Goal: Task Accomplishment & Management: Complete application form

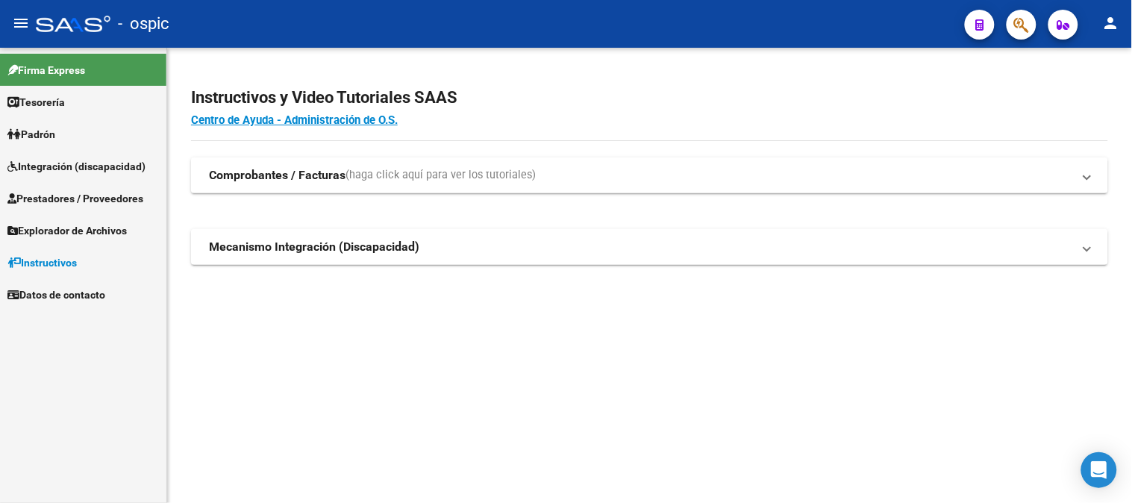
click at [108, 193] on span "Prestadores / Proveedores" at bounding box center [75, 198] width 136 height 16
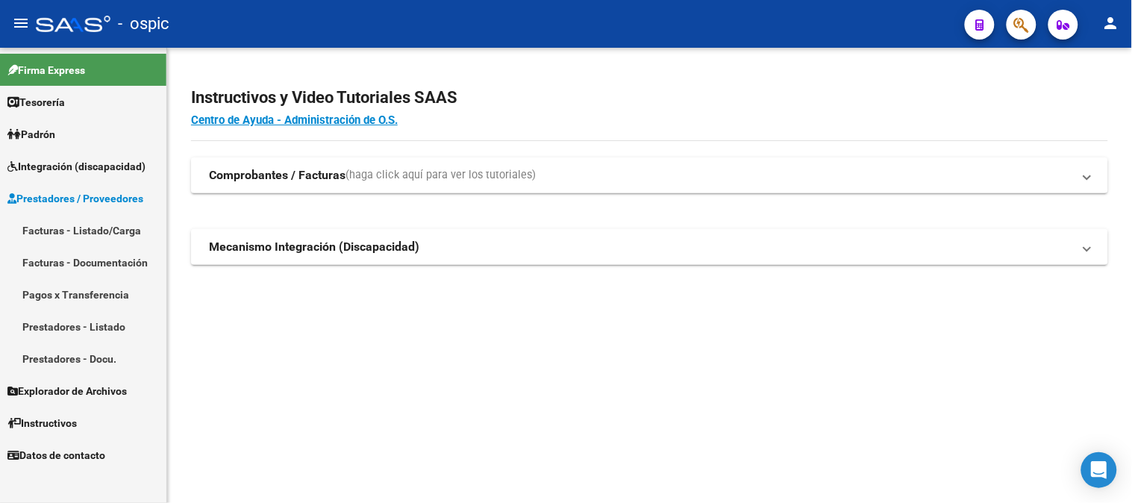
click at [104, 217] on link "Facturas - Listado/Carga" at bounding box center [83, 230] width 166 height 32
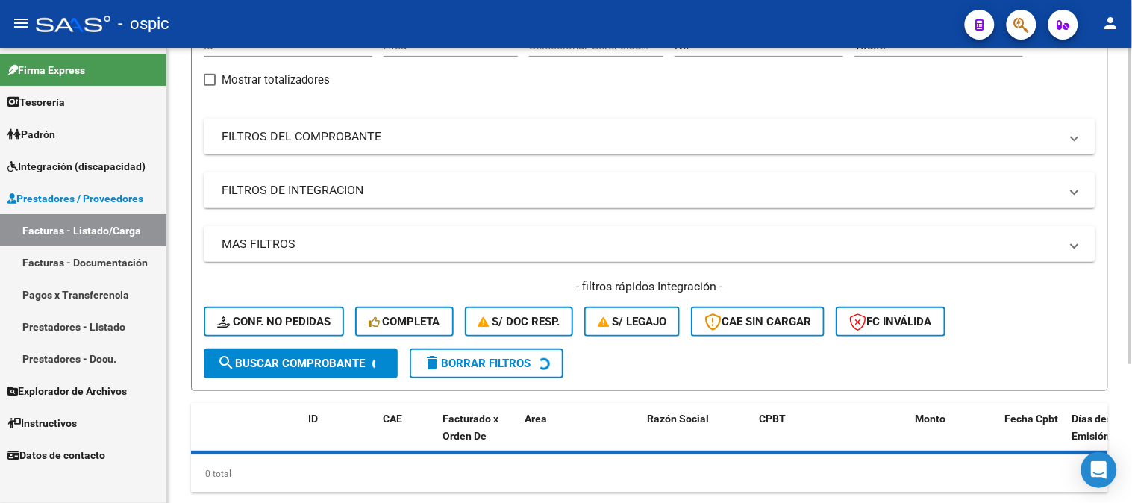
scroll to position [199, 0]
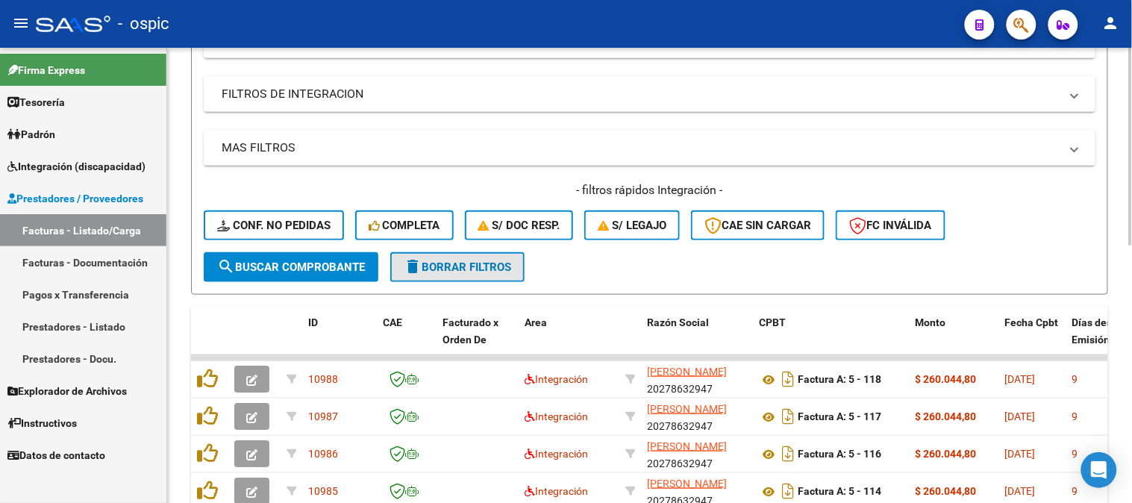
click at [505, 263] on span "delete Borrar Filtros" at bounding box center [457, 266] width 107 height 13
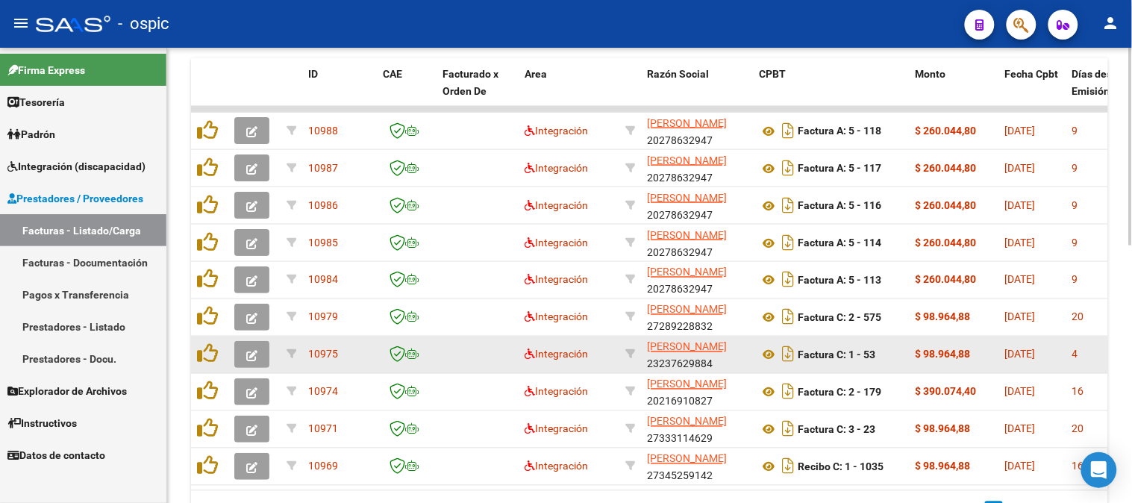
scroll to position [592, 0]
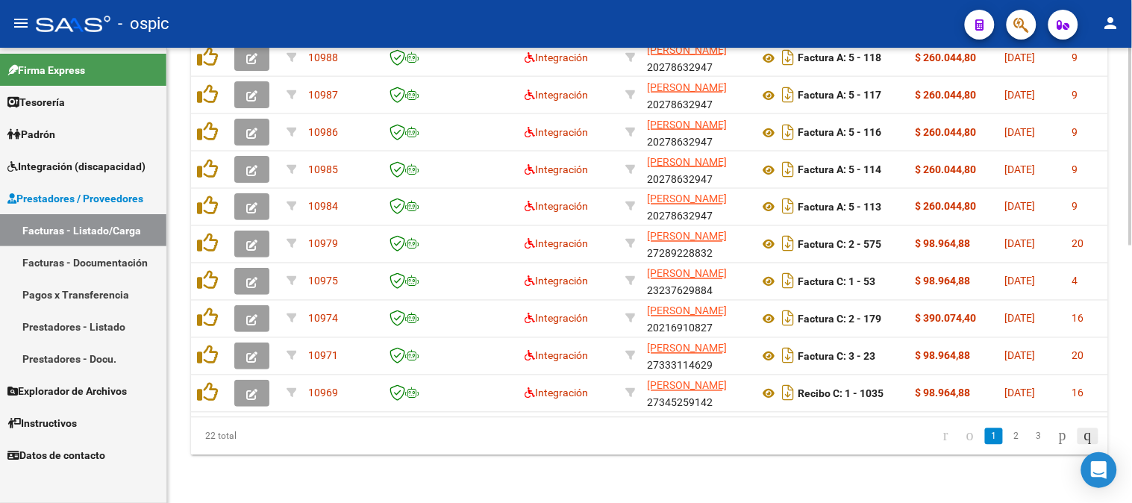
click at [1088, 436] on icon "go to last page" at bounding box center [1088, 436] width 12 height 18
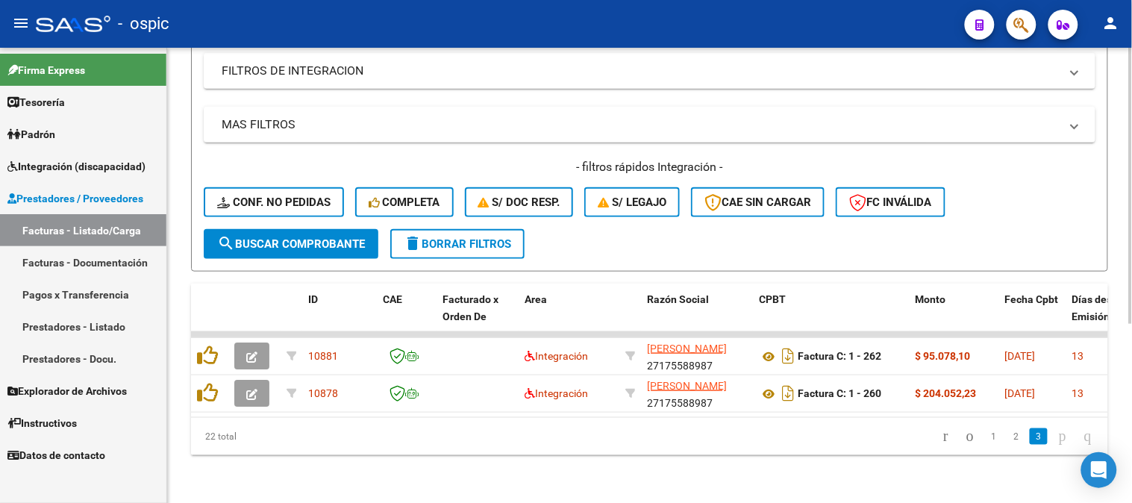
scroll to position [295, 0]
click at [964, 436] on icon "go to previous page" at bounding box center [970, 436] width 12 height 18
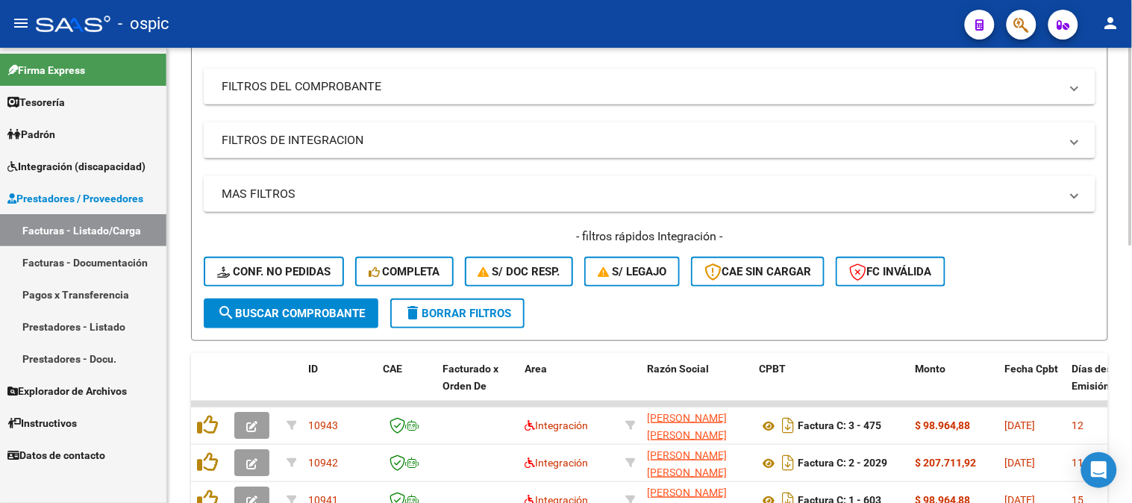
scroll to position [212, 0]
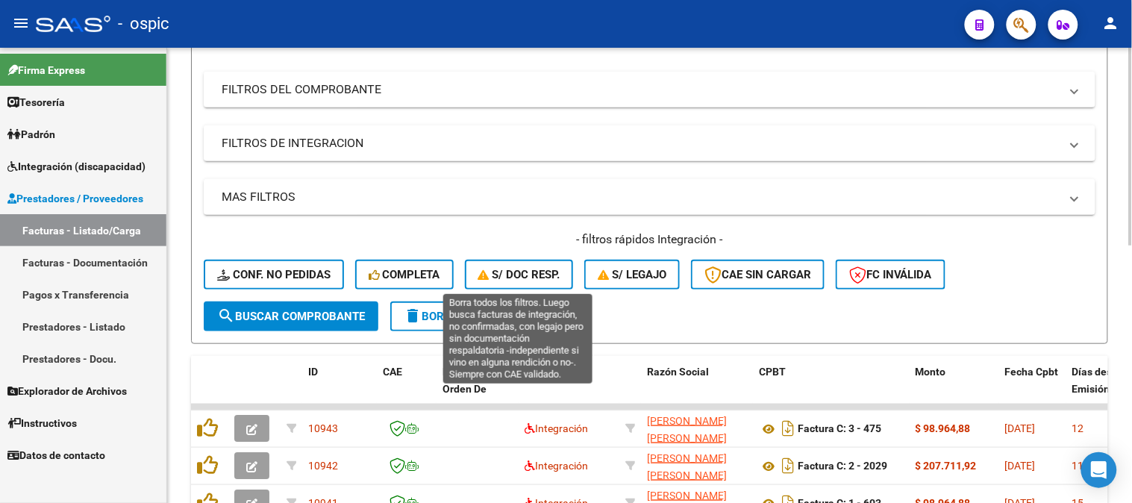
click at [527, 276] on span "S/ Doc Resp." at bounding box center [519, 274] width 82 height 13
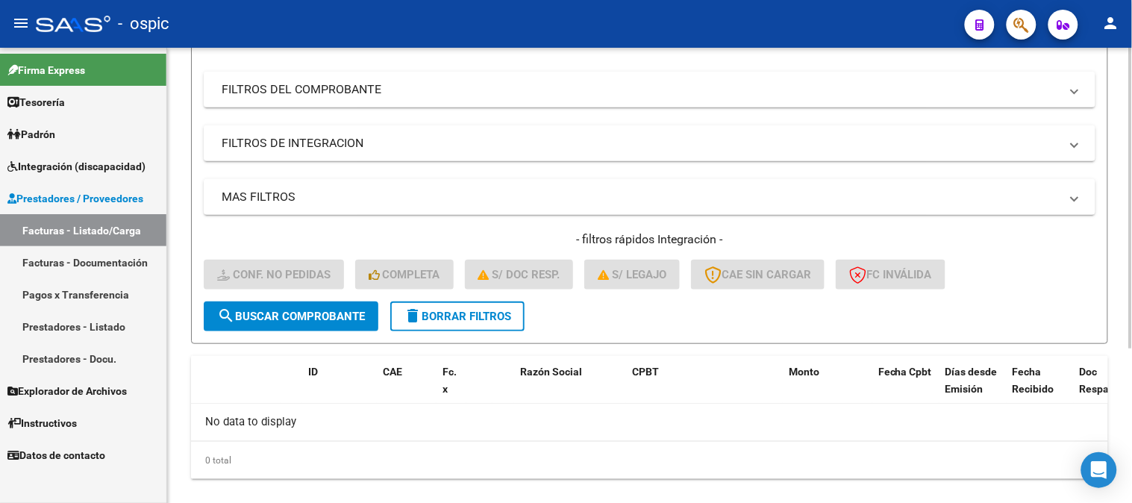
click at [483, 310] on span "delete Borrar Filtros" at bounding box center [457, 316] width 107 height 13
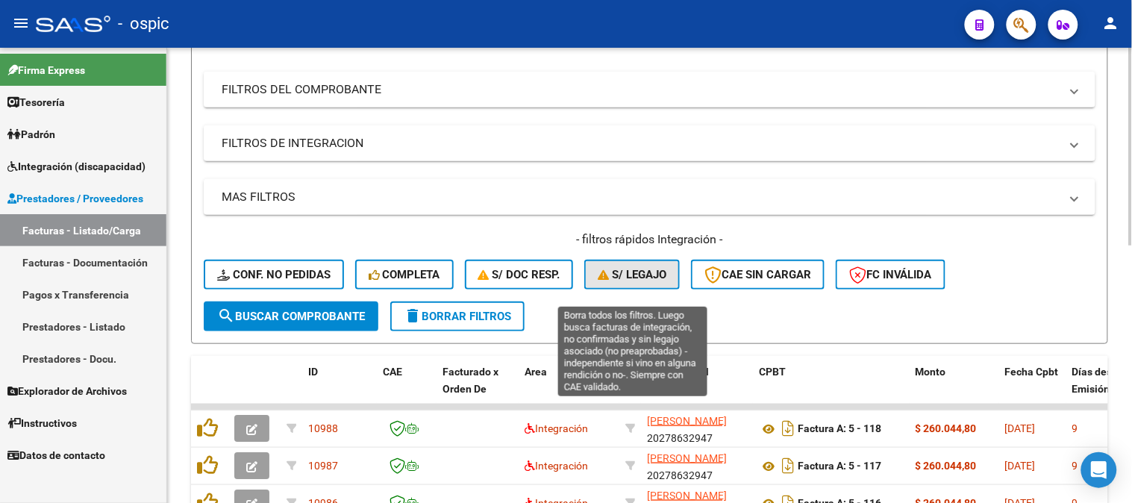
click at [629, 273] on span "S/ legajo" at bounding box center [632, 274] width 69 height 13
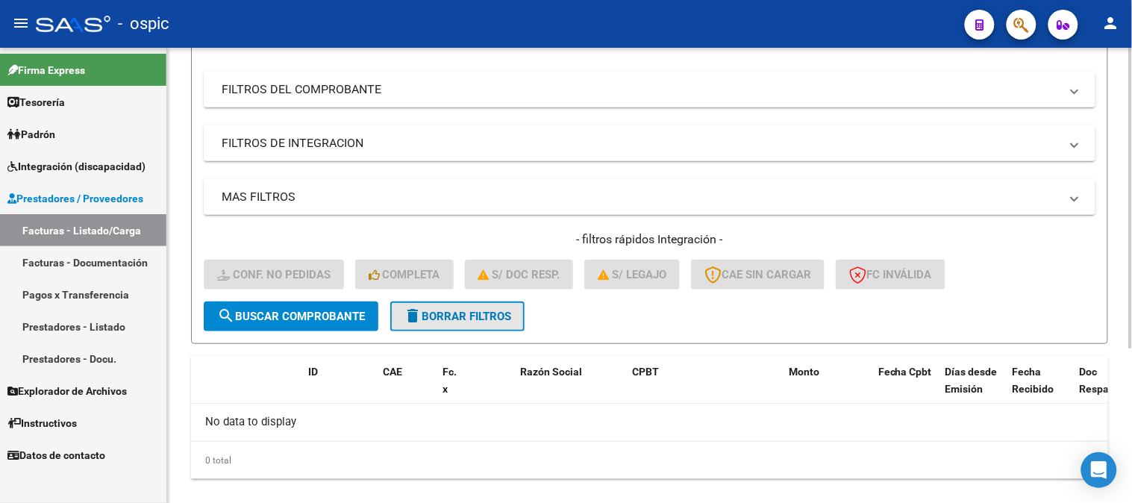
click at [484, 307] on button "delete Borrar Filtros" at bounding box center [457, 316] width 134 height 30
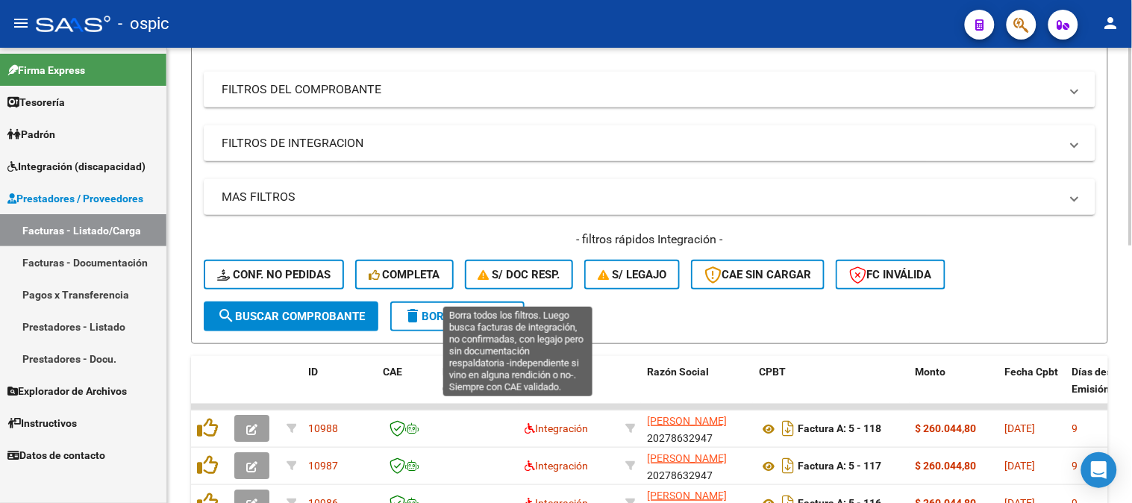
click at [521, 273] on span "S/ Doc Resp." at bounding box center [519, 274] width 82 height 13
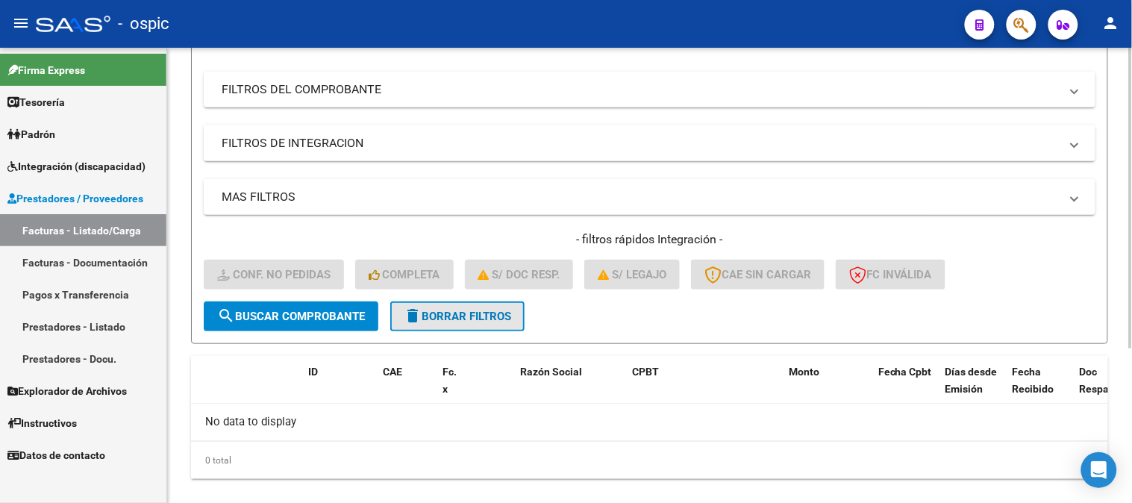
click at [474, 316] on span "delete Borrar Filtros" at bounding box center [457, 316] width 107 height 13
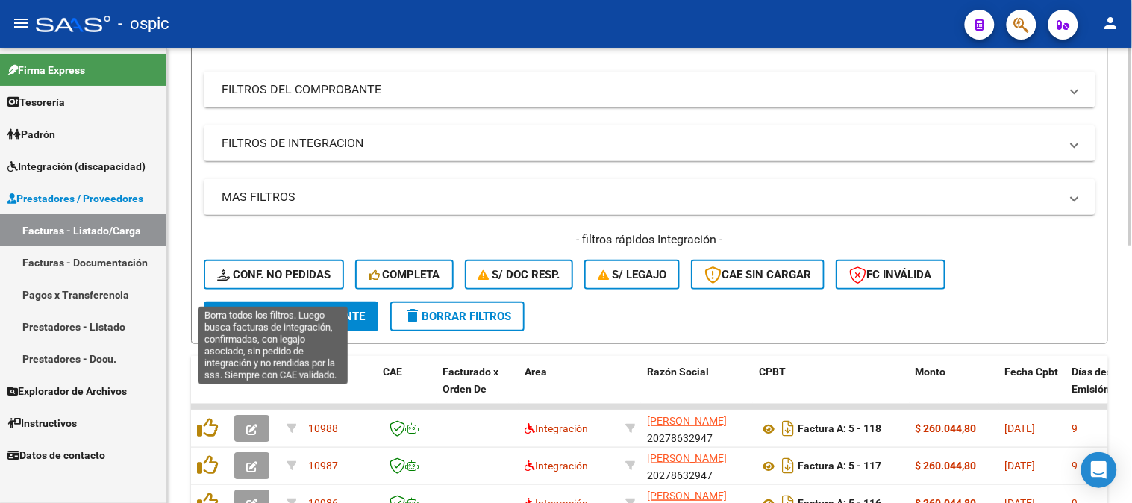
click at [269, 277] on span "Conf. no pedidas" at bounding box center [273, 274] width 113 height 13
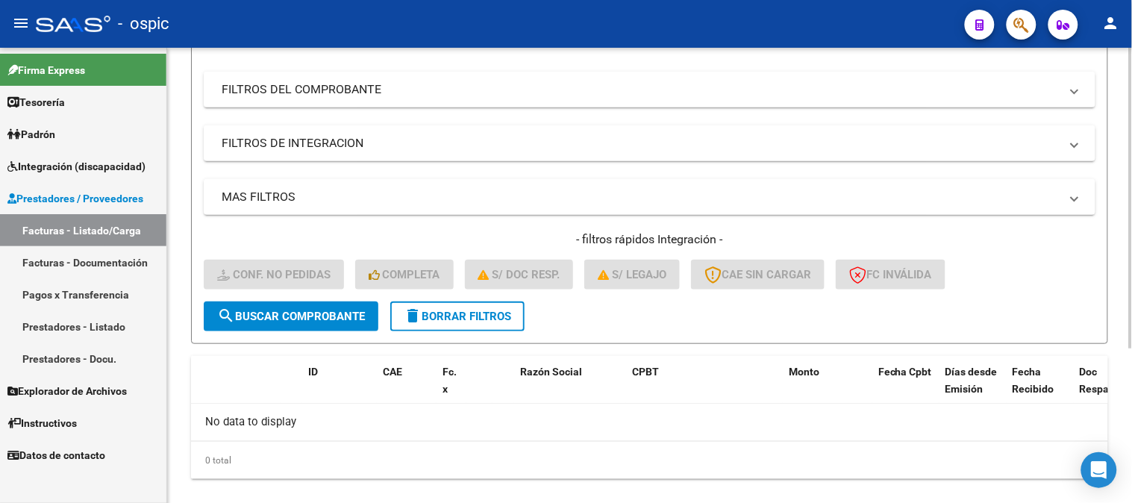
click at [495, 310] on span "delete Borrar Filtros" at bounding box center [457, 316] width 107 height 13
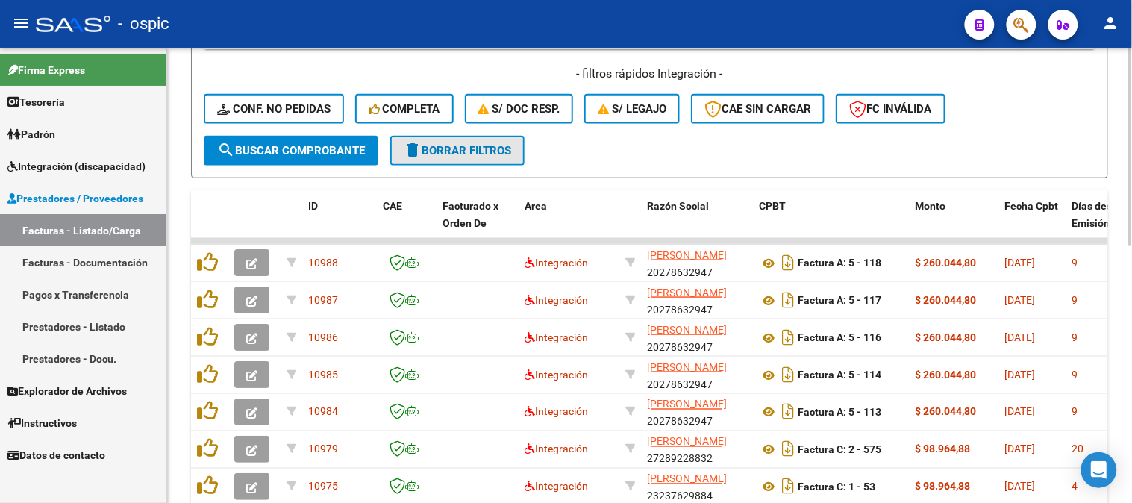
click at [490, 147] on span "delete Borrar Filtros" at bounding box center [457, 150] width 107 height 13
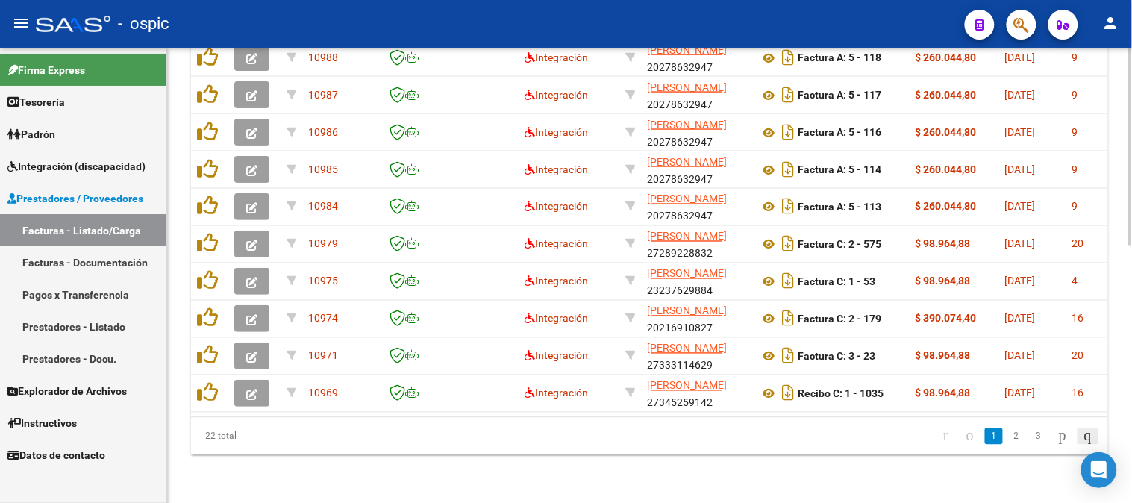
click at [1084, 430] on icon "go to last page" at bounding box center [1088, 436] width 12 height 18
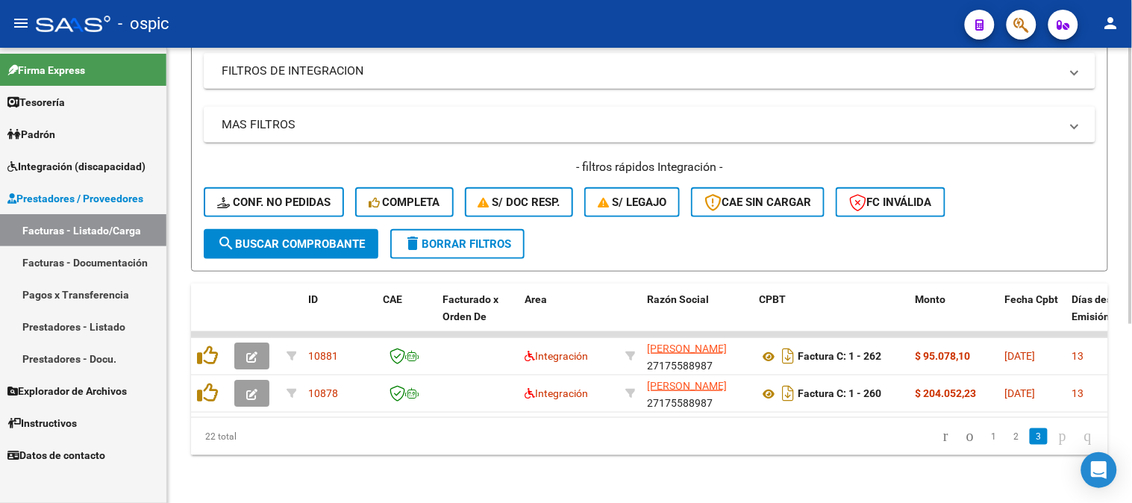
scroll to position [295, 0]
click at [466, 237] on span "delete Borrar Filtros" at bounding box center [457, 243] width 107 height 13
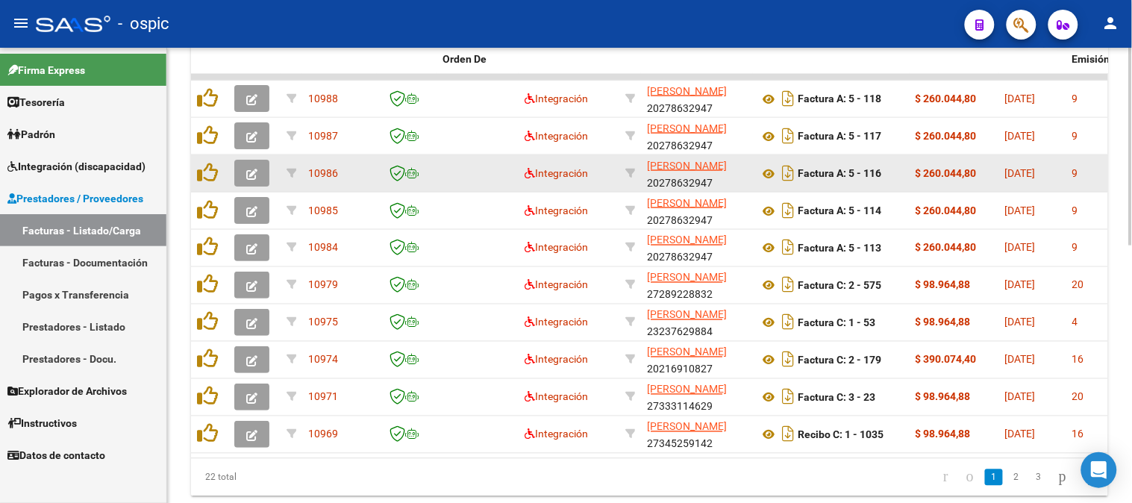
scroll to position [543, 0]
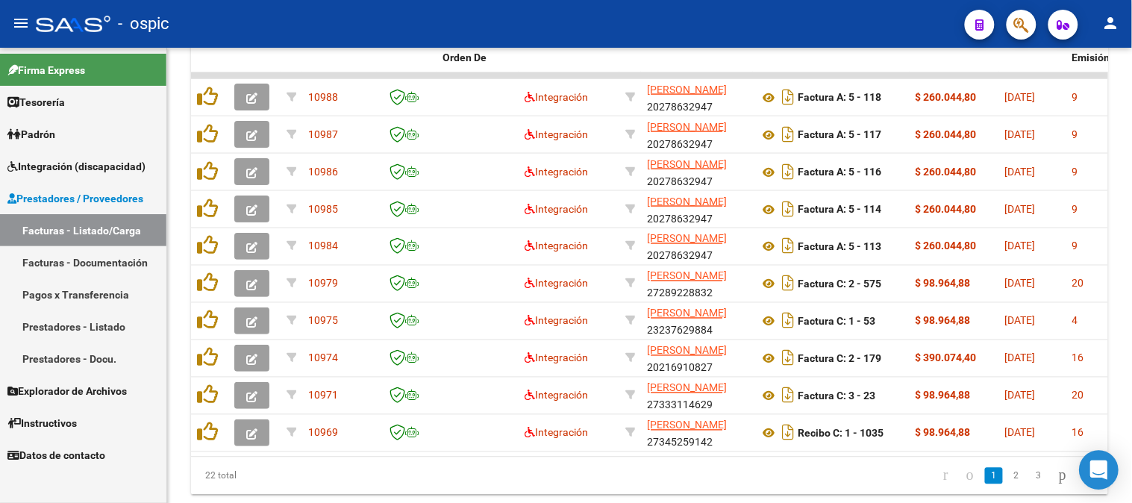
click at [1080, 488] on div "Open Intercom Messenger" at bounding box center [1100, 471] width 40 height 40
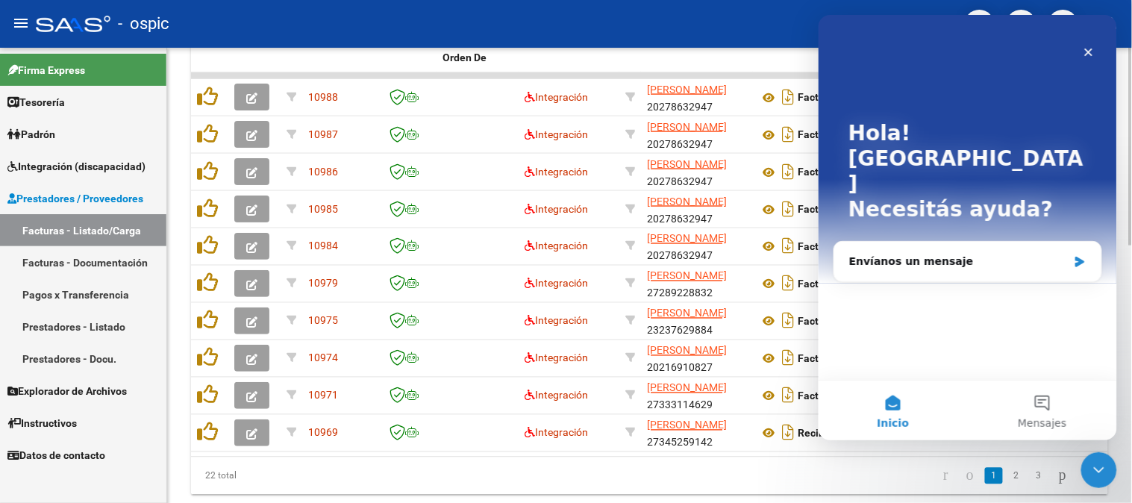
scroll to position [0, 0]
click at [1084, 52] on icon "Cerrar" at bounding box center [1088, 52] width 12 height 12
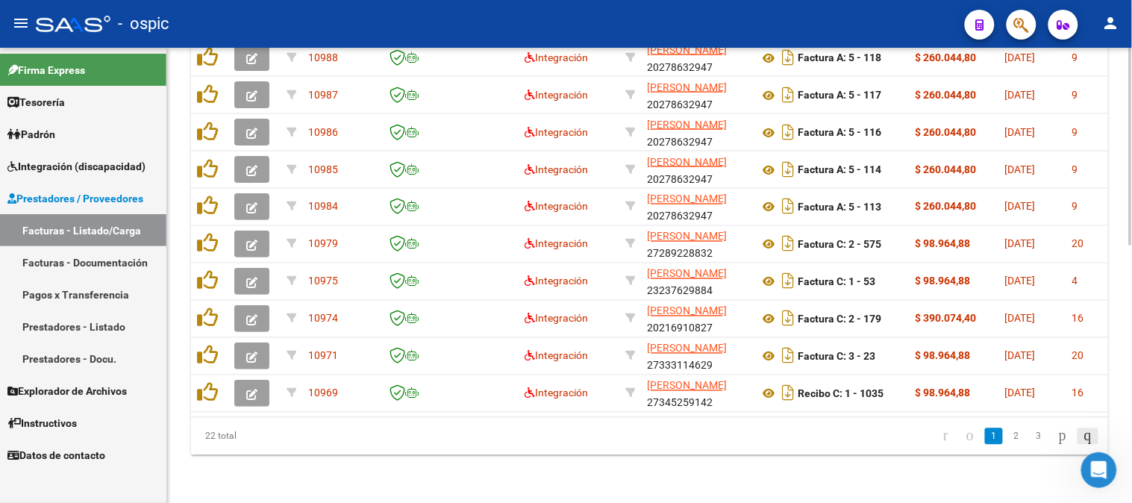
click at [1087, 433] on icon "go to last page" at bounding box center [1088, 436] width 12 height 18
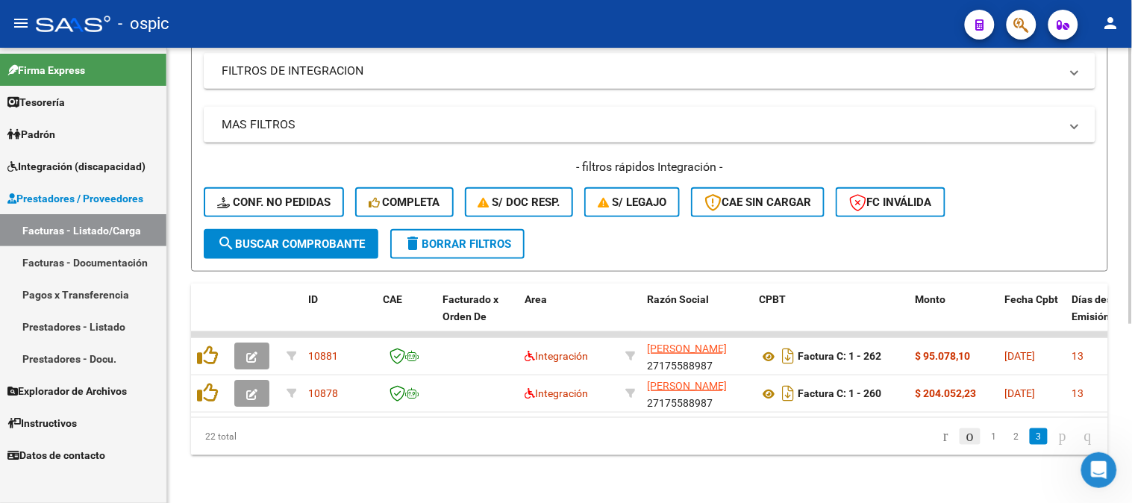
click at [964, 433] on icon "go to previous page" at bounding box center [970, 436] width 12 height 18
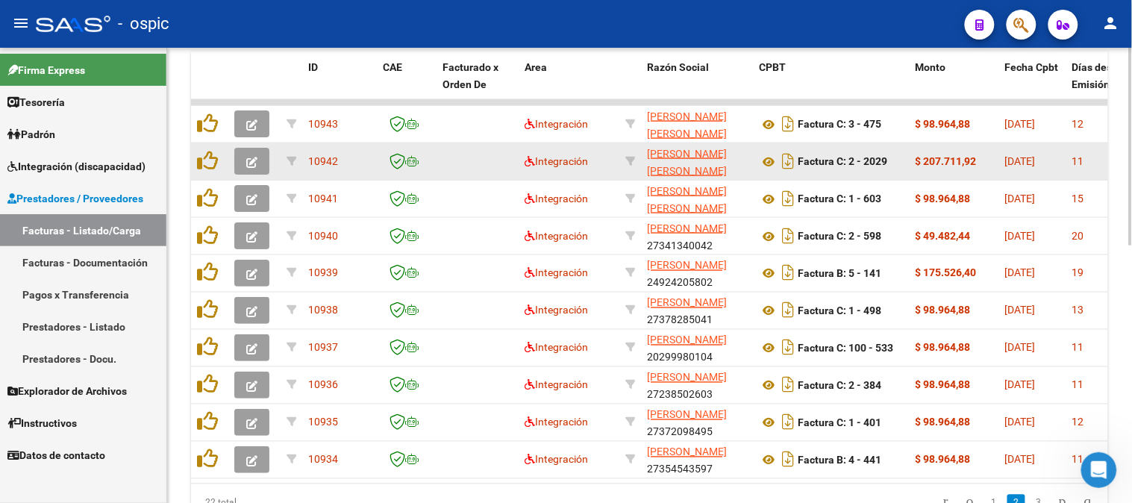
scroll to position [543, 0]
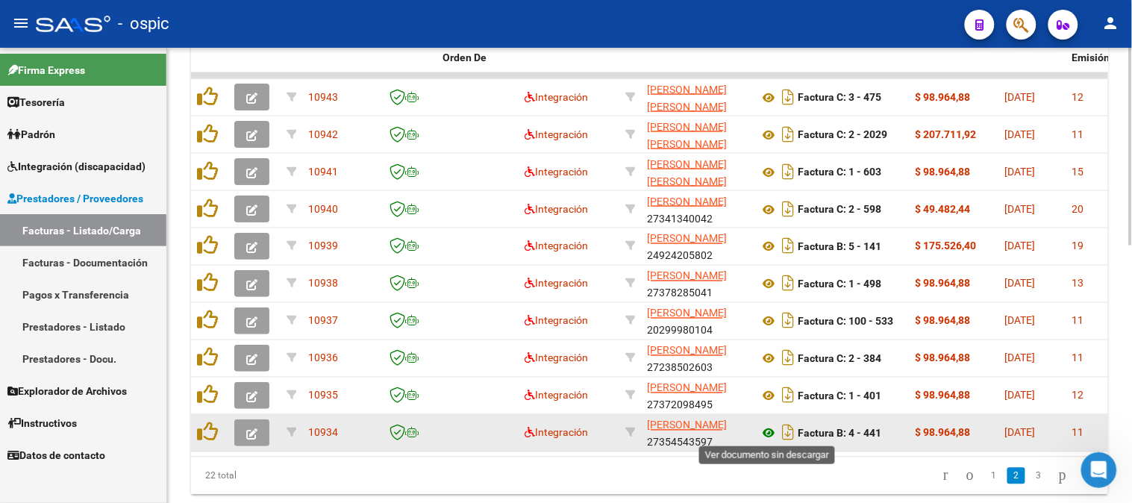
click at [771, 431] on icon at bounding box center [768, 434] width 19 height 18
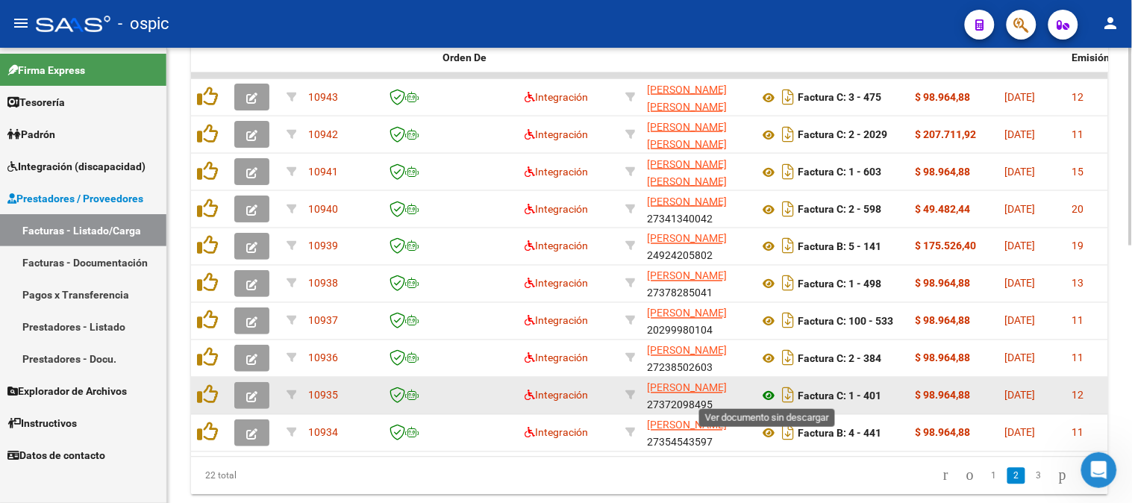
click at [769, 392] on icon at bounding box center [768, 396] width 19 height 18
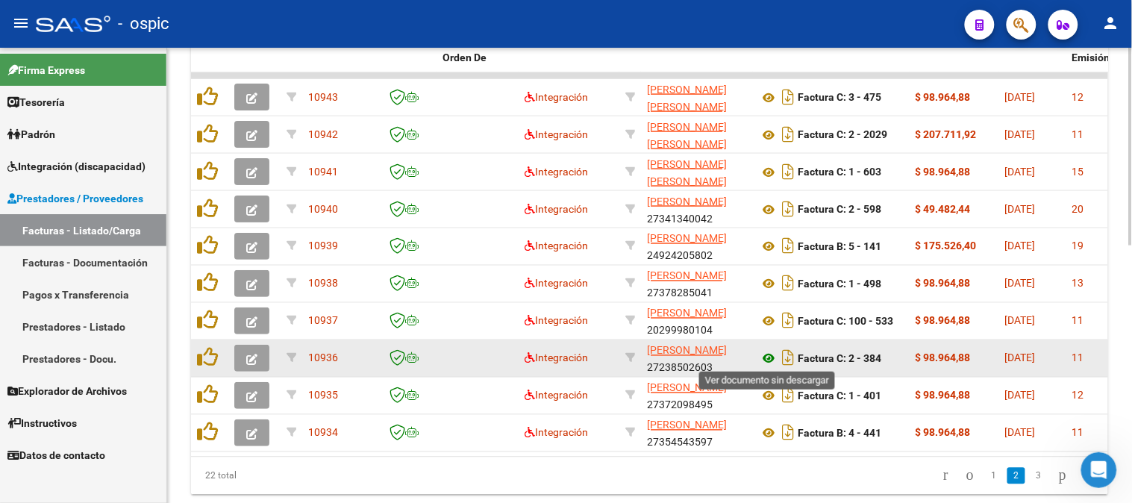
click at [766, 350] on icon at bounding box center [768, 359] width 19 height 18
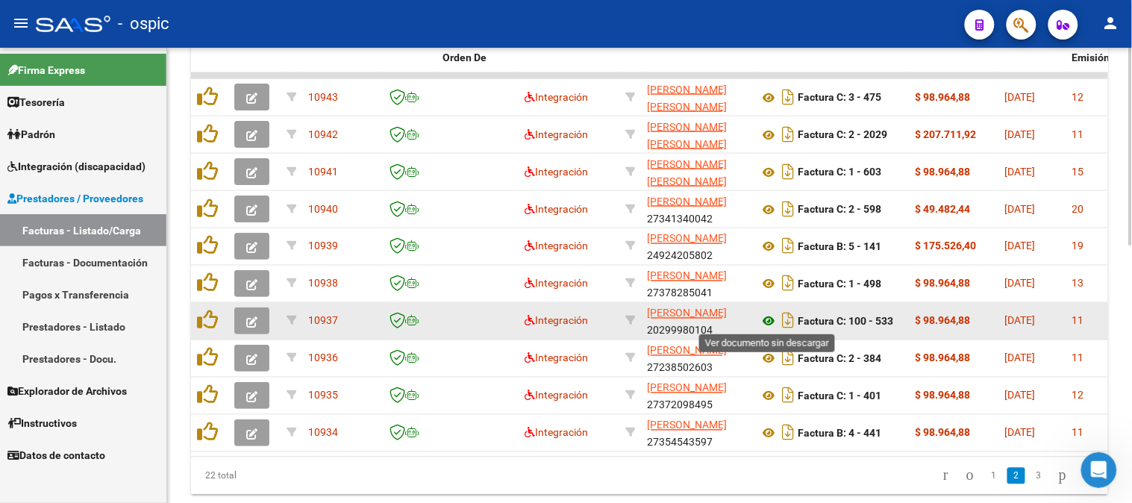
click at [766, 318] on icon at bounding box center [768, 322] width 19 height 18
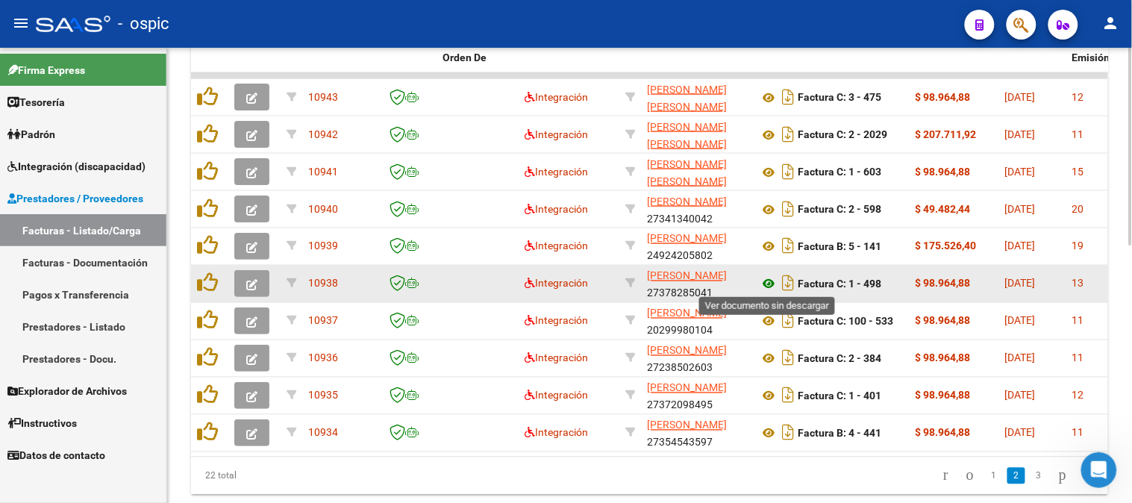
click at [766, 281] on icon at bounding box center [768, 284] width 19 height 18
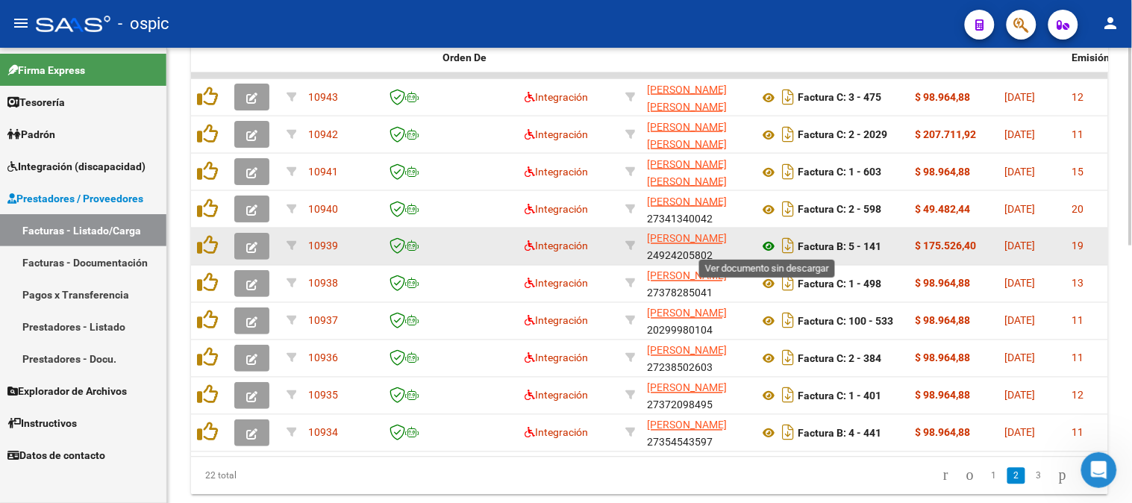
click at [767, 242] on icon at bounding box center [768, 247] width 19 height 18
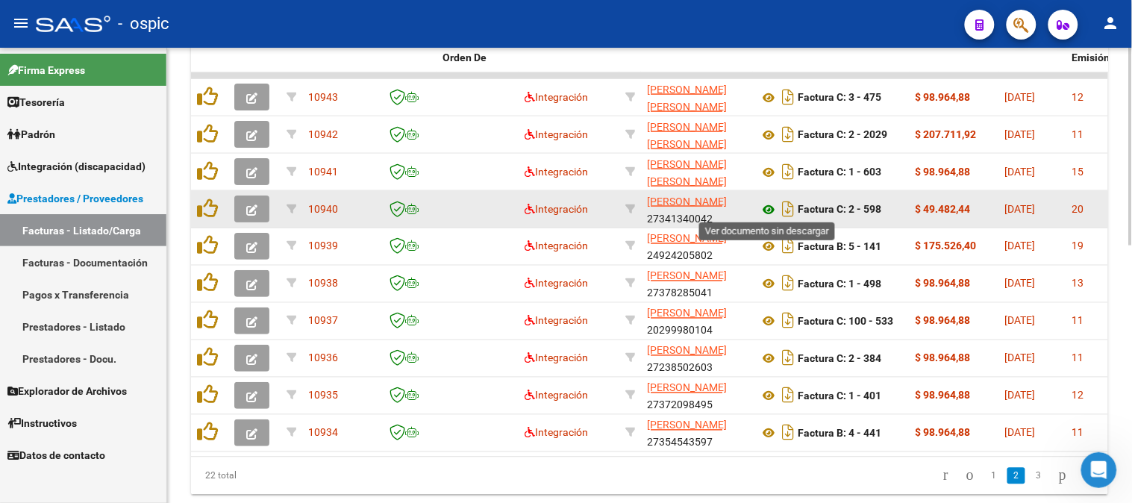
click at [769, 204] on icon at bounding box center [768, 210] width 19 height 18
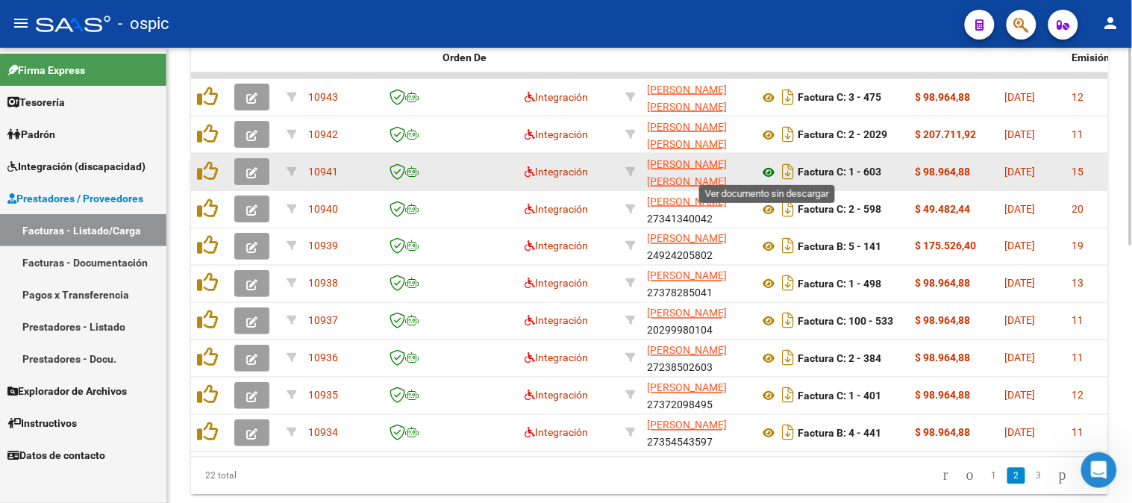
click at [770, 172] on icon at bounding box center [768, 172] width 19 height 18
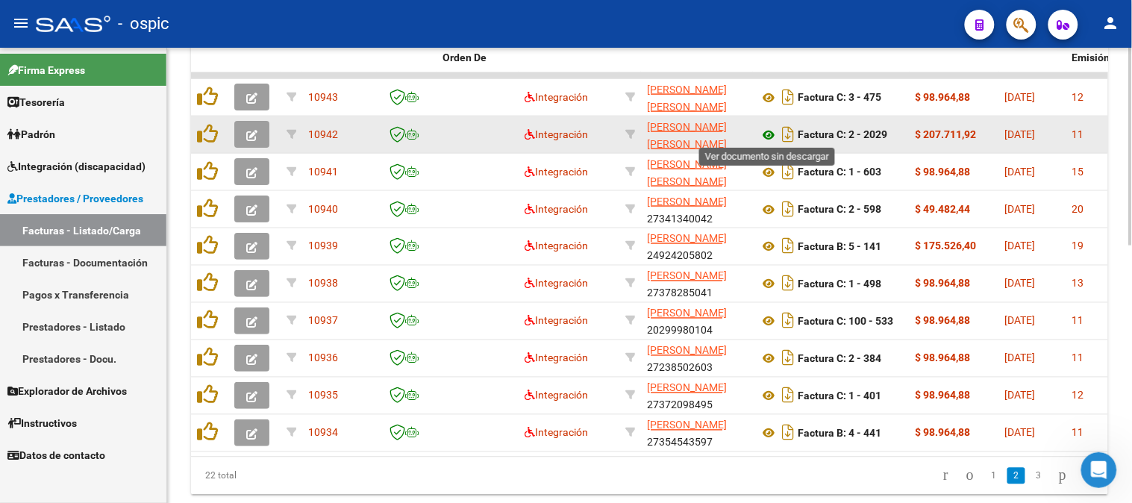
click at [766, 128] on icon at bounding box center [768, 135] width 19 height 18
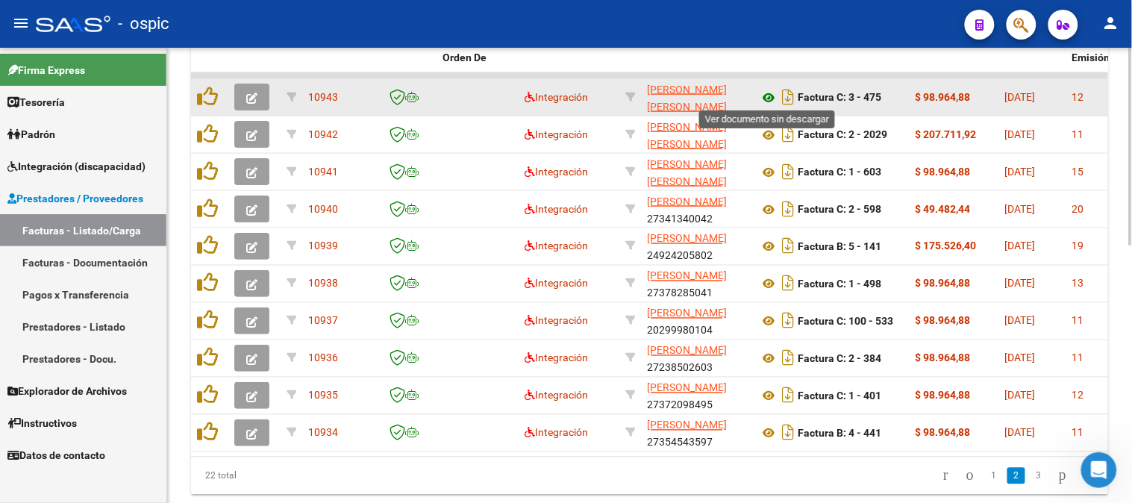
click at [766, 90] on icon at bounding box center [768, 98] width 19 height 18
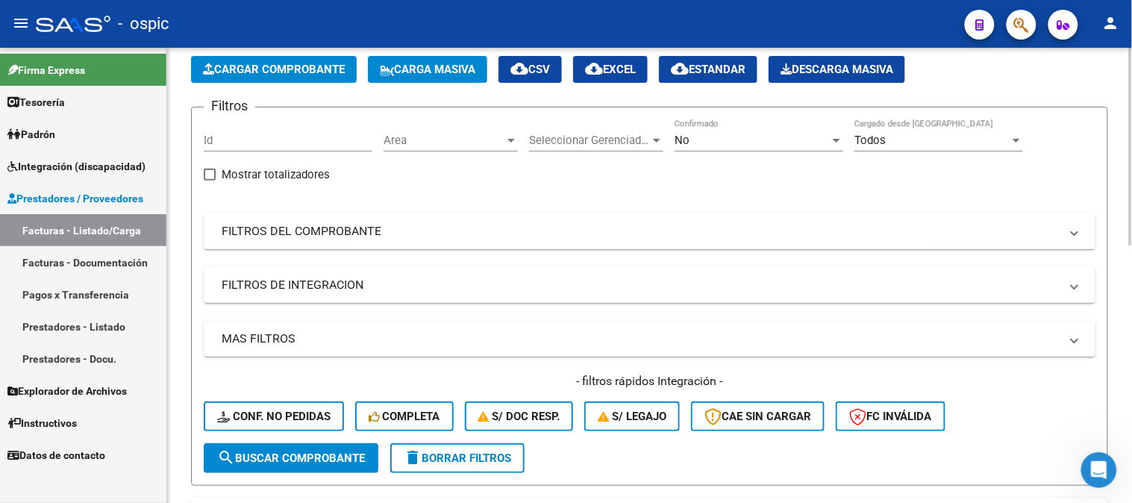
scroll to position [0, 0]
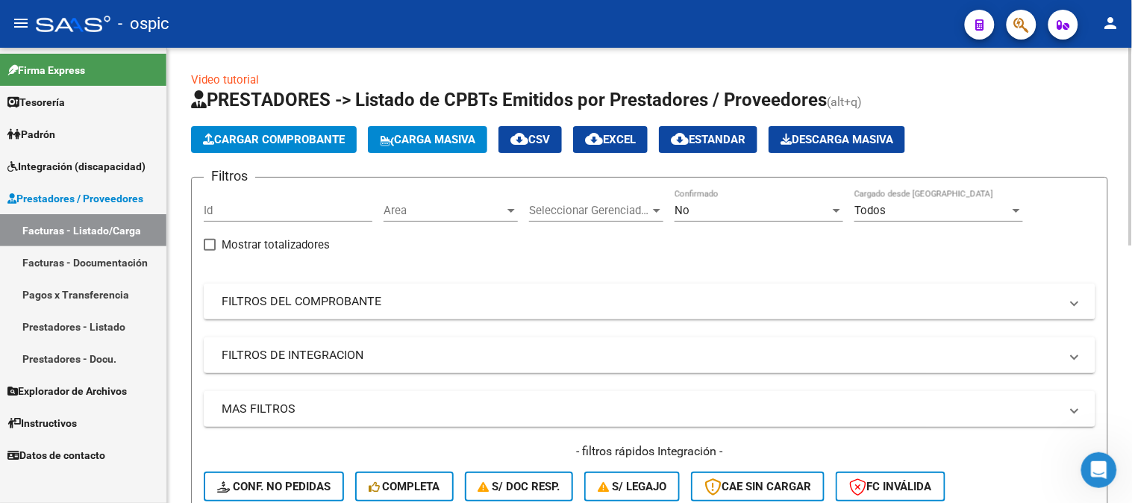
click at [729, 205] on div "No" at bounding box center [752, 210] width 155 height 13
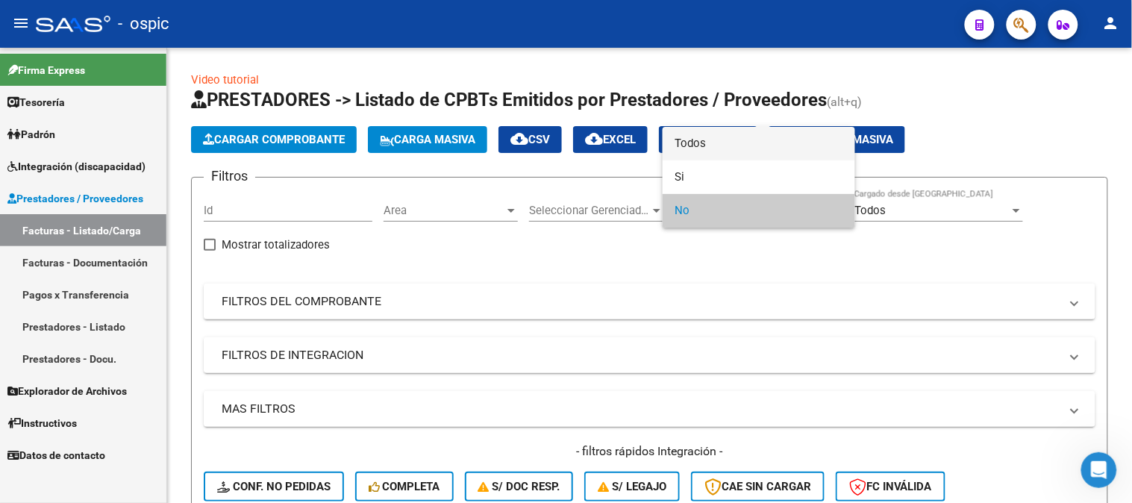
click at [687, 139] on span "Todos" at bounding box center [759, 144] width 169 height 34
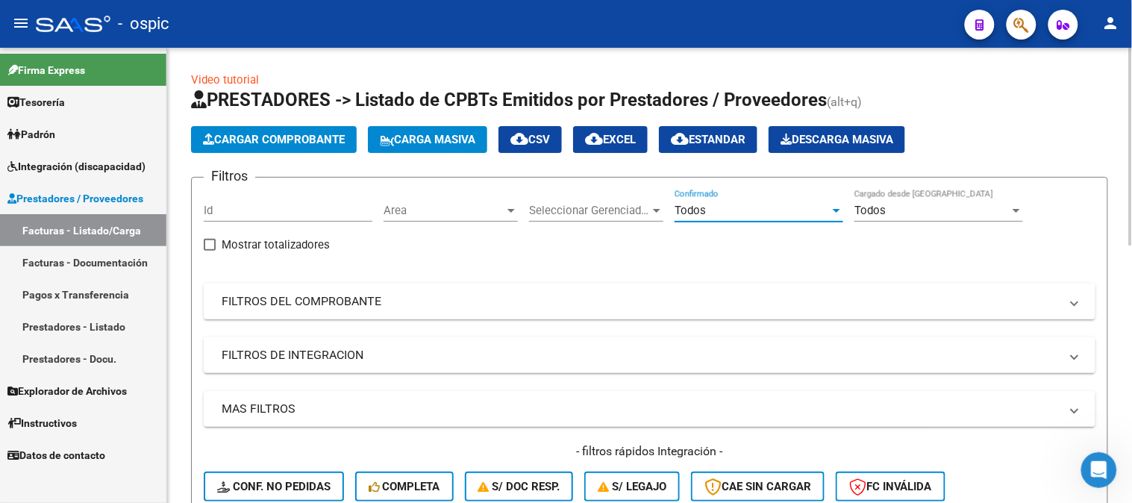
click at [344, 289] on mat-expansion-panel-header "FILTROS DEL COMPROBANTE" at bounding box center [650, 302] width 892 height 36
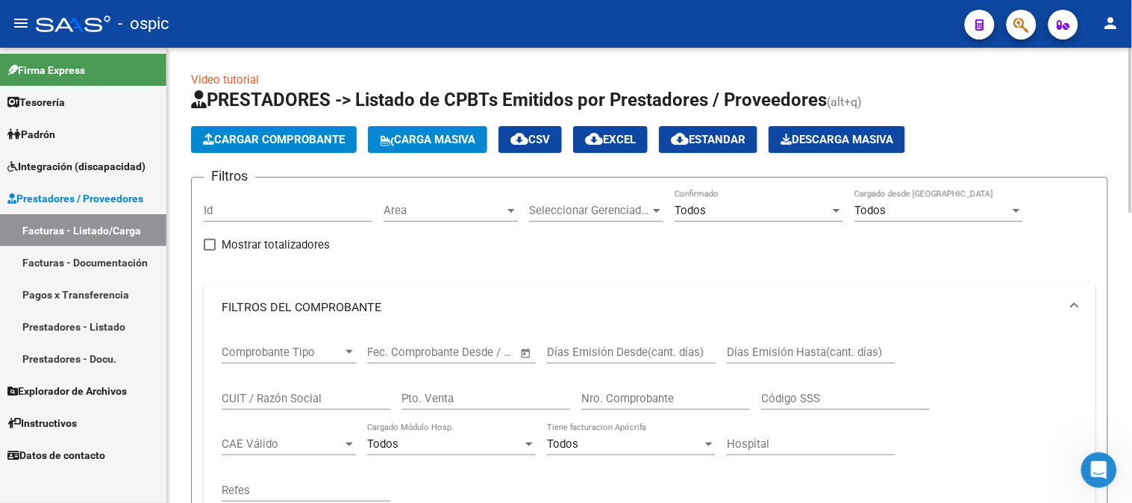
click at [455, 395] on input "Pto. Venta" at bounding box center [485, 398] width 169 height 13
type input "4"
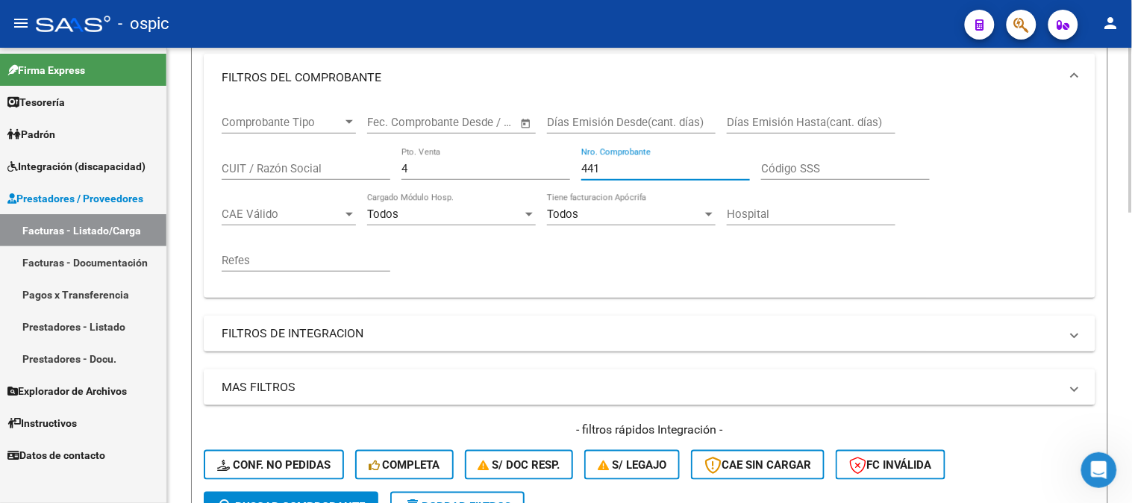
scroll to position [331, 0]
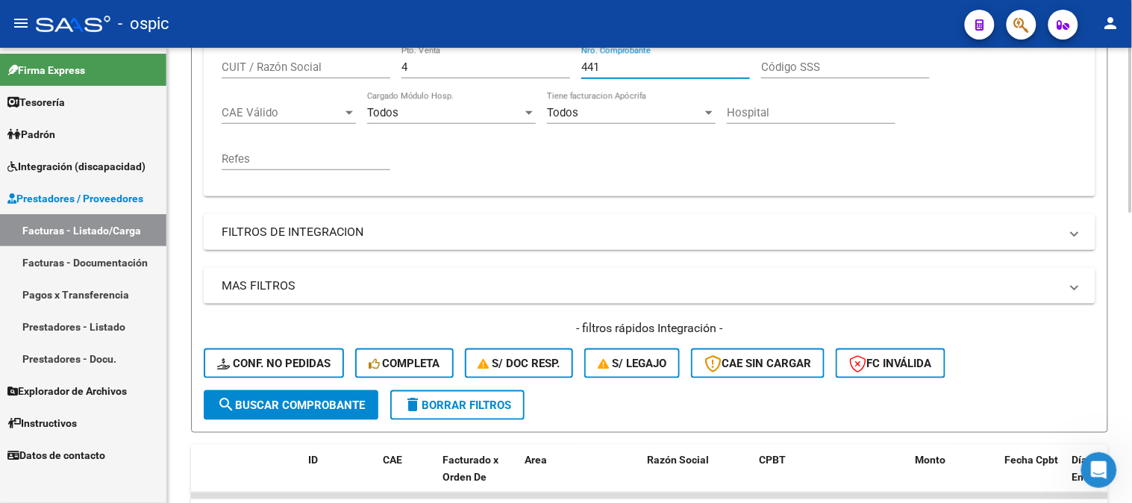
type input "441"
click at [284, 403] on span "search Buscar Comprobante" at bounding box center [291, 404] width 148 height 13
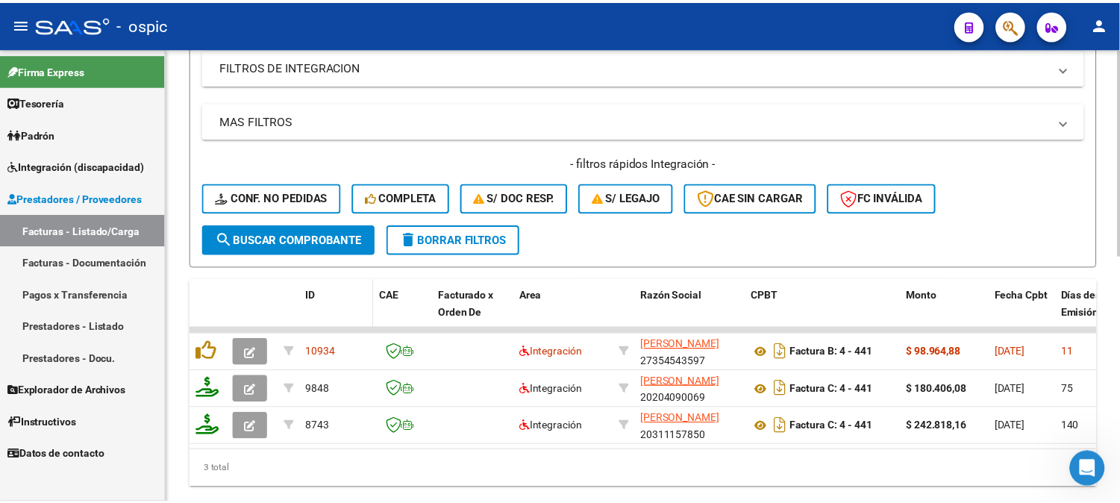
scroll to position [540, 0]
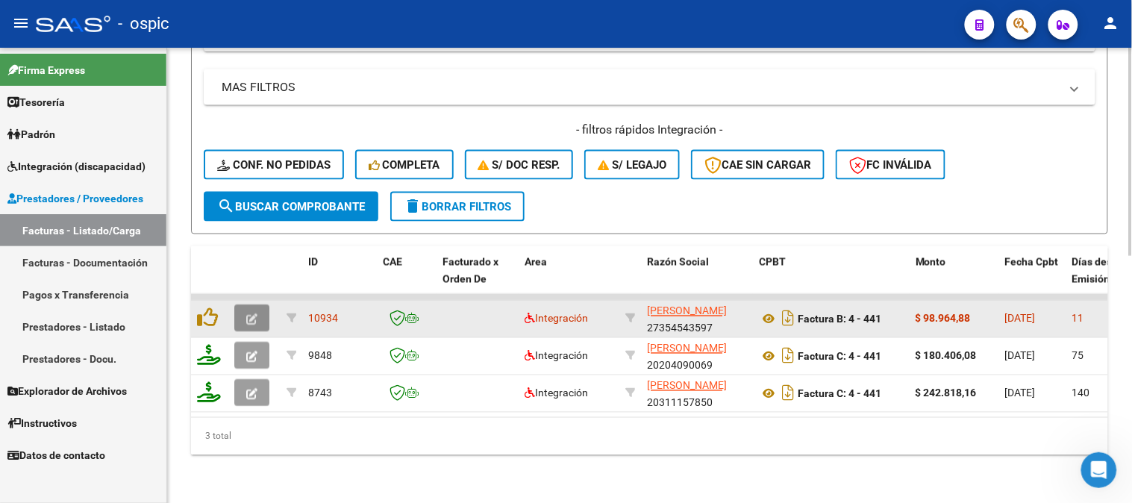
click at [250, 314] on icon "button" at bounding box center [251, 319] width 11 height 11
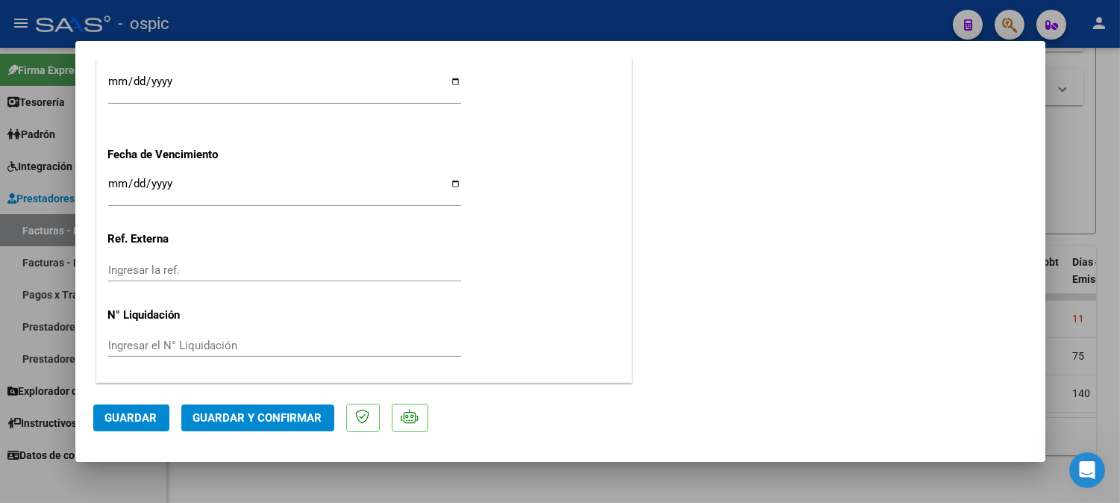
scroll to position [0, 0]
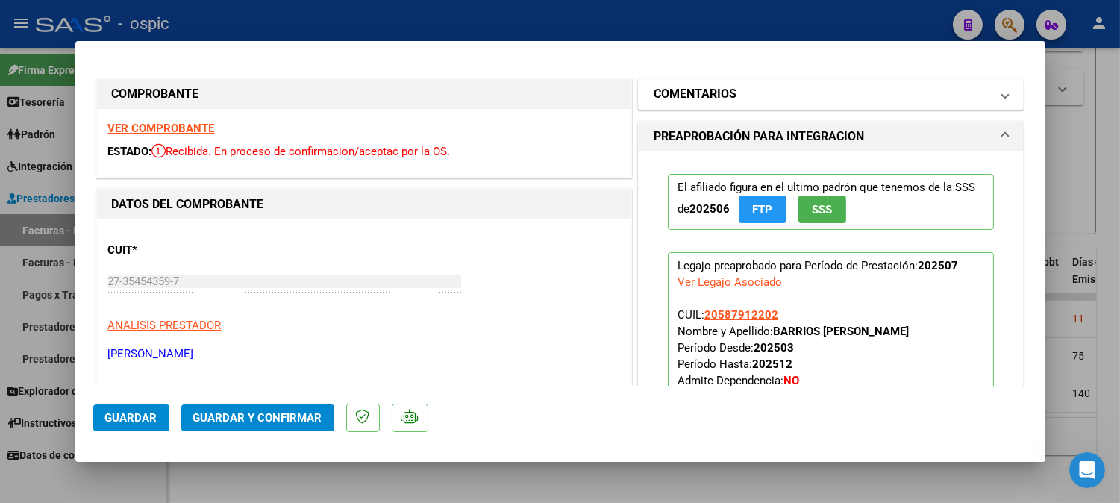
click at [774, 99] on mat-panel-title "COMENTARIOS" at bounding box center [822, 94] width 337 height 18
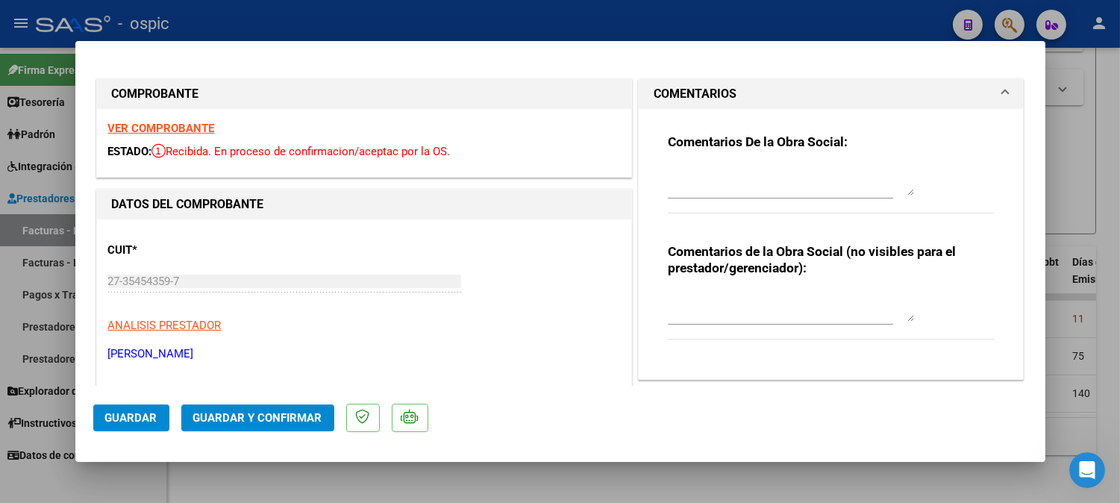
drag, startPoint x: 754, startPoint y: 285, endPoint x: 759, endPoint y: 298, distance: 14.2
click at [758, 295] on div "Comentarios de la Obra Social (no visibles para el prestador/gerenciador):" at bounding box center [831, 299] width 327 height 113
click at [761, 299] on textarea at bounding box center [791, 307] width 246 height 30
type textarea "f"
type textarea "FONO 8 SESIONES"
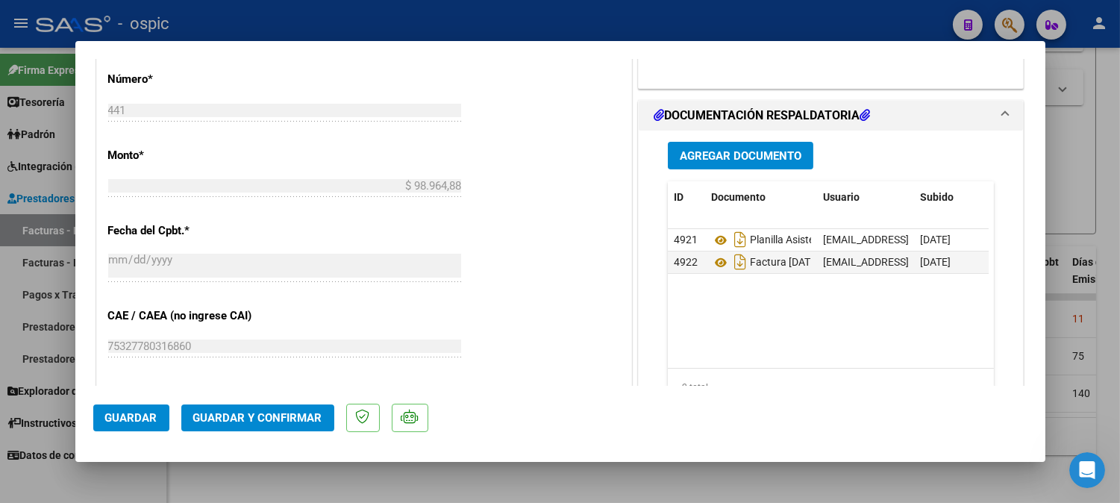
scroll to position [703, 0]
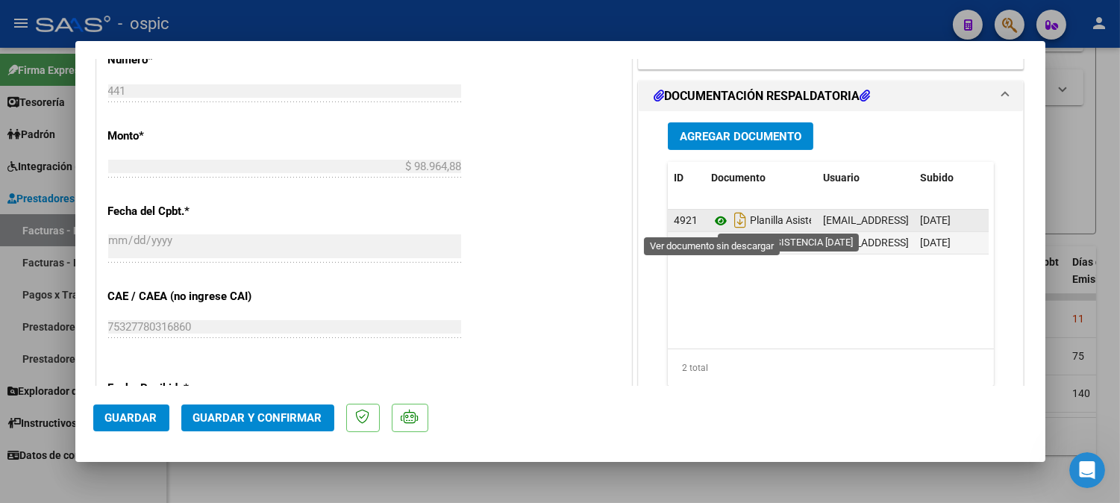
click at [713, 222] on icon at bounding box center [720, 221] width 19 height 18
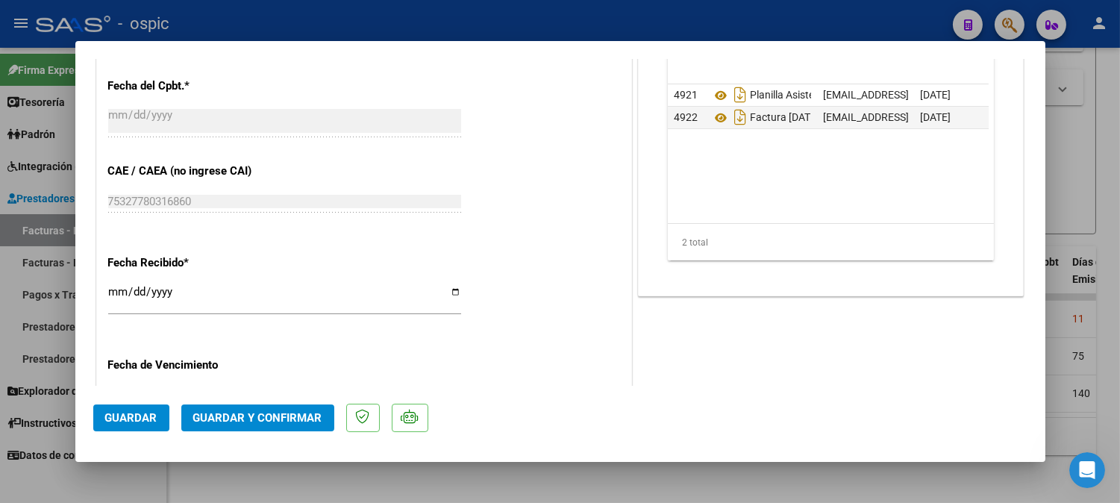
scroll to position [829, 0]
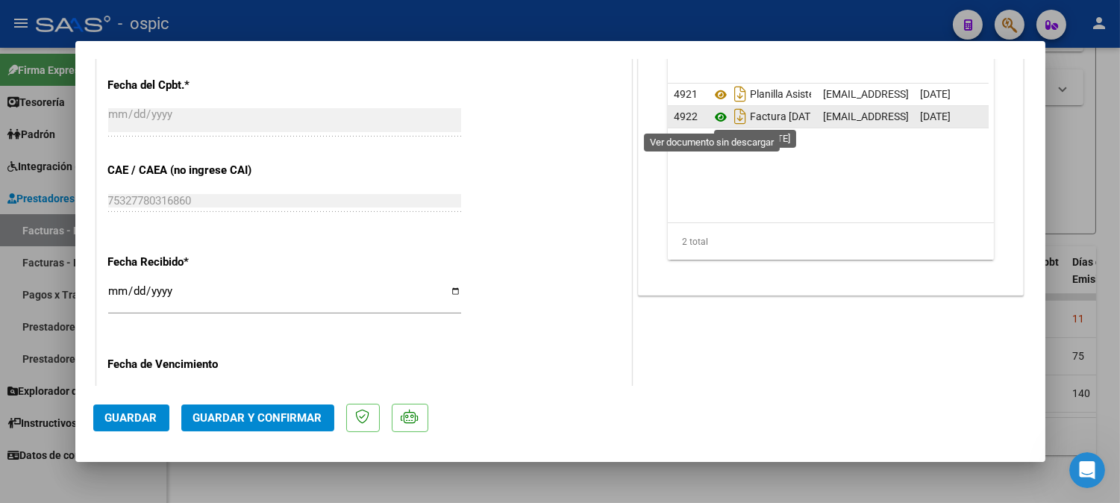
click at [715, 116] on icon at bounding box center [720, 117] width 19 height 18
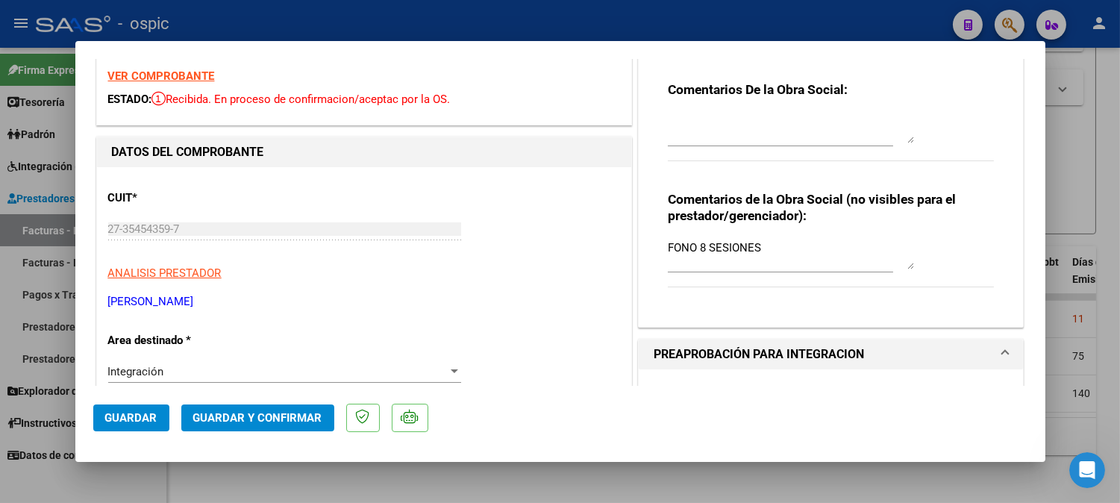
scroll to position [0, 0]
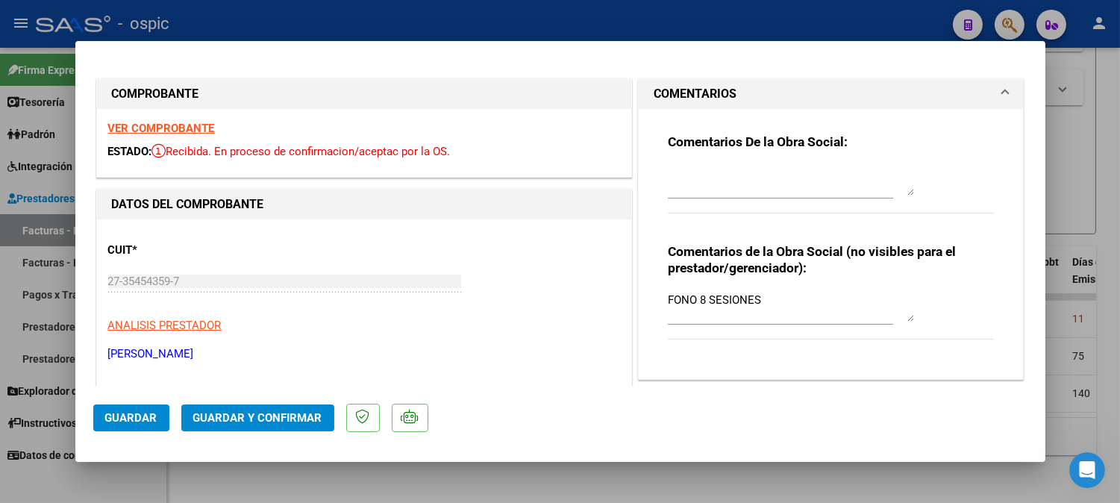
click at [707, 174] on textarea at bounding box center [791, 181] width 246 height 30
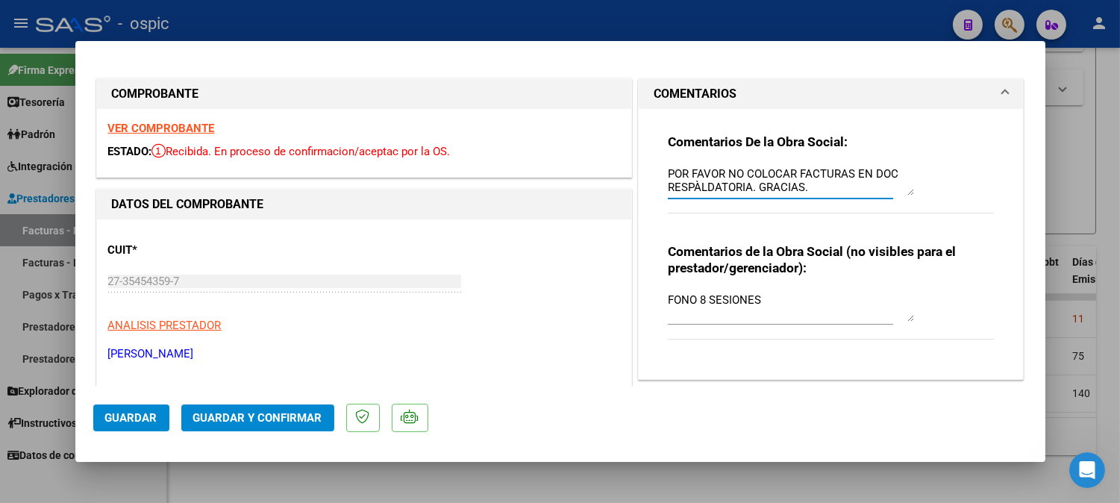
click at [692, 189] on textarea "POR FAVOR NO COLOCAR FACTURAS EN DOC RESPÀLDATORIA. GRACIAS." at bounding box center [791, 181] width 246 height 30
click at [808, 180] on textarea "POR FAVOR NO COLOCAR FACTURAS EN DOC RESPALDATORIA. GRACIAS." at bounding box center [791, 181] width 246 height 30
type textarea "POR FAVOR NO COLOCAR FACTURAS EN DOC RESPALDATORIA. GRACIAS."
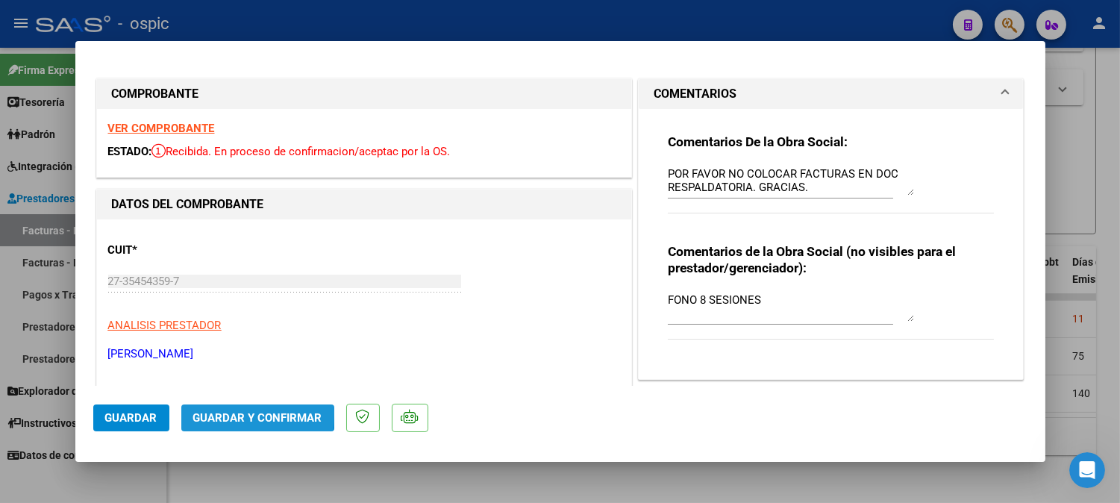
click at [230, 413] on span "Guardar y Confirmar" at bounding box center [257, 417] width 129 height 13
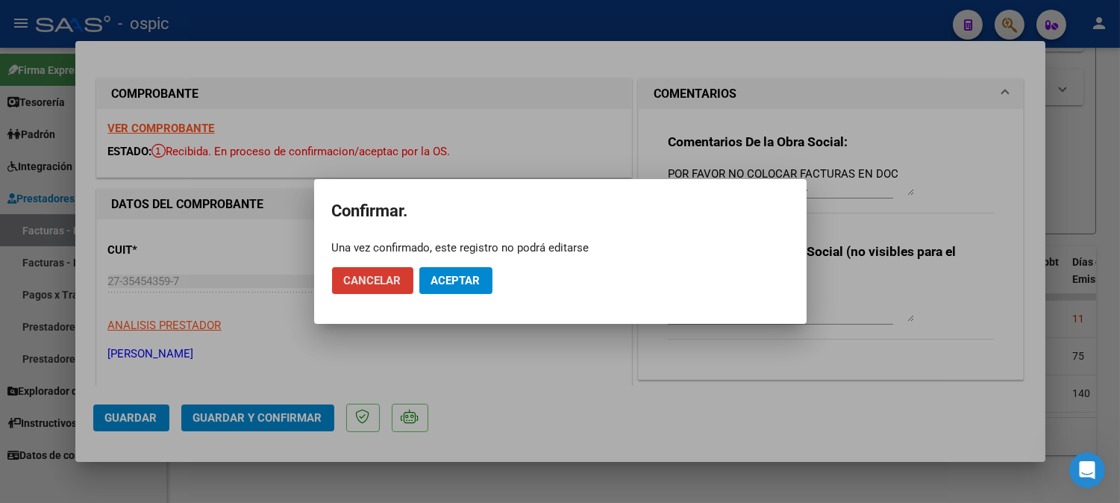
click at [464, 280] on span "Aceptar" at bounding box center [455, 280] width 49 height 13
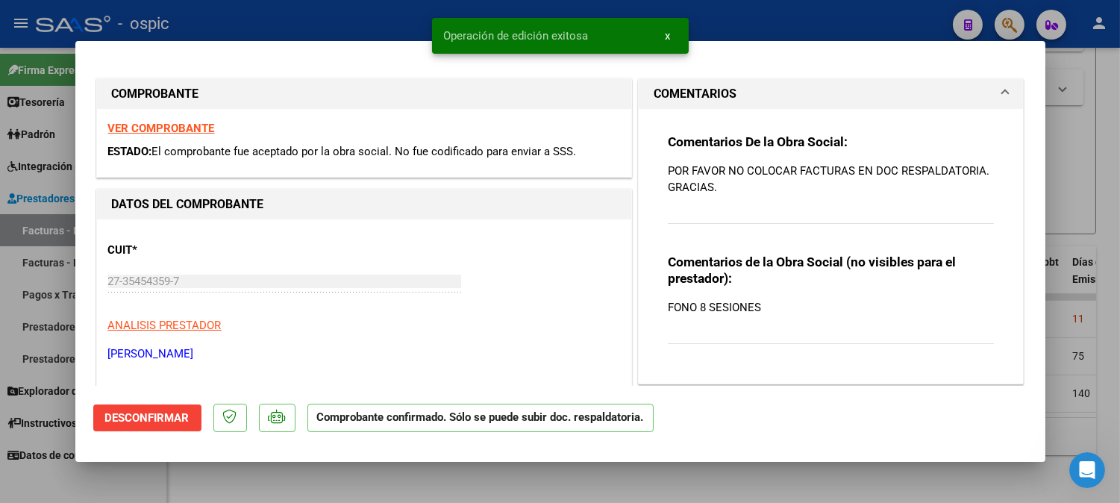
type input "$ 0,00"
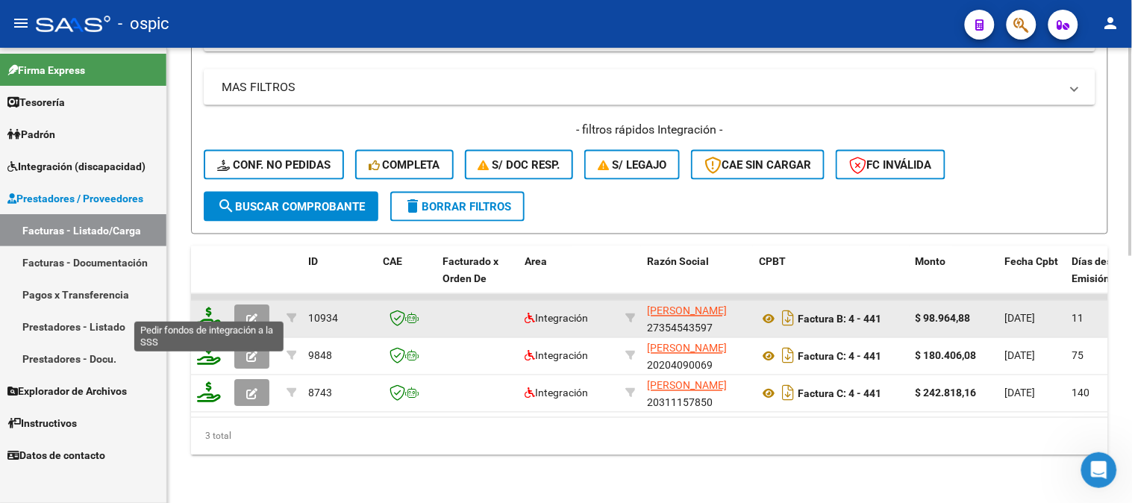
click at [210, 307] on icon at bounding box center [209, 317] width 24 height 21
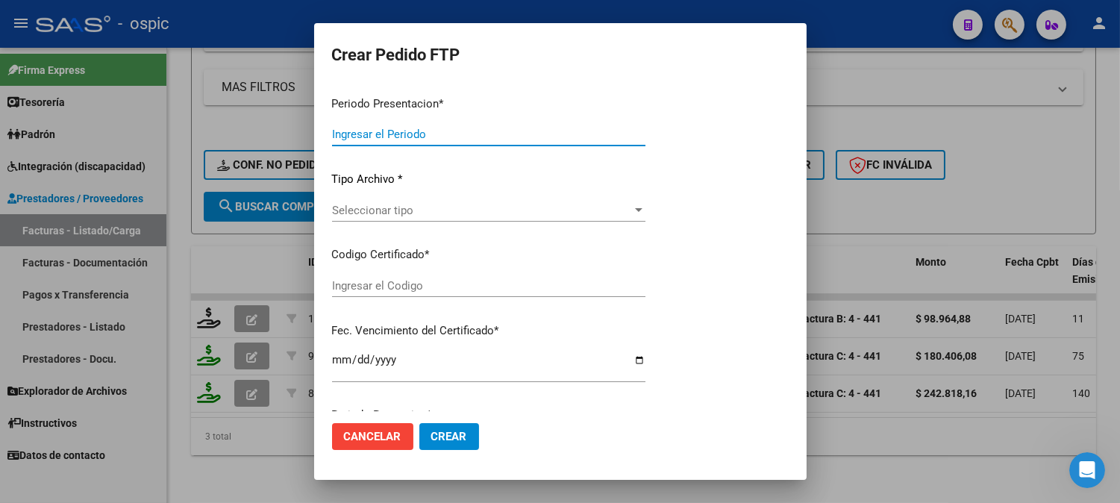
type input "202507"
type input "$ 98.964,88"
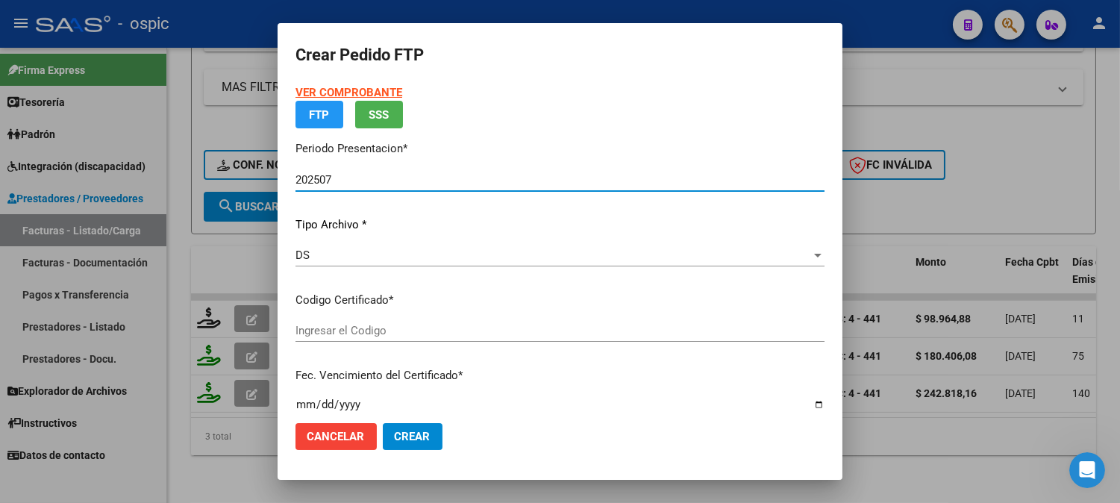
type input "2886119631"
type input "2029-09-30"
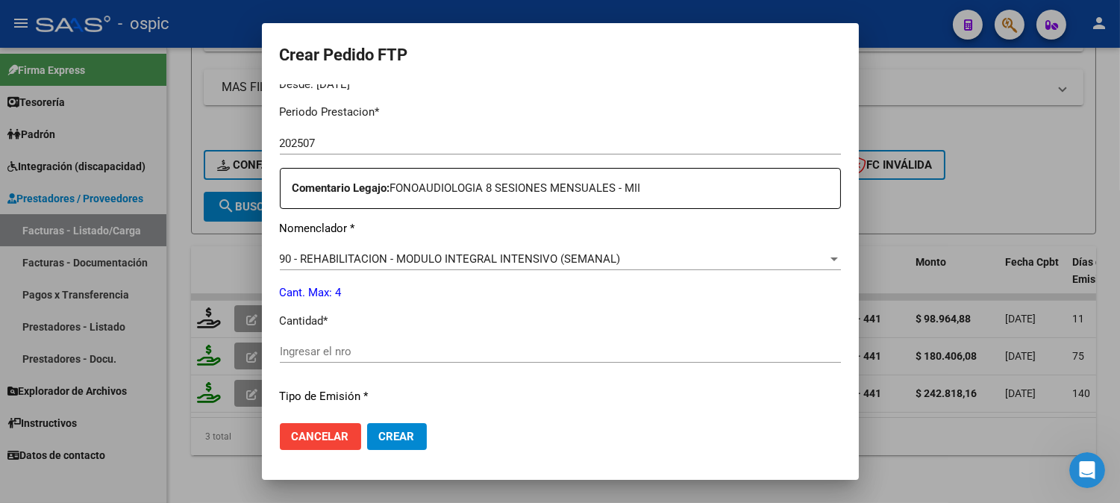
scroll to position [543, 0]
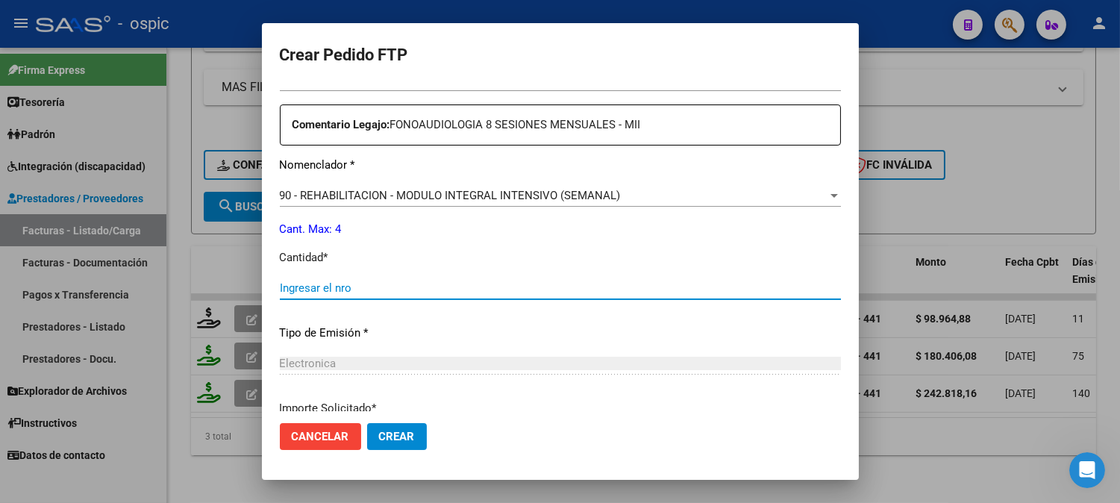
click at [533, 287] on input "Ingresar el nro" at bounding box center [560, 287] width 561 height 13
type input "4"
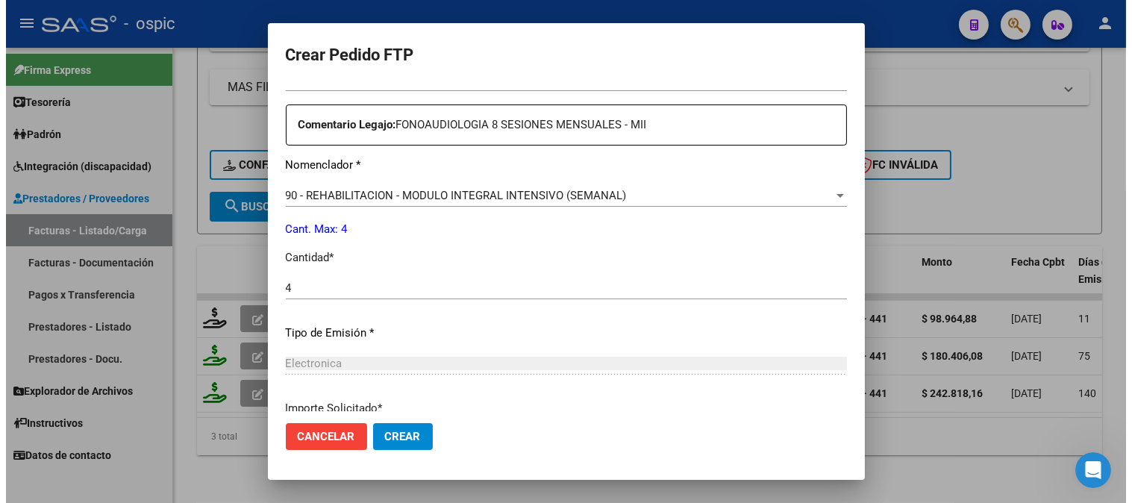
scroll to position [672, 0]
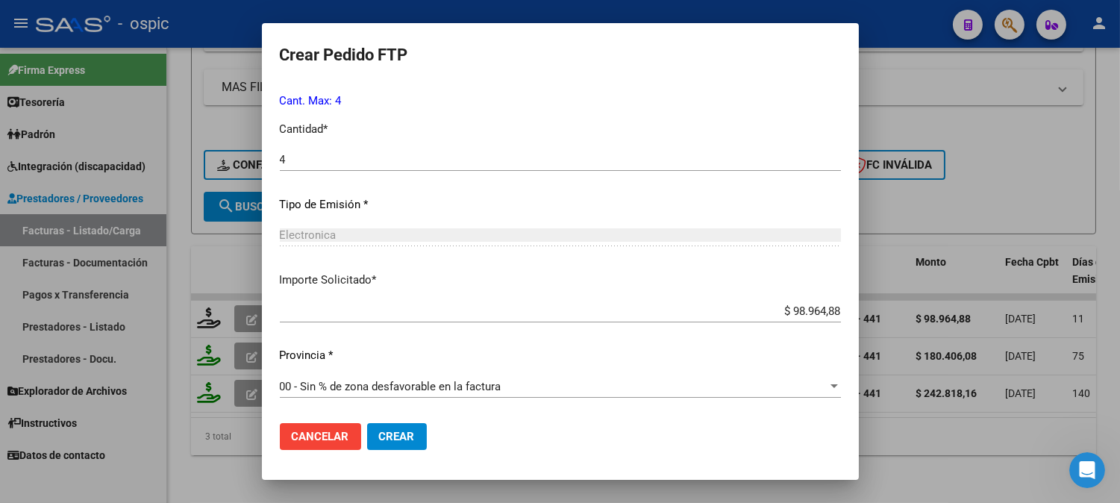
drag, startPoint x: 387, startPoint y: 429, endPoint x: 455, endPoint y: 412, distance: 70.8
click at [388, 430] on span "Crear" at bounding box center [397, 436] width 36 height 13
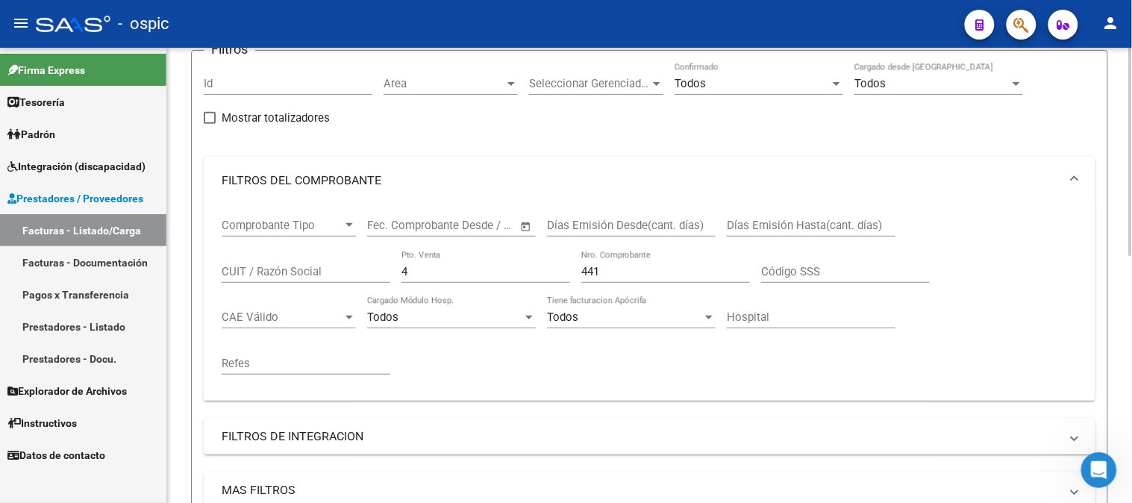
scroll to position [125, 0]
drag, startPoint x: 441, startPoint y: 266, endPoint x: 199, endPoint y: 263, distance: 241.8
click at [200, 263] on form "Filtros Id Area Area Seleccionar Gerenciador Seleccionar Gerenciador Todos Conf…" at bounding box center [649, 344] width 917 height 587
type input "1"
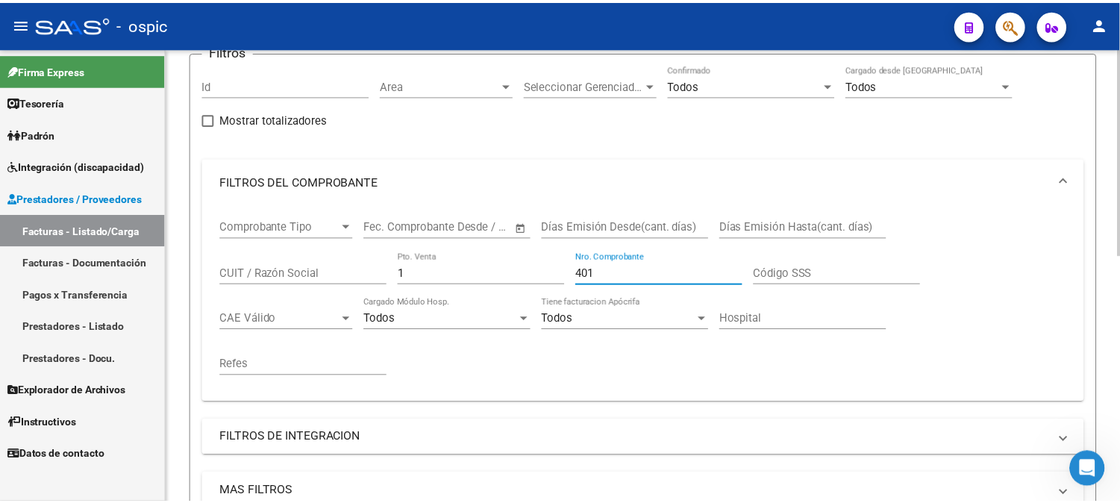
scroll to position [540, 0]
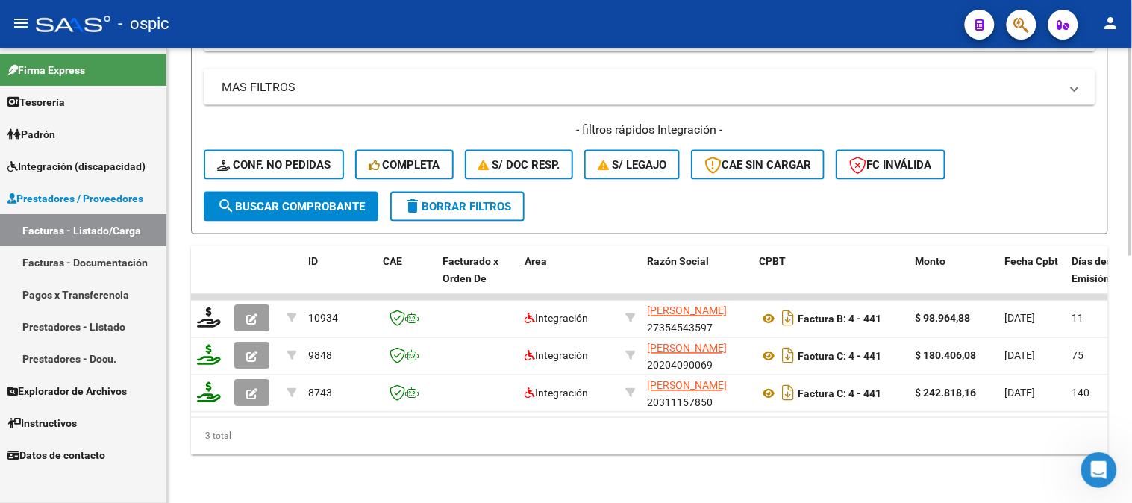
type input "401"
click at [303, 200] on span "search Buscar Comprobante" at bounding box center [291, 206] width 148 height 13
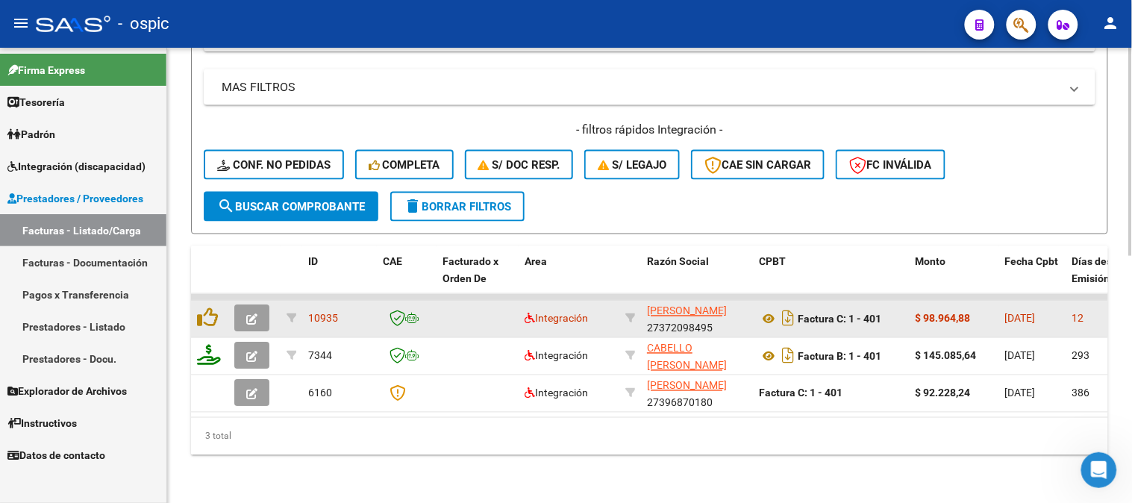
click at [259, 306] on button "button" at bounding box center [251, 318] width 35 height 27
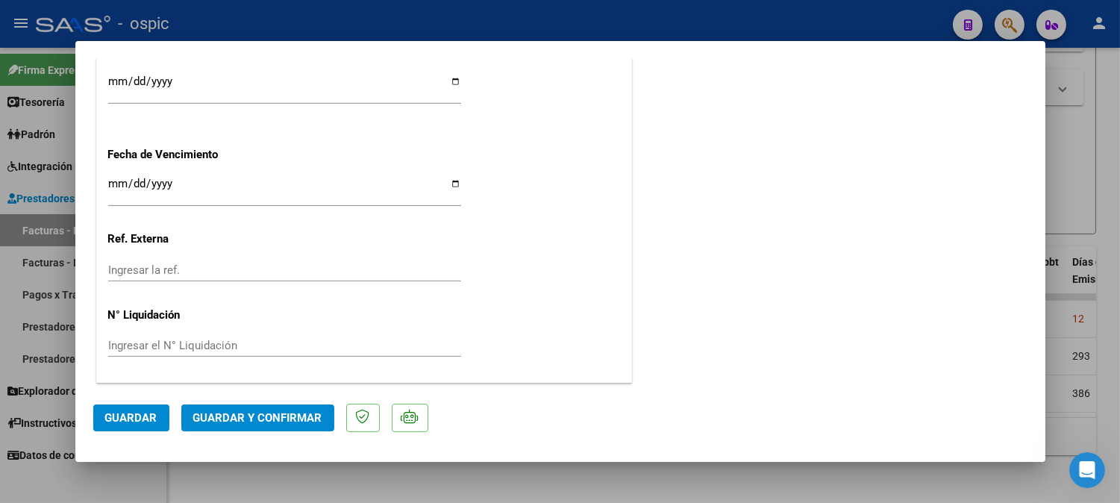
scroll to position [0, 0]
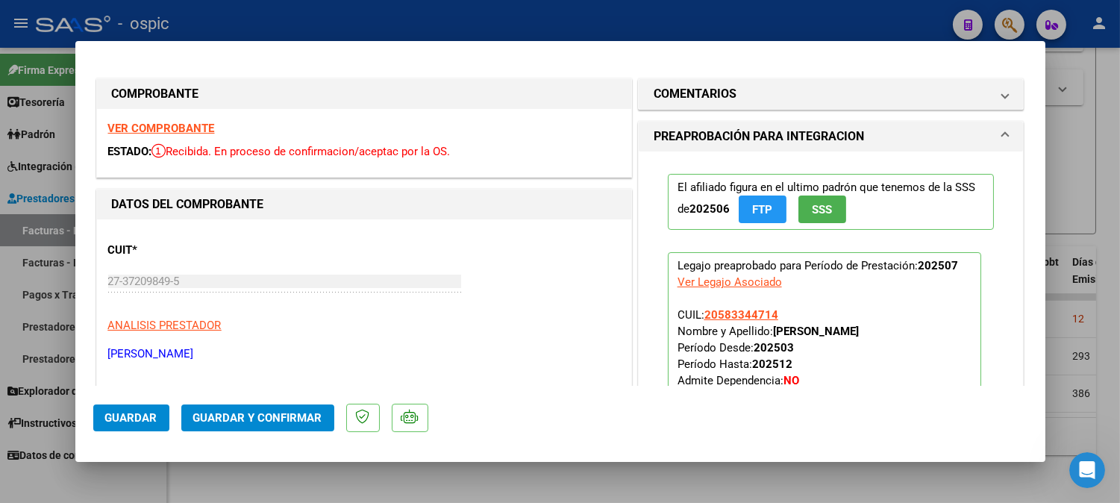
drag, startPoint x: 776, startPoint y: 97, endPoint x: 714, endPoint y: 250, distance: 165.0
click at [771, 100] on mat-panel-title "COMENTARIOS" at bounding box center [822, 94] width 337 height 18
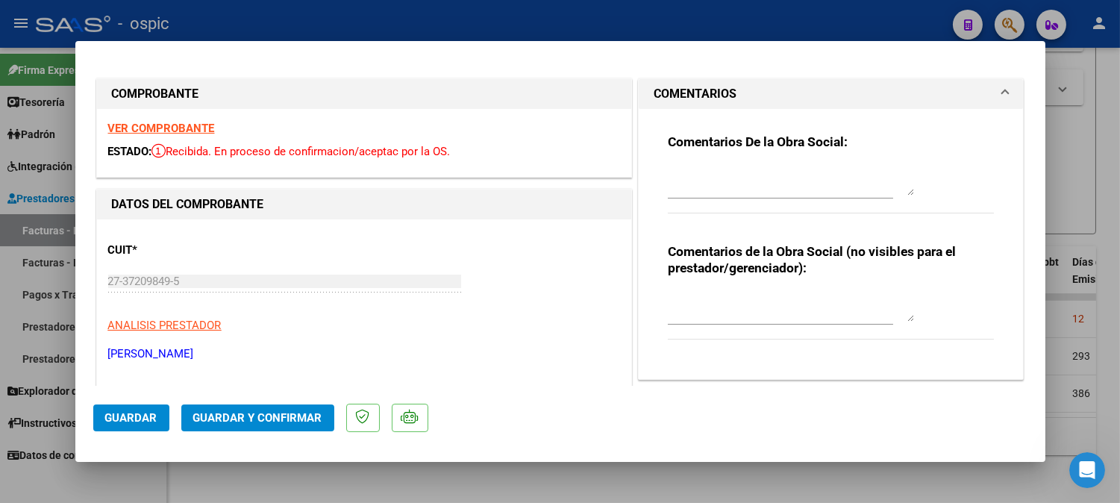
click at [742, 315] on textarea at bounding box center [791, 307] width 246 height 30
type textarea "FONO 8 SESIONES"
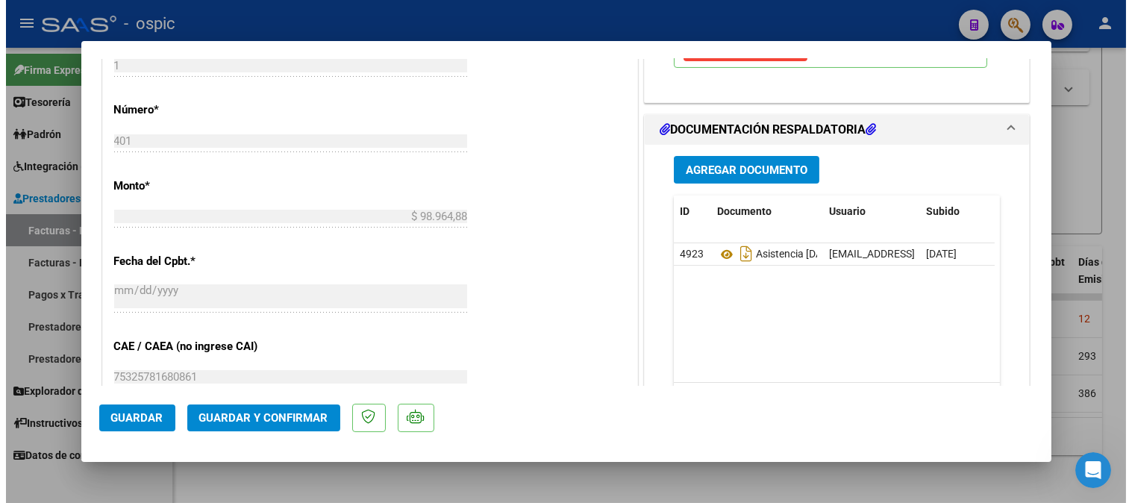
scroll to position [669, 0]
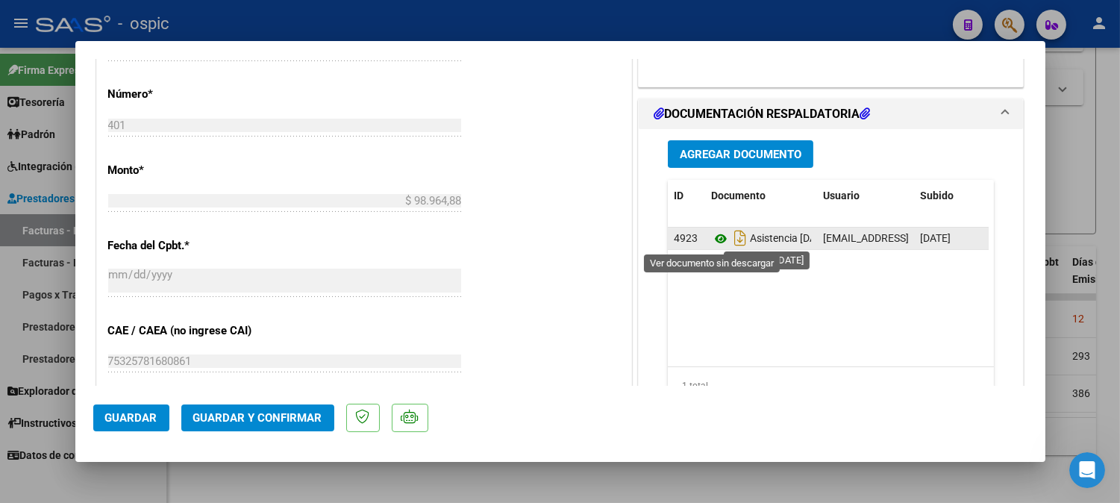
click at [713, 240] on icon at bounding box center [720, 239] width 19 height 18
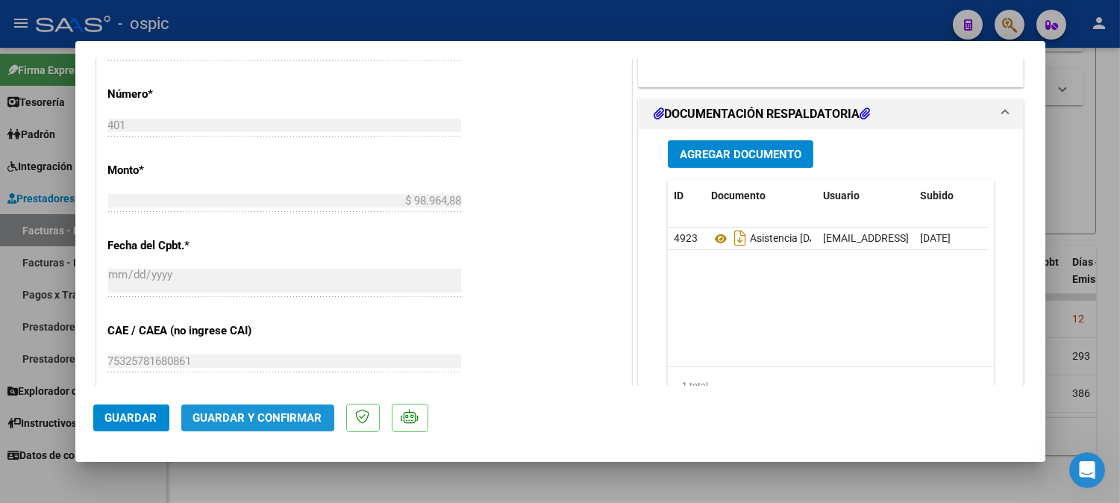
click at [289, 418] on span "Guardar y Confirmar" at bounding box center [257, 417] width 129 height 13
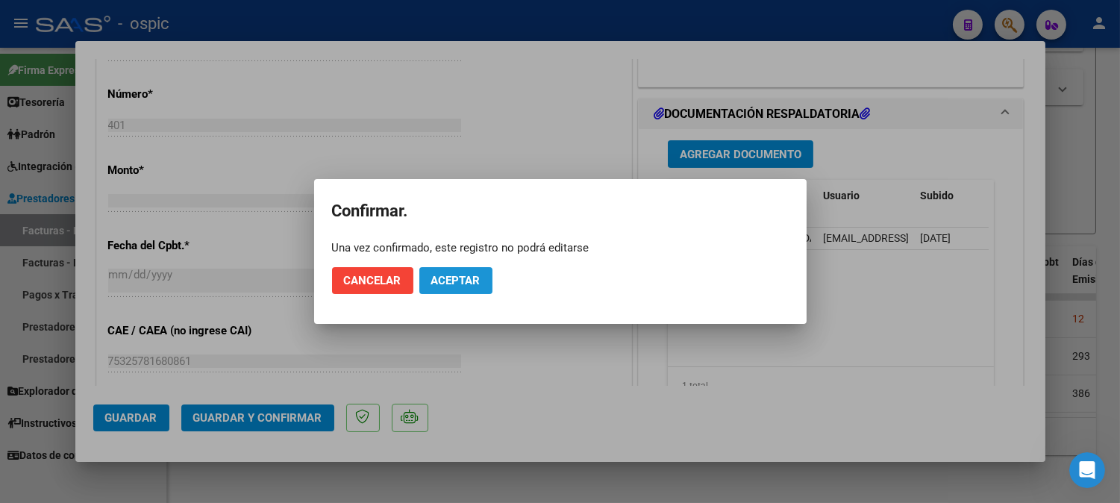
click at [438, 284] on span "Aceptar" at bounding box center [455, 280] width 49 height 13
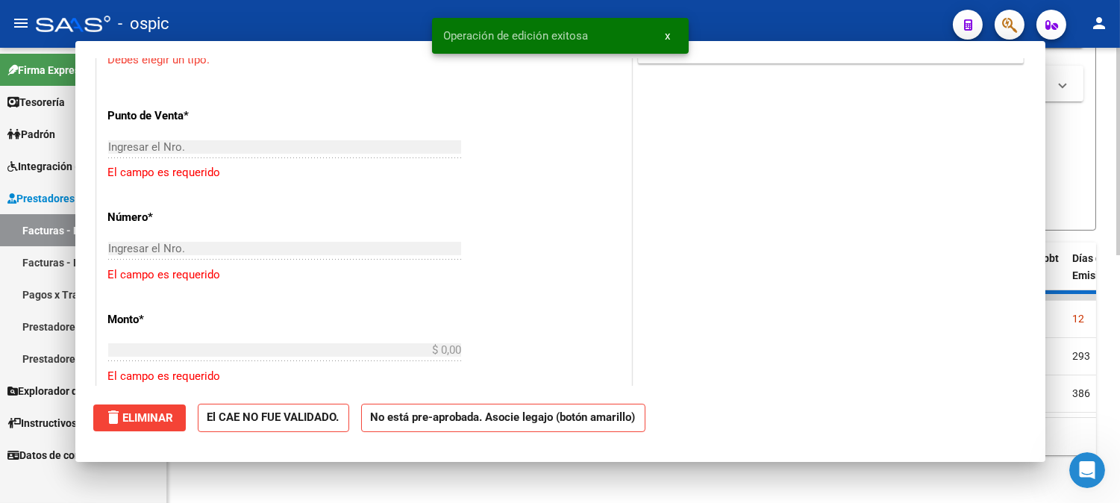
scroll to position [0, 0]
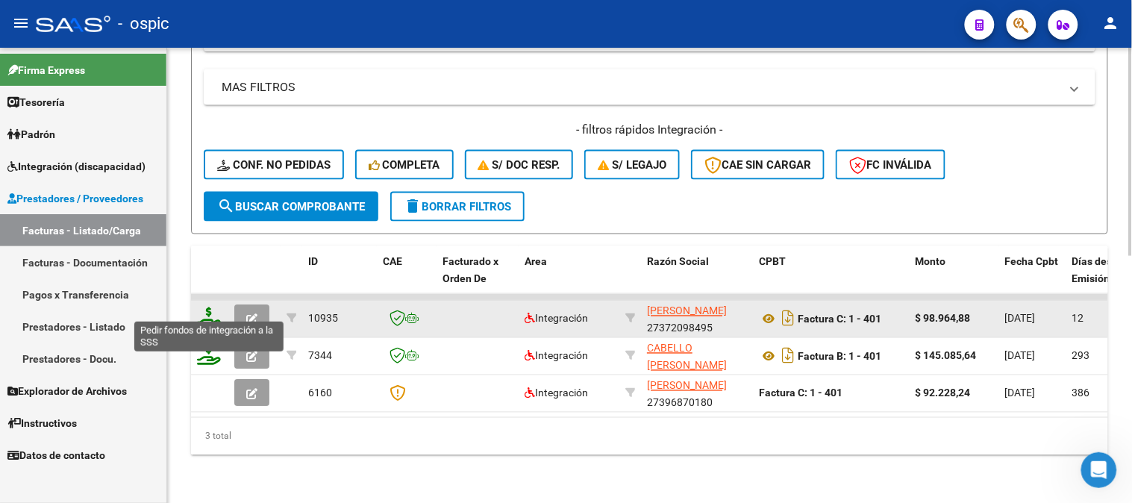
click at [205, 307] on icon at bounding box center [209, 317] width 24 height 21
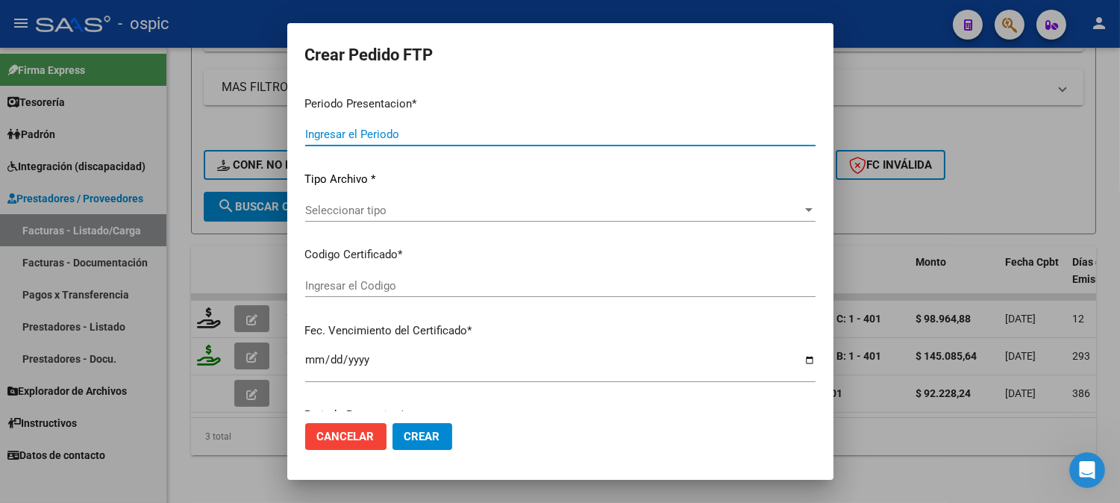
type input "202507"
type input "$ 98.964,88"
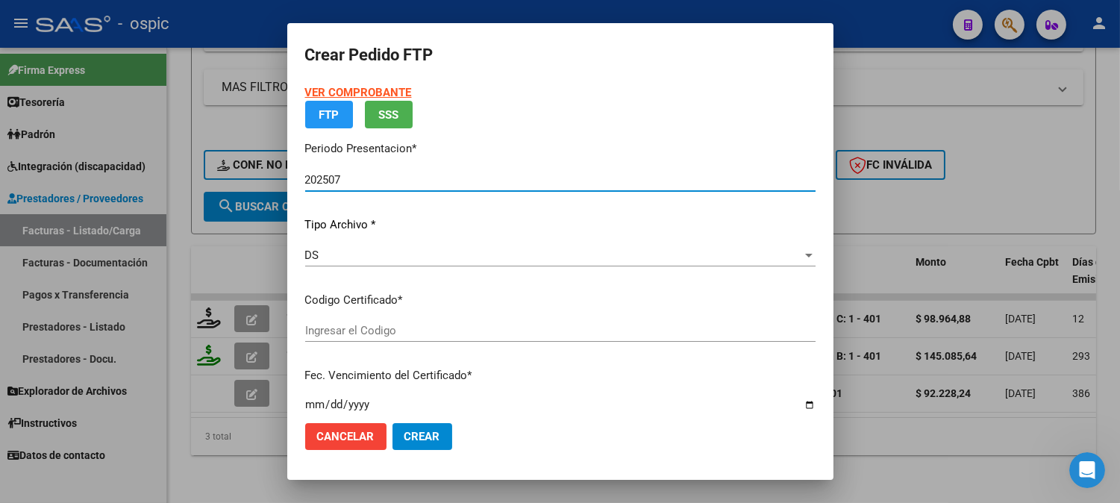
type input "0000000000000000000000000000006520537309"
type input "2028-12-06"
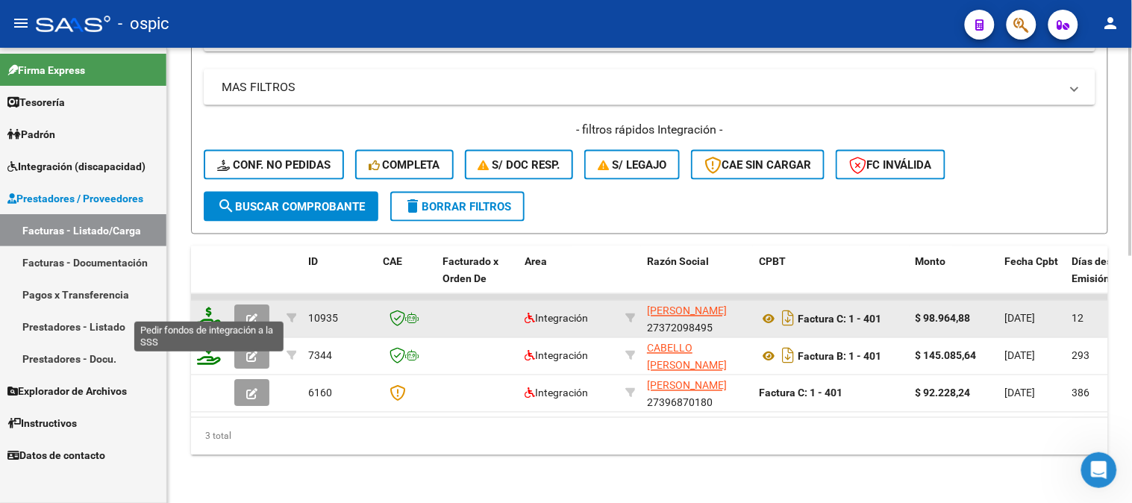
click at [211, 307] on icon at bounding box center [209, 317] width 24 height 21
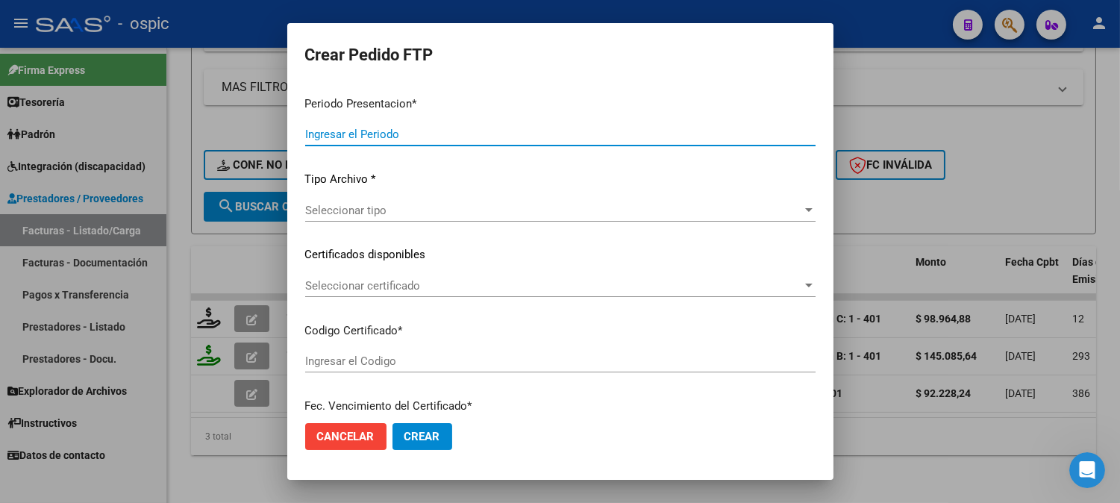
type input "202507"
type input "$ 98.964,88"
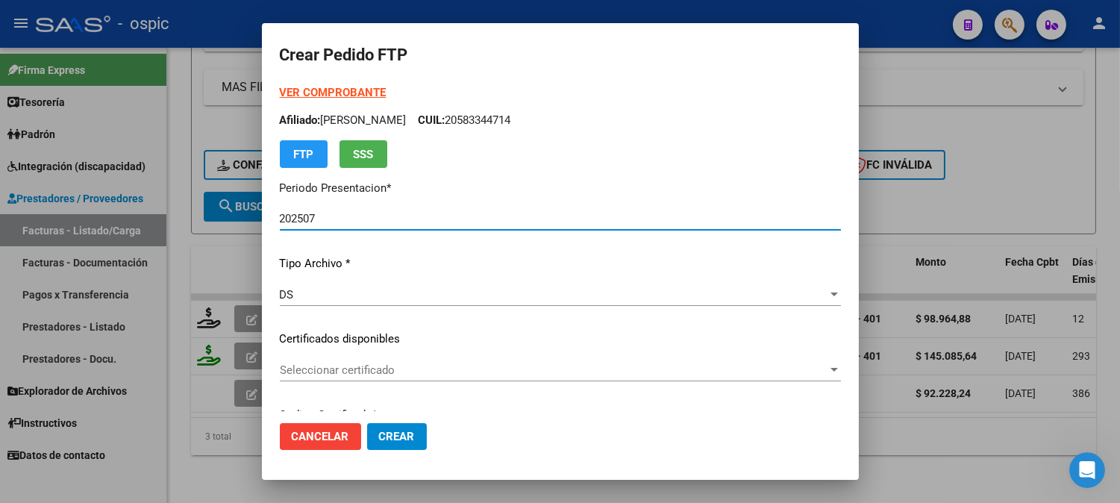
type input "0000000000000000000000000000006520537309"
type input "2028-12-06"
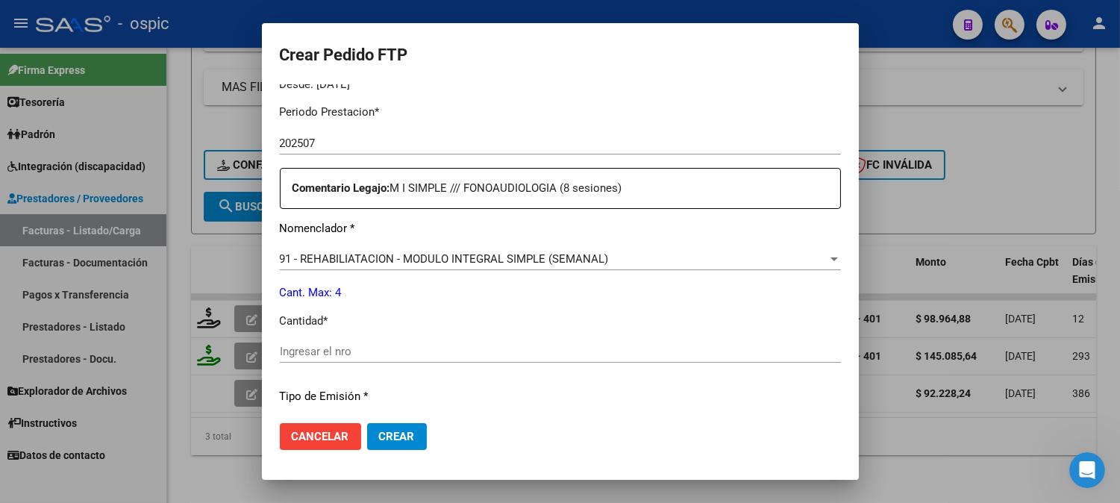
scroll to position [519, 0]
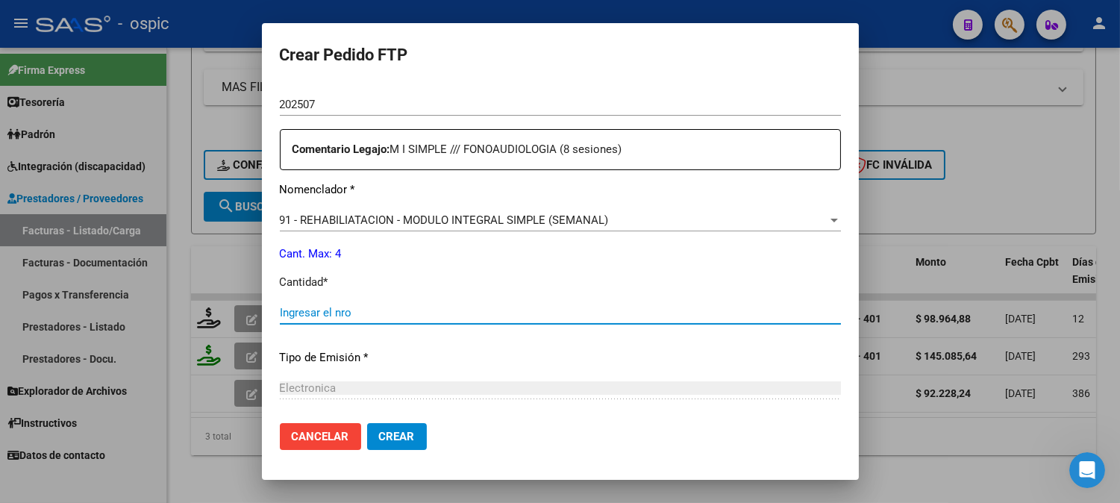
click at [461, 311] on input "Ingresar el nro" at bounding box center [560, 312] width 561 height 13
type input "4"
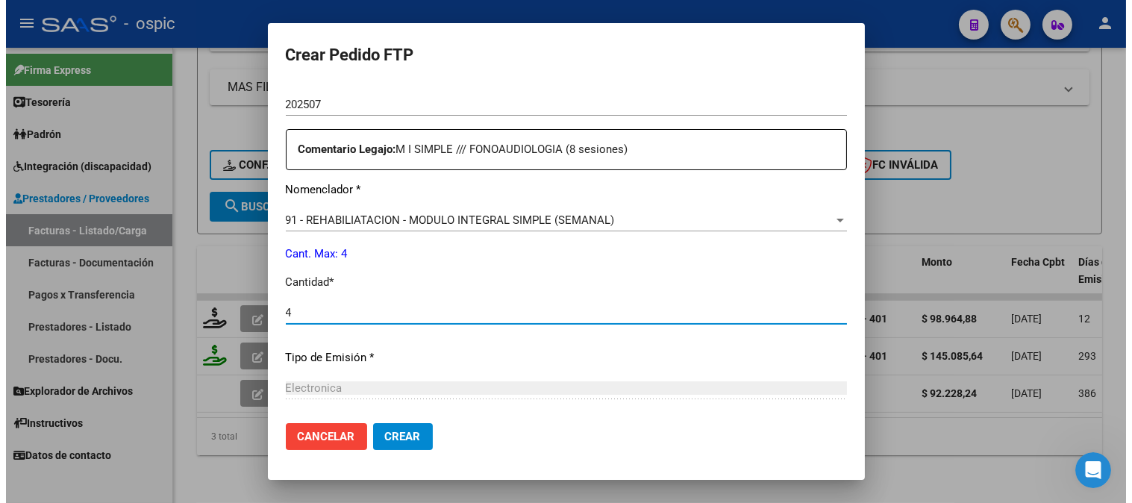
scroll to position [672, 0]
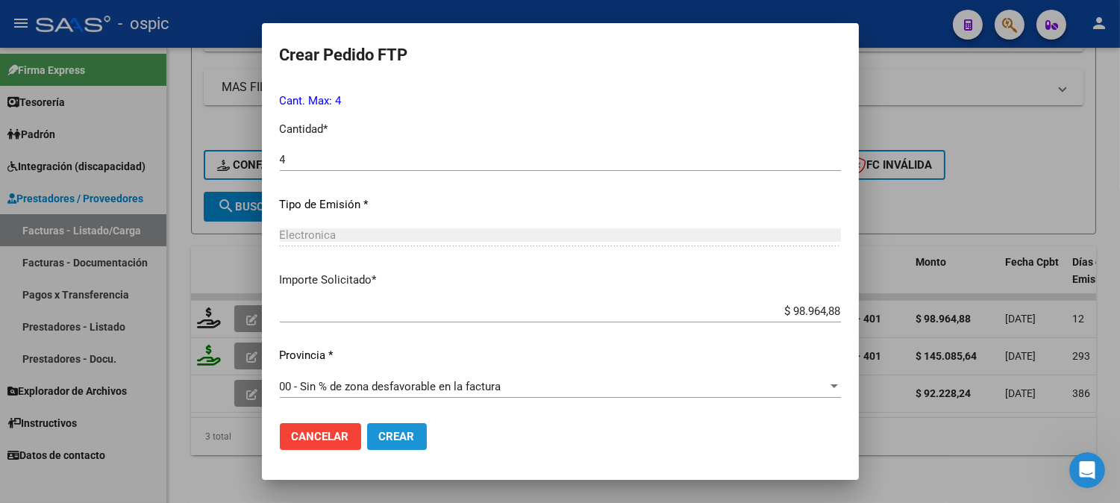
drag, startPoint x: 398, startPoint y: 431, endPoint x: 939, endPoint y: 291, distance: 558.7
click at [399, 431] on span "Crear" at bounding box center [397, 436] width 36 height 13
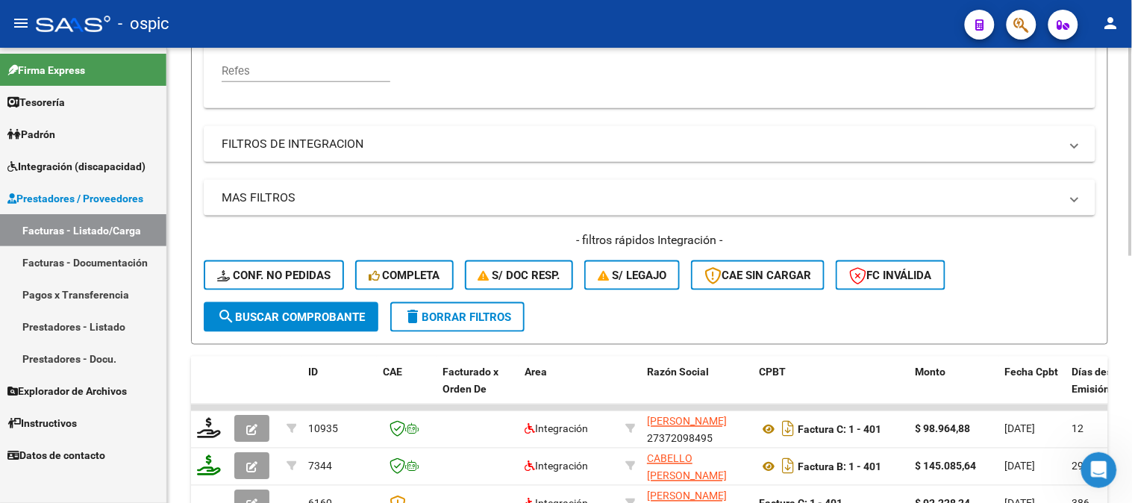
scroll to position [292, 0]
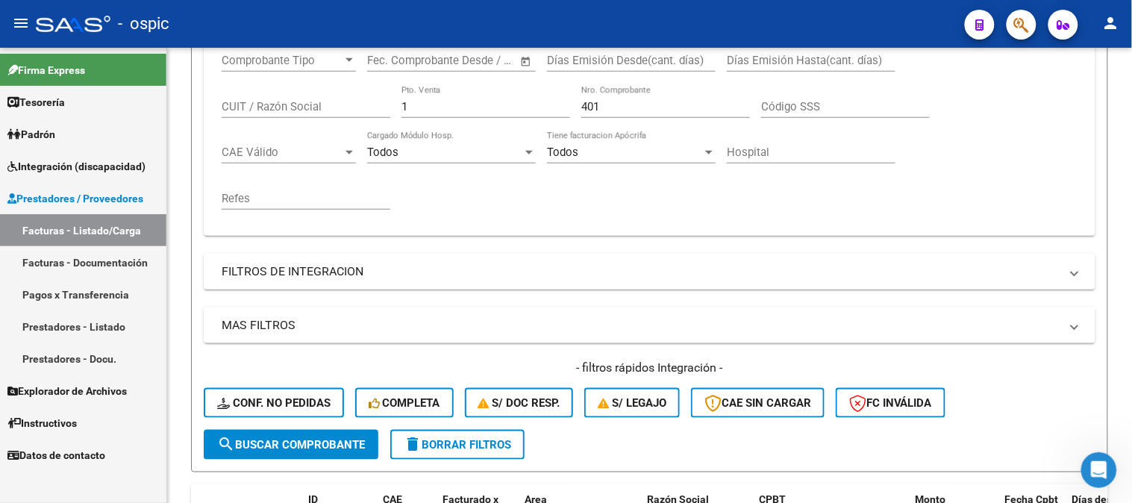
drag, startPoint x: 137, startPoint y: 107, endPoint x: 71, endPoint y: 102, distance: 65.9
click at [71, 103] on mat-sidenav-container "Firma Express Tesorería Extractos Procesados (csv) Extractos Originales (pdf) P…" at bounding box center [566, 275] width 1132 height 455
type input "2"
type input "384"
click at [278, 431] on button "search Buscar Comprobante" at bounding box center [291, 445] width 175 height 30
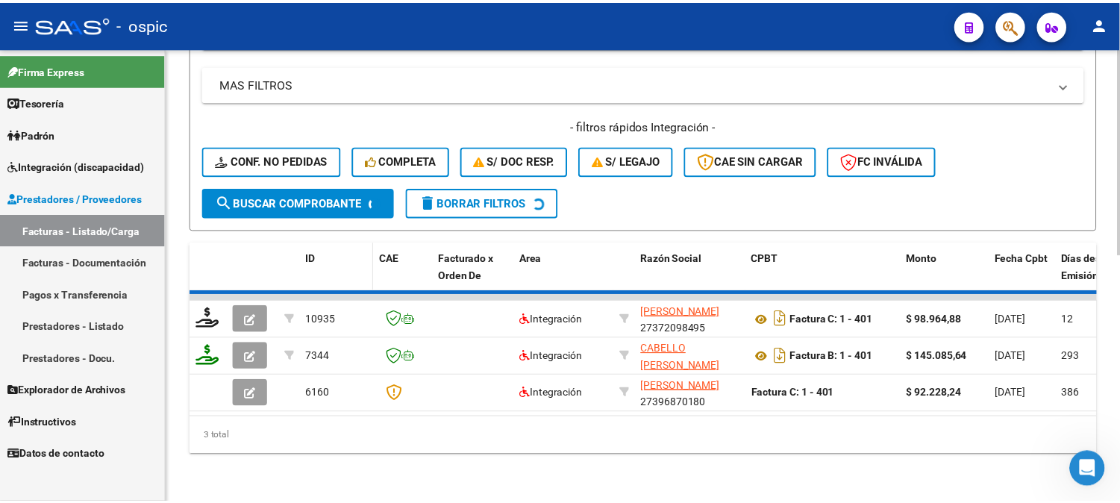
scroll to position [540, 0]
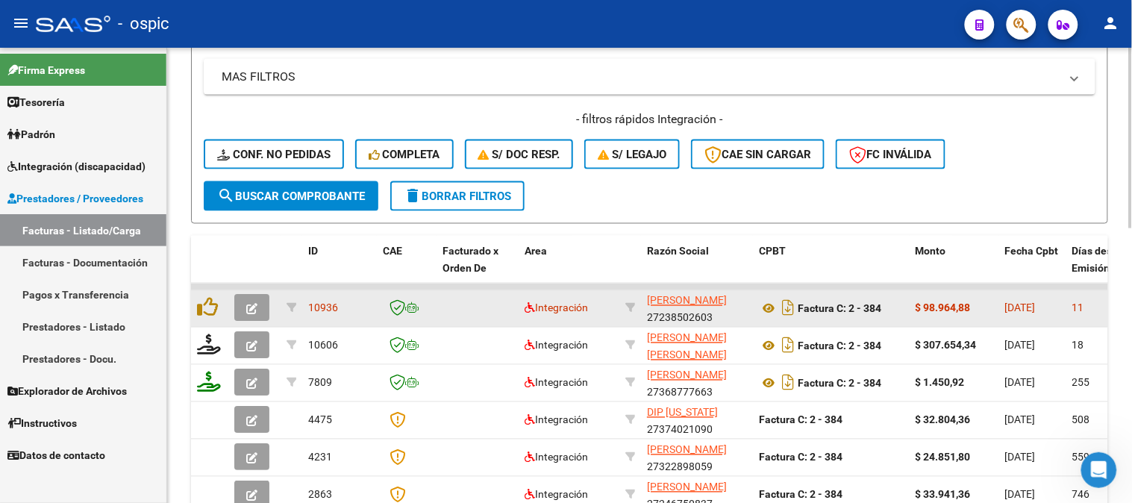
click at [251, 304] on icon "button" at bounding box center [251, 309] width 11 height 11
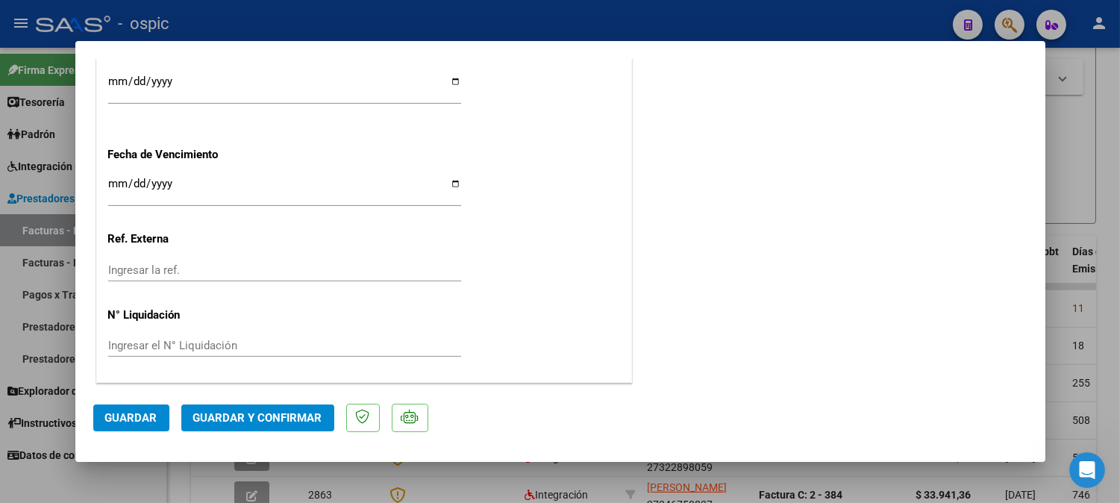
scroll to position [0, 0]
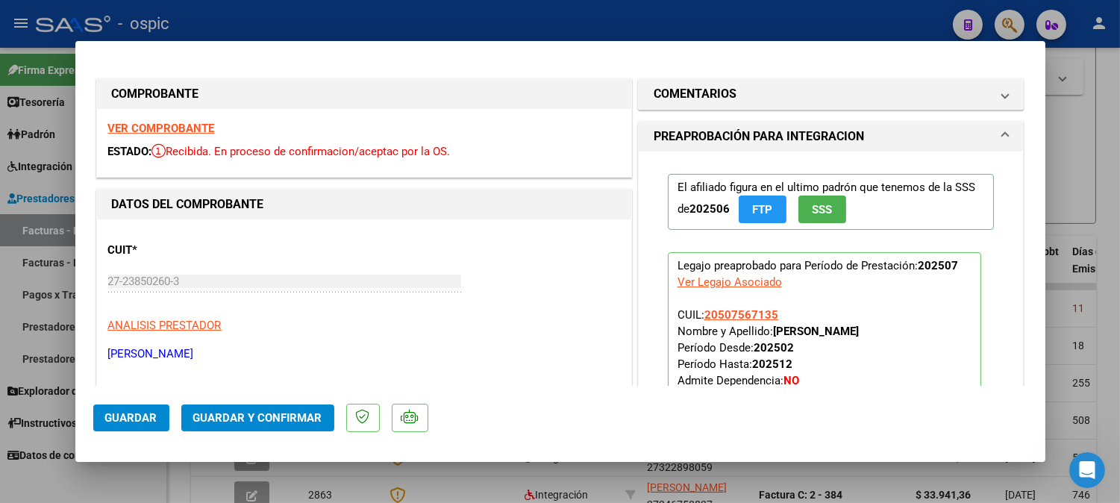
drag, startPoint x: 736, startPoint y: 101, endPoint x: 735, endPoint y: 113, distance: 12.0
click at [735, 101] on mat-panel-title "COMENTARIOS" at bounding box center [822, 94] width 337 height 18
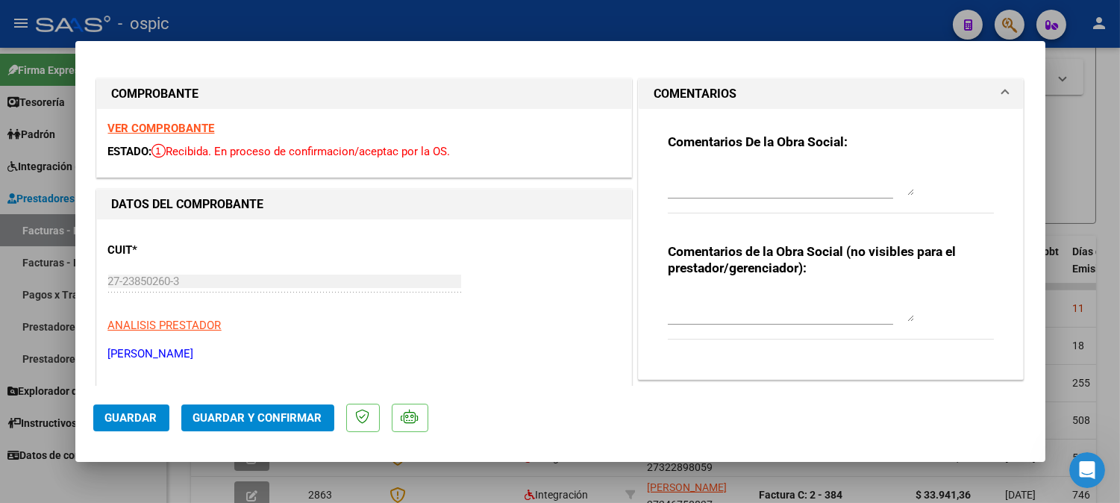
click at [736, 294] on textarea at bounding box center [791, 307] width 246 height 30
type textarea "PSP 8 SESIONES"
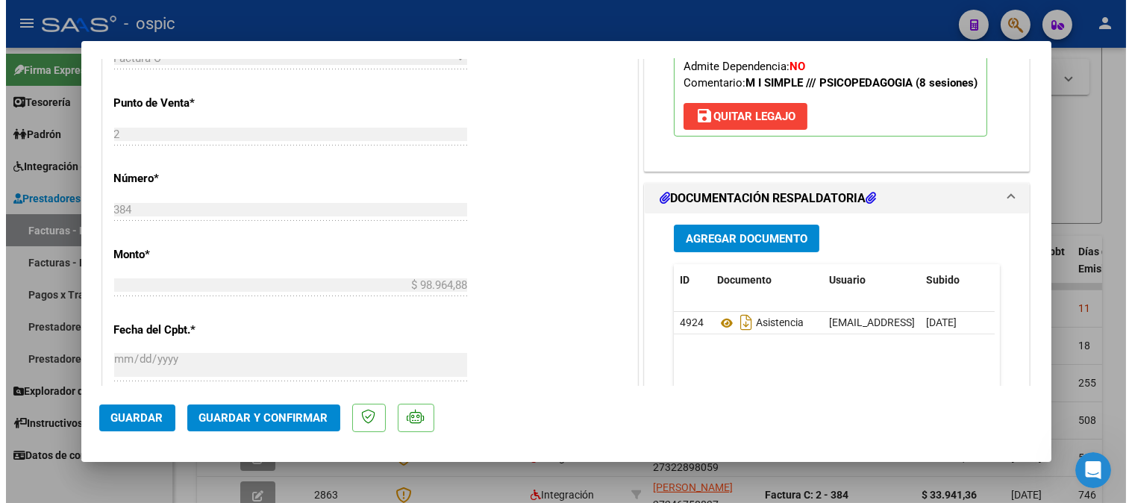
scroll to position [669, 0]
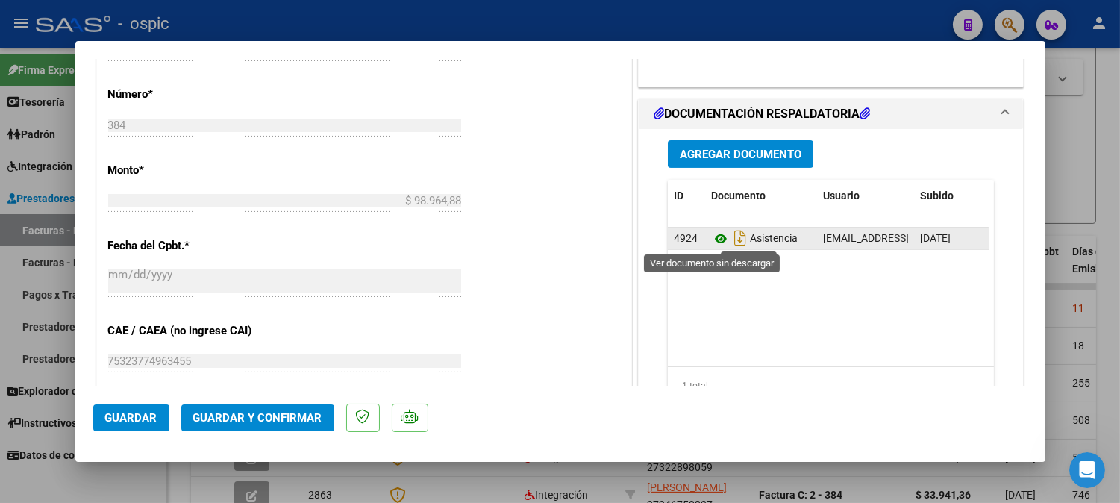
click at [711, 236] on icon at bounding box center [720, 239] width 19 height 18
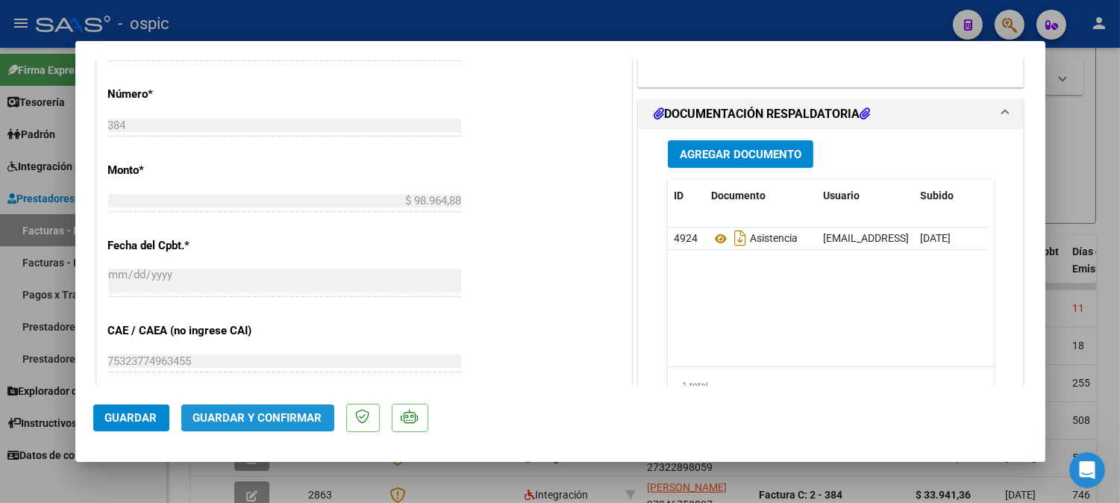
click at [281, 408] on button "Guardar y Confirmar" at bounding box center [257, 417] width 153 height 27
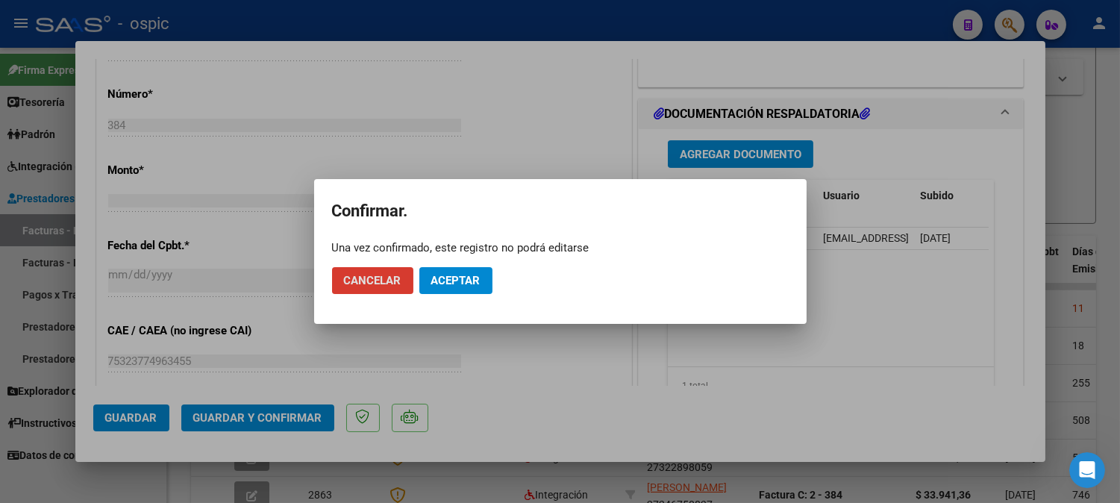
click at [448, 271] on button "Aceptar" at bounding box center [455, 280] width 73 height 27
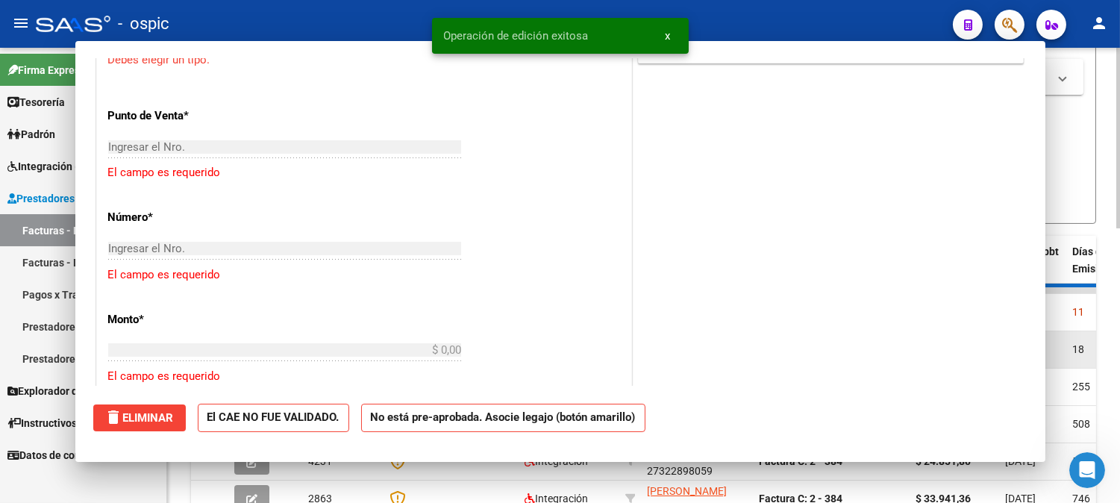
scroll to position [0, 0]
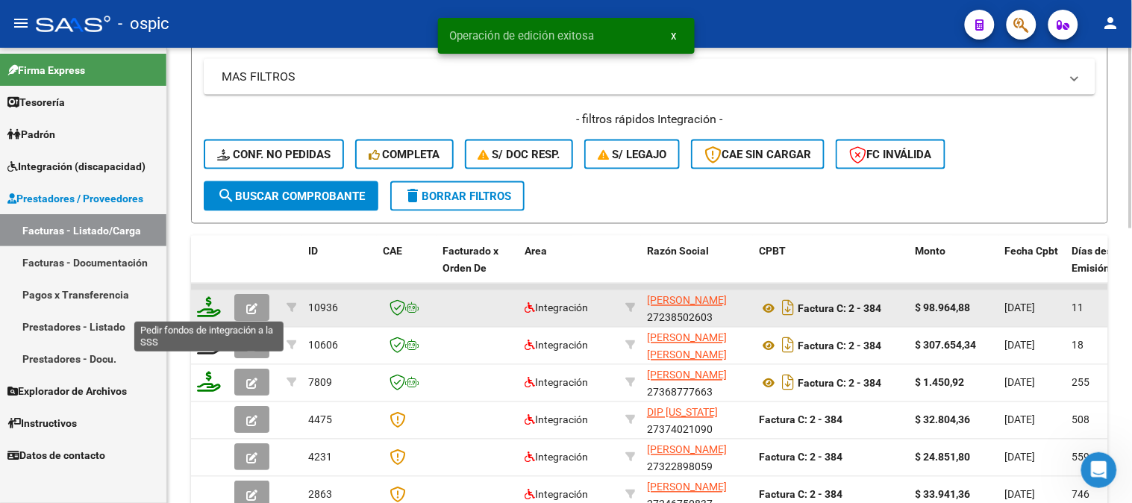
click at [207, 301] on icon at bounding box center [209, 307] width 24 height 21
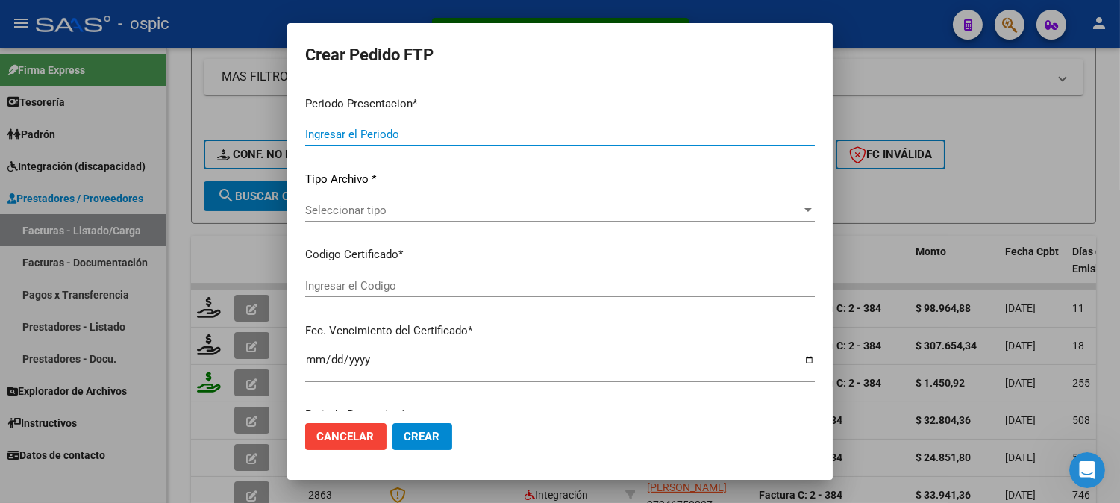
type input "202507"
type input "$ 98.964,88"
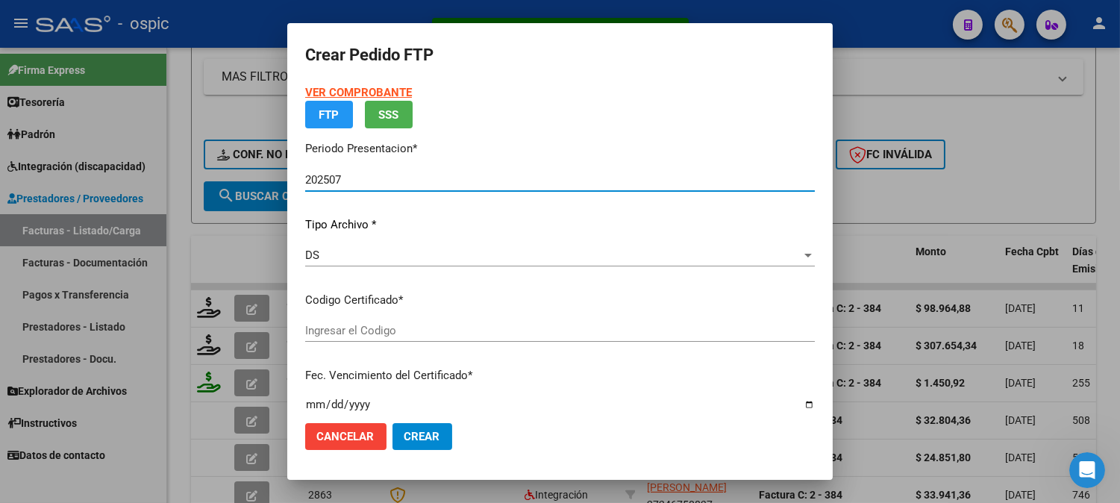
type input "0000000000000000000000000000006934877914"
type input "2030-02-28"
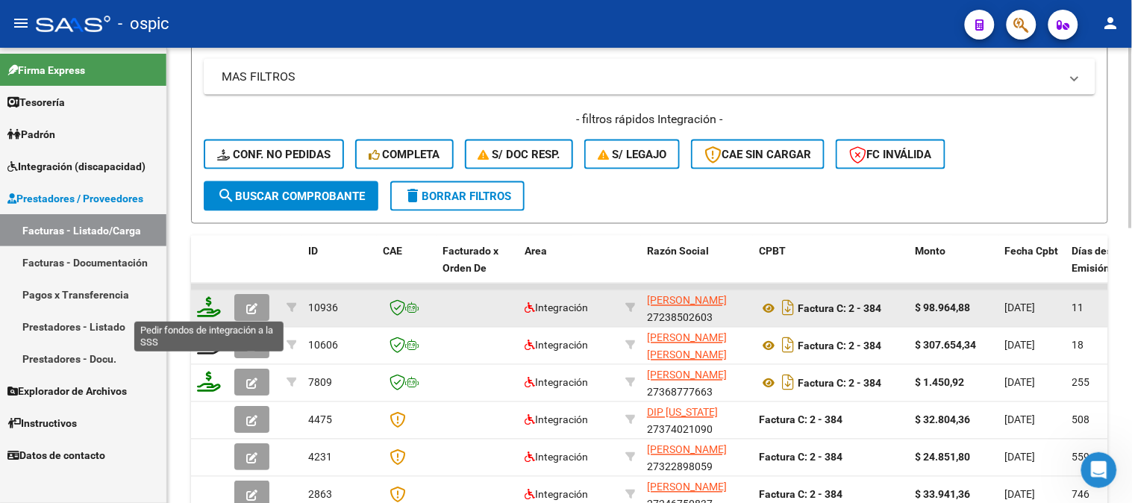
click at [205, 304] on icon at bounding box center [209, 307] width 24 height 21
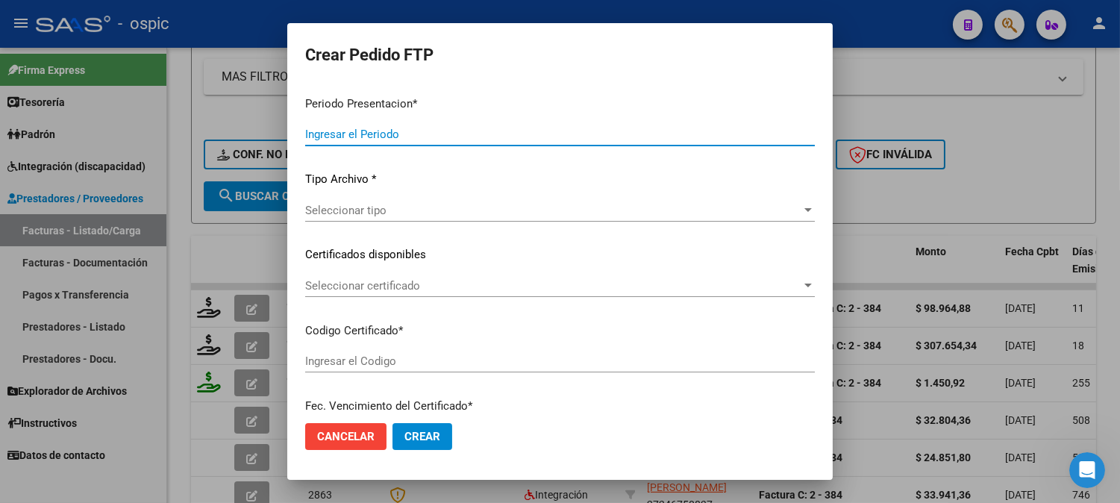
type input "202507"
type input "$ 98.964,88"
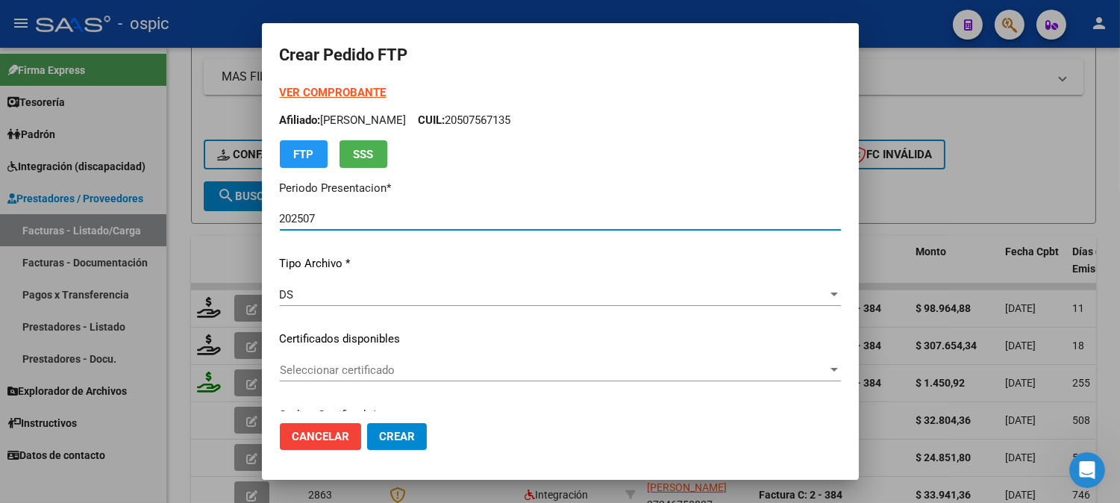
type input "0000000000000000000000000000006934877914"
type input "2030-02-28"
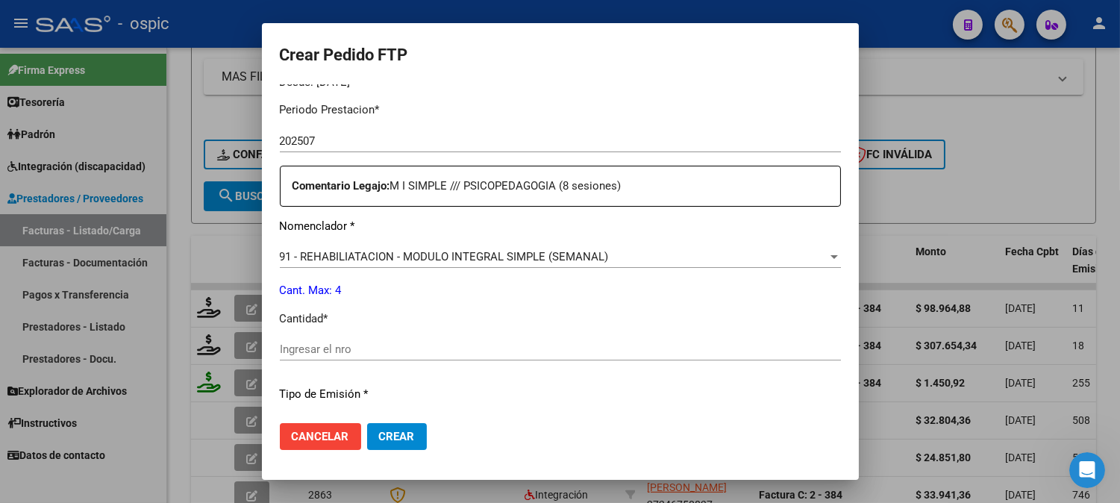
scroll to position [496, 0]
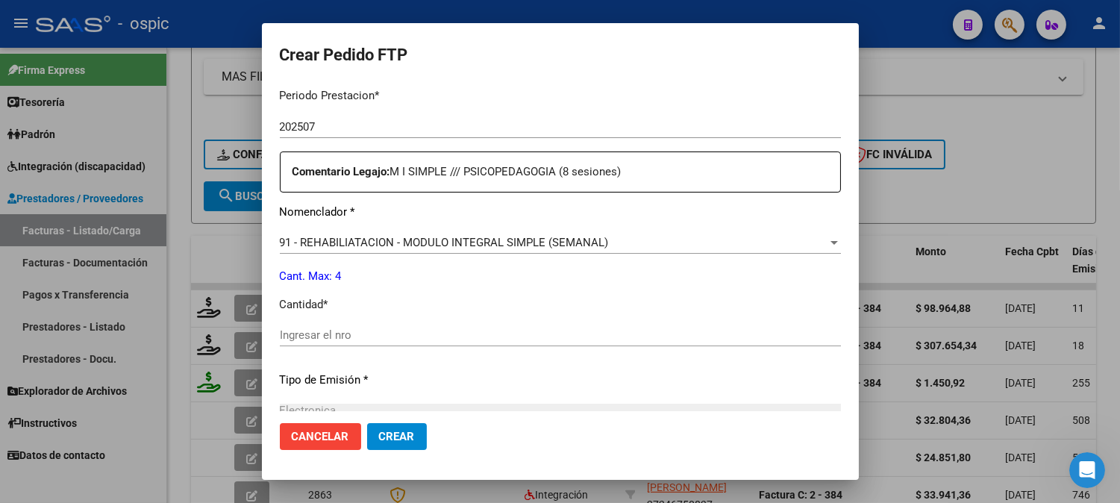
click at [469, 336] on input "Ingresar el nro" at bounding box center [560, 334] width 561 height 13
type input "4"
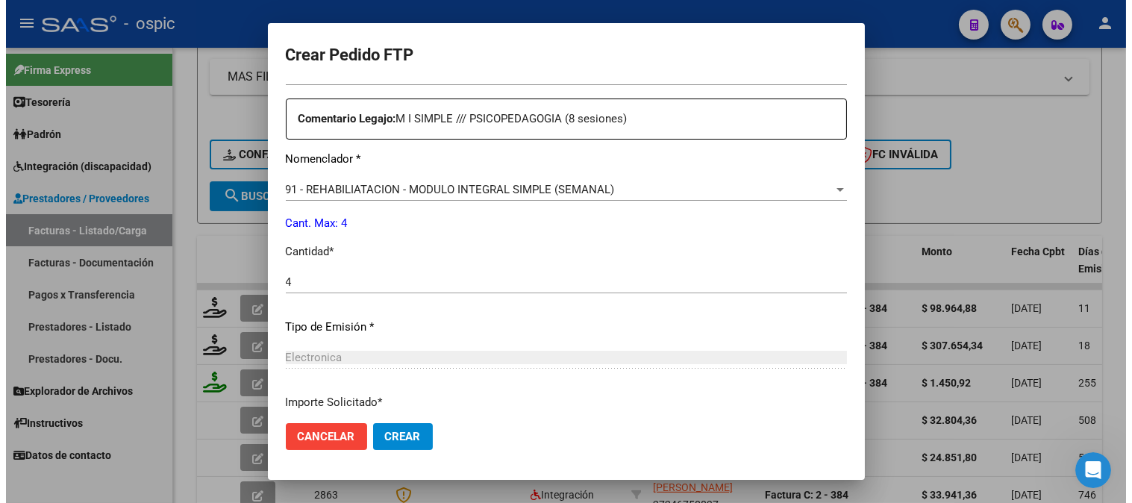
scroll to position [672, 0]
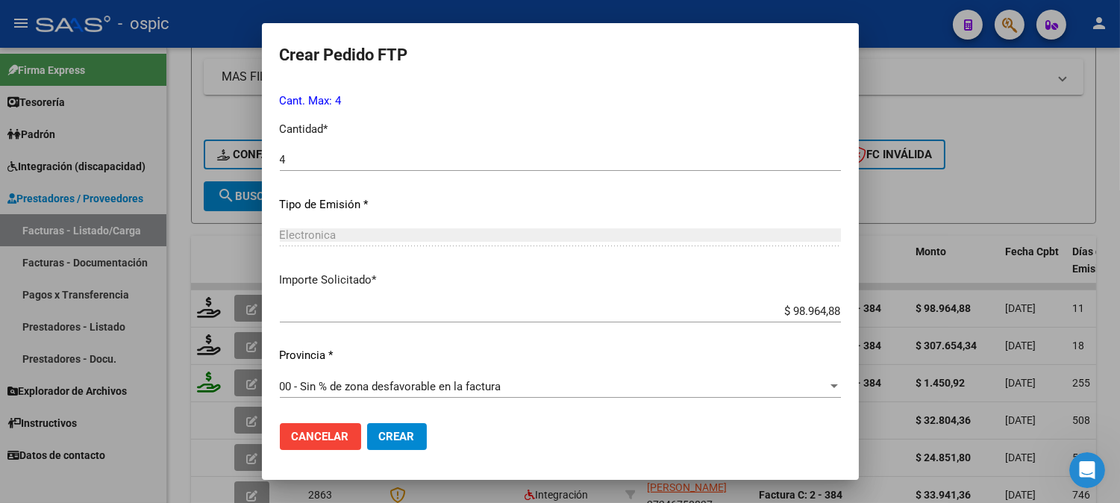
click at [394, 438] on span "Crear" at bounding box center [397, 436] width 36 height 13
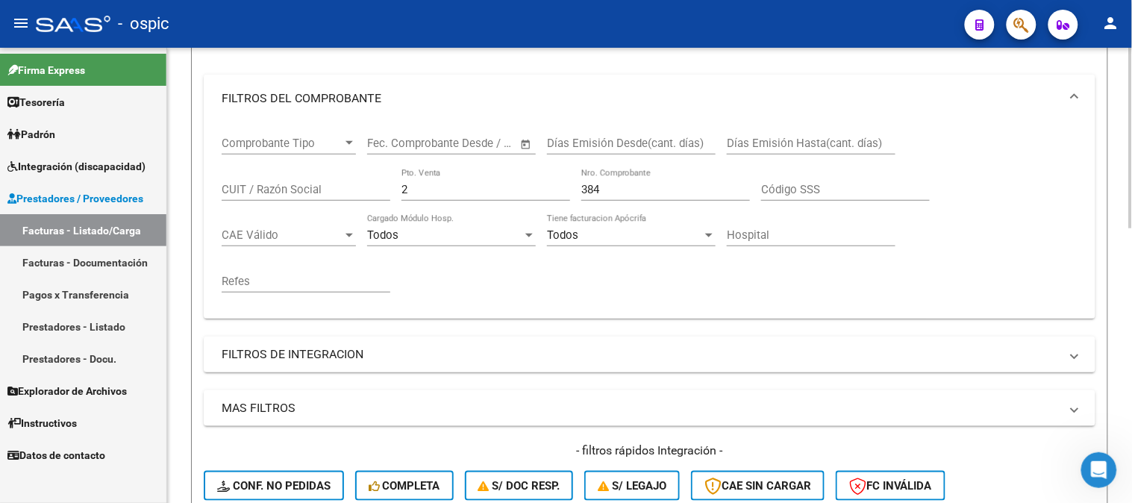
scroll to position [43, 0]
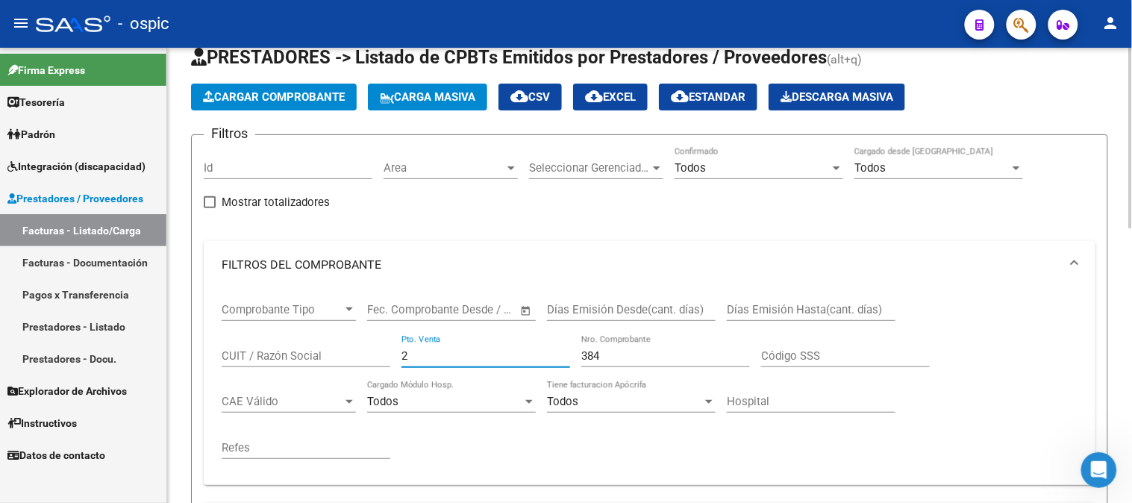
drag, startPoint x: 454, startPoint y: 352, endPoint x: 339, endPoint y: 345, distance: 115.1
click at [341, 346] on div "Comprobante Tipo Comprobante Tipo Start date – End date Fec. Comprobante Desde …" at bounding box center [650, 381] width 856 height 184
type input "100"
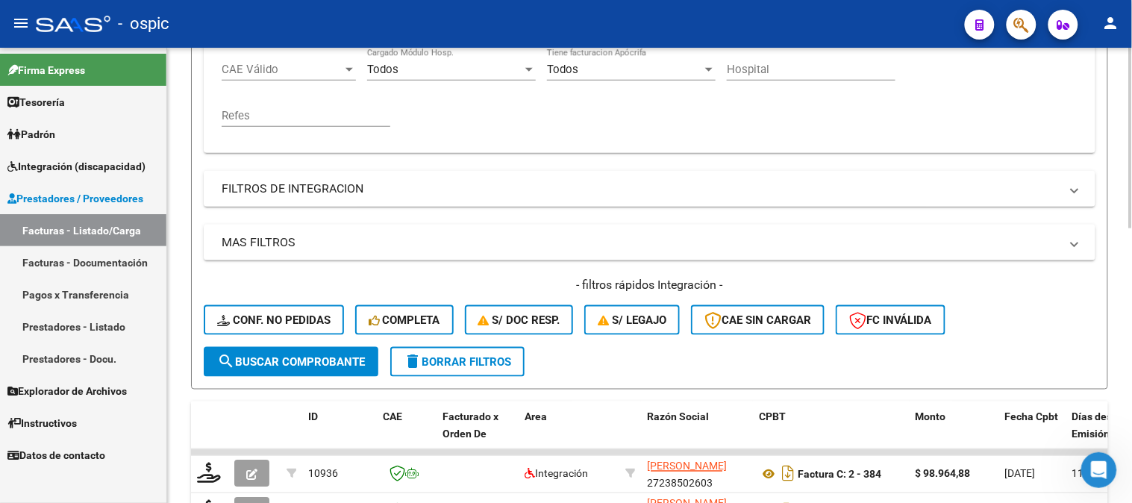
type input "533"
click at [338, 356] on span "search Buscar Comprobante" at bounding box center [291, 361] width 148 height 13
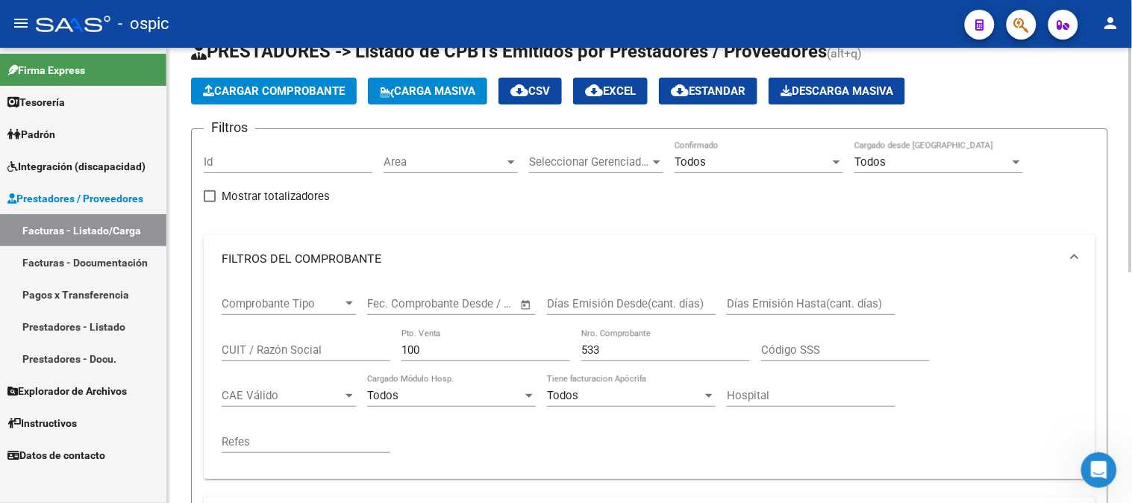
scroll to position [0, 0]
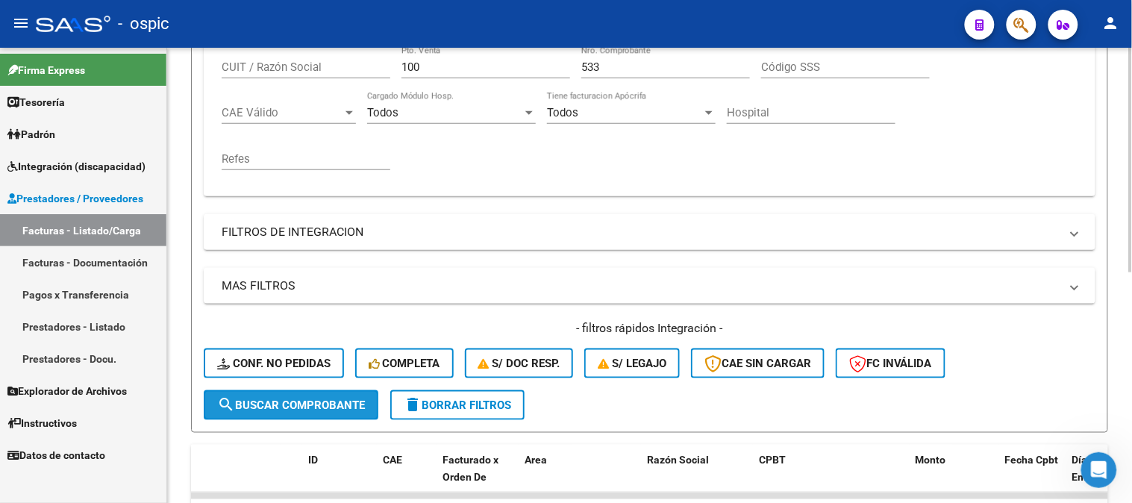
click at [304, 398] on span "search Buscar Comprobante" at bounding box center [291, 404] width 148 height 13
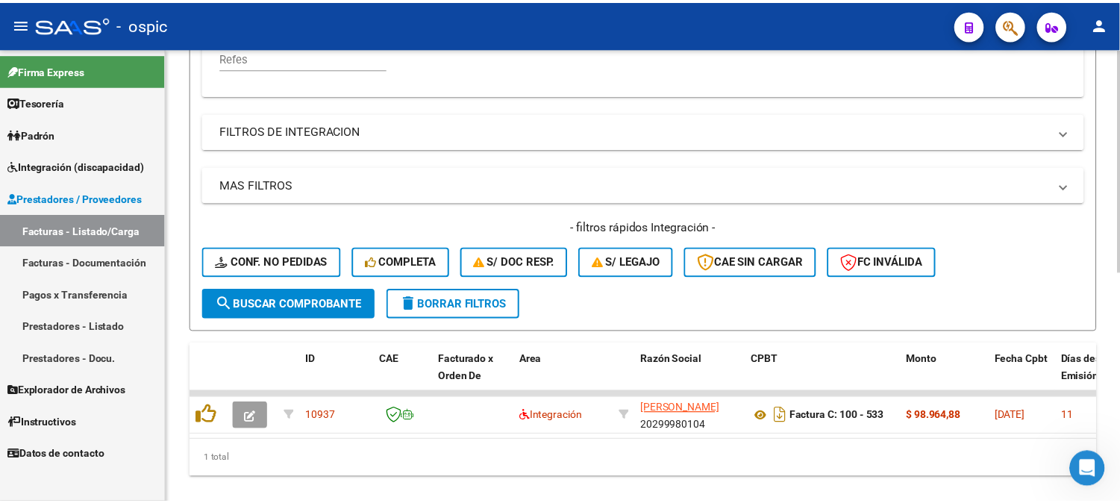
scroll to position [466, 0]
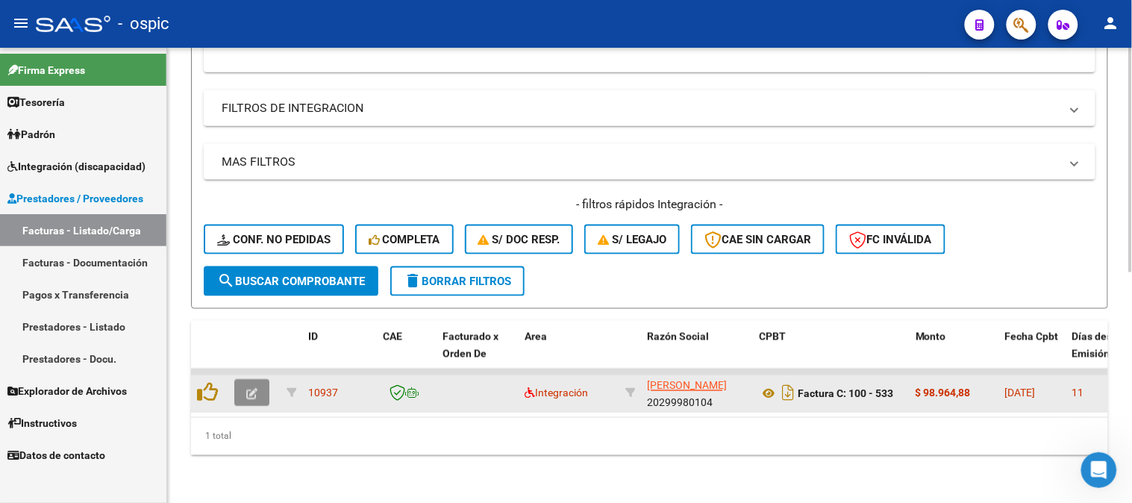
click at [256, 389] on icon "button" at bounding box center [251, 394] width 11 height 11
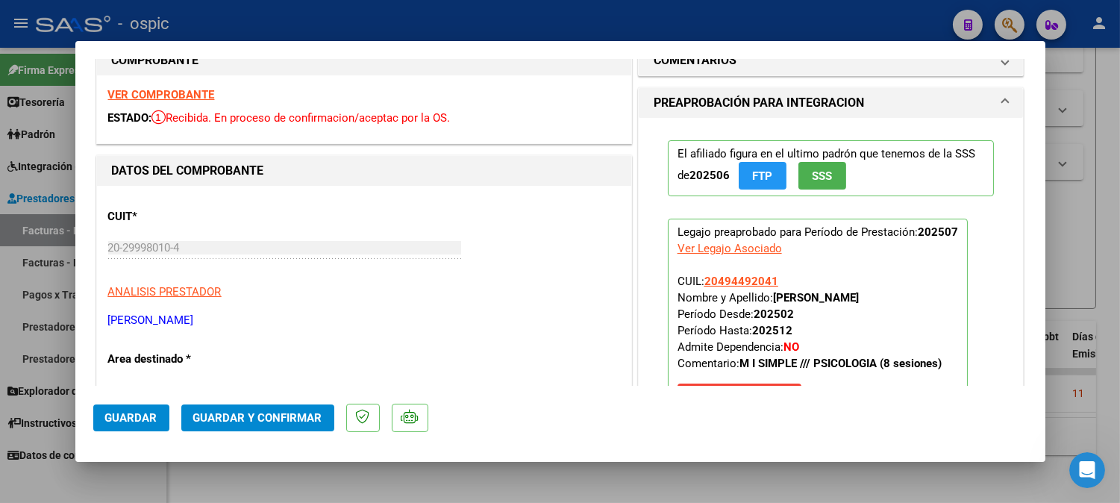
scroll to position [0, 0]
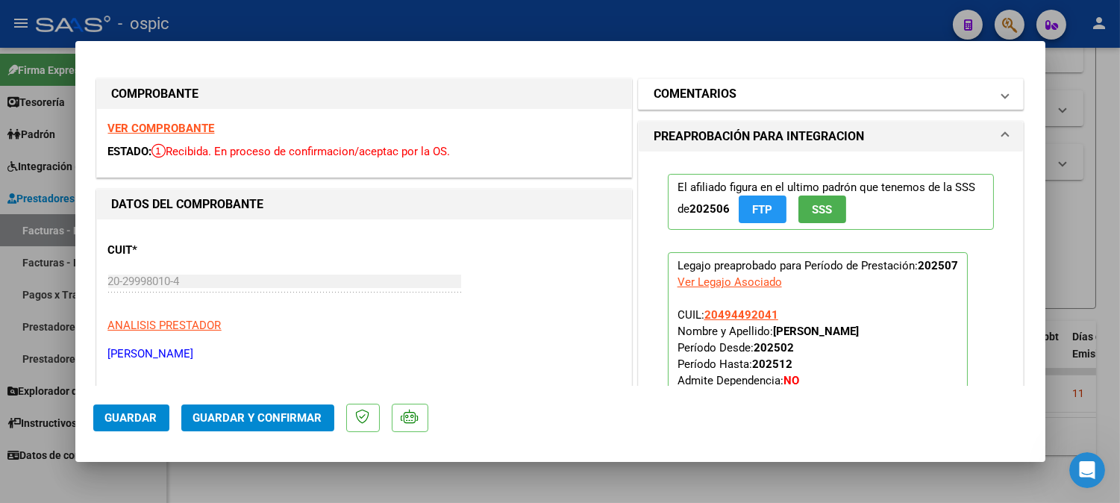
click at [752, 99] on mat-panel-title "COMENTARIOS" at bounding box center [822, 94] width 337 height 18
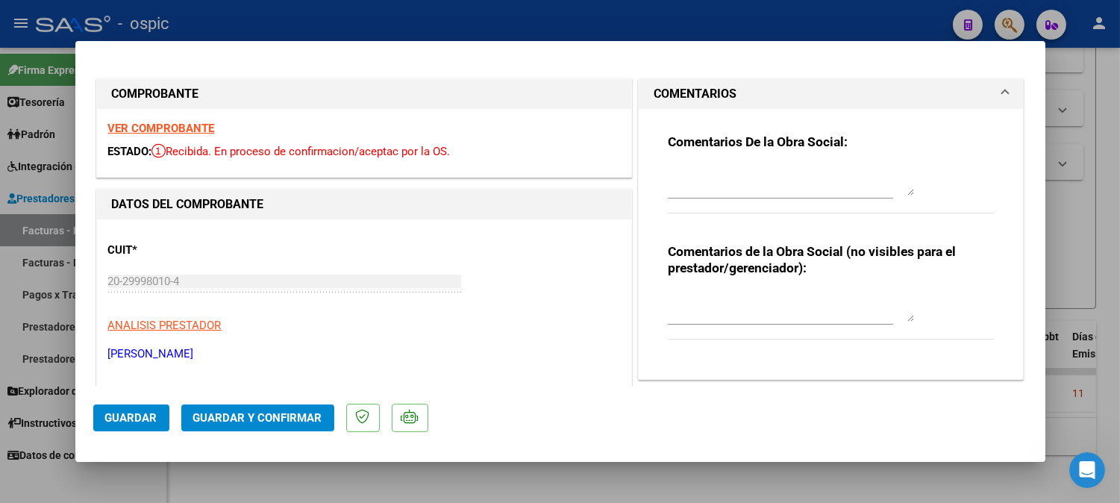
click at [766, 299] on textarea at bounding box center [791, 307] width 246 height 30
type textarea "PSICO 8 SESIONES"
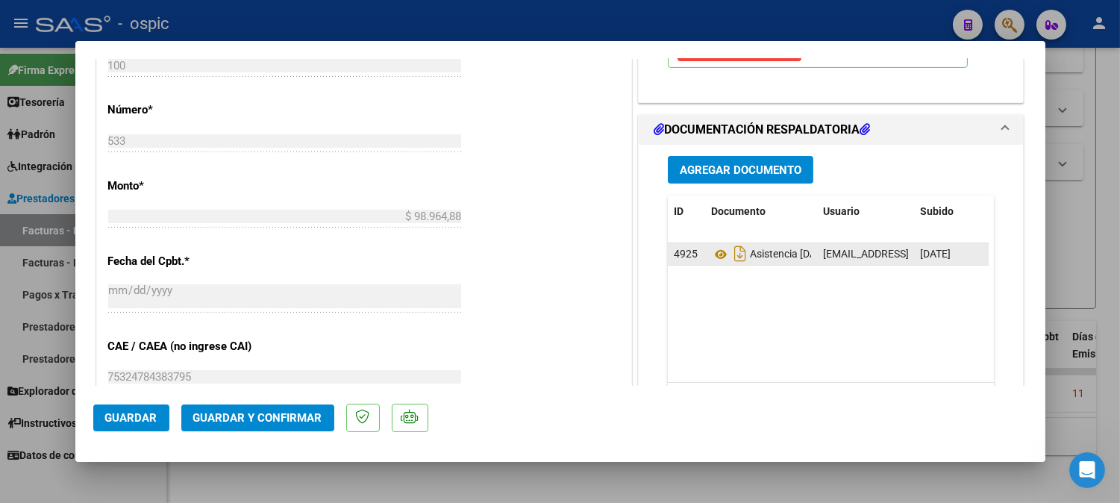
scroll to position [657, 0]
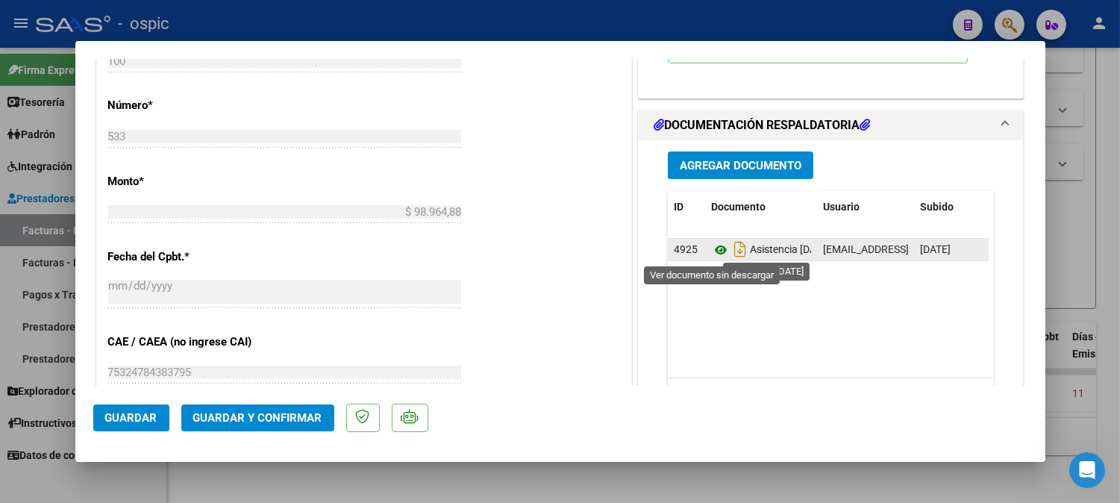
click at [711, 250] on icon at bounding box center [720, 250] width 19 height 18
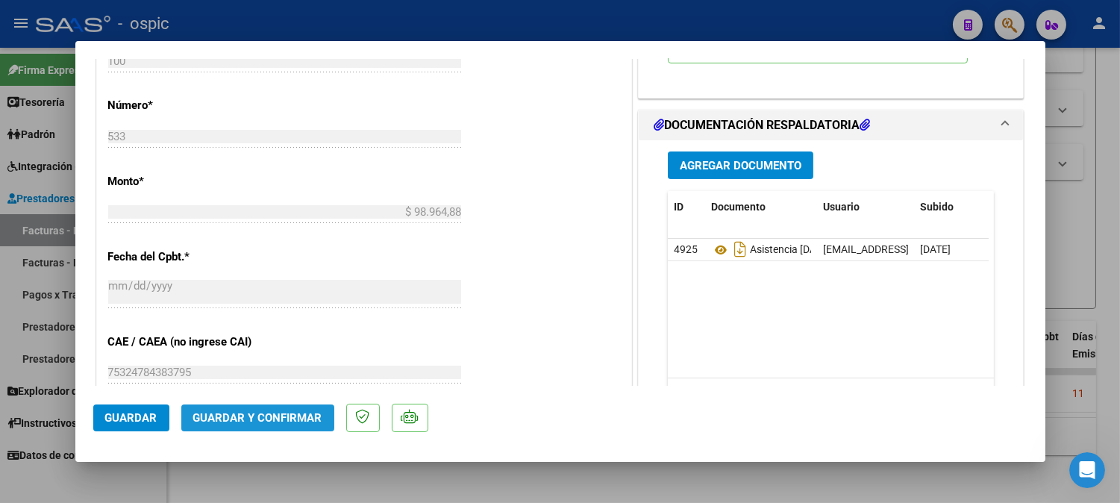
click at [274, 413] on span "Guardar y Confirmar" at bounding box center [257, 417] width 129 height 13
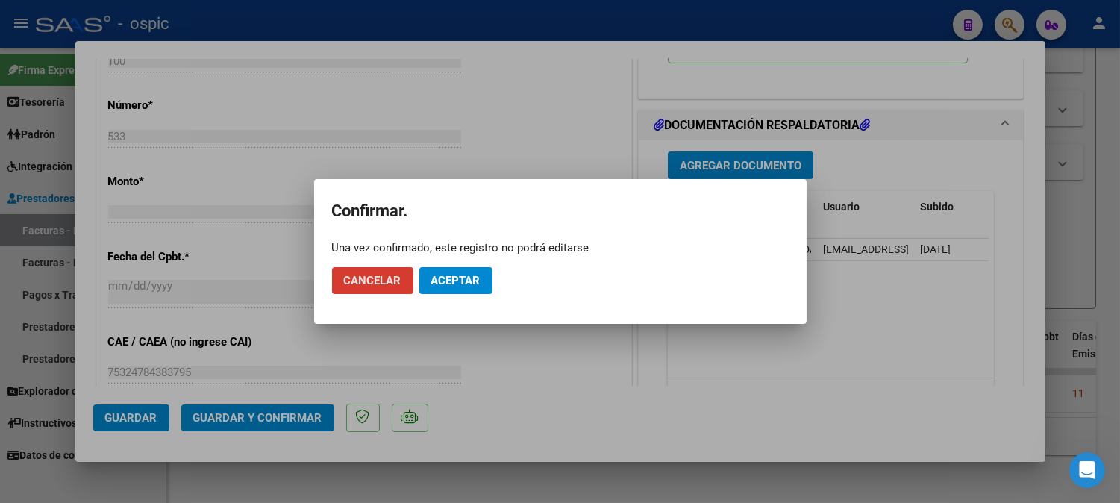
click at [455, 269] on button "Aceptar" at bounding box center [455, 280] width 73 height 27
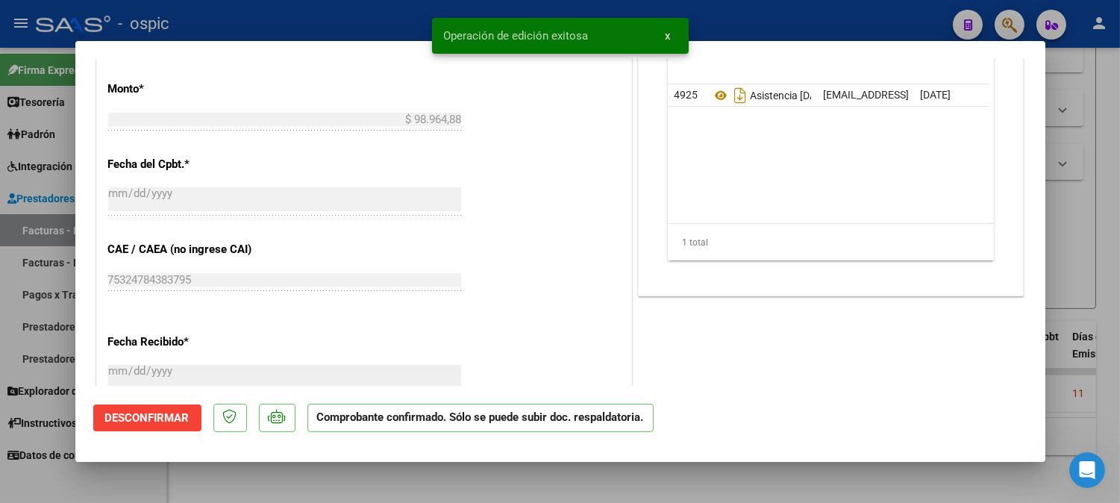
type input "$ 0,00"
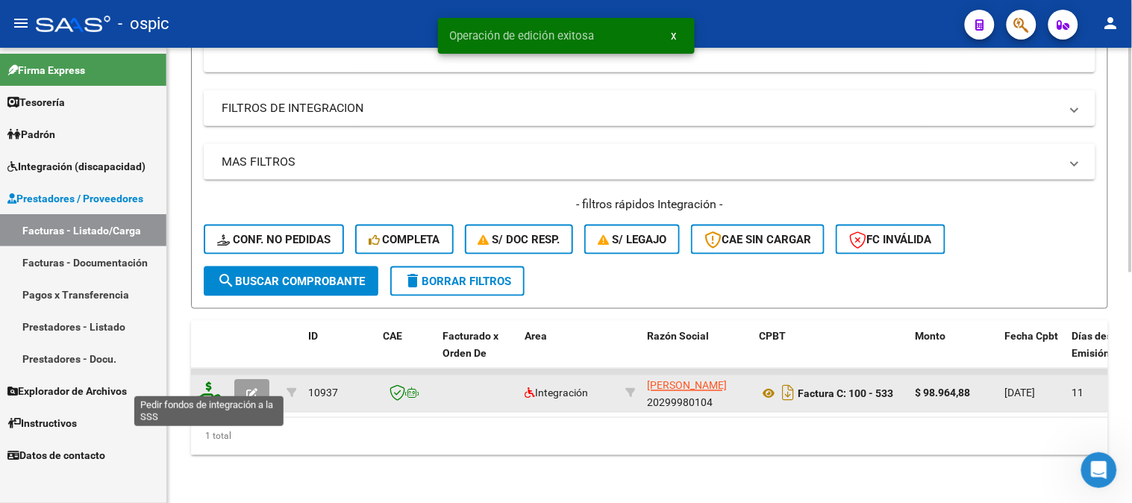
click at [212, 382] on icon at bounding box center [209, 392] width 24 height 21
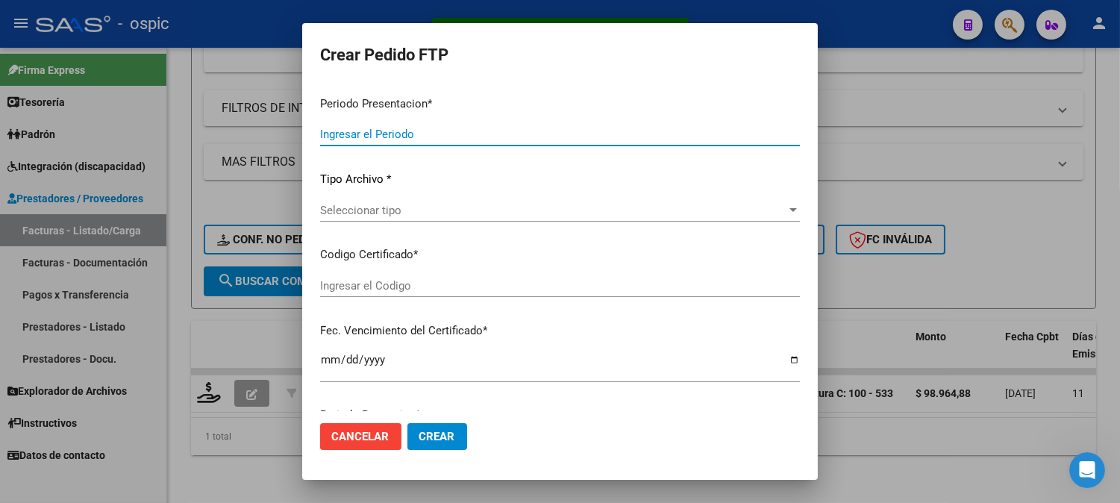
type input "202507"
type input "$ 98.964,88"
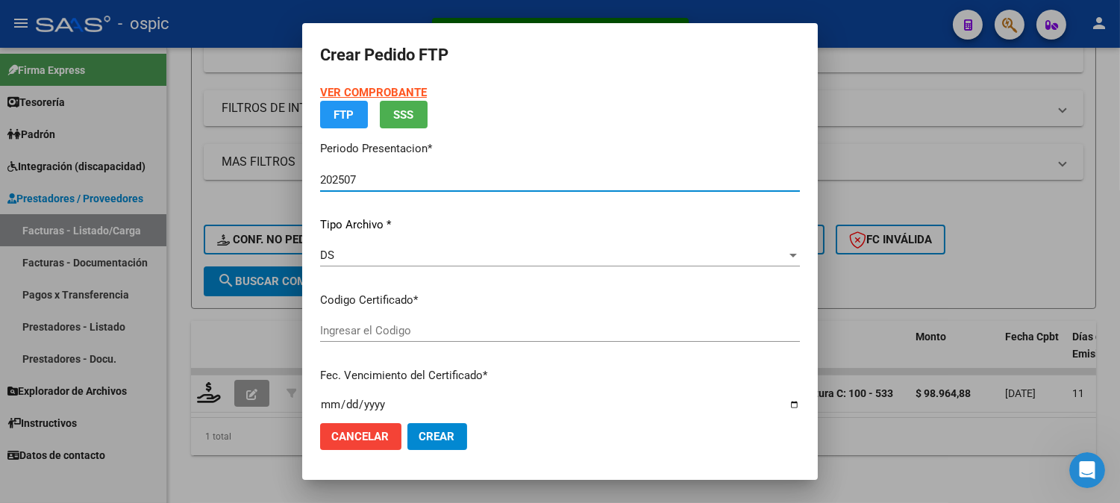
type input "3389977438"
type input "2035-04-30"
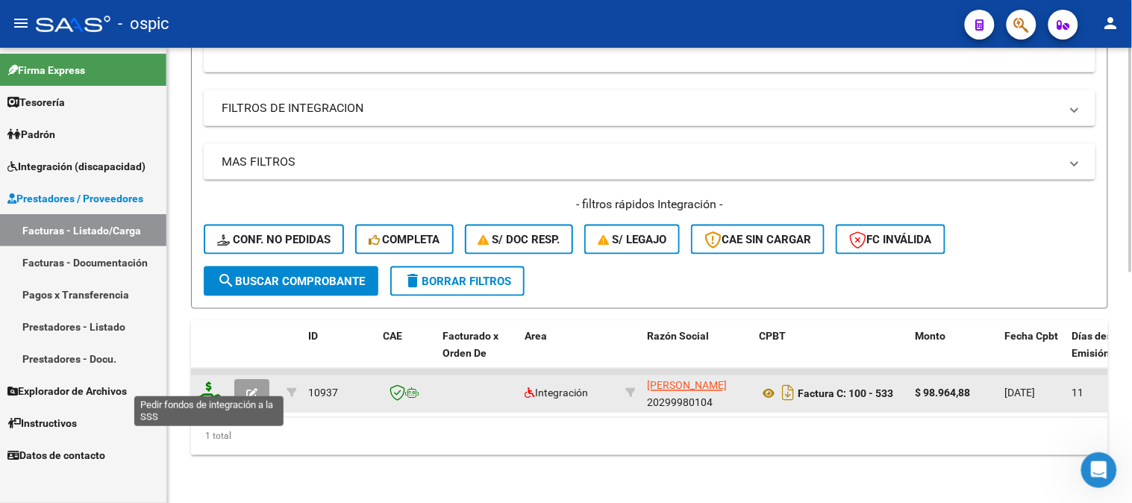
click at [207, 382] on icon at bounding box center [209, 392] width 24 height 21
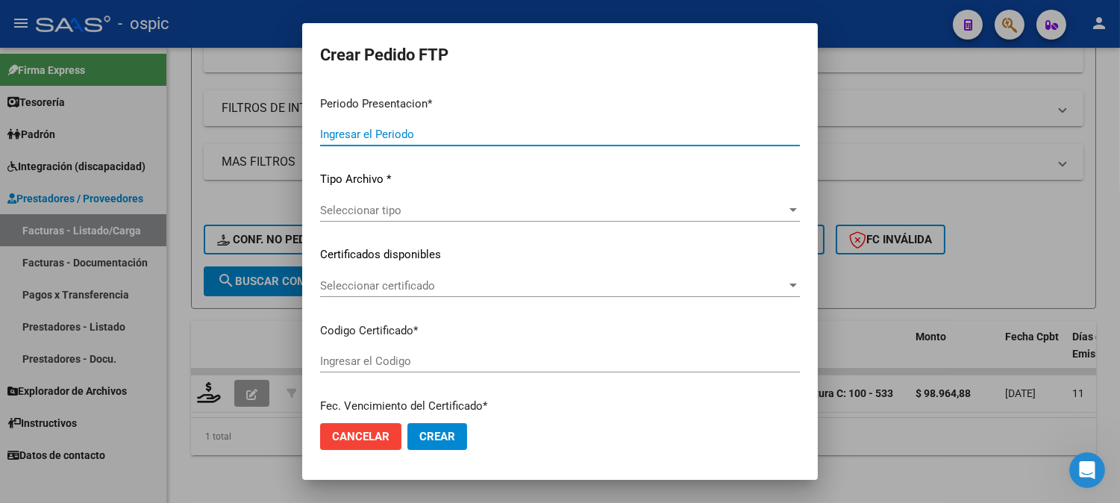
type input "202507"
type input "$ 98.964,88"
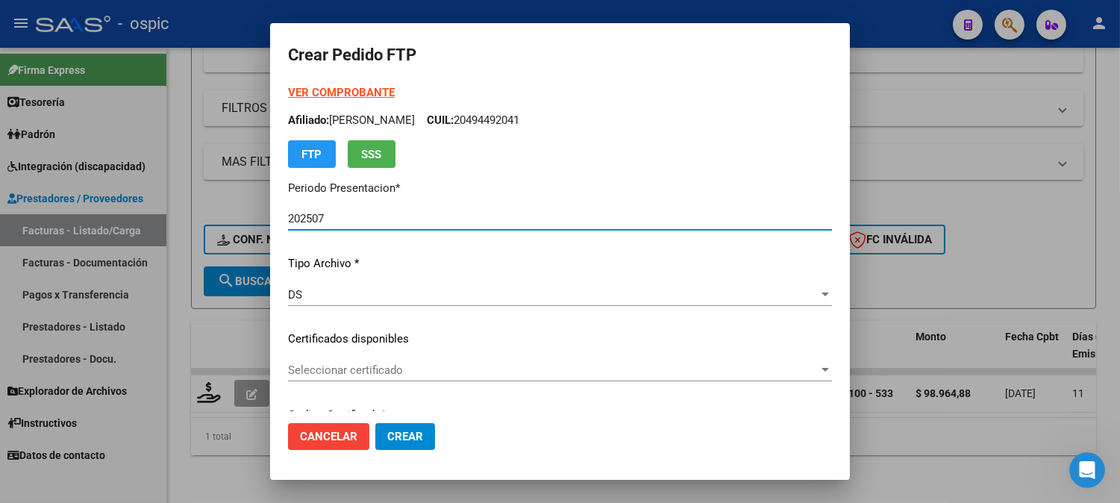
type input "3389977438"
type input "2035-04-30"
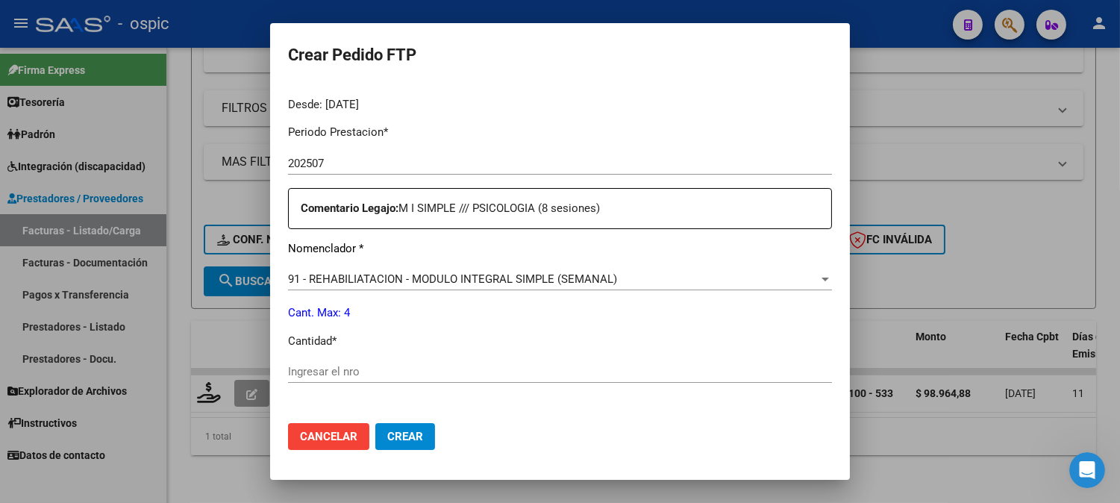
scroll to position [474, 0]
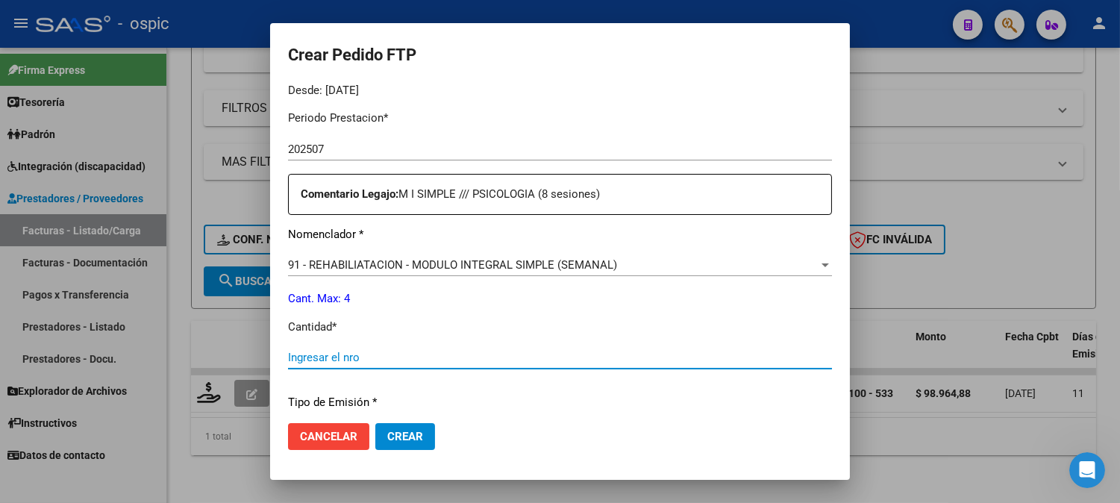
click at [481, 351] on input "Ingresar el nro" at bounding box center [560, 357] width 544 height 13
type input "4"
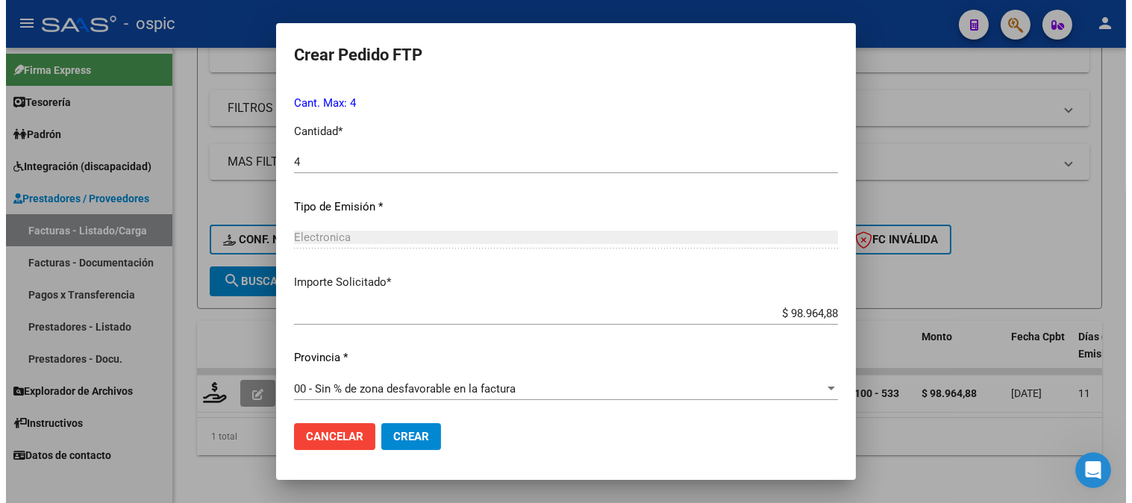
scroll to position [672, 0]
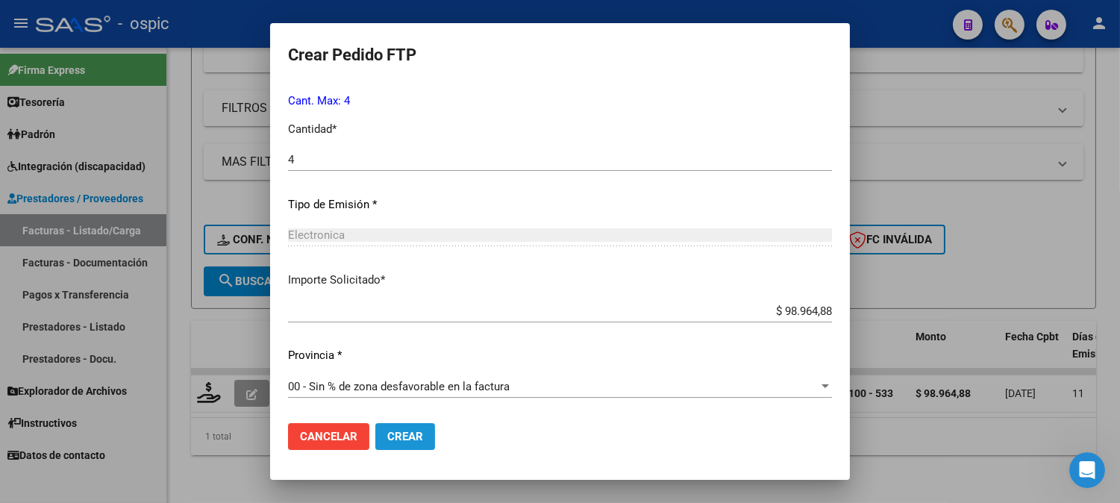
click at [398, 436] on span "Crear" at bounding box center [405, 436] width 36 height 13
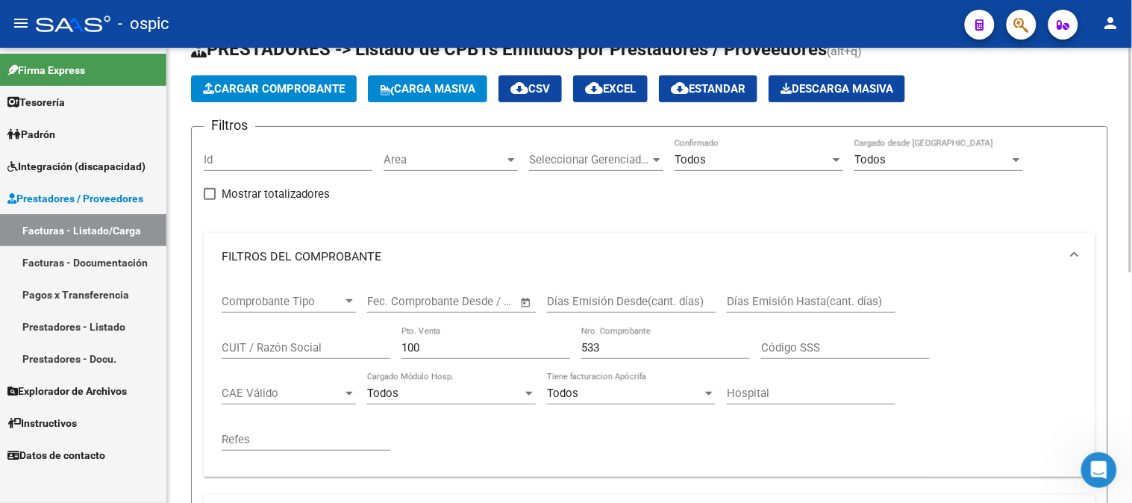
scroll to position [0, 0]
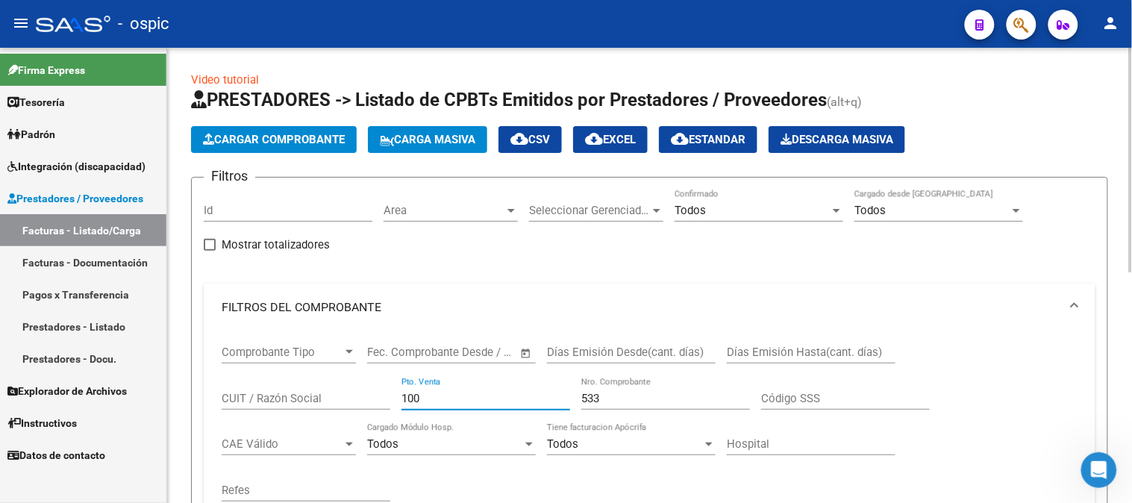
drag, startPoint x: 357, startPoint y: 390, endPoint x: 251, endPoint y: 378, distance: 106.6
click at [251, 384] on div "Comprobante Tipo Comprobante Tipo Start date – End date Fec. Comprobante Desde …" at bounding box center [650, 423] width 856 height 184
type input "1"
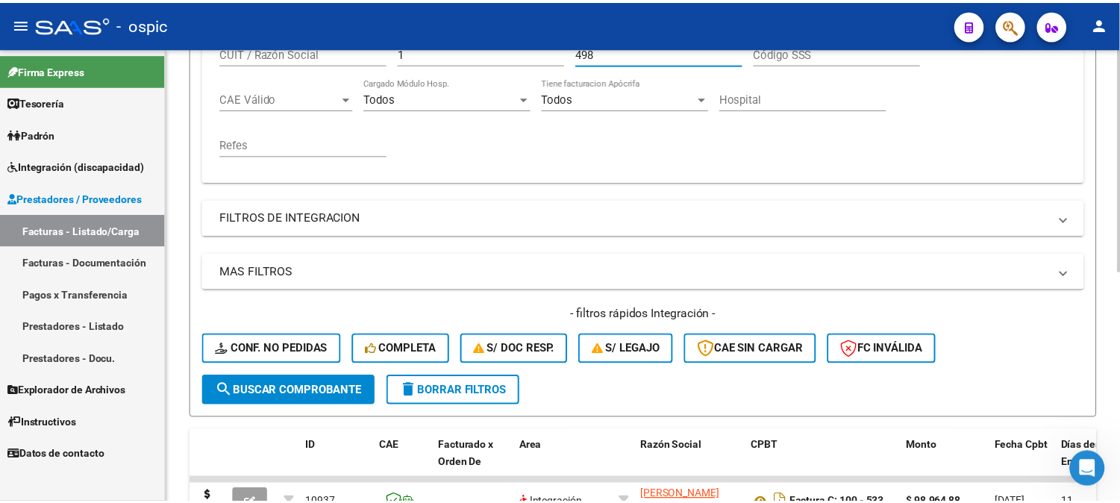
scroll to position [414, 0]
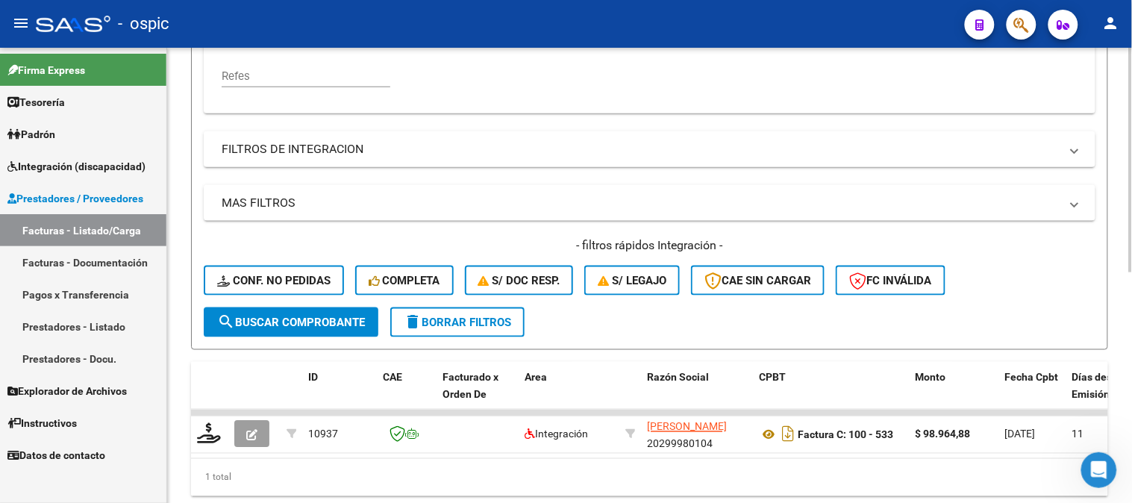
type input "498"
click at [351, 325] on span "search Buscar Comprobante" at bounding box center [291, 322] width 148 height 13
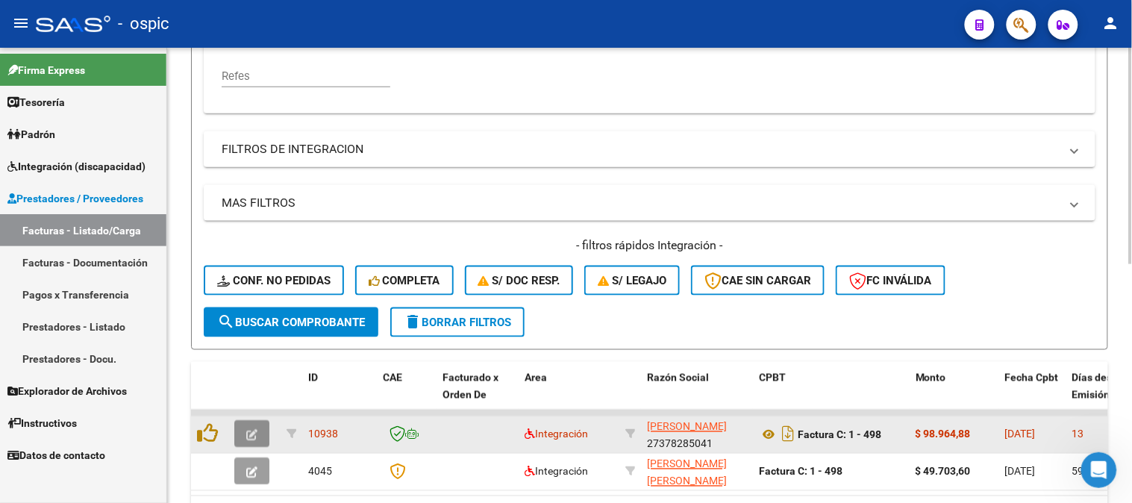
click at [249, 431] on icon "button" at bounding box center [251, 435] width 11 height 11
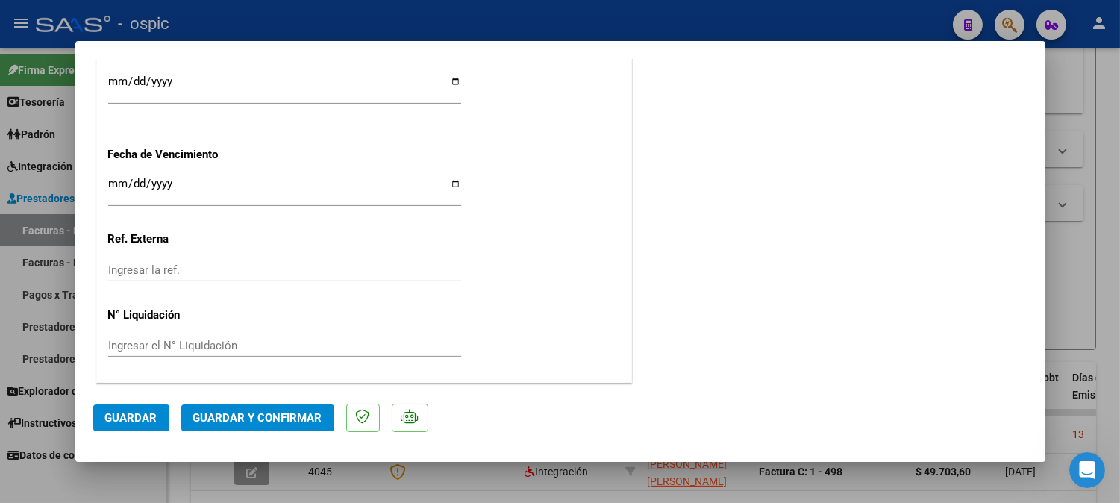
scroll to position [0, 0]
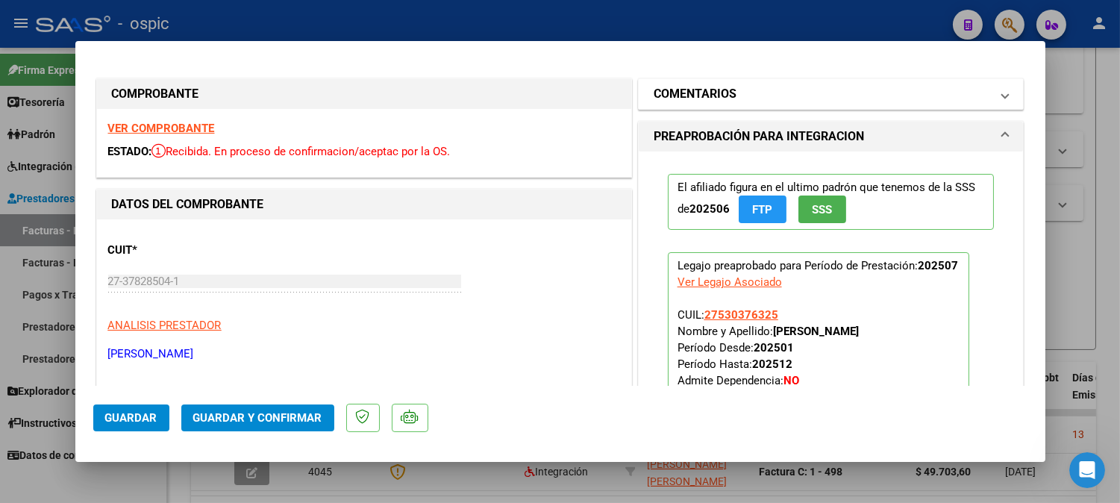
click at [736, 96] on mat-panel-title "COMENTARIOS" at bounding box center [822, 94] width 337 height 18
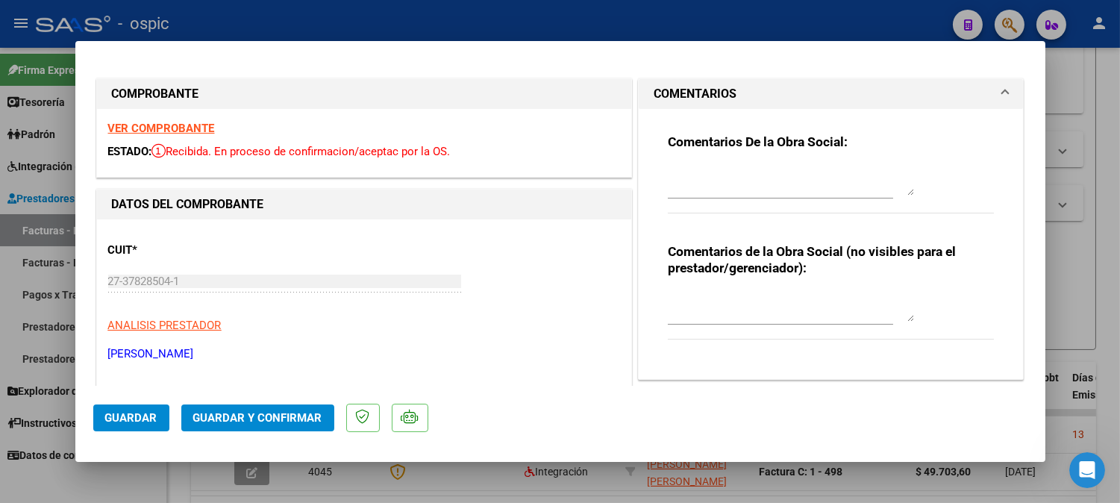
click at [743, 303] on textarea at bounding box center [791, 307] width 246 height 30
type textarea "PSICO 8 SESIONES"
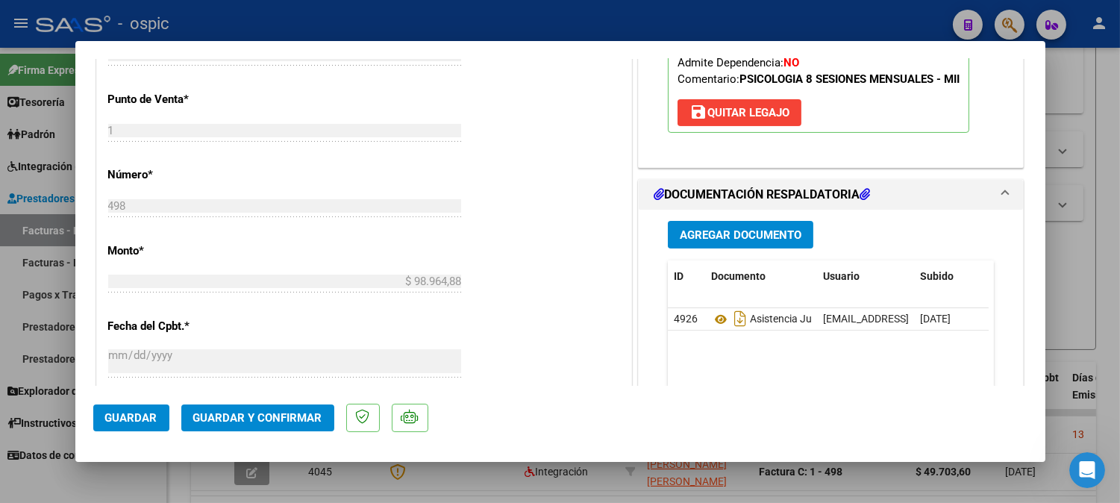
scroll to position [650, 0]
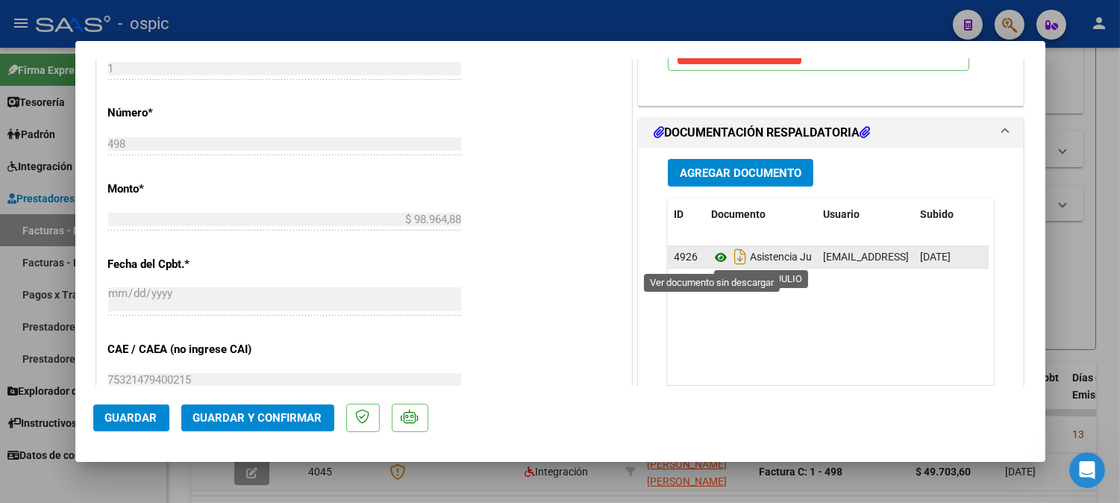
click at [717, 257] on icon at bounding box center [720, 257] width 19 height 18
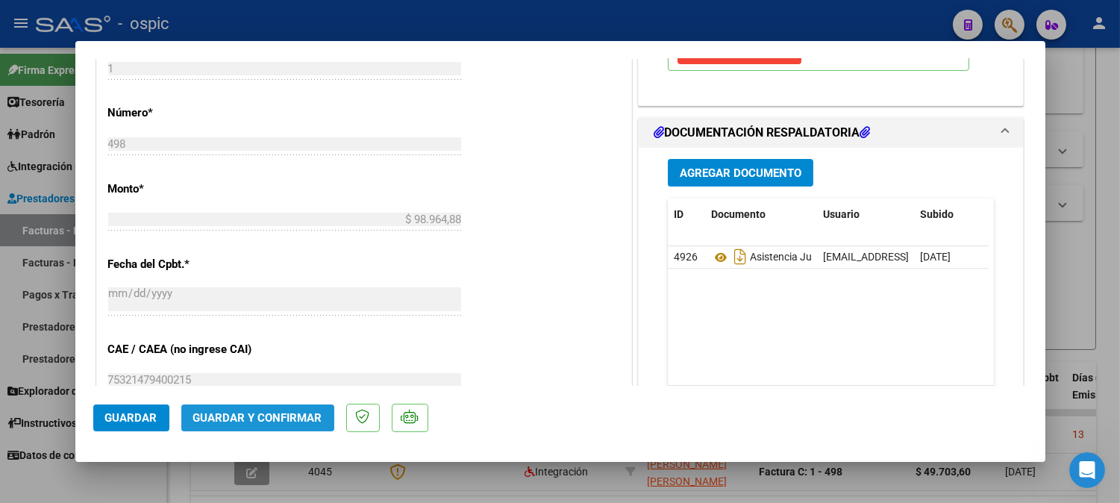
click at [289, 420] on span "Guardar y Confirmar" at bounding box center [257, 417] width 129 height 13
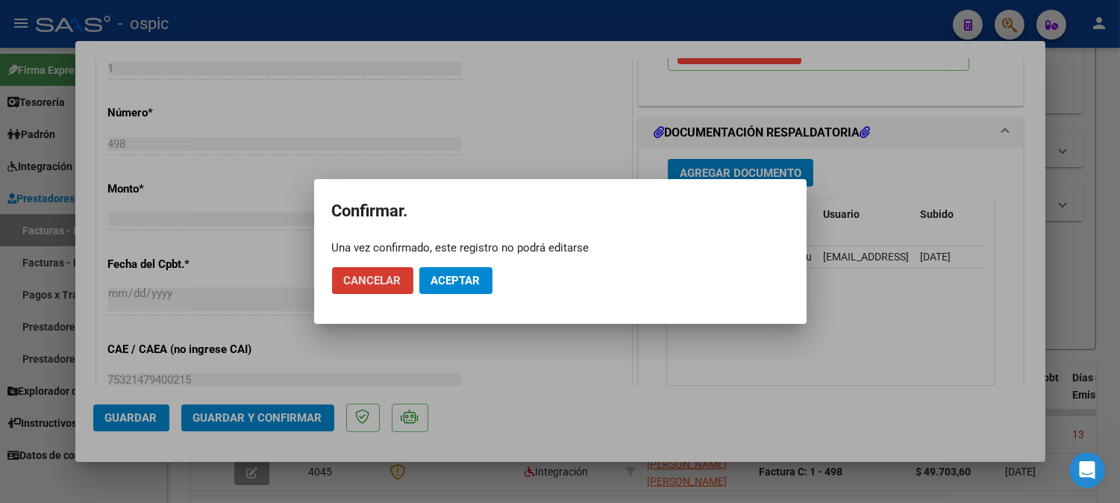
click at [479, 280] on span "Aceptar" at bounding box center [455, 280] width 49 height 13
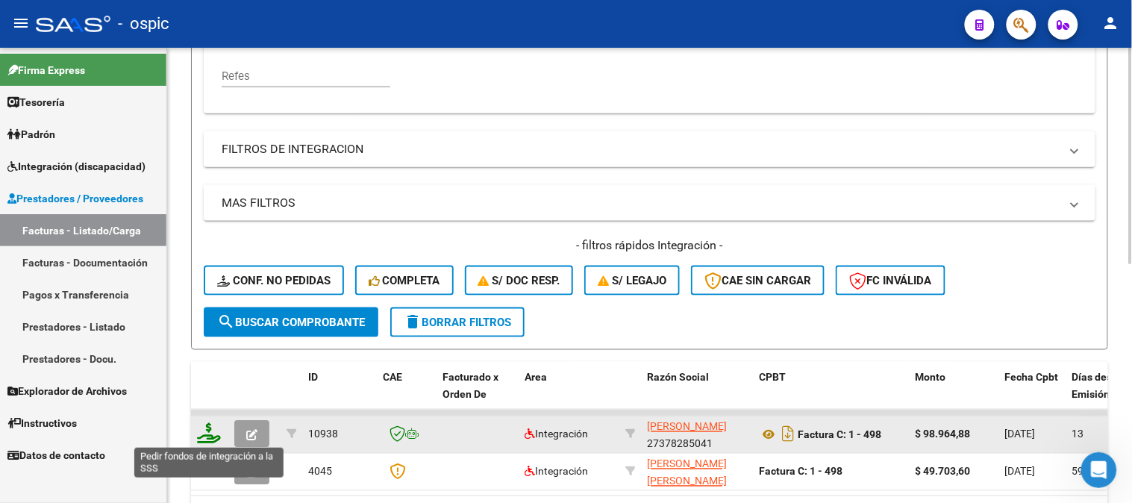
click at [209, 431] on icon at bounding box center [209, 433] width 24 height 21
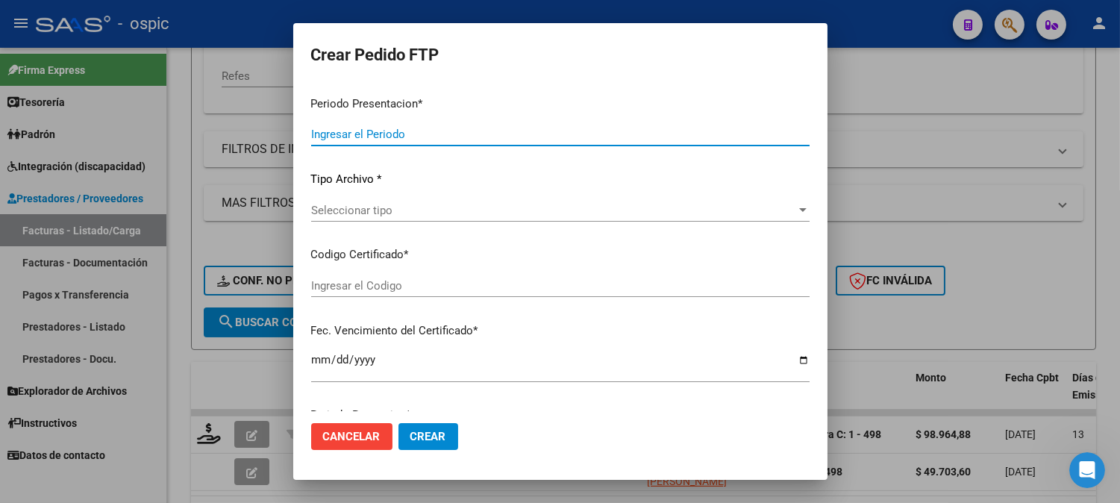
type input "202507"
type input "$ 98.964,88"
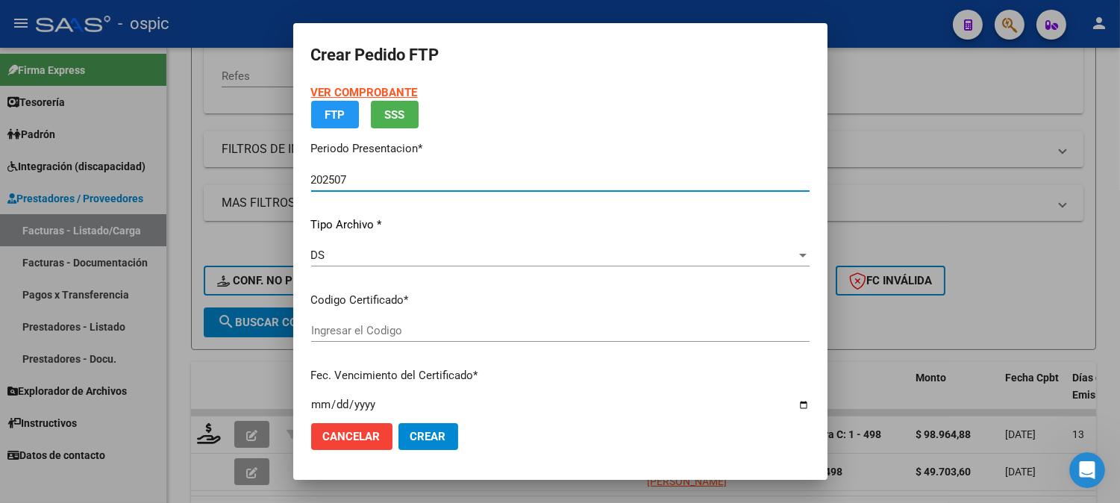
type input "4281655116"
type input "2030-10-31"
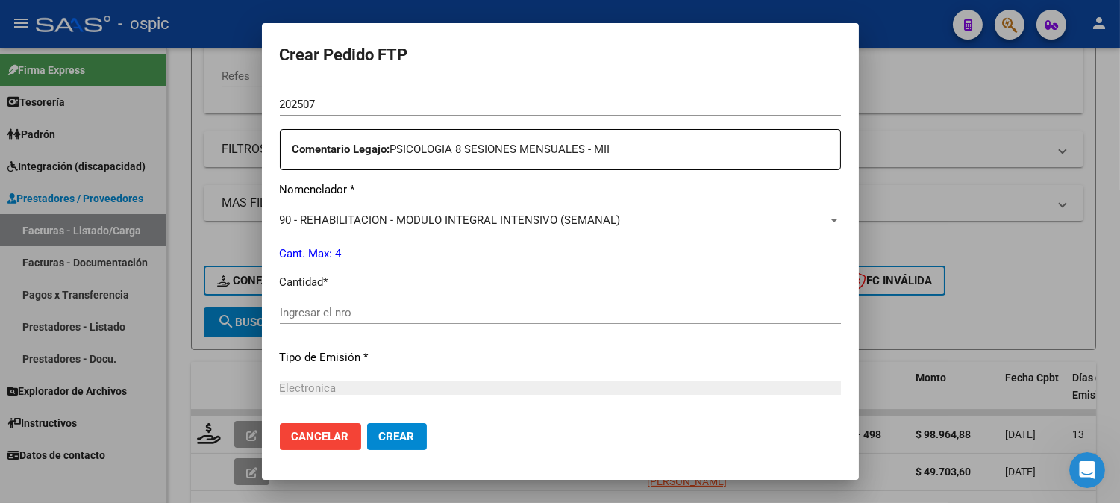
scroll to position [521, 0]
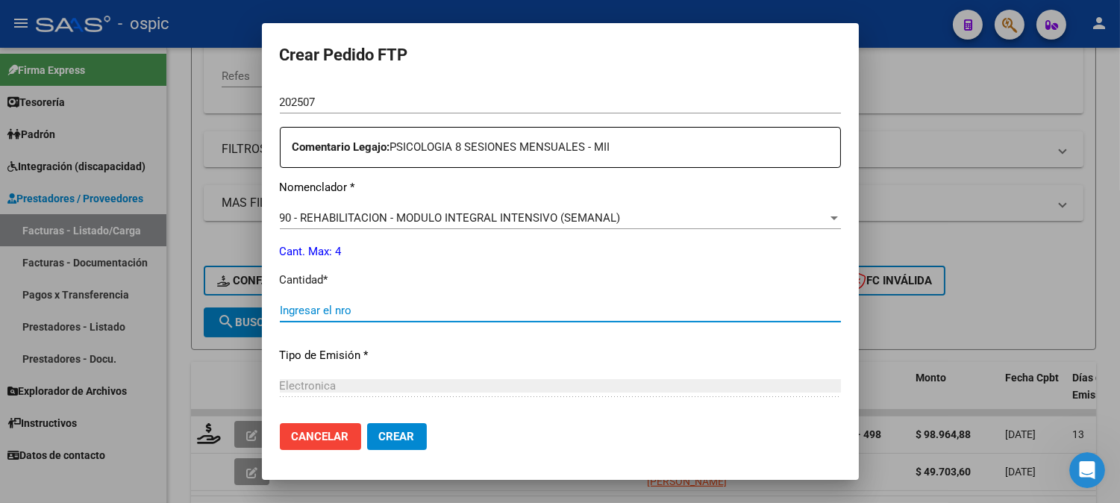
click at [434, 314] on input "Ingresar el nro" at bounding box center [560, 310] width 561 height 13
type input "4"
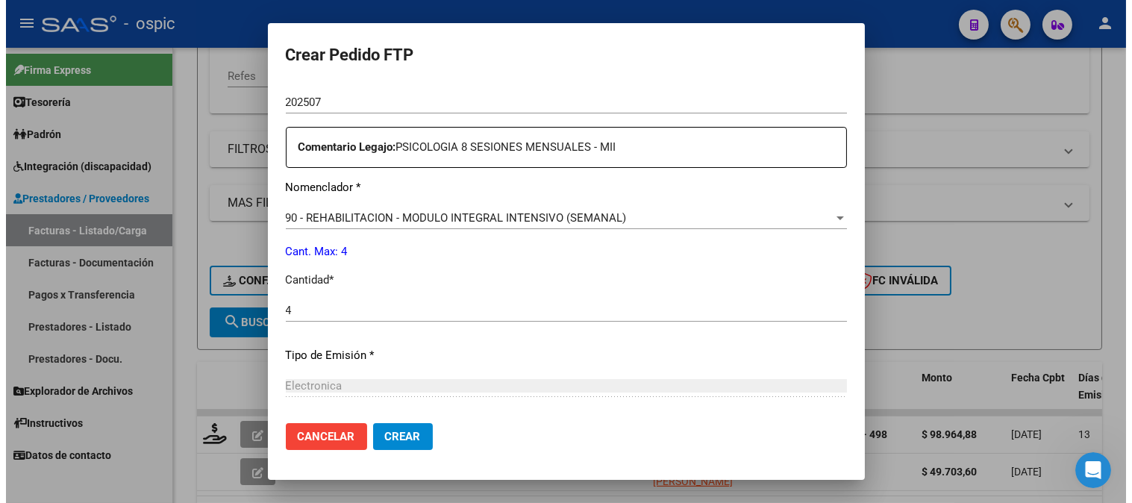
scroll to position [672, 0]
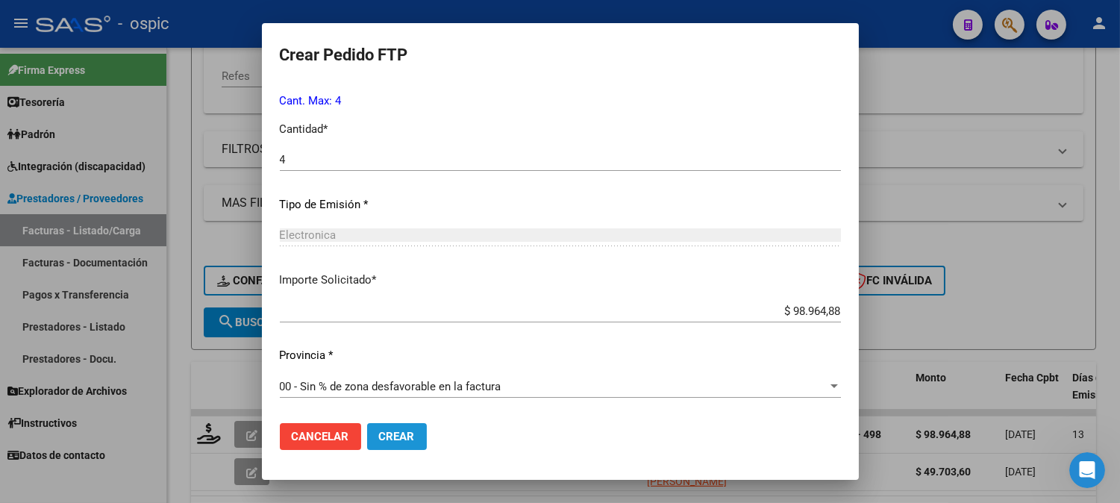
click at [408, 441] on span "Crear" at bounding box center [397, 436] width 36 height 13
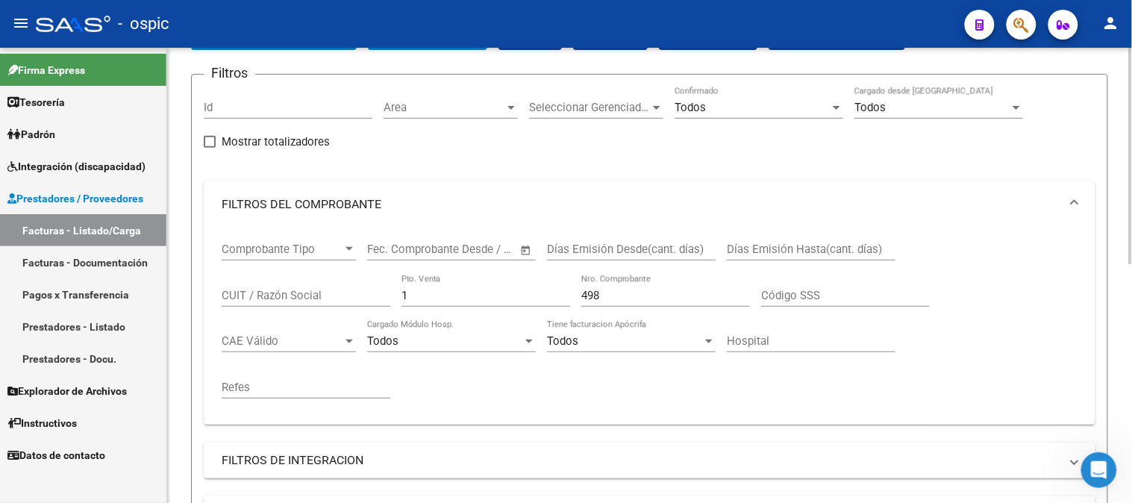
scroll to position [83, 0]
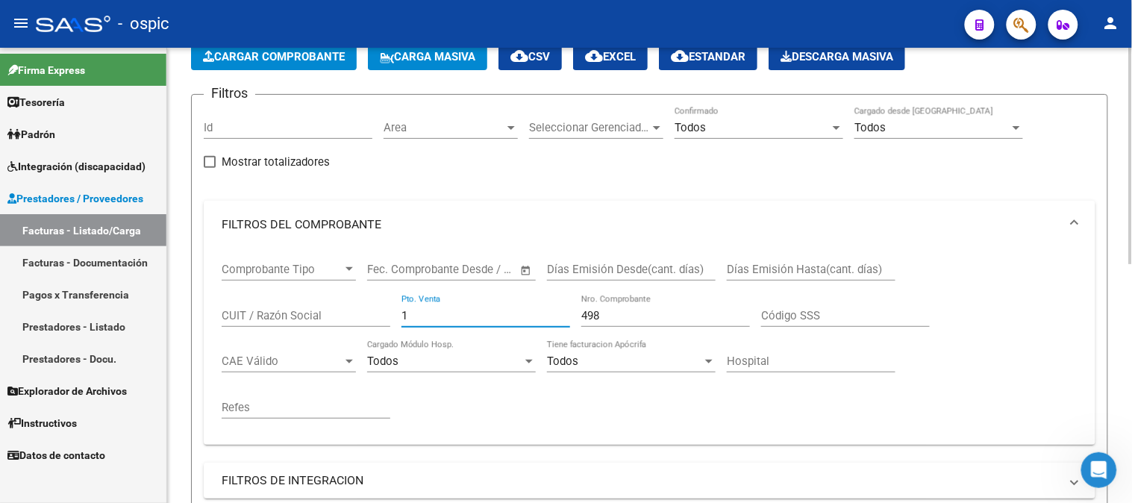
drag, startPoint x: 424, startPoint y: 316, endPoint x: 343, endPoint y: 314, distance: 80.6
click at [343, 314] on div "Comprobante Tipo Comprobante Tipo Start date – End date Fec. Comprobante Desde …" at bounding box center [650, 340] width 856 height 184
type input "5"
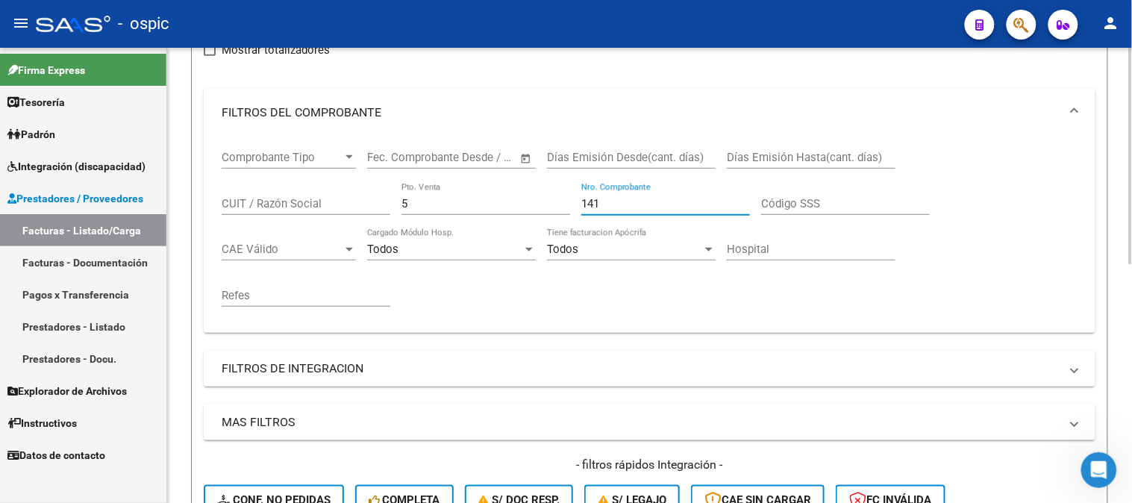
scroll to position [497, 0]
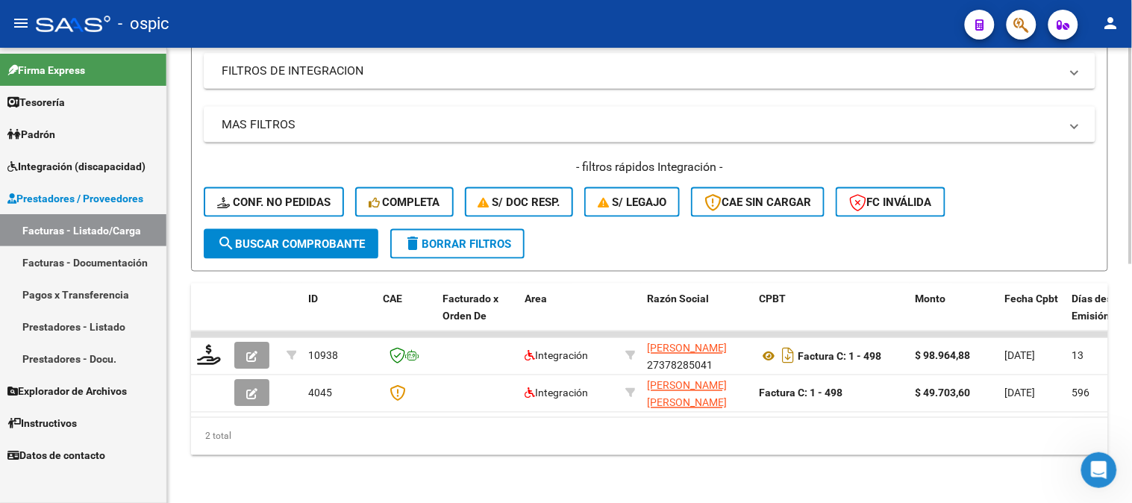
type input "141"
click at [295, 237] on span "search Buscar Comprobante" at bounding box center [291, 243] width 148 height 13
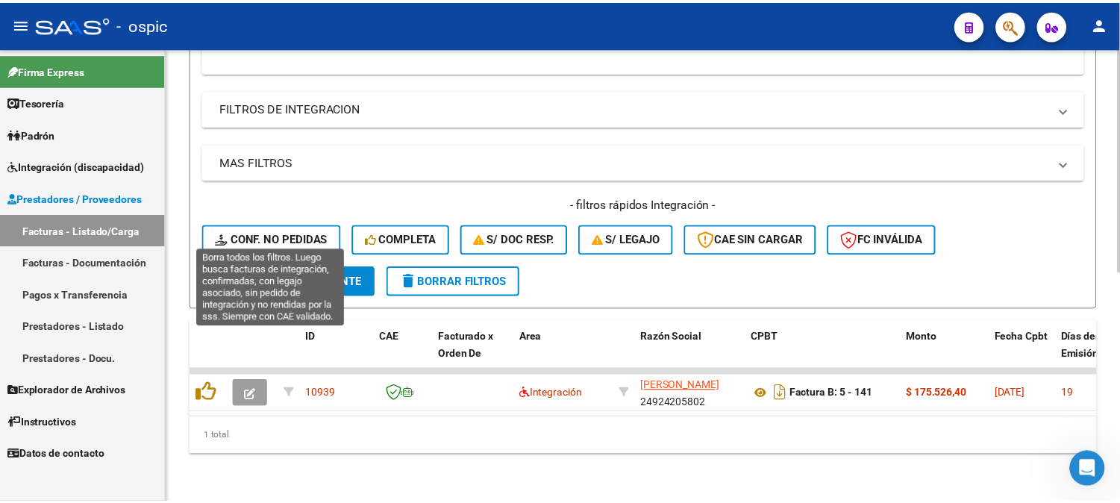
scroll to position [466, 0]
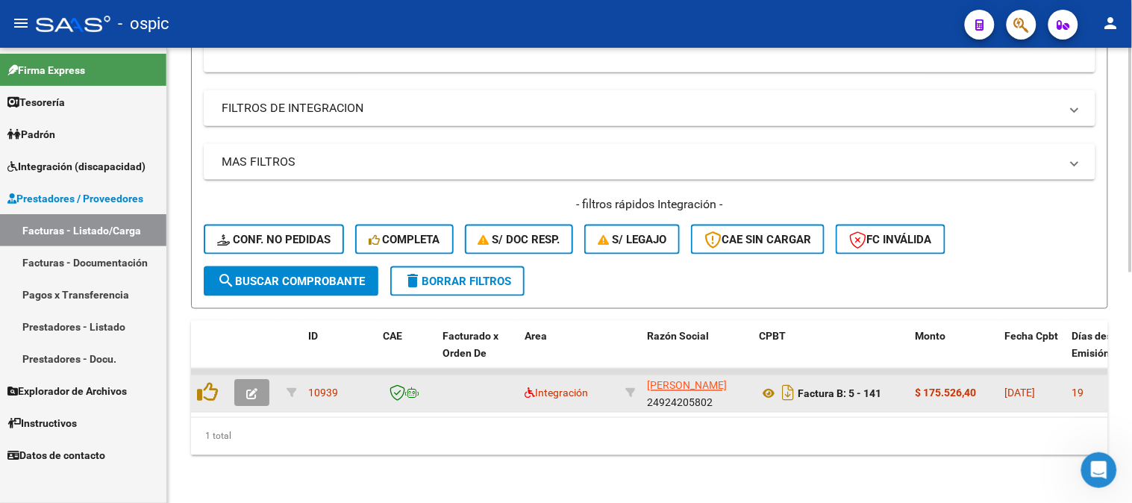
click at [254, 380] on button "button" at bounding box center [251, 393] width 35 height 27
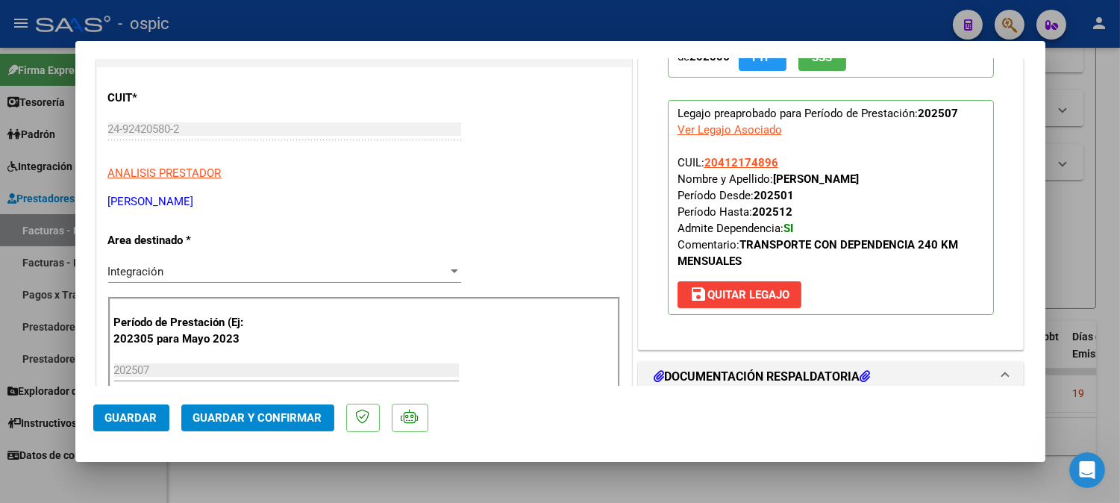
scroll to position [0, 0]
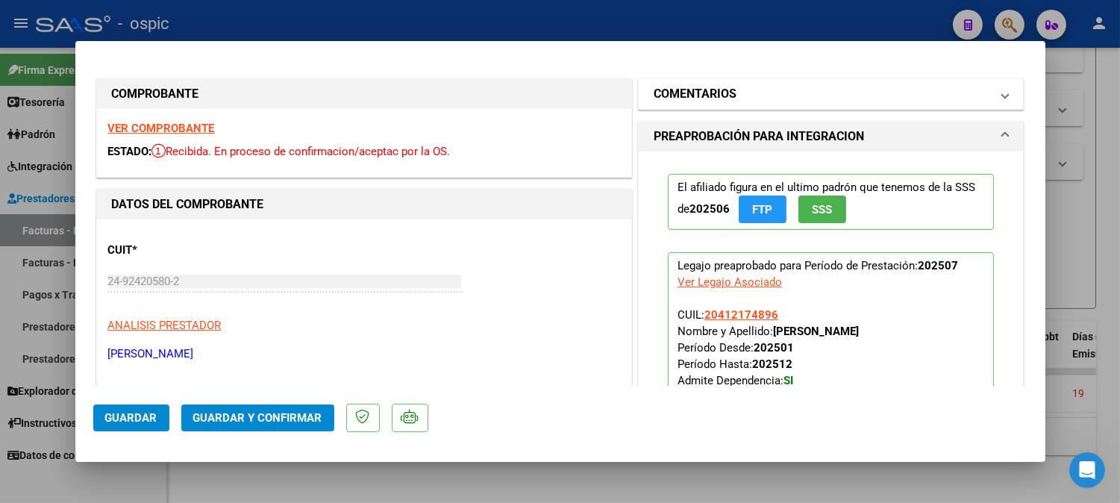
drag, startPoint x: 742, startPoint y: 87, endPoint x: 741, endPoint y: 98, distance: 12.0
click at [742, 87] on mat-panel-title "COMENTARIOS" at bounding box center [822, 94] width 337 height 18
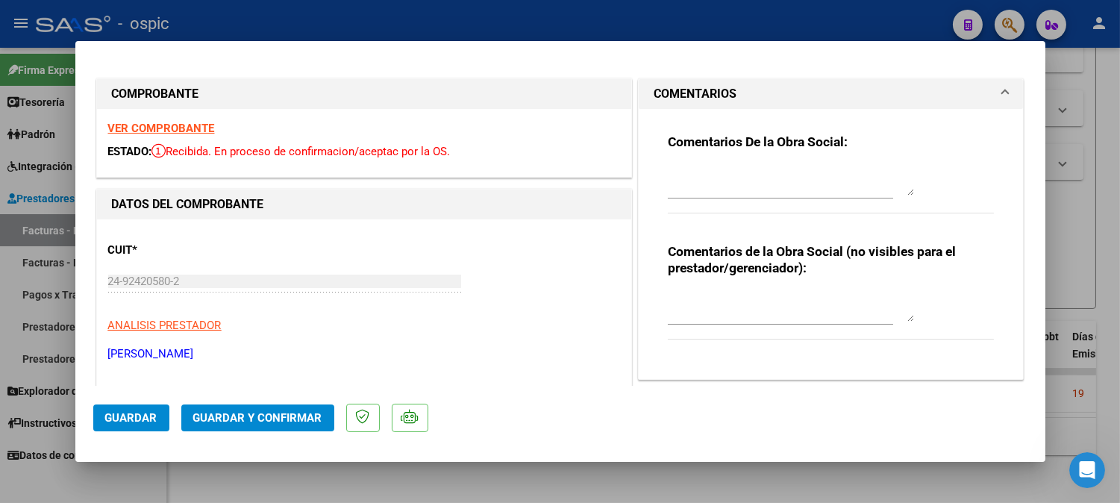
click at [739, 304] on textarea at bounding box center [791, 307] width 246 height 30
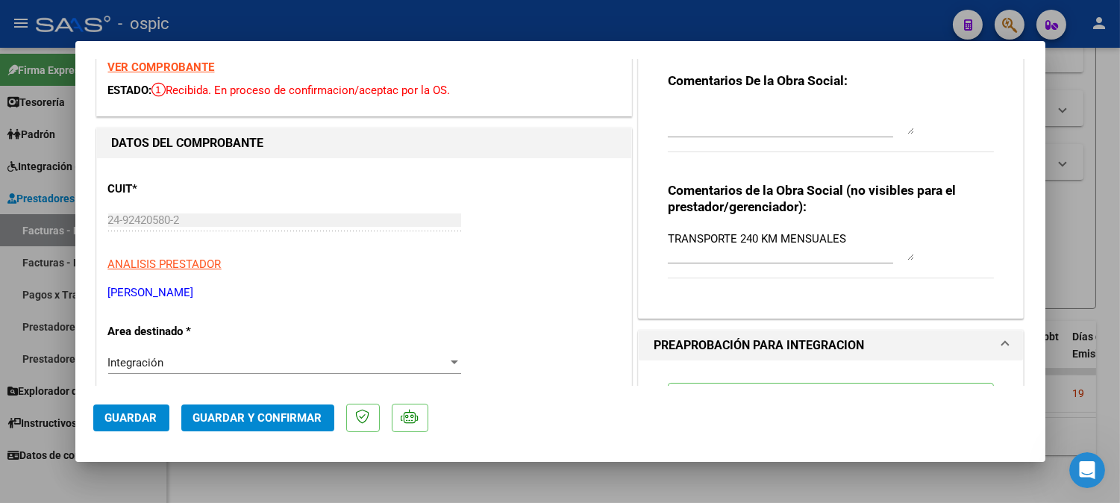
scroll to position [72, 0]
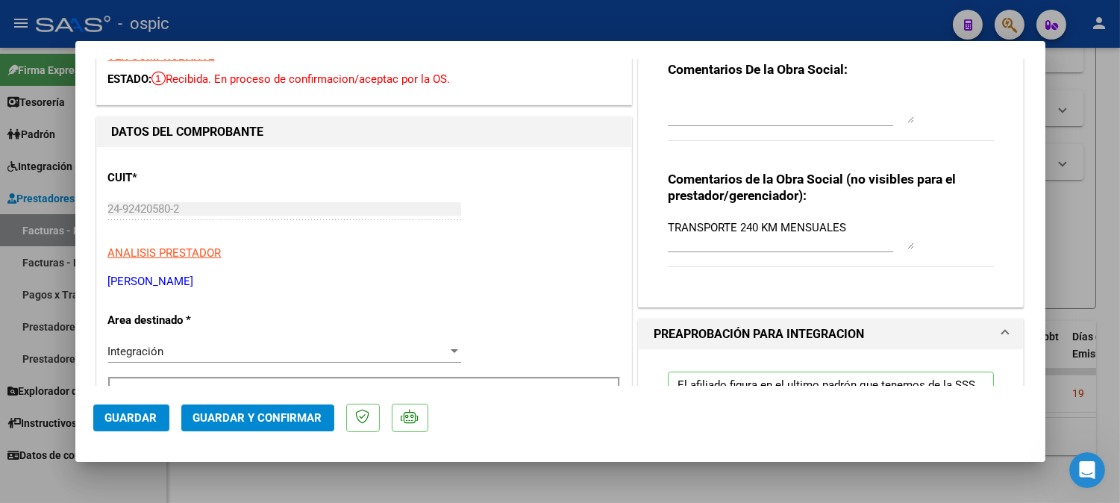
click at [731, 226] on textarea "TRANSPORTE 240 KM MENSUALES" at bounding box center [791, 234] width 246 height 30
type textarea "TRANSPORTE C/DEP 240 KM MENSUALES"
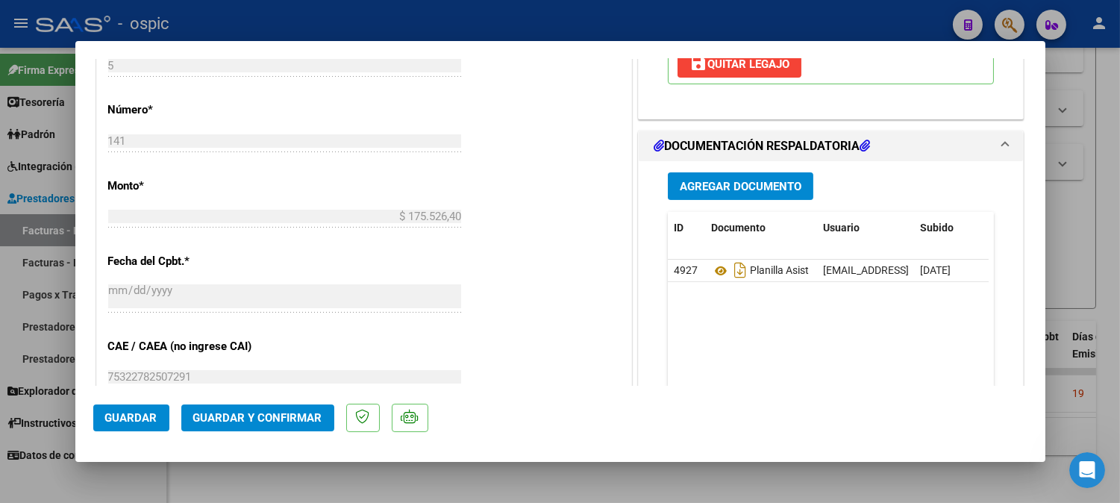
scroll to position [688, 0]
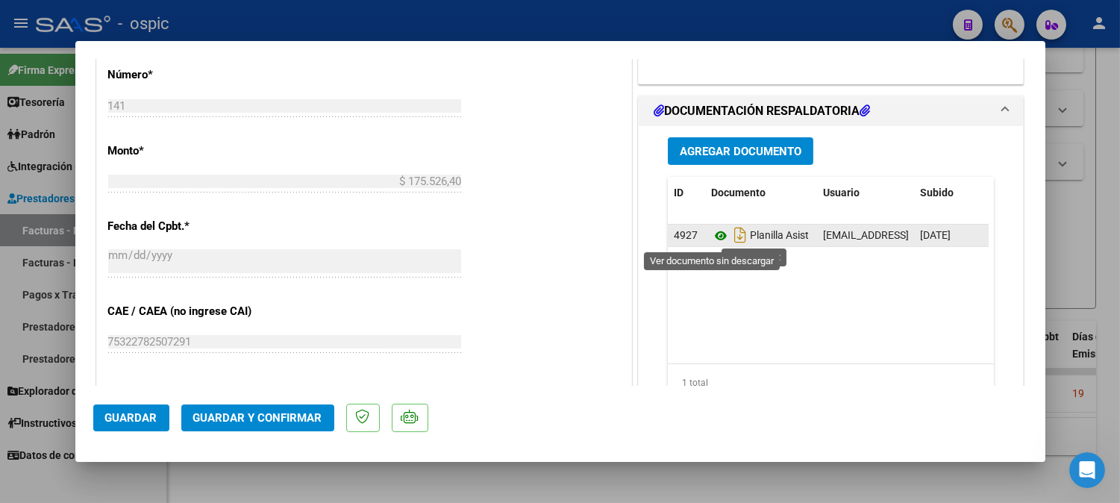
click at [711, 235] on icon at bounding box center [720, 236] width 19 height 18
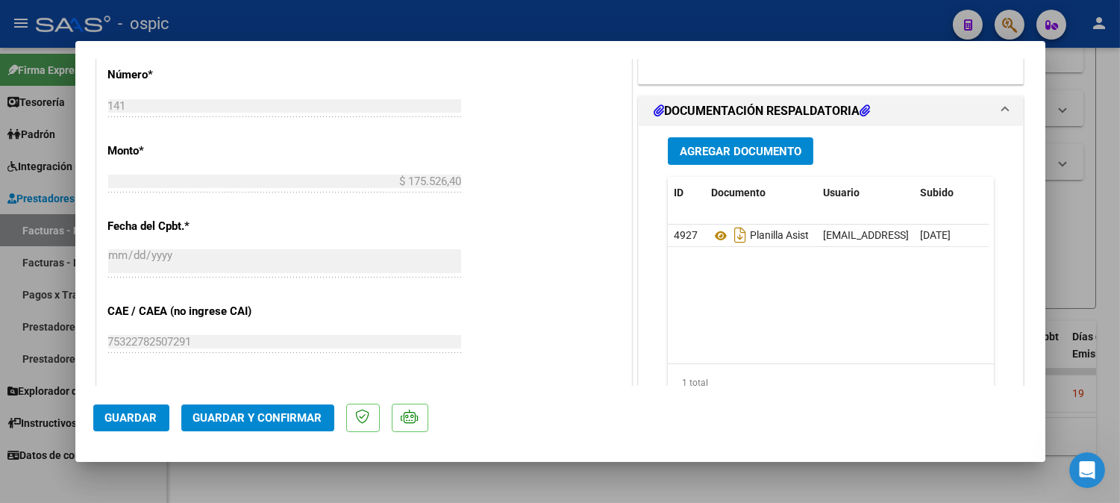
click at [284, 423] on span "Guardar y Confirmar" at bounding box center [257, 417] width 129 height 13
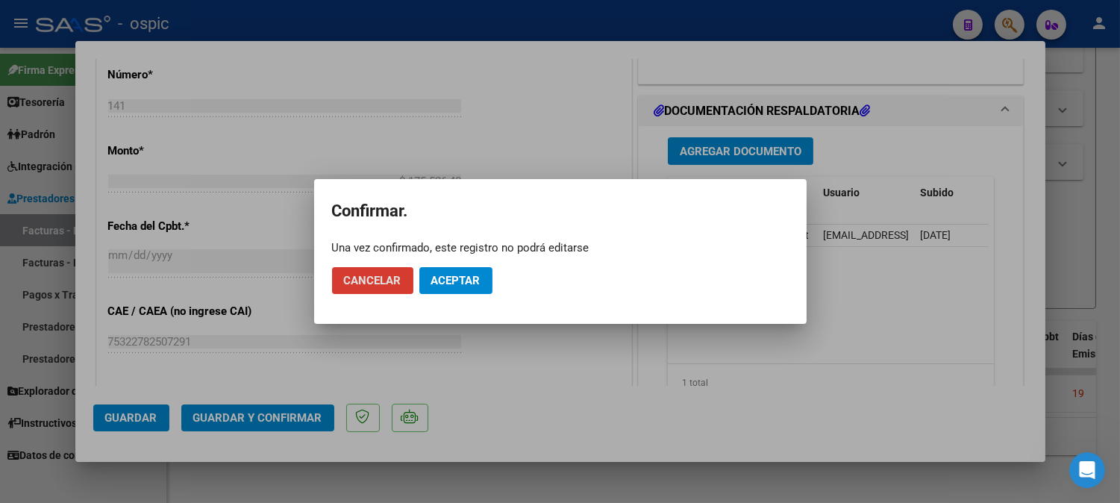
click at [444, 286] on span "Aceptar" at bounding box center [455, 280] width 49 height 13
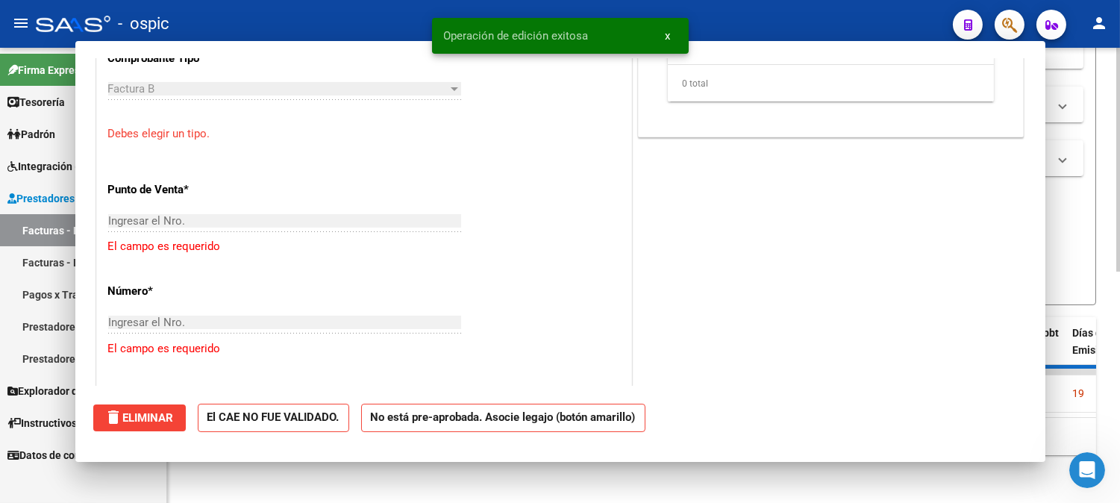
scroll to position [0, 0]
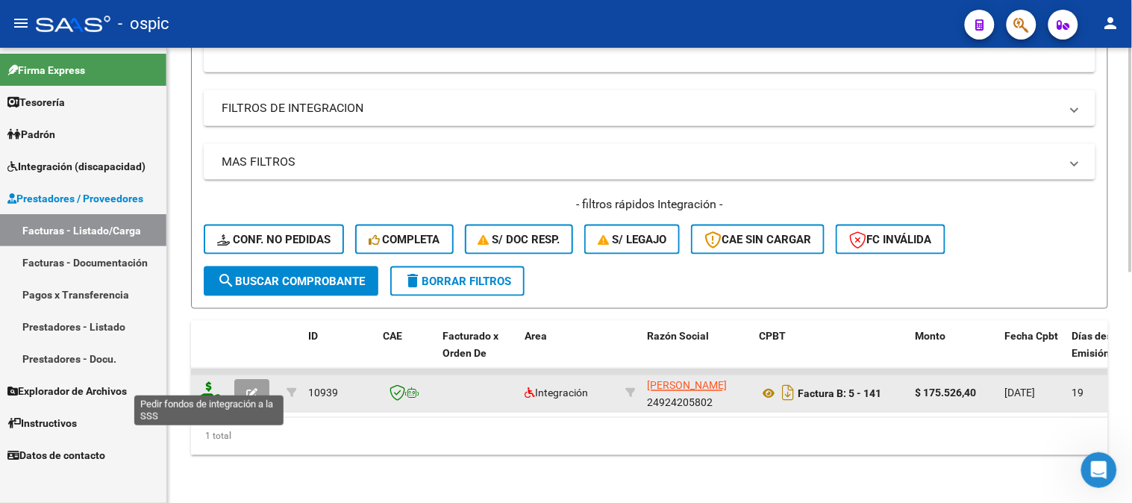
click at [207, 382] on icon at bounding box center [209, 392] width 24 height 21
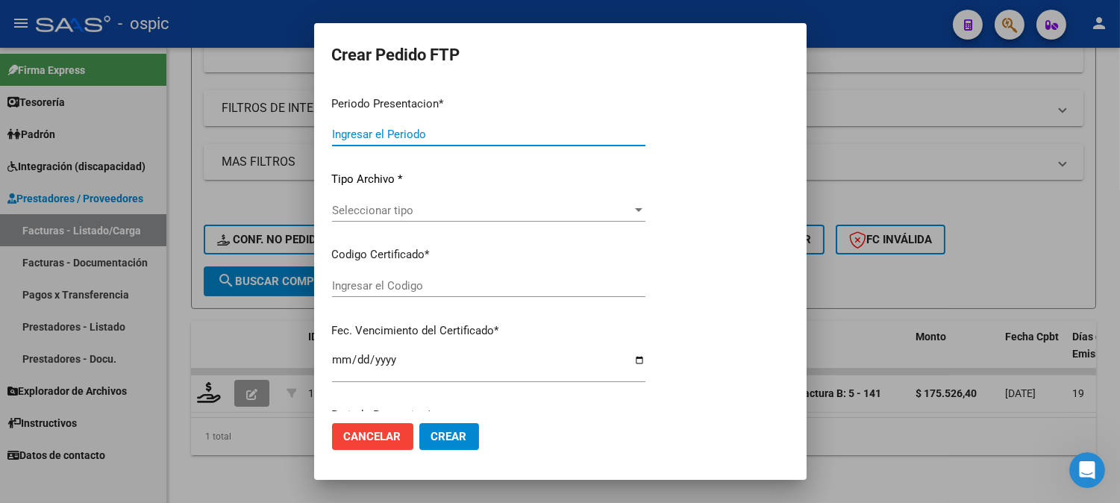
type input "202507"
type input "$ 175.526,40"
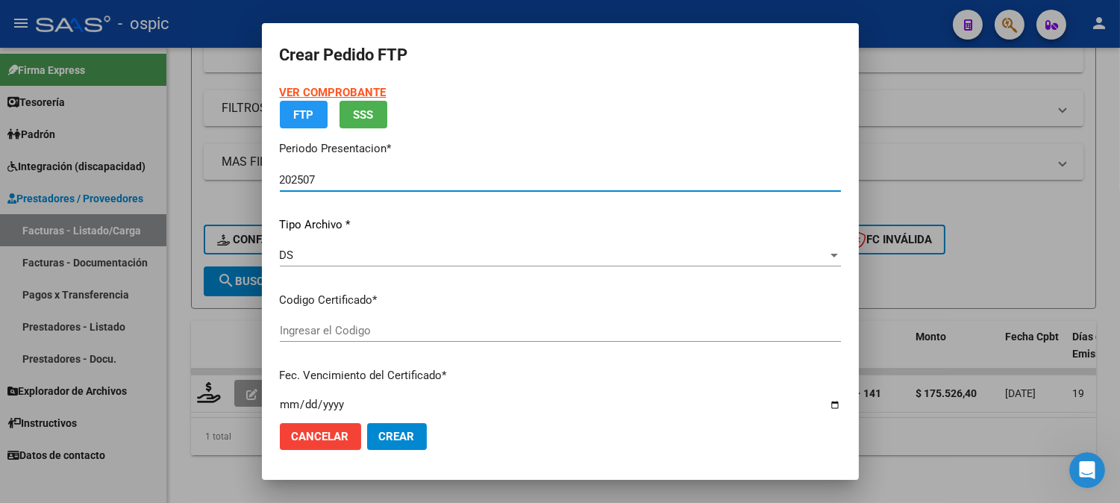
type input "0000000000000000000000000000005698936901"
type input "2032-04-01"
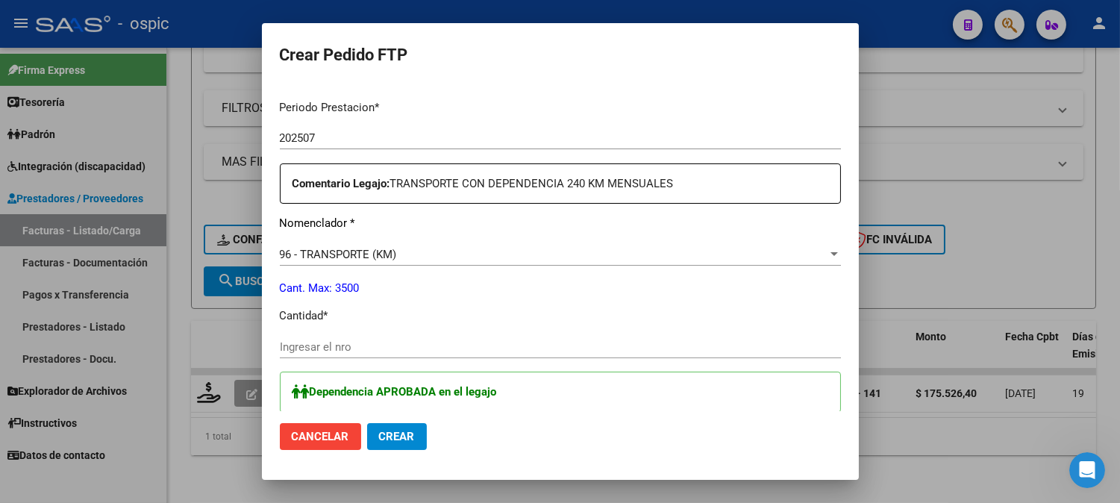
scroll to position [475, 0]
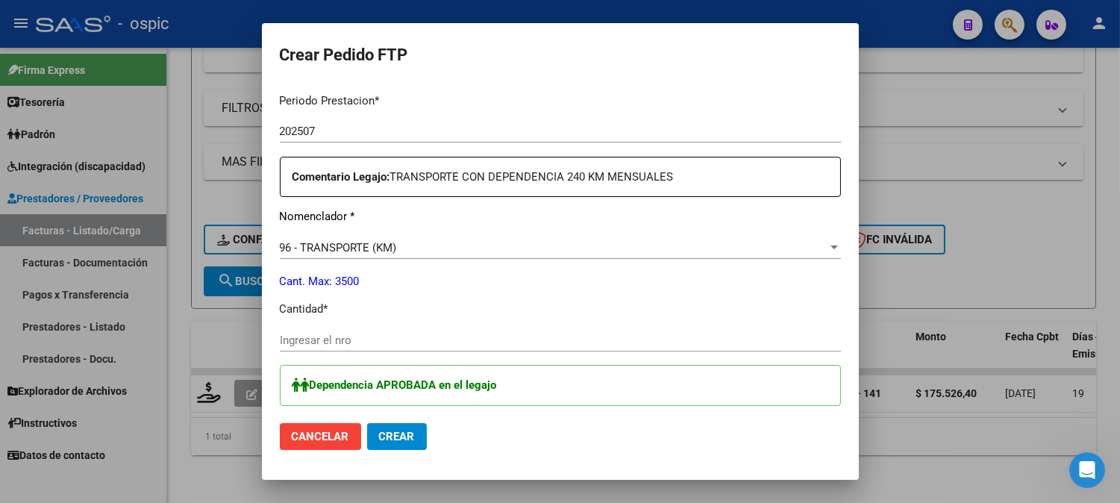
click at [515, 338] on input "Ingresar el nro" at bounding box center [560, 340] width 561 height 13
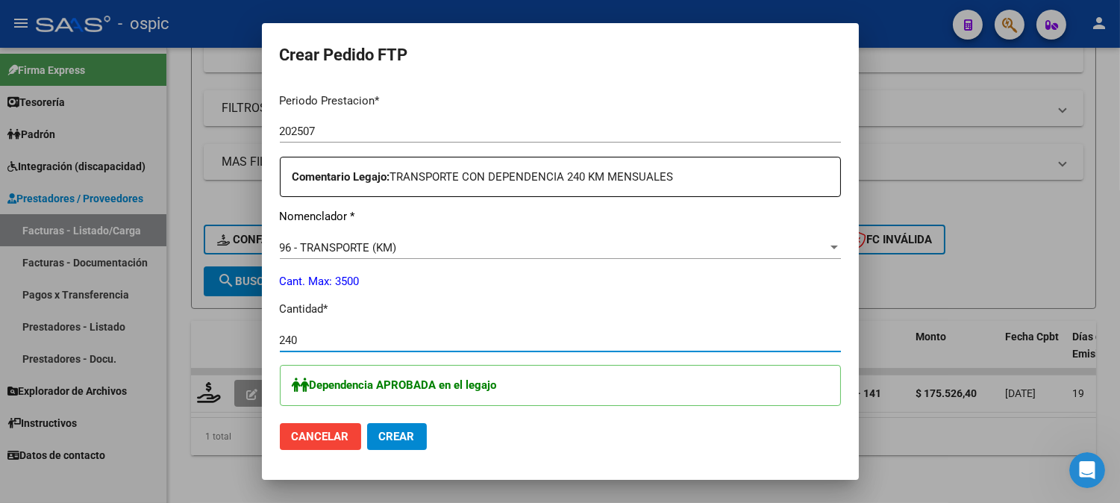
type input "240"
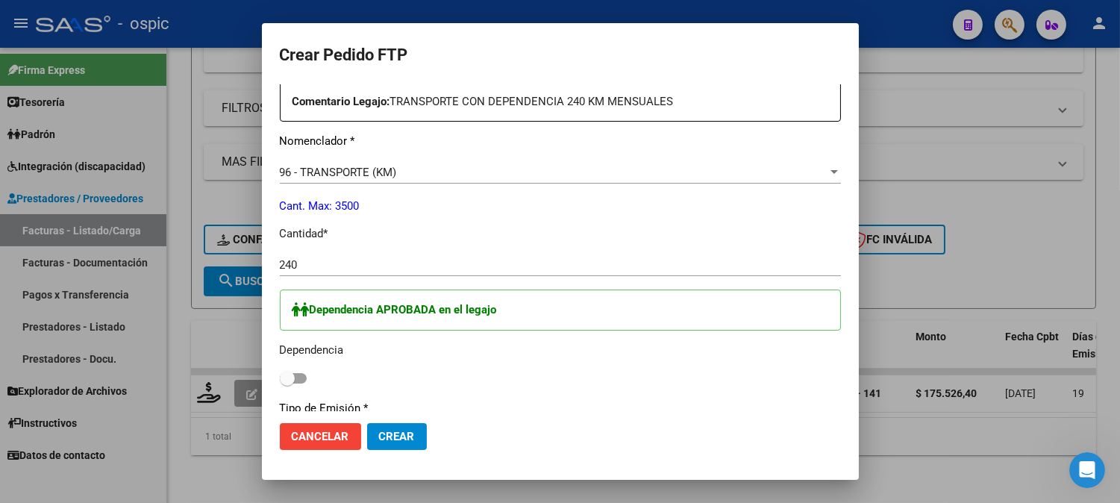
scroll to position [557, 0]
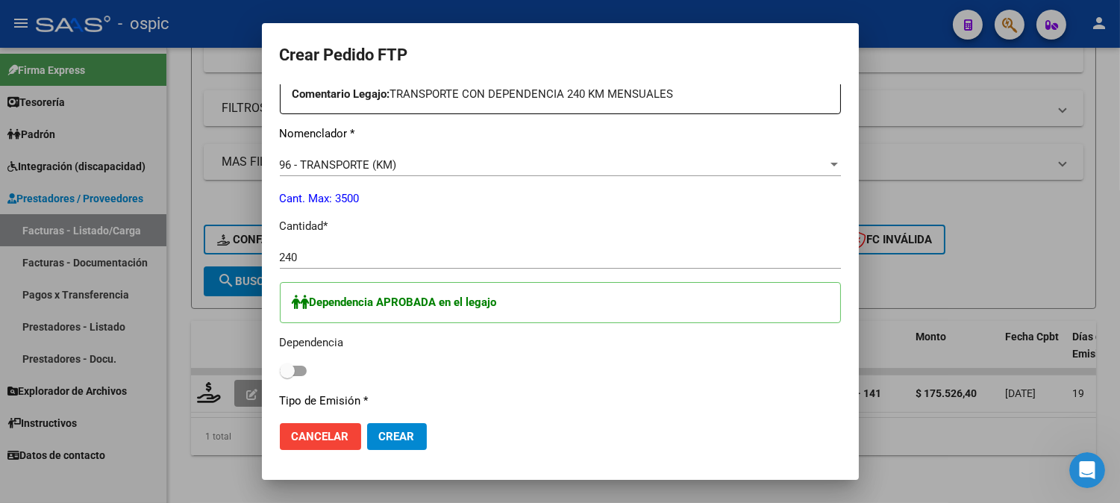
drag, startPoint x: 281, startPoint y: 367, endPoint x: 291, endPoint y: 367, distance: 9.7
click at [284, 367] on span at bounding box center [287, 370] width 15 height 15
click at [287, 376] on input "checkbox" at bounding box center [287, 376] width 1 height 1
checkbox input "true"
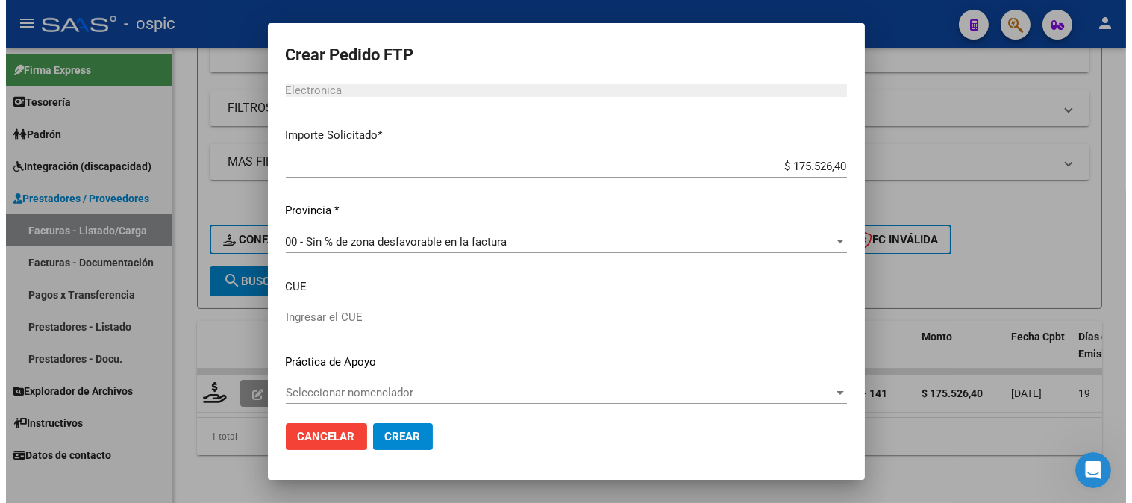
scroll to position [904, 0]
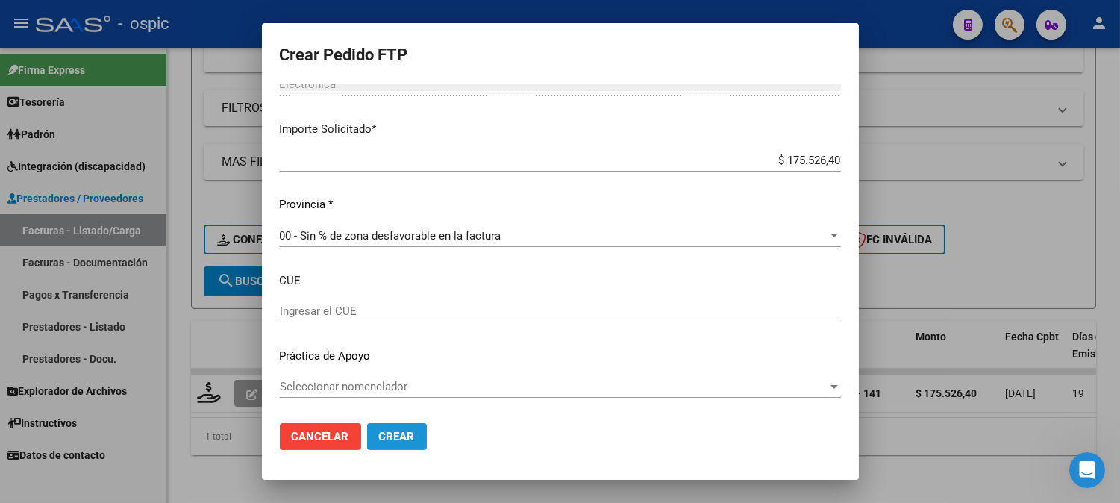
click at [413, 439] on span "Crear" at bounding box center [397, 436] width 36 height 13
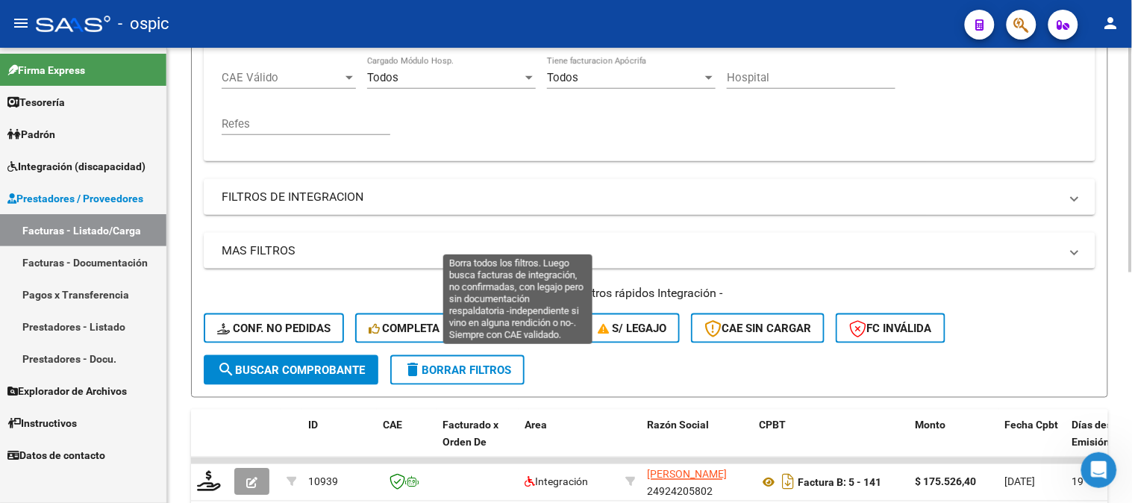
scroll to position [135, 0]
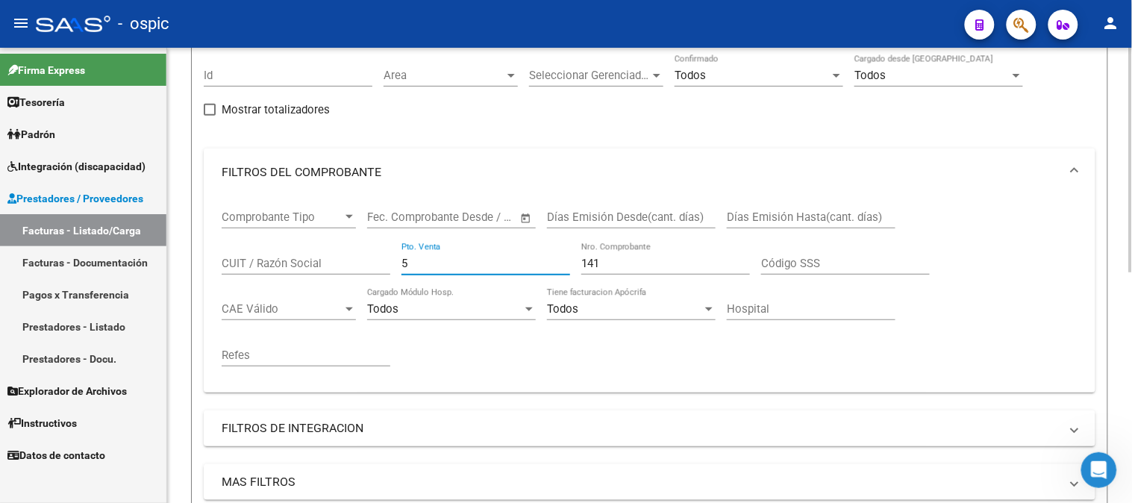
drag, startPoint x: 452, startPoint y: 266, endPoint x: 281, endPoint y: 245, distance: 172.2
click at [281, 245] on div "Comprobante Tipo Comprobante Tipo Start date – End date Fec. Comprobante Desde …" at bounding box center [650, 288] width 856 height 184
type input "2"
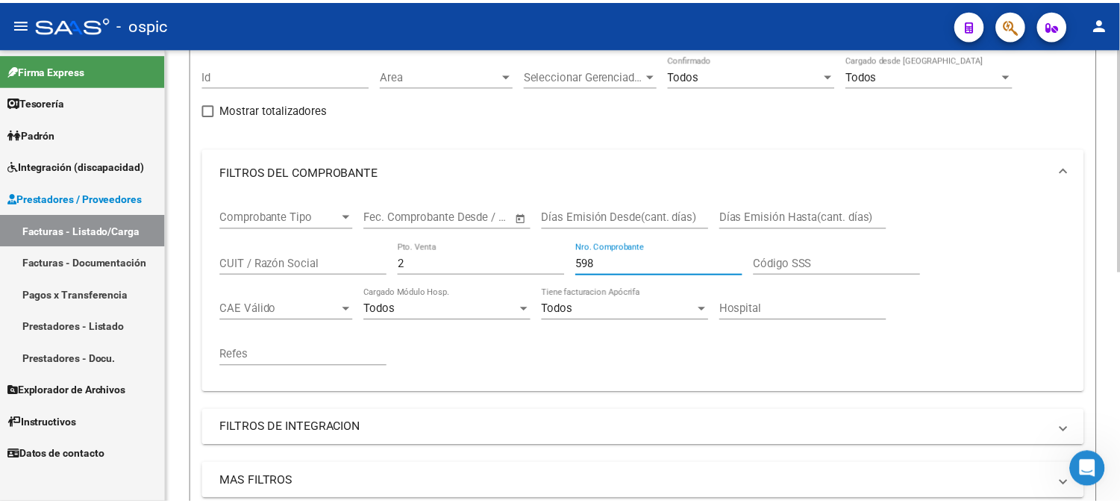
scroll to position [466, 0]
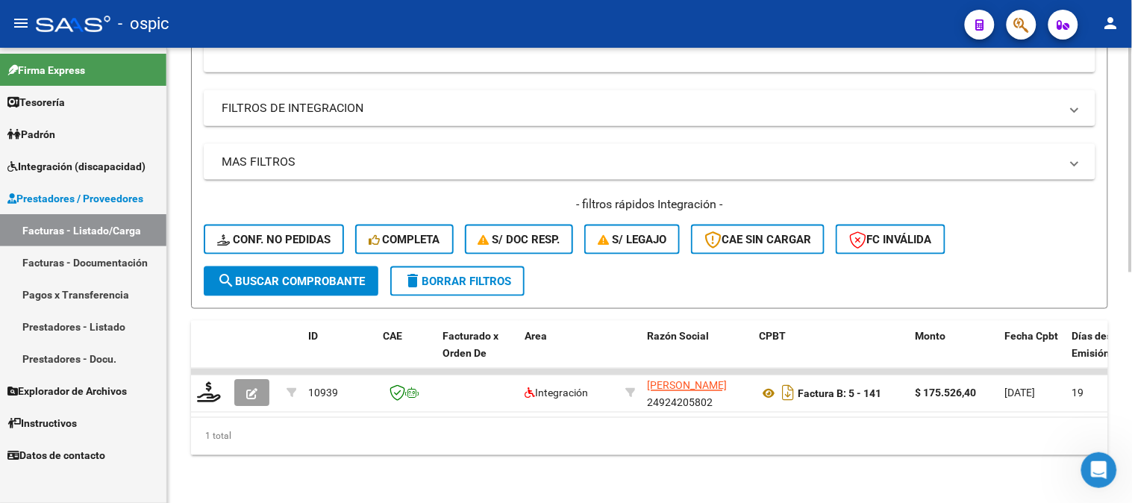
type input "598"
click at [339, 275] on span "search Buscar Comprobante" at bounding box center [291, 281] width 148 height 13
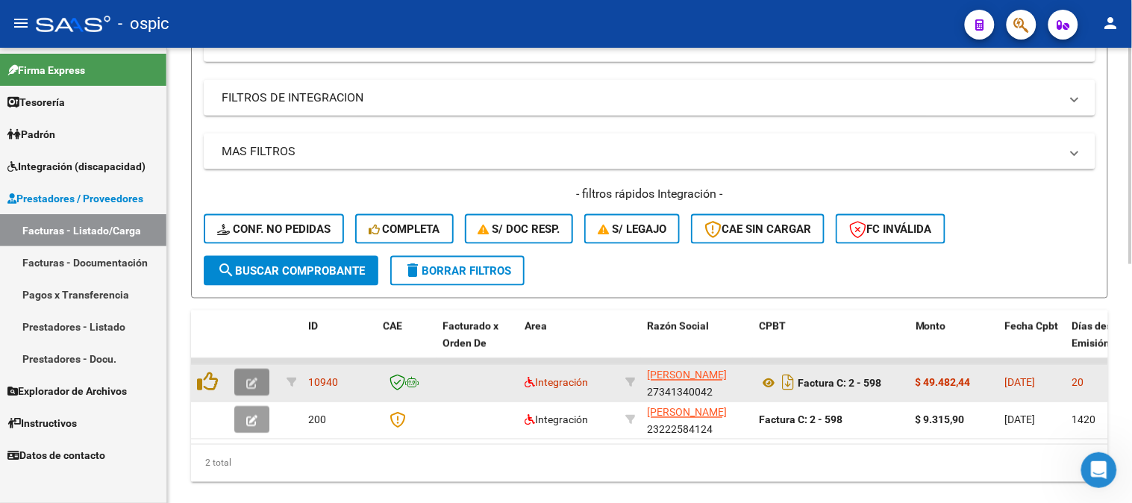
click at [254, 379] on icon "button" at bounding box center [251, 383] width 11 height 11
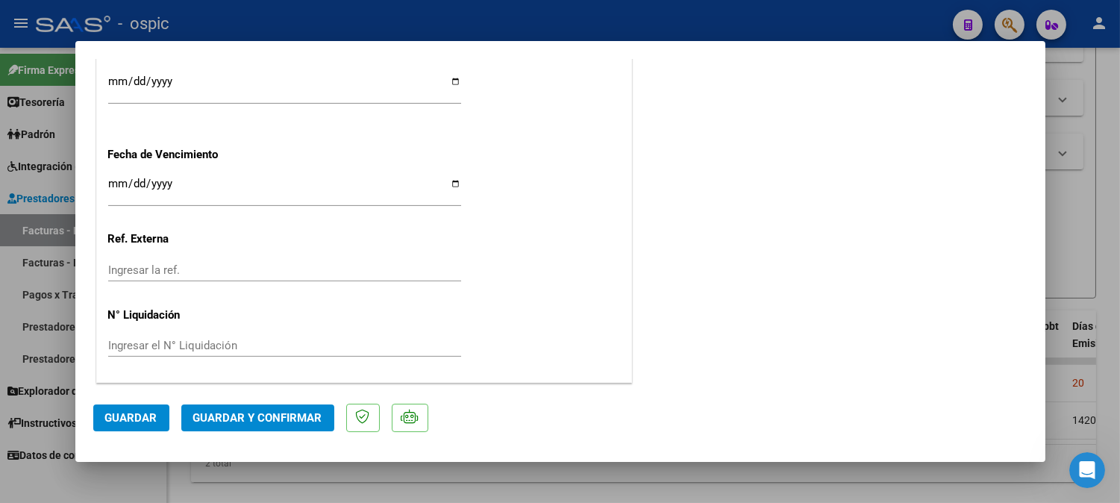
scroll to position [0, 0]
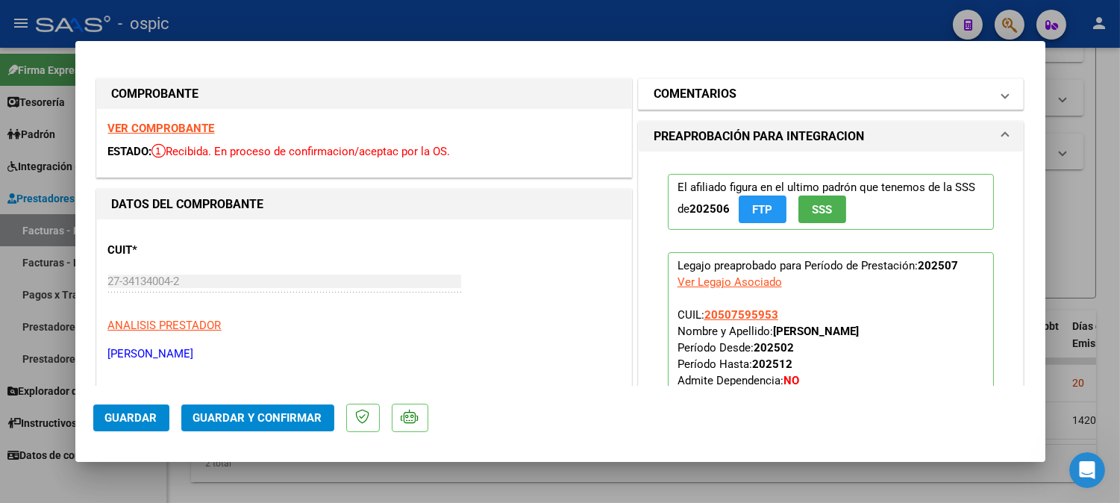
click at [757, 100] on mat-panel-title "COMENTARIOS" at bounding box center [822, 94] width 337 height 18
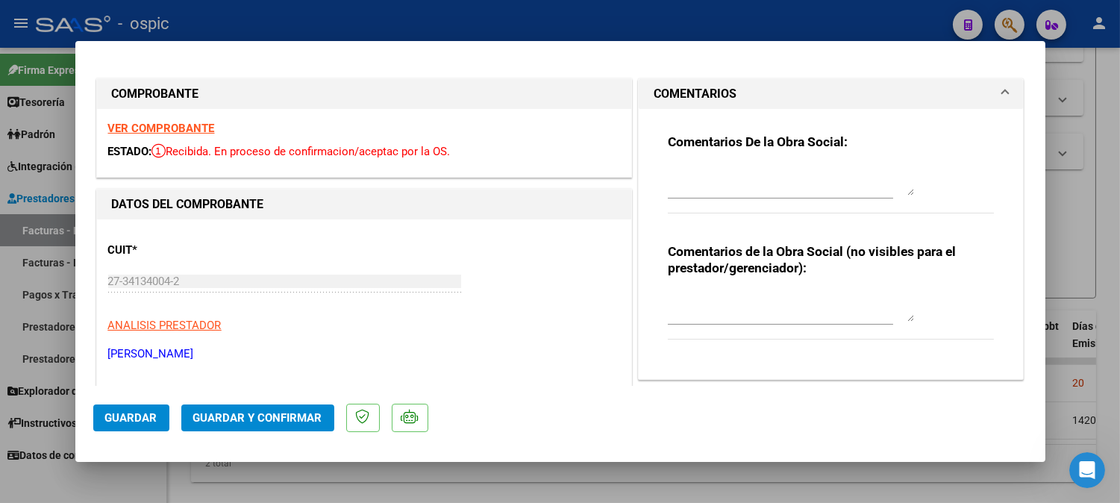
click at [725, 314] on textarea at bounding box center [791, 307] width 246 height 30
type textarea "p"
type textarea "PSP 4 SESIONES"
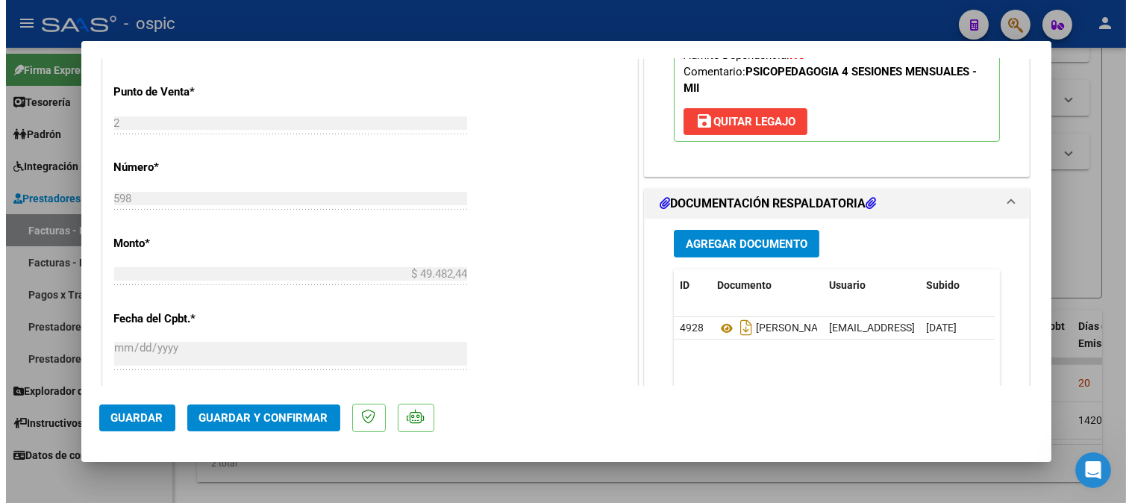
scroll to position [661, 0]
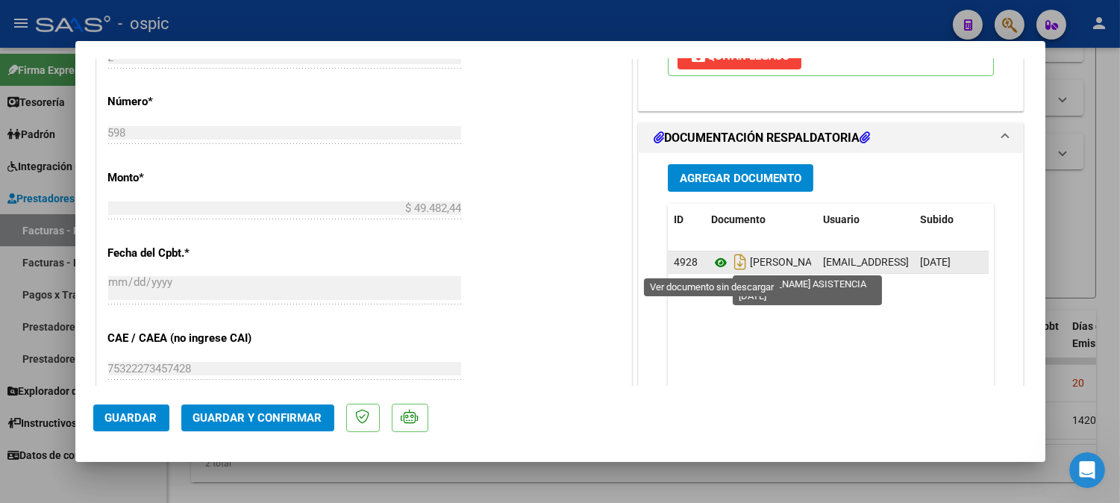
click at [711, 257] on icon at bounding box center [720, 263] width 19 height 18
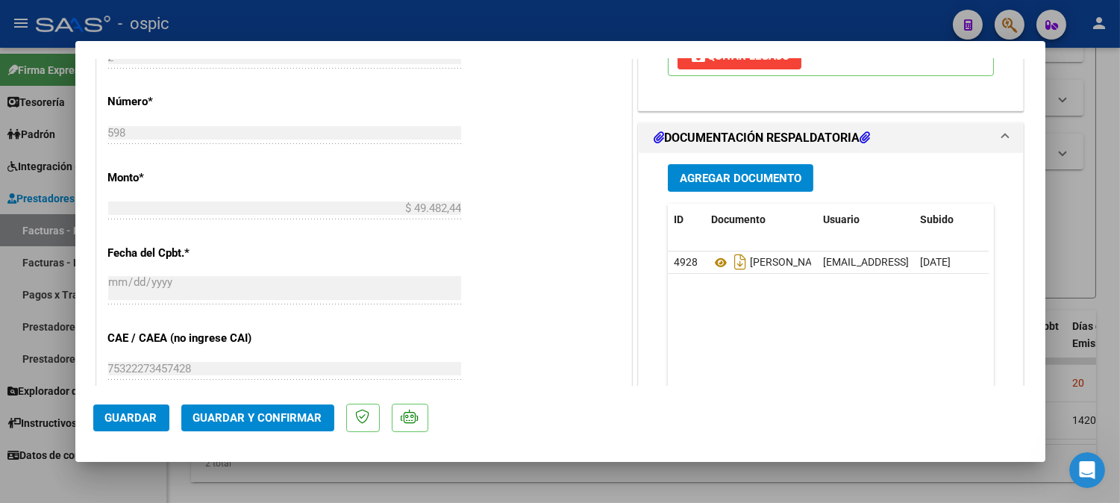
click at [264, 416] on span "Guardar y Confirmar" at bounding box center [257, 417] width 129 height 13
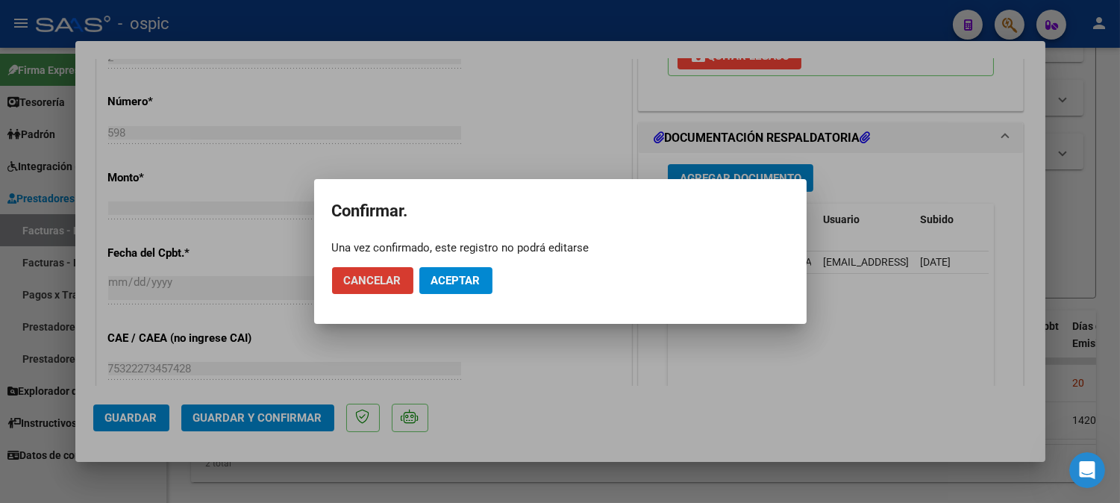
click at [467, 275] on span "Aceptar" at bounding box center [455, 280] width 49 height 13
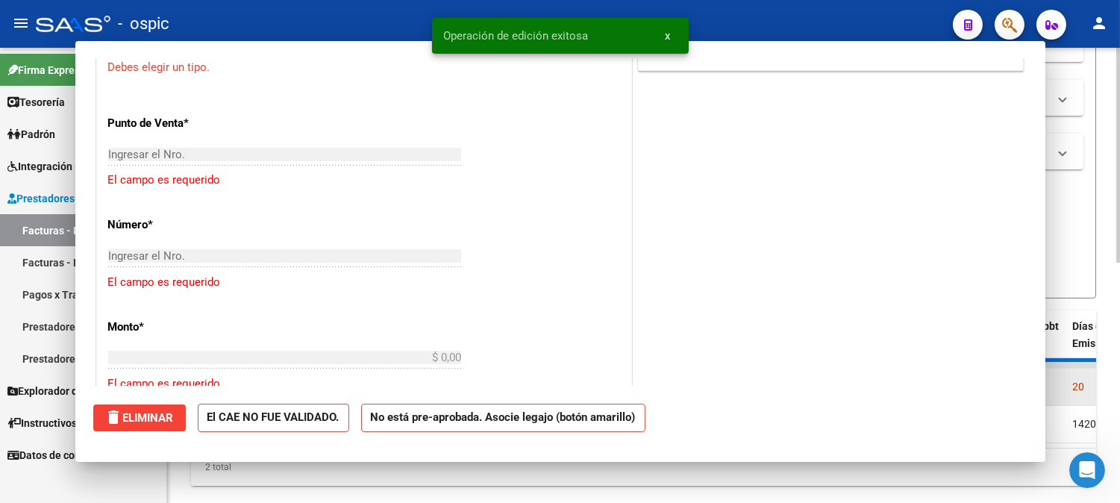
scroll to position [0, 0]
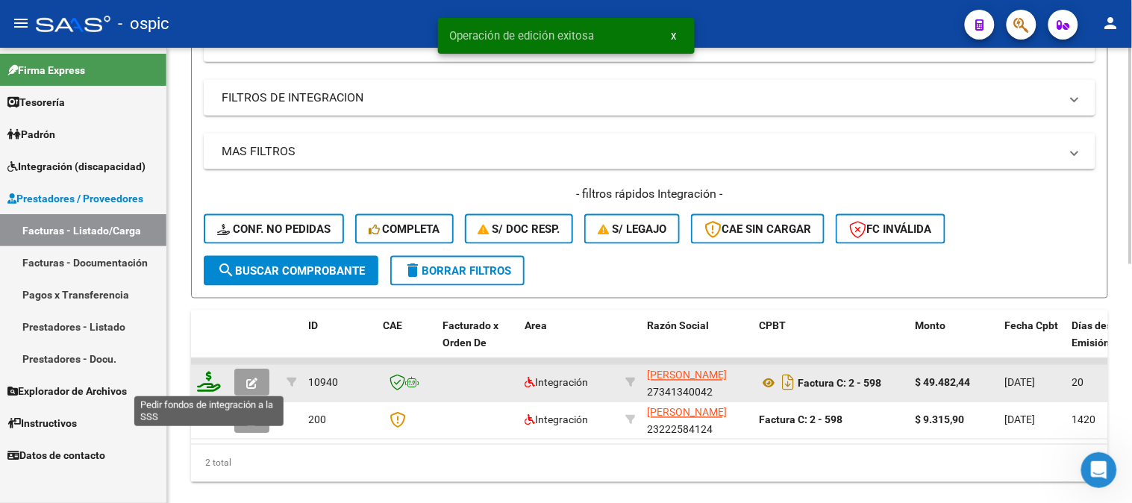
click at [213, 376] on icon at bounding box center [209, 382] width 24 height 21
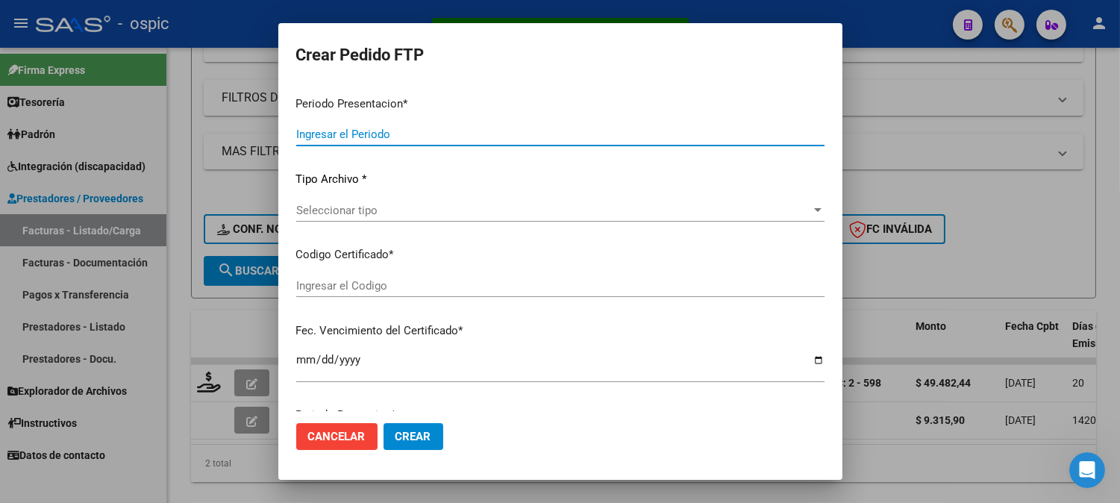
type input "202507"
type input "$ 49.482,44"
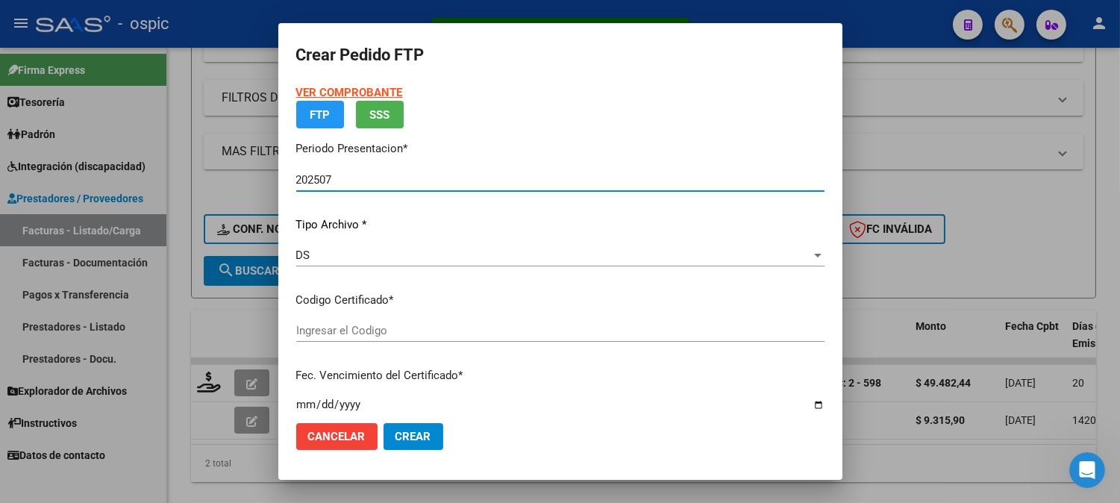
type input "7488146188"
type input "2034-06-30"
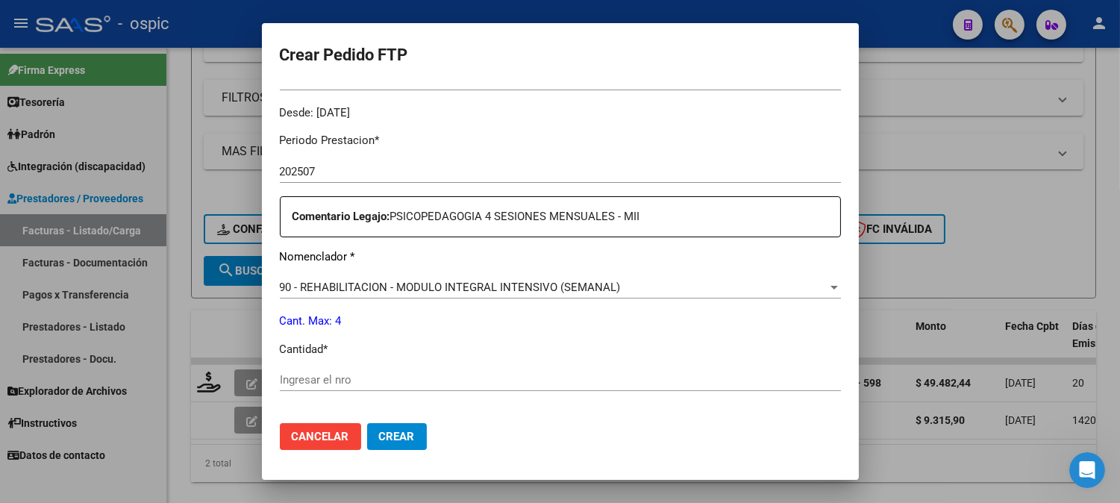
scroll to position [490, 0]
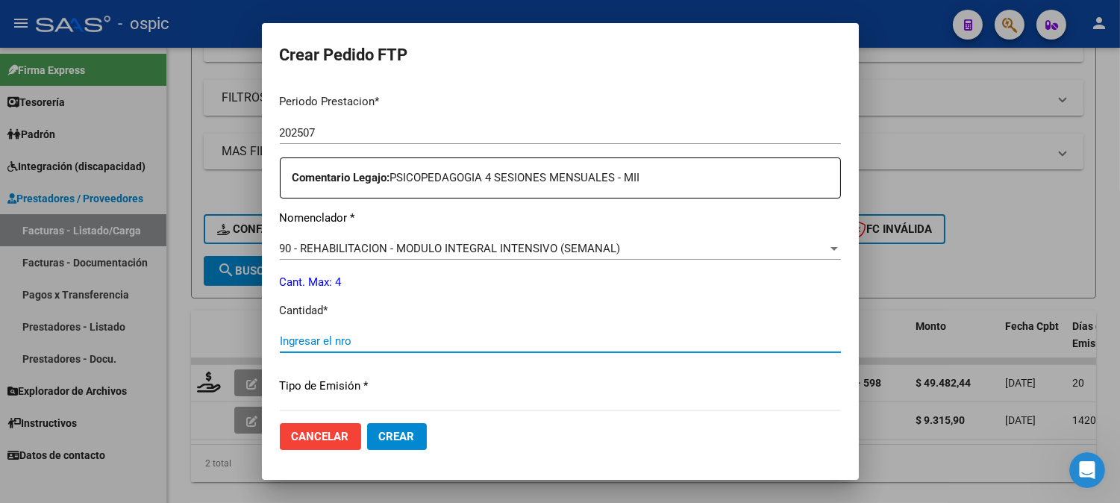
click at [475, 340] on input "Ingresar el nro" at bounding box center [560, 340] width 561 height 13
type input "4"
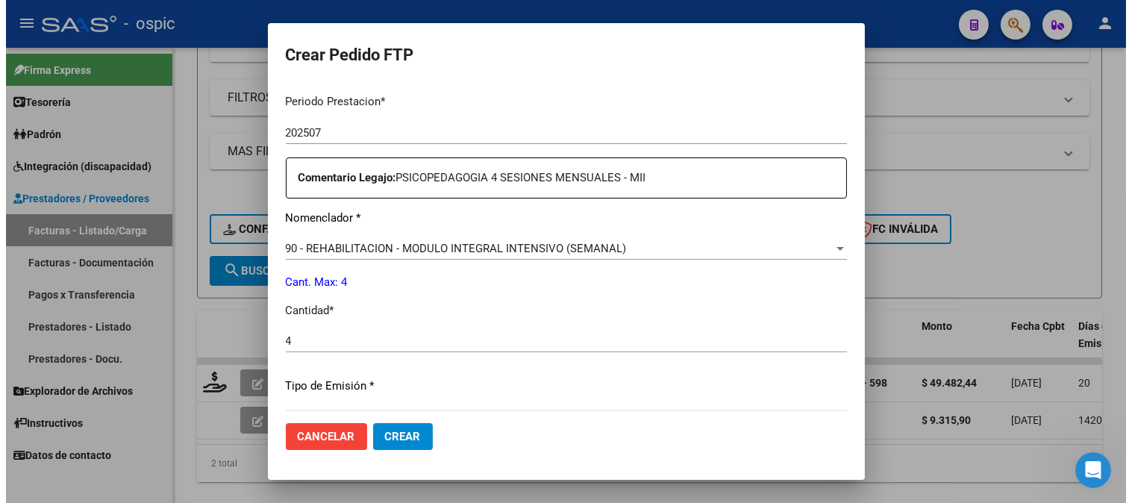
scroll to position [672, 0]
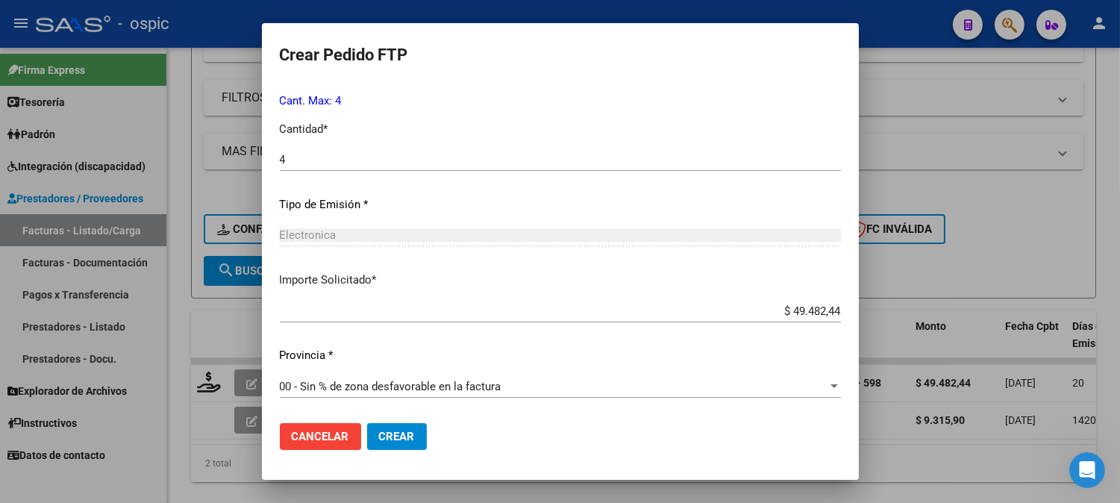
click at [401, 437] on span "Crear" at bounding box center [397, 436] width 36 height 13
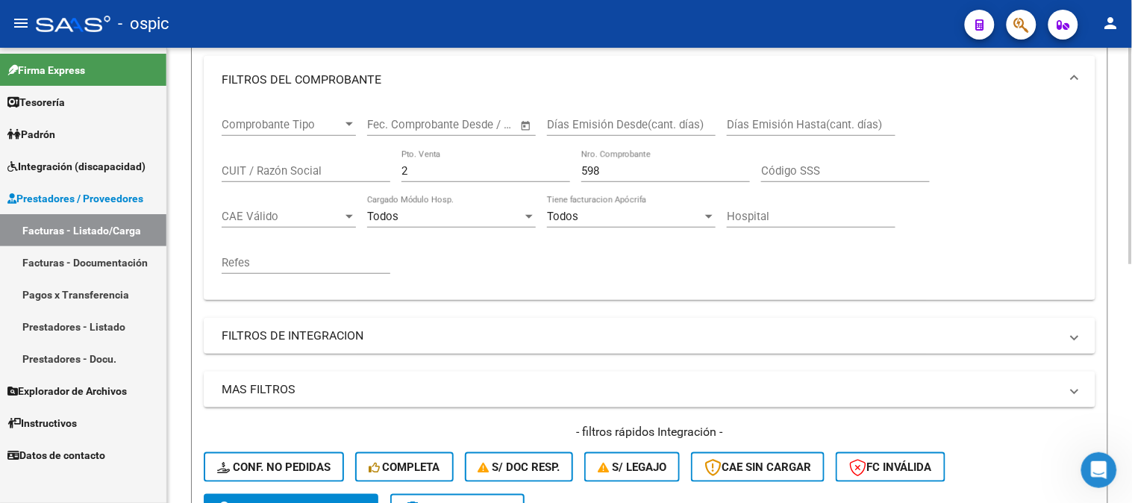
scroll to position [217, 0]
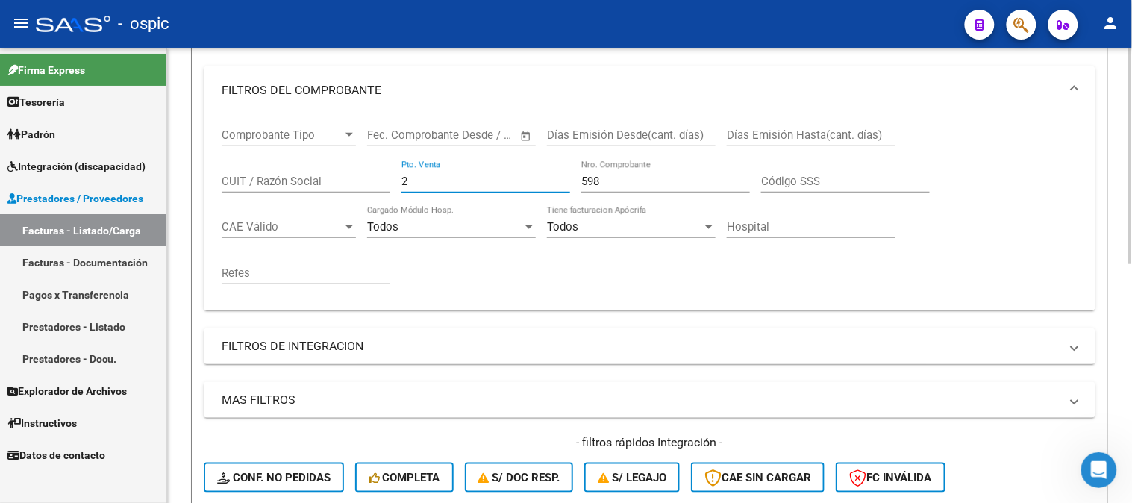
drag, startPoint x: 427, startPoint y: 183, endPoint x: 349, endPoint y: 182, distance: 77.6
click at [349, 182] on div "Comprobante Tipo Comprobante Tipo Start date – End date Fec. Comprobante Desde …" at bounding box center [650, 206] width 856 height 184
type input "1"
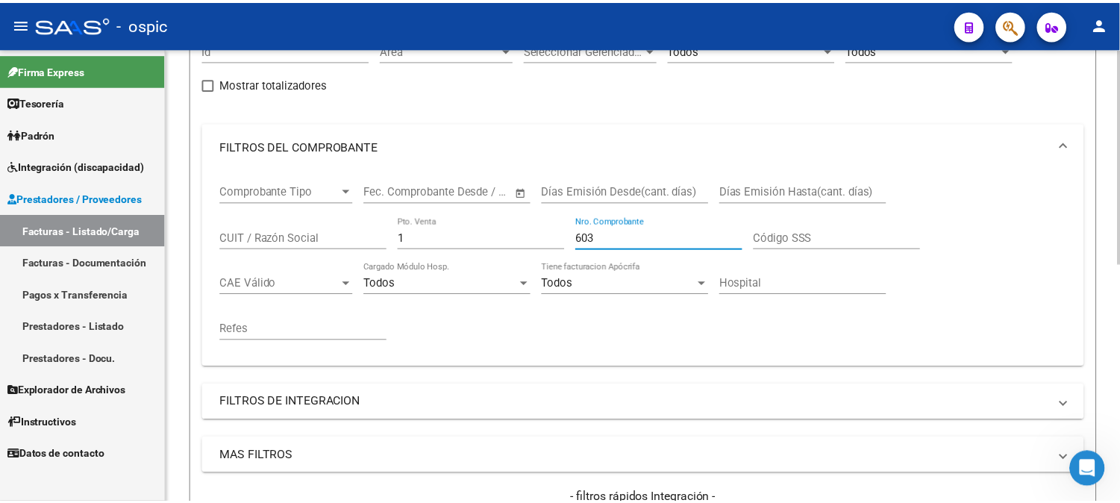
scroll to position [466, 0]
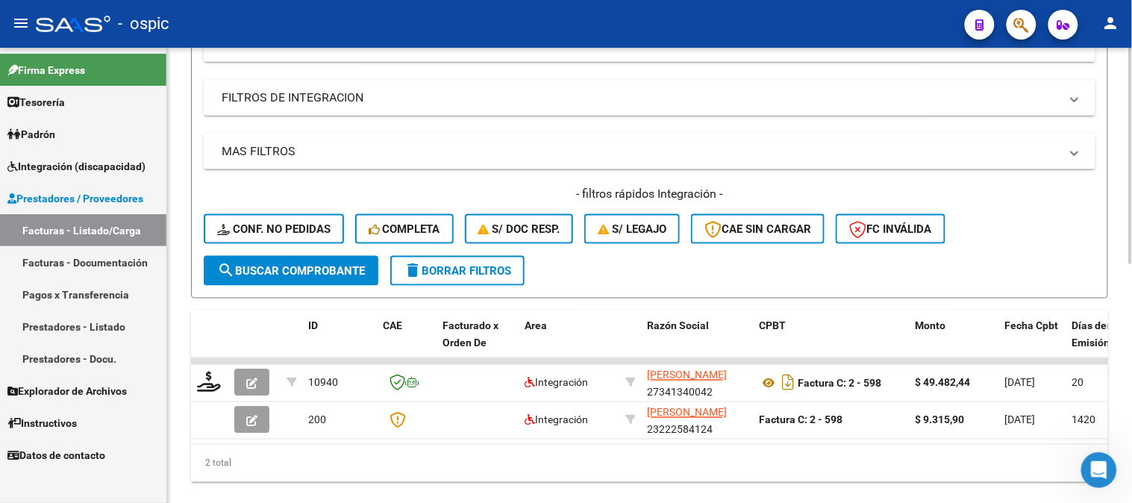
type input "603"
click at [328, 260] on button "search Buscar Comprobante" at bounding box center [291, 271] width 175 height 30
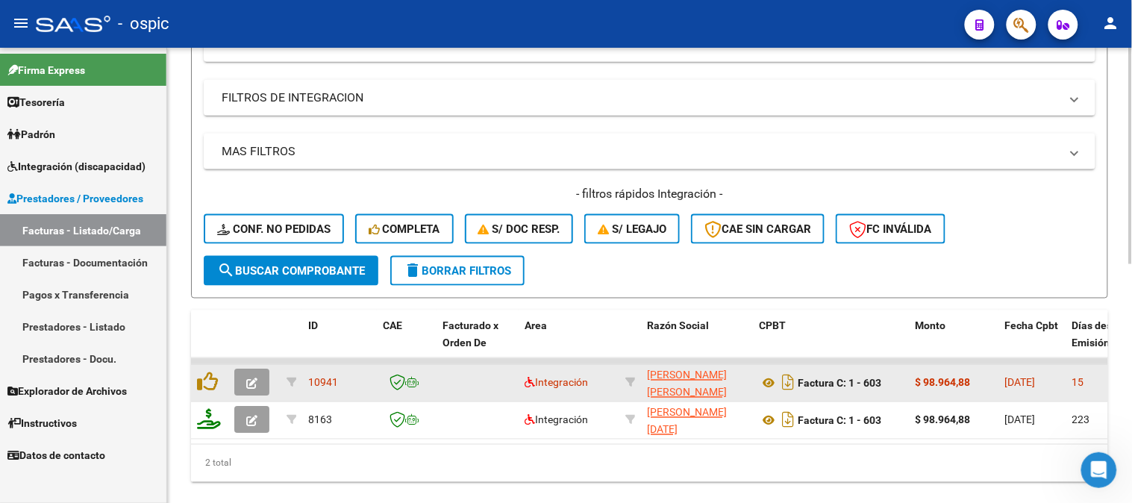
click at [260, 377] on button "button" at bounding box center [251, 382] width 35 height 27
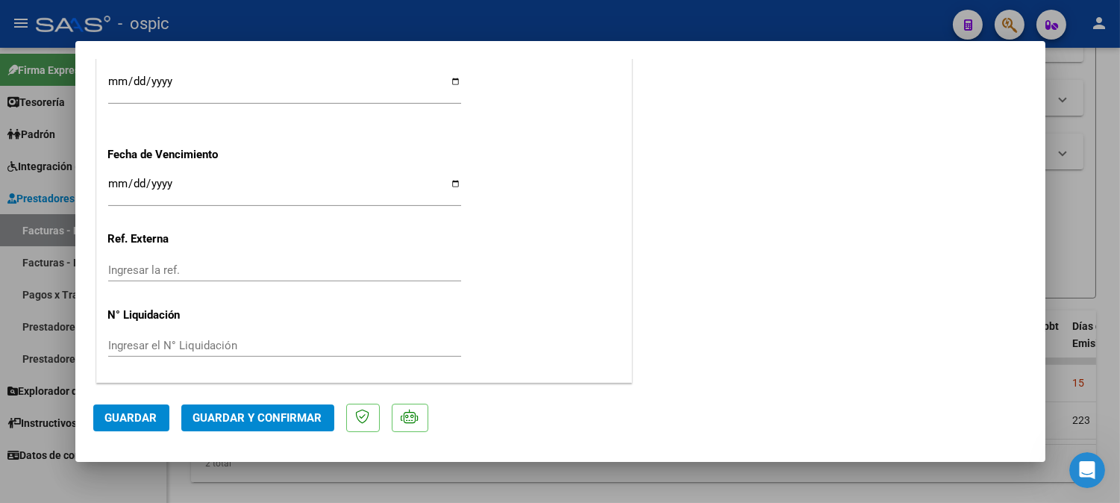
scroll to position [0, 0]
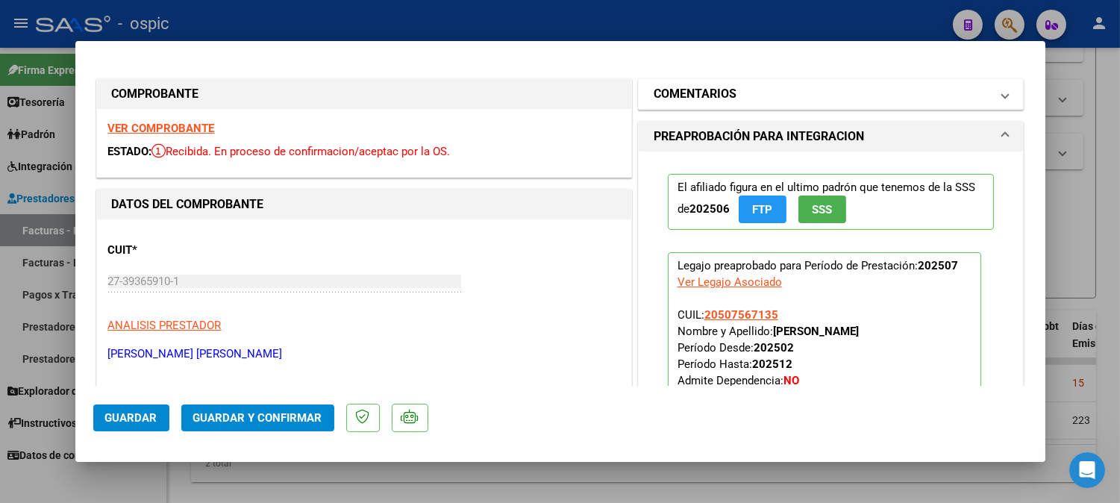
drag, startPoint x: 765, startPoint y: 87, endPoint x: 745, endPoint y: 215, distance: 129.9
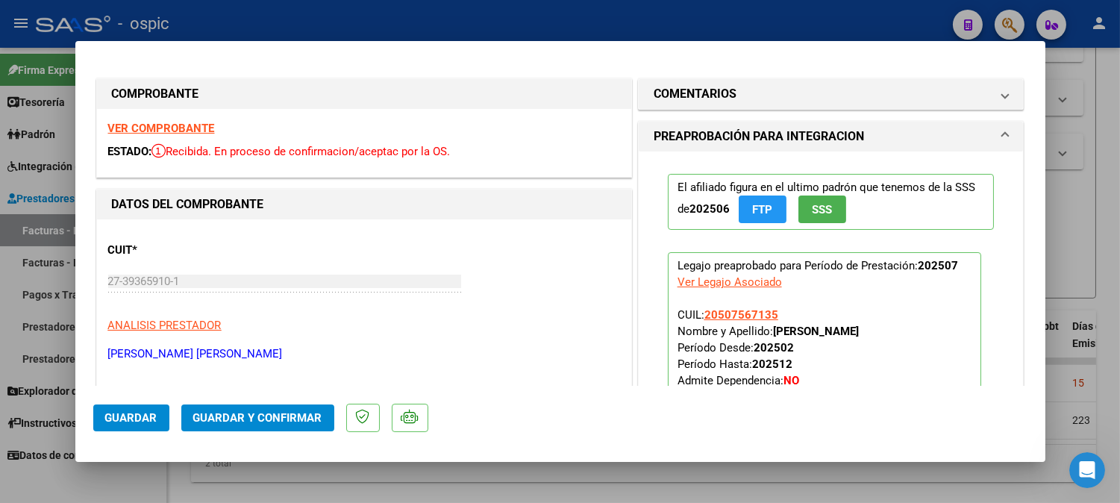
click at [765, 87] on mat-panel-title "COMENTARIOS" at bounding box center [822, 94] width 337 height 18
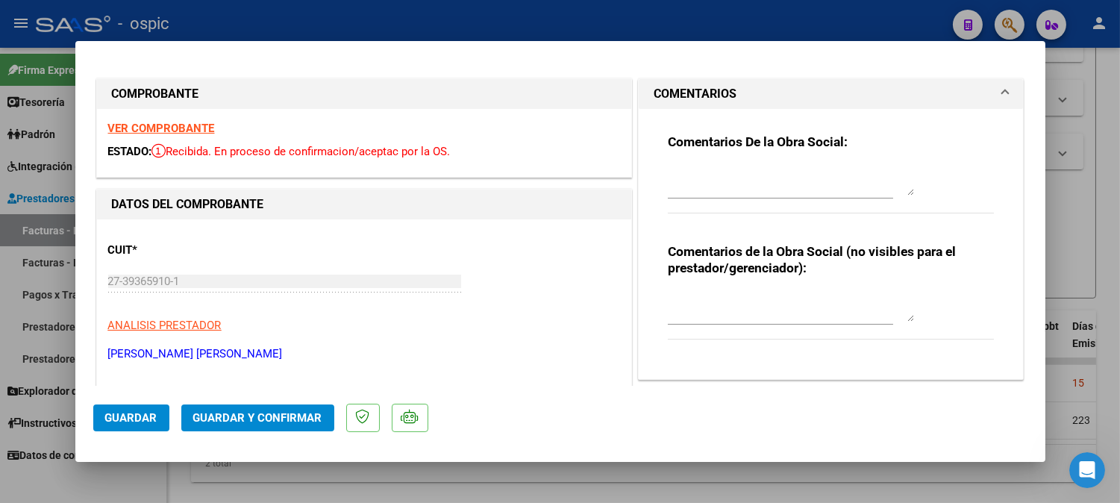
click at [746, 291] on div at bounding box center [791, 307] width 246 height 36
type textarea "FONO 8 SESIONES"
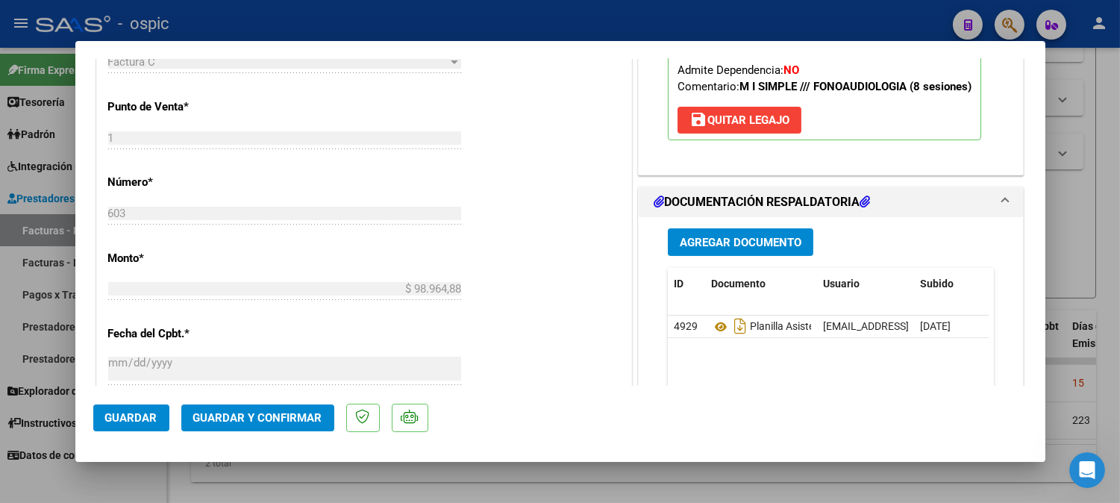
scroll to position [650, 0]
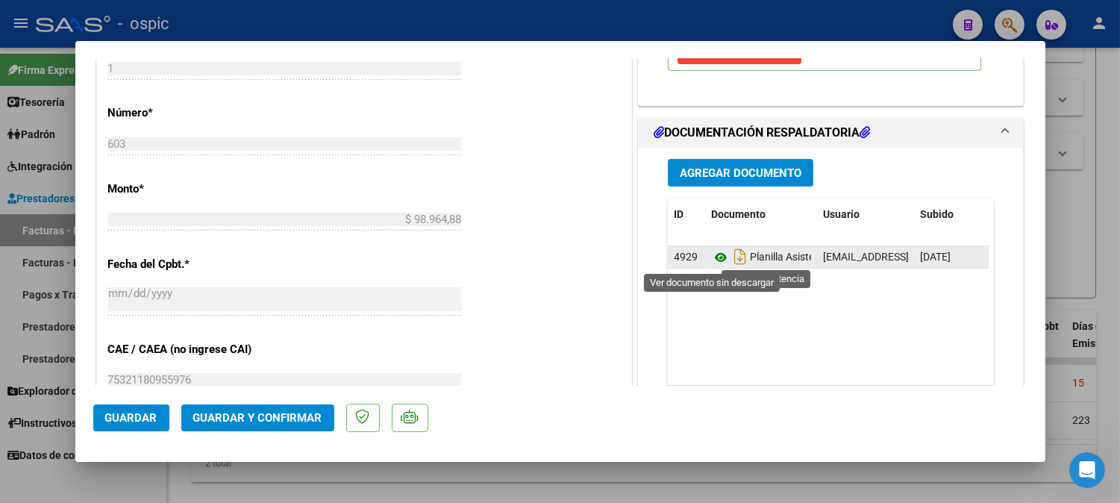
click at [713, 258] on icon at bounding box center [720, 257] width 19 height 18
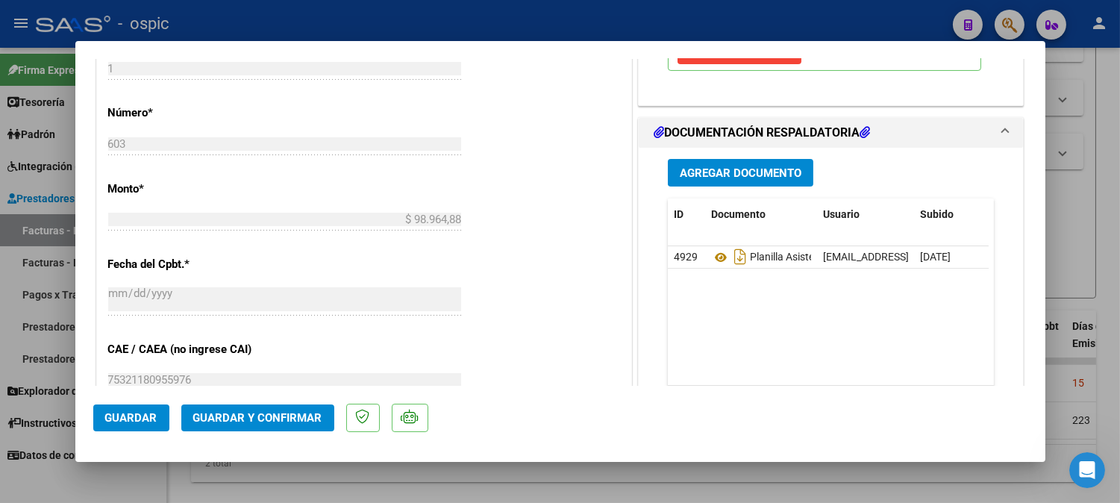
click at [282, 422] on span "Guardar y Confirmar" at bounding box center [257, 417] width 129 height 13
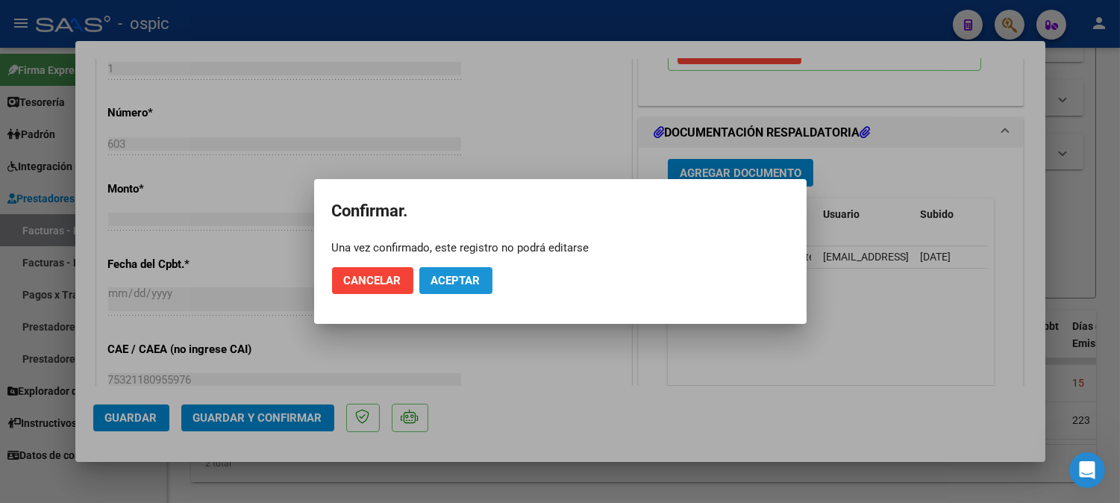
click at [437, 281] on span "Aceptar" at bounding box center [455, 280] width 49 height 13
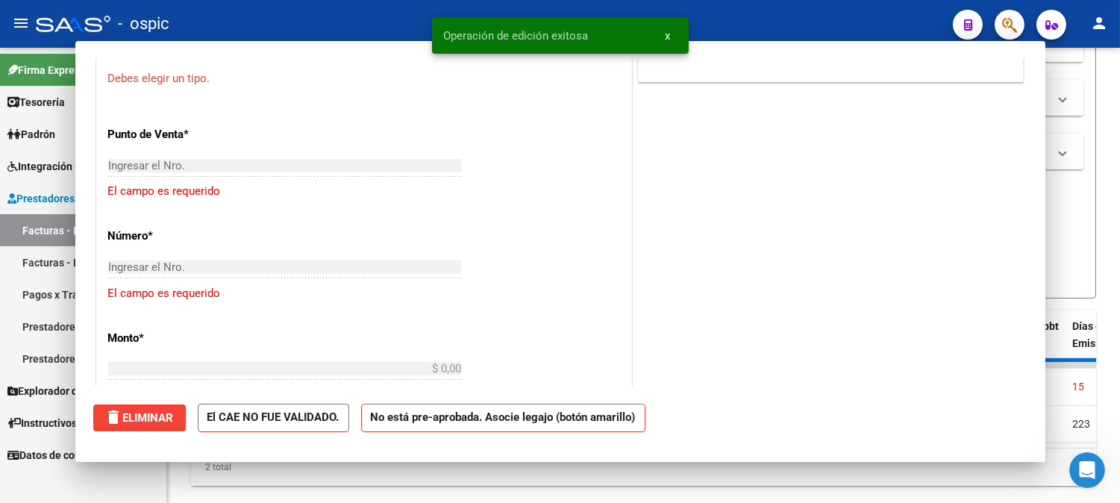
scroll to position [0, 0]
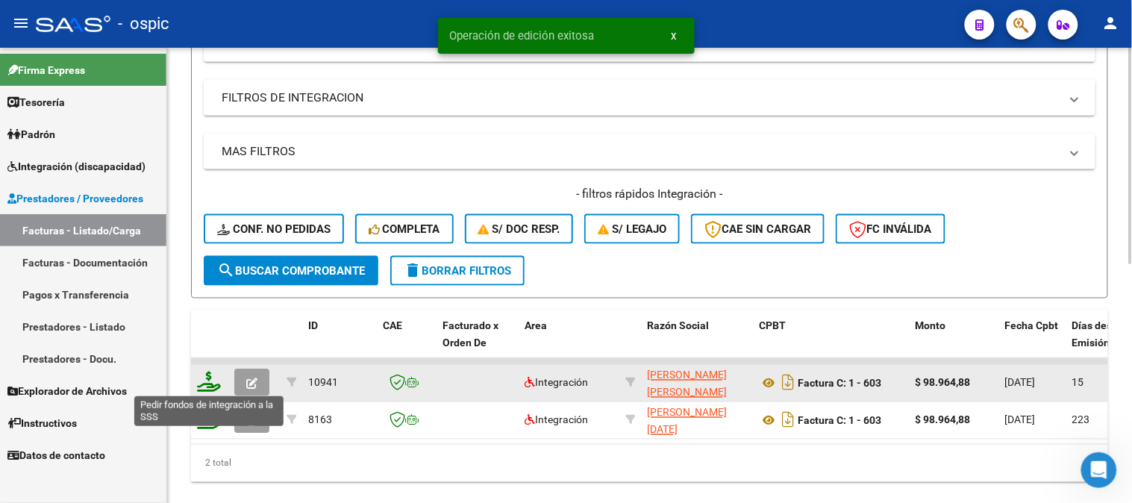
click at [204, 383] on icon at bounding box center [209, 382] width 24 height 21
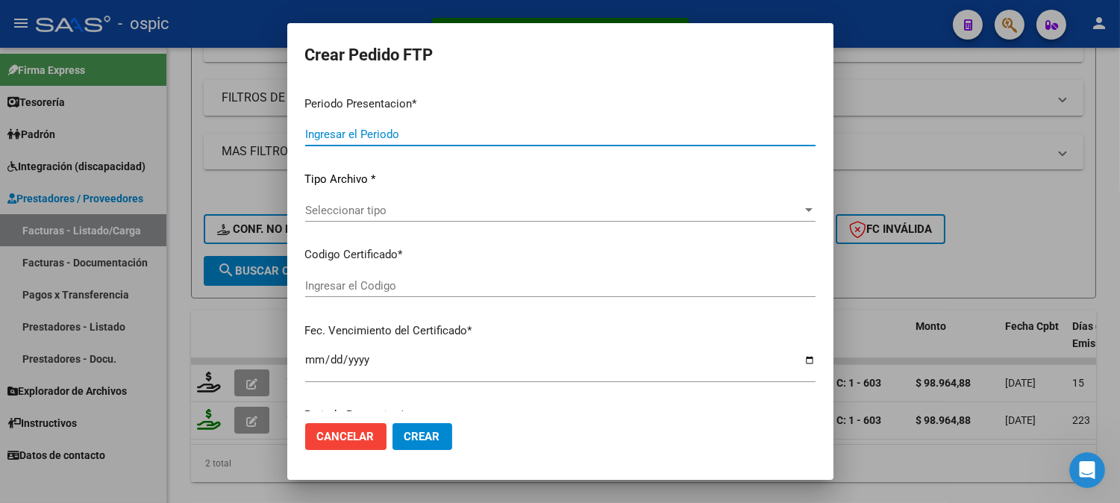
type input "202507"
type input "$ 98.964,88"
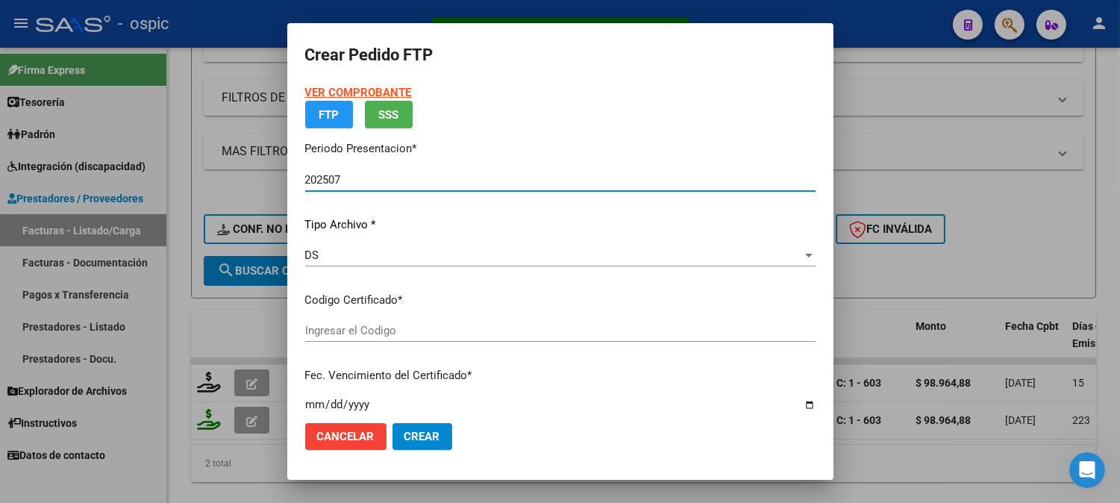
type input "0000000000000000000000000000006934877914"
type input "2030-02-28"
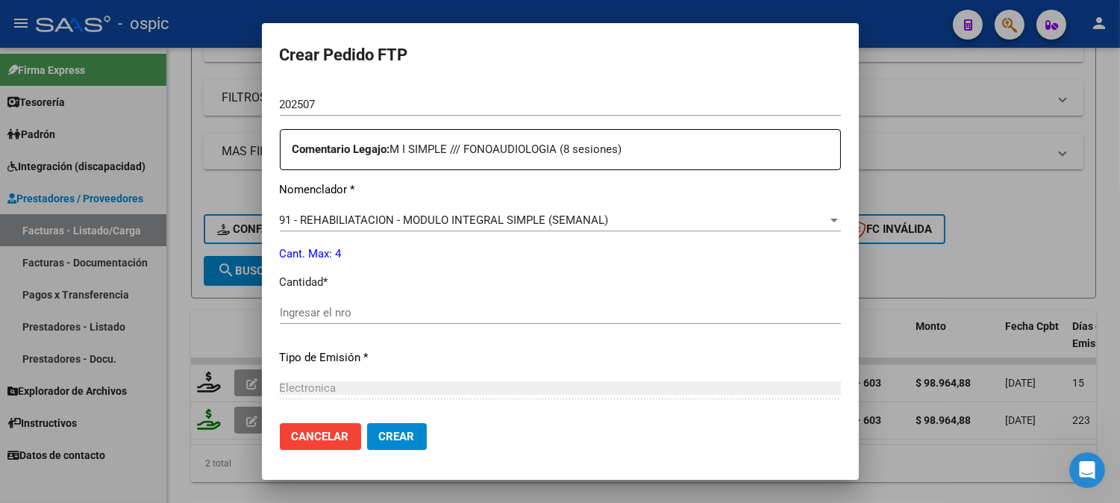
scroll to position [525, 0]
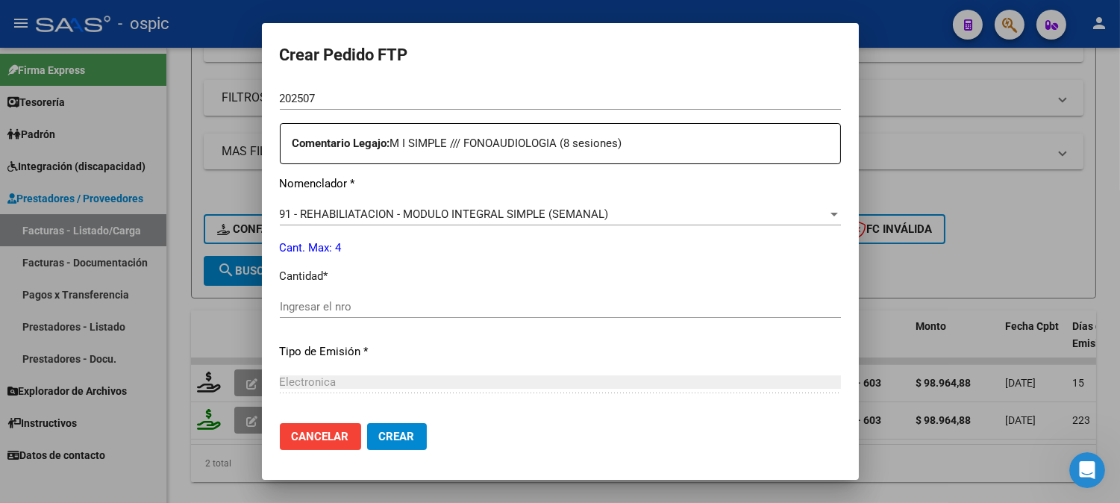
click at [527, 321] on div "Ingresar el nro" at bounding box center [560, 313] width 561 height 37
click at [530, 310] on input "Ingresar el nro" at bounding box center [560, 306] width 561 height 13
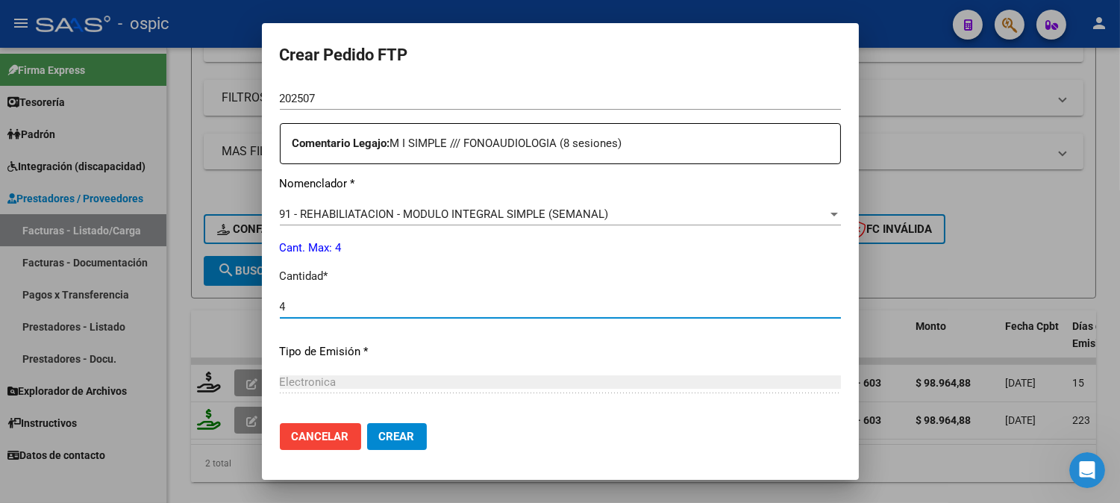
type input "4"
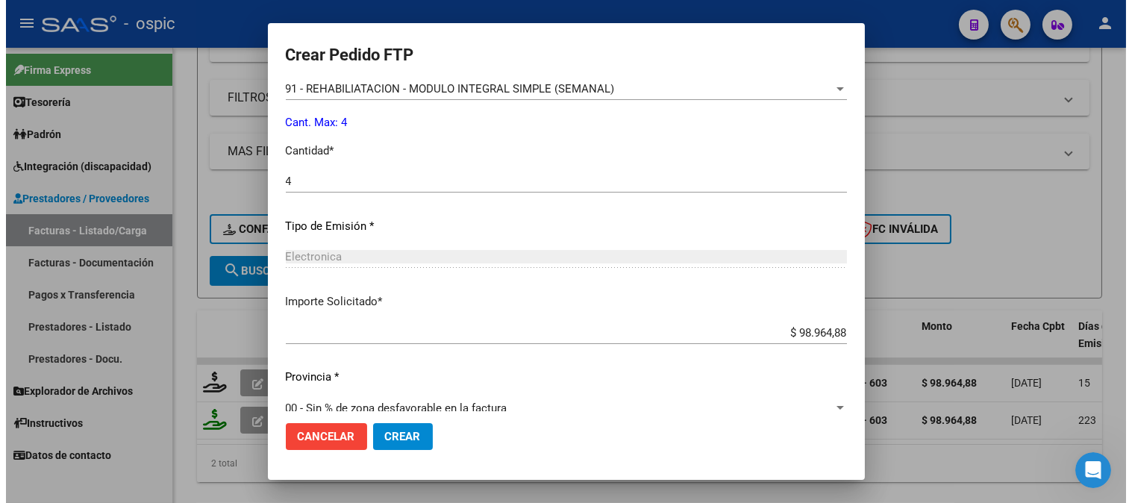
scroll to position [672, 0]
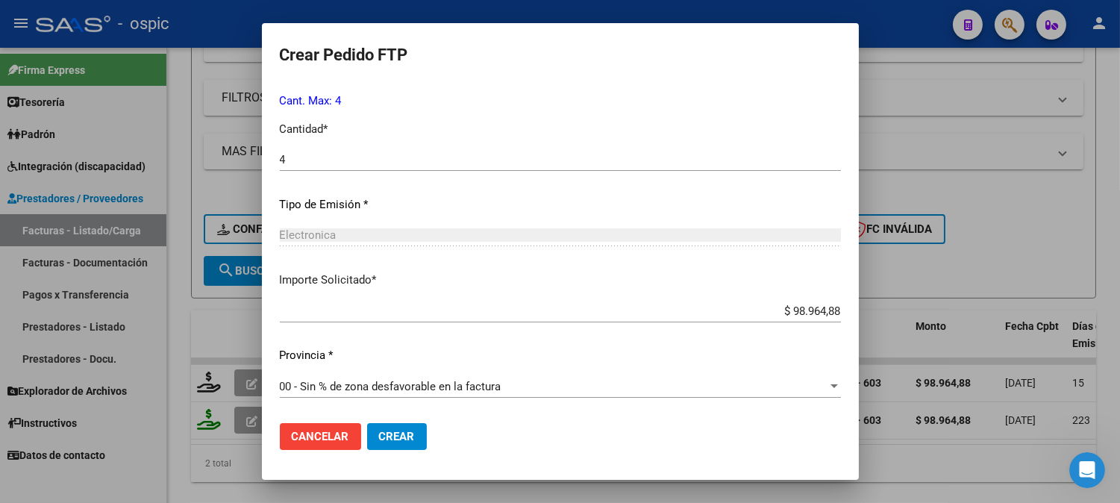
click at [394, 440] on span "Crear" at bounding box center [397, 436] width 36 height 13
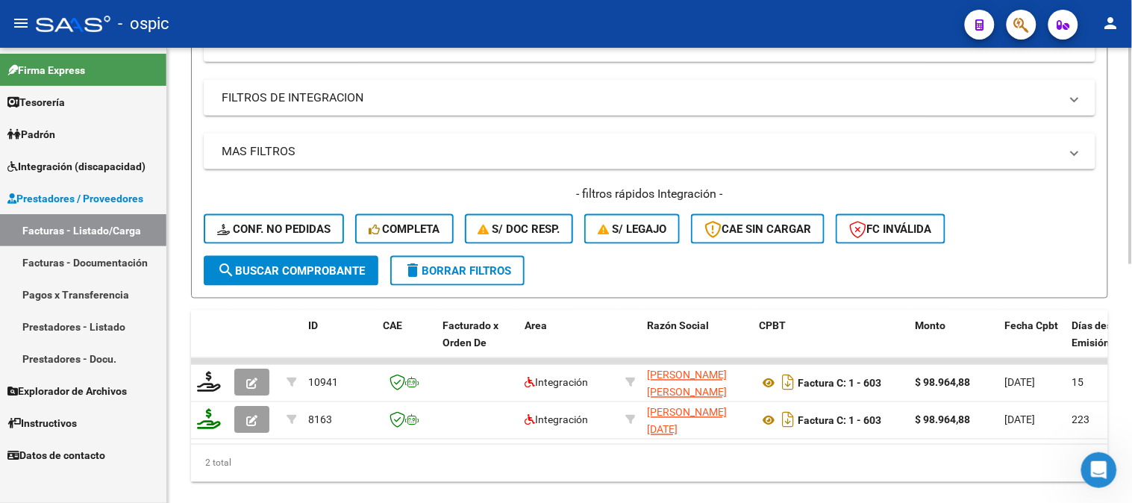
scroll to position [217, 0]
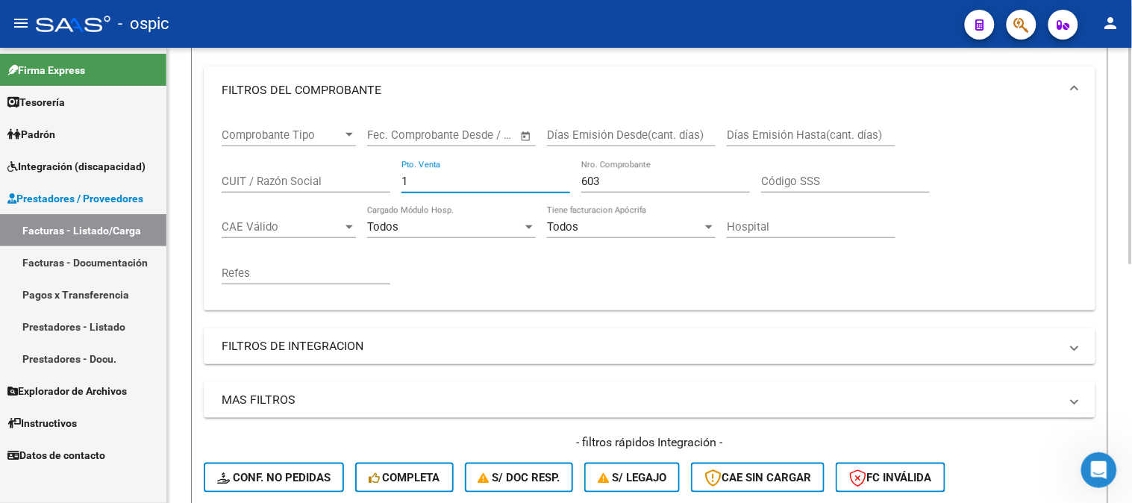
drag, startPoint x: 463, startPoint y: 179, endPoint x: 241, endPoint y: 162, distance: 222.3
click at [239, 164] on div "Comprobante Tipo Comprobante Tipo Start date – End date Fec. Comprobante Desde …" at bounding box center [650, 206] width 856 height 184
type input "2"
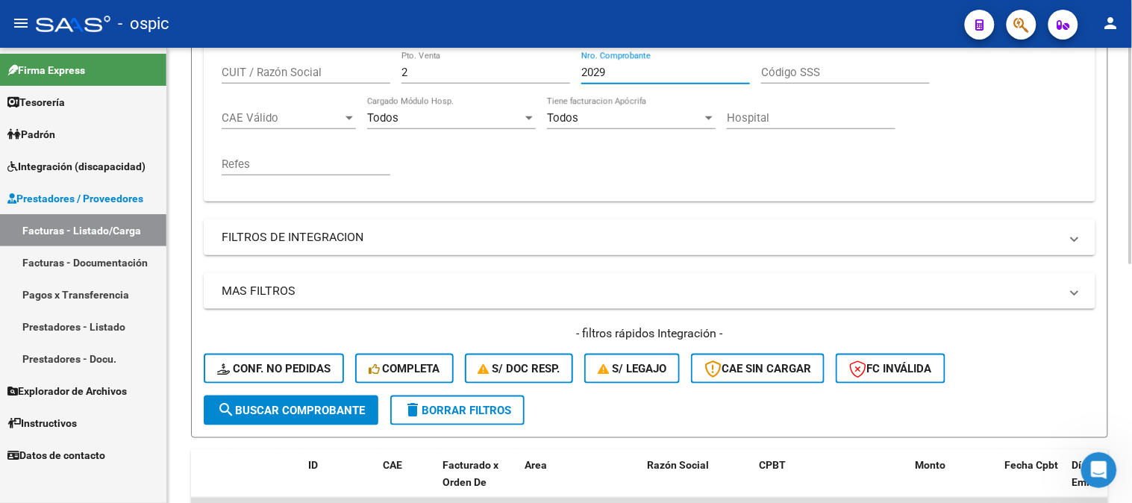
scroll to position [503, 0]
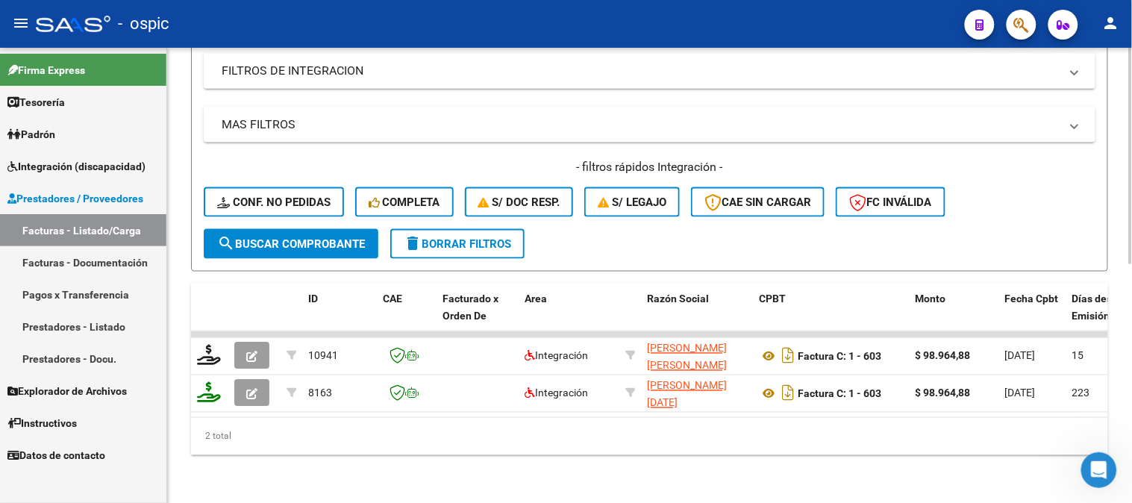
type input "2029"
click at [304, 229] on button "search Buscar Comprobante" at bounding box center [291, 244] width 175 height 30
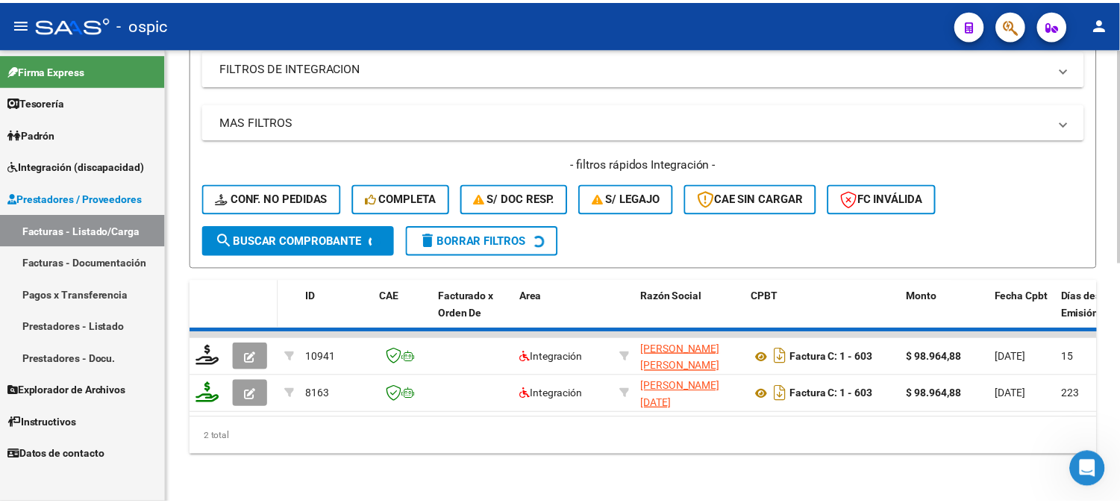
scroll to position [466, 0]
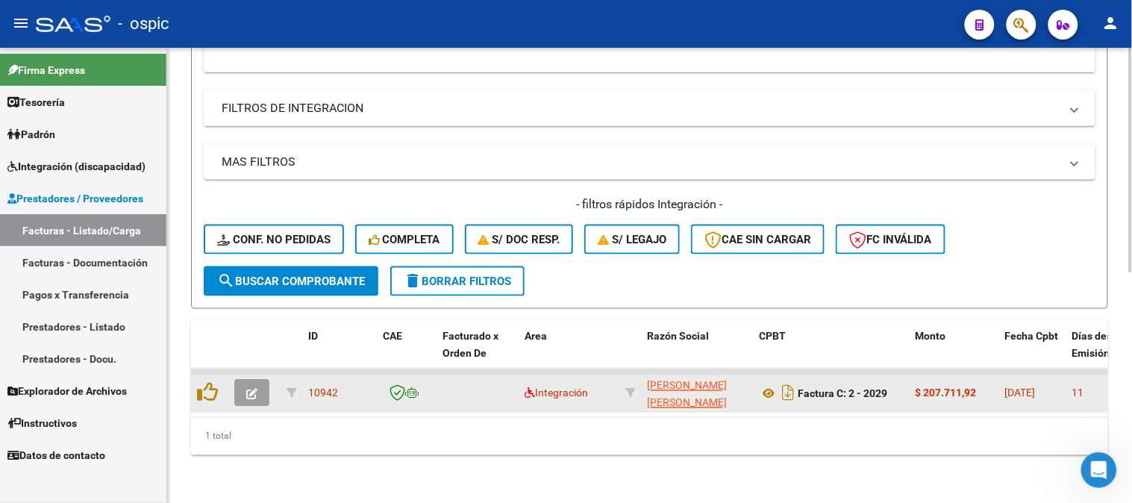
click at [257, 380] on button "button" at bounding box center [251, 393] width 35 height 27
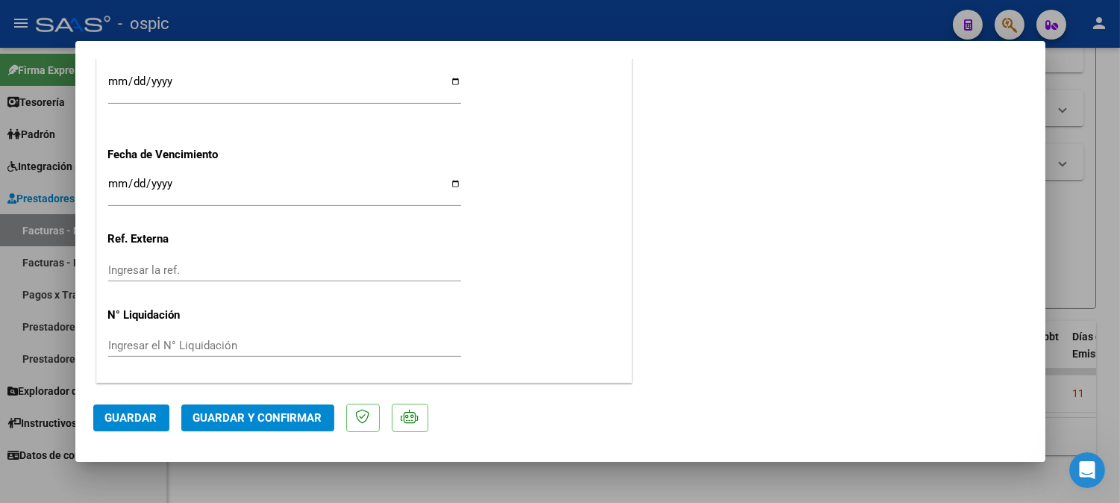
scroll to position [0, 0]
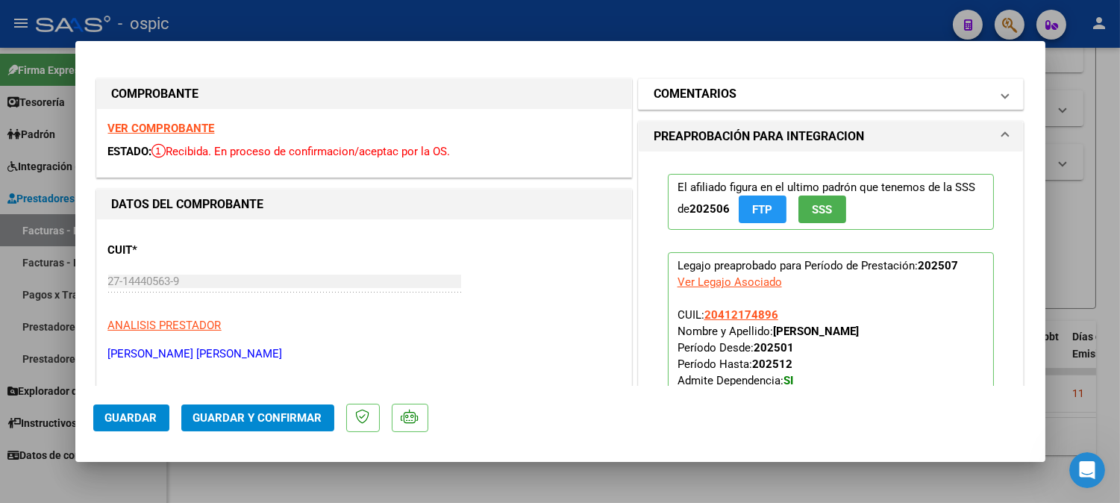
click at [660, 93] on h1 "COMENTARIOS" at bounding box center [695, 94] width 83 height 18
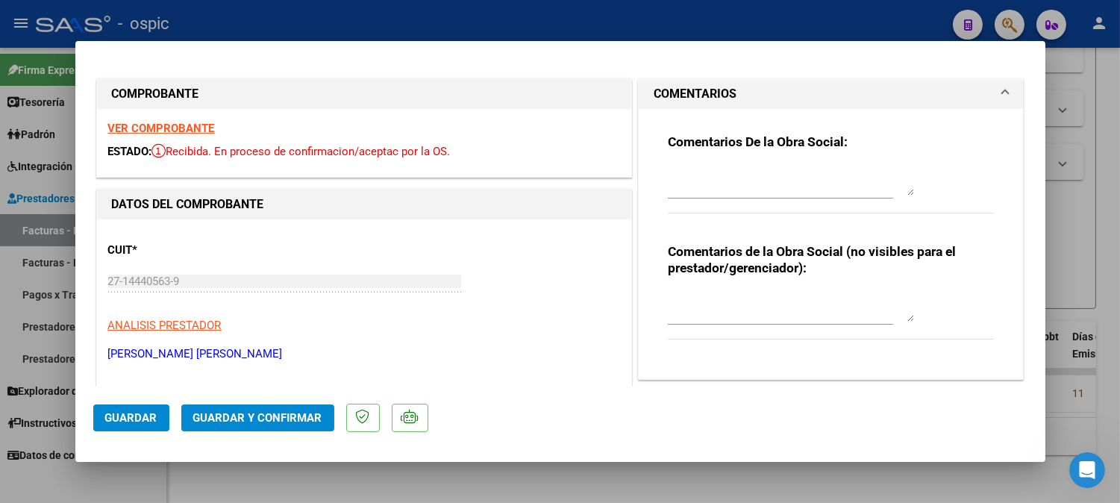
click at [713, 308] on textarea at bounding box center [791, 307] width 246 height 30
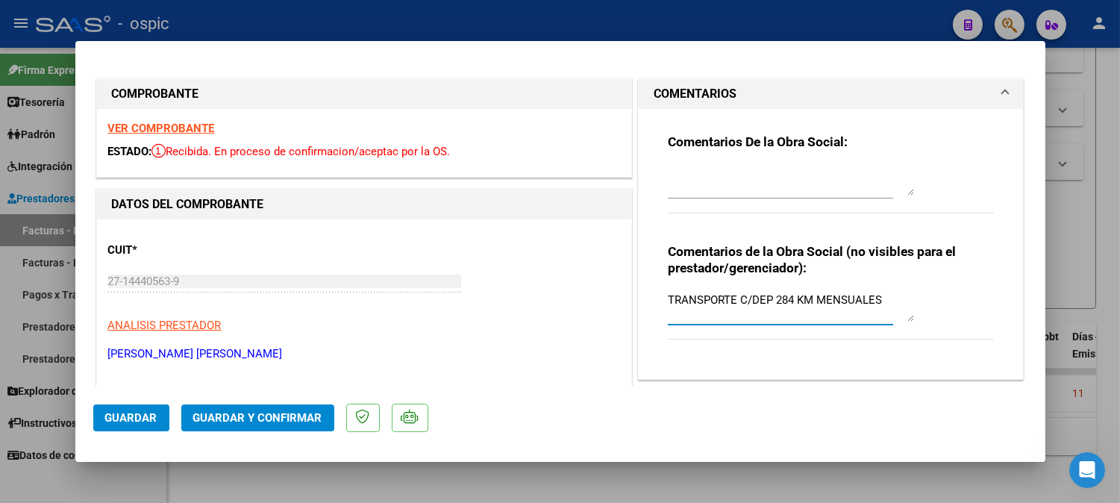
type textarea "TRANSPORTE C/DEP 284 KM MENSUALES"
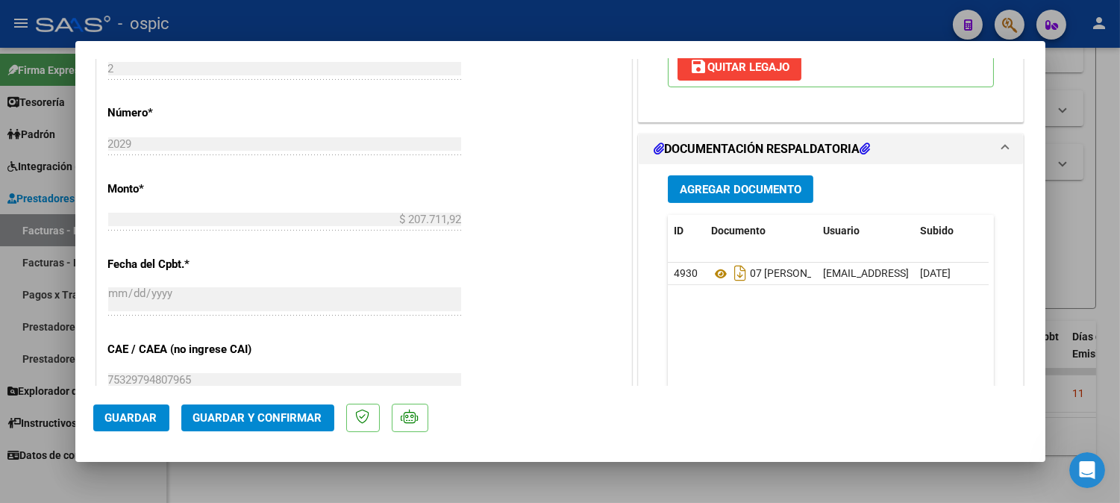
scroll to position [699, 0]
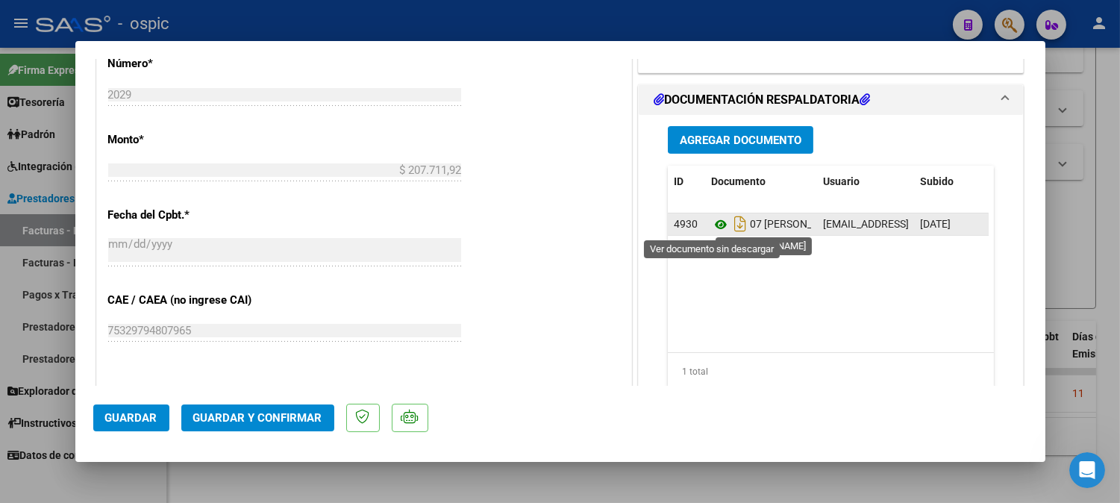
click at [714, 224] on icon at bounding box center [720, 225] width 19 height 18
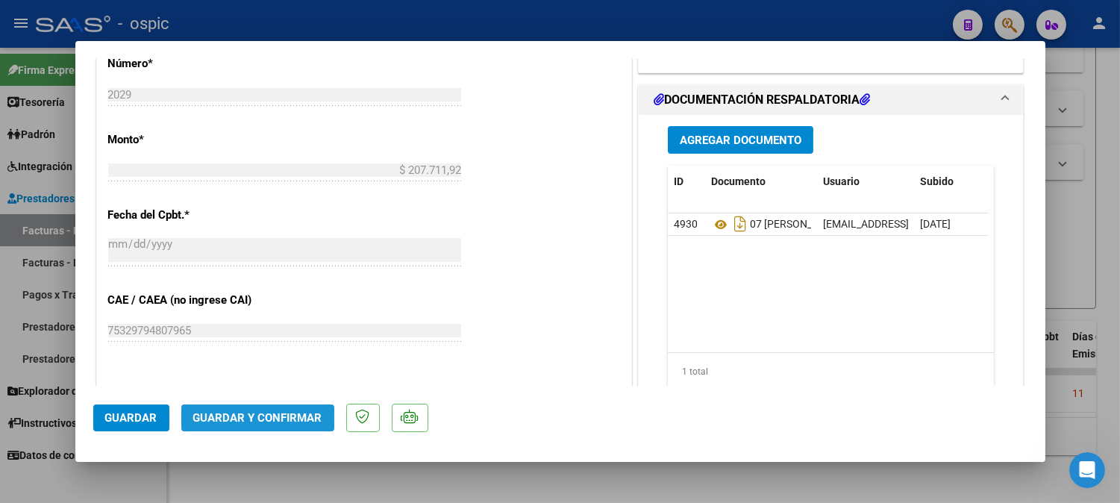
click at [304, 418] on span "Guardar y Confirmar" at bounding box center [257, 417] width 129 height 13
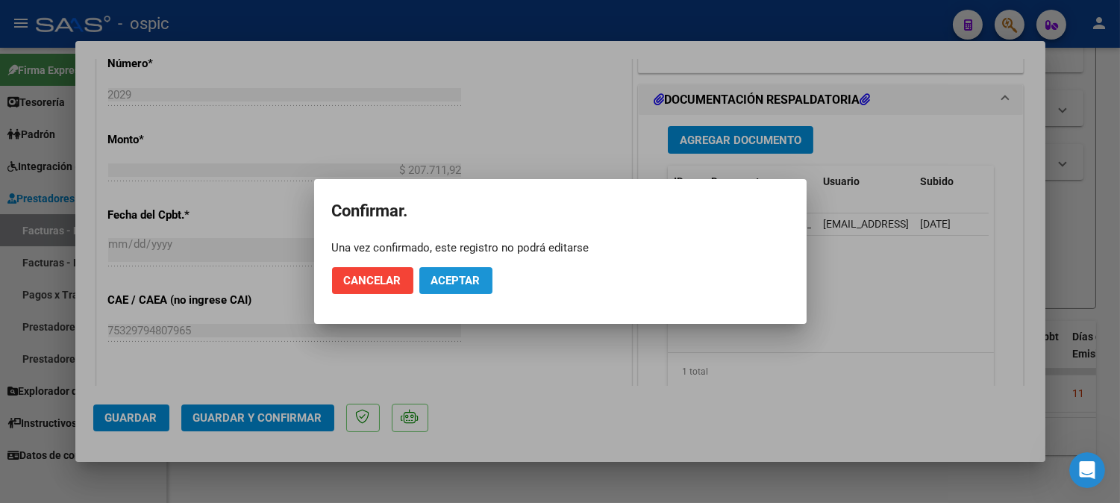
click at [444, 275] on span "Aceptar" at bounding box center [455, 280] width 49 height 13
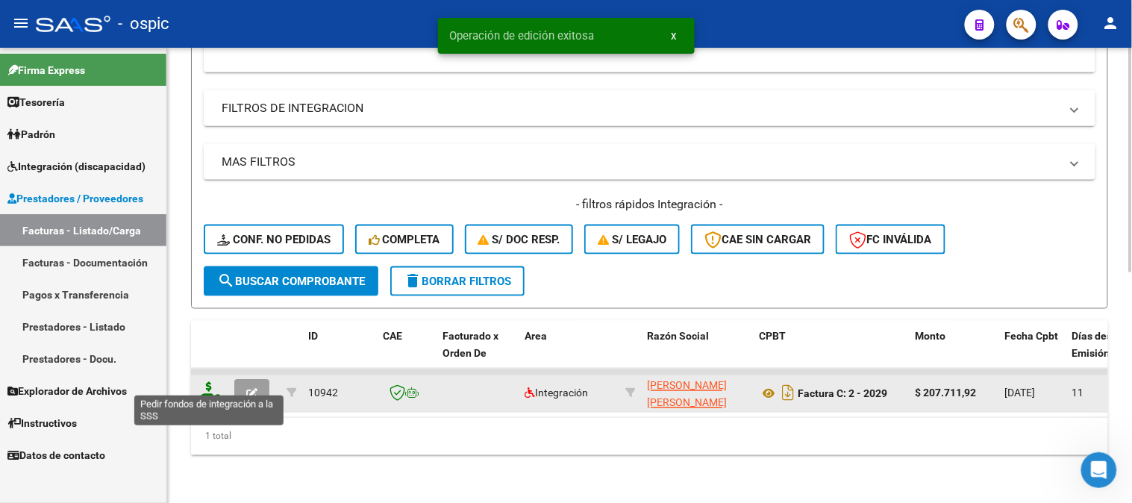
click at [207, 382] on icon at bounding box center [209, 392] width 24 height 21
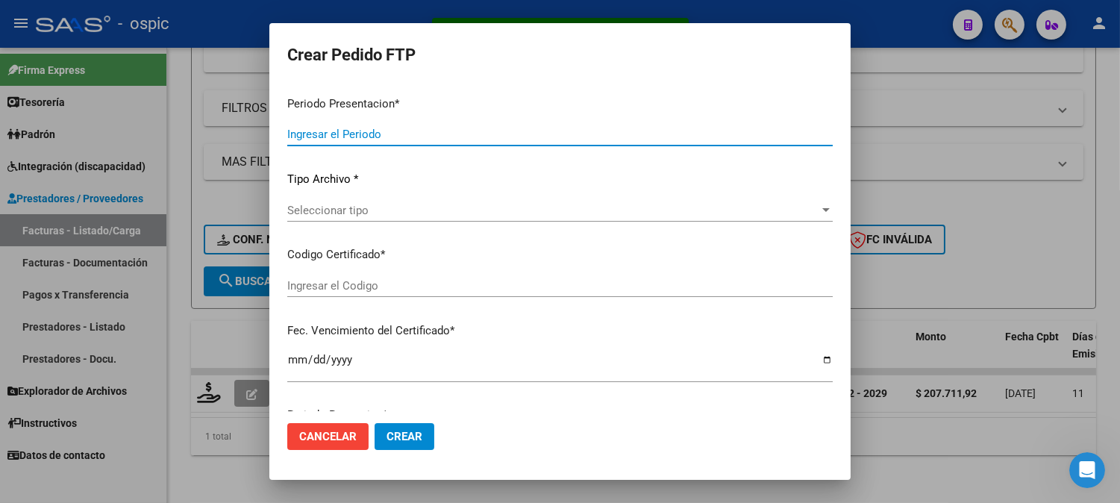
type input "202507"
type input "$ 207.711,92"
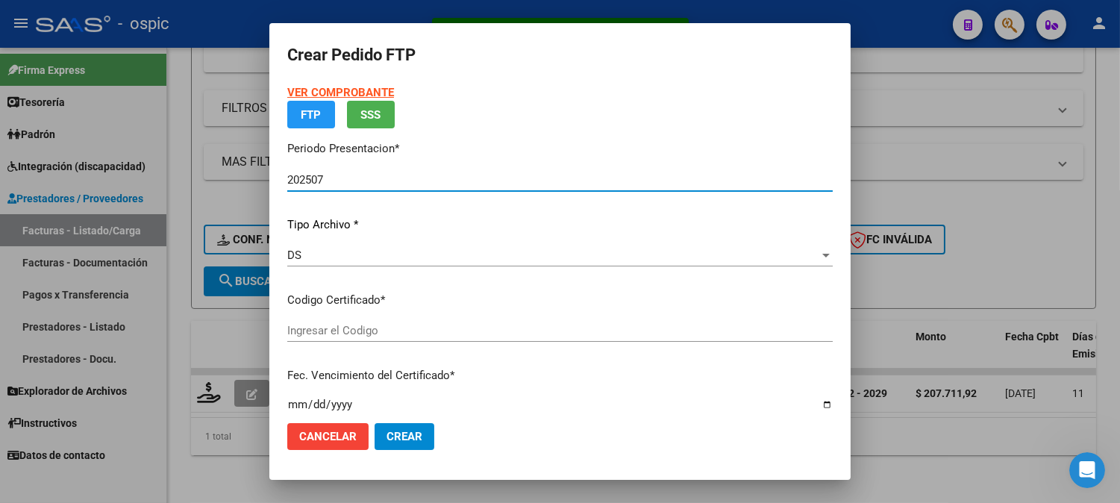
type input "0000000000000000000000000000005698936901"
type input "2032-04-01"
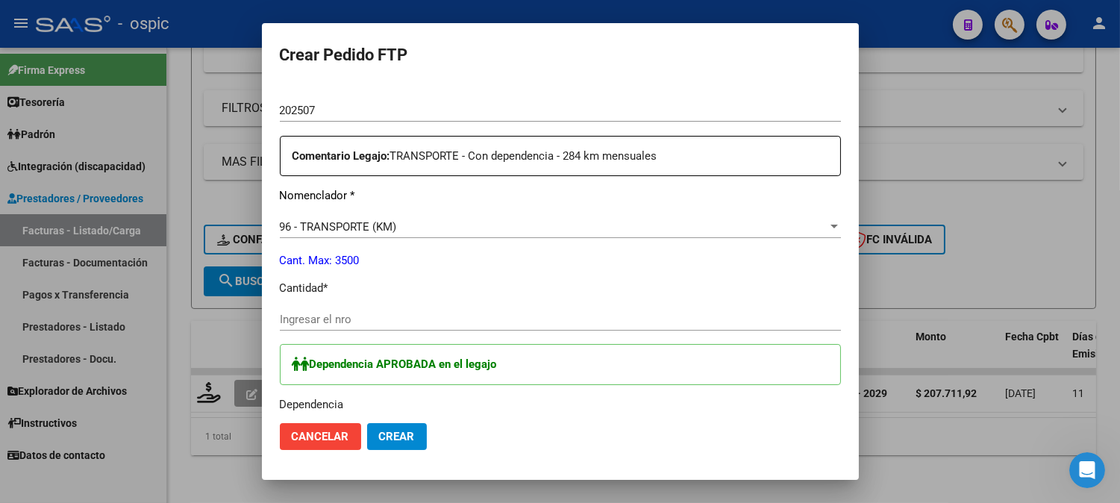
scroll to position [510, 0]
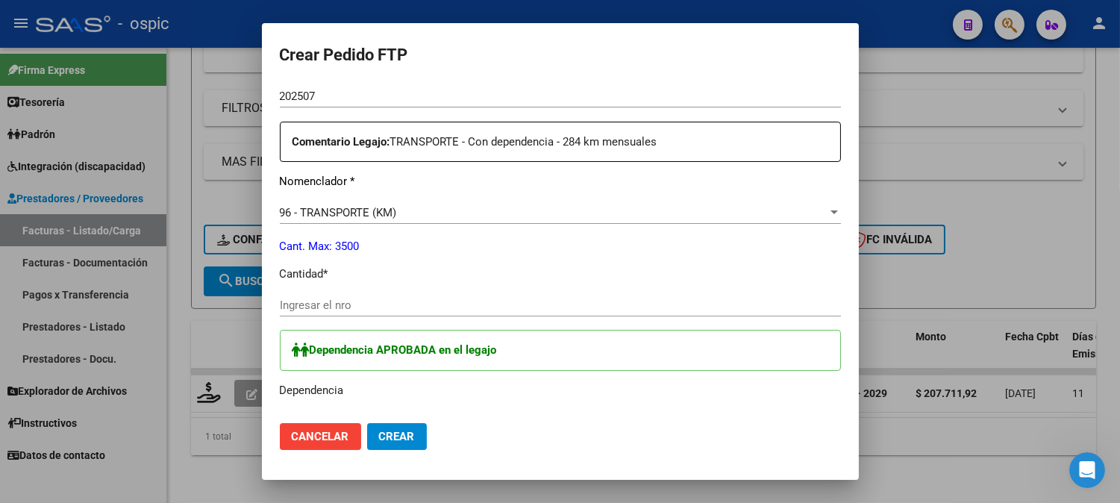
click at [383, 298] on input "Ingresar el nro" at bounding box center [560, 304] width 561 height 13
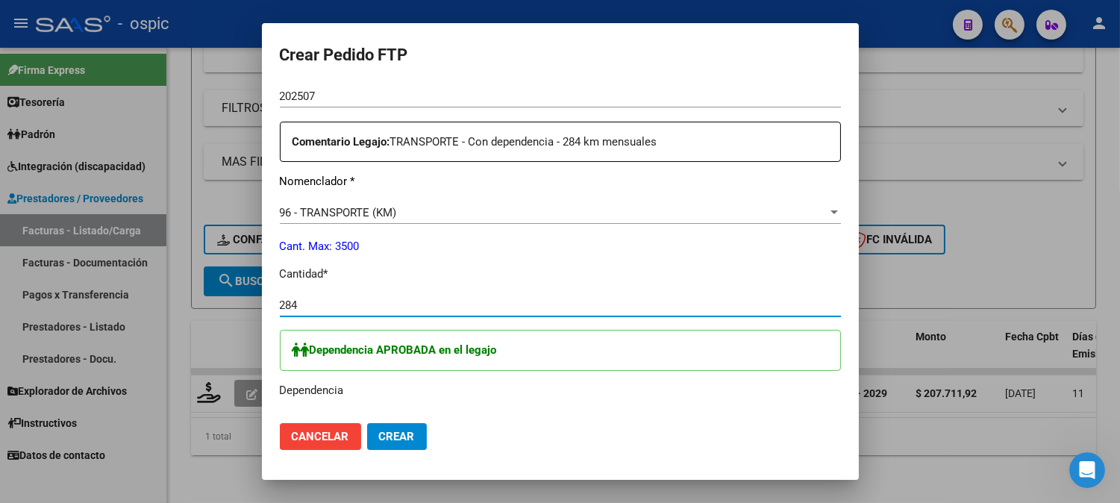
type input "284"
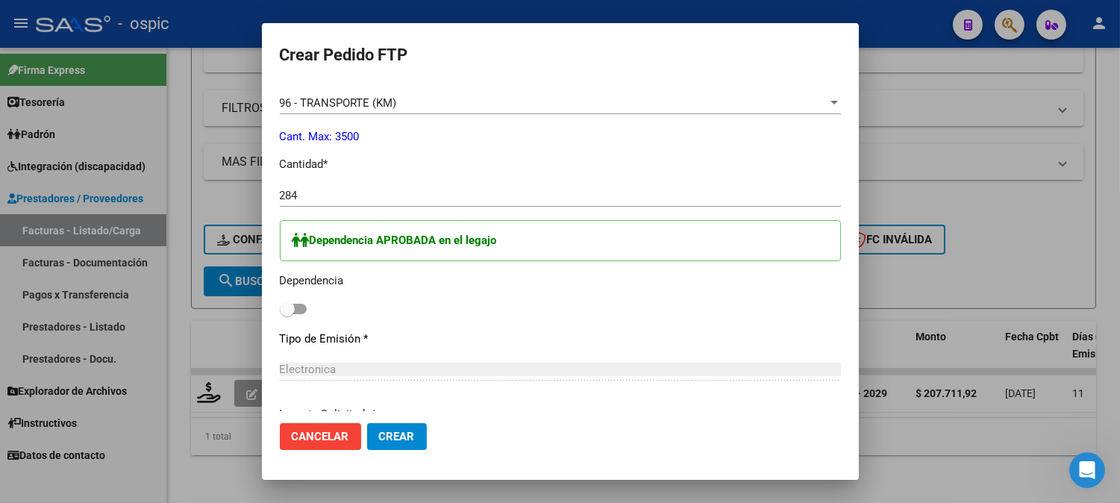
scroll to position [623, 0]
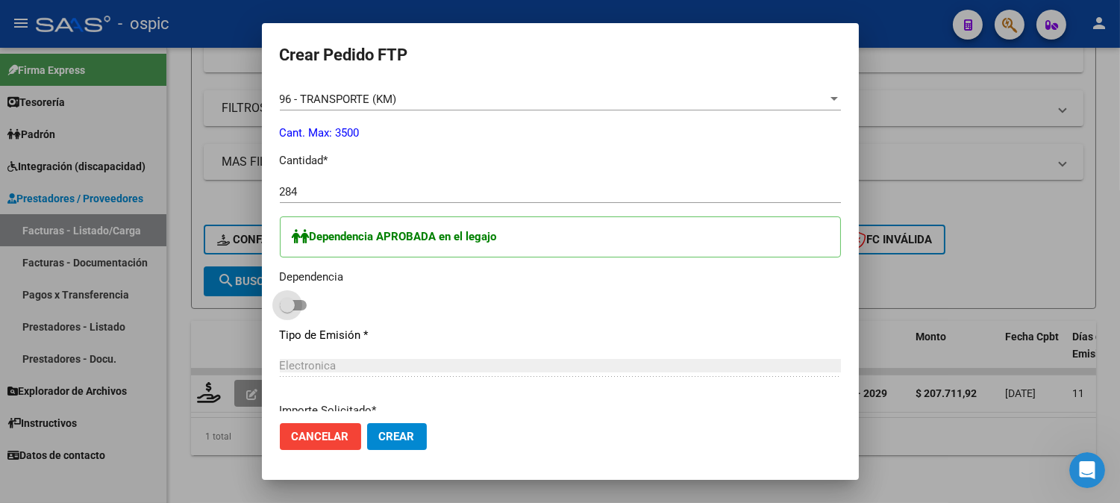
click at [285, 303] on span at bounding box center [287, 305] width 15 height 15
click at [287, 310] on input "checkbox" at bounding box center [287, 310] width 1 height 1
checkbox input "true"
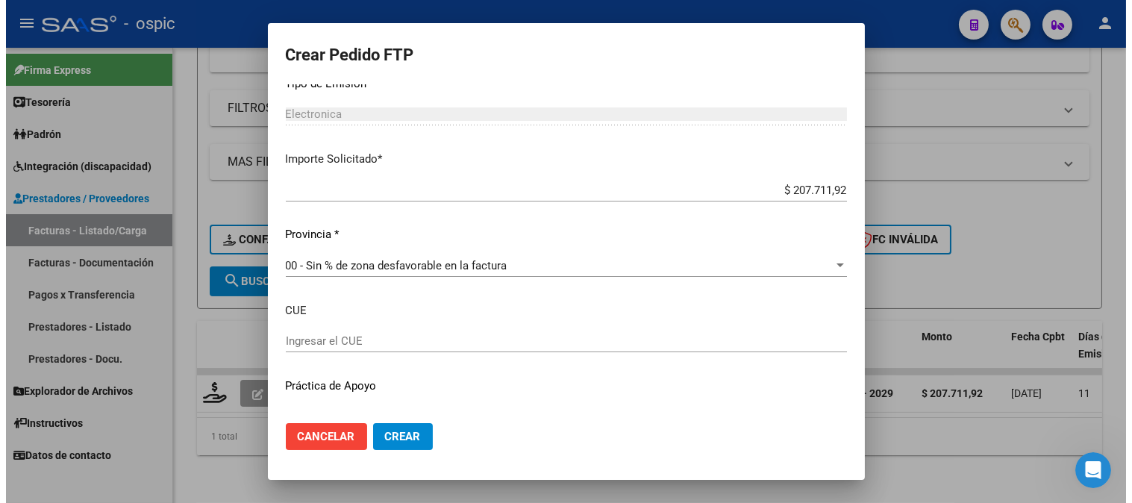
scroll to position [904, 0]
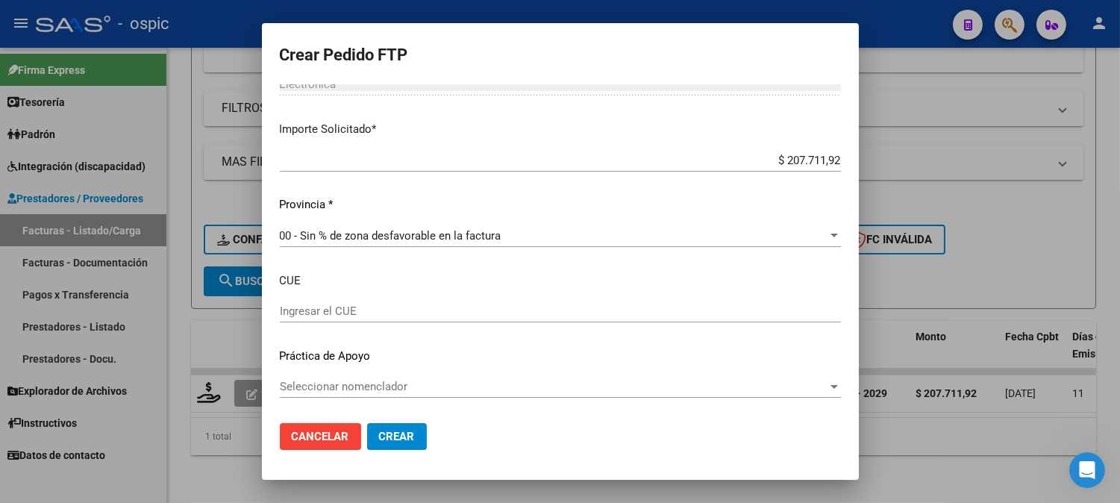
drag, startPoint x: 404, startPoint y: 434, endPoint x: 408, endPoint y: 422, distance: 13.5
click at [404, 433] on span "Crear" at bounding box center [397, 436] width 36 height 13
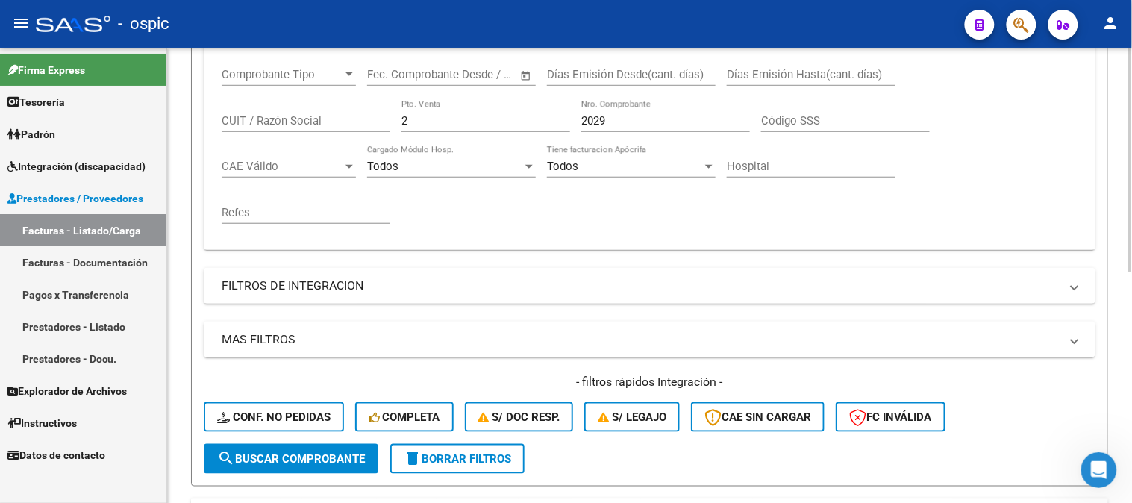
scroll to position [135, 0]
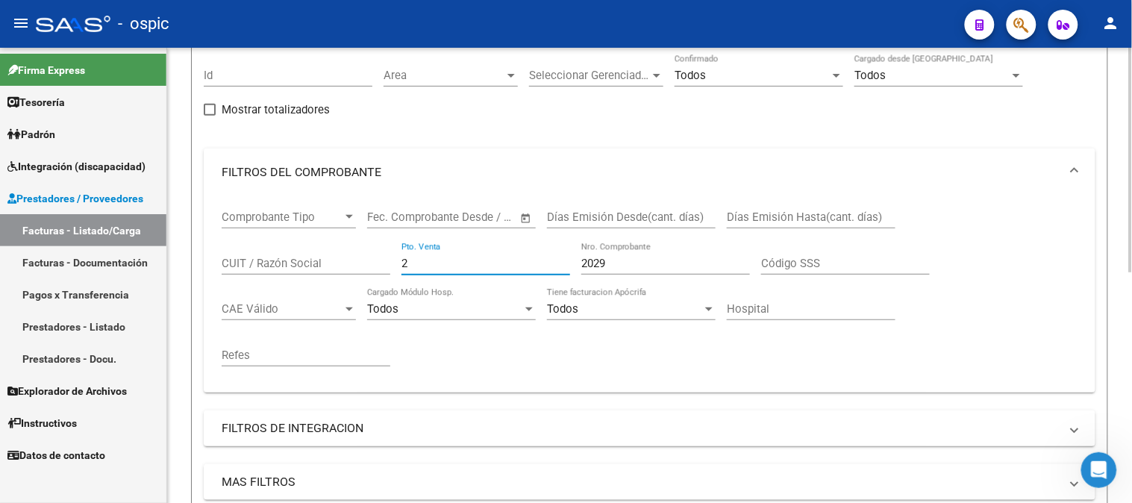
click at [177, 260] on div "Video tutorial PRESTADORES -> Listado de CPBTs Emitidos por Prestadores / Prove…" at bounding box center [649, 368] width 965 height 910
type input "3"
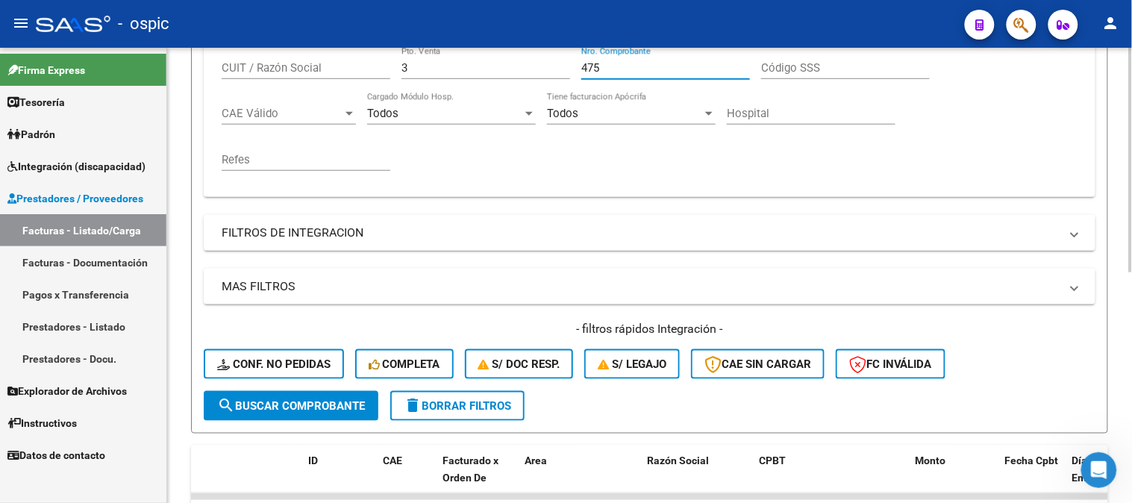
scroll to position [466, 0]
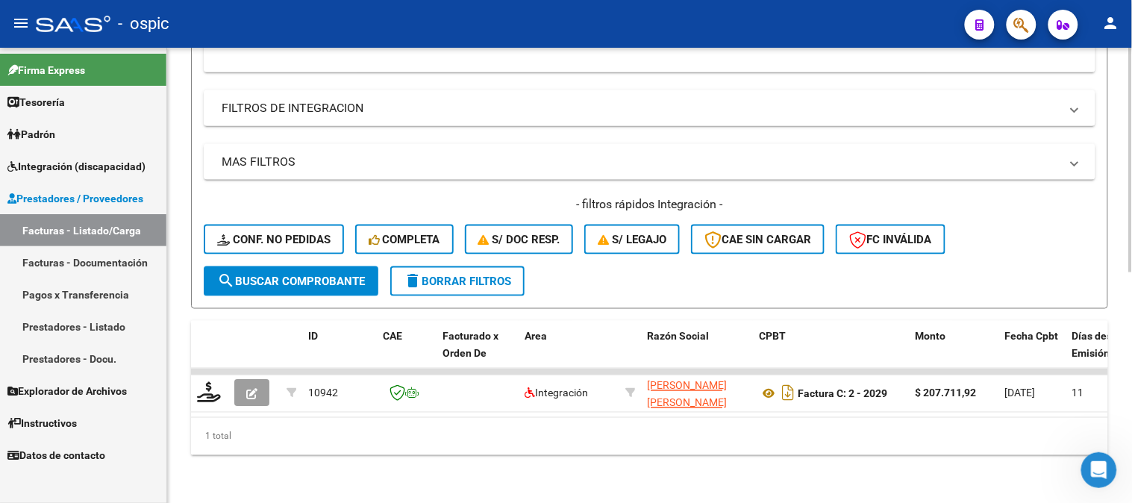
type input "475"
click at [324, 275] on span "search Buscar Comprobante" at bounding box center [291, 281] width 148 height 13
click at [319, 275] on span "search Buscar Comprobante" at bounding box center [291, 281] width 148 height 13
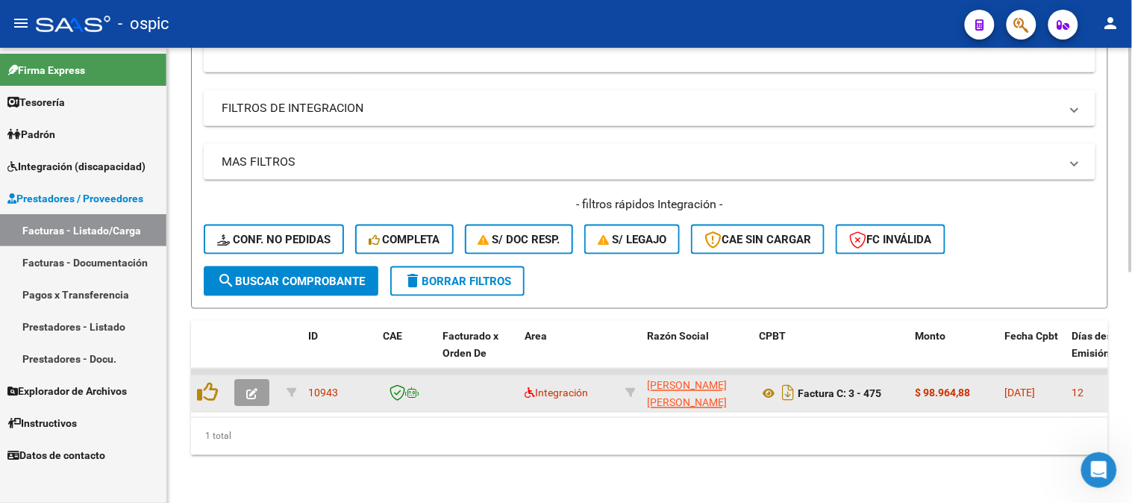
click at [251, 389] on icon "button" at bounding box center [251, 394] width 11 height 11
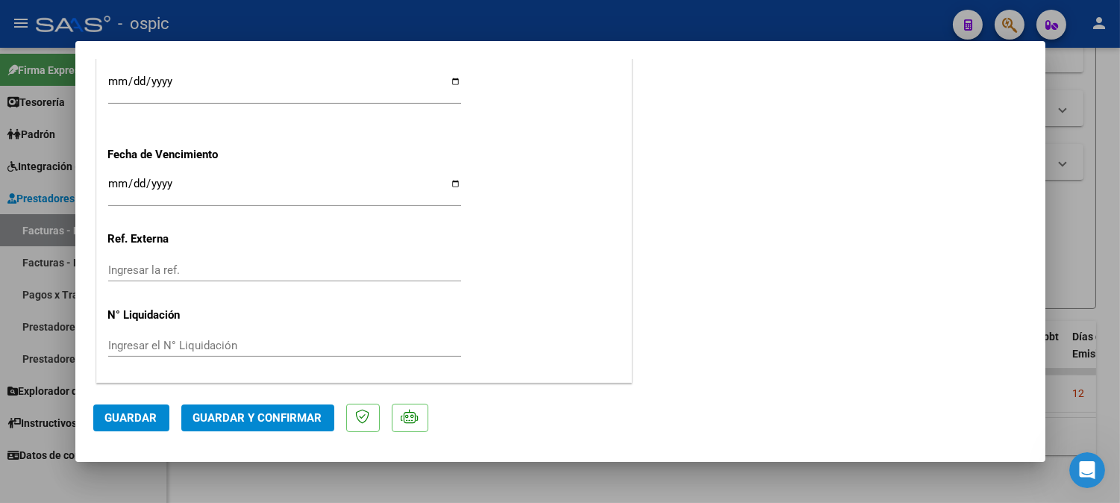
scroll to position [0, 0]
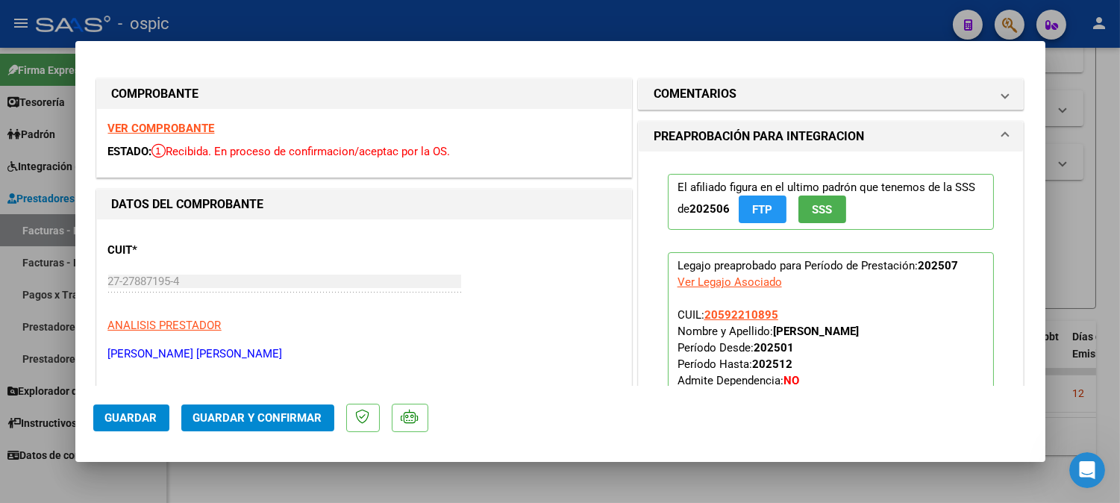
drag, startPoint x: 711, startPoint y: 92, endPoint x: 727, endPoint y: 233, distance: 141.9
click at [711, 98] on h1 "COMENTARIOS" at bounding box center [695, 94] width 83 height 18
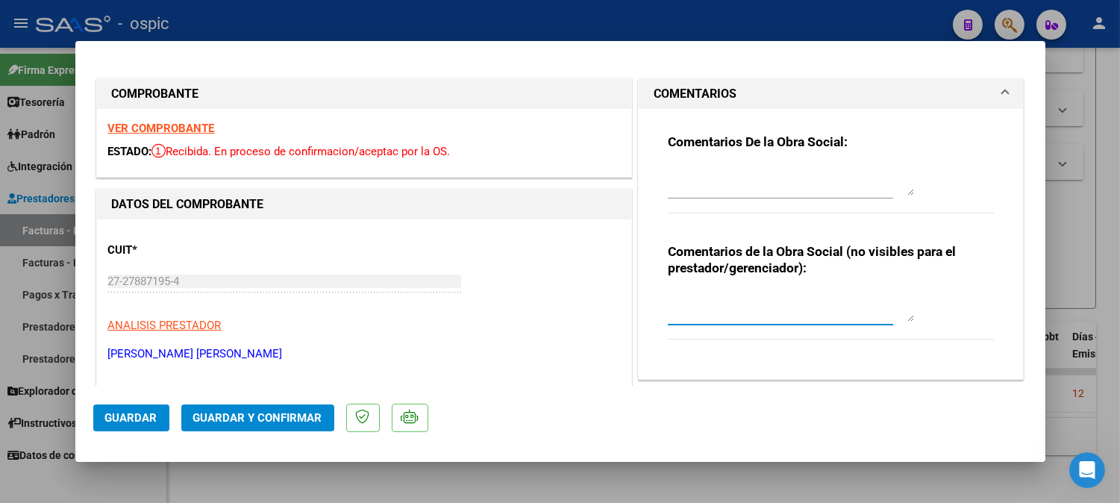
click at [727, 301] on textarea at bounding box center [791, 307] width 246 height 30
type textarea "T.O 8 SESIONES"
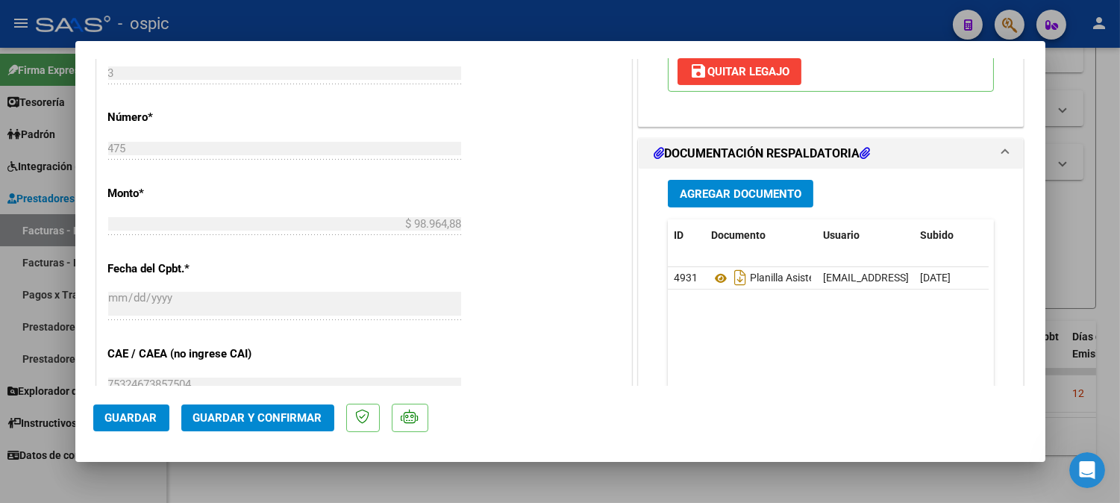
scroll to position [653, 0]
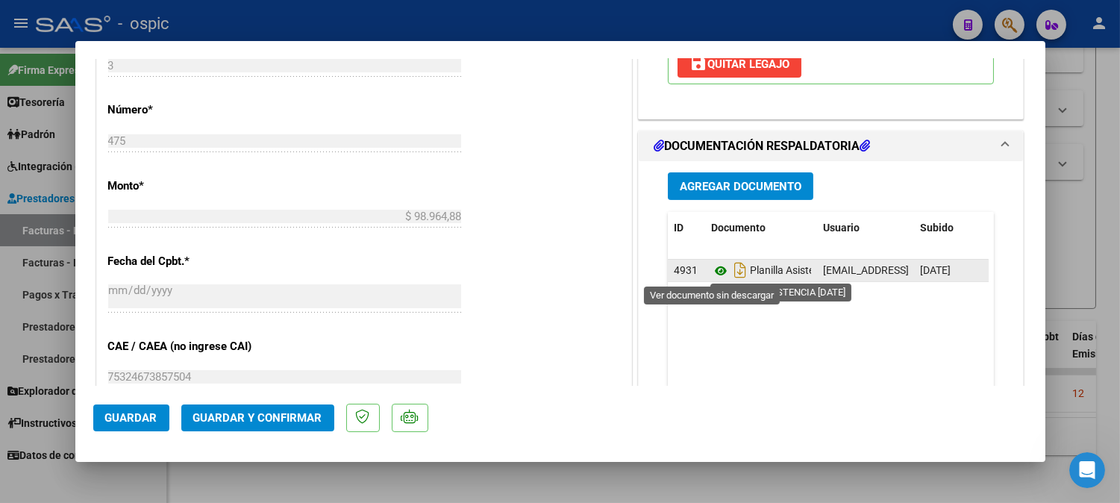
click at [711, 267] on icon at bounding box center [720, 271] width 19 height 18
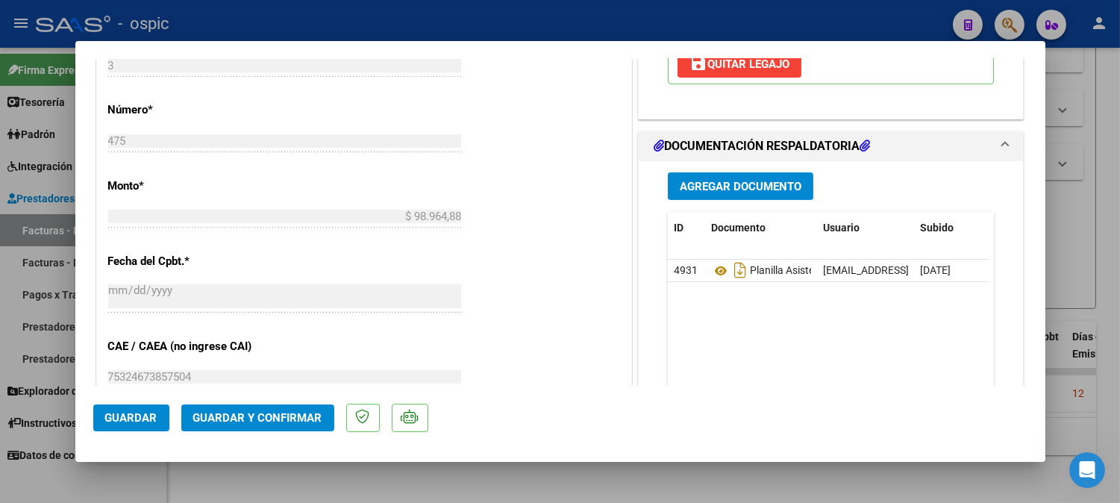
click at [277, 406] on button "Guardar y Confirmar" at bounding box center [257, 417] width 153 height 27
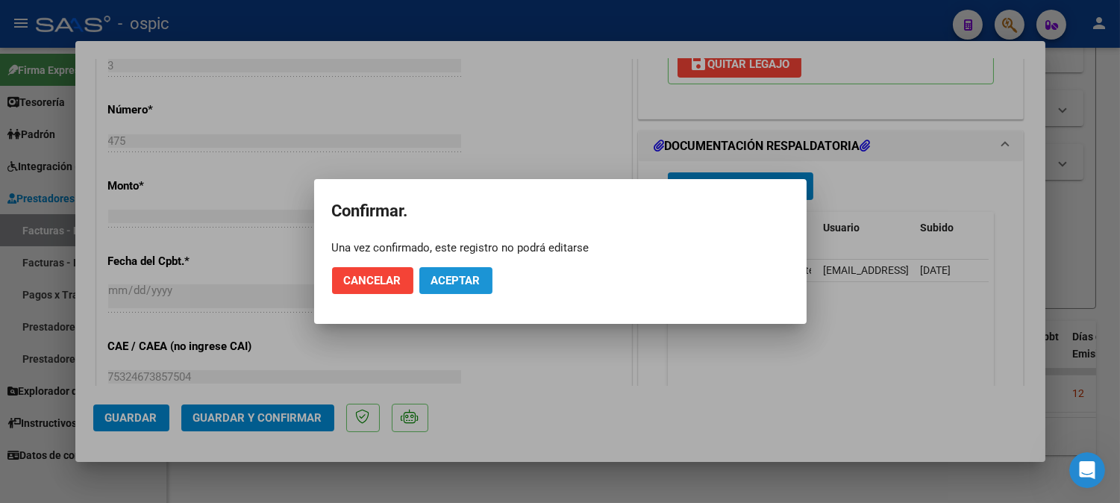
click at [464, 278] on span "Aceptar" at bounding box center [455, 280] width 49 height 13
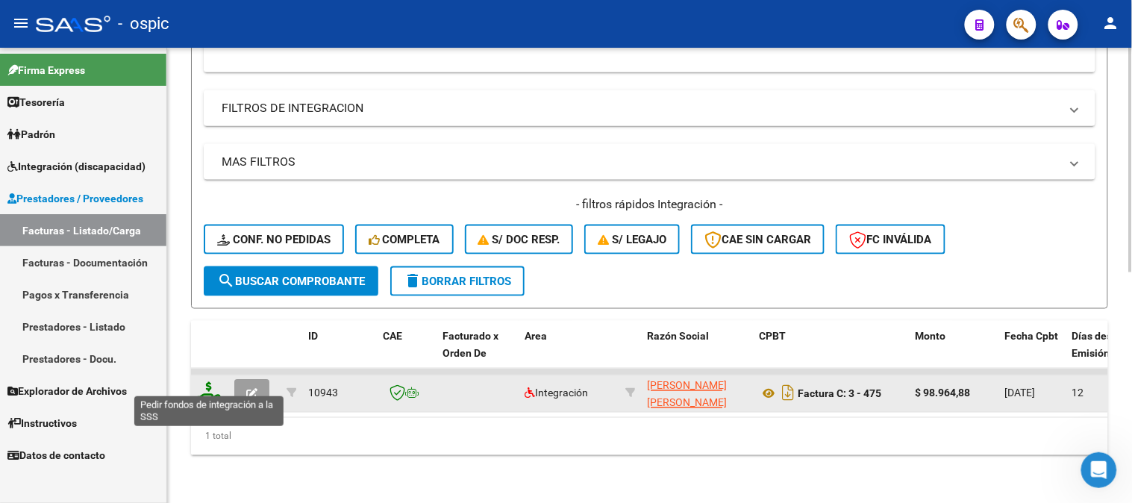
click at [200, 382] on icon at bounding box center [209, 392] width 24 height 21
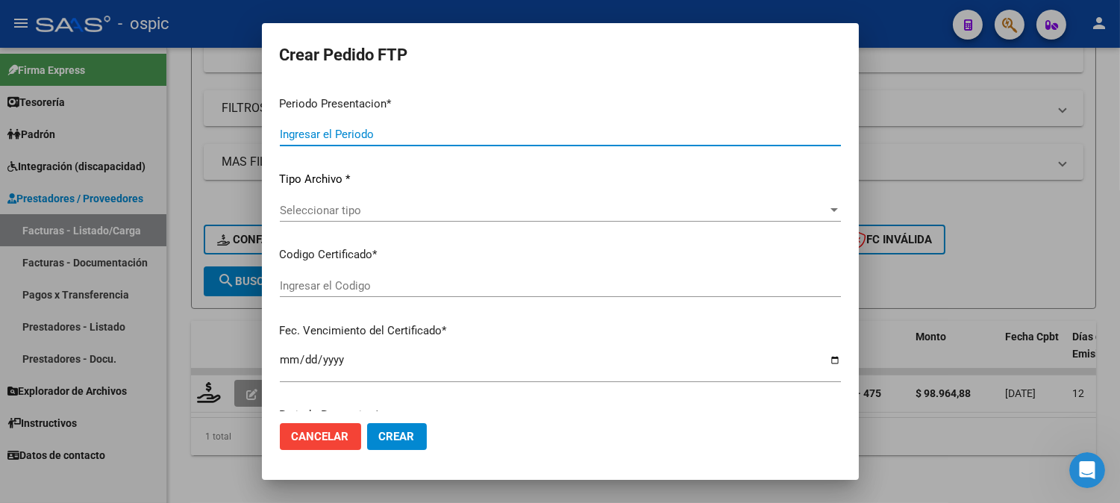
type input "202507"
type input "$ 98.964,88"
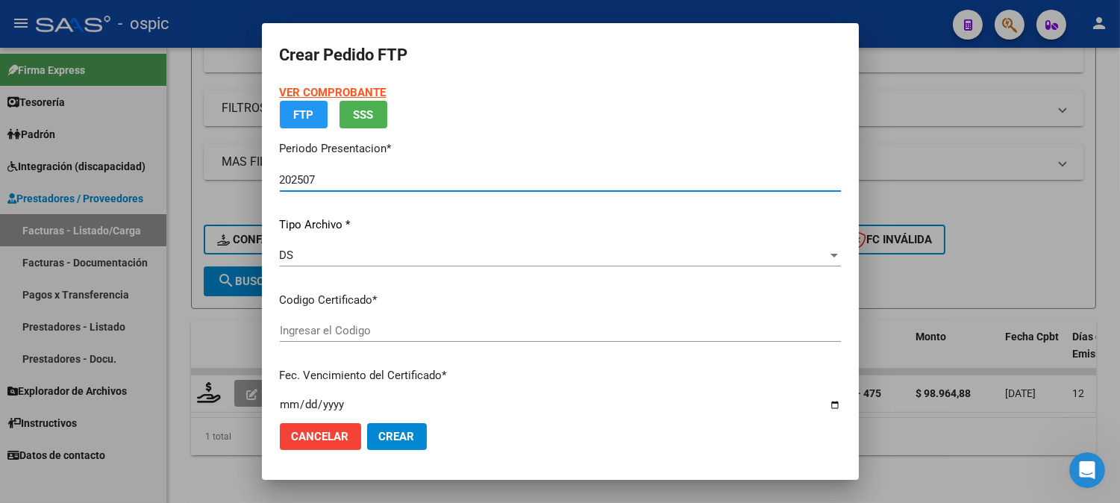
type input "0000000000000000000000000000005699848722"
type input "2026-04-01"
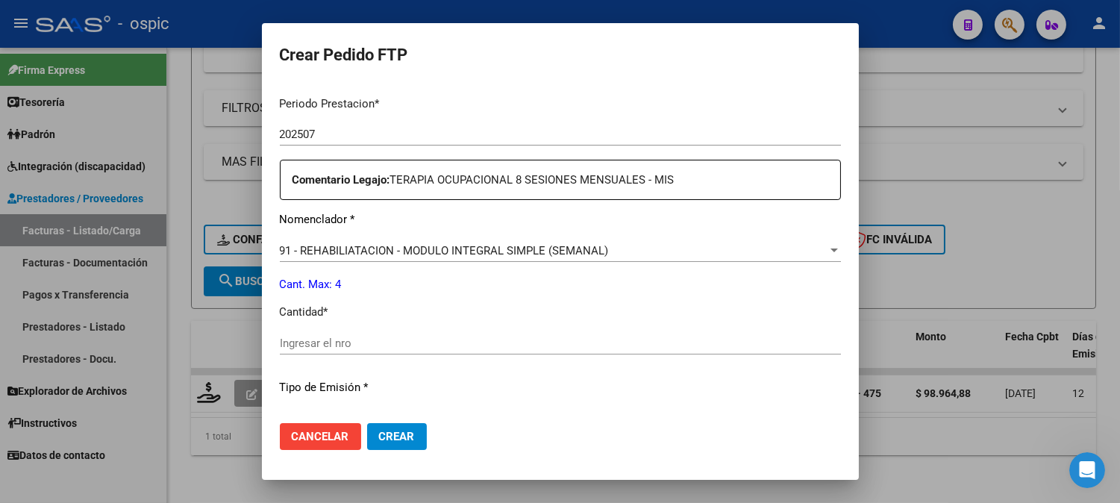
scroll to position [475, 0]
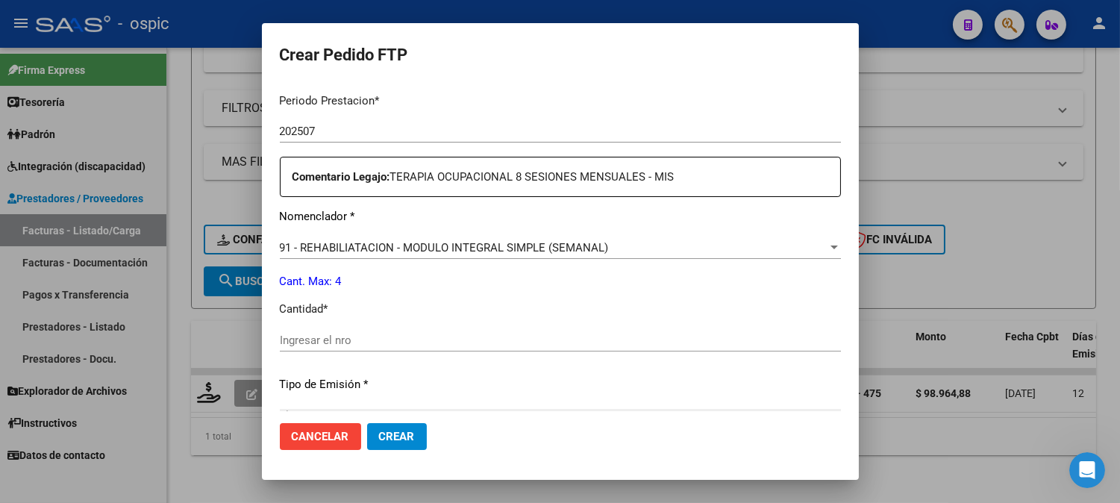
click at [478, 344] on input "Ingresar el nro" at bounding box center [560, 340] width 561 height 13
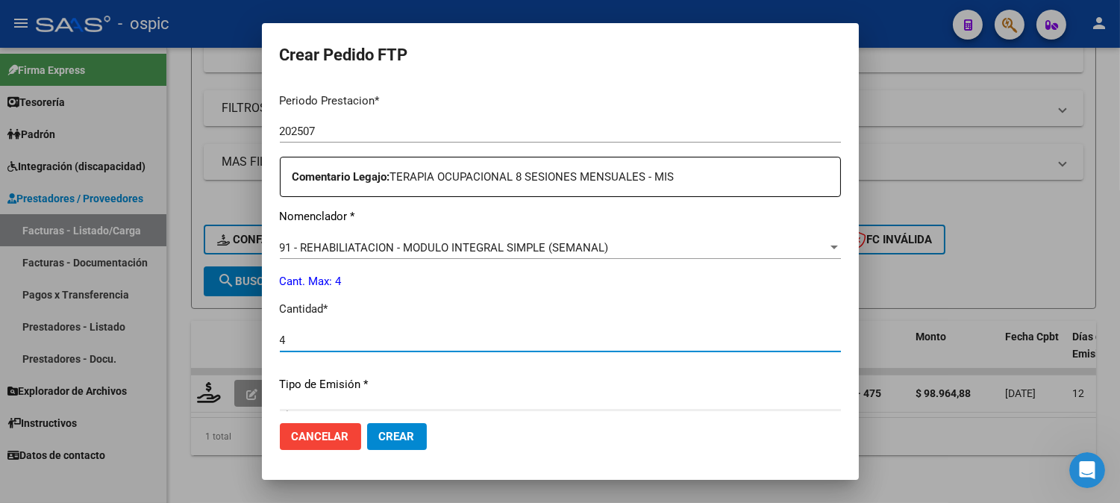
type input "4"
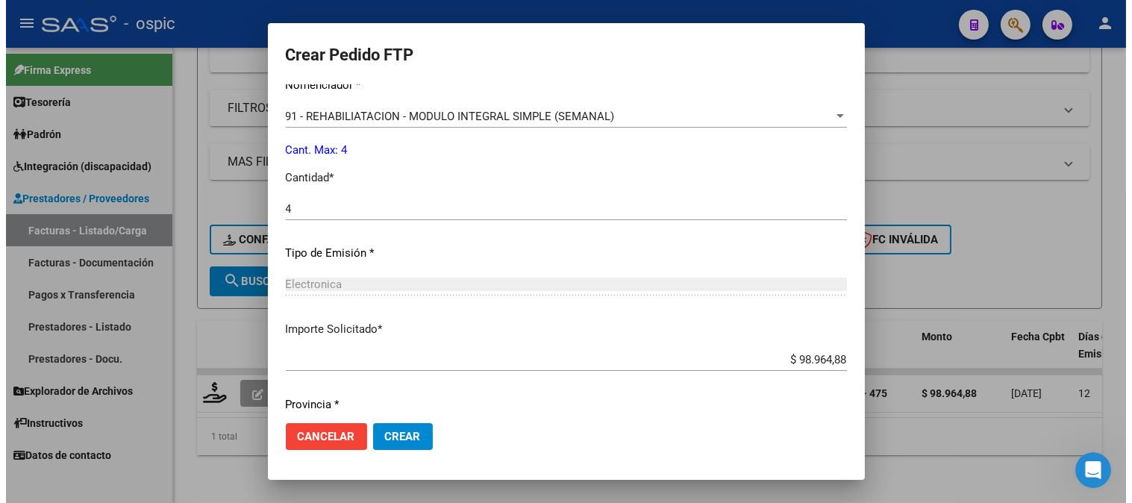
scroll to position [654, 0]
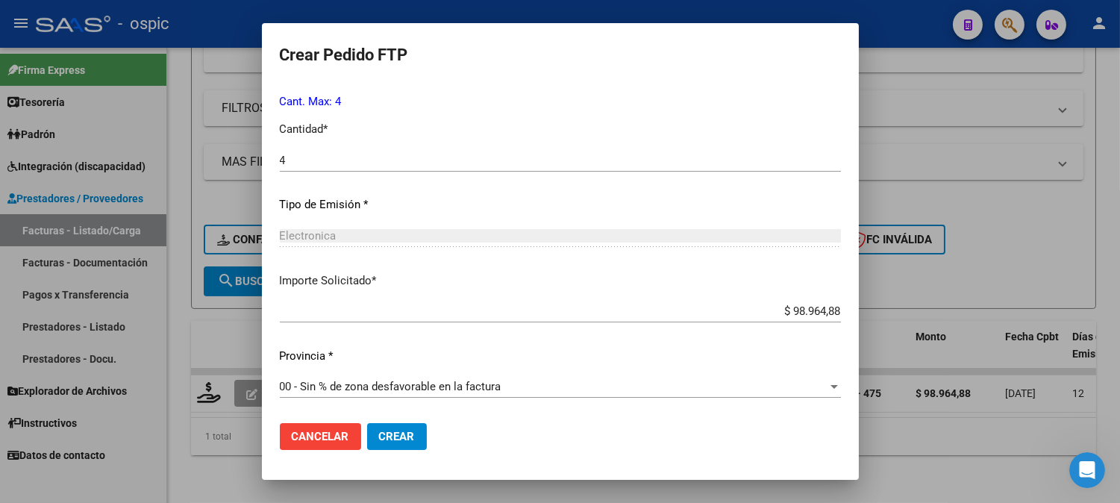
drag, startPoint x: 391, startPoint y: 428, endPoint x: 548, endPoint y: 401, distance: 159.0
click at [401, 426] on button "Crear" at bounding box center [397, 436] width 60 height 27
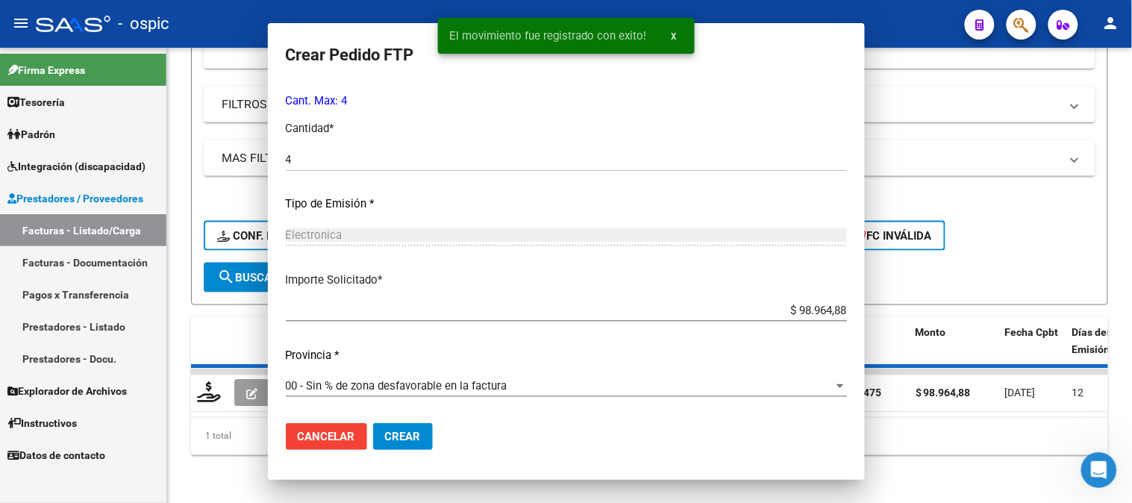
scroll to position [0, 0]
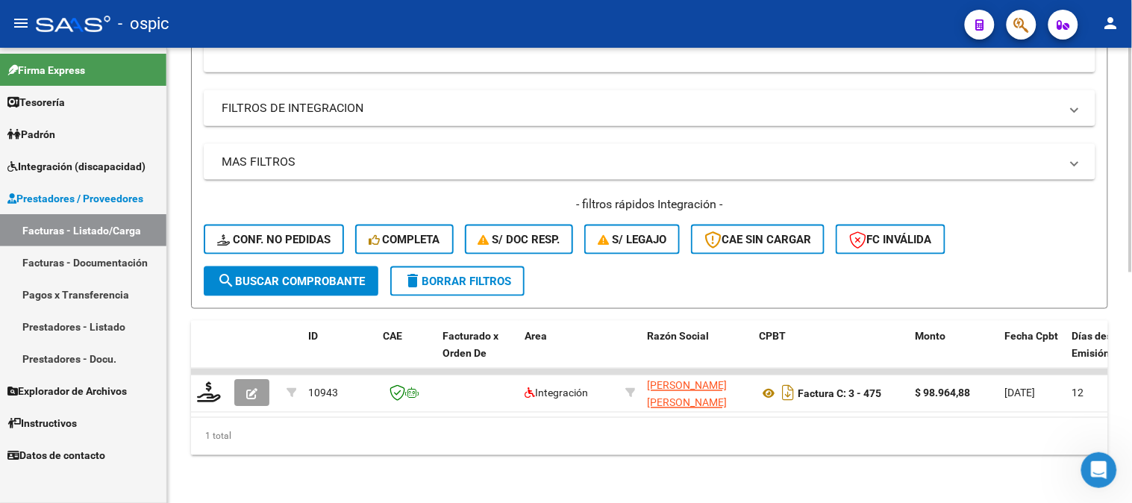
click at [457, 276] on span "delete Borrar Filtros" at bounding box center [457, 281] width 107 height 13
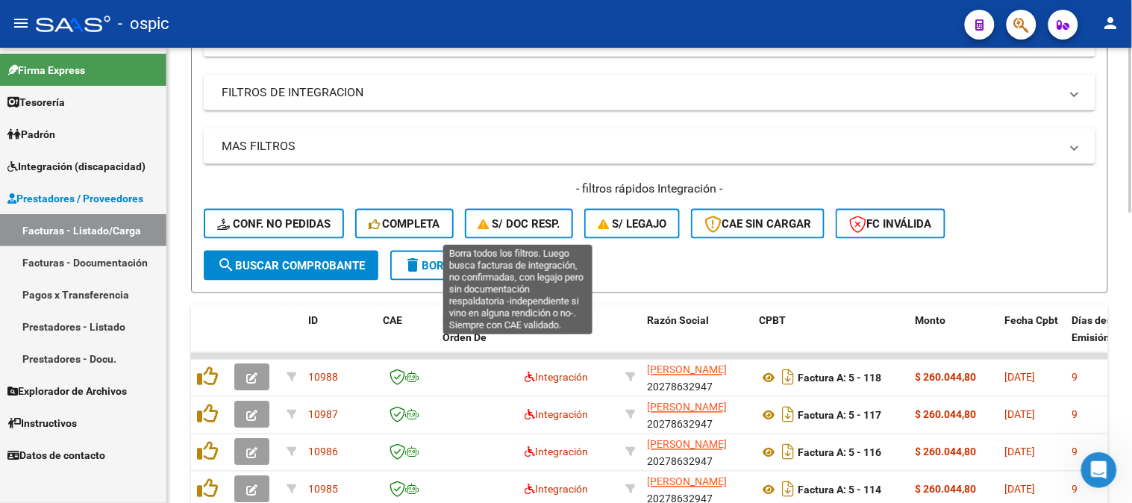
scroll to position [470, 0]
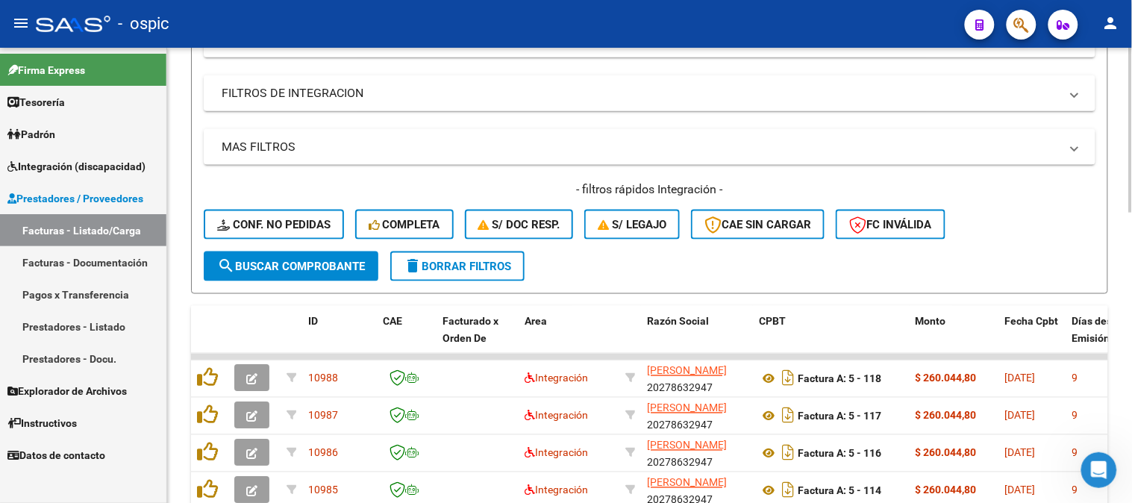
click at [504, 263] on span "delete Borrar Filtros" at bounding box center [457, 266] width 107 height 13
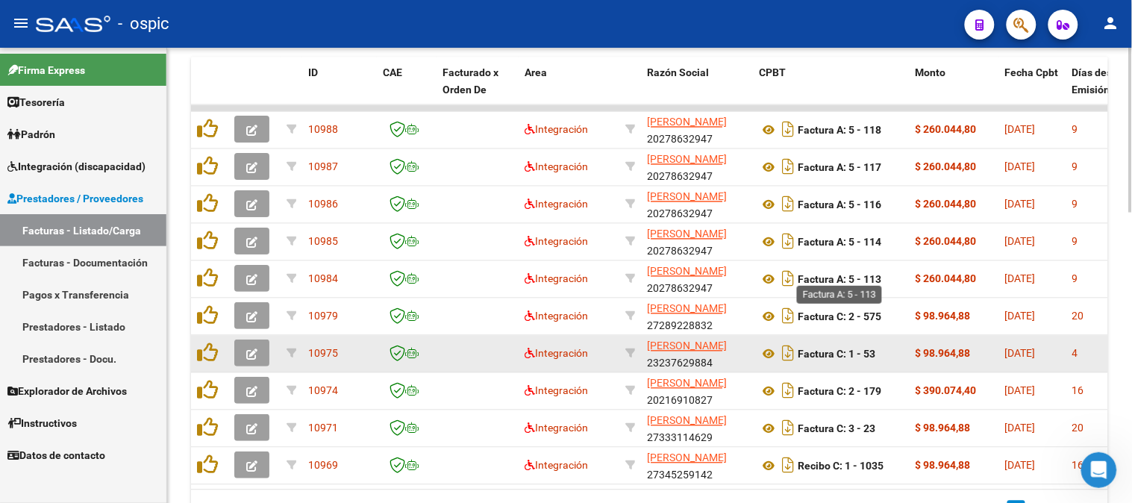
scroll to position [801, 0]
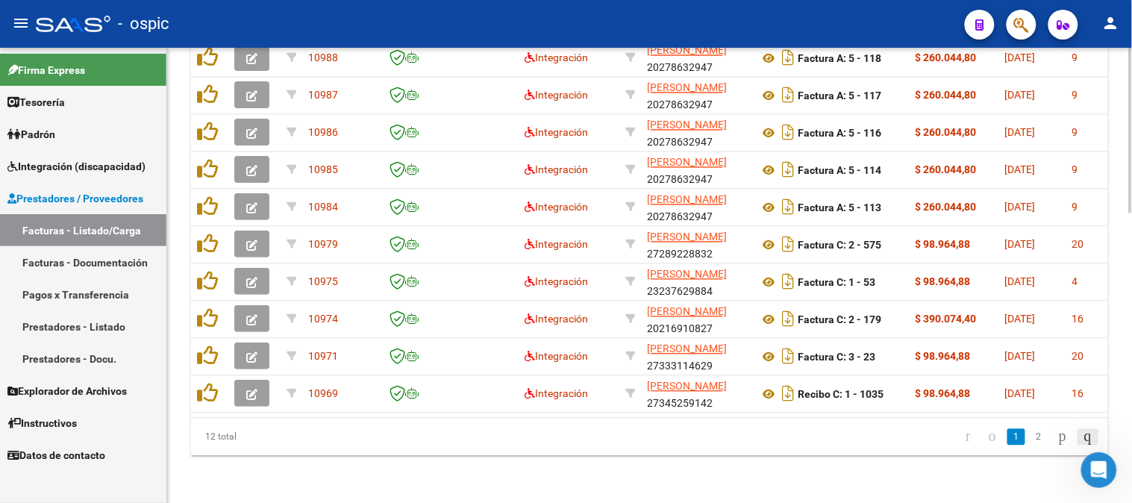
click at [1090, 438] on icon "go to last page" at bounding box center [1088, 436] width 12 height 18
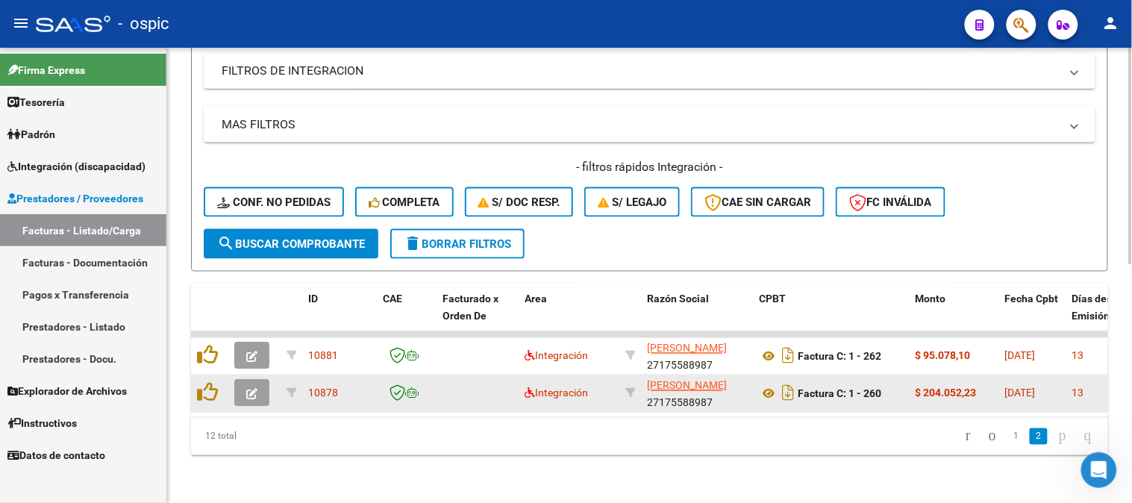
scroll to position [504, 0]
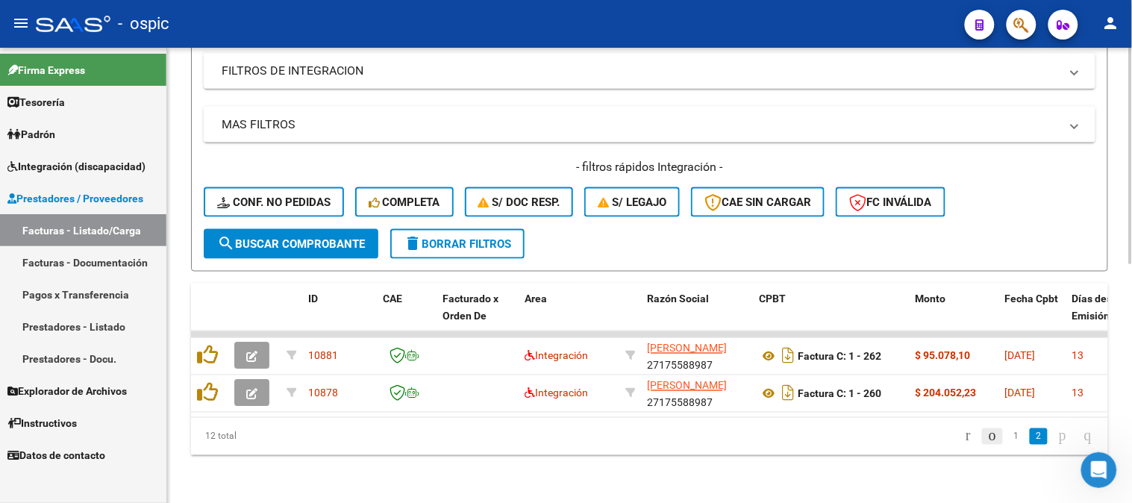
click at [986, 439] on icon "go to previous page" at bounding box center [992, 436] width 12 height 18
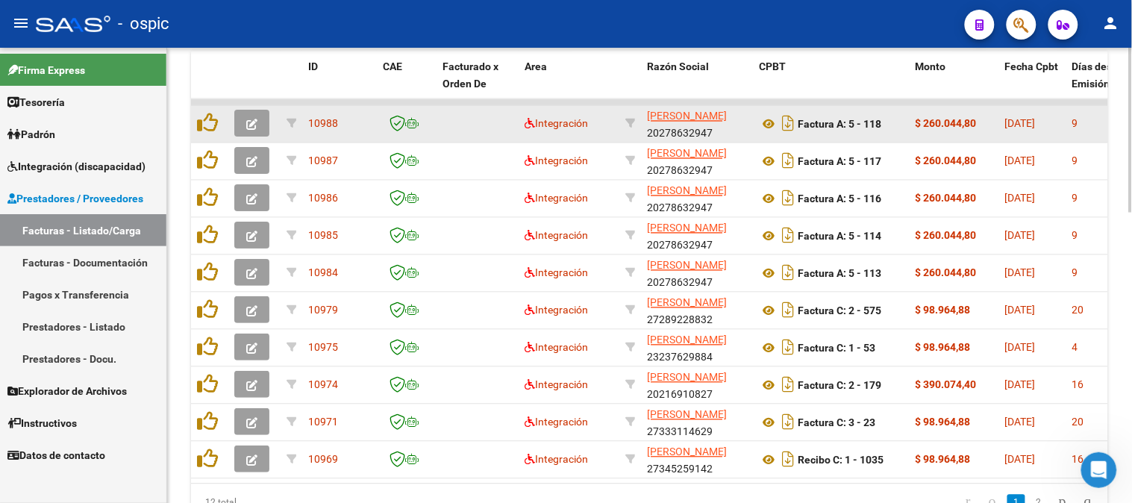
scroll to position [752, 0]
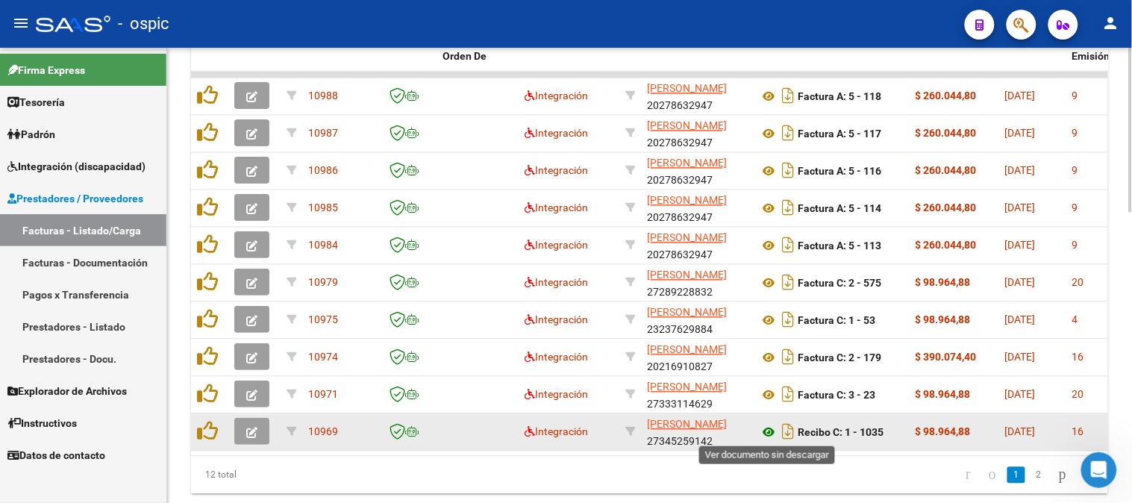
click at [766, 431] on icon at bounding box center [768, 433] width 19 height 18
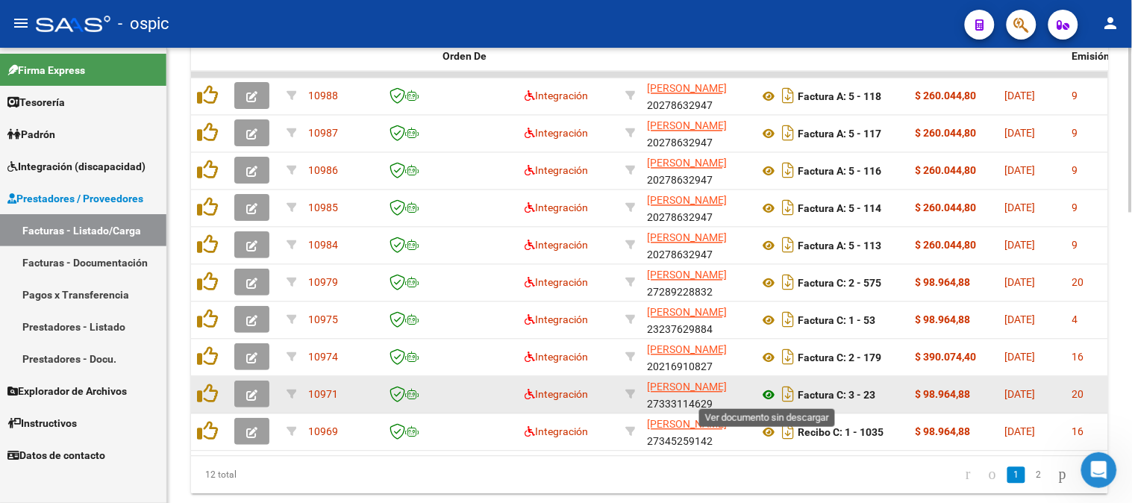
click at [770, 396] on icon at bounding box center [768, 396] width 19 height 18
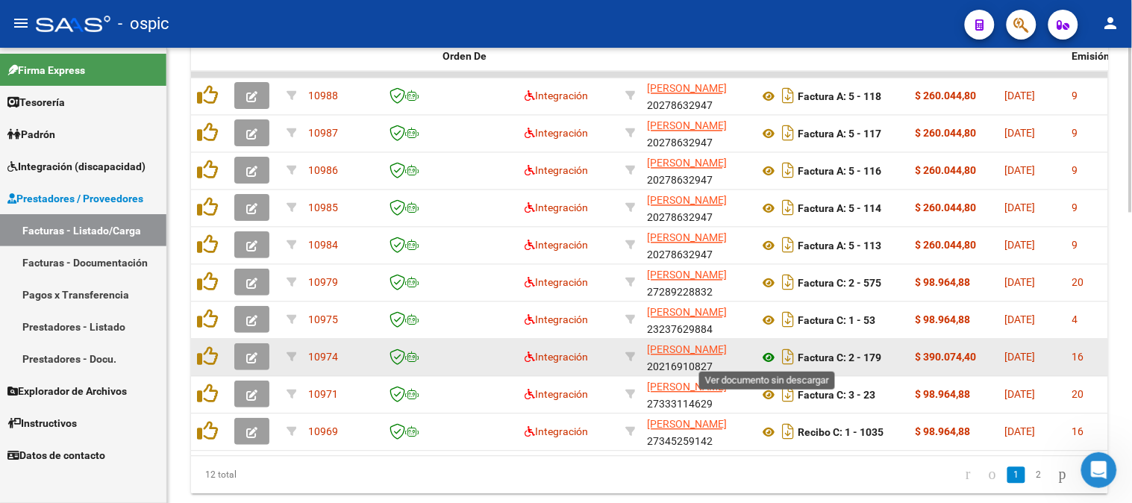
click at [769, 352] on icon at bounding box center [768, 358] width 19 height 18
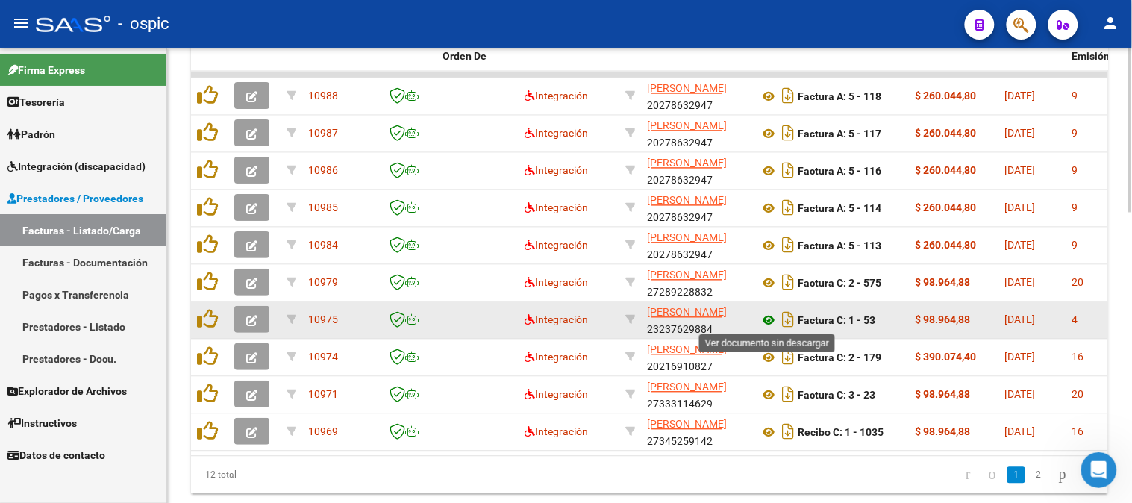
click at [770, 321] on icon at bounding box center [768, 321] width 19 height 18
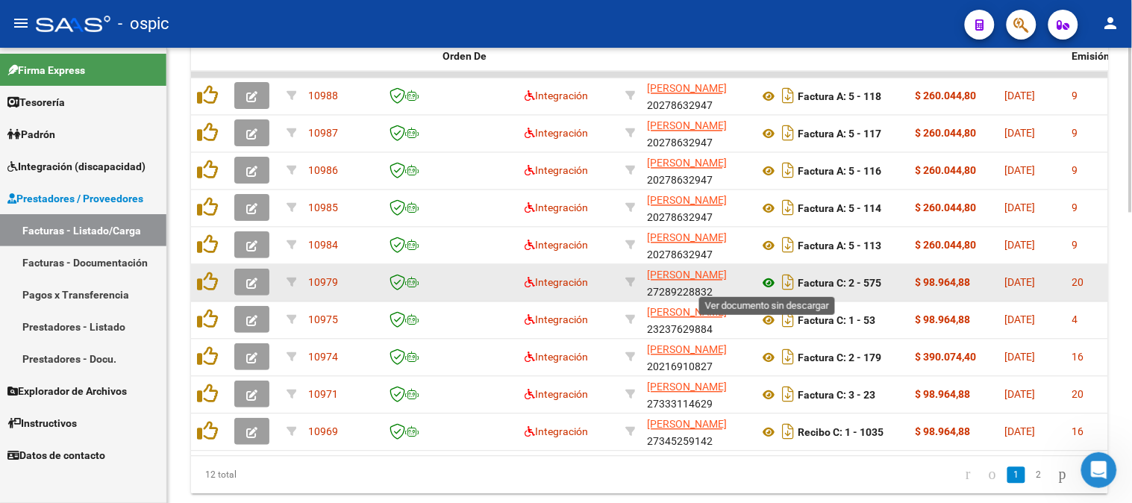
click at [771, 280] on icon at bounding box center [768, 284] width 19 height 18
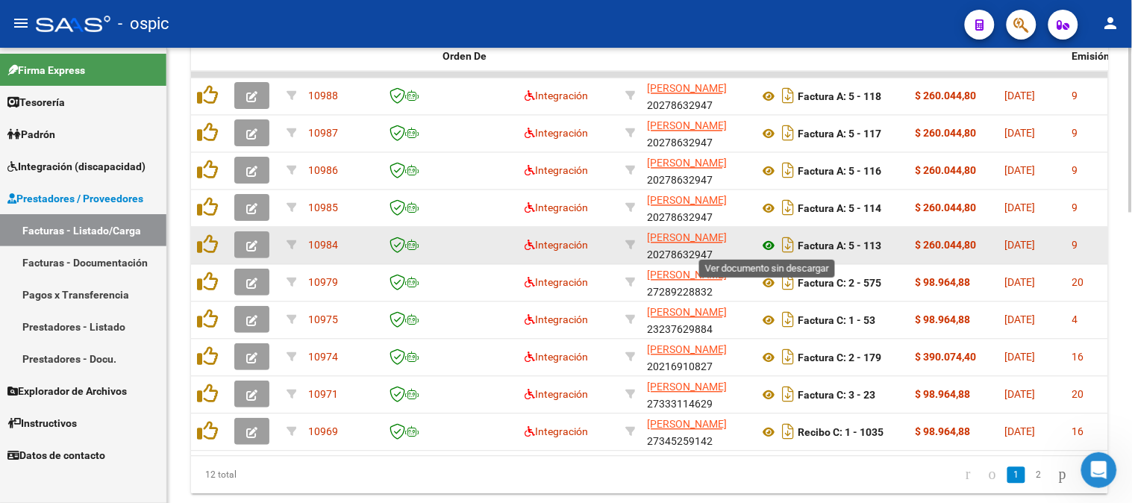
click at [770, 240] on icon at bounding box center [768, 246] width 19 height 18
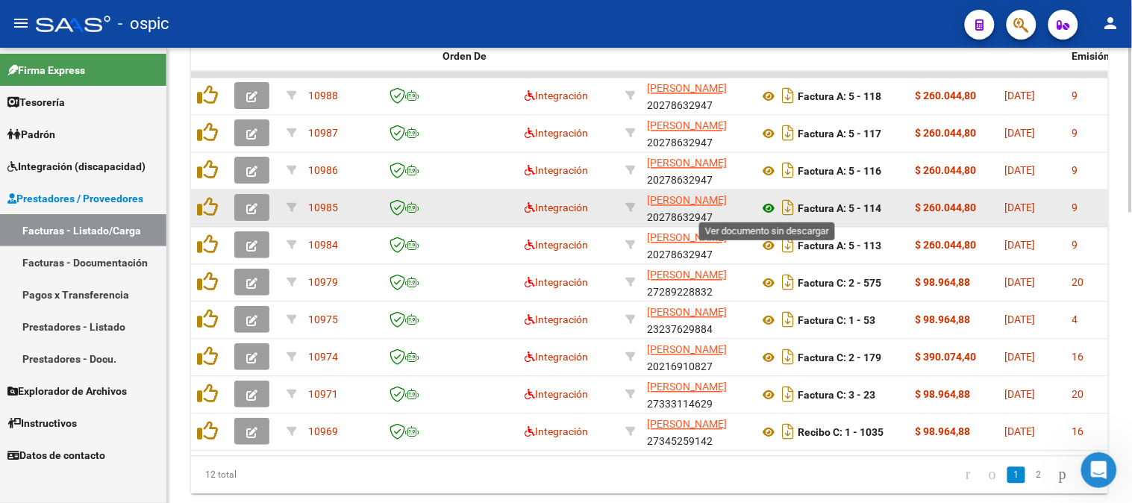
click at [773, 207] on icon at bounding box center [768, 209] width 19 height 18
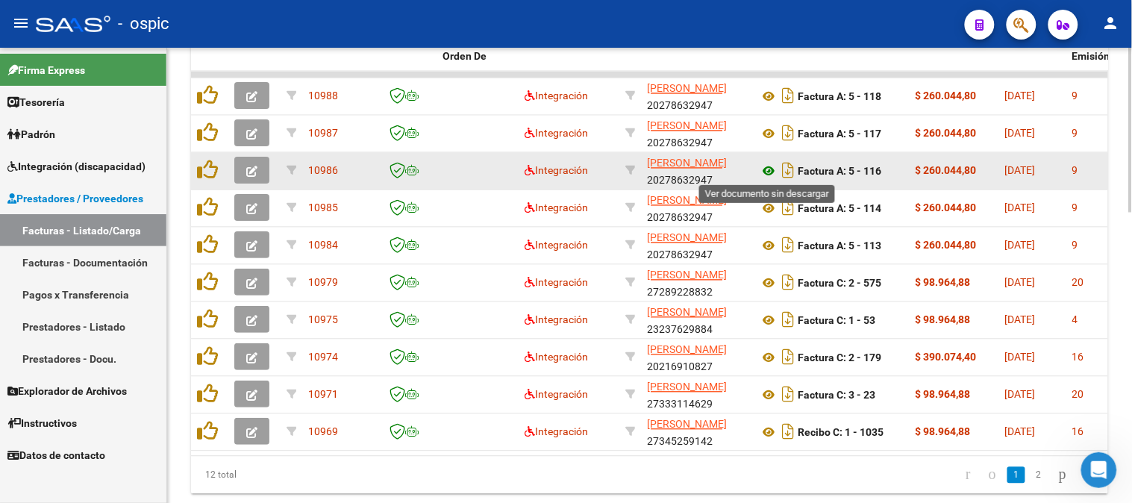
click at [769, 164] on icon at bounding box center [768, 172] width 19 height 18
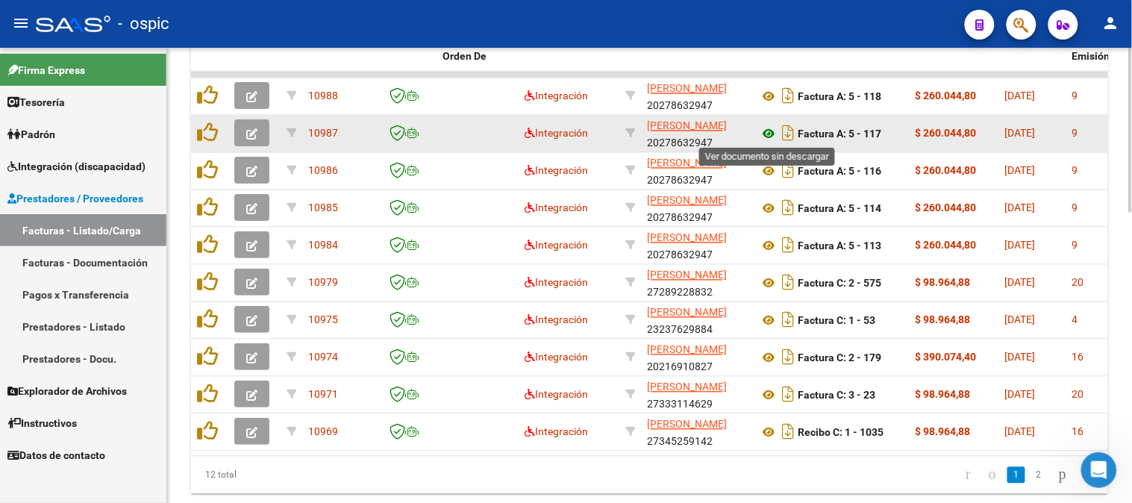
click at [767, 128] on icon at bounding box center [768, 134] width 19 height 18
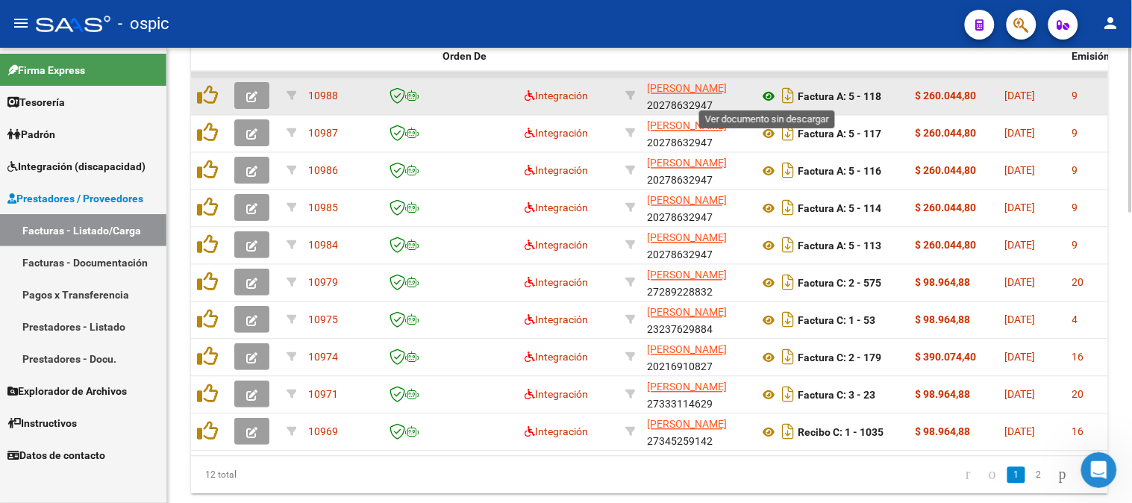
click at [765, 94] on icon at bounding box center [768, 97] width 19 height 18
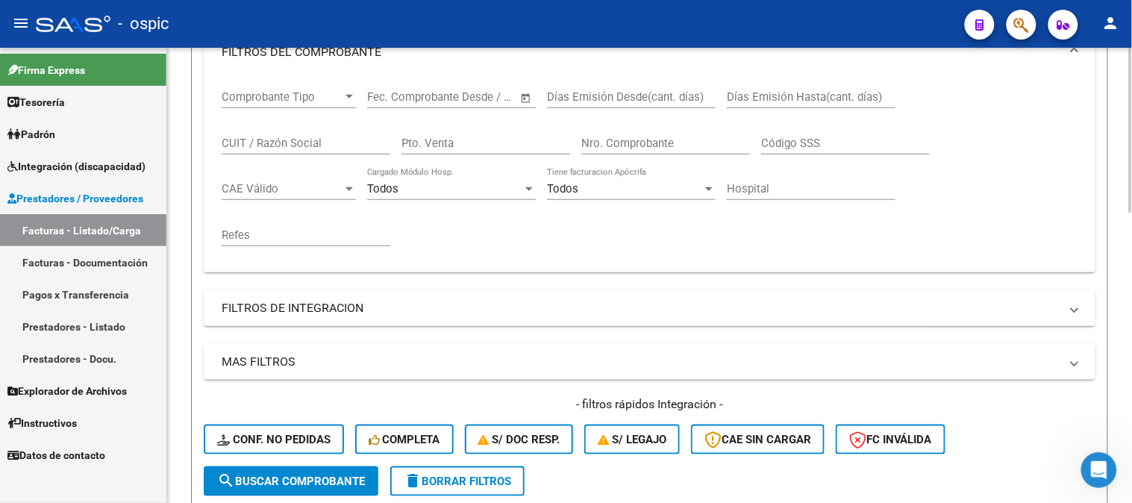
scroll to position [172, 0]
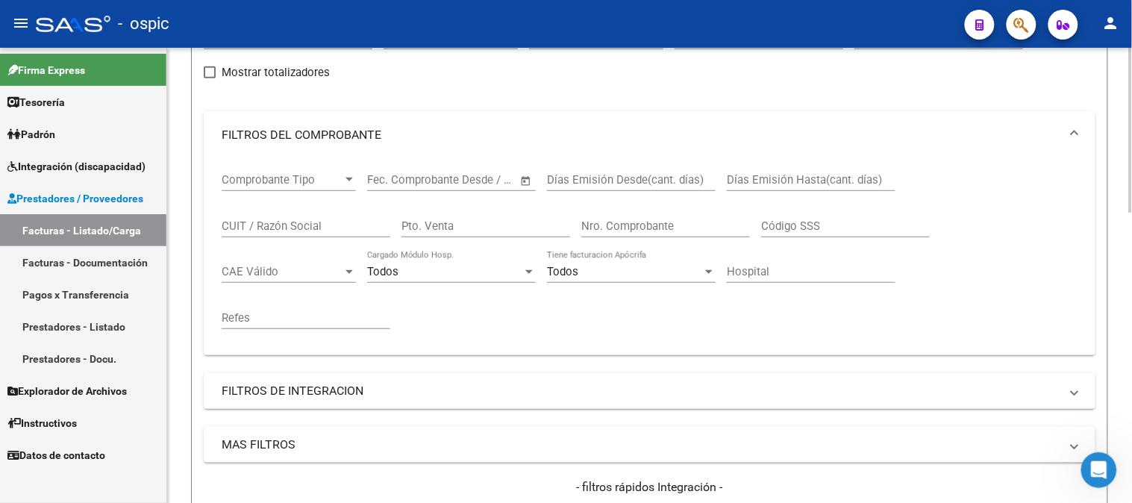
click at [486, 228] on input "Pto. Venta" at bounding box center [485, 225] width 169 height 13
type input "1"
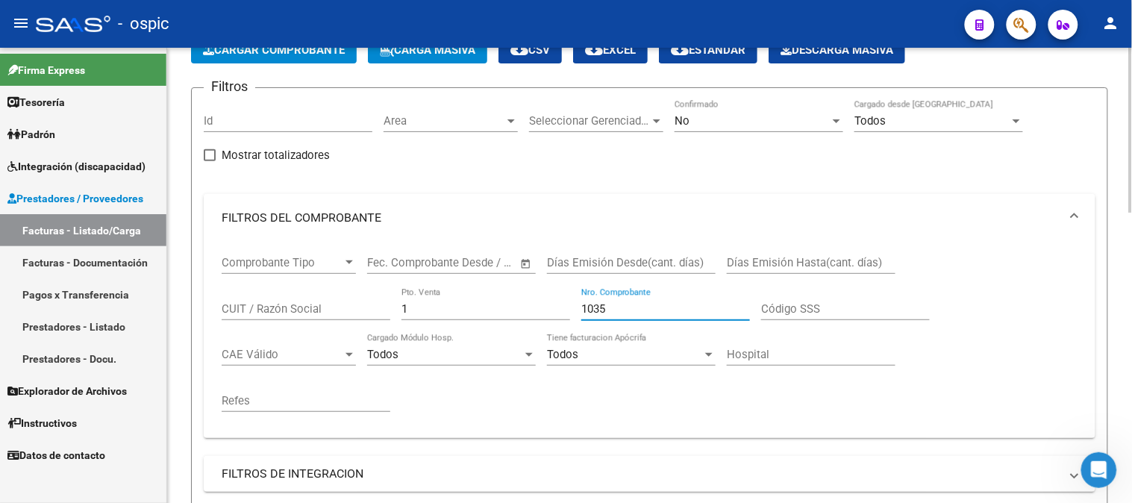
type input "1035"
click at [742, 122] on div "No" at bounding box center [752, 120] width 155 height 13
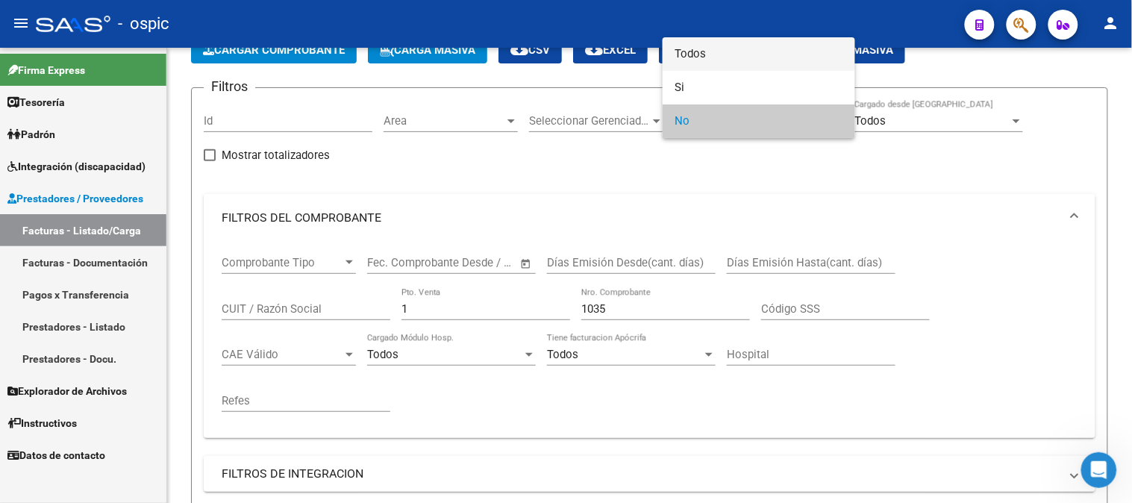
click at [709, 47] on span "Todos" at bounding box center [759, 54] width 169 height 34
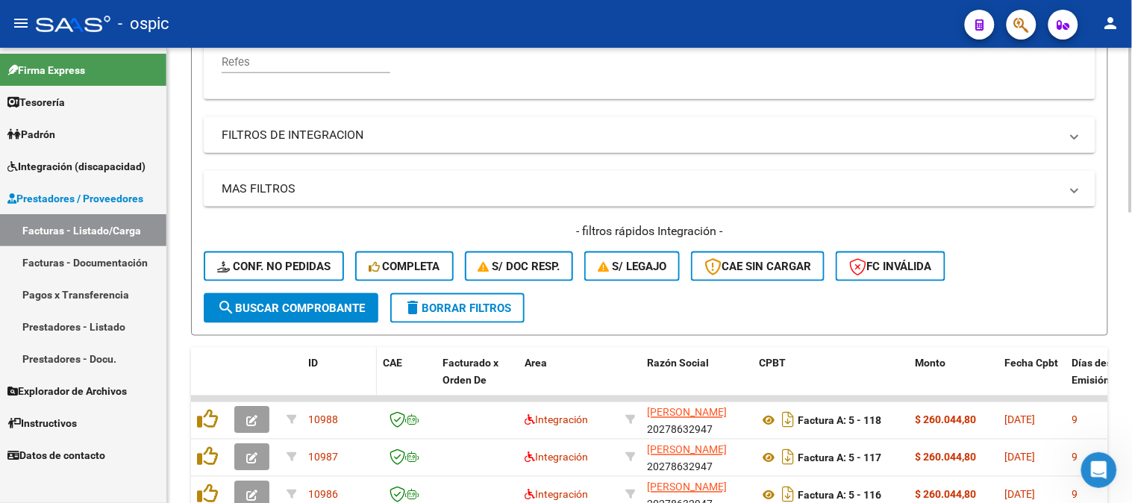
scroll to position [504, 0]
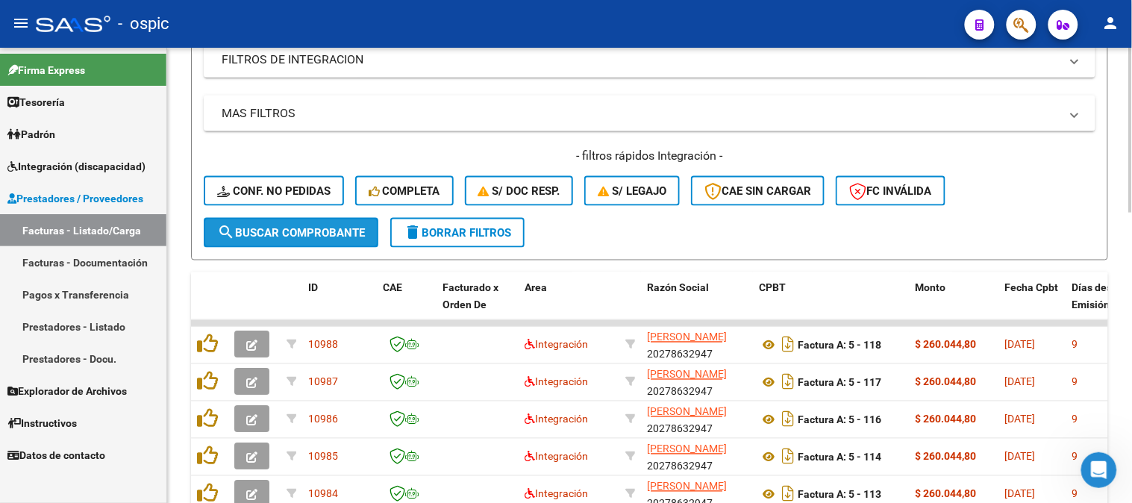
click at [295, 234] on span "search Buscar Comprobante" at bounding box center [291, 232] width 148 height 13
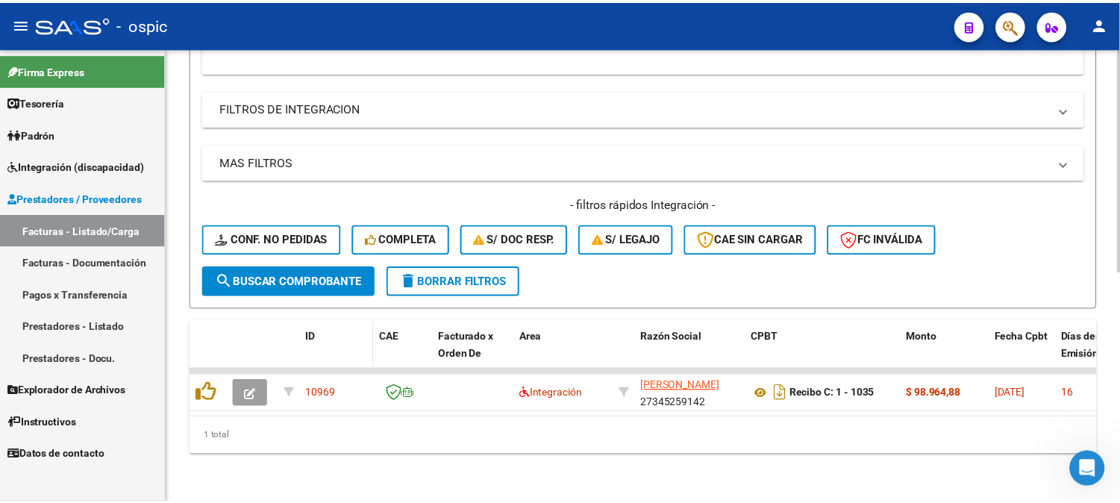
scroll to position [466, 0]
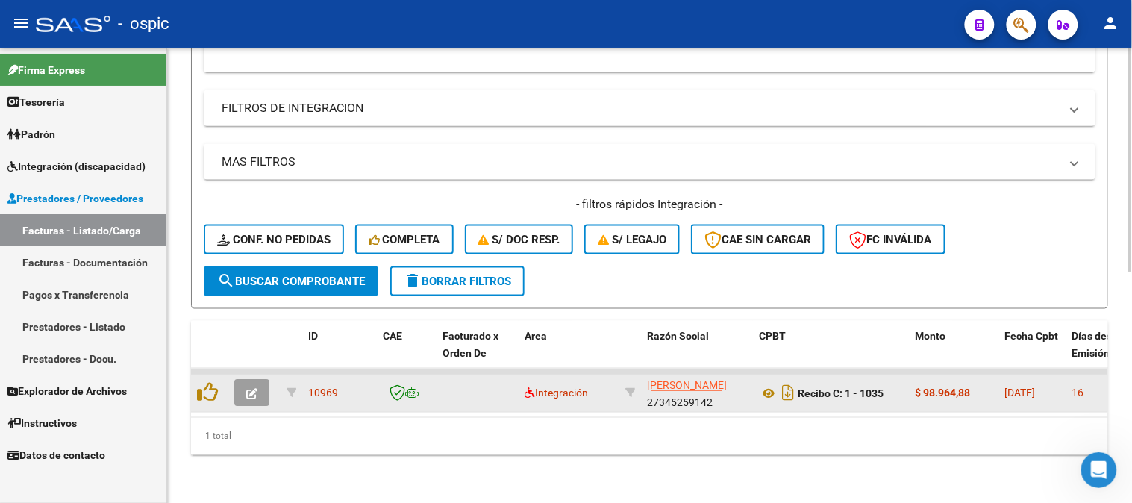
click at [251, 389] on icon "button" at bounding box center [251, 394] width 11 height 11
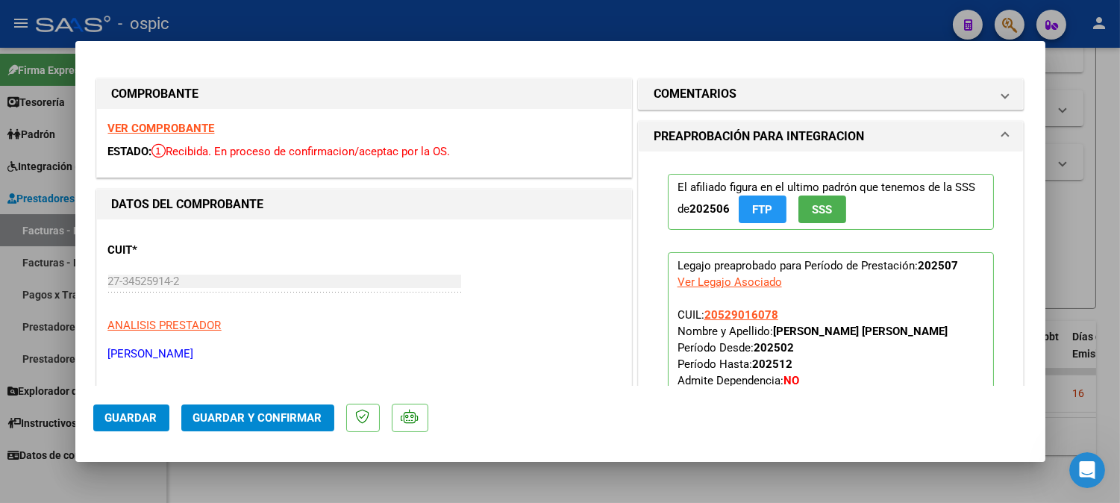
type input "$ 0,00"
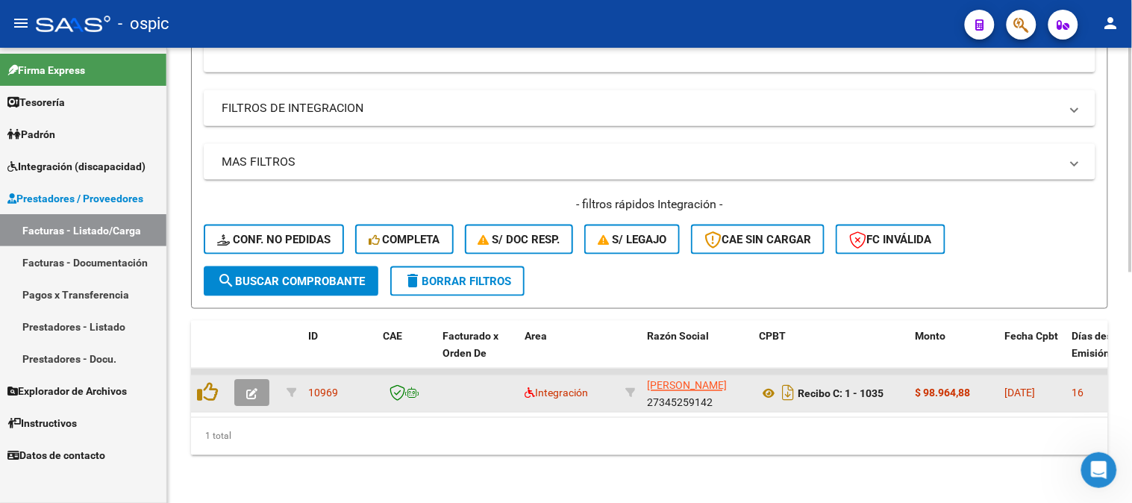
click at [251, 389] on icon "button" at bounding box center [251, 394] width 11 height 11
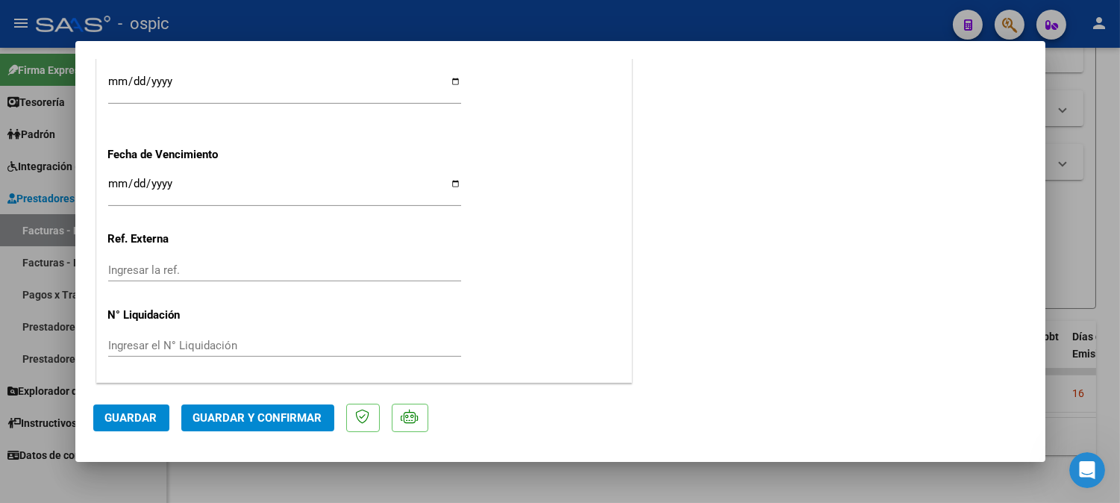
scroll to position [0, 0]
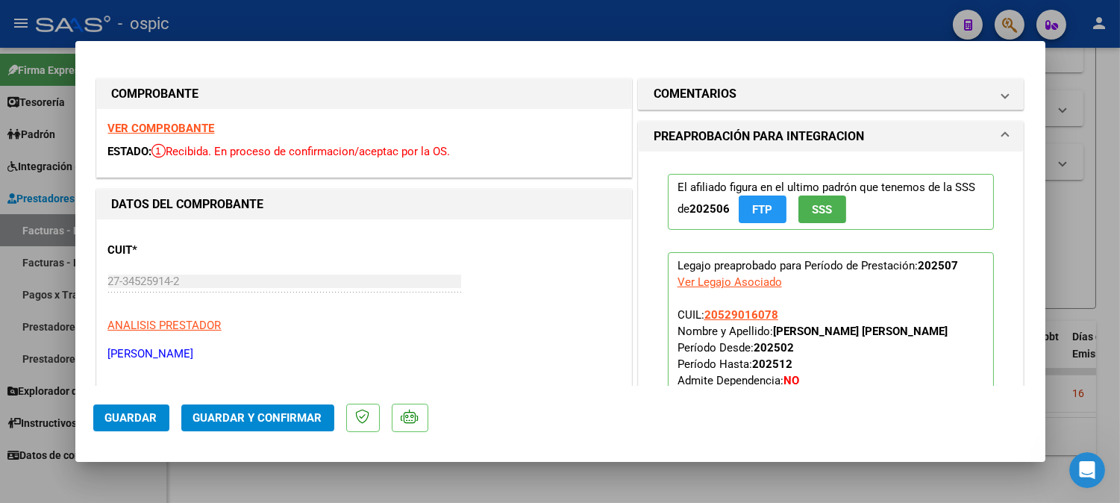
drag, startPoint x: 686, startPoint y: 98, endPoint x: 692, endPoint y: 222, distance: 123.3
click at [686, 99] on h1 "COMENTARIOS" at bounding box center [695, 94] width 83 height 18
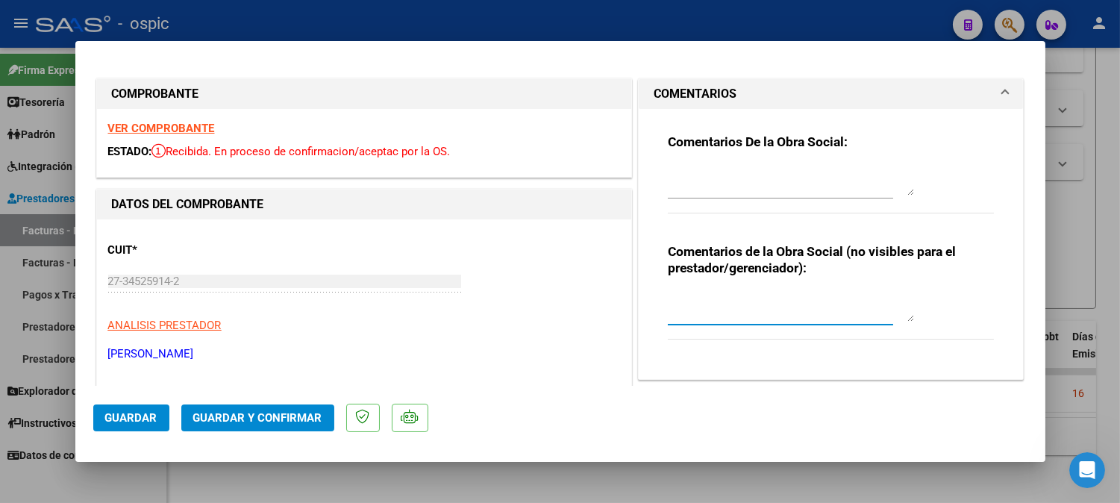
click at [716, 312] on textarea at bounding box center [791, 307] width 246 height 30
type textarea "PSP 8 SESIONES"
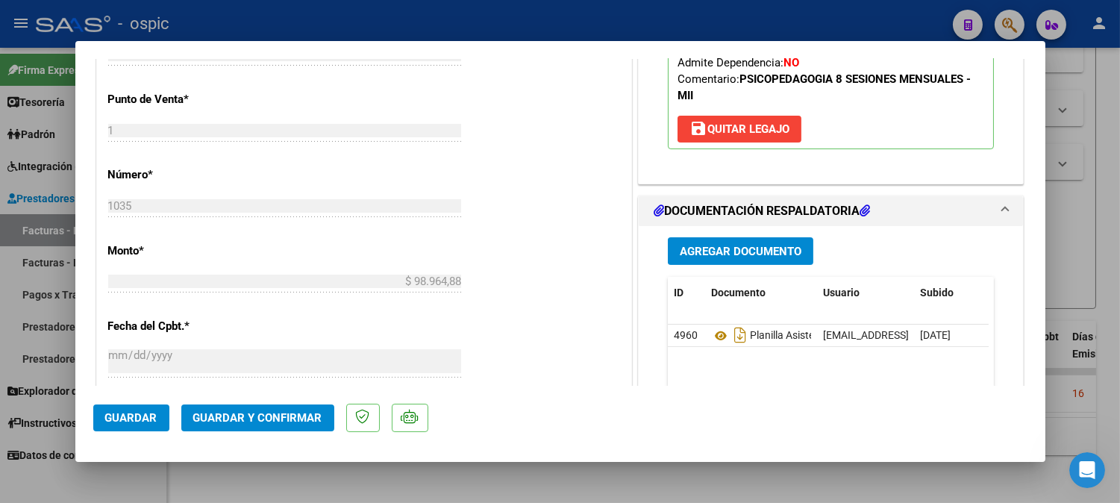
scroll to position [612, 0]
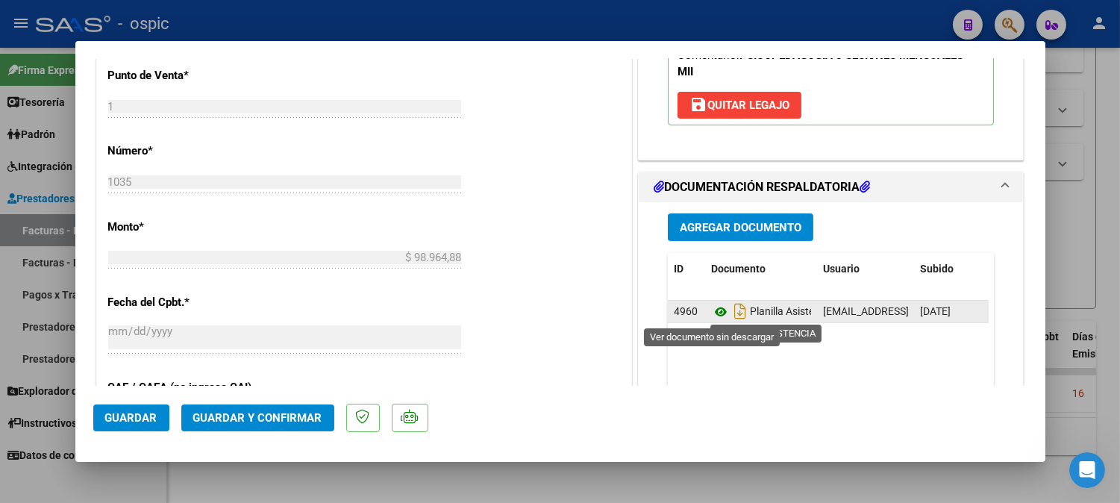
click at [716, 311] on icon at bounding box center [720, 312] width 19 height 18
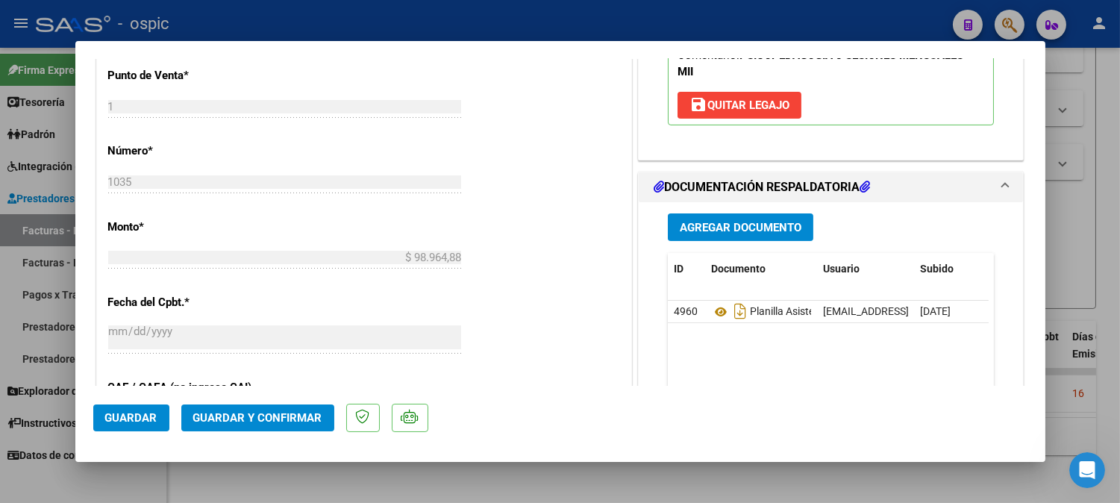
click at [266, 407] on button "Guardar y Confirmar" at bounding box center [257, 417] width 153 height 27
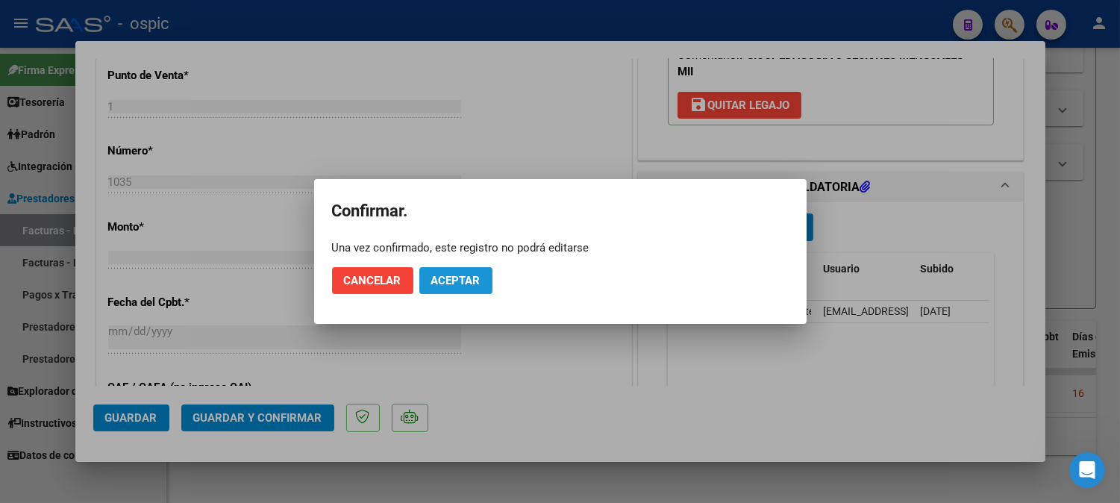
click at [448, 269] on button "Aceptar" at bounding box center [455, 280] width 73 height 27
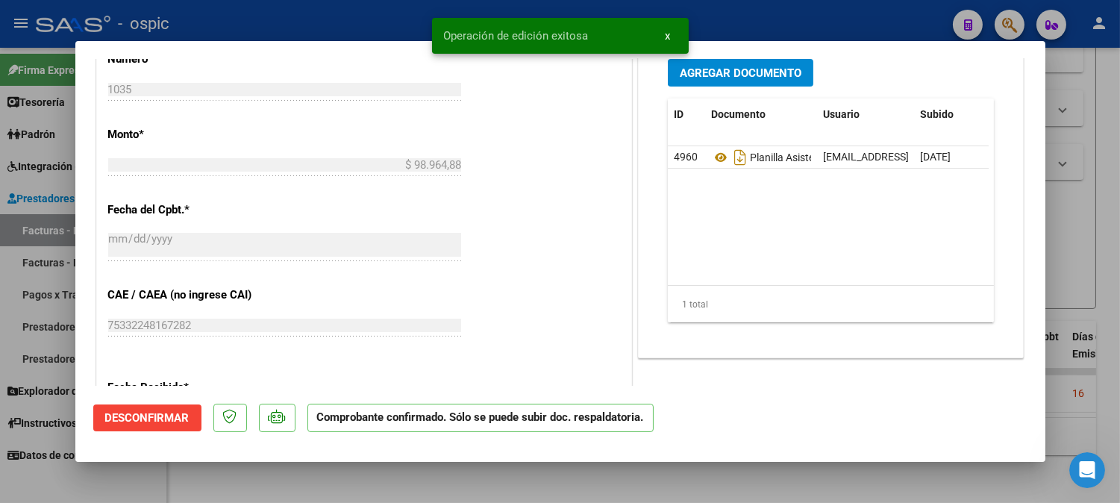
type input "$ 0,00"
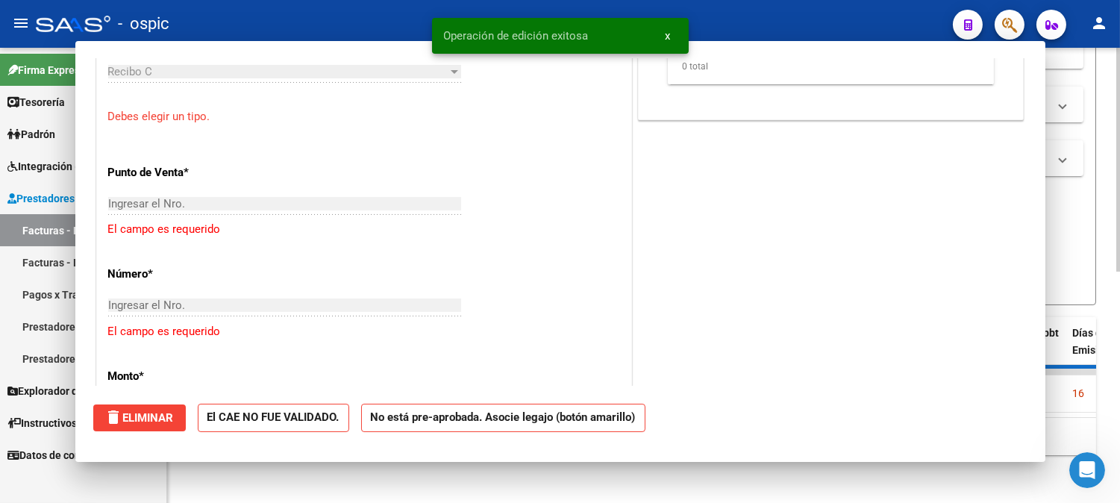
scroll to position [638, 0]
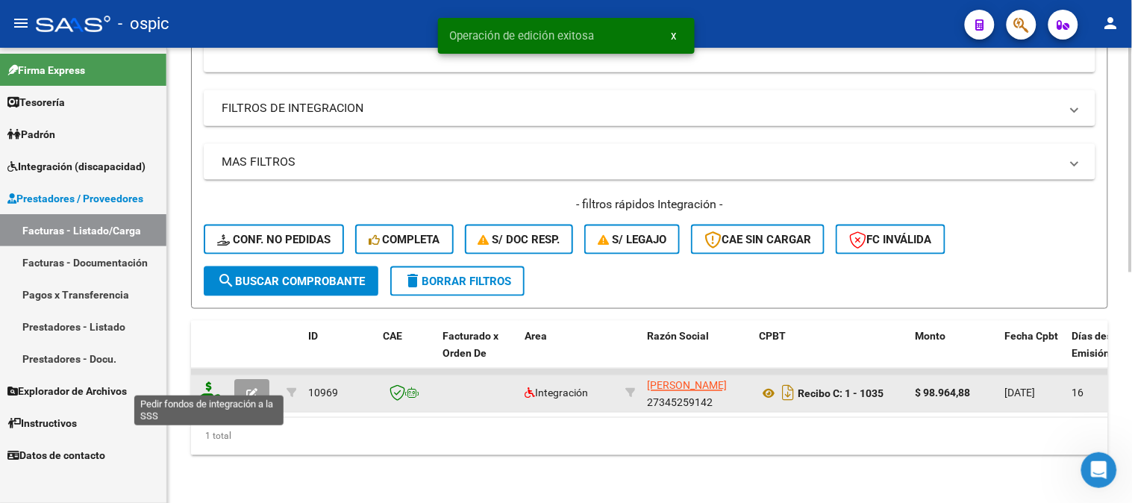
click at [215, 382] on icon at bounding box center [209, 392] width 24 height 21
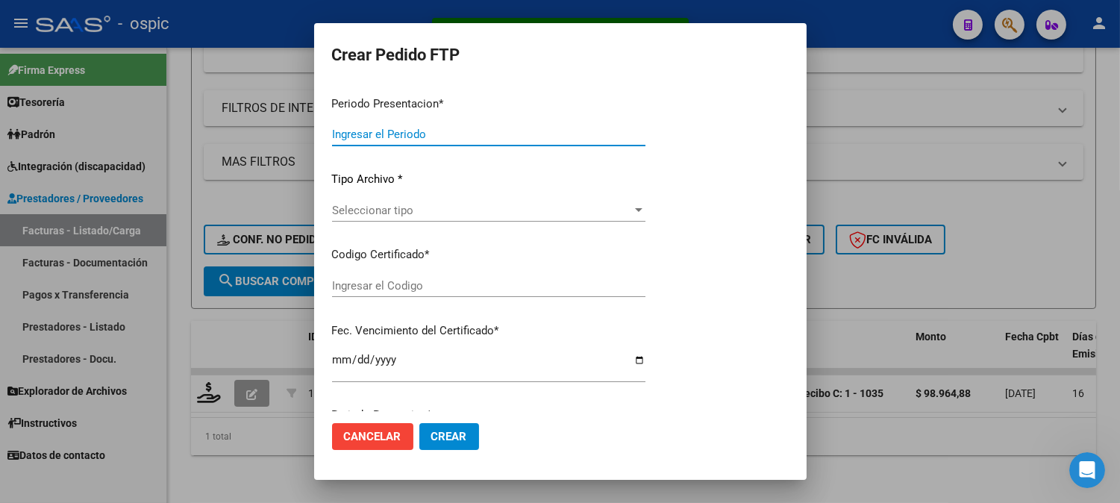
type input "202507"
type input "$ 98.964,88"
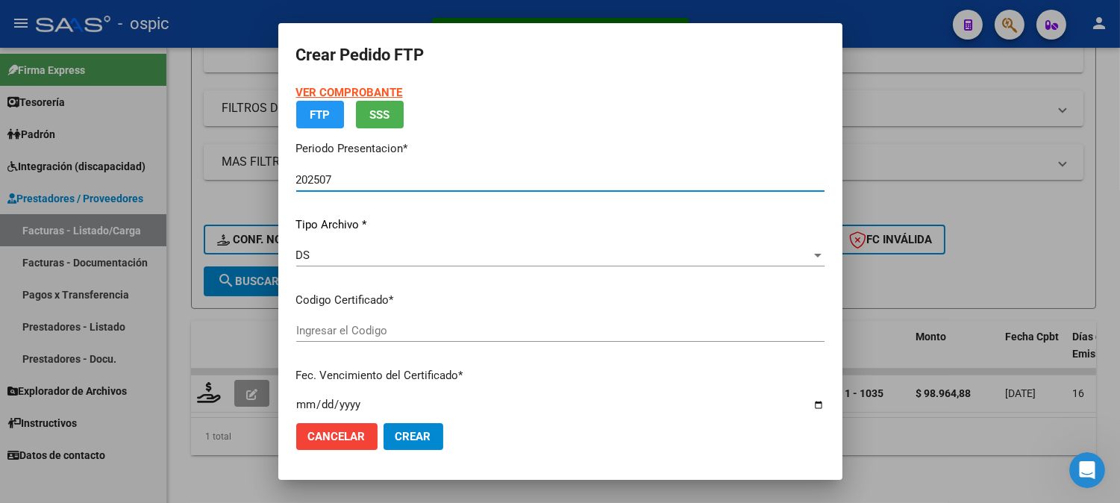
type input "0000000000000000000000000000002915351489"
type input "2026-11-10"
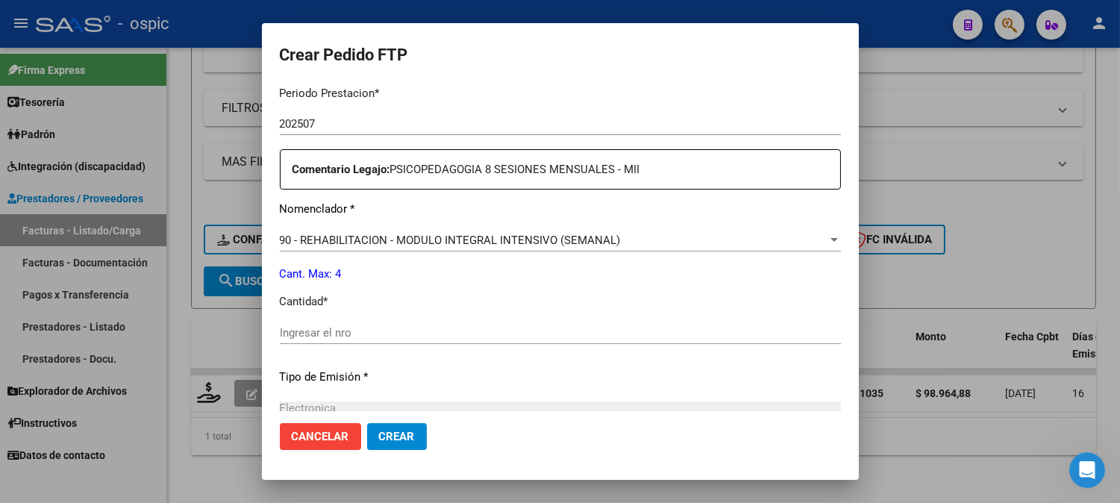
scroll to position [490, 0]
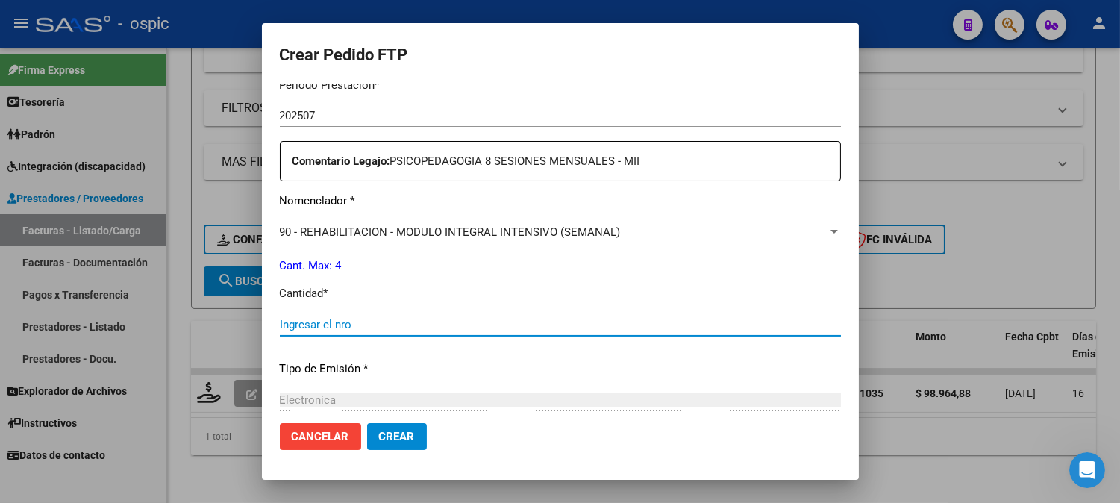
click at [554, 318] on input "Ingresar el nro" at bounding box center [560, 324] width 561 height 13
type input "4"
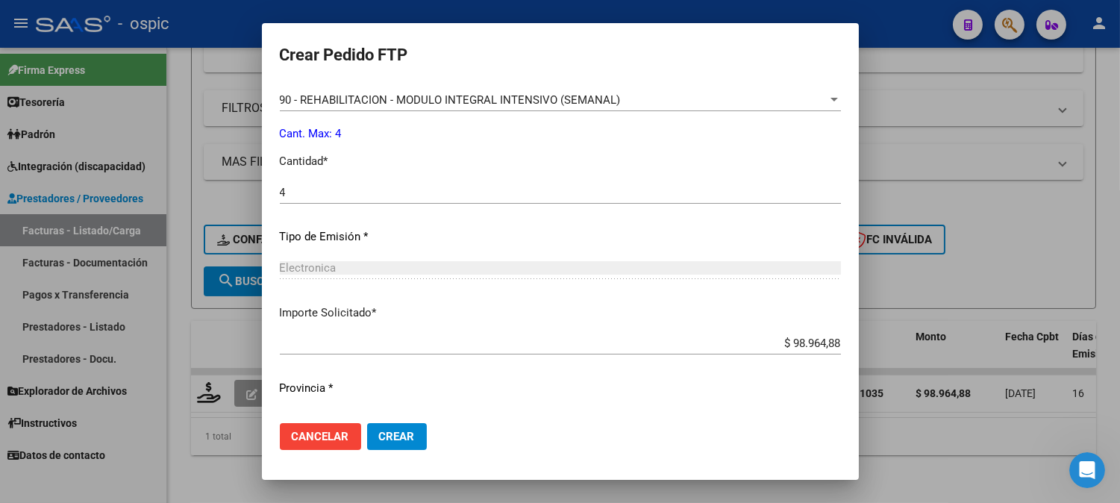
scroll to position [654, 0]
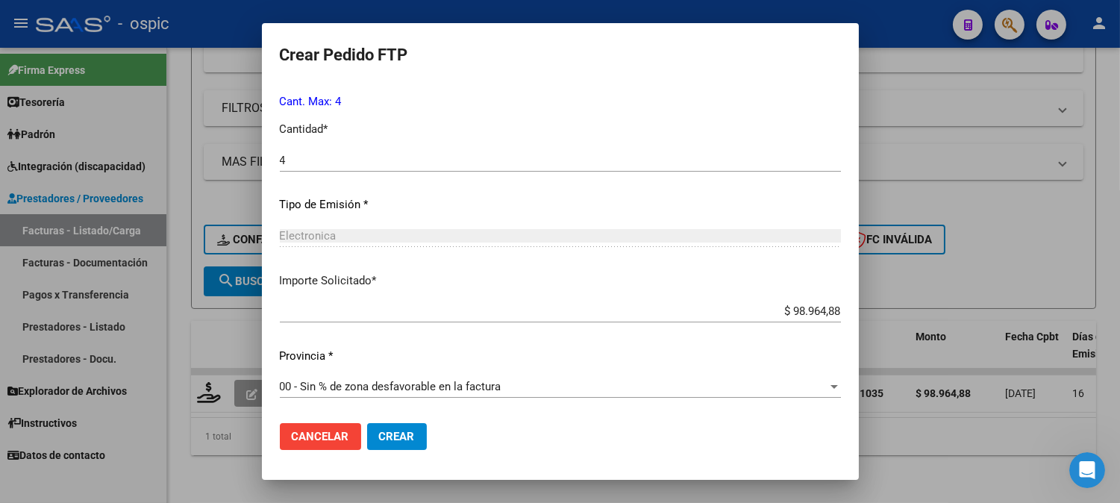
click at [391, 431] on span "Crear" at bounding box center [397, 436] width 36 height 13
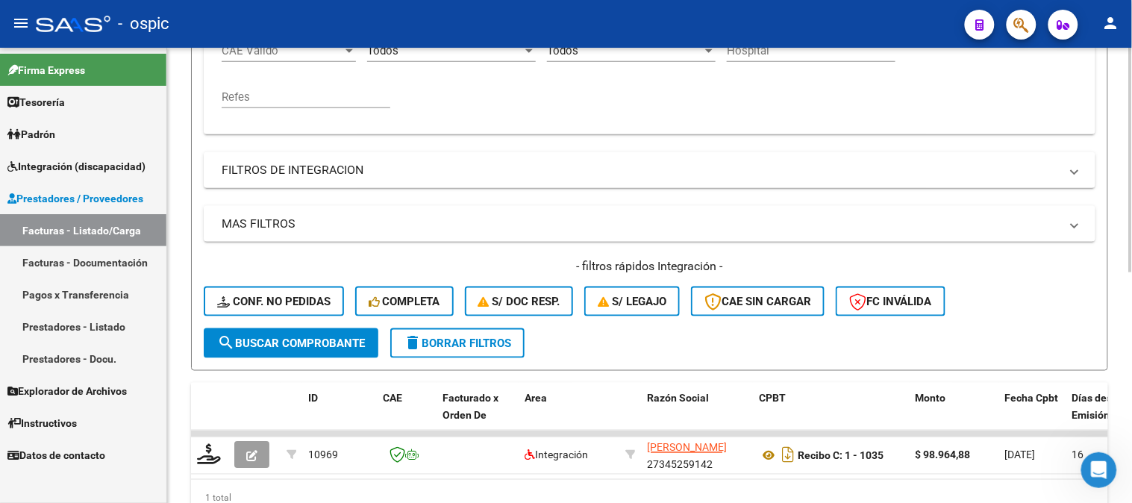
scroll to position [218, 0]
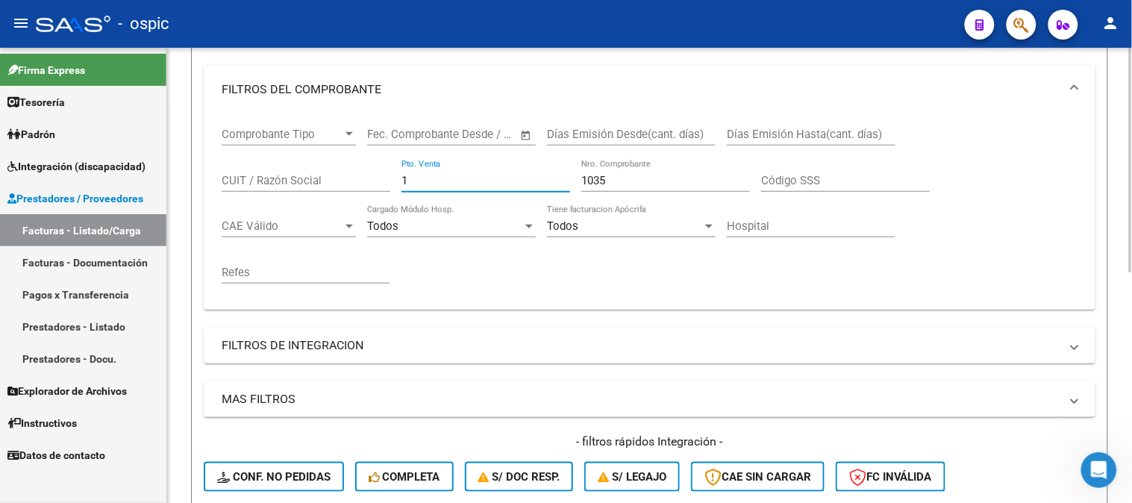
drag, startPoint x: 413, startPoint y: 184, endPoint x: 281, endPoint y: 180, distance: 131.4
click at [281, 180] on div "Comprobante Tipo Comprobante Tipo Start date – End date Fec. Comprobante Desde …" at bounding box center [650, 205] width 856 height 184
type input "3"
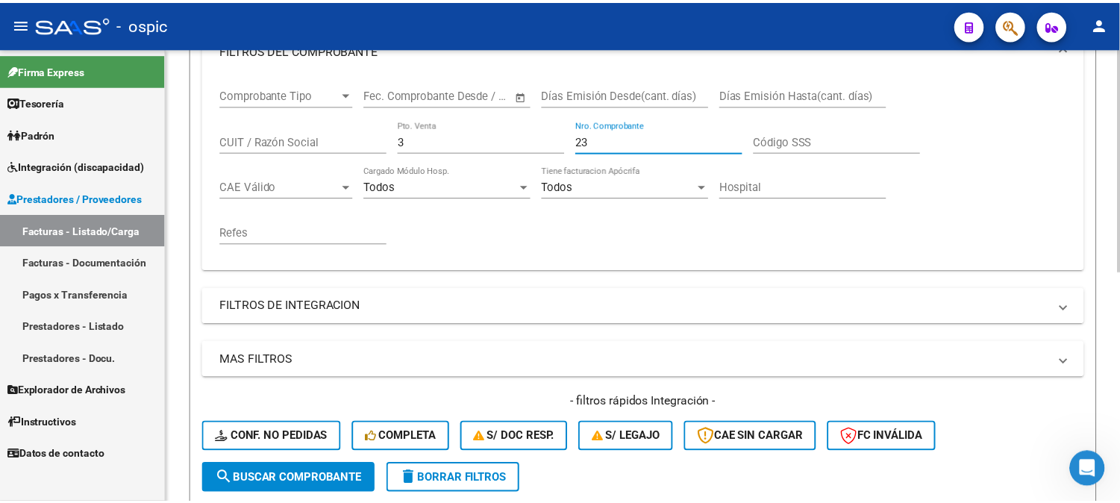
scroll to position [466, 0]
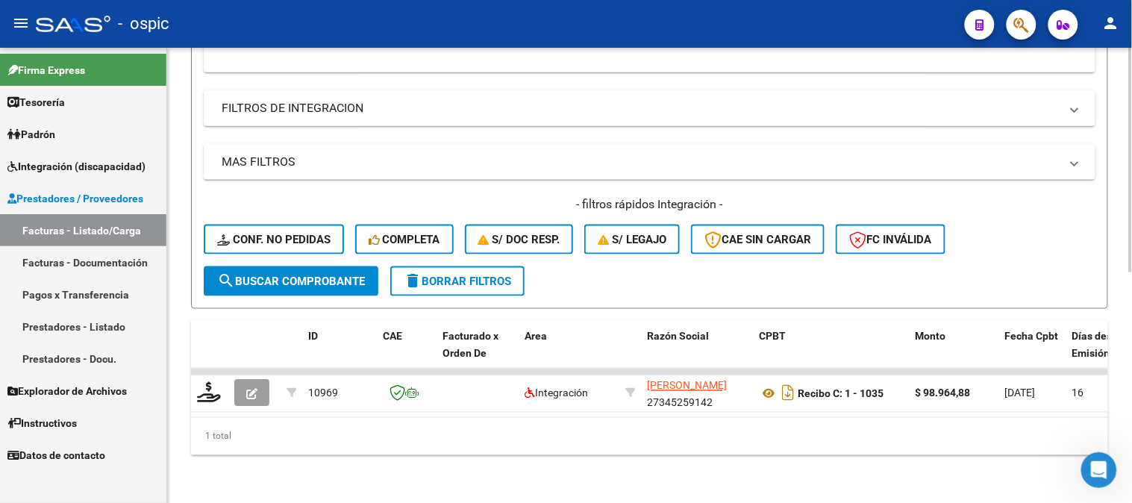
type input "23"
click at [295, 275] on span "search Buscar Comprobante" at bounding box center [291, 281] width 148 height 13
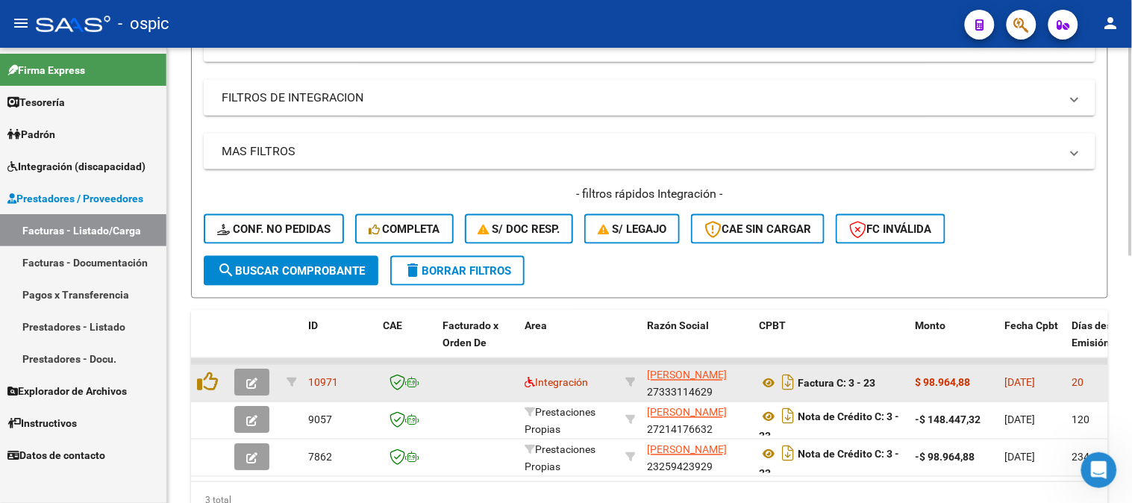
click at [252, 371] on button "button" at bounding box center [251, 382] width 35 height 27
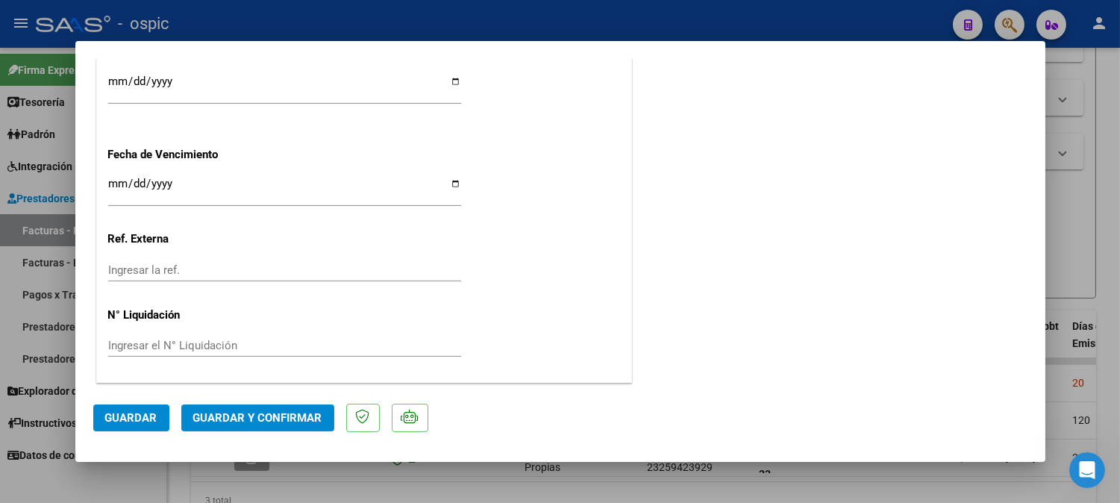
scroll to position [0, 0]
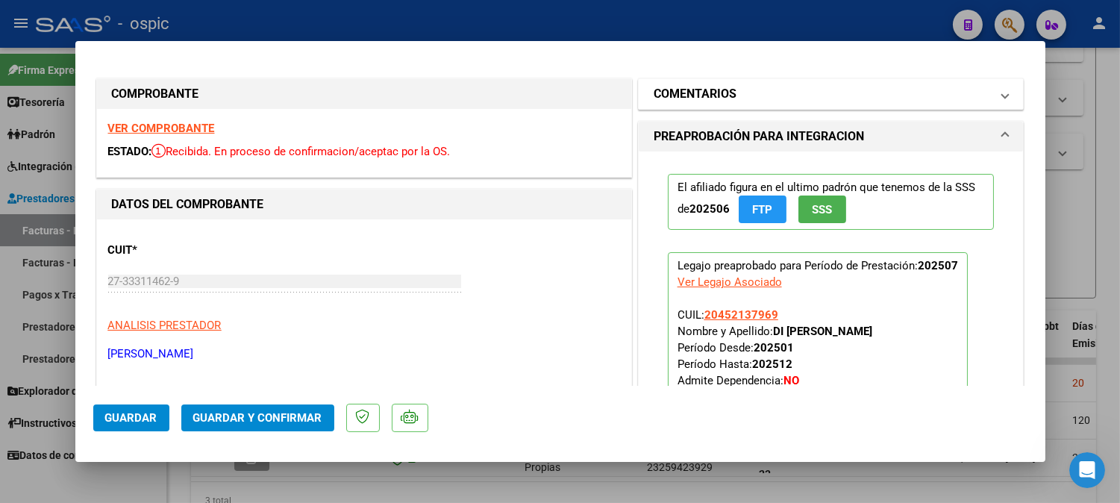
click at [817, 80] on mat-expansion-panel-header "COMENTARIOS" at bounding box center [831, 94] width 385 height 30
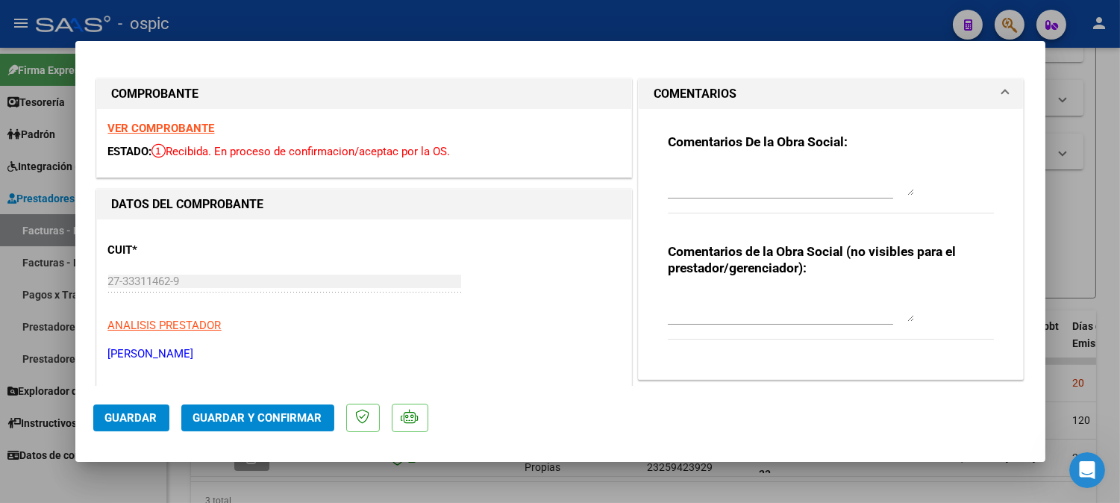
click at [736, 294] on textarea at bounding box center [791, 307] width 246 height 30
type textarea "PSICO 8 SESIONES"
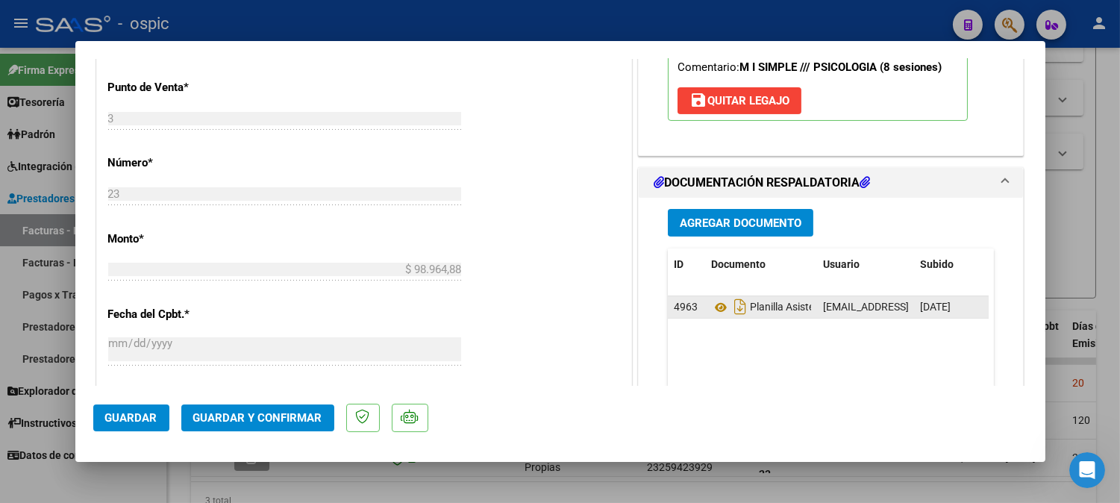
scroll to position [619, 0]
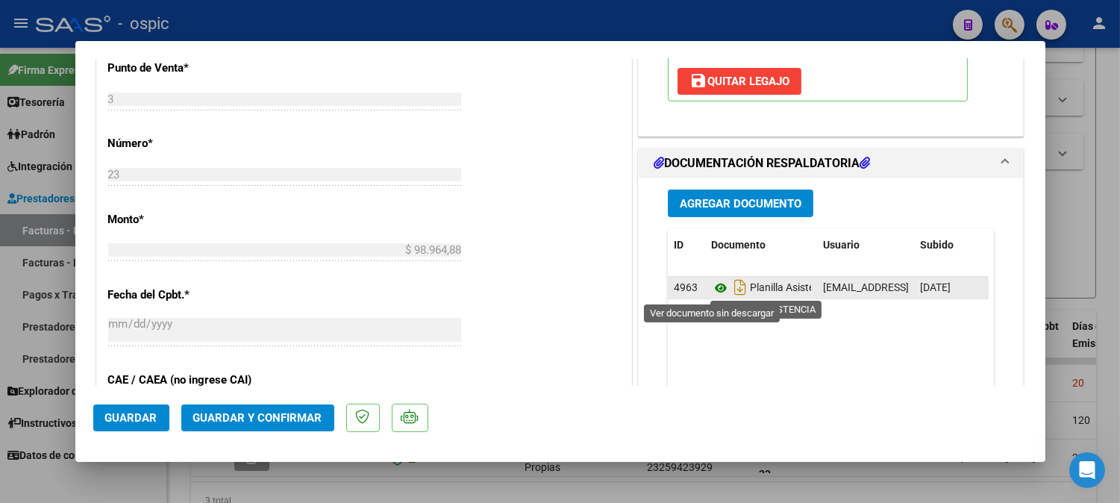
click at [716, 287] on icon at bounding box center [720, 288] width 19 height 18
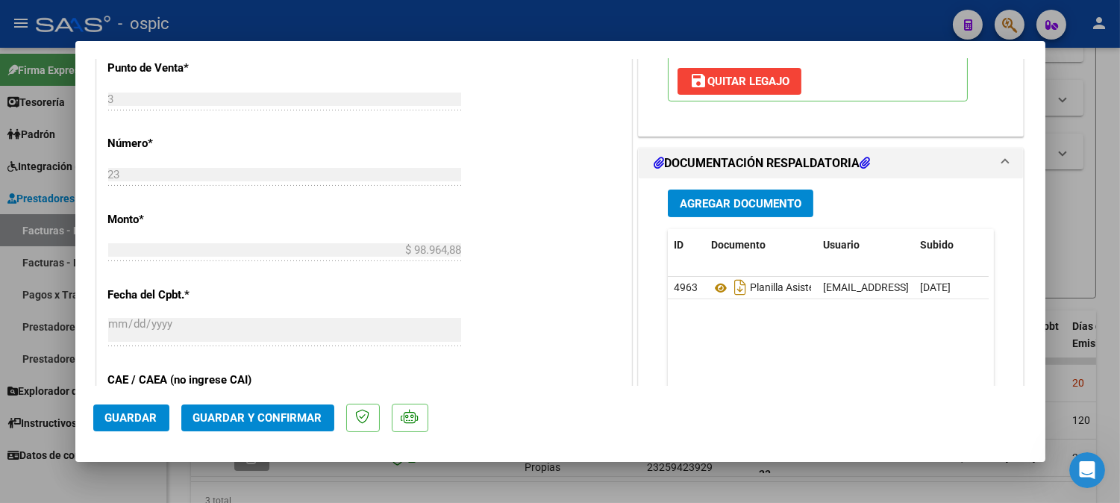
click at [278, 416] on span "Guardar y Confirmar" at bounding box center [257, 417] width 129 height 13
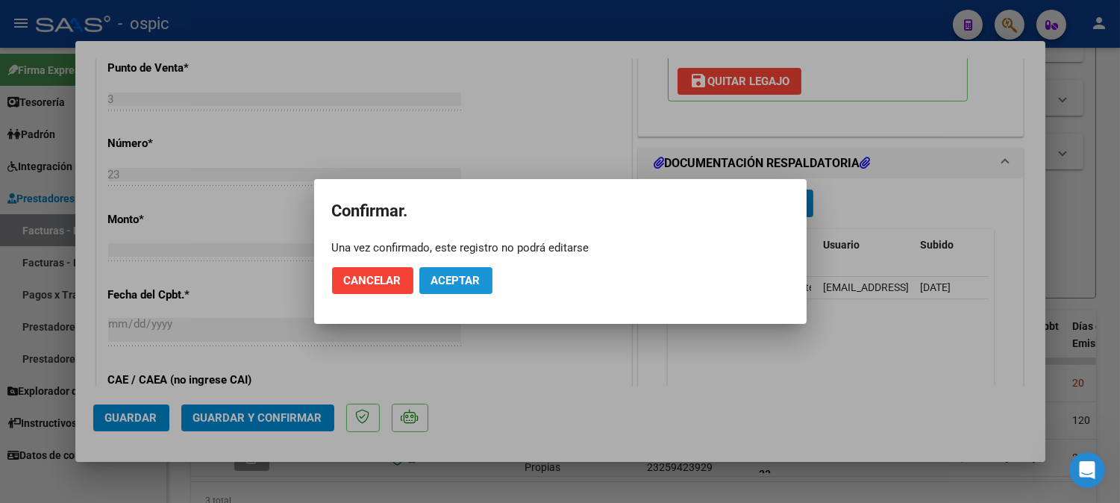
click at [457, 272] on button "Aceptar" at bounding box center [455, 280] width 73 height 27
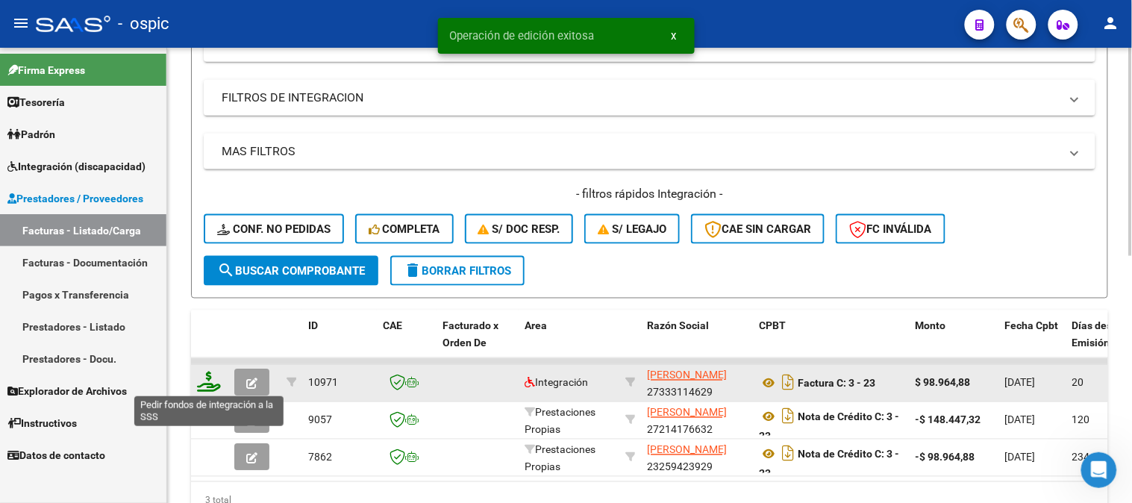
click at [207, 374] on icon at bounding box center [209, 382] width 24 height 21
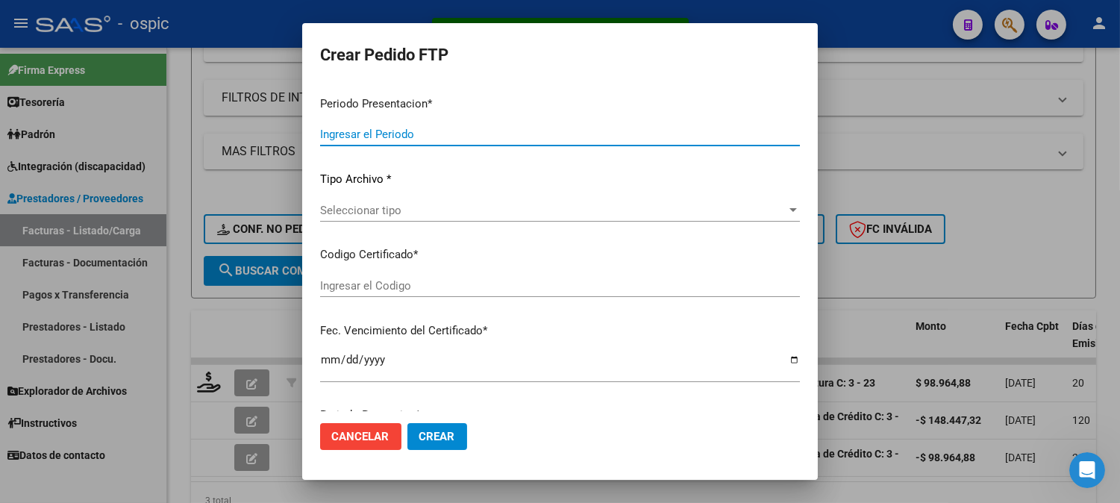
type input "202507"
type input "$ 98.964,88"
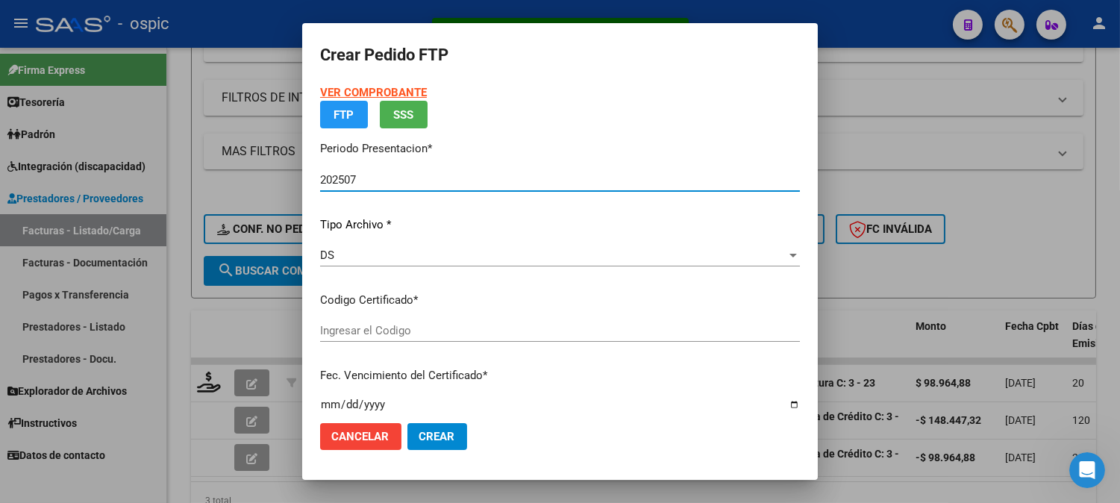
type input "9391624151"
type input "2027-03-02"
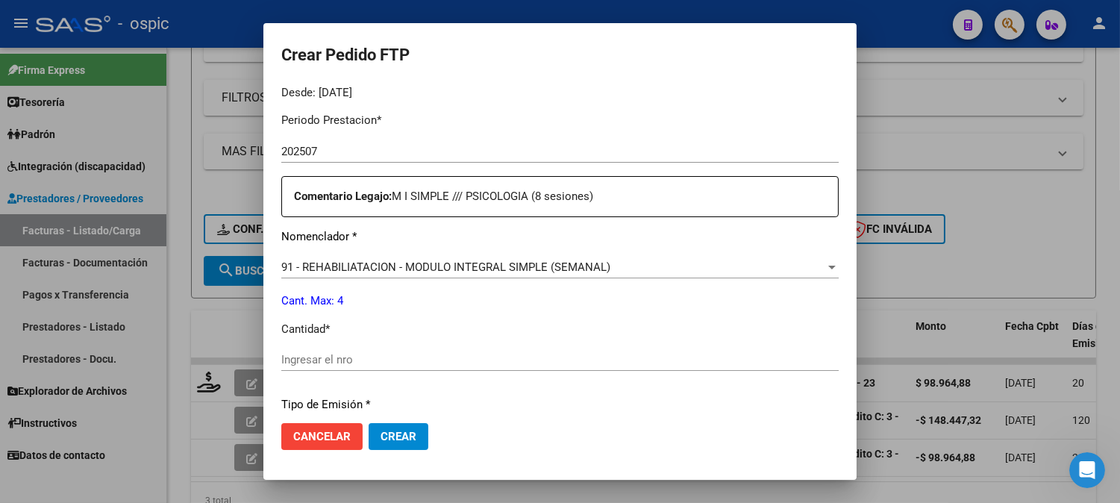
scroll to position [490, 0]
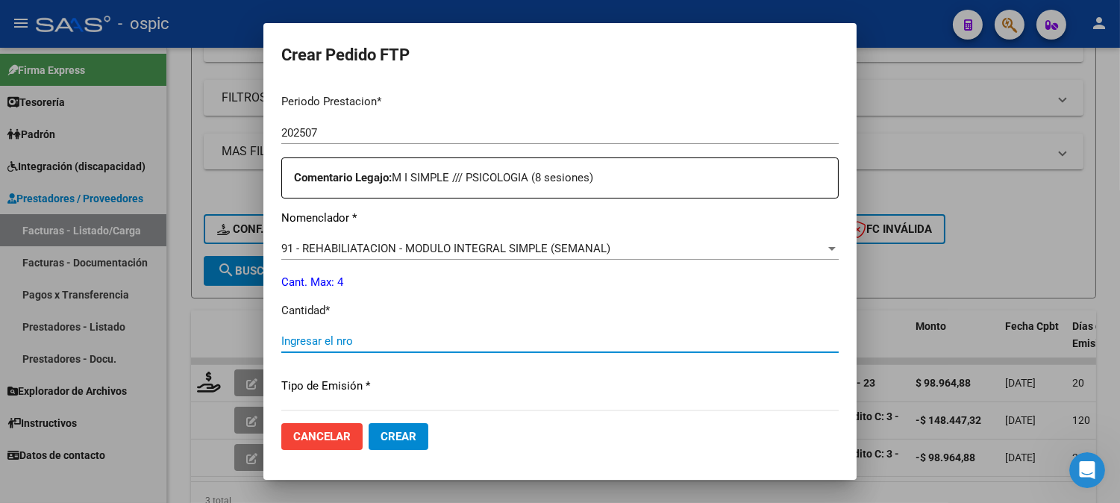
click at [475, 337] on input "Ingresar el nro" at bounding box center [559, 340] width 557 height 13
type input "4"
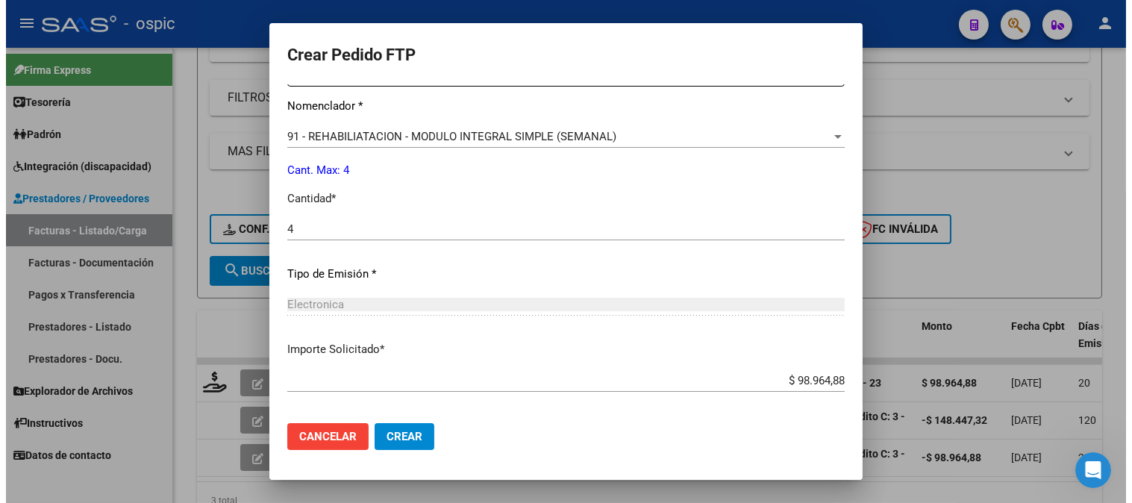
scroll to position [672, 0]
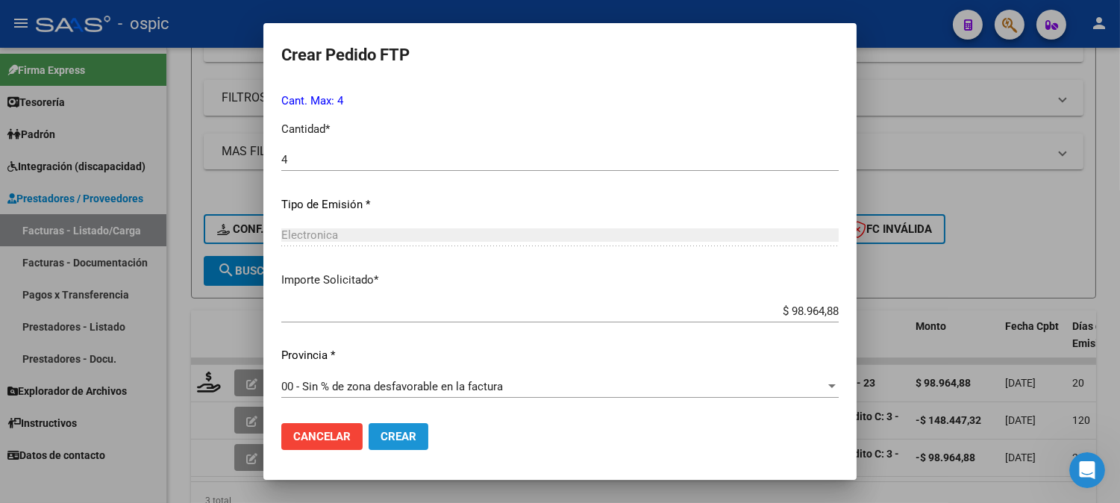
click at [408, 436] on span "Crear" at bounding box center [399, 436] width 36 height 13
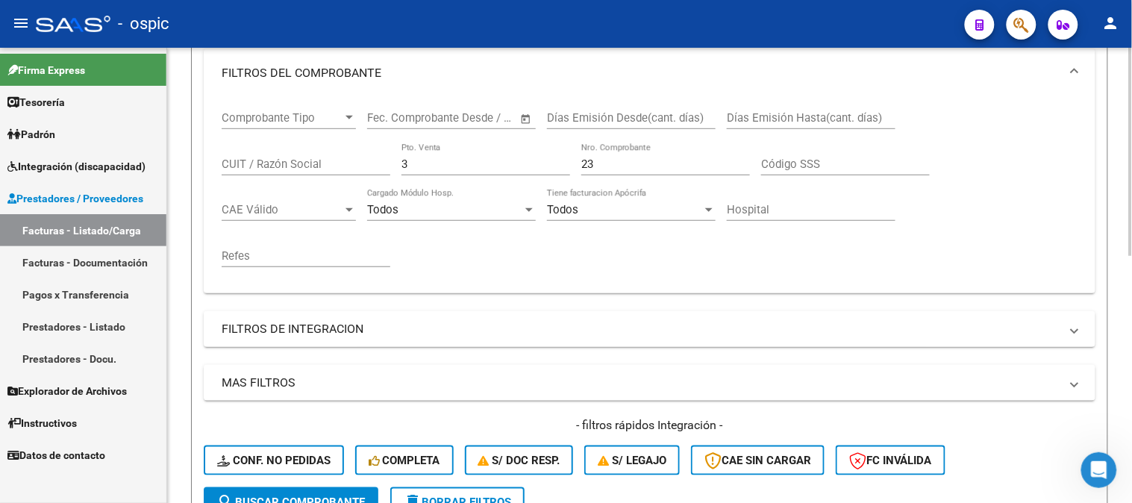
scroll to position [217, 0]
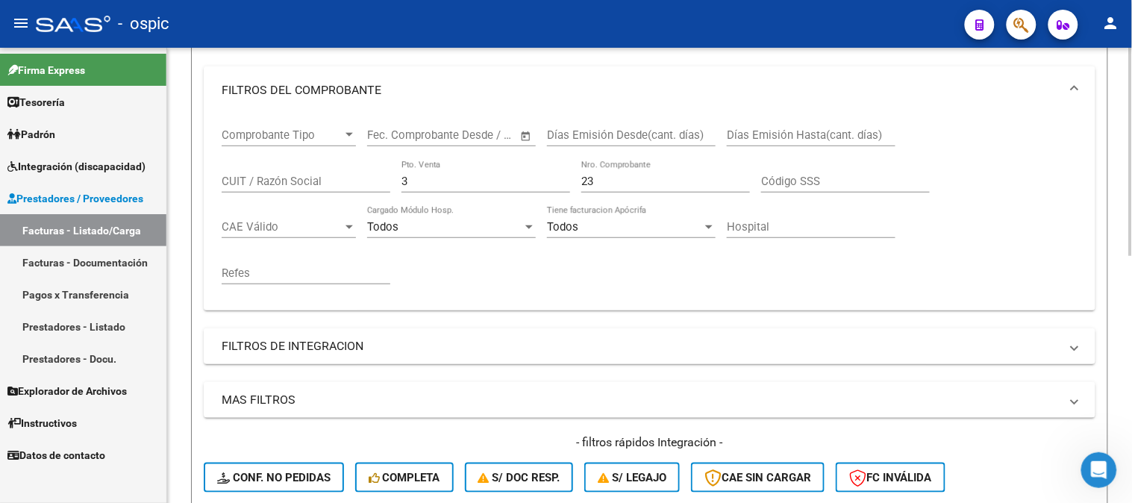
drag, startPoint x: 328, startPoint y: 178, endPoint x: 319, endPoint y: 178, distance: 9.0
click at [322, 178] on div "Comprobante Tipo Comprobante Tipo Start date – End date Fec. Comprobante Desde …" at bounding box center [650, 206] width 856 height 184
type input "2"
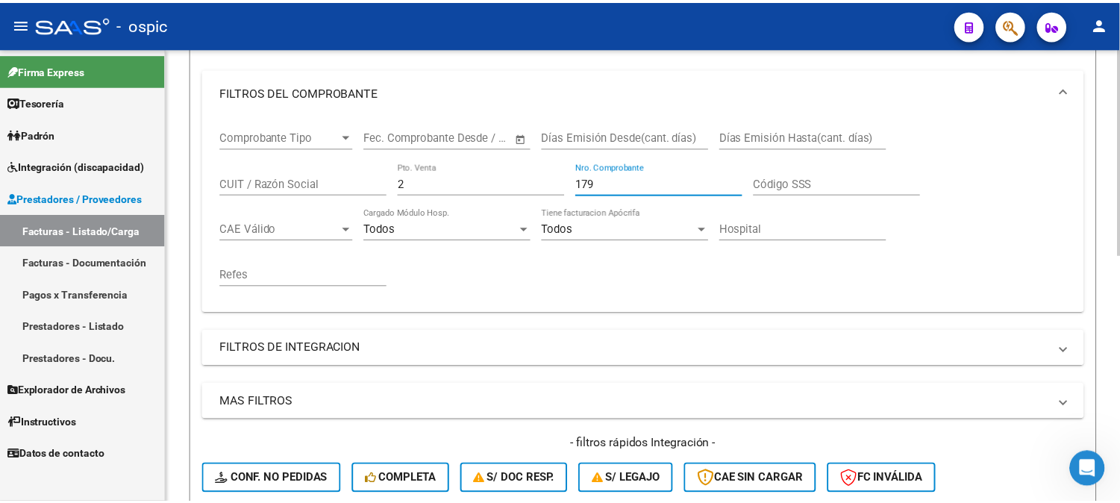
scroll to position [466, 0]
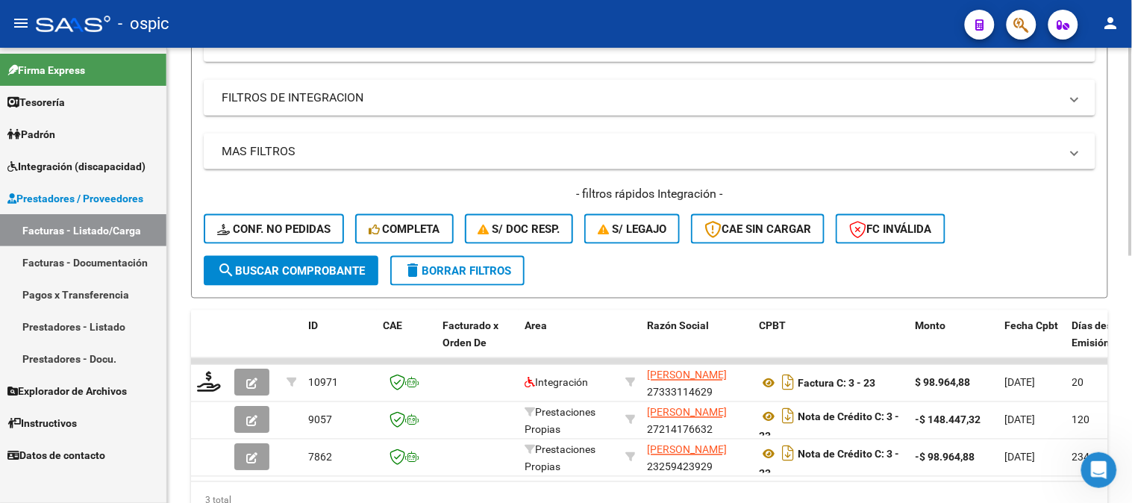
type input "179"
click at [286, 273] on span "search Buscar Comprobante" at bounding box center [291, 270] width 148 height 13
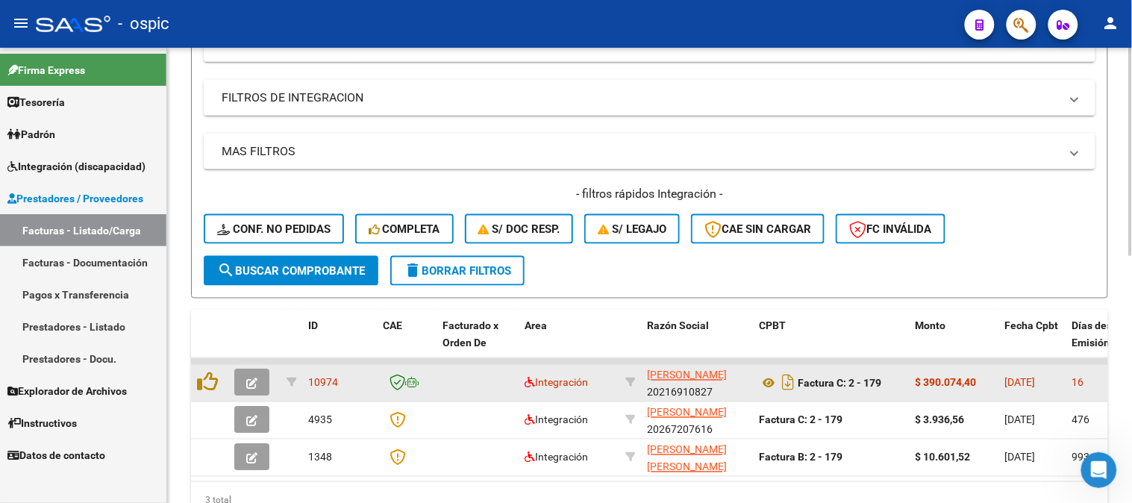
click at [249, 378] on icon "button" at bounding box center [251, 383] width 11 height 11
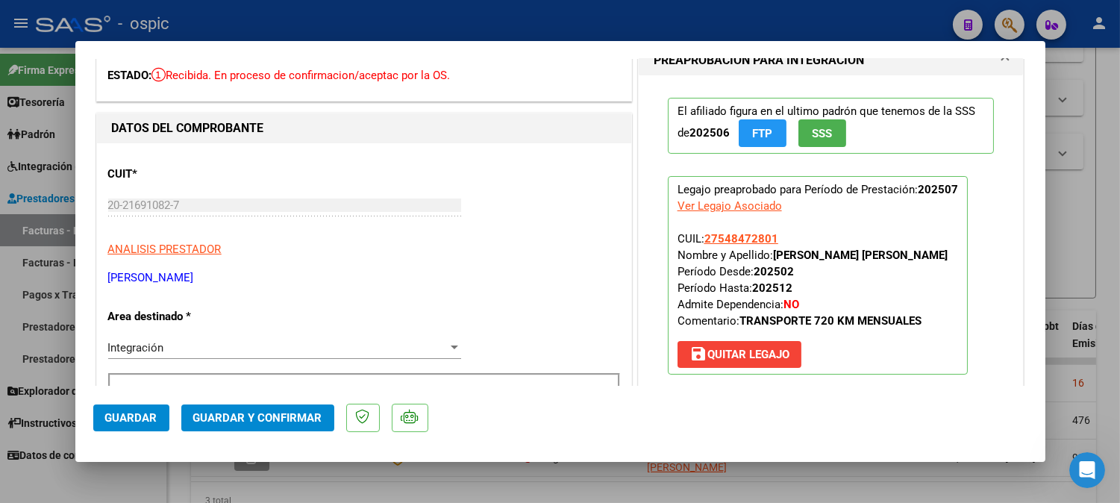
scroll to position [0, 0]
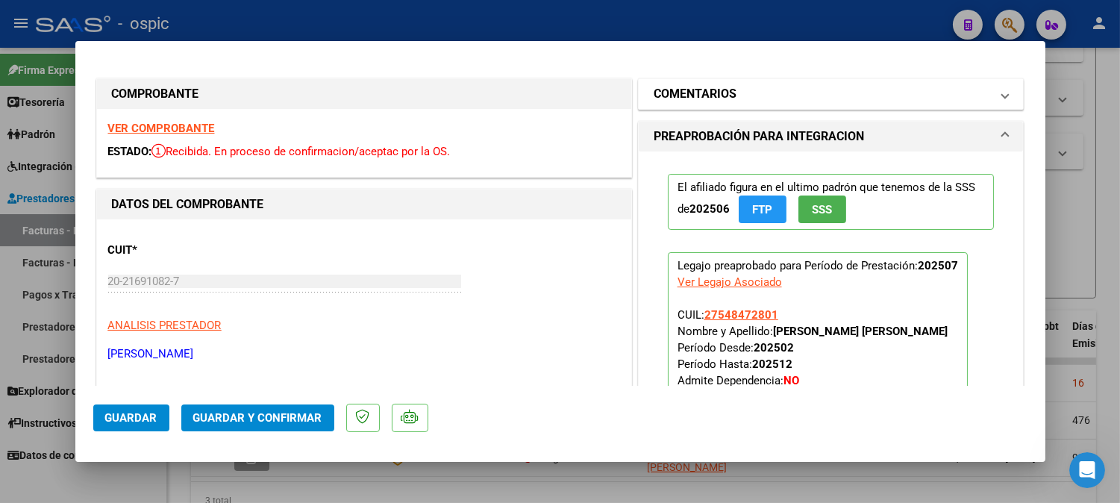
click at [780, 92] on mat-panel-title "COMENTARIOS" at bounding box center [822, 94] width 337 height 18
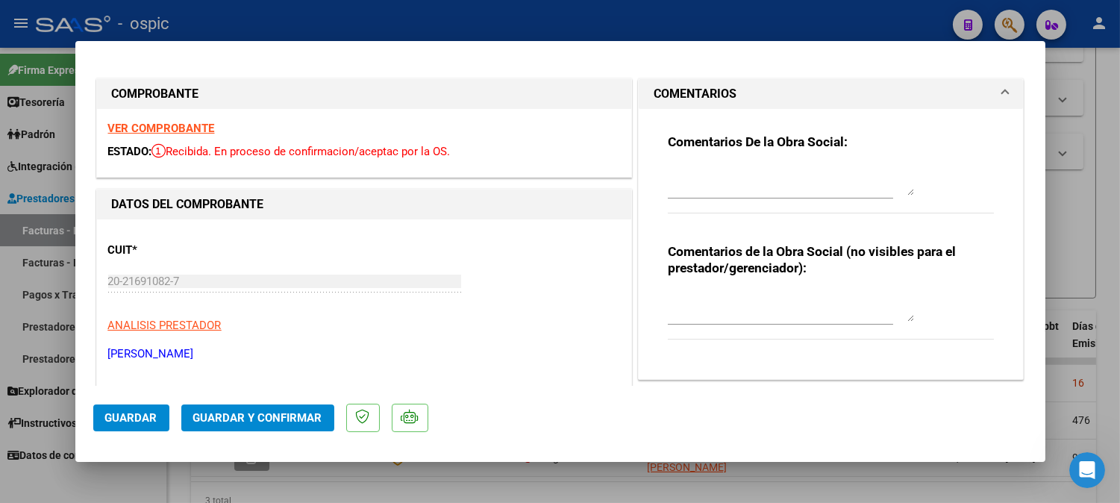
click at [722, 310] on textarea at bounding box center [791, 307] width 246 height 30
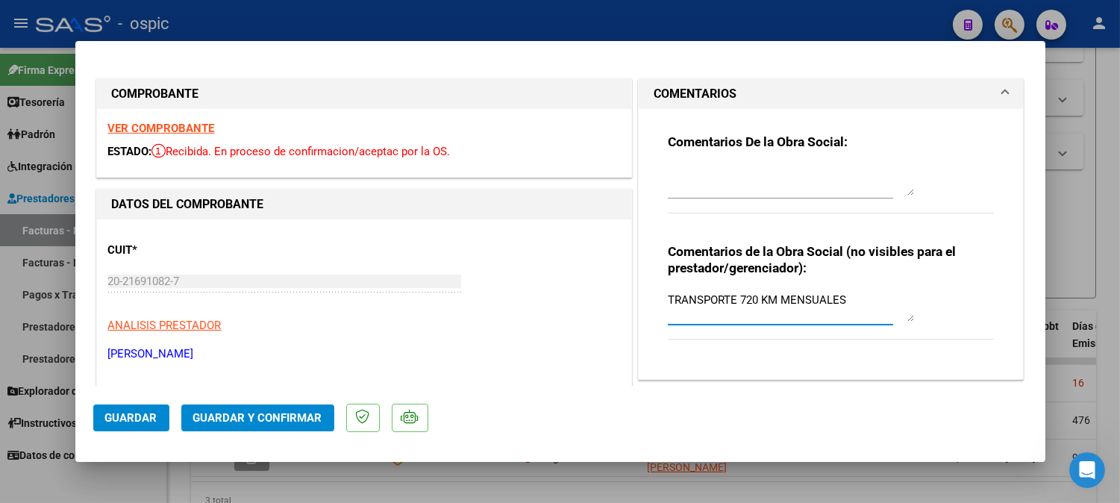
type textarea "TRANSPORTE 720 KM MENSUALES"
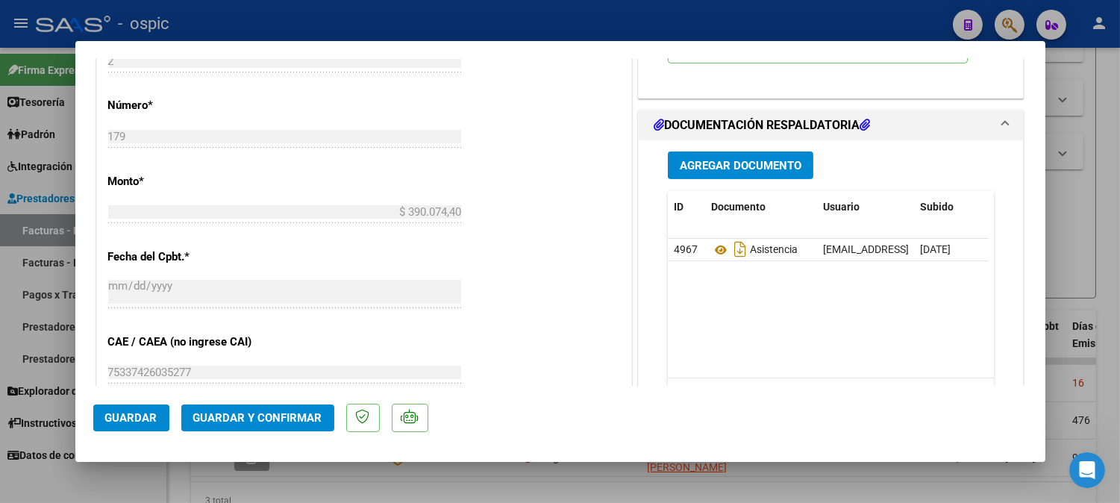
scroll to position [672, 0]
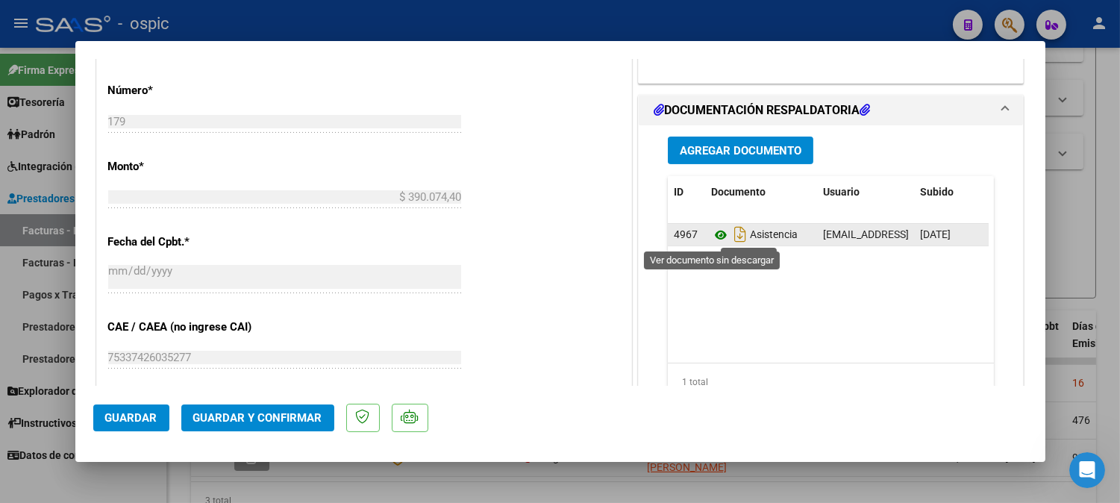
click at [711, 236] on icon at bounding box center [720, 235] width 19 height 18
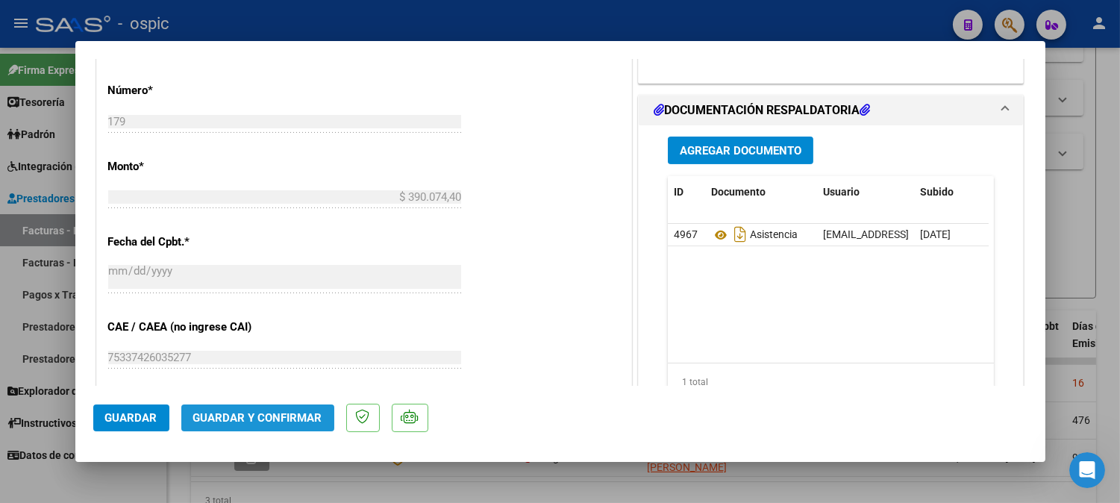
click at [278, 414] on span "Guardar y Confirmar" at bounding box center [257, 417] width 129 height 13
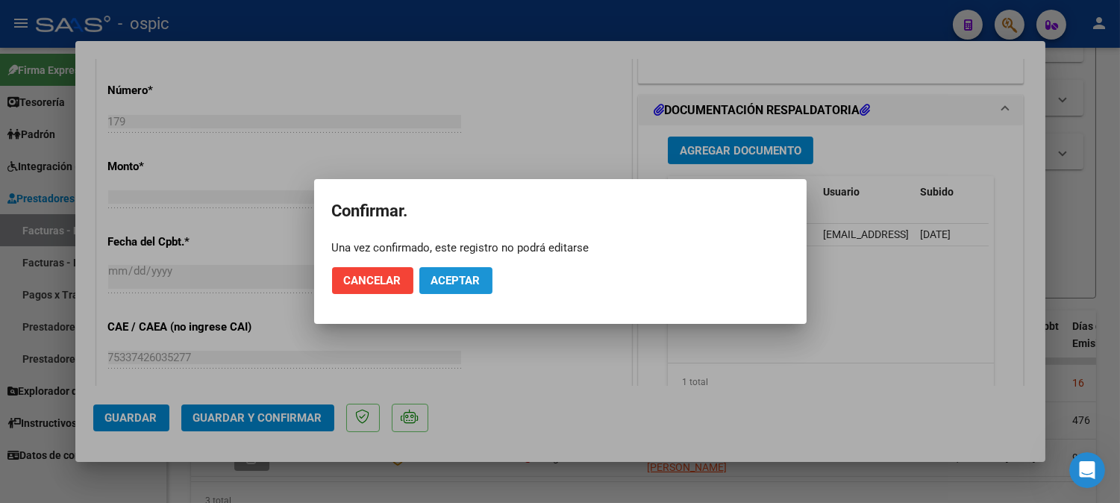
click at [451, 279] on span "Aceptar" at bounding box center [455, 280] width 49 height 13
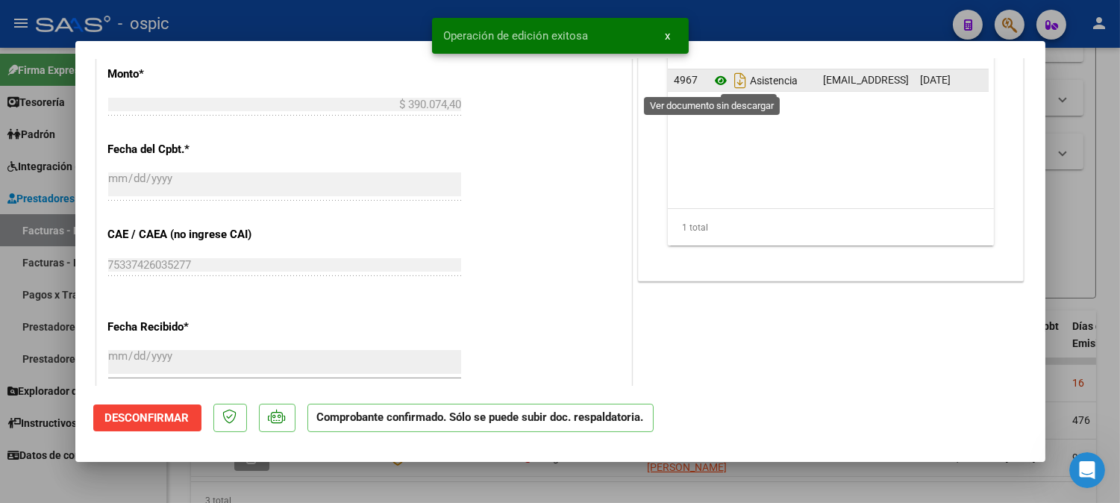
click at [714, 83] on icon at bounding box center [720, 81] width 19 height 18
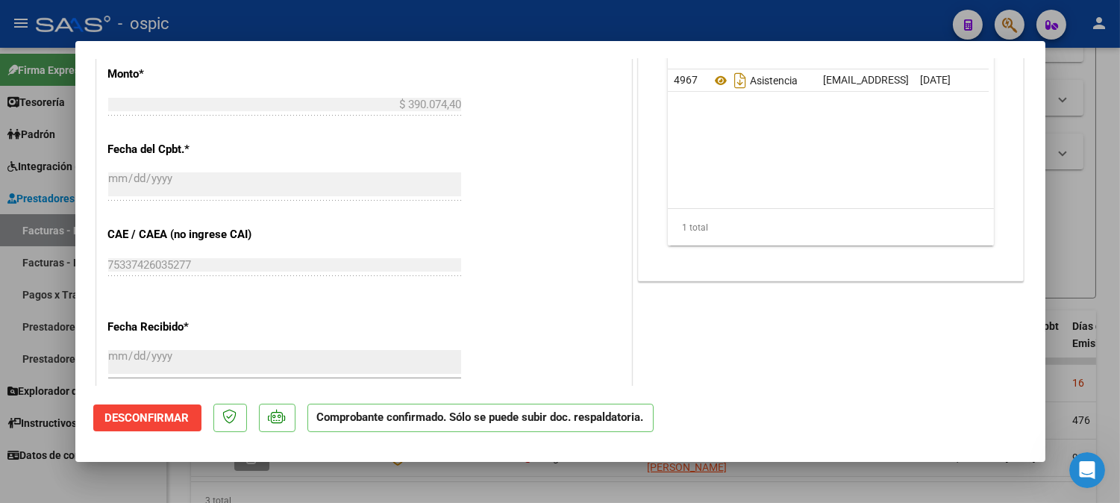
type input "$ 0,00"
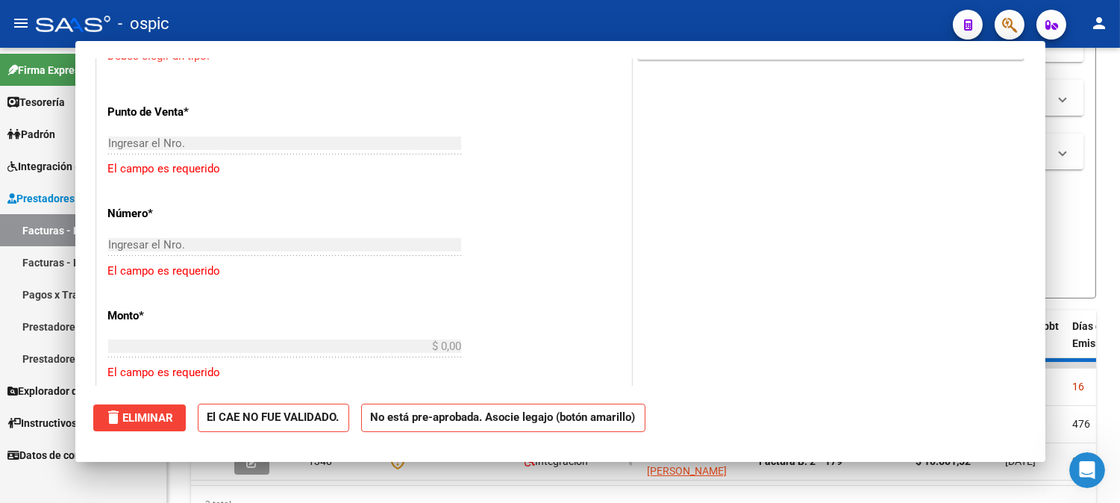
scroll to position [949, 0]
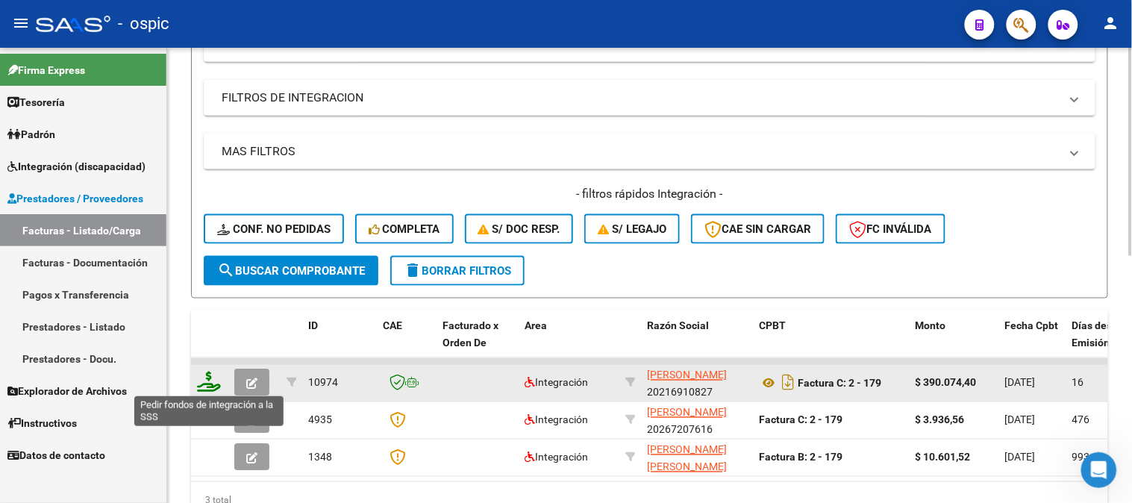
click at [213, 384] on icon at bounding box center [209, 382] width 24 height 21
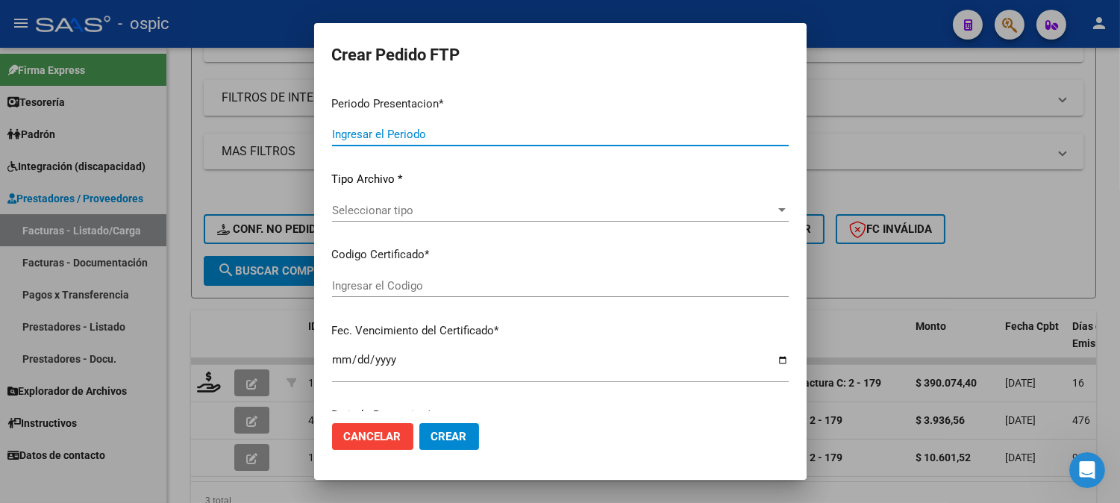
type input "202507"
type input "$ 390.074,40"
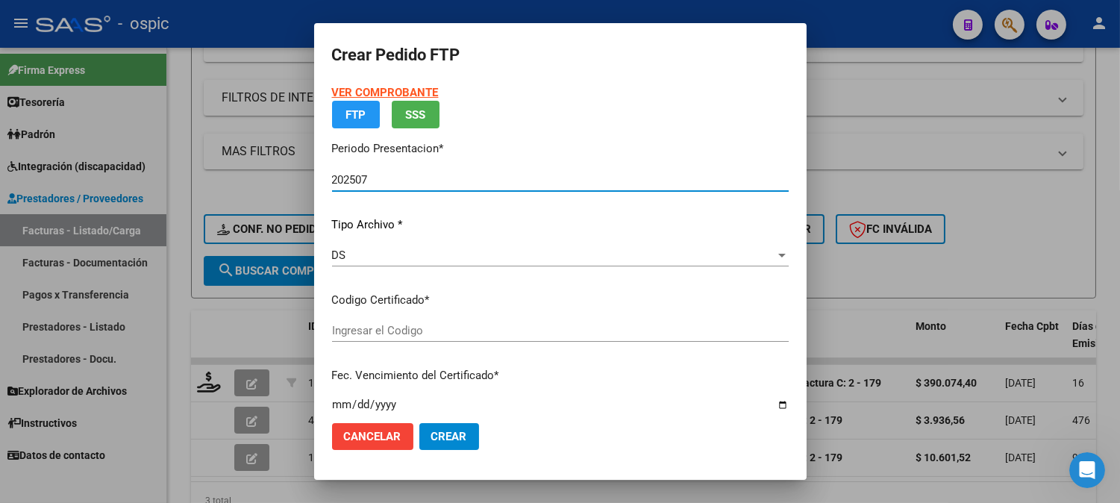
type input "0000000000000000000000000000009069200712"
type input "2033-07-01"
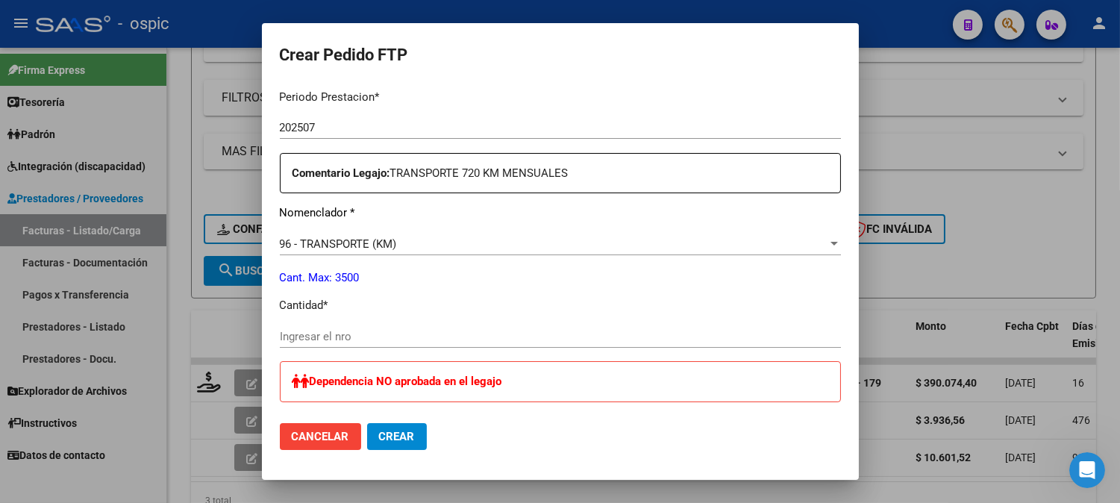
scroll to position [495, 0]
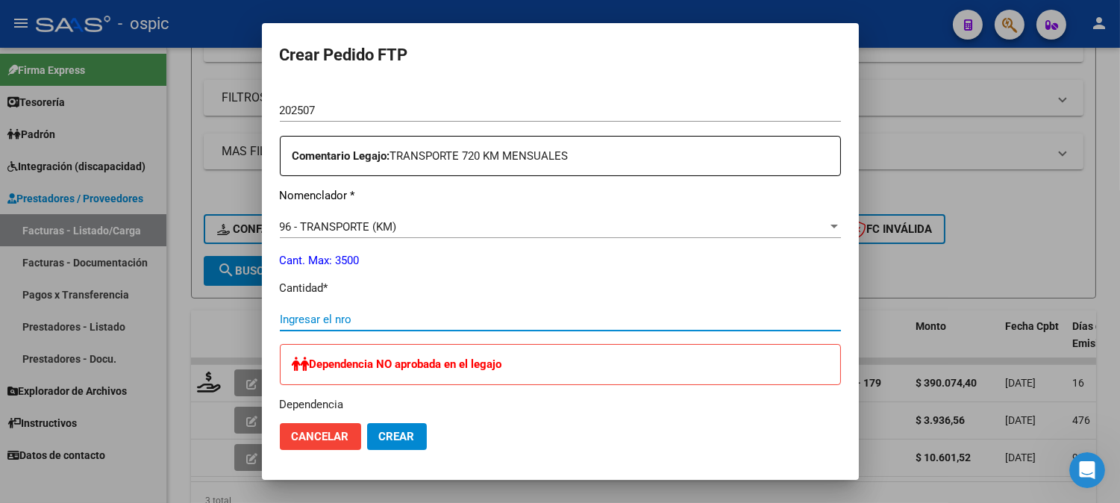
click at [414, 323] on input "Ingresar el nro" at bounding box center [560, 319] width 561 height 13
type input "720"
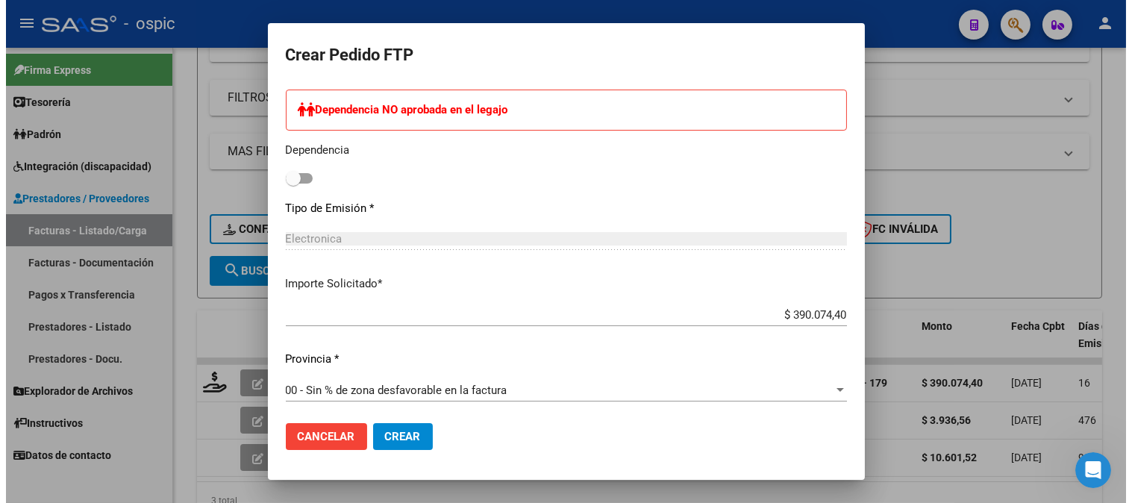
scroll to position [904, 0]
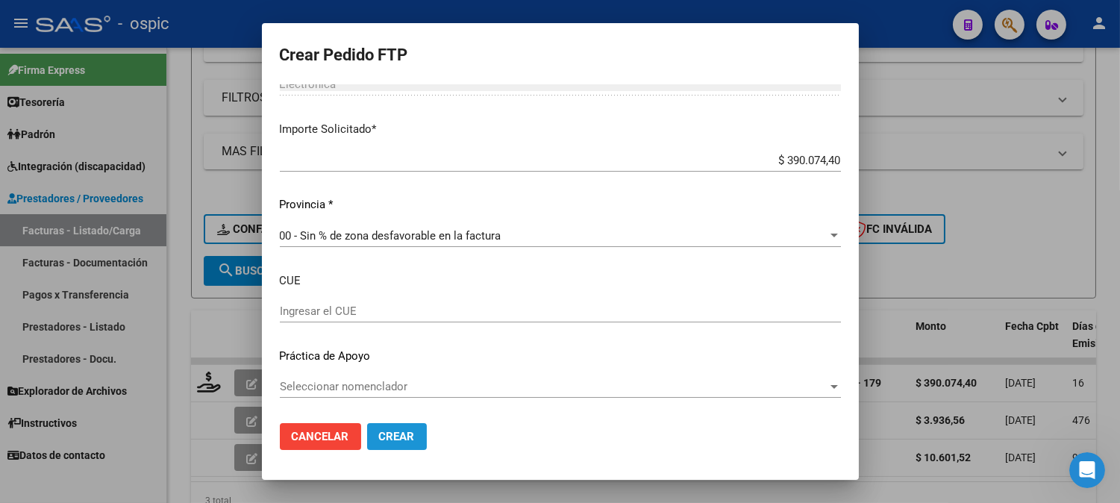
click at [400, 431] on span "Crear" at bounding box center [397, 436] width 36 height 13
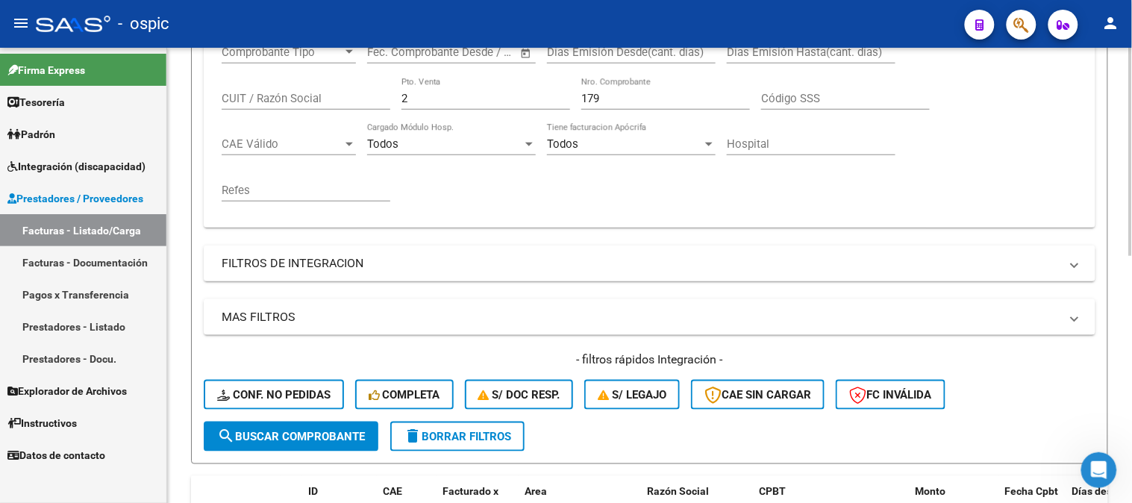
scroll to position [217, 0]
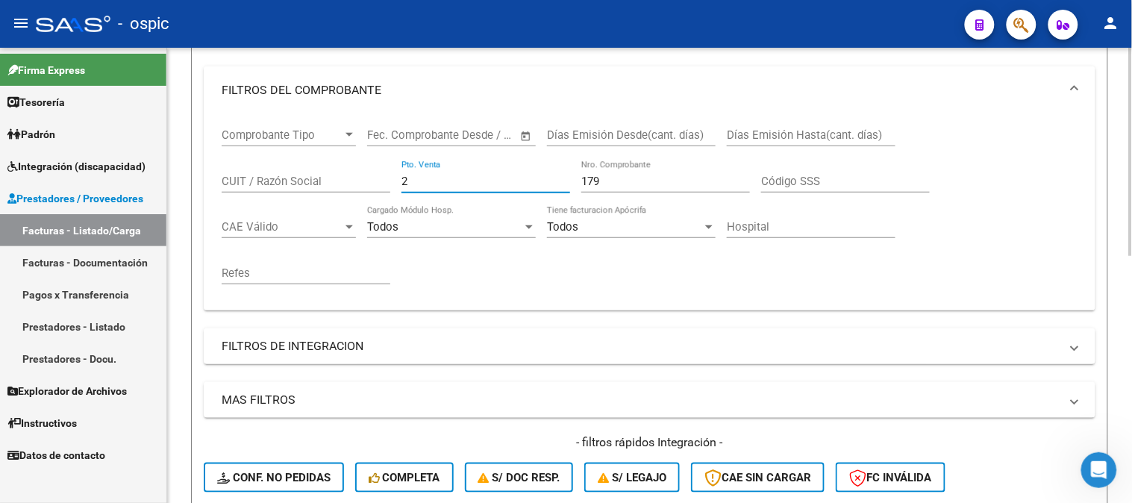
drag, startPoint x: 310, startPoint y: 178, endPoint x: 222, endPoint y: 178, distance: 88.0
click at [229, 178] on div "Comprobante Tipo Comprobante Tipo Start date – End date Fec. Comprobante Desde …" at bounding box center [650, 206] width 856 height 184
type input "1"
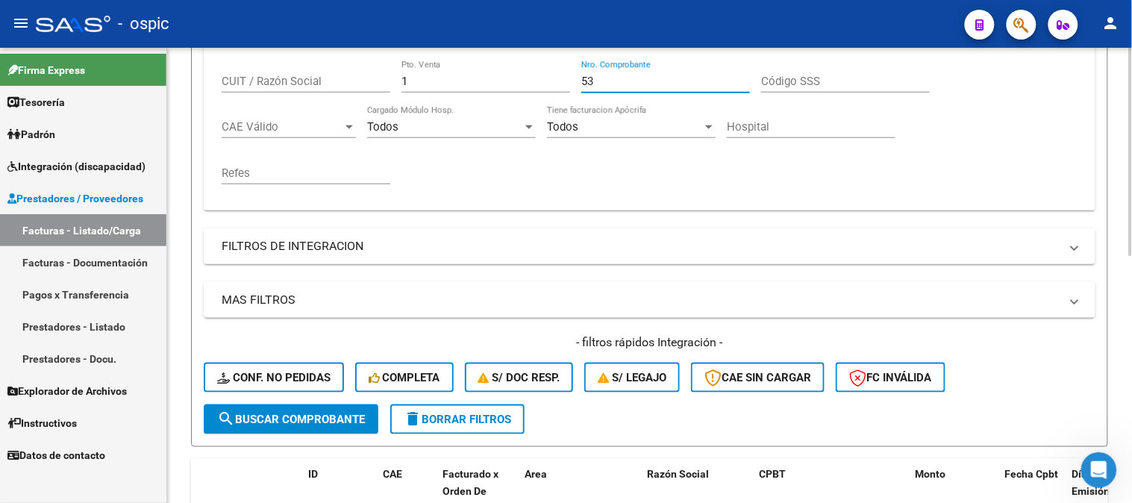
scroll to position [466, 0]
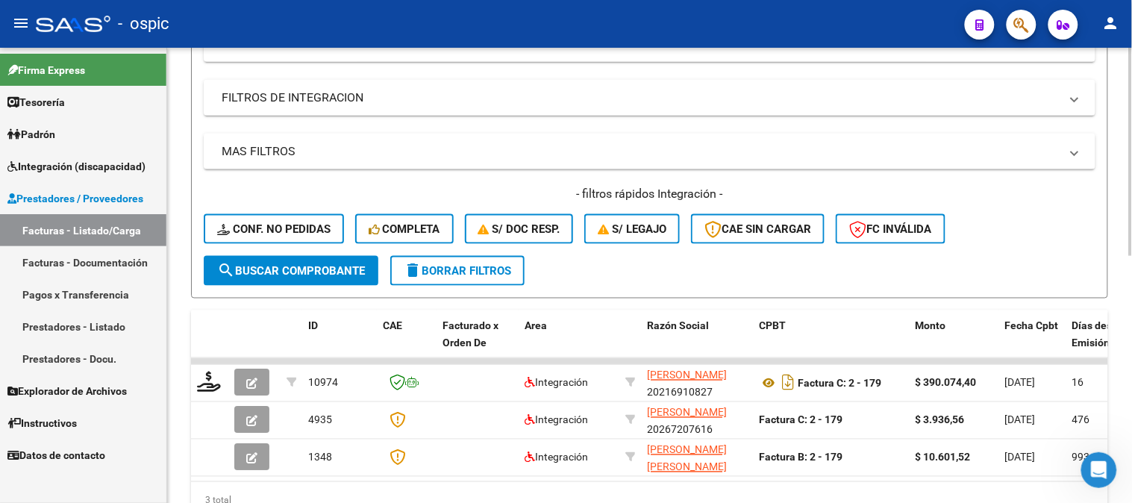
type input "53"
click at [318, 266] on span "search Buscar Comprobante" at bounding box center [291, 270] width 148 height 13
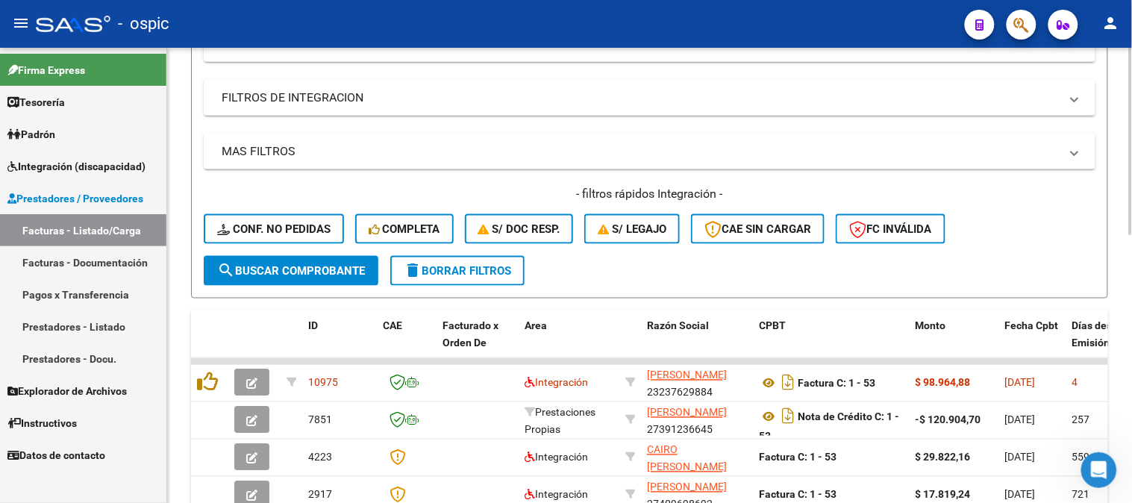
click at [307, 257] on button "search Buscar Comprobante" at bounding box center [291, 271] width 175 height 30
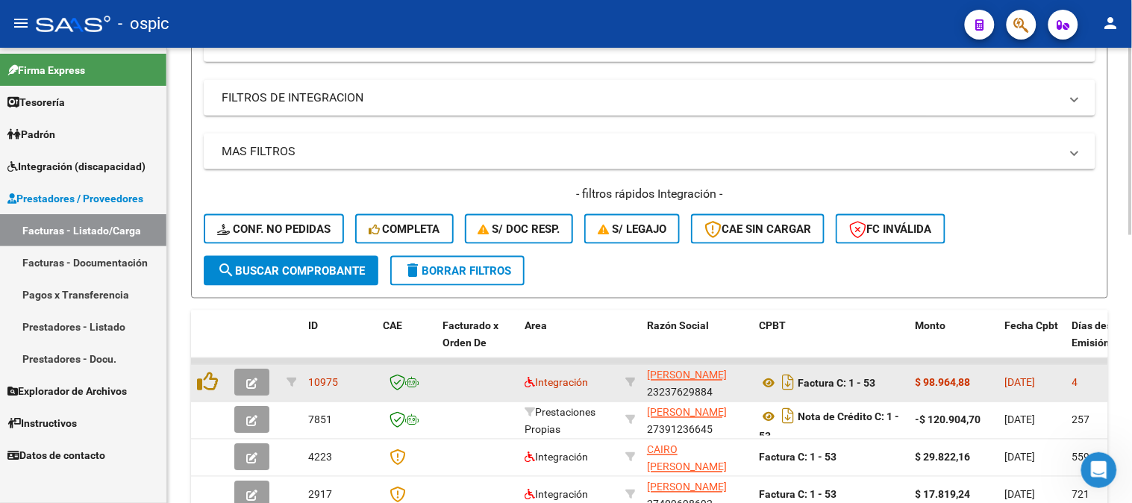
click at [258, 378] on button "button" at bounding box center [251, 382] width 35 height 27
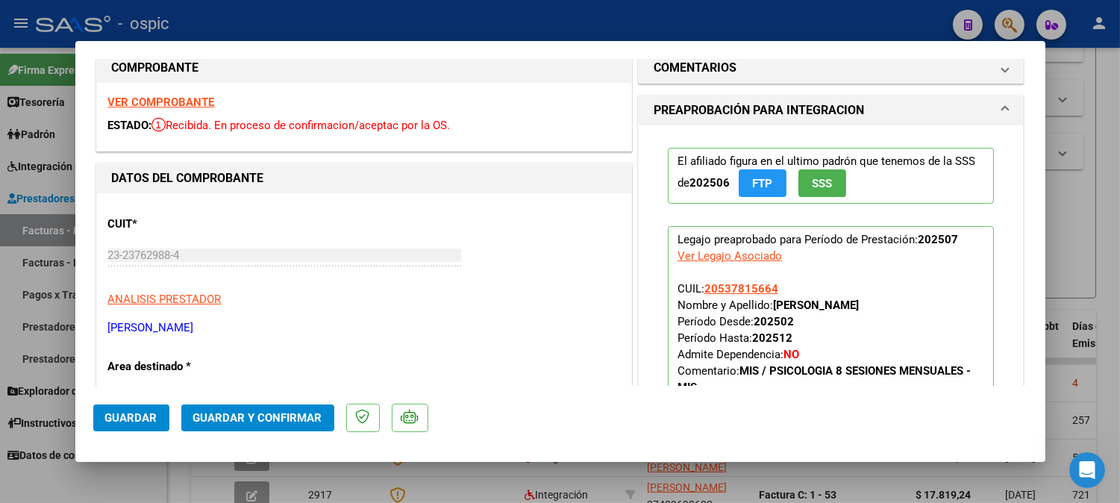
scroll to position [23, 0]
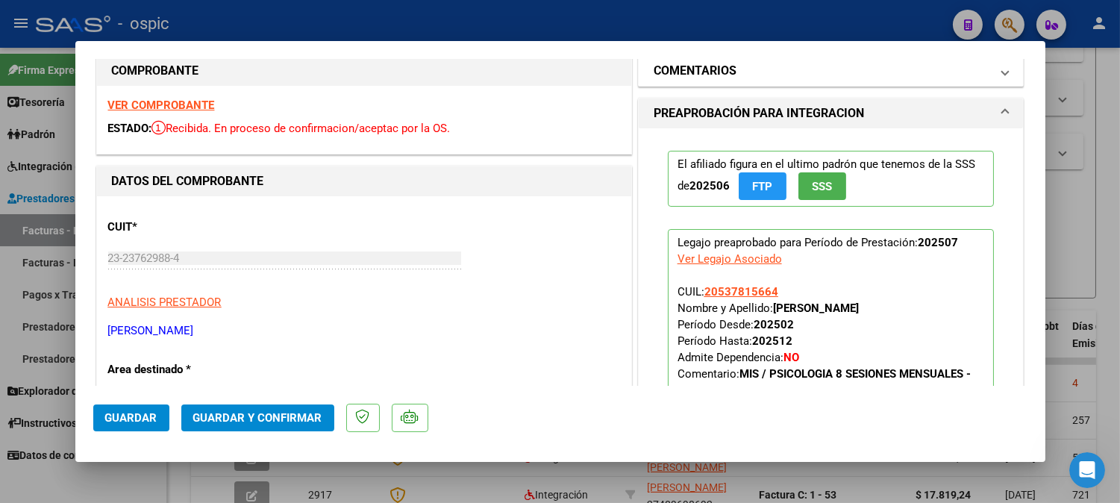
click at [779, 69] on mat-panel-title "COMENTARIOS" at bounding box center [822, 71] width 337 height 18
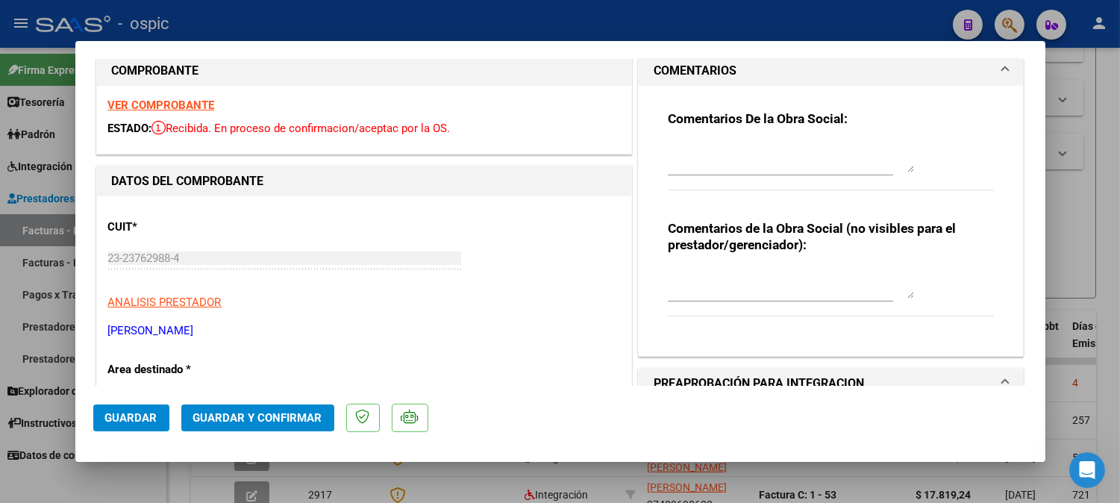
drag, startPoint x: 766, startPoint y: 266, endPoint x: 775, endPoint y: 266, distance: 8.2
click at [767, 266] on div at bounding box center [791, 284] width 246 height 36
type textarea "PSICO 8 SESIONES"
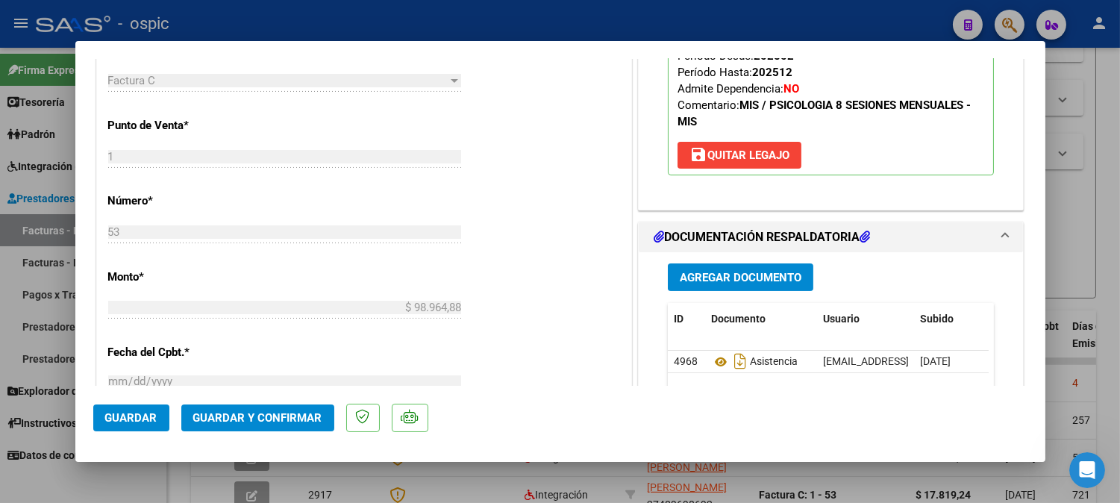
scroll to position [665, 0]
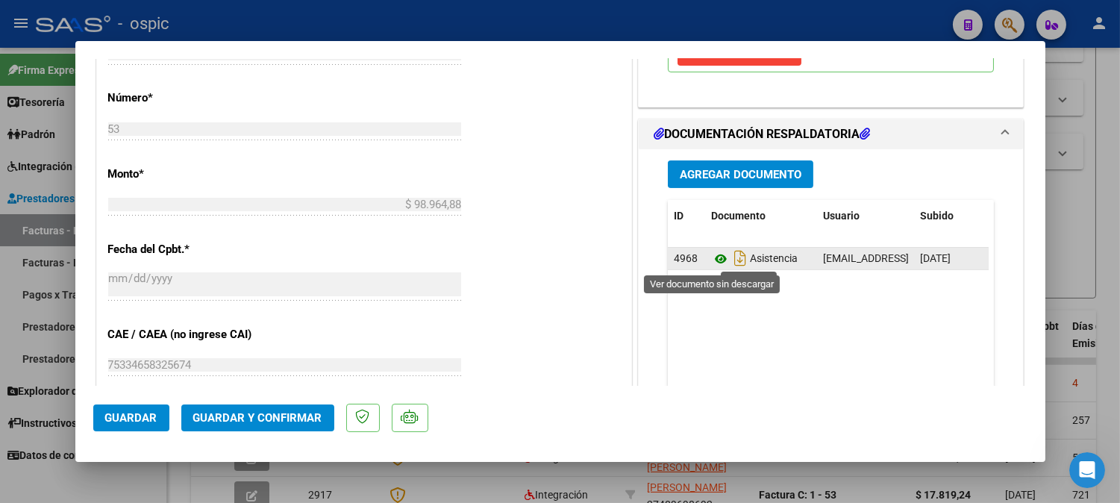
click at [718, 260] on icon at bounding box center [720, 259] width 19 height 18
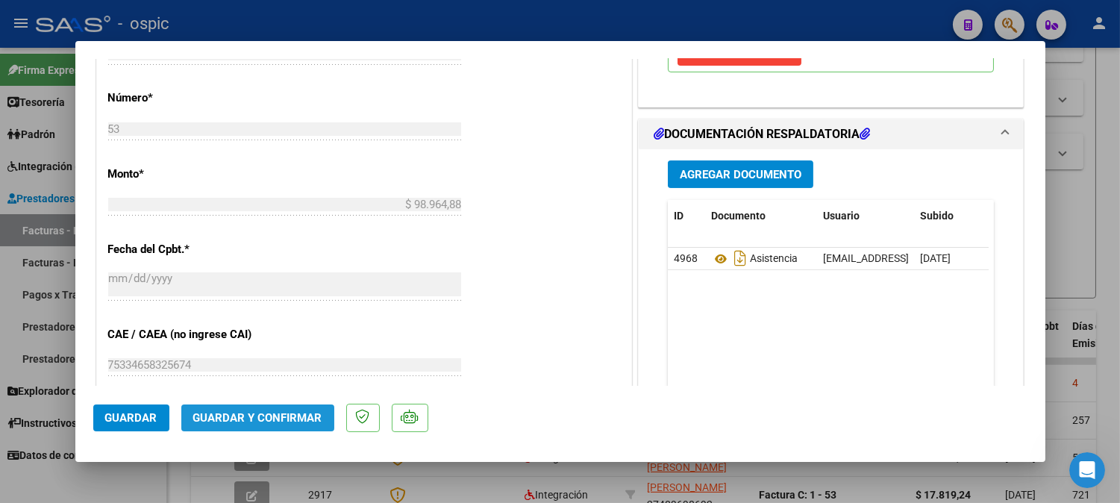
click at [299, 411] on span "Guardar y Confirmar" at bounding box center [257, 417] width 129 height 13
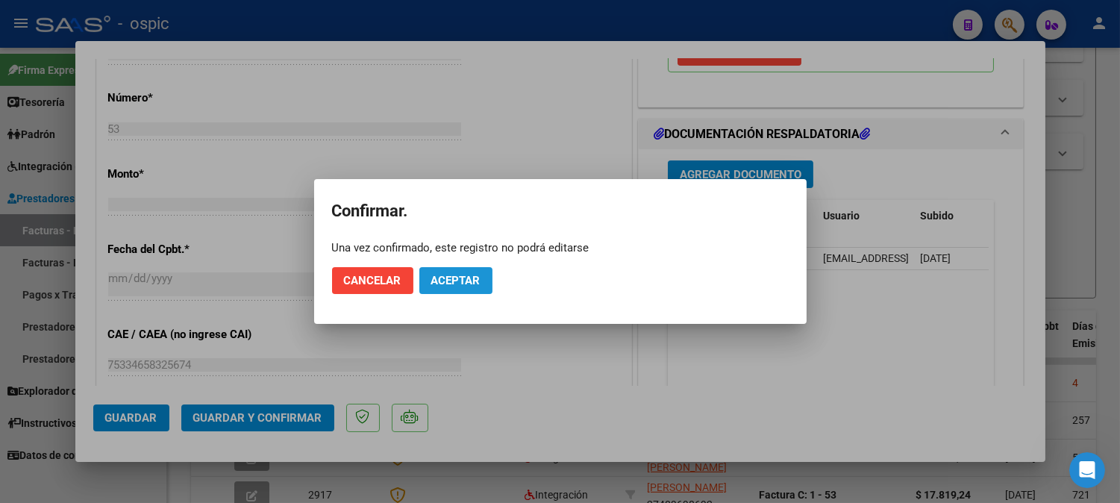
click at [474, 275] on span "Aceptar" at bounding box center [455, 280] width 49 height 13
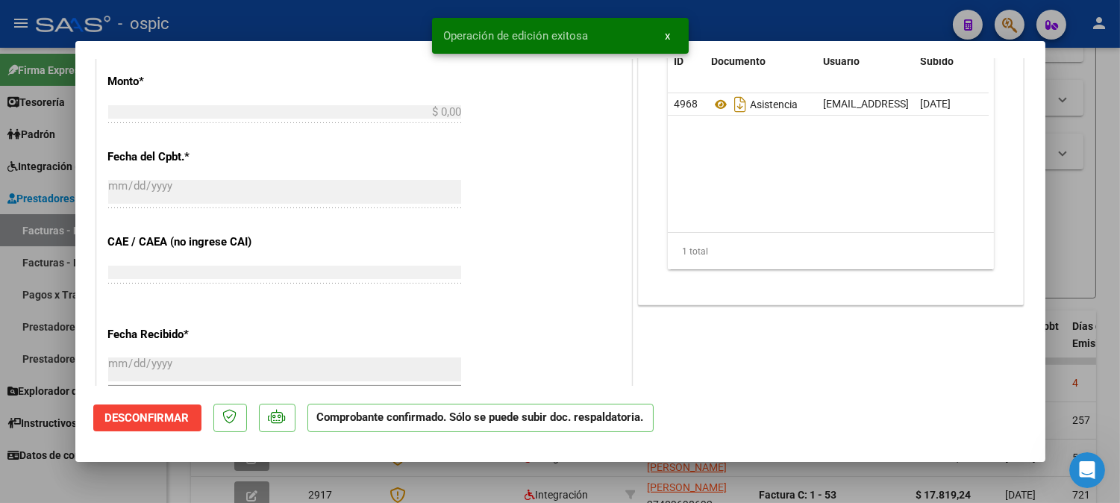
scroll to position [0, 0]
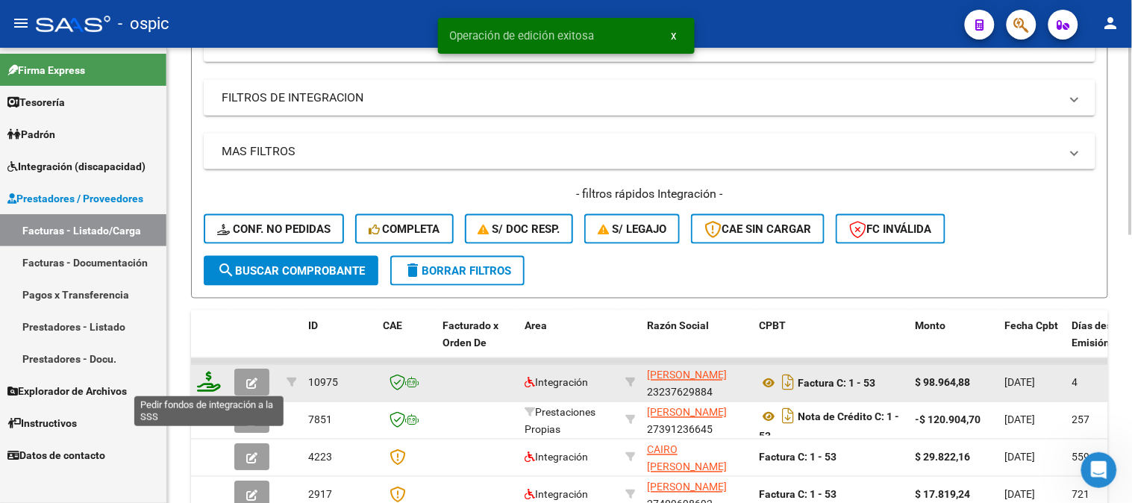
click at [210, 383] on icon at bounding box center [209, 382] width 24 height 21
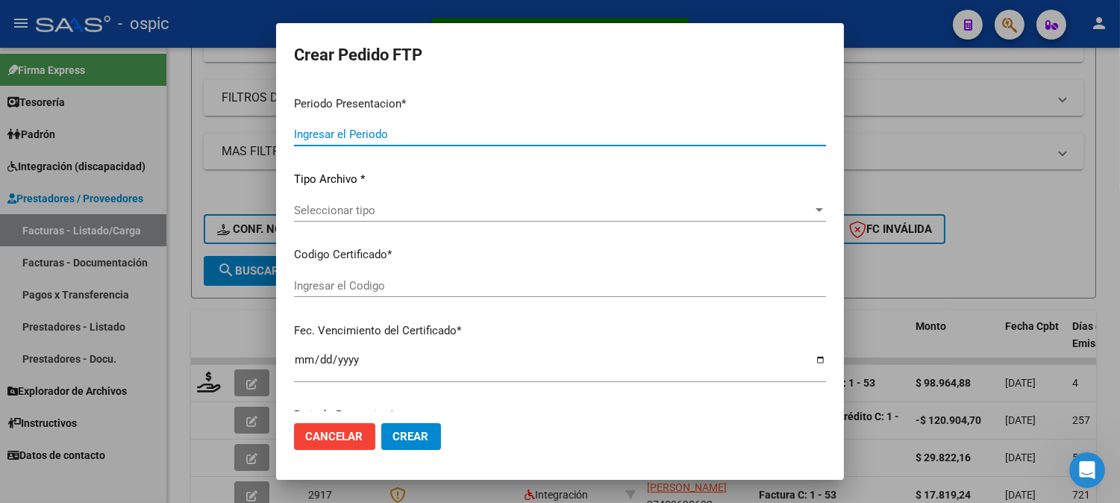
type input "202507"
type input "$ 98.964,88"
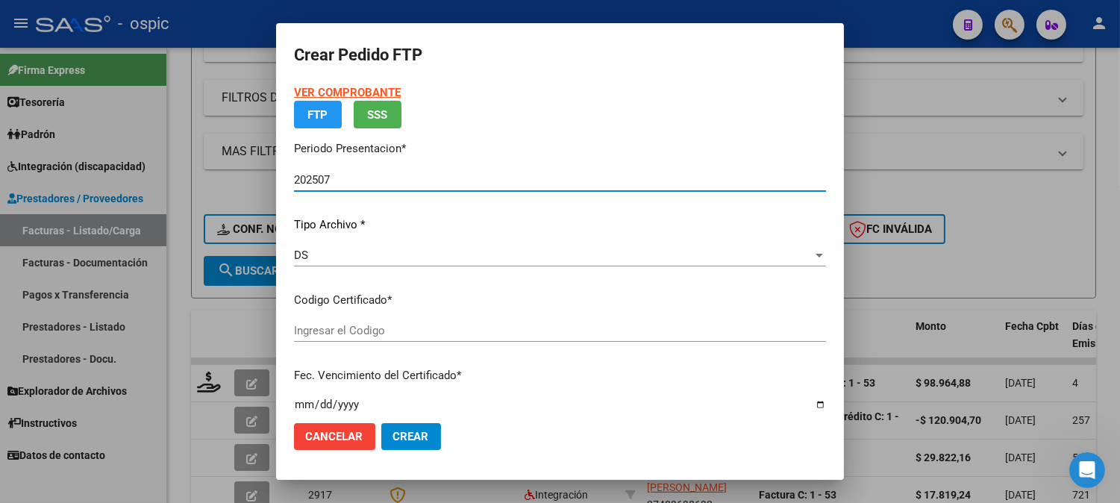
type input "0000000000000000000000000000008579990229"
type input "2028-05-22"
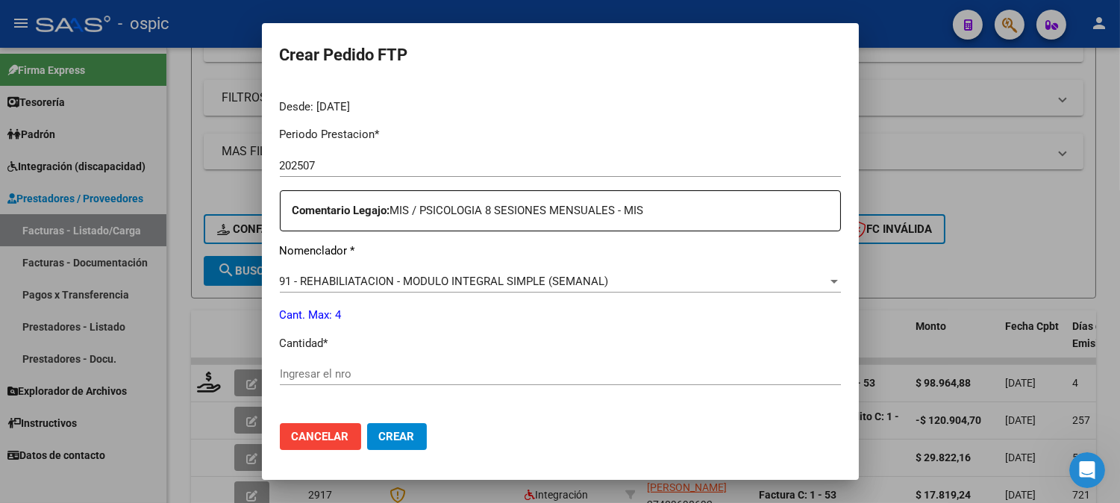
scroll to position [466, 0]
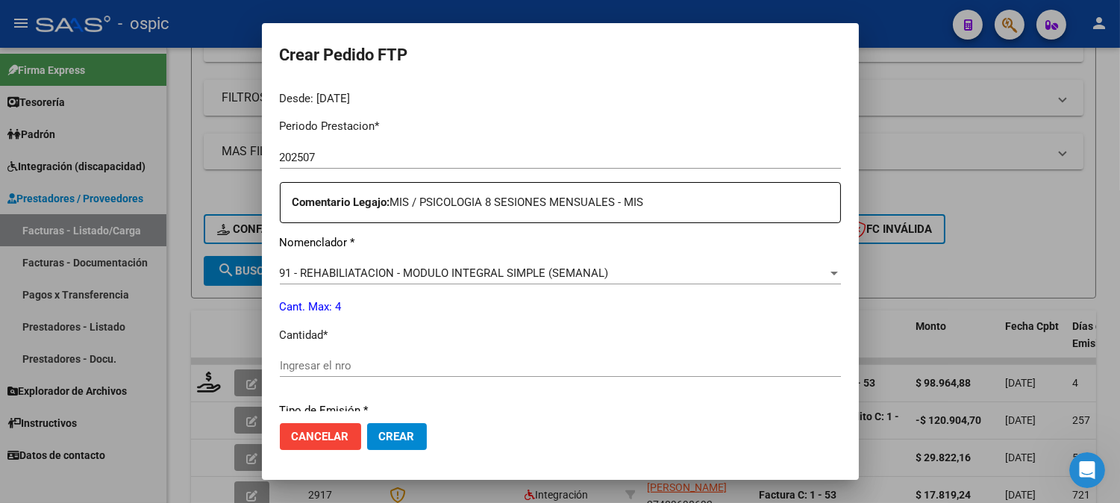
click at [562, 366] on input "Ingresar el nro" at bounding box center [560, 365] width 561 height 13
type input "4"
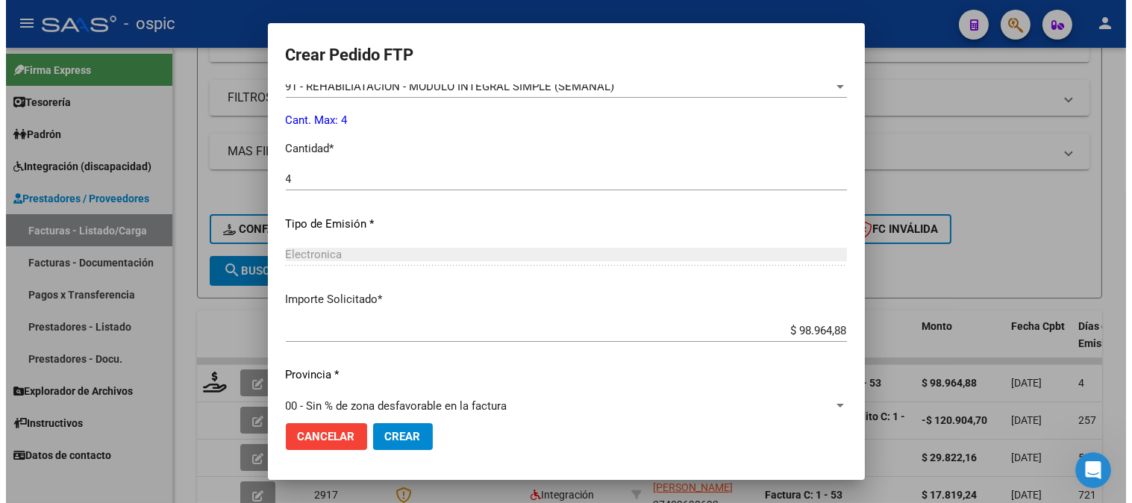
scroll to position [672, 0]
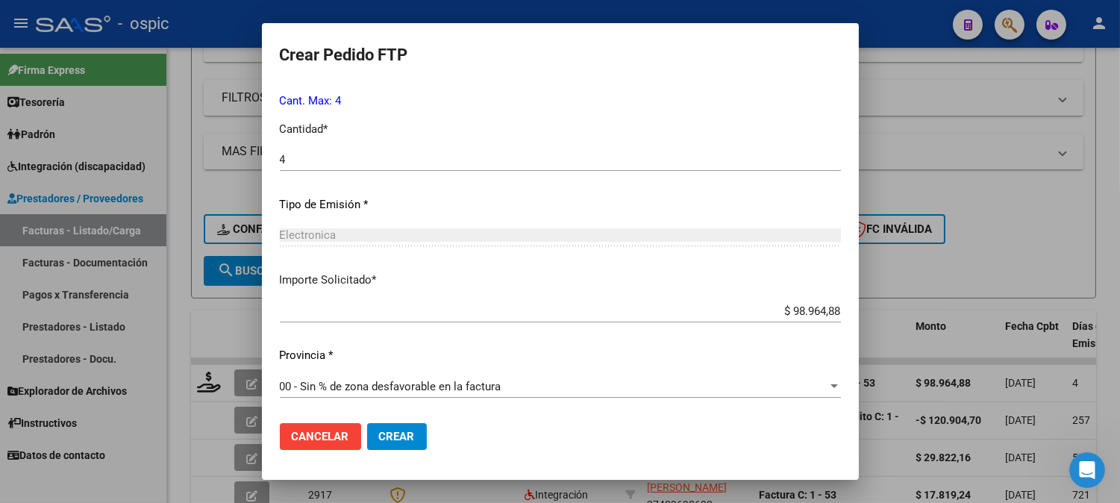
click at [406, 431] on span "Crear" at bounding box center [397, 436] width 36 height 13
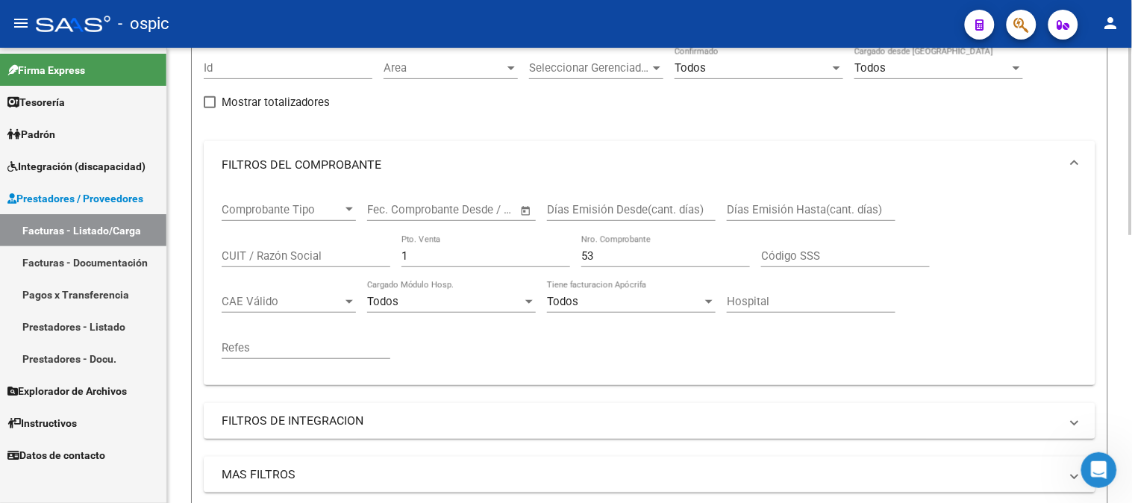
scroll to position [134, 0]
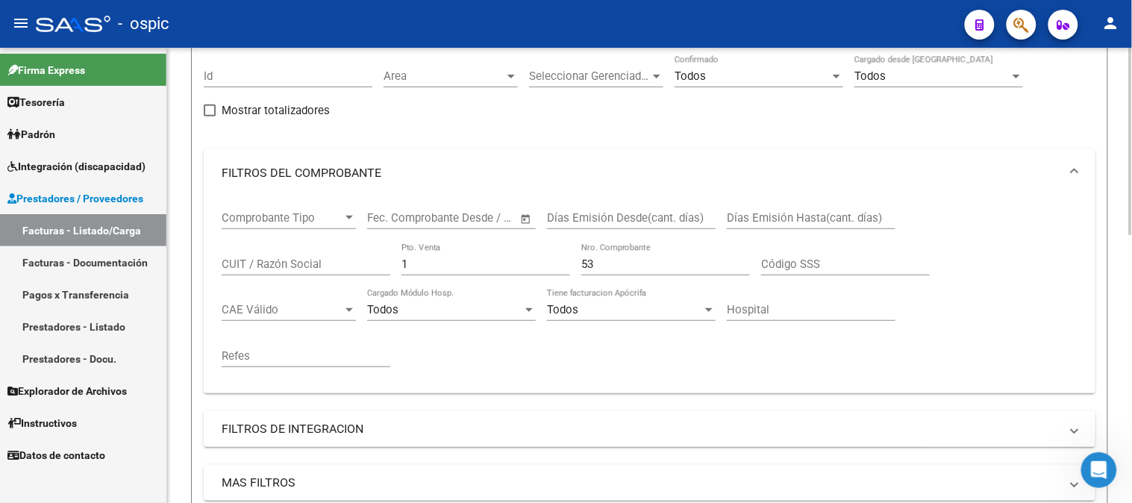
drag, startPoint x: 420, startPoint y: 265, endPoint x: 384, endPoint y: 259, distance: 36.3
click at [393, 265] on div "Comprobante Tipo Comprobante Tipo Start date – End date Fec. Comprobante Desde …" at bounding box center [650, 289] width 856 height 184
type input "2"
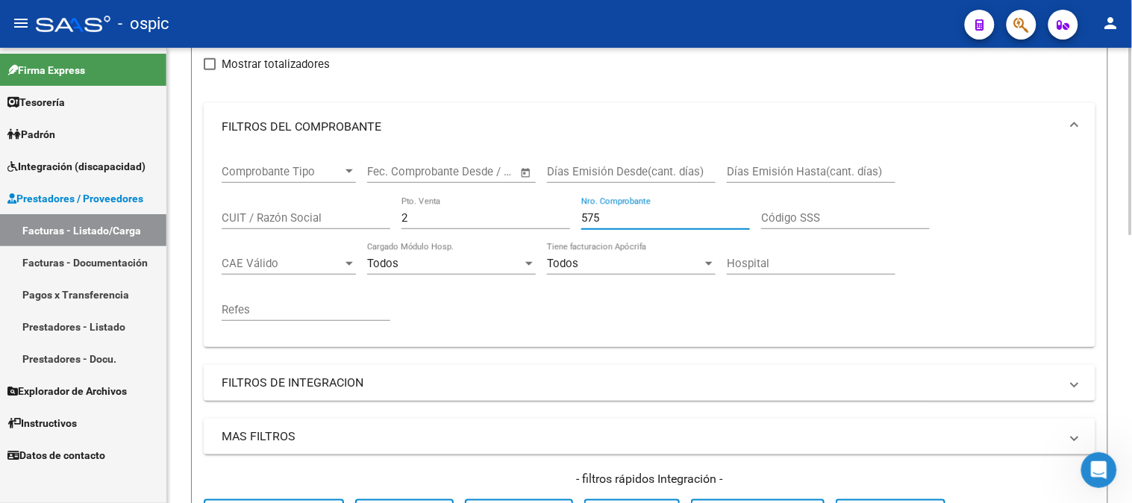
scroll to position [383, 0]
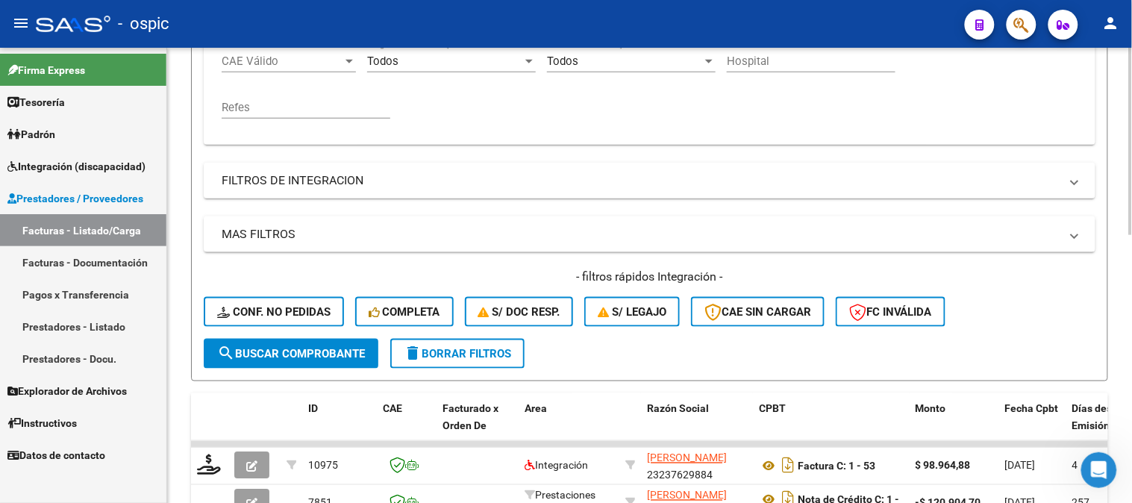
type input "575"
click at [302, 343] on button "search Buscar Comprobante" at bounding box center [291, 354] width 175 height 30
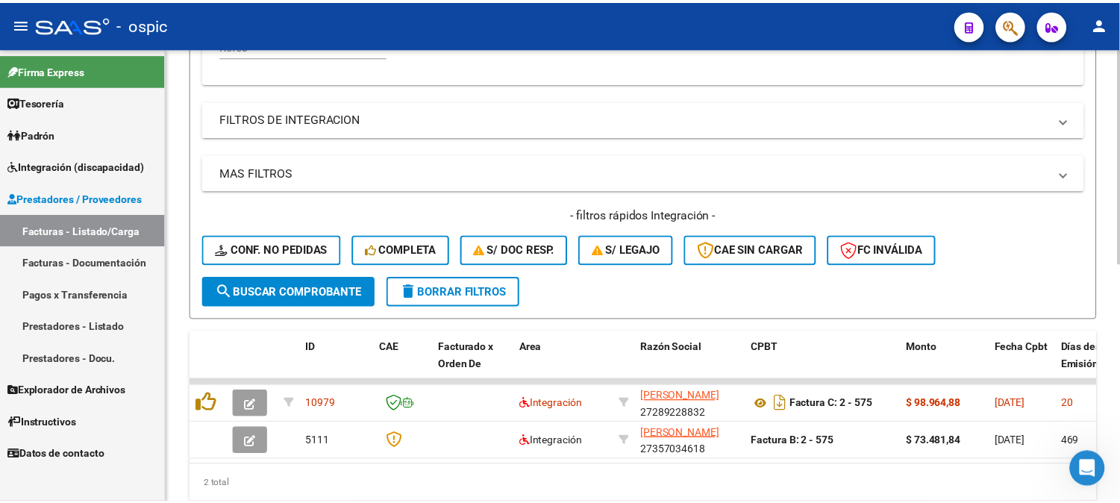
scroll to position [503, 0]
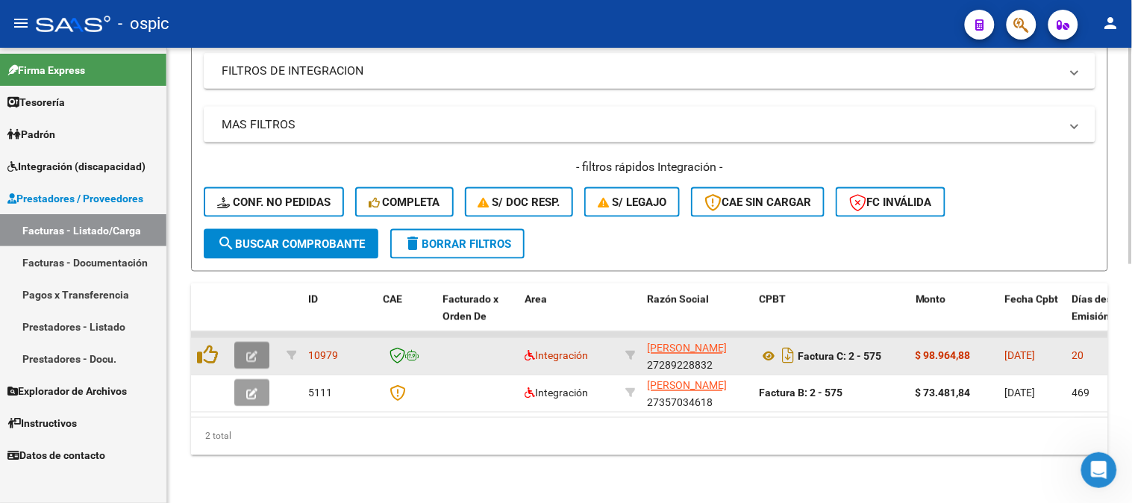
click at [251, 351] on icon "button" at bounding box center [251, 356] width 11 height 11
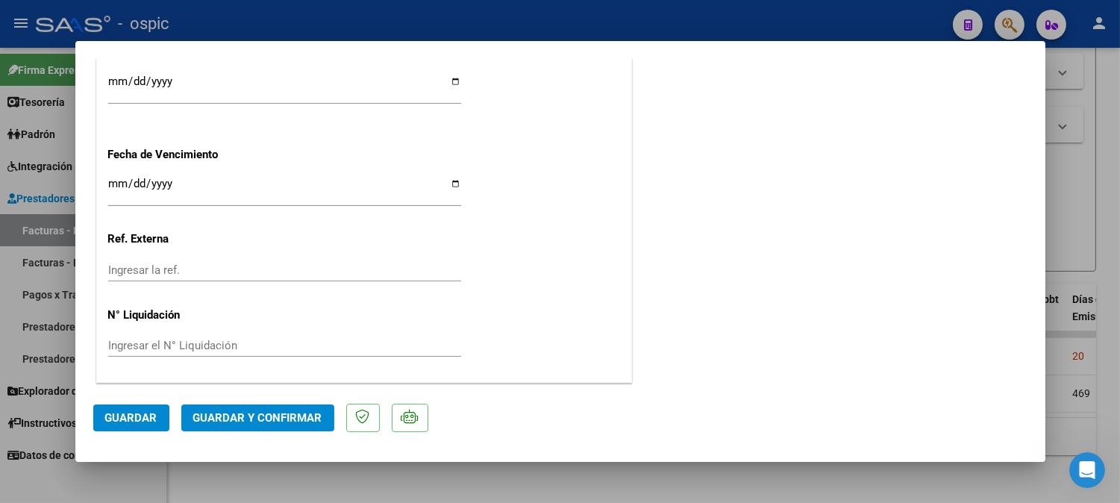
scroll to position [0, 0]
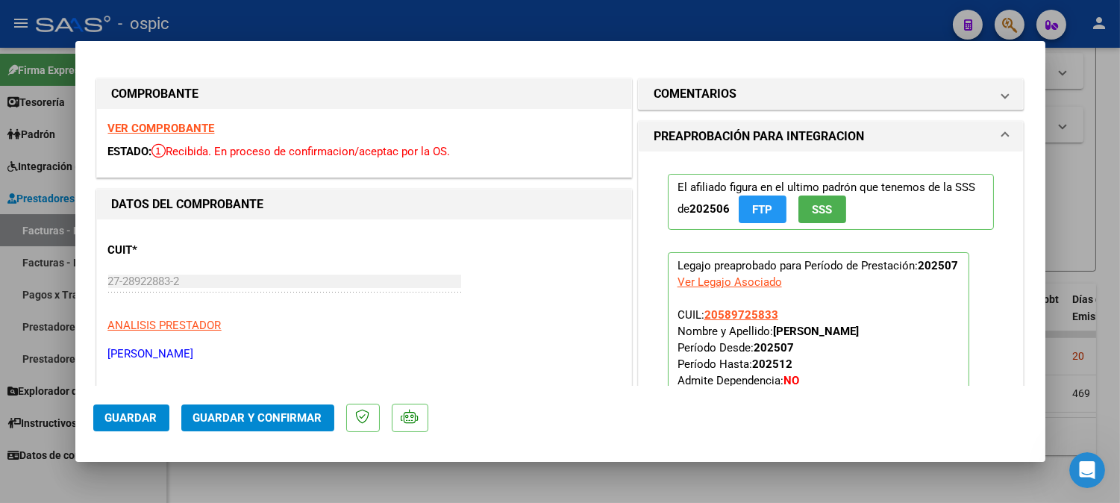
drag, startPoint x: 717, startPoint y: 87, endPoint x: 713, endPoint y: 254, distance: 167.2
click at [717, 90] on h1 "COMENTARIOS" at bounding box center [695, 94] width 83 height 18
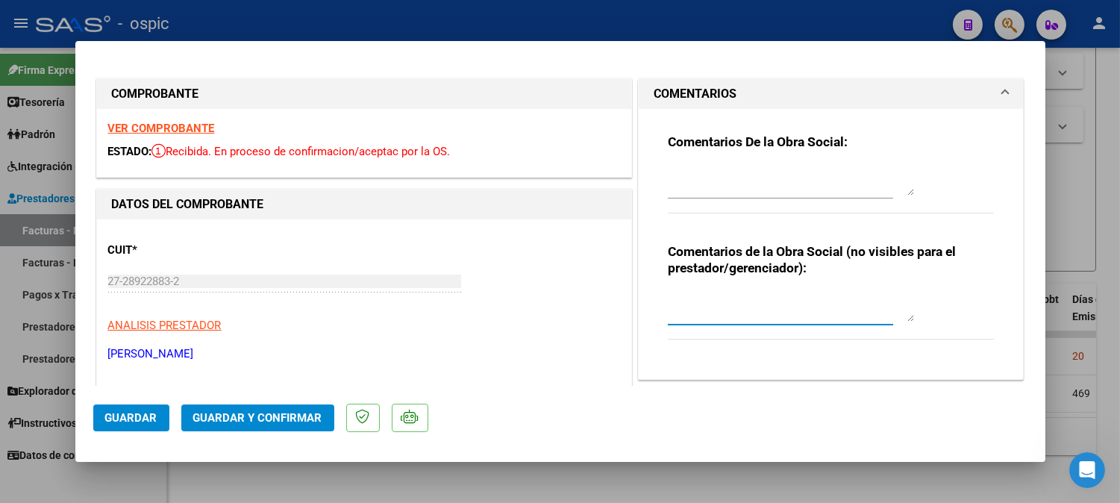
drag, startPoint x: 713, startPoint y: 298, endPoint x: 1131, endPoint y: 300, distance: 418.6
click at [719, 298] on textarea at bounding box center [791, 307] width 246 height 30
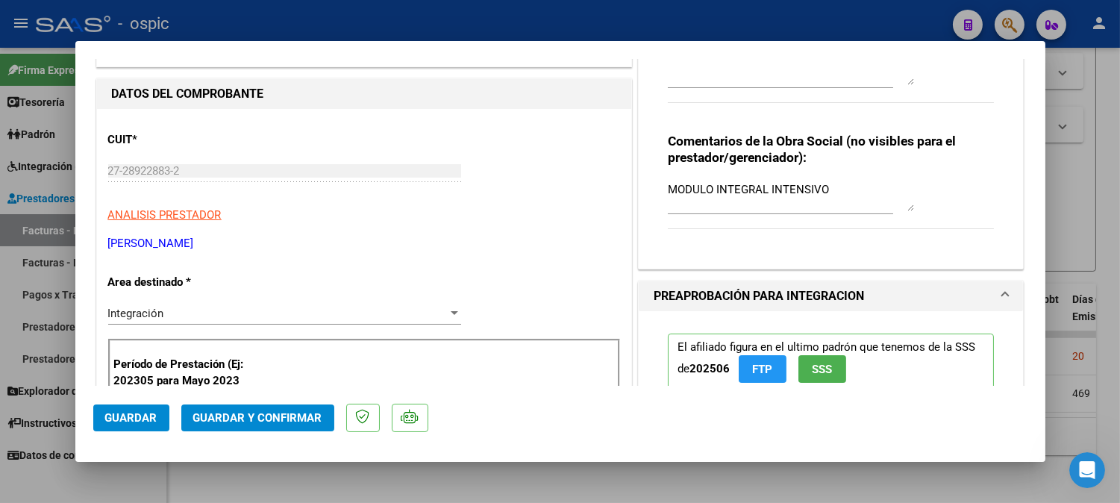
scroll to position [80, 0]
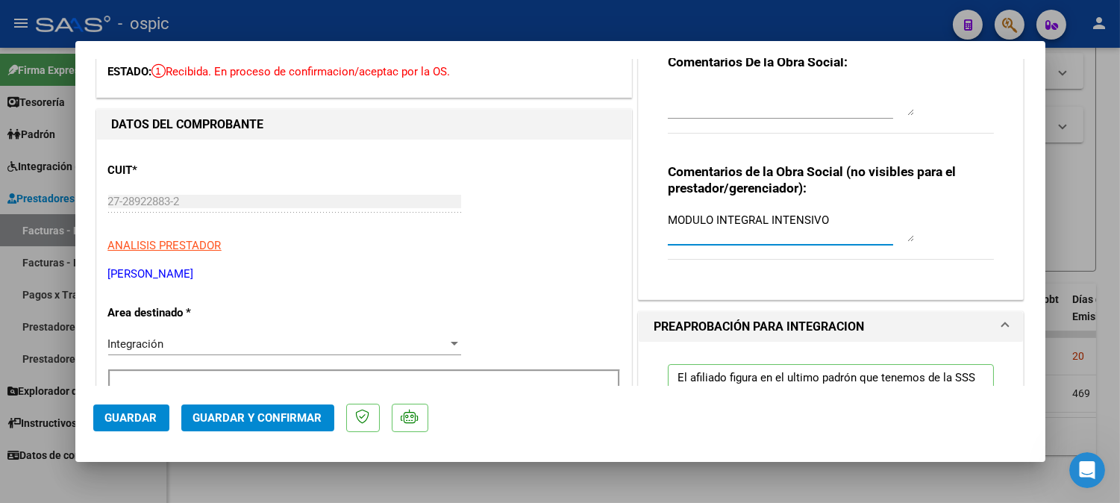
drag, startPoint x: 831, startPoint y: 225, endPoint x: 293, endPoint y: 225, distance: 538.0
type textarea "PSICO 8 SESIONES"
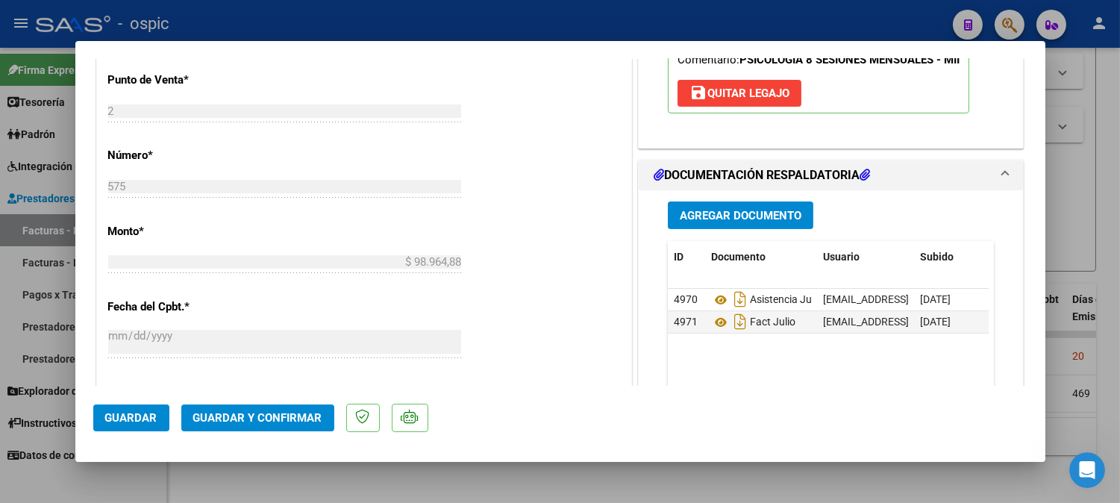
scroll to position [657, 0]
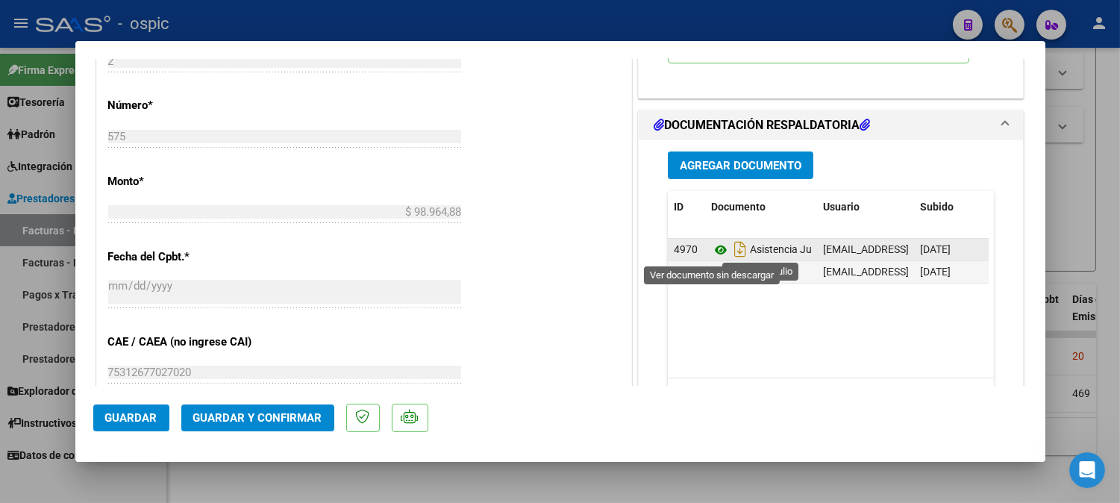
click at [711, 251] on icon at bounding box center [720, 250] width 19 height 18
click at [711, 248] on icon at bounding box center [720, 250] width 19 height 18
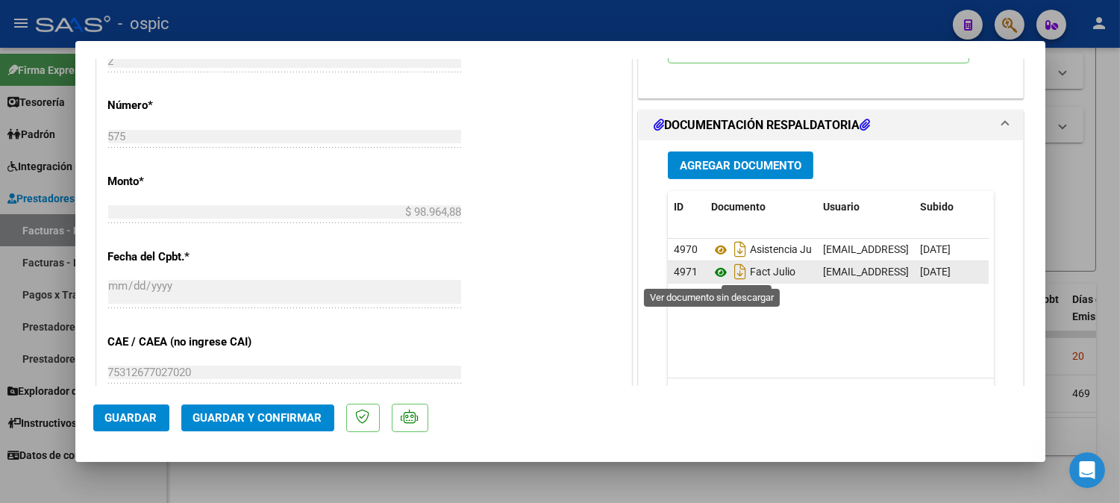
click at [716, 273] on icon at bounding box center [720, 272] width 19 height 18
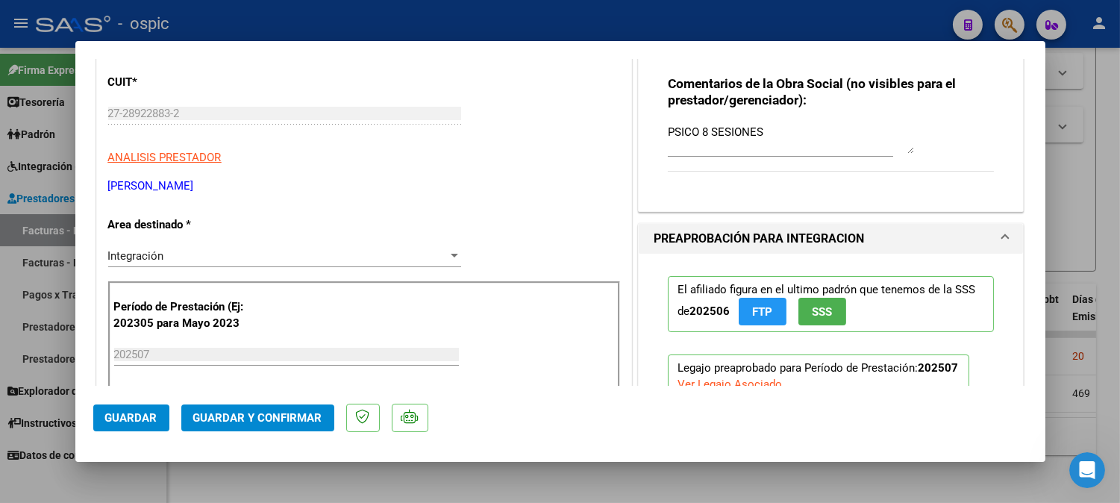
scroll to position [160, 0]
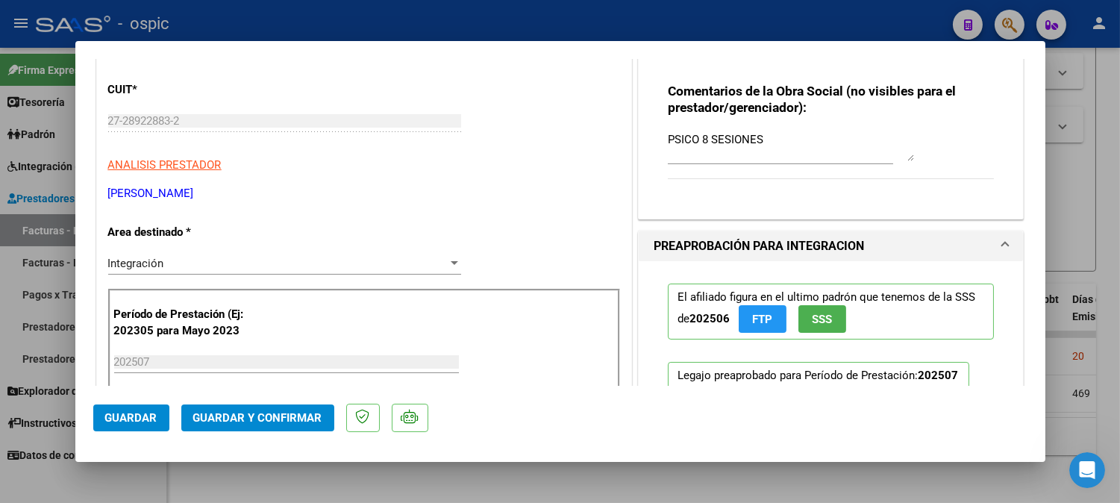
click at [243, 408] on button "Guardar y Confirmar" at bounding box center [257, 417] width 153 height 27
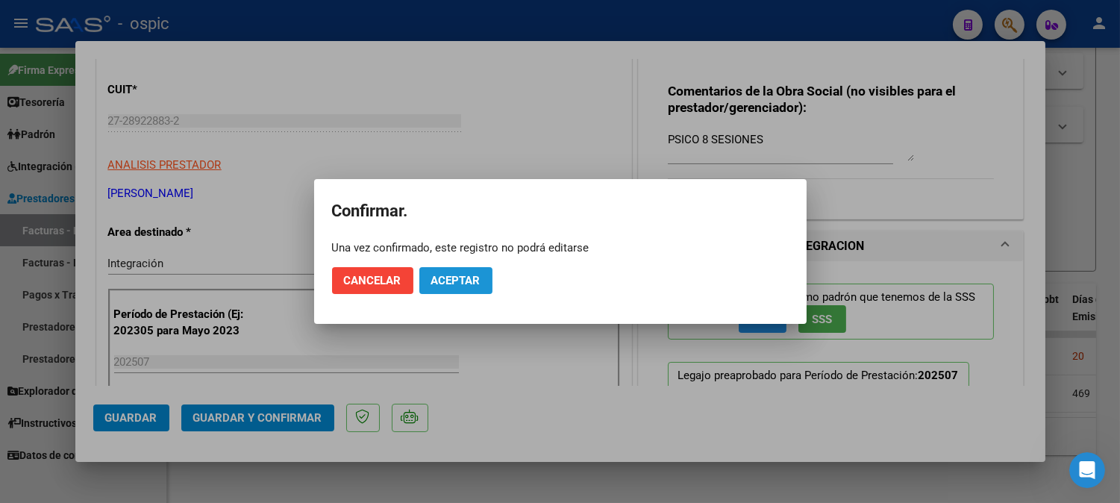
click at [469, 266] on mat-dialog-actions "Cancelar Aceptar" at bounding box center [560, 280] width 457 height 51
click at [465, 272] on button "Aceptar" at bounding box center [455, 280] width 73 height 27
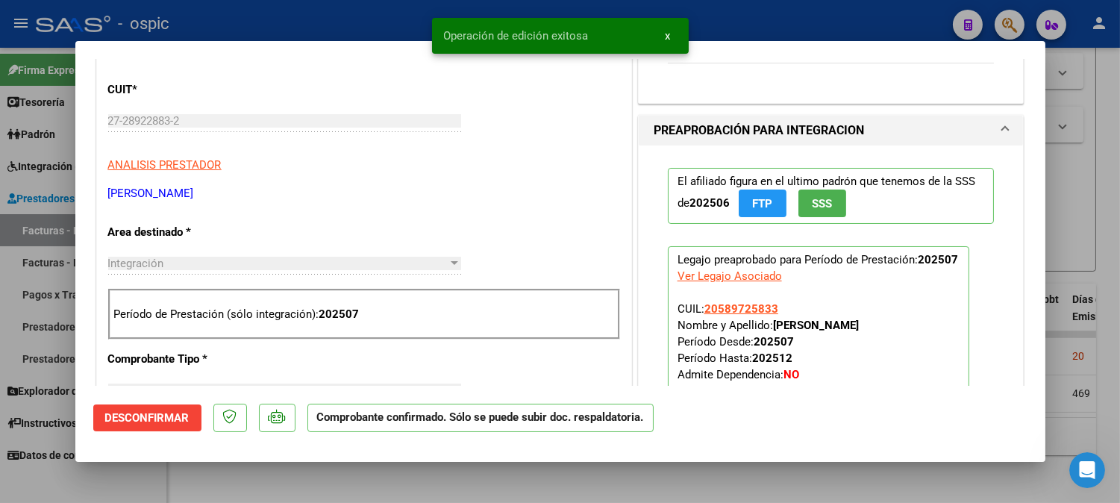
type input "$ 0,00"
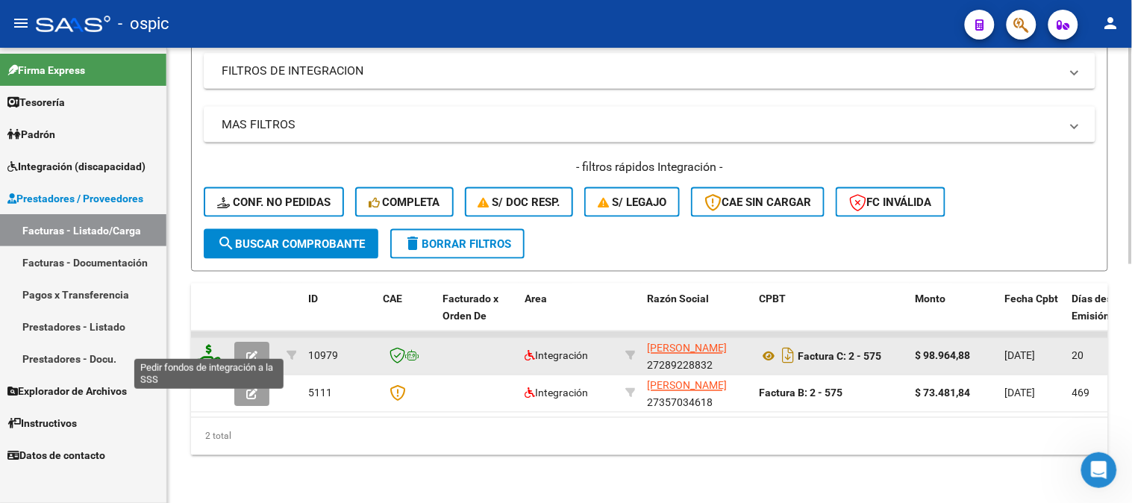
click at [207, 345] on icon at bounding box center [209, 355] width 24 height 21
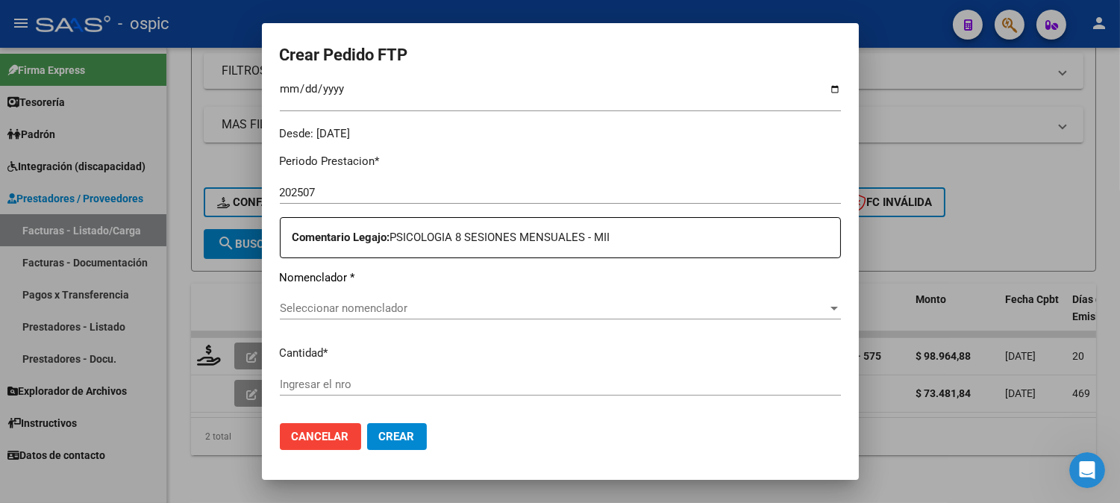
scroll to position [436, 0]
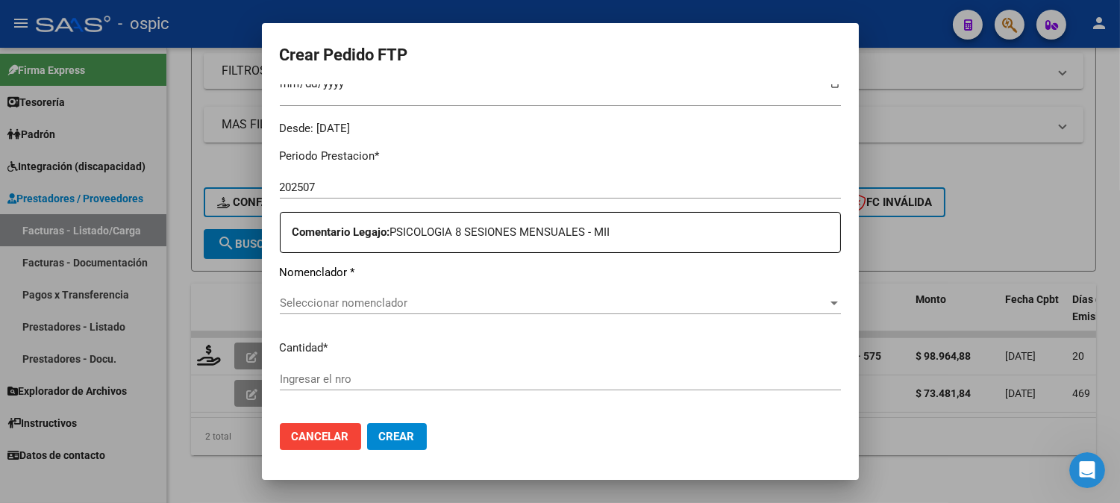
click at [481, 309] on div "Seleccionar nomenclador Seleccionar nomenclador" at bounding box center [560, 303] width 561 height 22
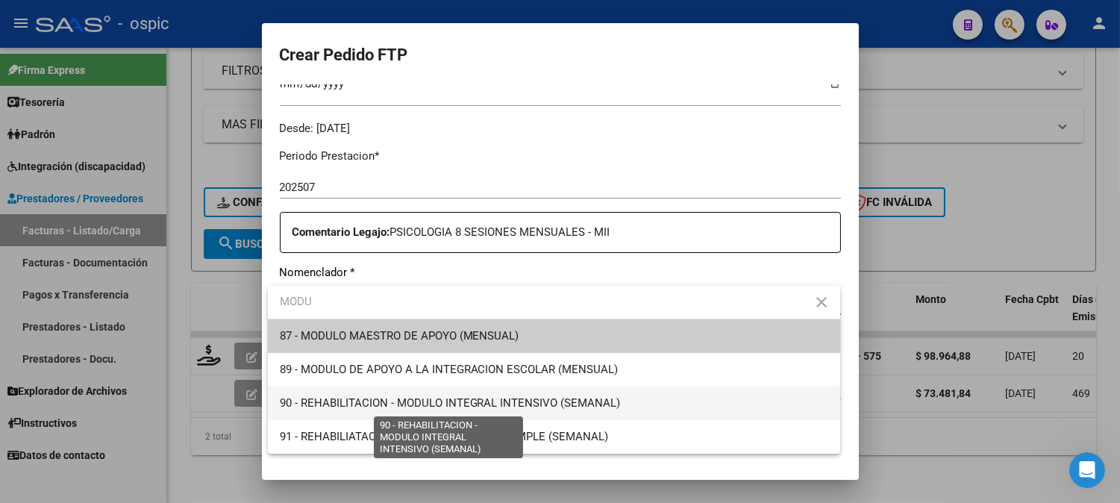
click at [528, 399] on span "90 - REHABILITACION - MODULO INTEGRAL INTENSIVO (SEMANAL)" at bounding box center [450, 402] width 341 height 13
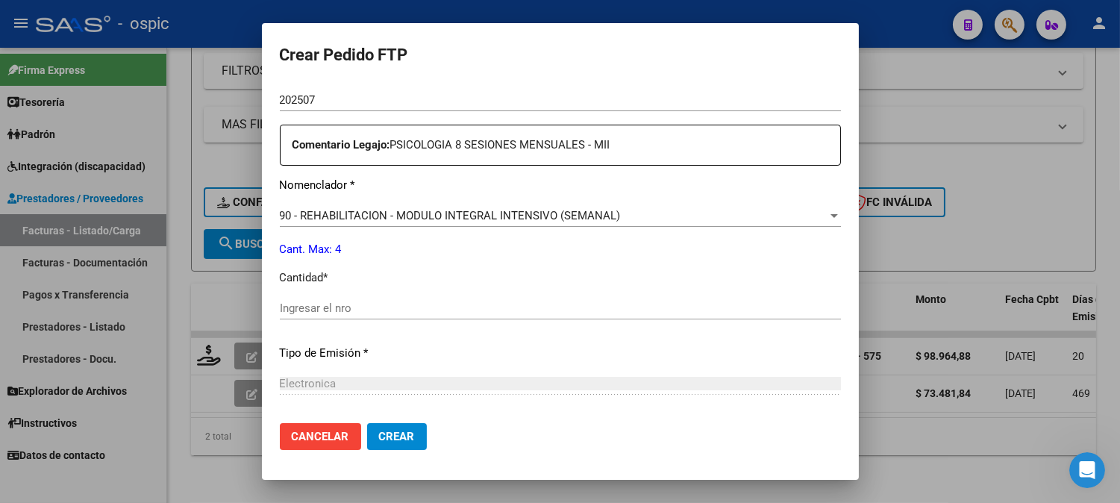
scroll to position [525, 0]
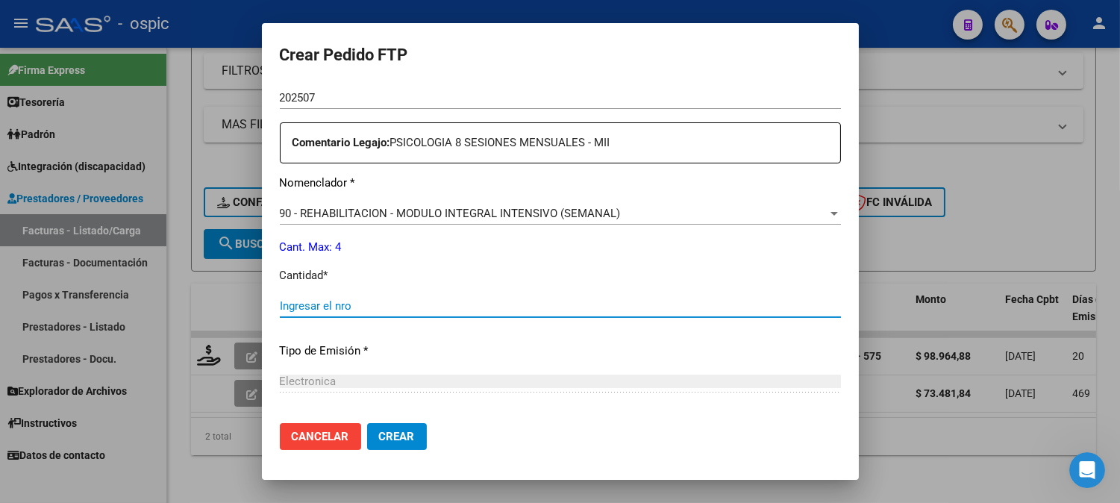
click at [575, 306] on input "Ingresar el nro" at bounding box center [560, 305] width 561 height 13
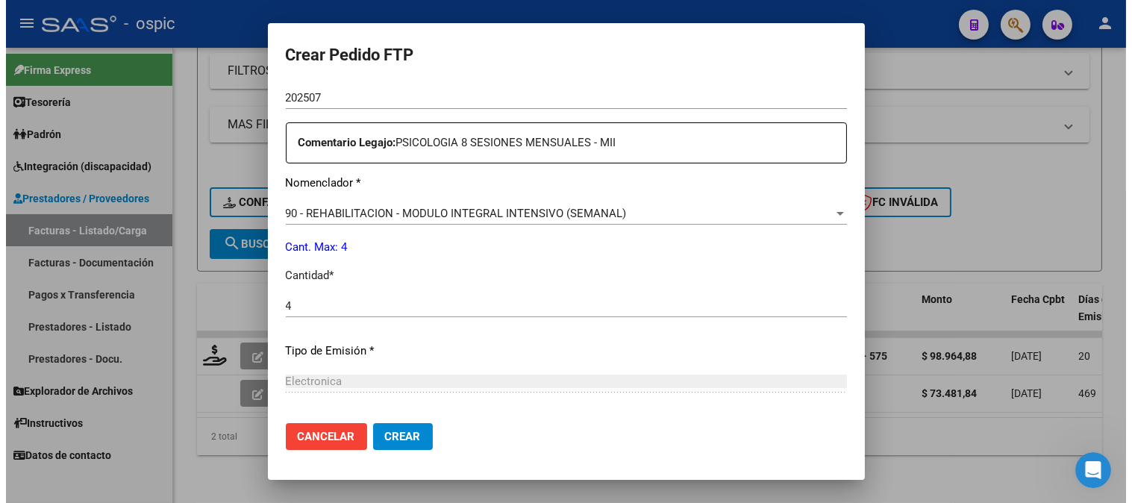
scroll to position [672, 0]
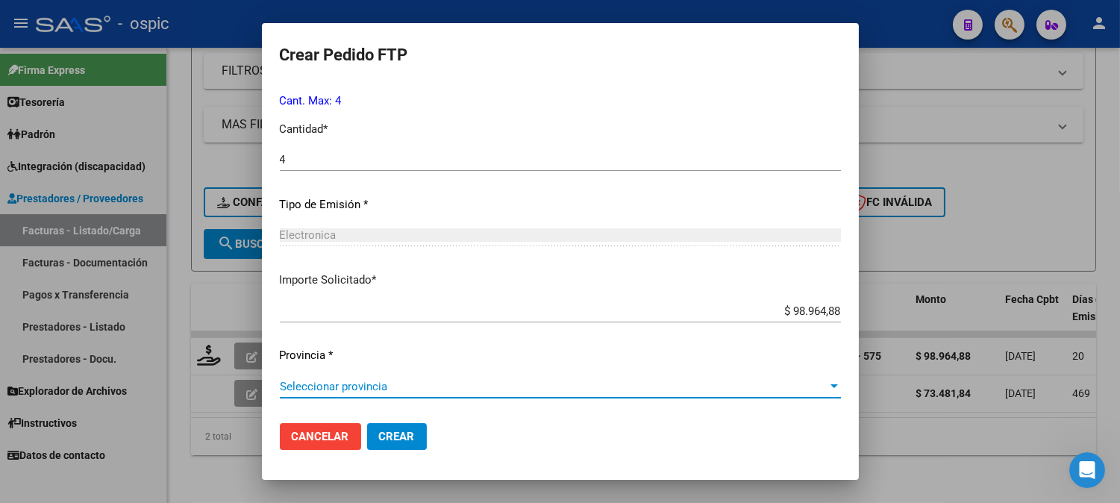
click at [411, 387] on span "Seleccionar provincia" at bounding box center [554, 386] width 548 height 13
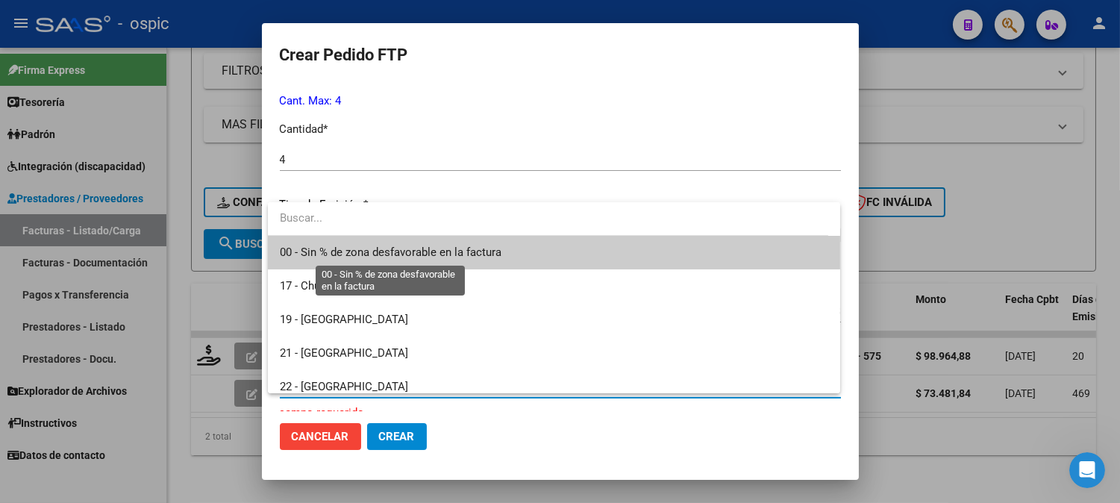
click at [374, 250] on span "00 - Sin % de zona desfavorable en la factura" at bounding box center [391, 251] width 222 height 13
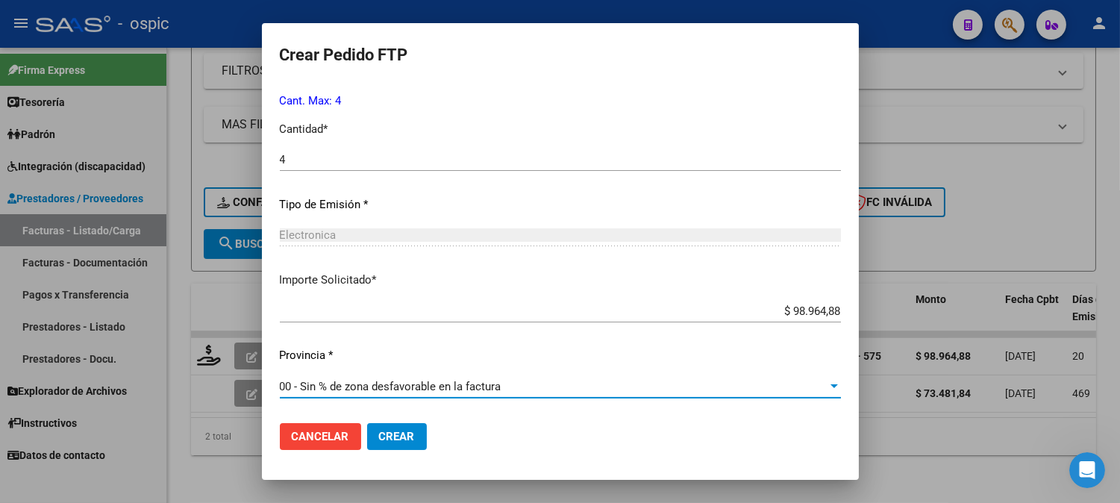
click at [407, 434] on span "Crear" at bounding box center [397, 436] width 36 height 13
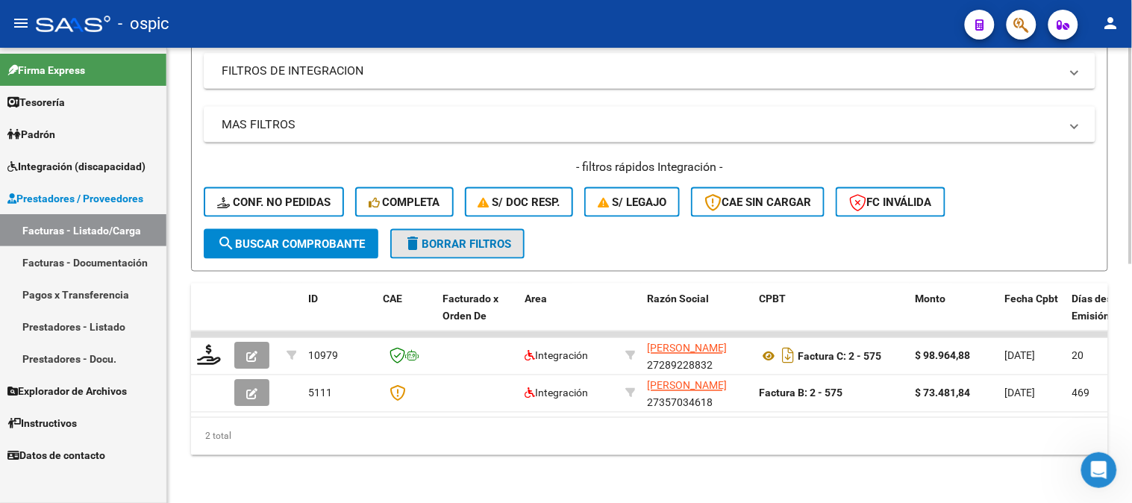
click at [496, 241] on button "delete Borrar Filtros" at bounding box center [457, 244] width 134 height 30
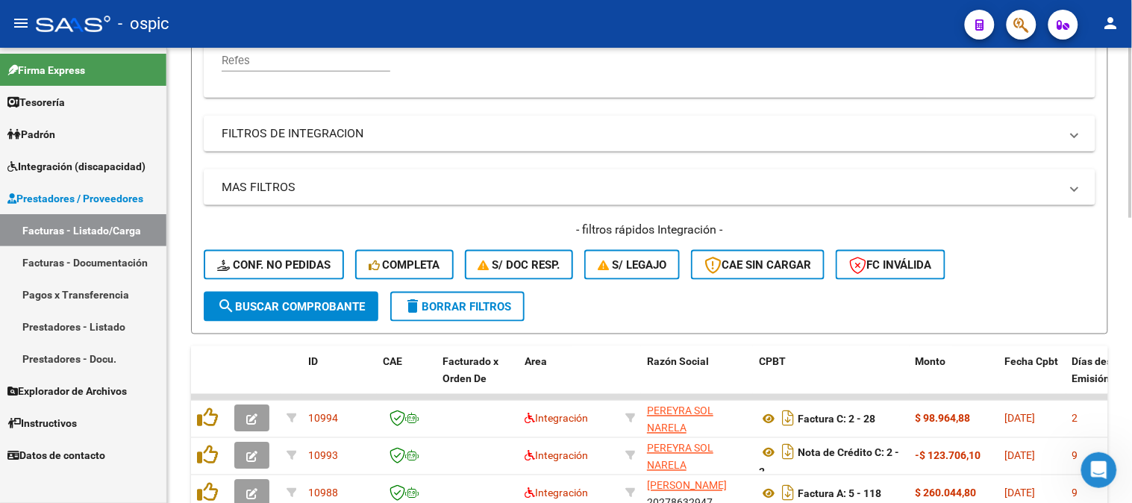
scroll to position [420, 0]
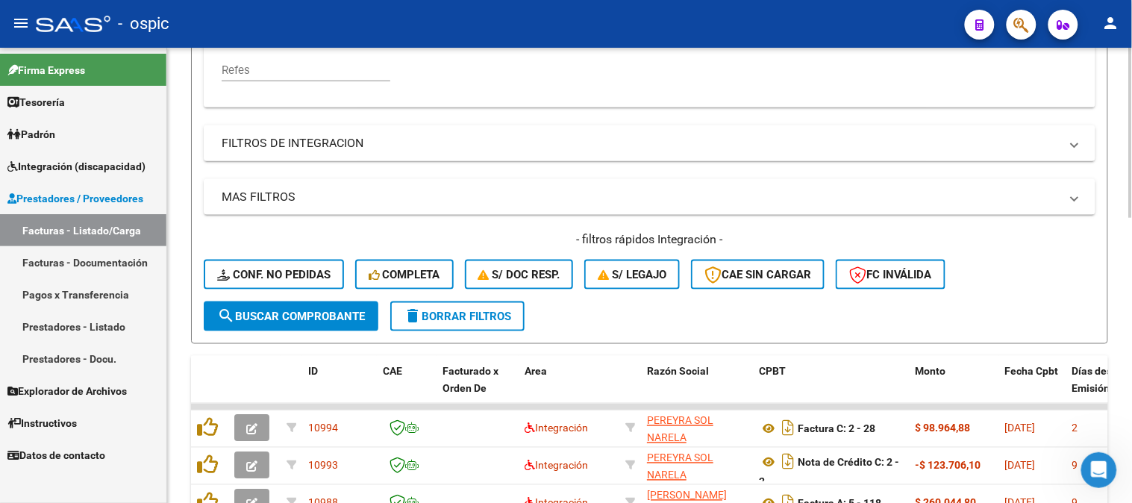
drag, startPoint x: 464, startPoint y: 307, endPoint x: 534, endPoint y: 207, distance: 122.7
click at [465, 307] on button "delete Borrar Filtros" at bounding box center [457, 316] width 134 height 30
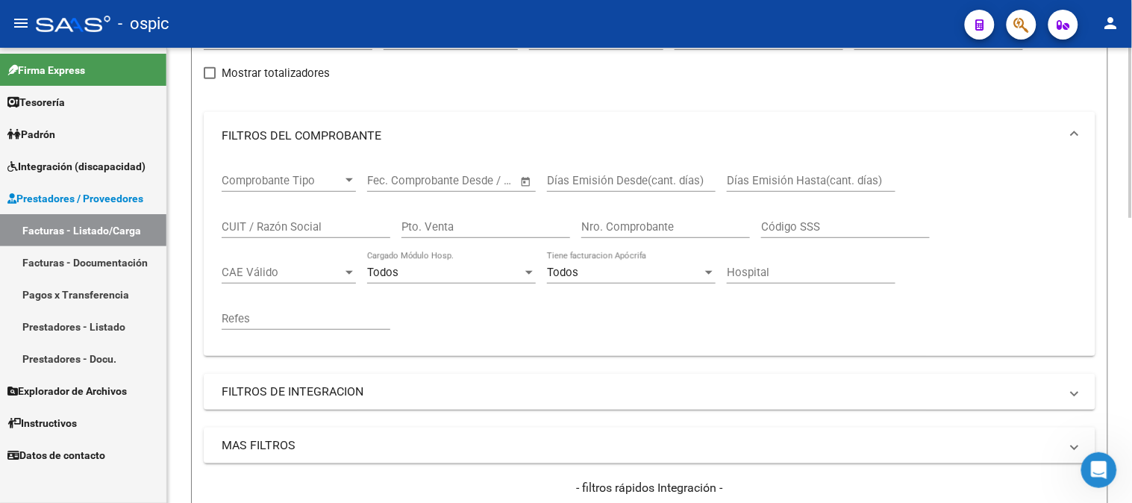
scroll to position [5, 0]
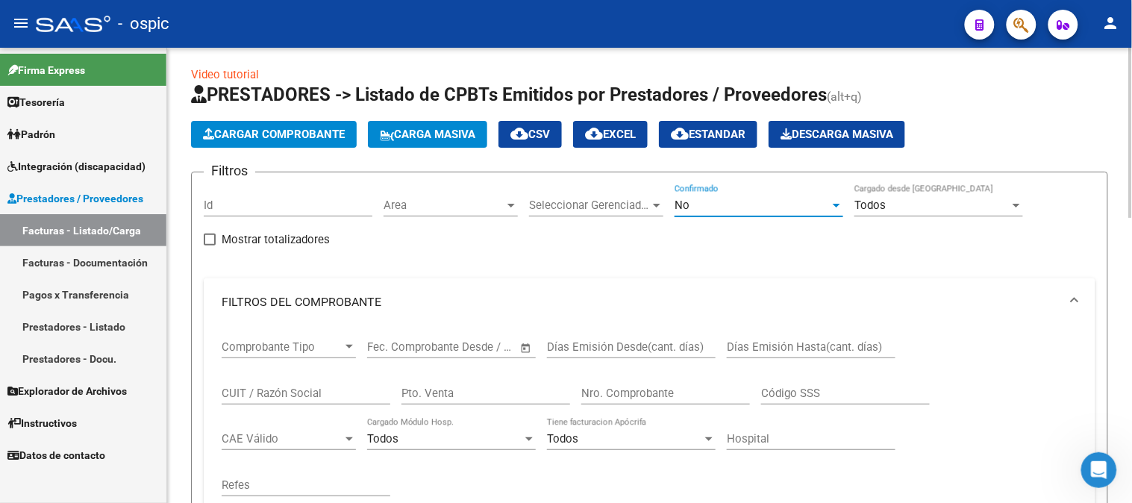
click at [733, 200] on div "No" at bounding box center [752, 204] width 155 height 13
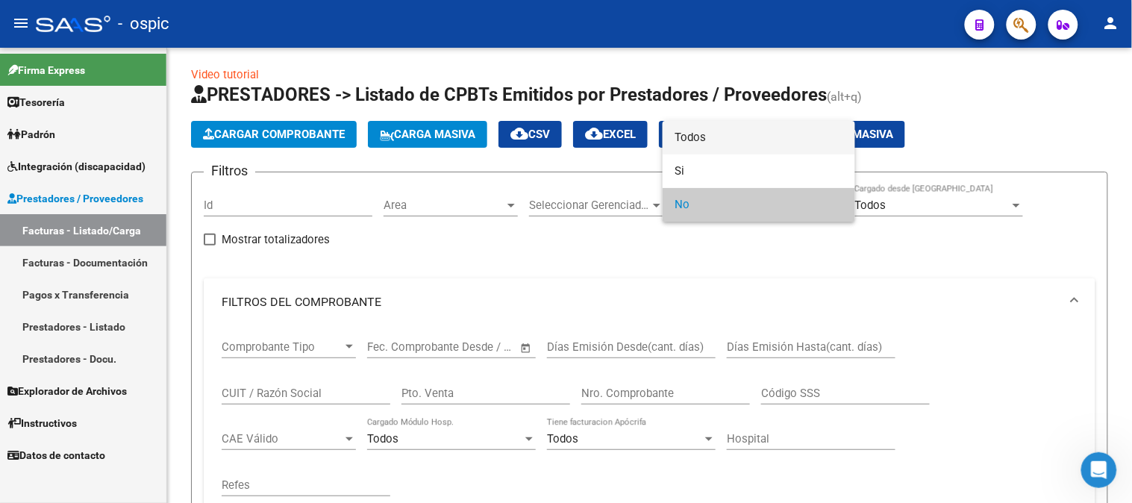
click at [700, 122] on span "Todos" at bounding box center [759, 138] width 169 height 34
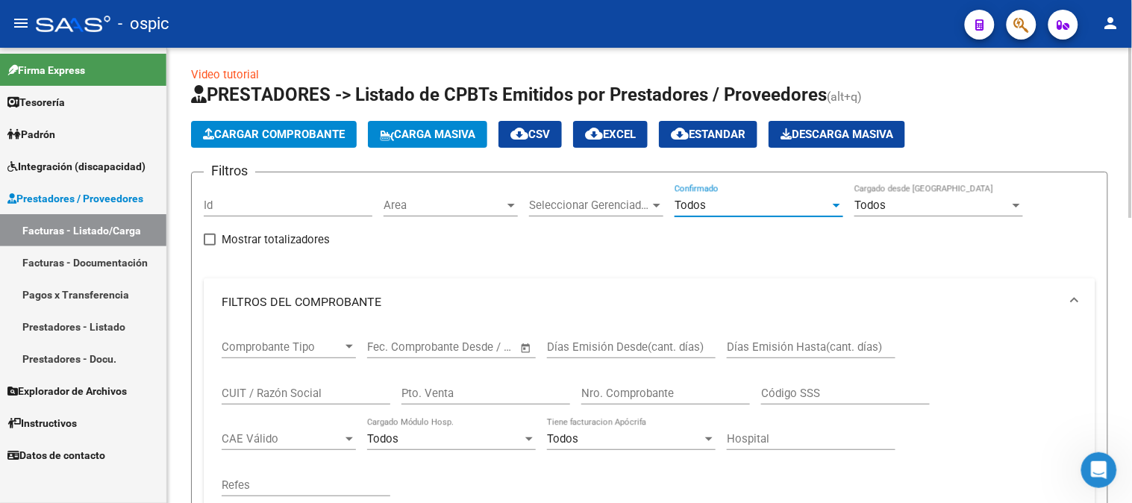
click at [489, 389] on input "Pto. Venta" at bounding box center [485, 393] width 169 height 13
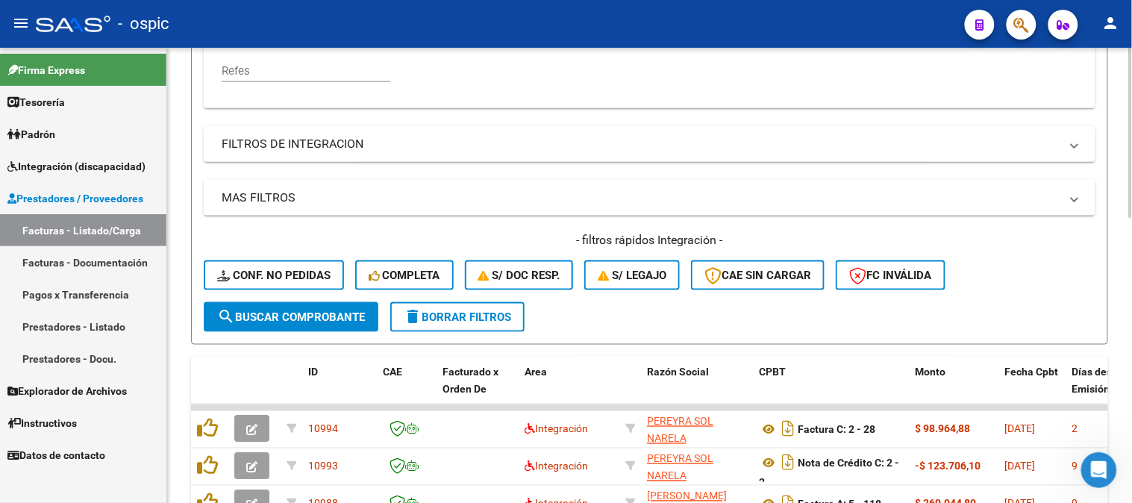
scroll to position [420, 0]
click at [301, 306] on button "search Buscar Comprobante" at bounding box center [291, 316] width 175 height 30
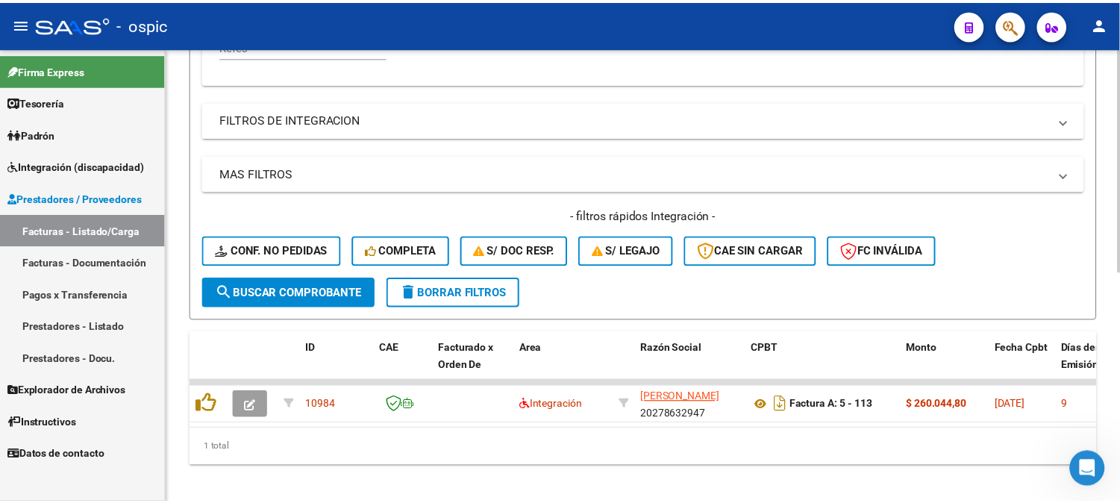
scroll to position [466, 0]
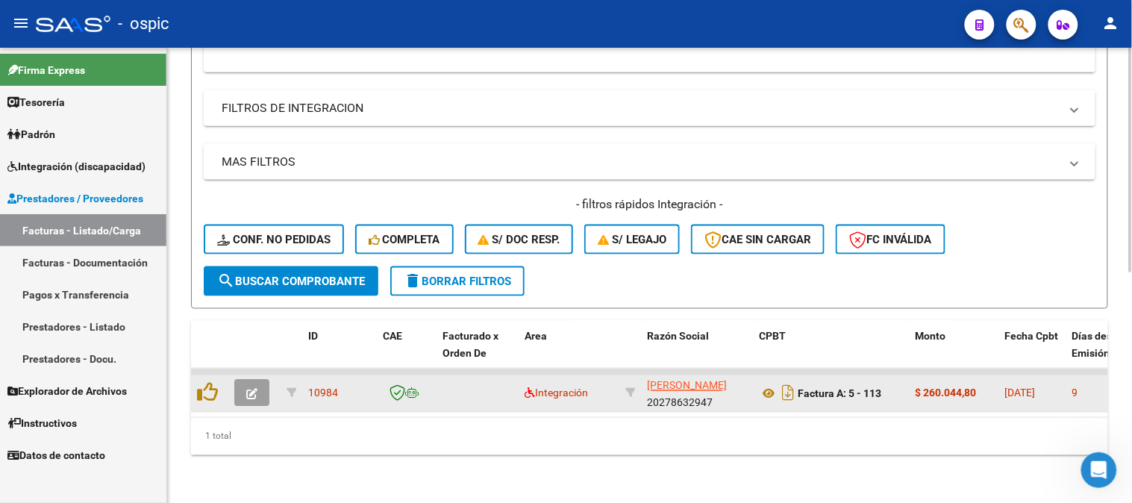
click at [258, 384] on button "button" at bounding box center [251, 393] width 35 height 27
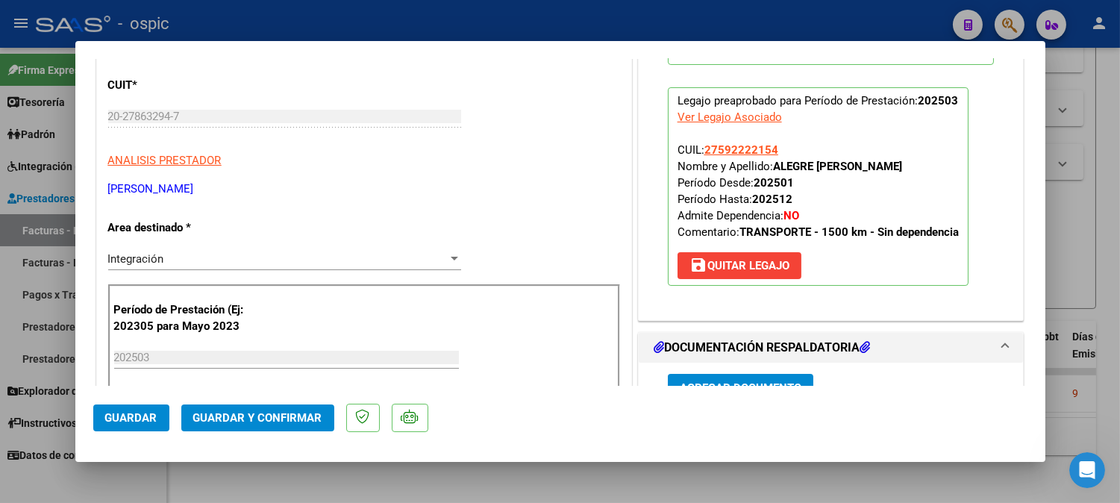
scroll to position [166, 0]
click at [160, 266] on div "Integración Seleccionar Area" at bounding box center [284, 258] width 353 height 22
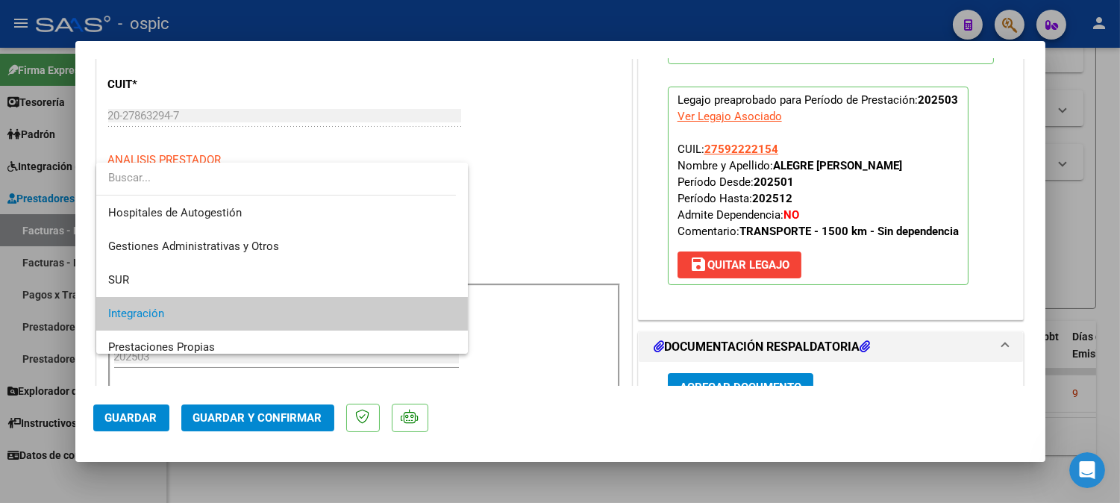
scroll to position [55, 0]
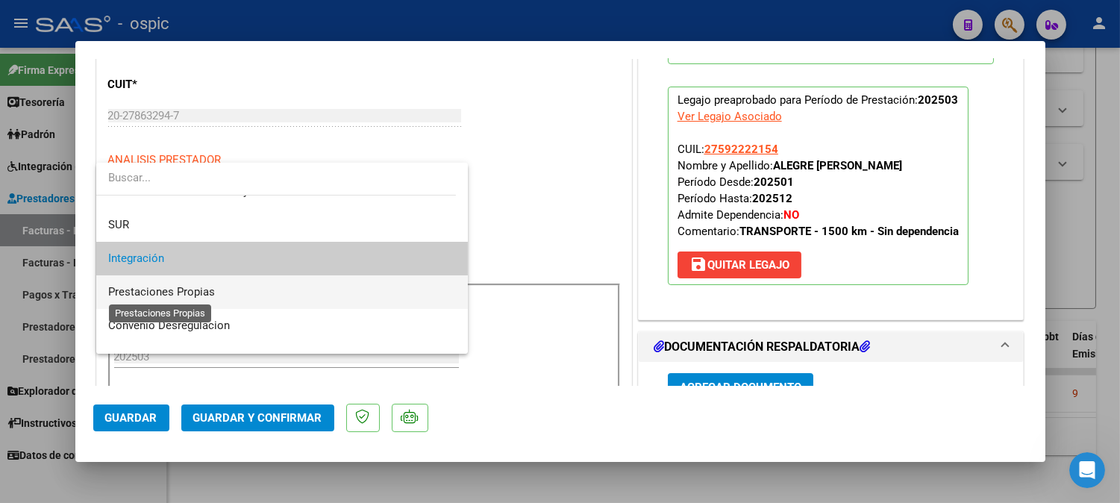
click at [153, 289] on span "Prestaciones Propias" at bounding box center [161, 291] width 107 height 13
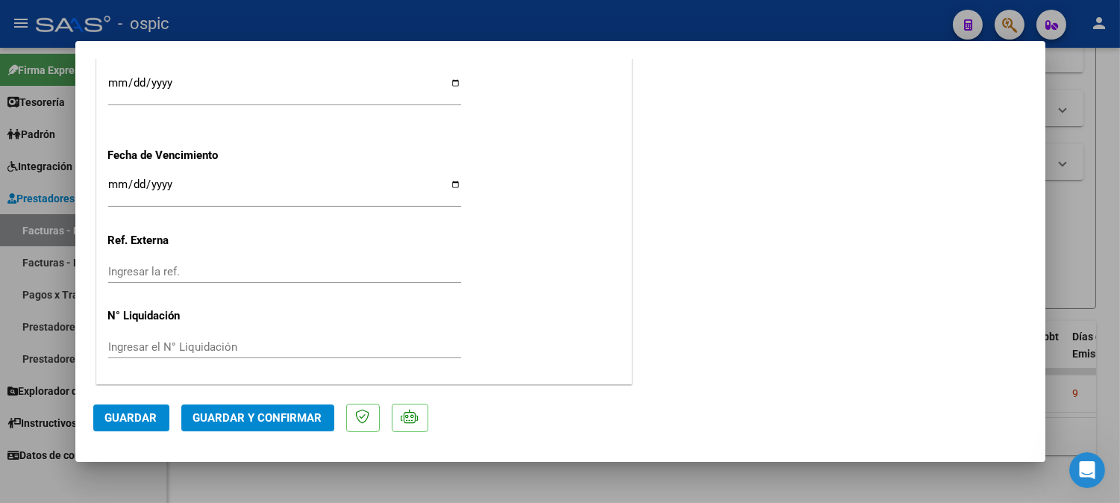
scroll to position [0, 0]
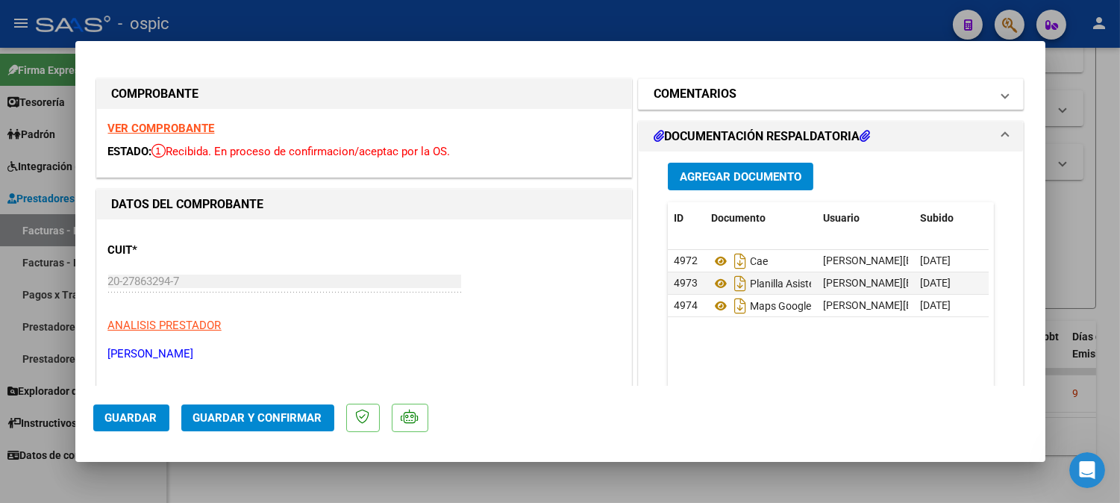
click at [719, 87] on h1 "COMENTARIOS" at bounding box center [695, 94] width 83 height 18
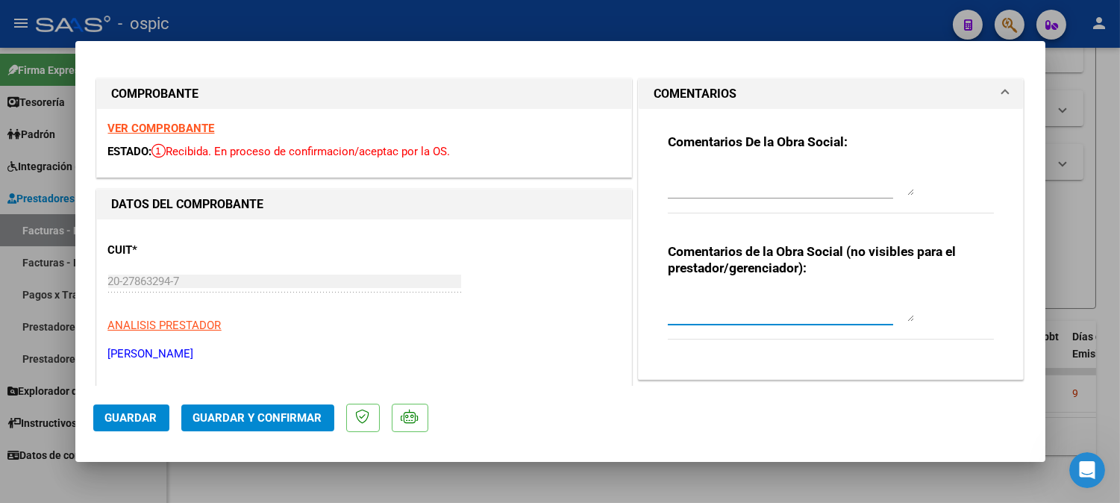
click at [719, 300] on textarea at bounding box center [791, 307] width 246 height 30
drag, startPoint x: 662, startPoint y: 297, endPoint x: 892, endPoint y: 310, distance: 230.2
click at [892, 310] on textarea "NO CORRESPONDE POR MECANISMO DE INTEGRACION (DIFERENCIA DE KILOMETROS)" at bounding box center [791, 307] width 246 height 30
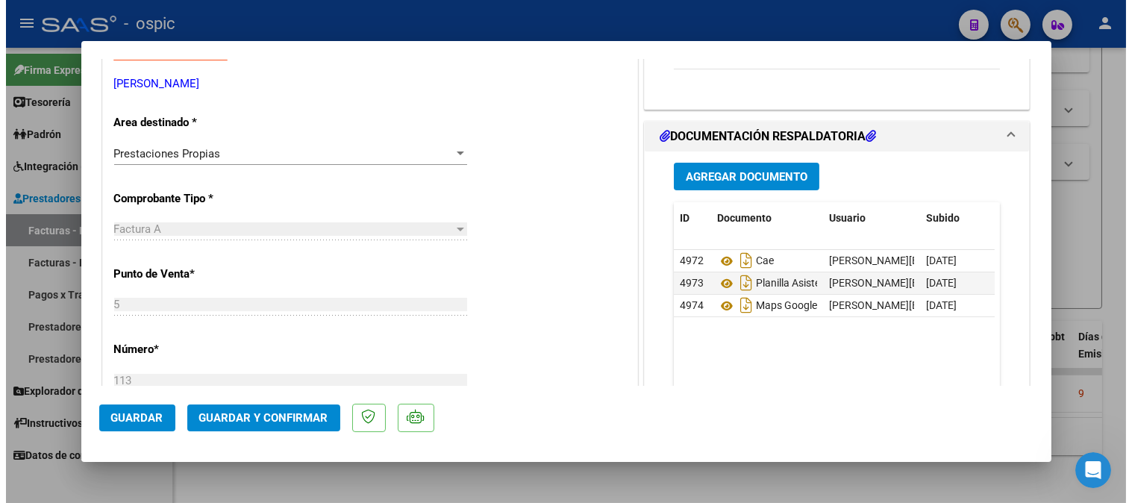
scroll to position [287, 0]
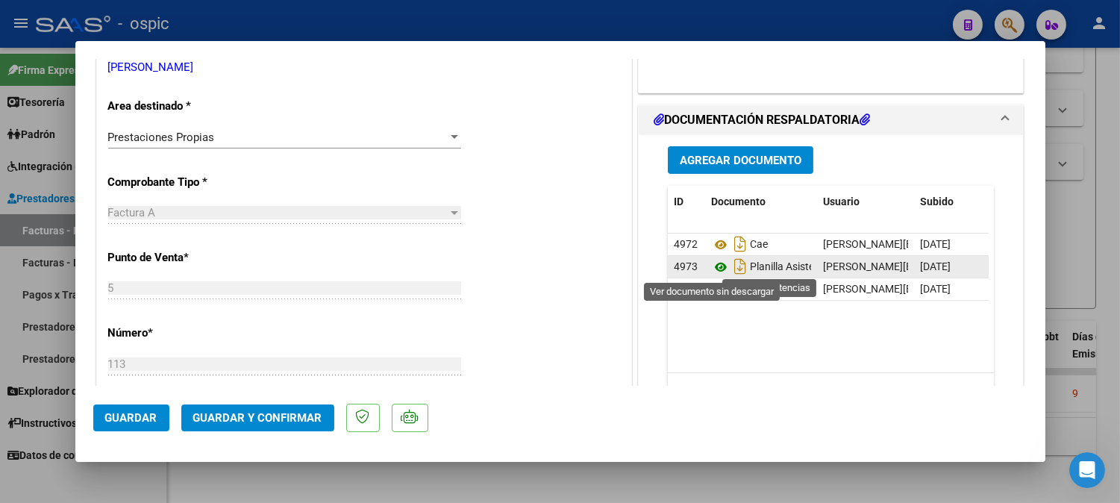
click at [712, 266] on icon at bounding box center [720, 267] width 19 height 18
click at [273, 414] on span "Guardar y Confirmar" at bounding box center [257, 417] width 129 height 13
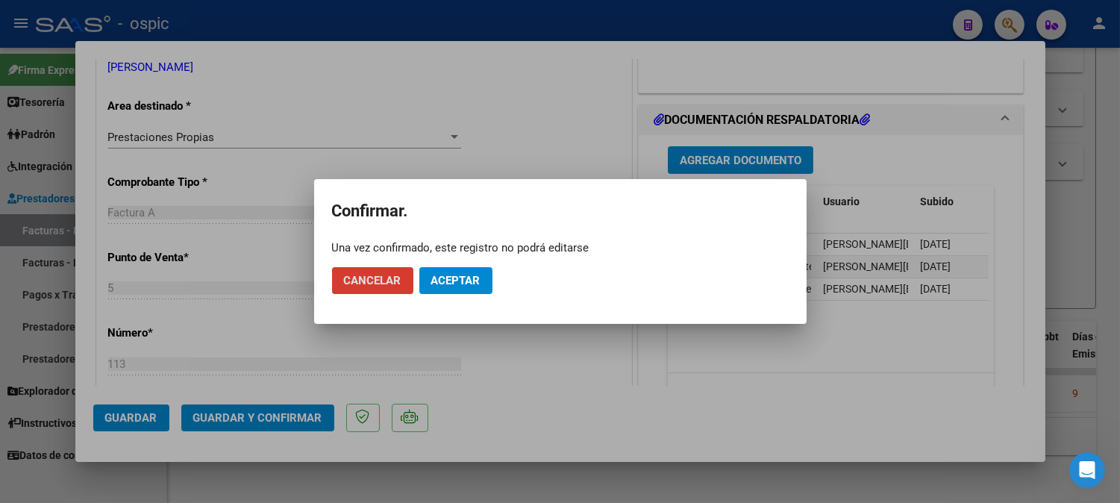
click at [461, 281] on span "Aceptar" at bounding box center [455, 280] width 49 height 13
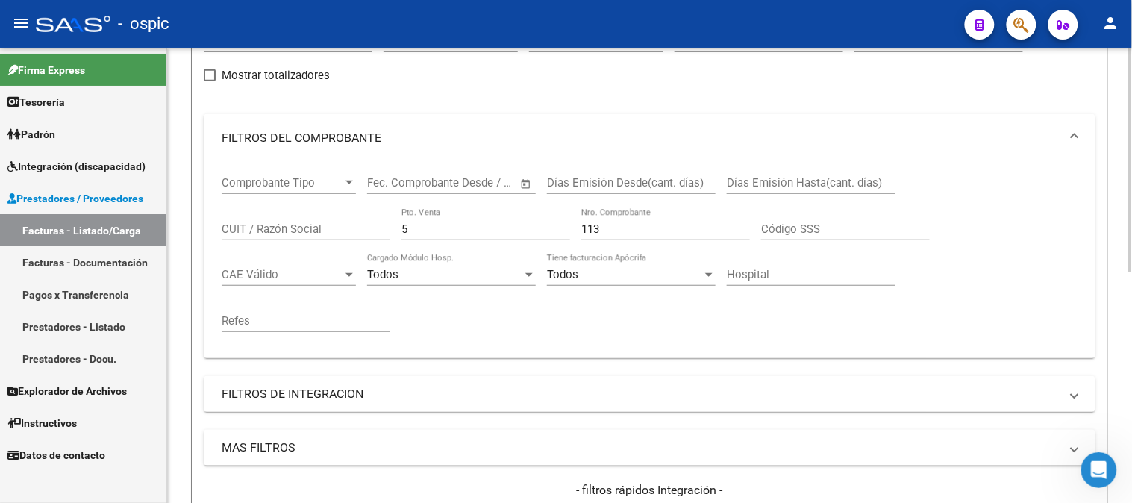
scroll to position [134, 0]
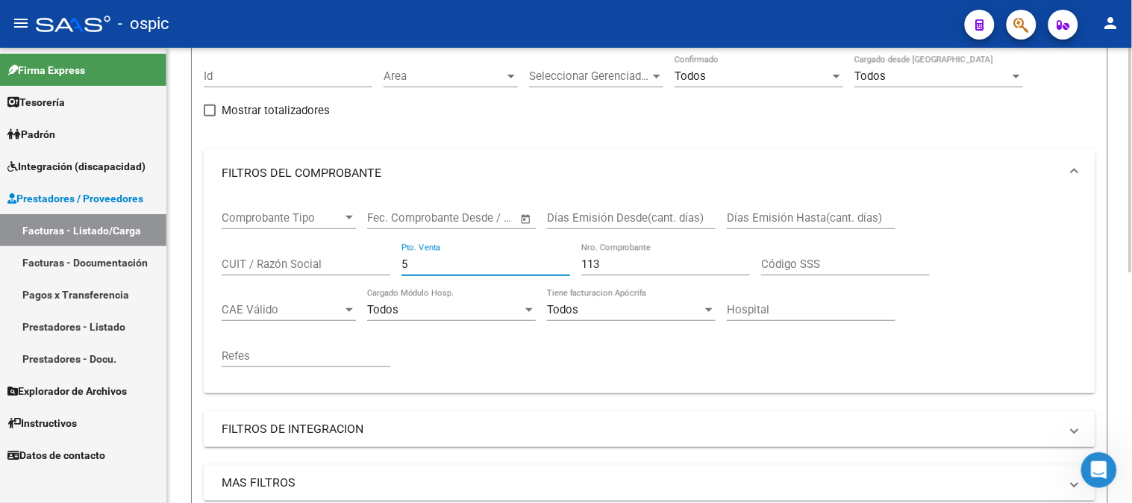
drag, startPoint x: 431, startPoint y: 269, endPoint x: 296, endPoint y: 254, distance: 136.0
click at [298, 254] on div "Comprobante Tipo Comprobante Tipo Start date – End date Fec. Comprobante Desde …" at bounding box center [650, 289] width 856 height 184
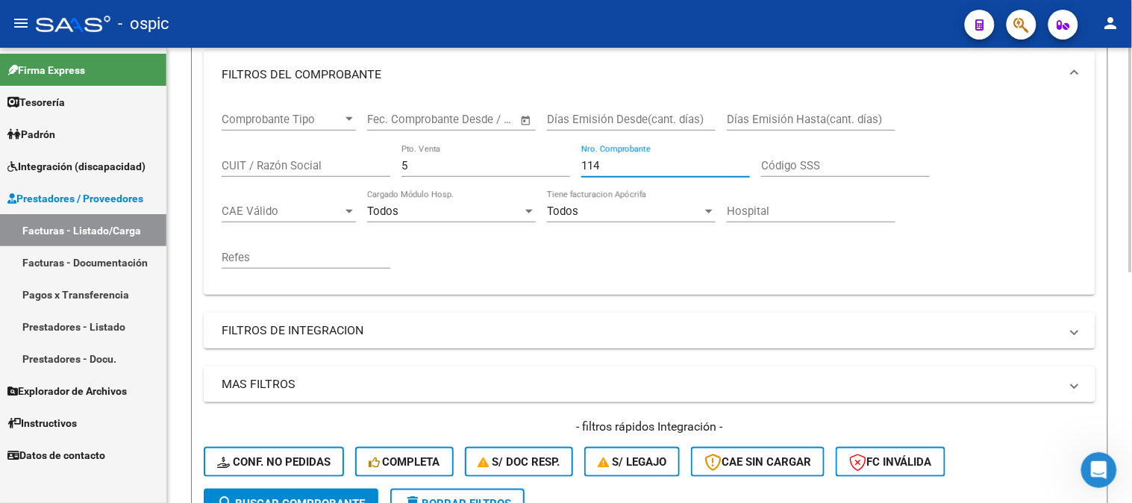
scroll to position [300, 0]
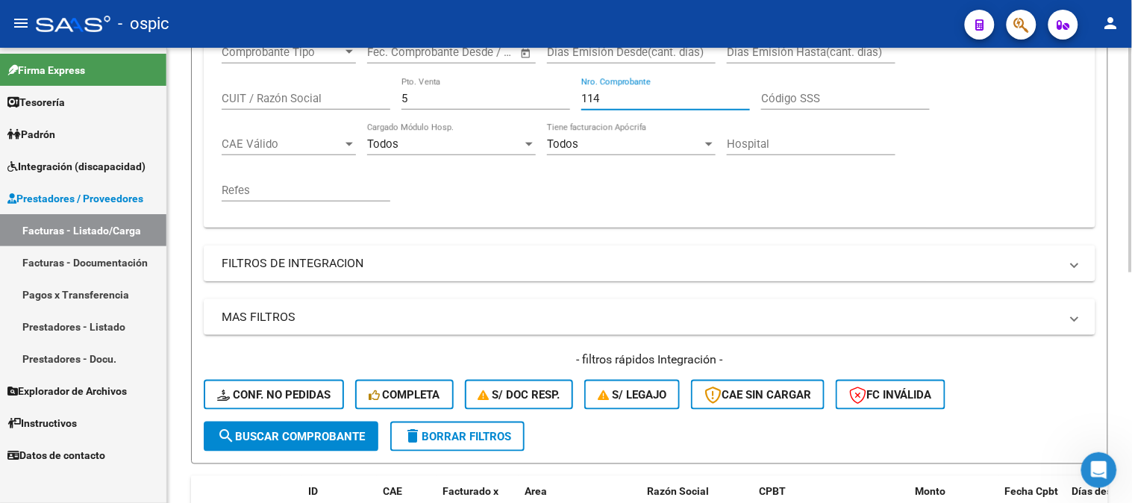
drag, startPoint x: 299, startPoint y: 431, endPoint x: 393, endPoint y: 254, distance: 200.9
click at [299, 431] on span "search Buscar Comprobante" at bounding box center [291, 436] width 148 height 13
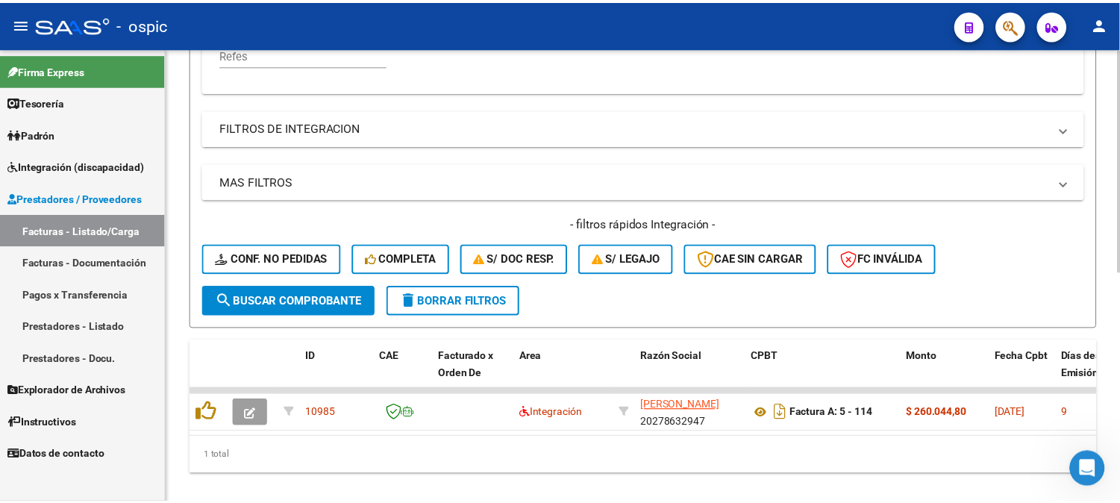
scroll to position [466, 0]
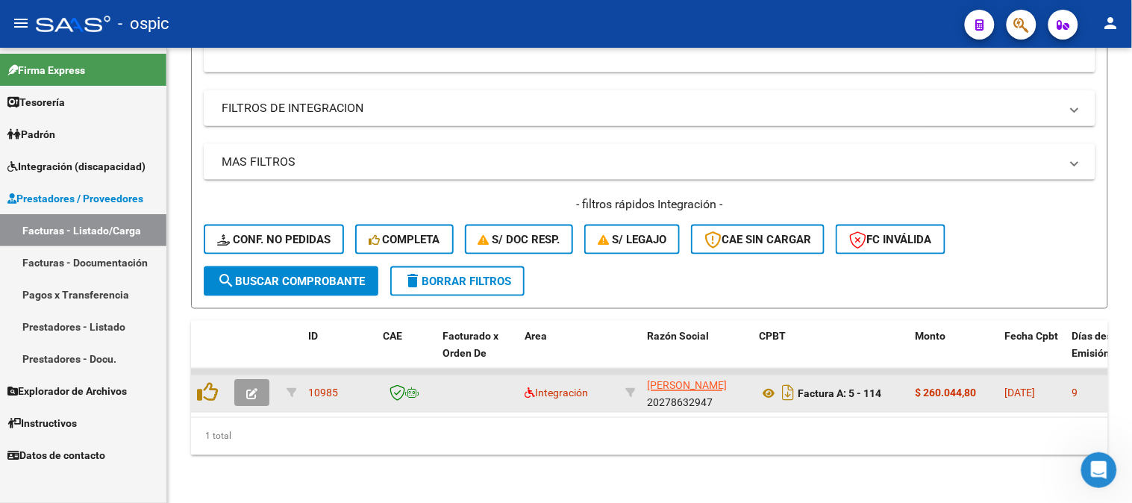
click at [263, 381] on button "button" at bounding box center [251, 393] width 35 height 27
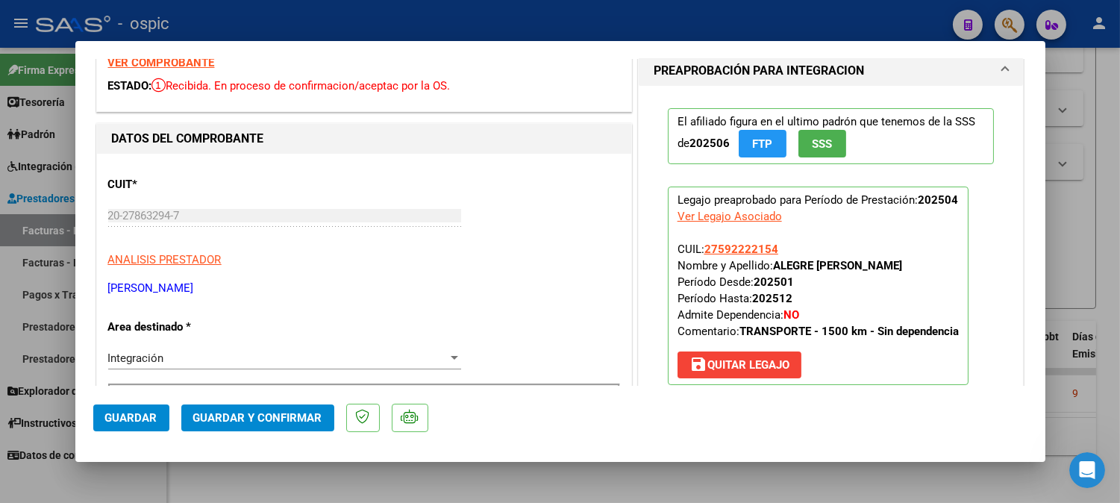
scroll to position [166, 0]
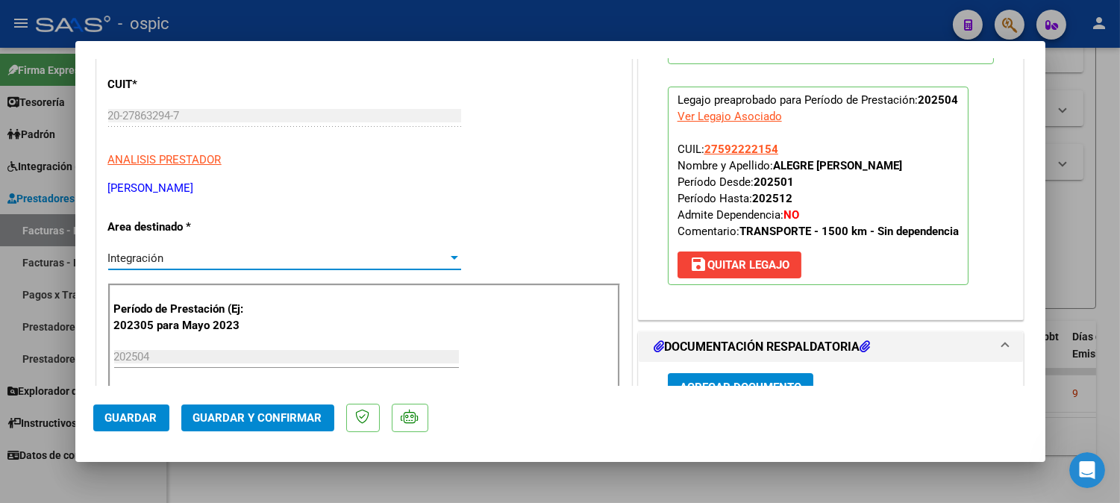
click at [174, 259] on div "Integración" at bounding box center [278, 257] width 340 height 13
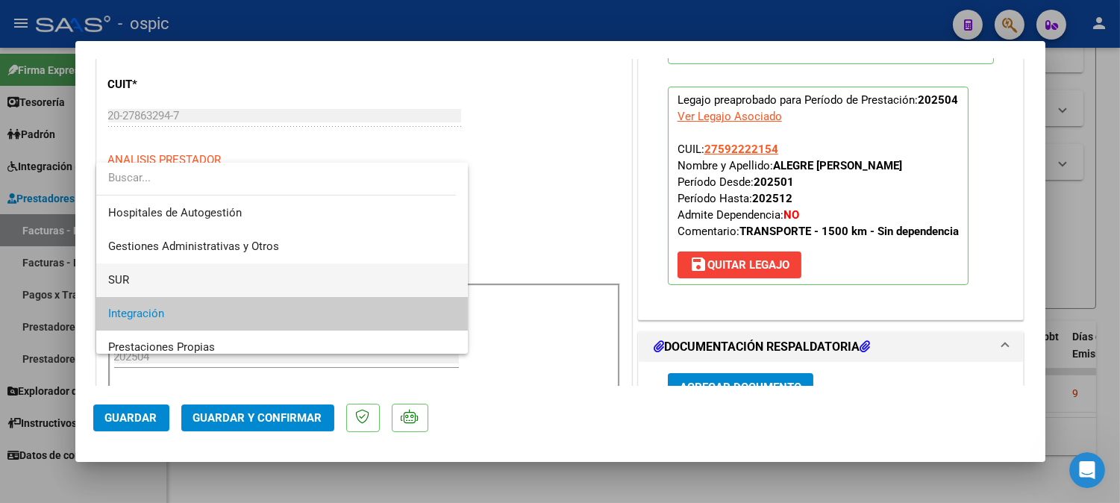
scroll to position [55, 0]
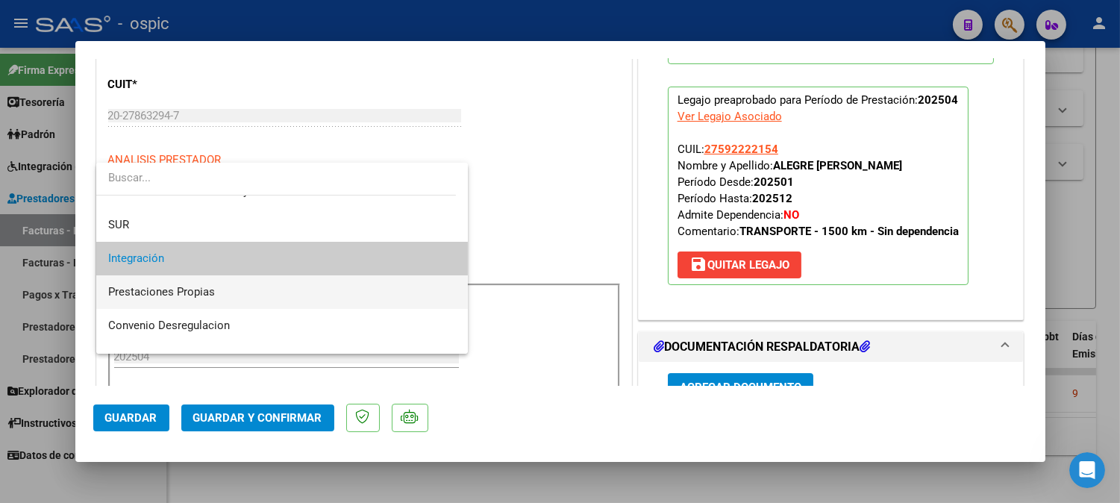
click at [187, 284] on span "Prestaciones Propias" at bounding box center [282, 292] width 348 height 34
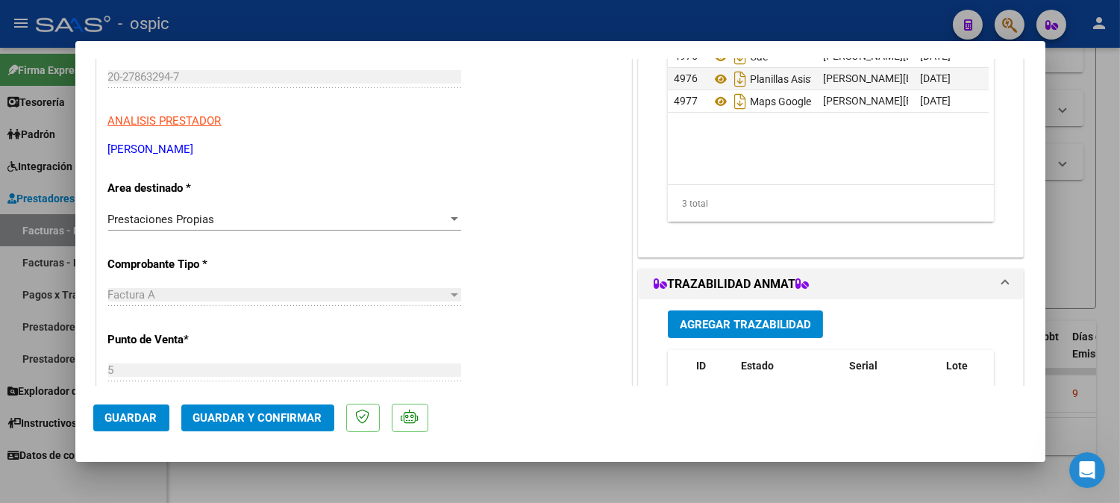
scroll to position [0, 0]
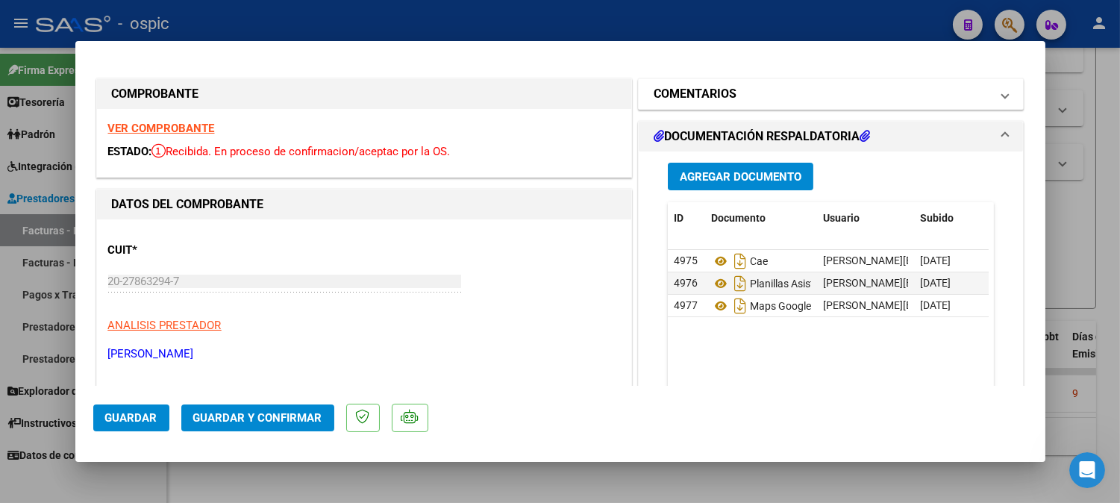
click at [712, 90] on h1 "COMENTARIOS" at bounding box center [695, 94] width 83 height 18
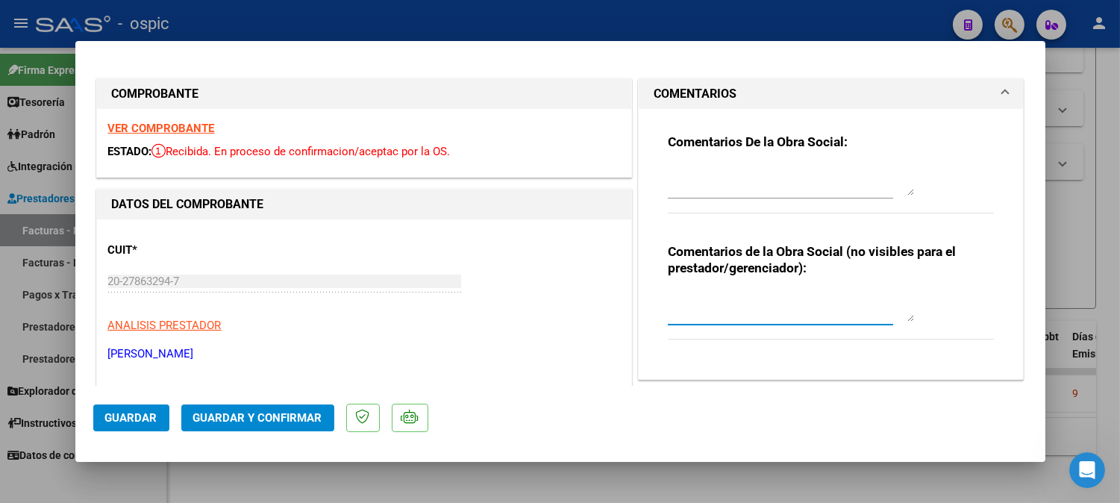
click at [739, 295] on textarea at bounding box center [791, 307] width 246 height 30
paste textarea "NO CORRESPONDE POR MECANISMO DE INTEGRACION (DIFERENCIA DE KILOMETROS)"
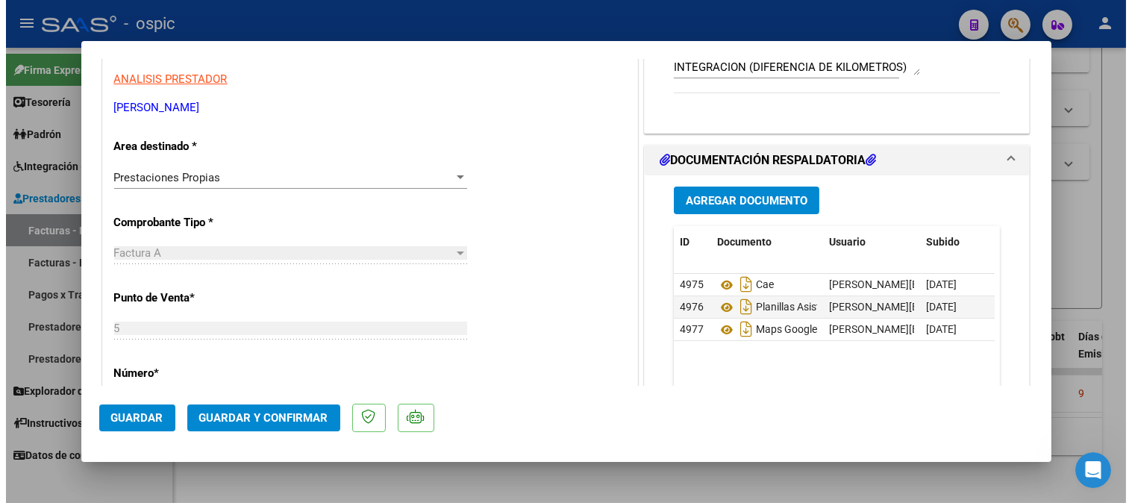
scroll to position [284, 0]
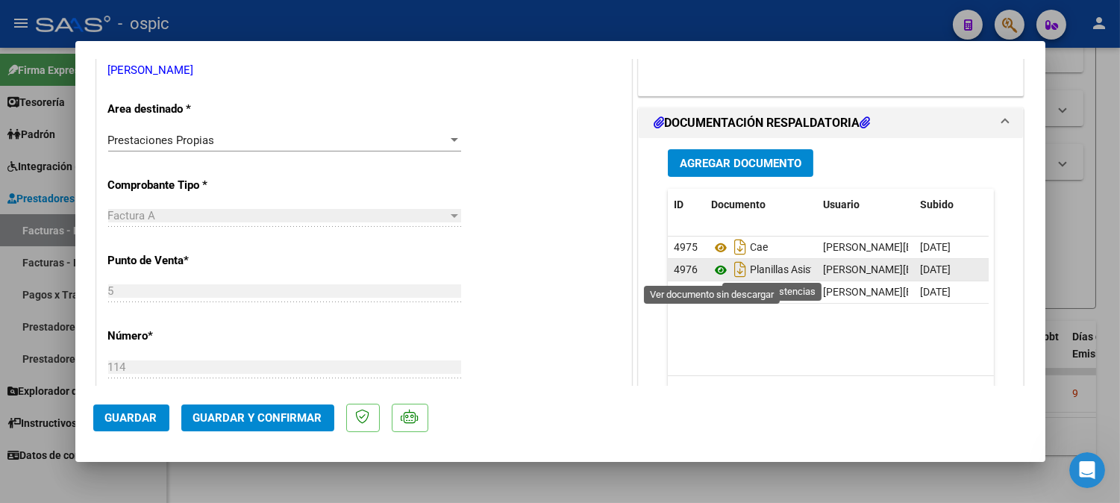
click at [711, 266] on icon at bounding box center [720, 270] width 19 height 18
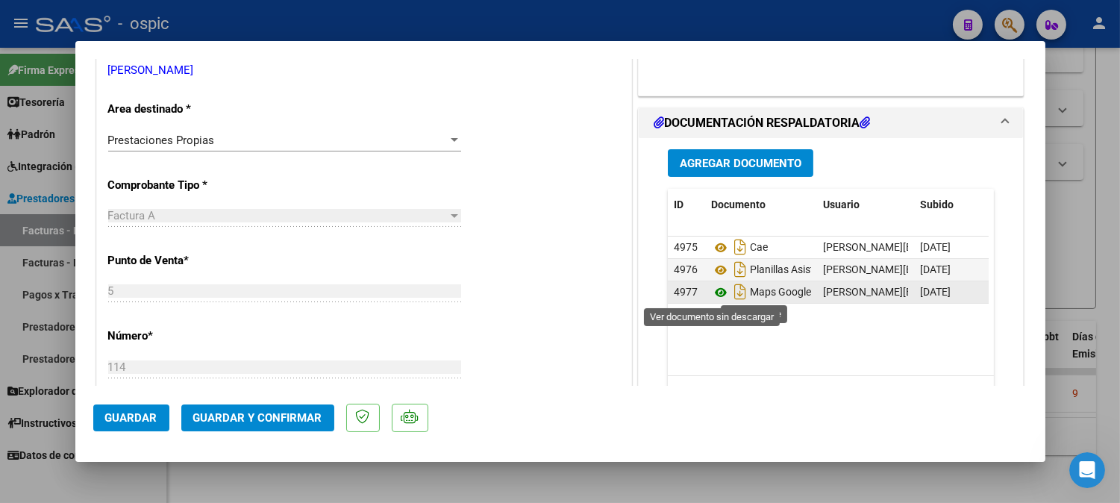
click at [713, 291] on icon at bounding box center [720, 293] width 19 height 18
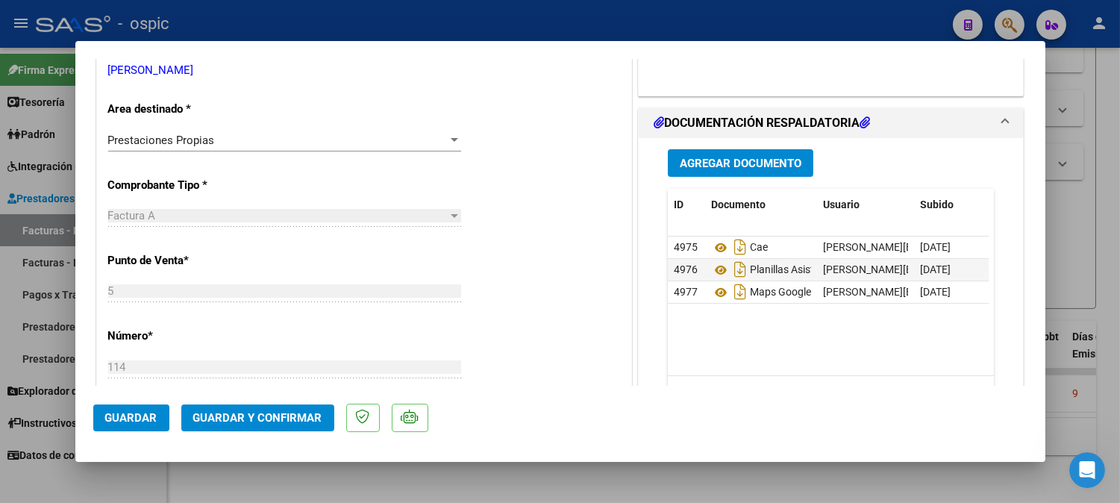
click at [300, 413] on span "Guardar y Confirmar" at bounding box center [257, 417] width 129 height 13
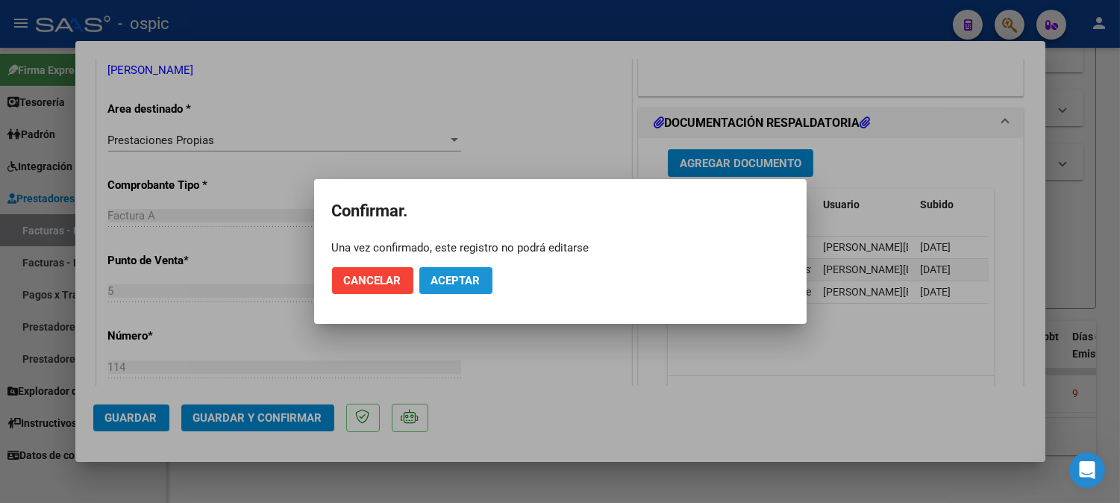
click at [473, 272] on button "Aceptar" at bounding box center [455, 280] width 73 height 27
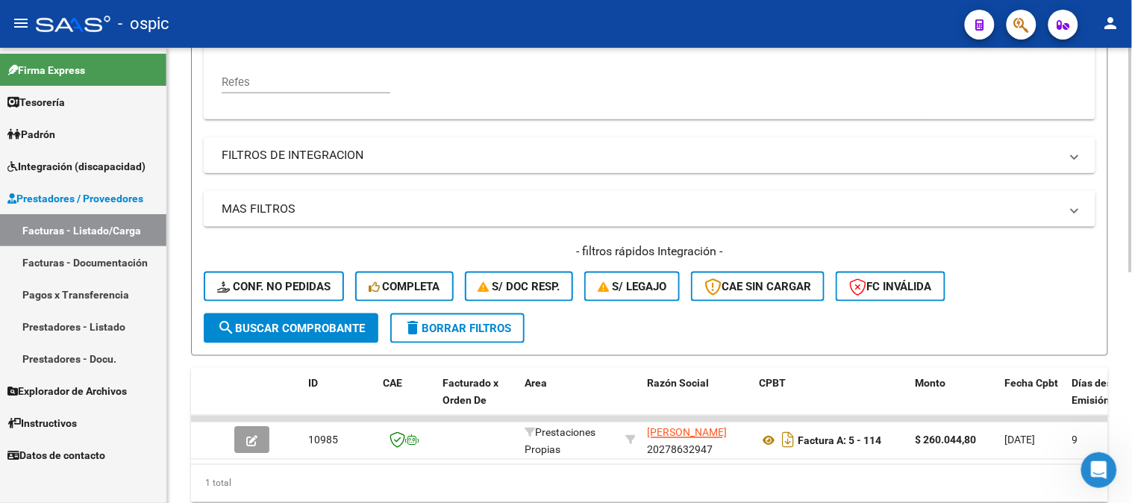
scroll to position [217, 0]
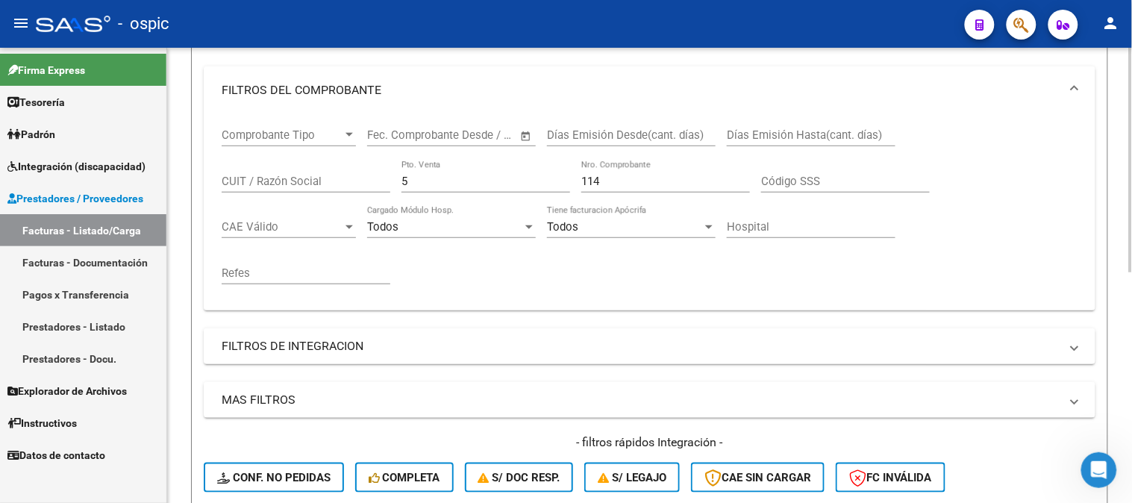
drag, startPoint x: 399, startPoint y: 199, endPoint x: 334, endPoint y: 196, distance: 65.0
click at [341, 204] on div "Comprobante Tipo Comprobante Tipo Start date – End date Fec. Comprobante Desde …" at bounding box center [650, 206] width 856 height 184
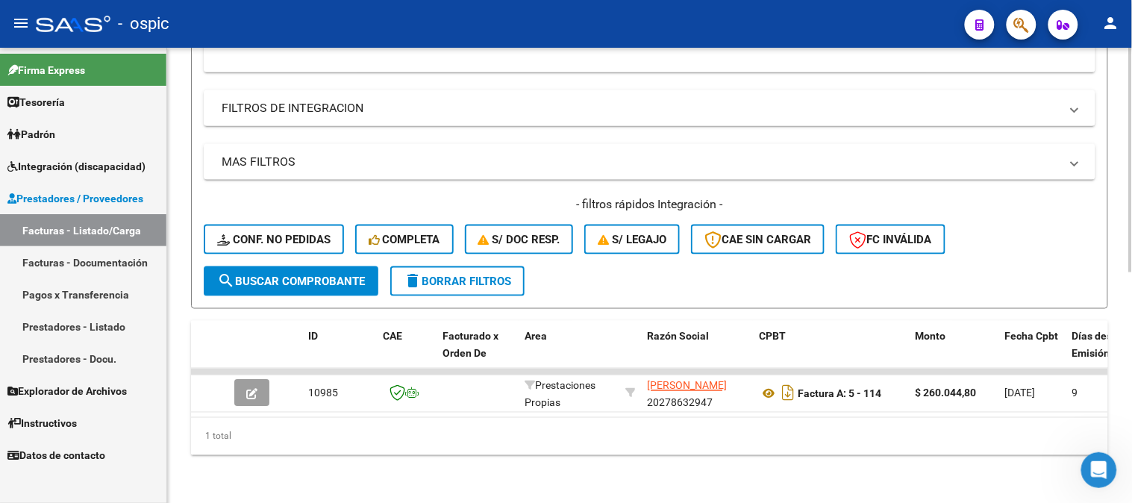
scroll to position [466, 0]
click at [264, 275] on span "search Buscar Comprobante" at bounding box center [291, 281] width 148 height 13
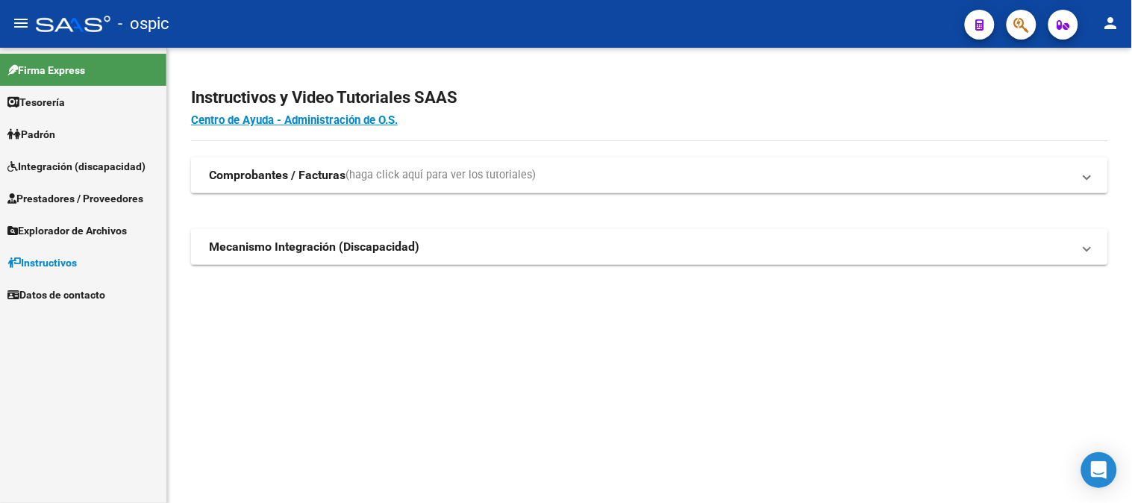
click at [90, 172] on span "Integración (discapacidad)" at bounding box center [76, 166] width 138 height 16
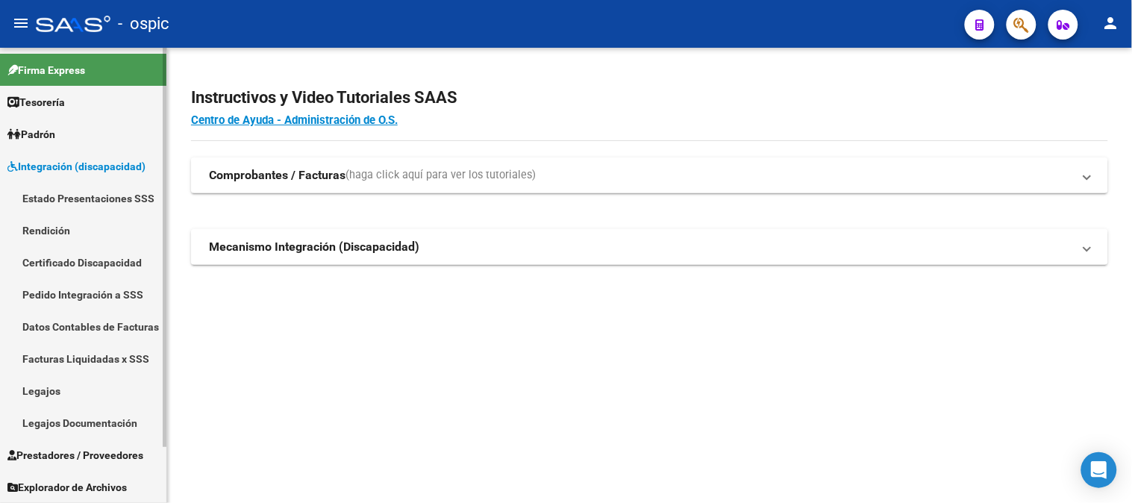
click at [78, 287] on link "Pedido Integración a SSS" at bounding box center [83, 294] width 166 height 32
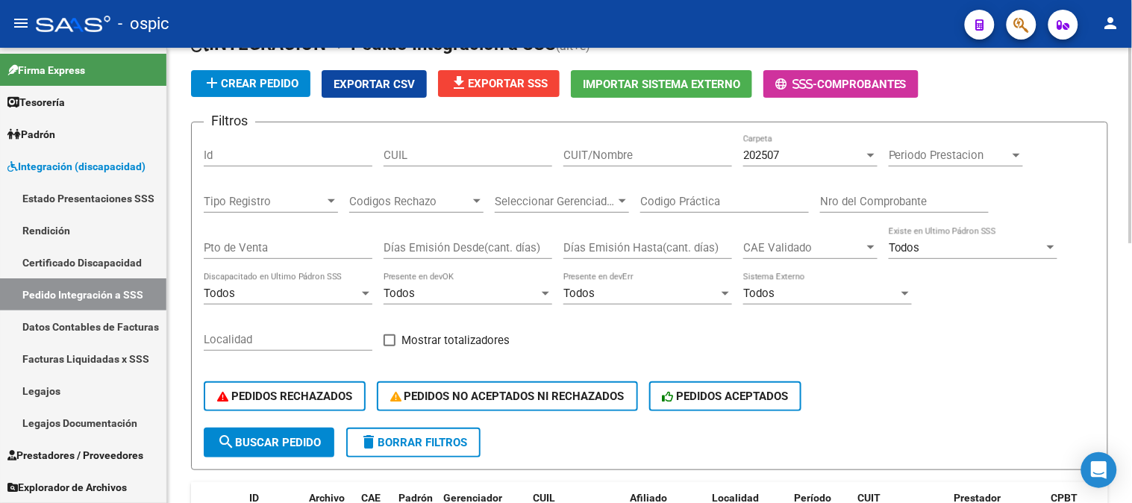
scroll to position [248, 0]
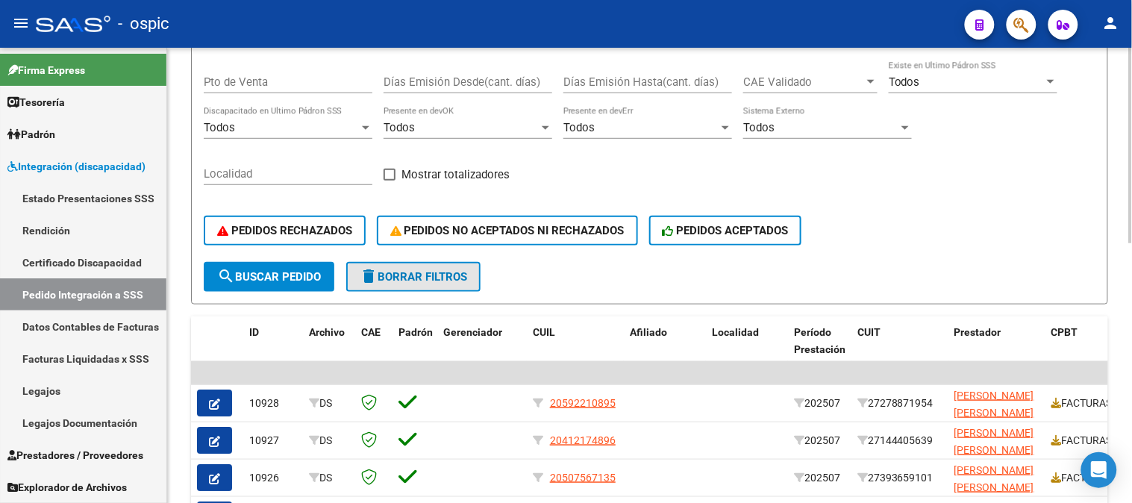
click at [434, 266] on button "delete Borrar Filtros" at bounding box center [413, 277] width 134 height 30
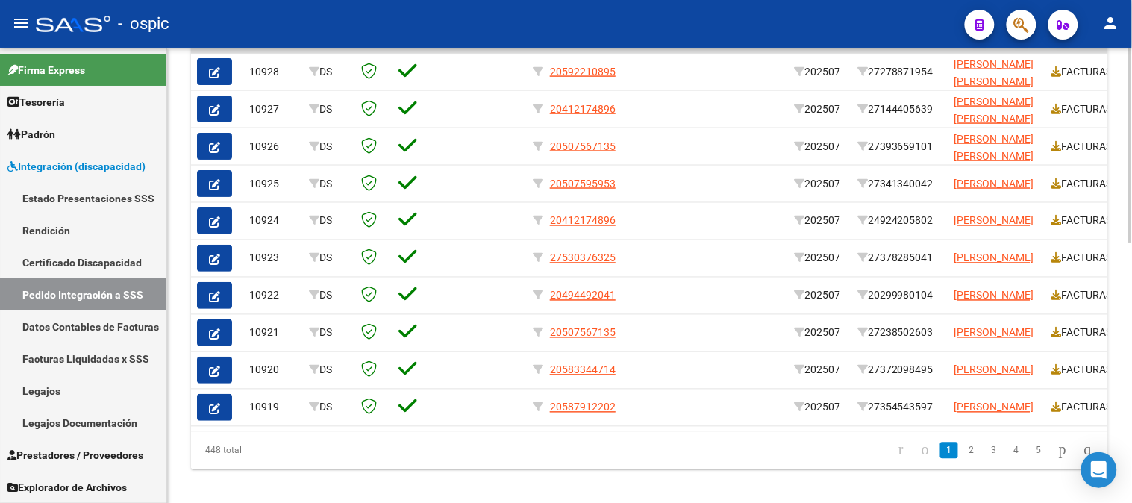
scroll to position [563, 0]
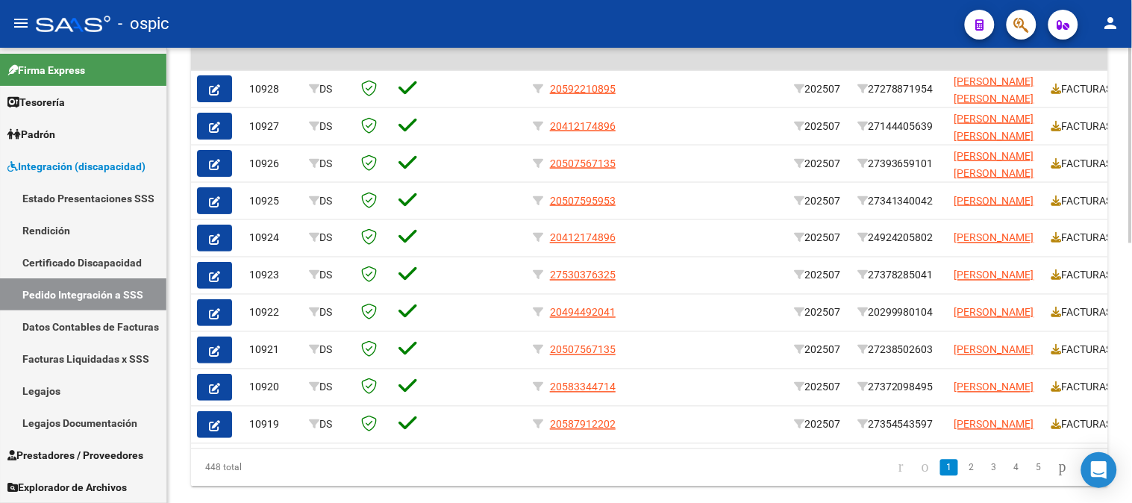
click at [1131, 355] on div at bounding box center [1131, 392] width 4 height 196
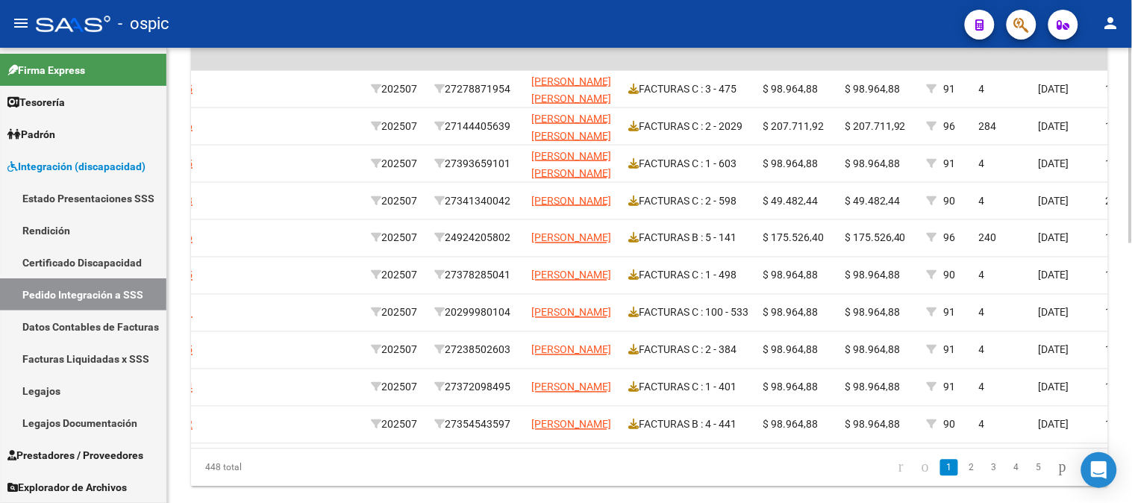
scroll to position [0, 426]
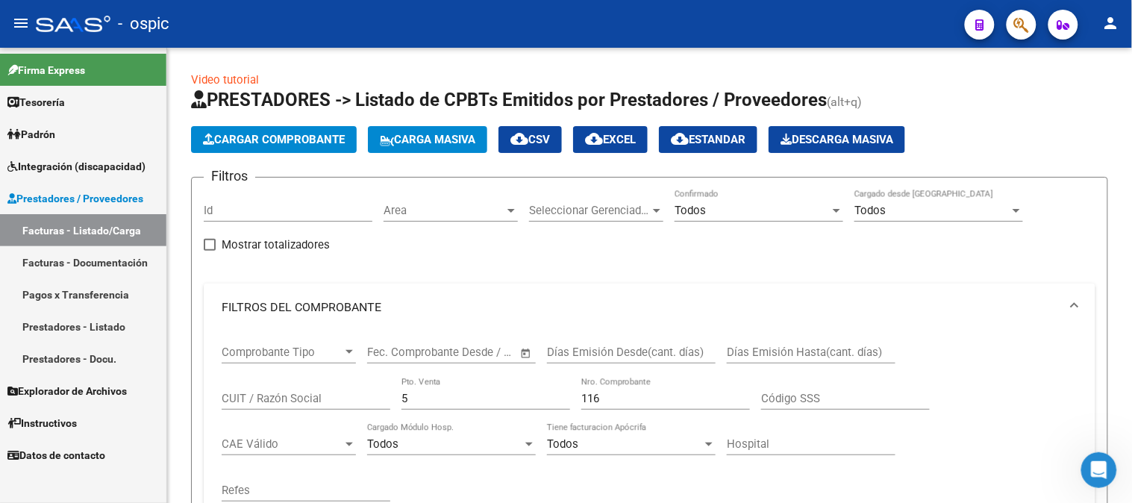
scroll to position [466, 0]
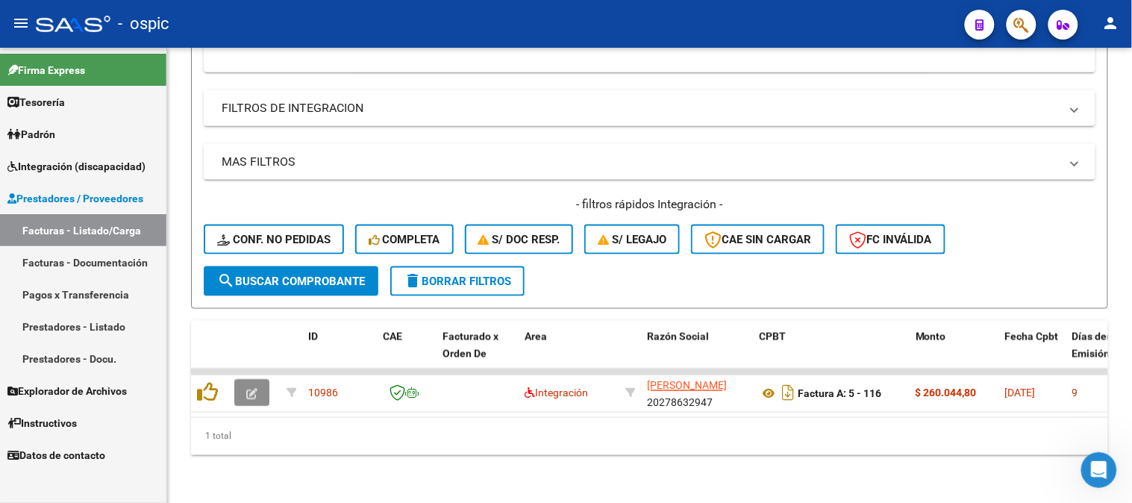
click at [244, 380] on button "button" at bounding box center [251, 393] width 35 height 27
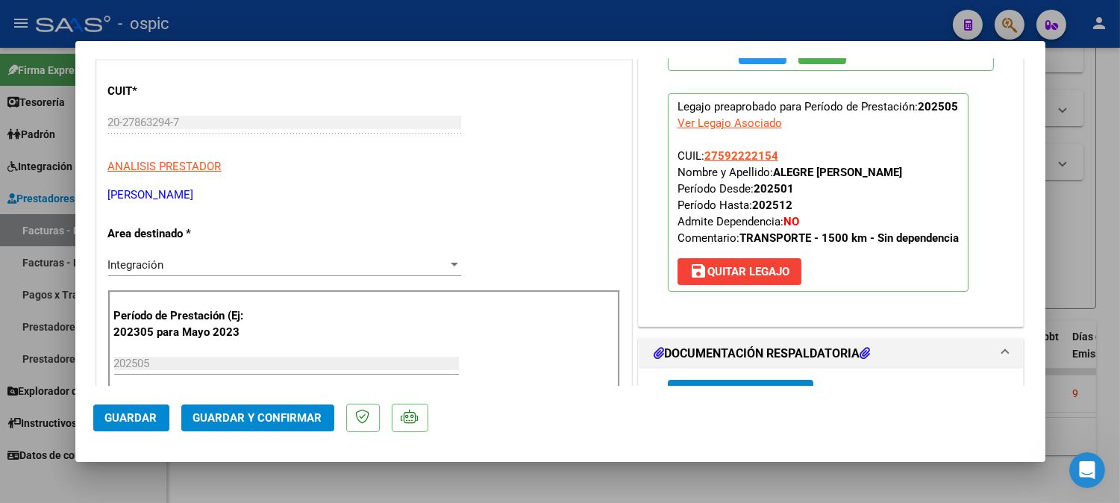
scroll to position [166, 0]
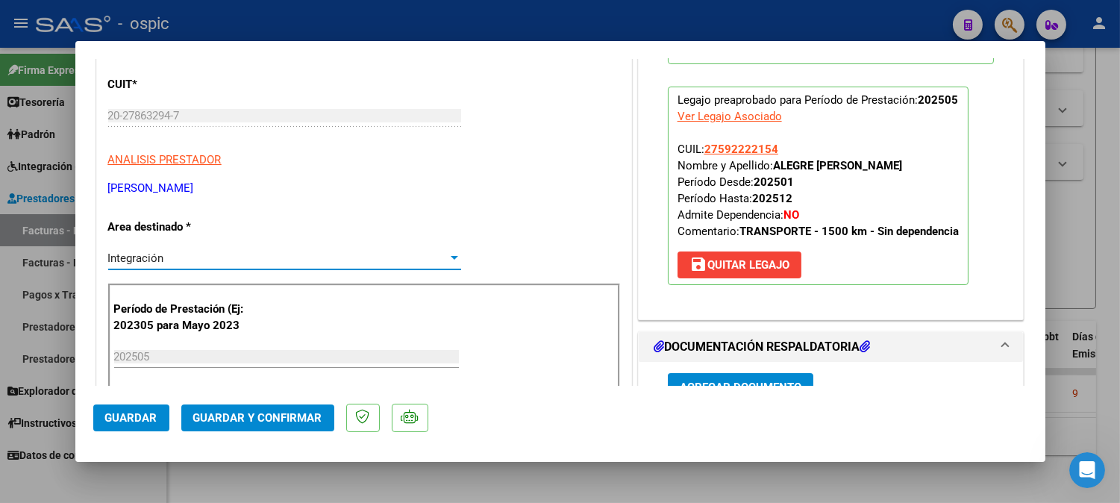
click at [158, 258] on span "Integración" at bounding box center [136, 257] width 56 height 13
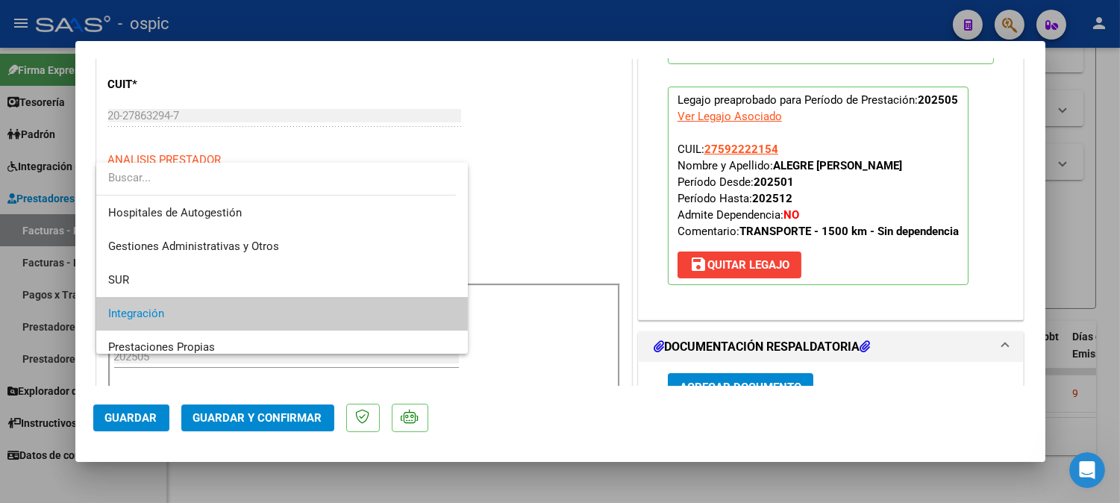
scroll to position [55, 0]
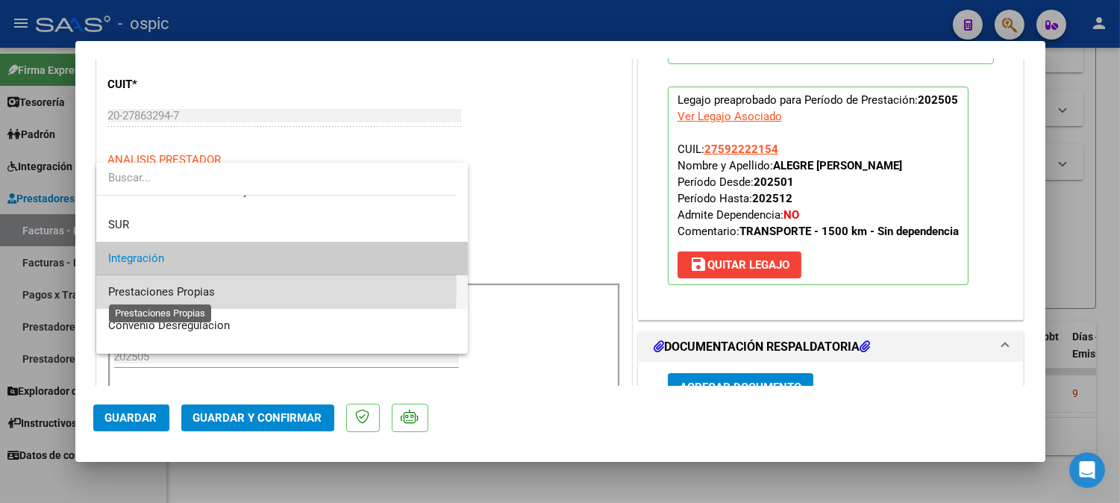
click at [170, 287] on span "Prestaciones Propias" at bounding box center [161, 291] width 107 height 13
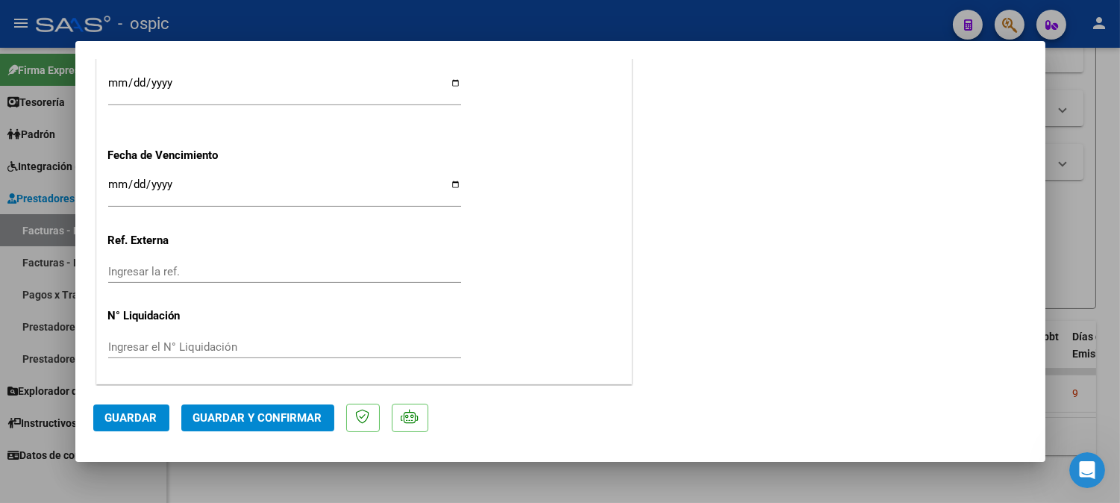
scroll to position [0, 0]
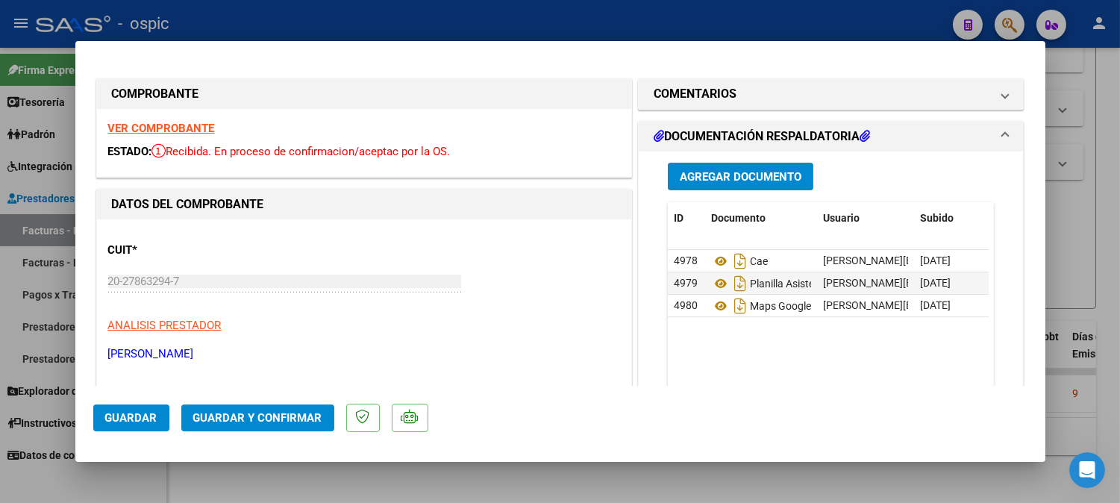
drag, startPoint x: 742, startPoint y: 100, endPoint x: 736, endPoint y: 299, distance: 199.3
click at [742, 104] on mat-expansion-panel-header "COMENTARIOS" at bounding box center [831, 94] width 385 height 30
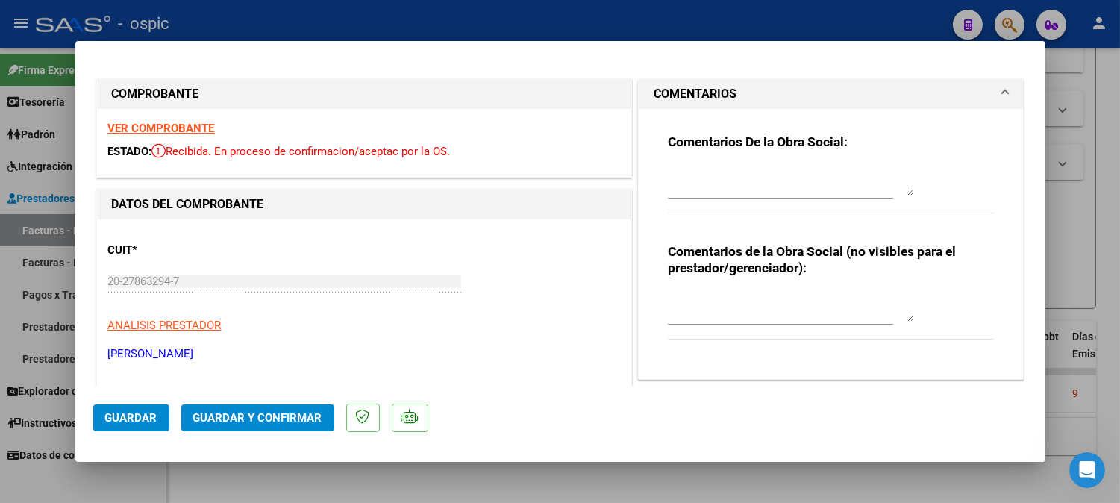
click at [729, 307] on textarea at bounding box center [791, 307] width 246 height 30
paste textarea "NO CORRESPONDE POR MECANISMO DE INTEGRACION (DIFERENCIA DE KILOMETROS)"
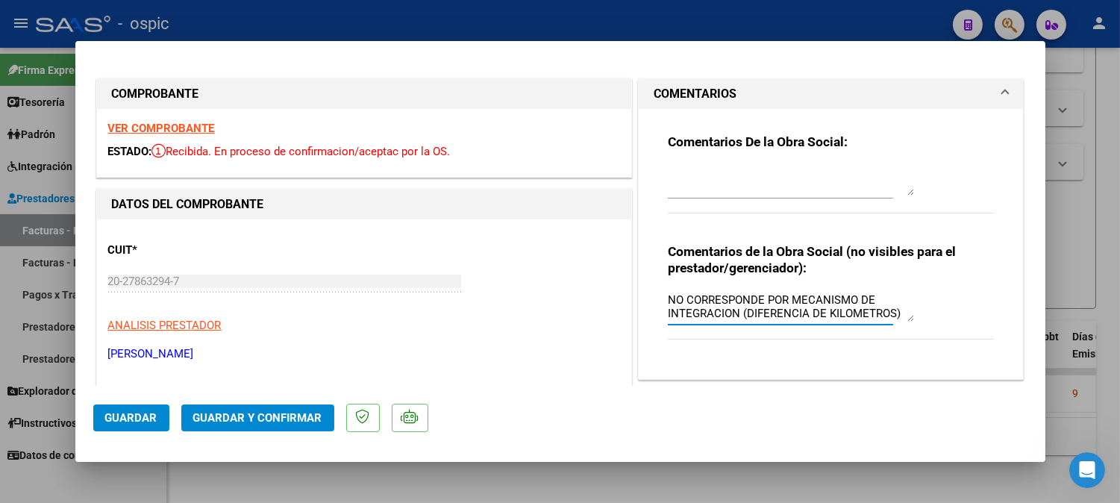
type textarea "NO CORRESPONDE POR MECANISMO DE INTEGRACION (DIFERENCIA DE KILOMETROS)"
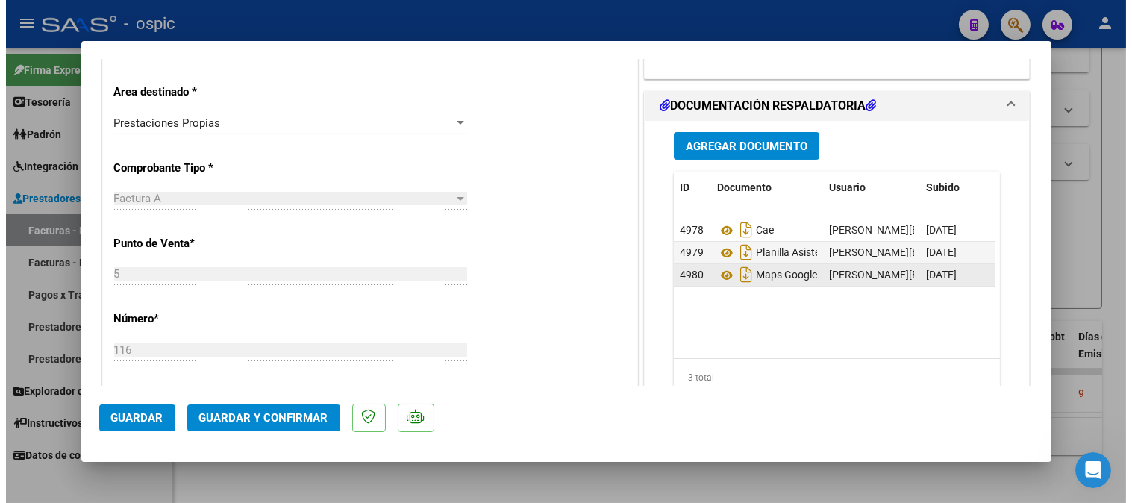
scroll to position [304, 0]
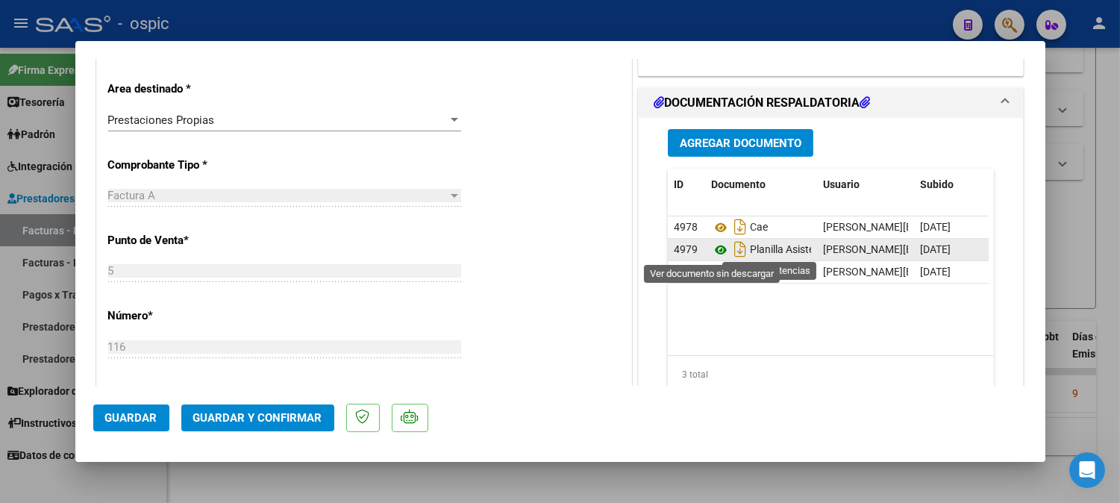
click at [719, 248] on icon at bounding box center [720, 250] width 19 height 18
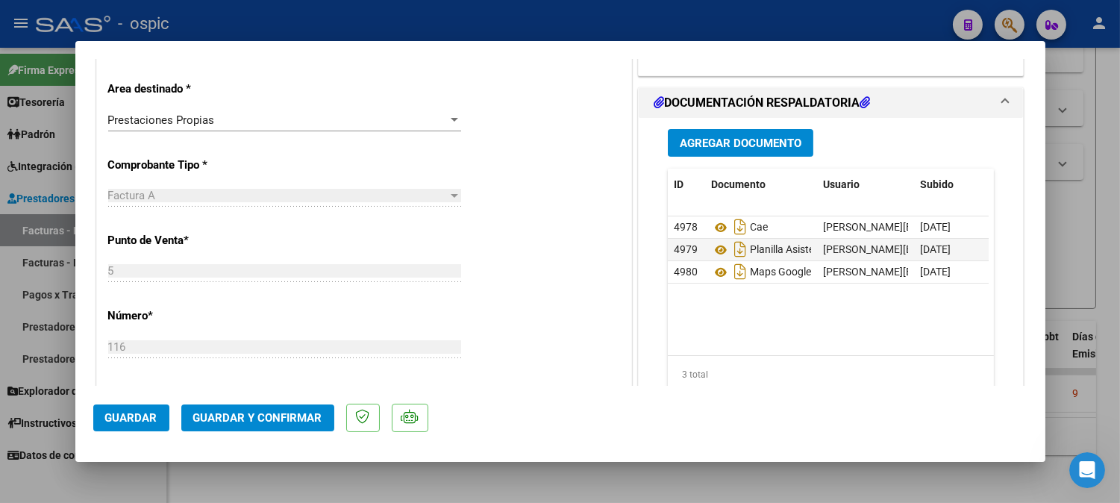
click at [272, 416] on span "Guardar y Confirmar" at bounding box center [257, 417] width 129 height 13
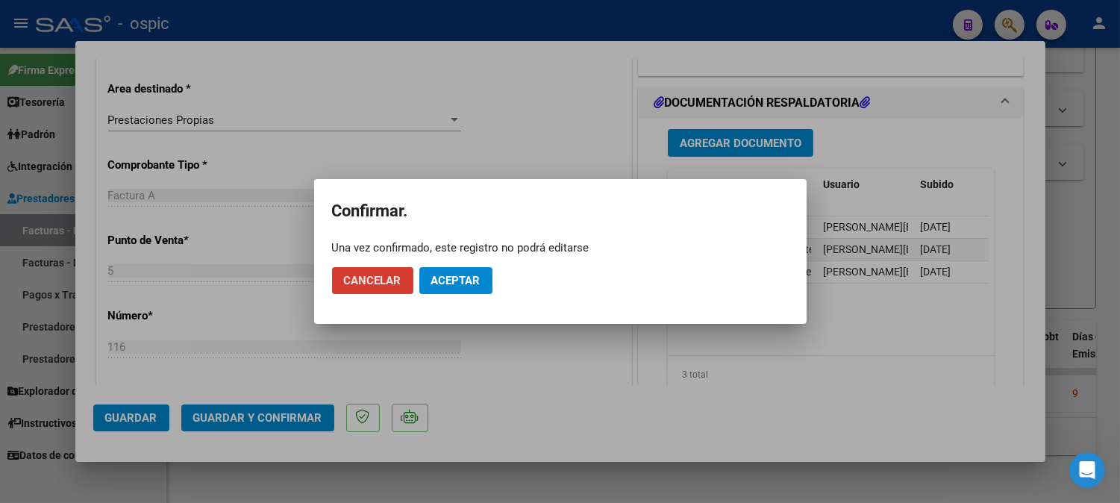
click at [467, 284] on span "Aceptar" at bounding box center [455, 280] width 49 height 13
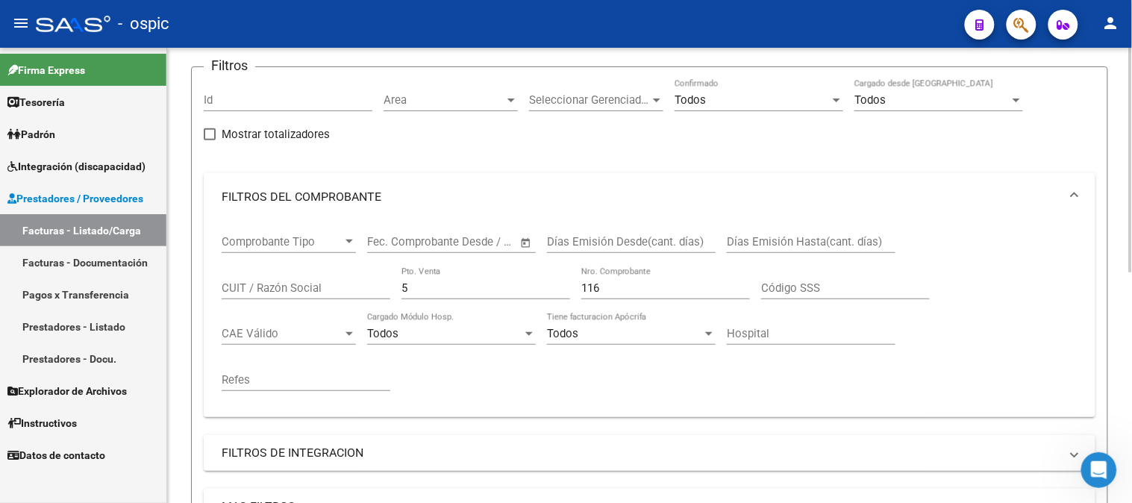
scroll to position [51, 0]
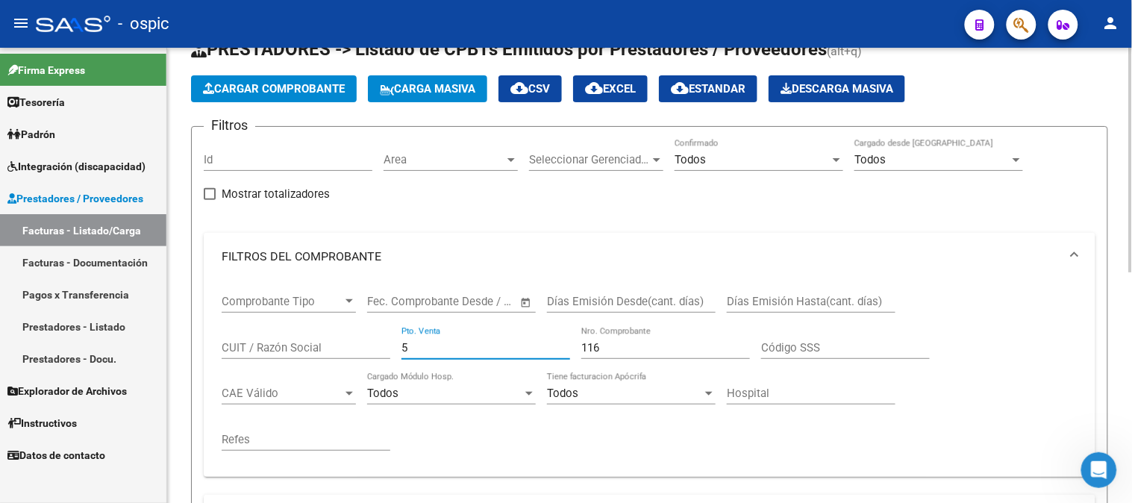
drag, startPoint x: 422, startPoint y: 351, endPoint x: 318, endPoint y: 331, distance: 105.5
click at [323, 332] on div "Comprobante Tipo Comprobante Tipo Start date – End date Fec. Comprobante Desde …" at bounding box center [650, 373] width 856 height 184
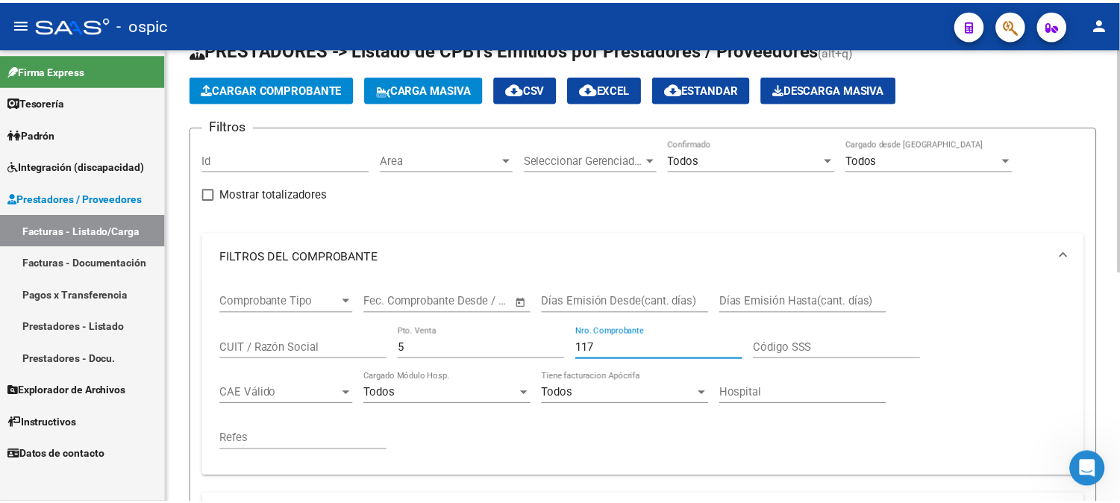
scroll to position [466, 0]
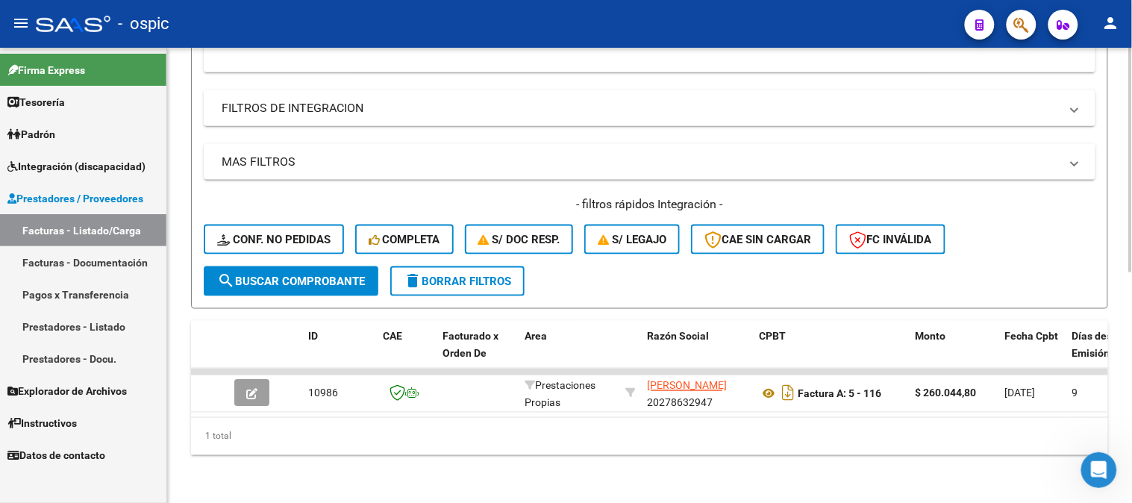
type input "117"
click at [334, 275] on span "search Buscar Comprobante" at bounding box center [291, 281] width 148 height 13
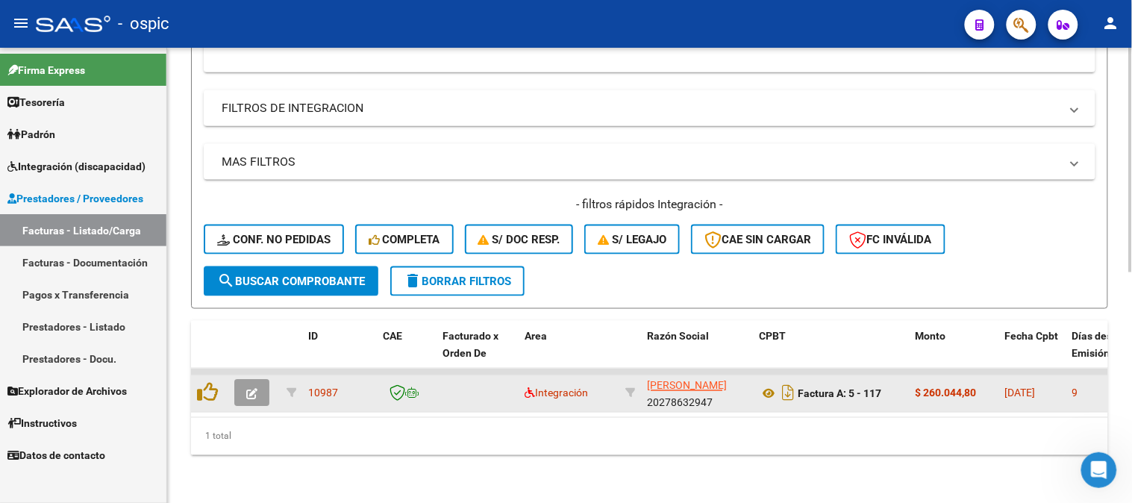
click at [249, 389] on icon "button" at bounding box center [251, 394] width 11 height 11
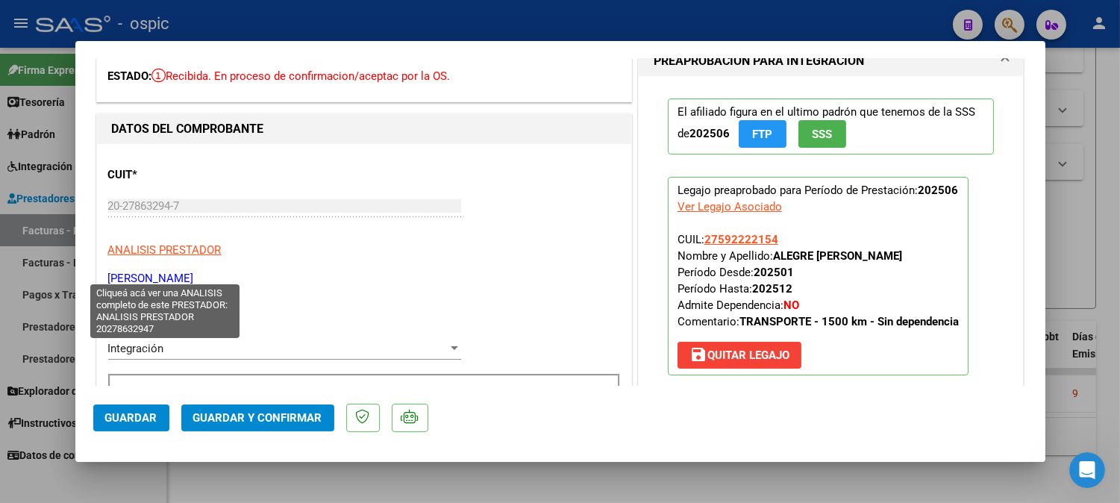
scroll to position [166, 0]
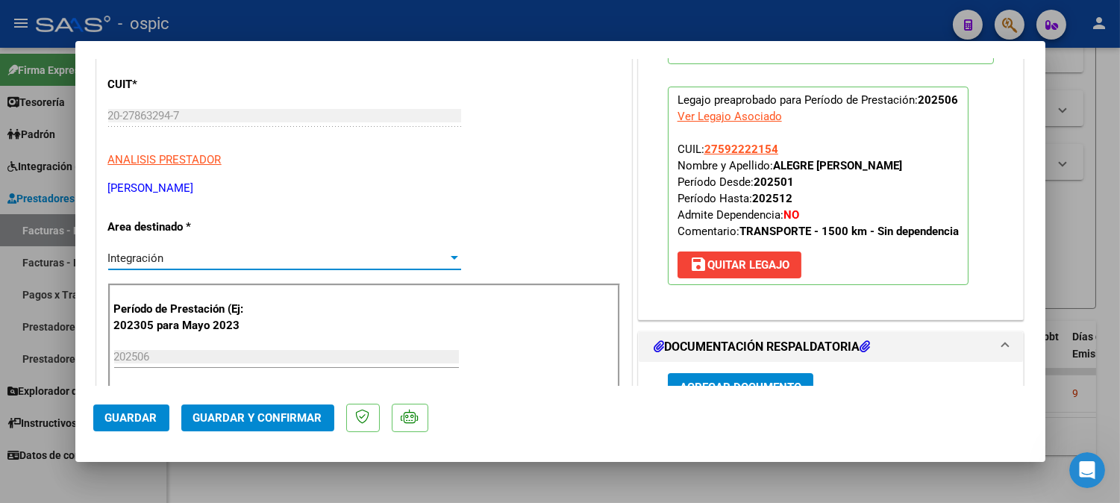
click at [166, 256] on div "Integración" at bounding box center [278, 257] width 340 height 13
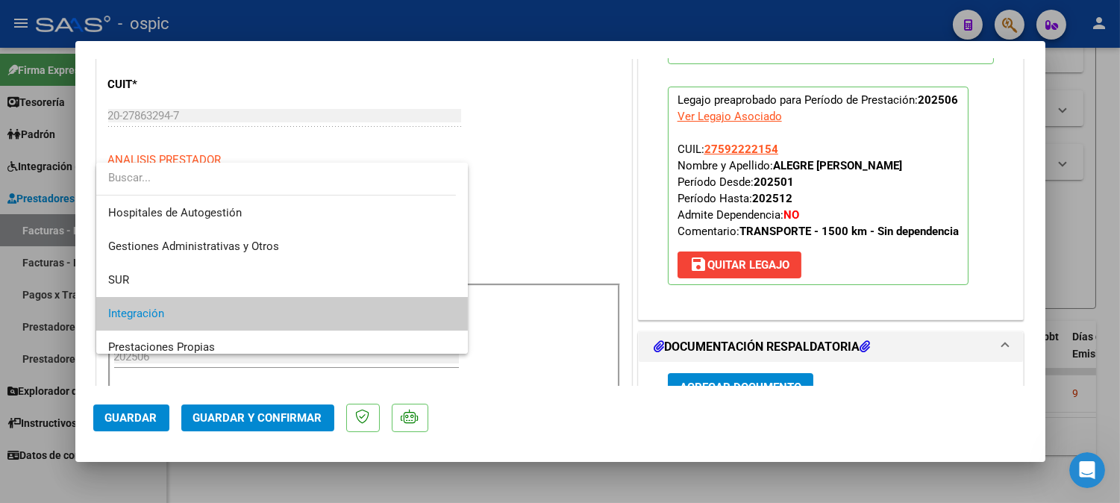
scroll to position [55, 0]
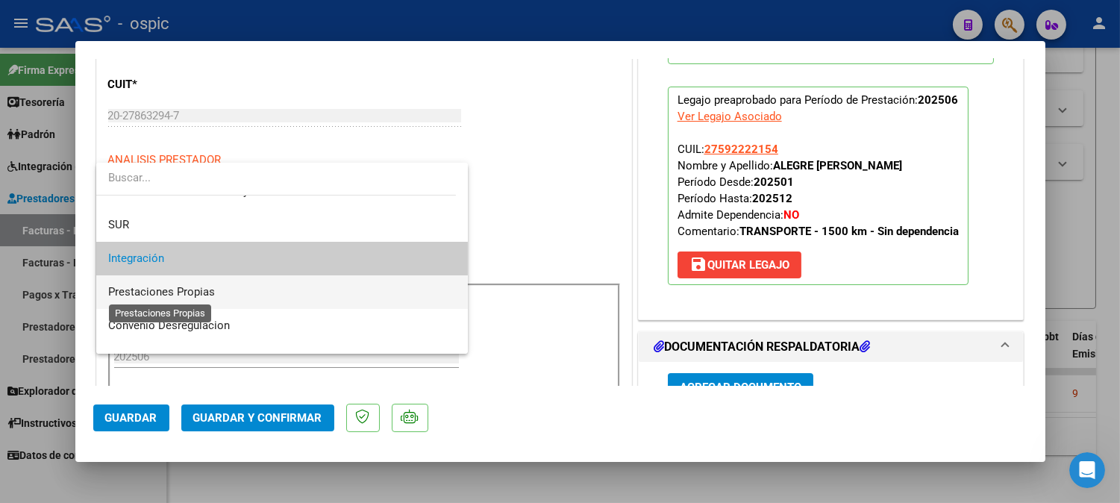
drag, startPoint x: 173, startPoint y: 285, endPoint x: 204, endPoint y: 279, distance: 31.2
click at [174, 285] on span "Prestaciones Propias" at bounding box center [161, 291] width 107 height 13
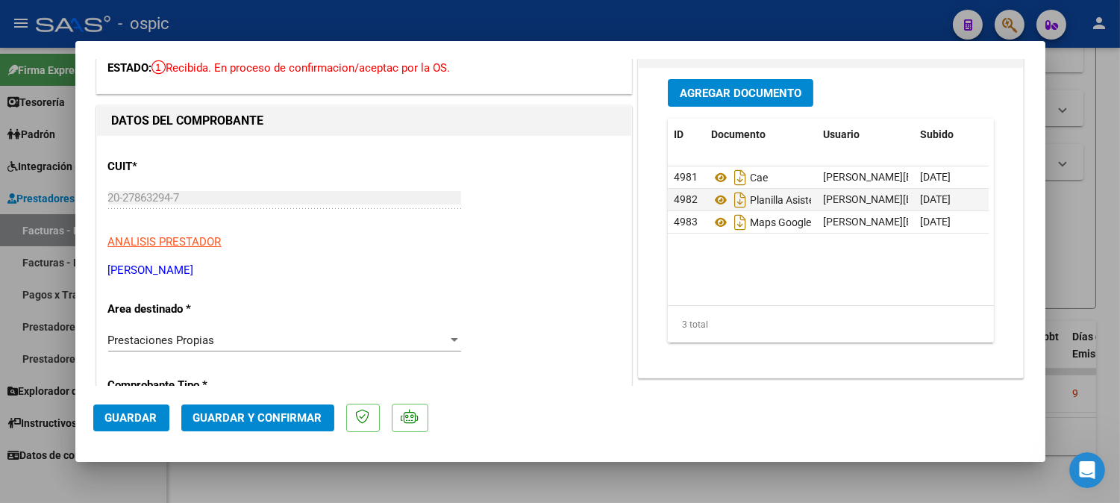
scroll to position [0, 0]
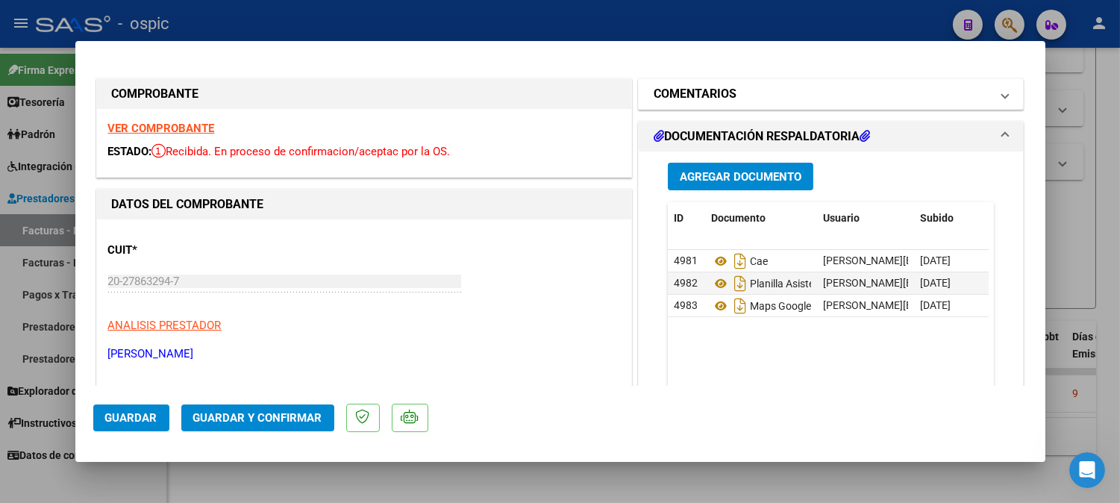
click at [677, 98] on h1 "COMENTARIOS" at bounding box center [695, 94] width 83 height 18
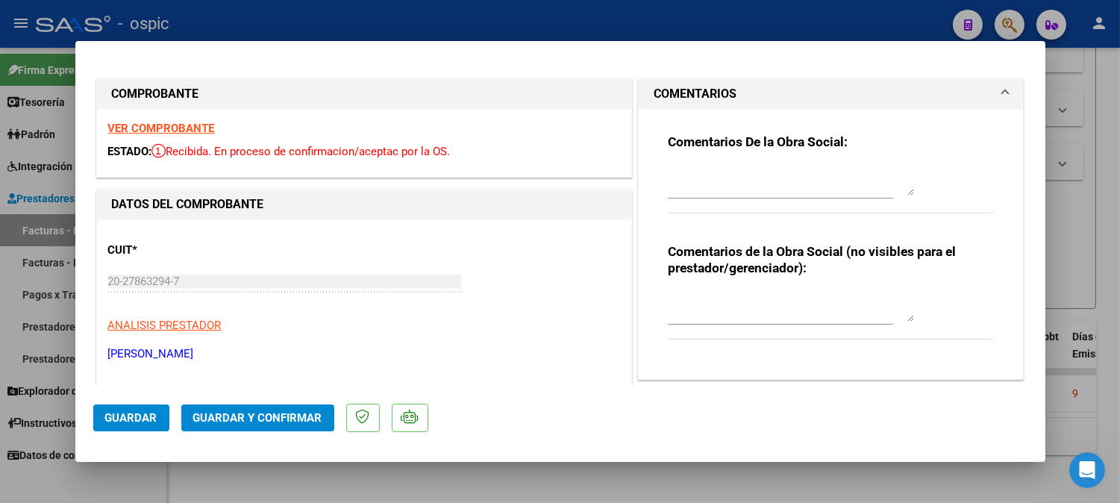
click at [712, 291] on div at bounding box center [791, 307] width 246 height 36
paste textarea "NO CORRESPONDE POR MECANISMO DE INTEGRACION (DIFERENCIA DE KILOMETROS)"
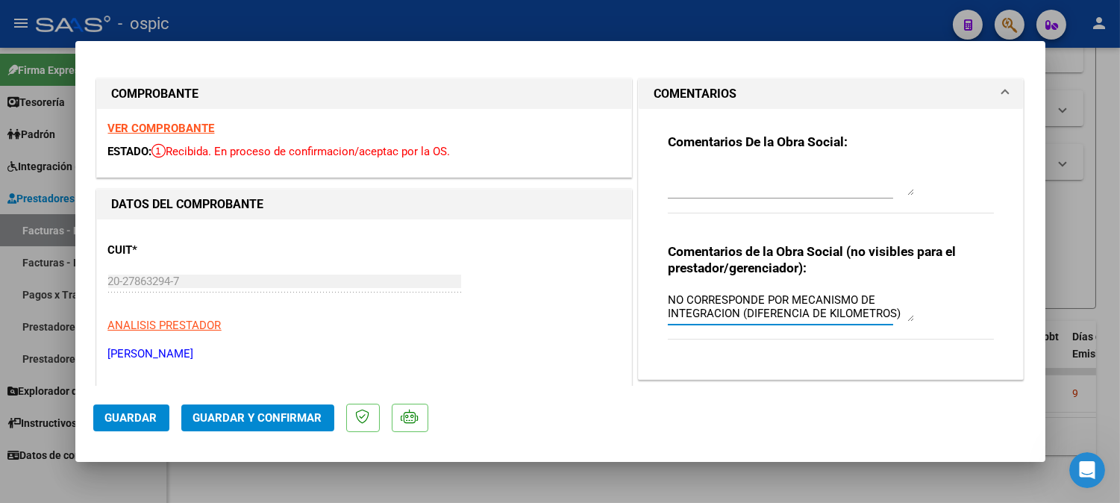
type textarea "NO CORRESPONDE POR MECANISMO DE INTEGRACION (DIFERENCIA DE KILOMETROS)"
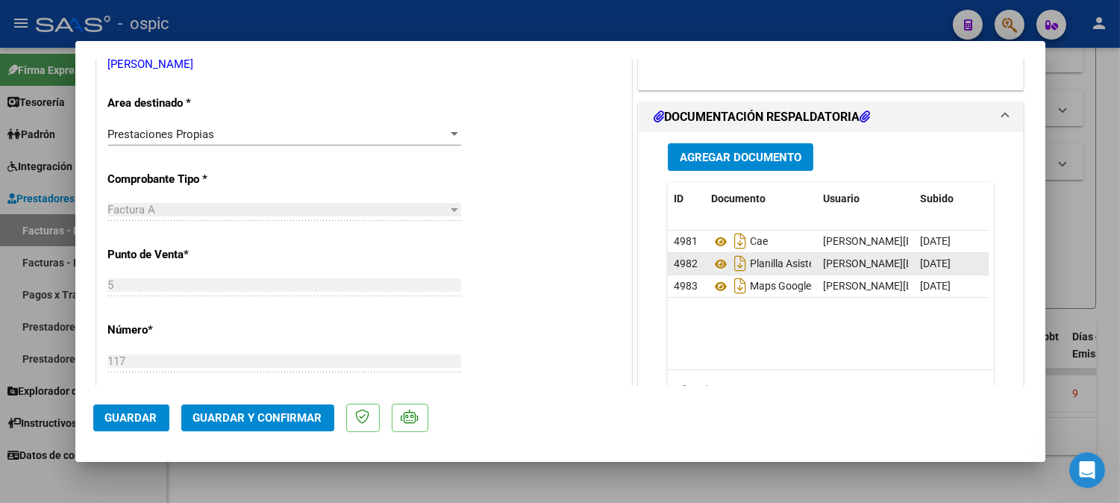
scroll to position [297, 0]
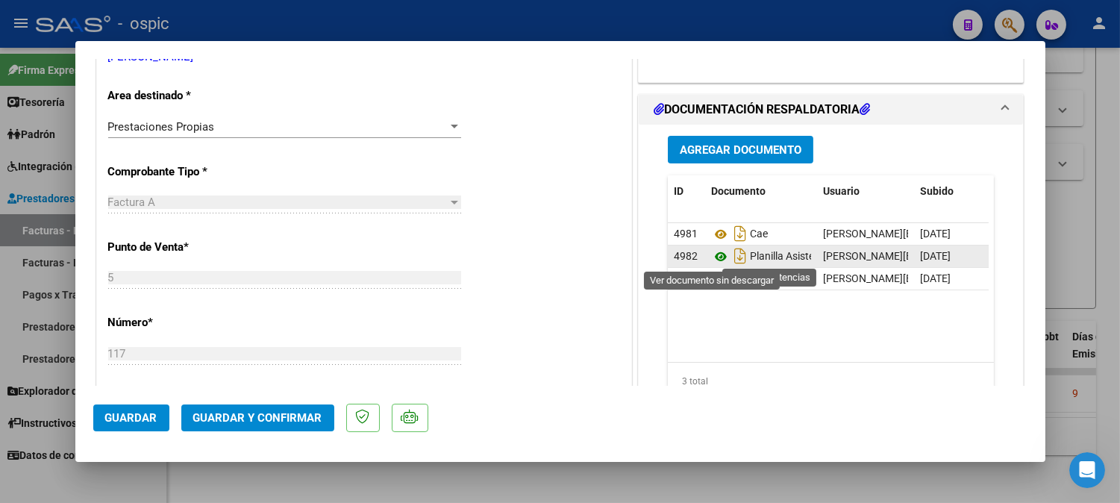
click at [716, 257] on icon at bounding box center [720, 257] width 19 height 18
click at [302, 412] on span "Guardar y Confirmar" at bounding box center [257, 417] width 129 height 13
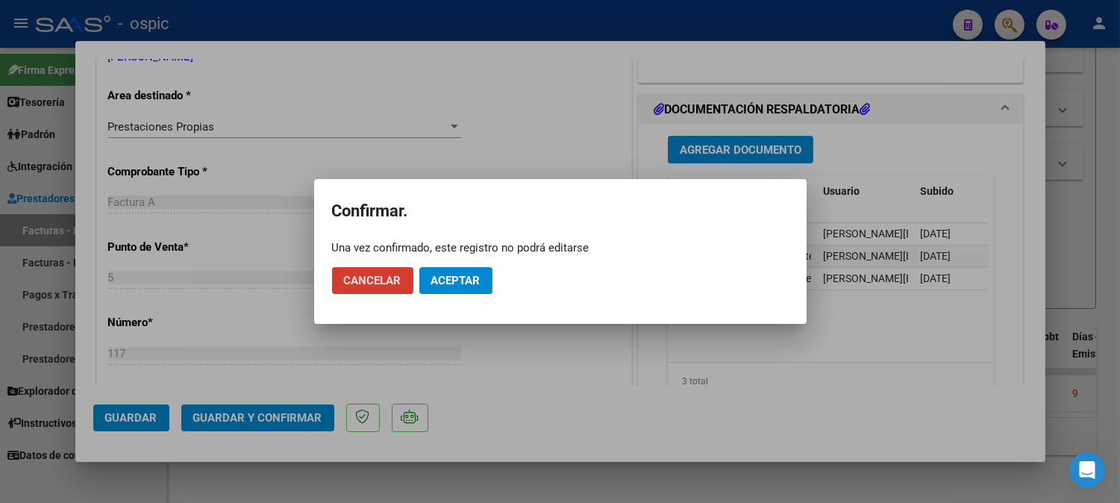
click at [437, 284] on span "Aceptar" at bounding box center [455, 280] width 49 height 13
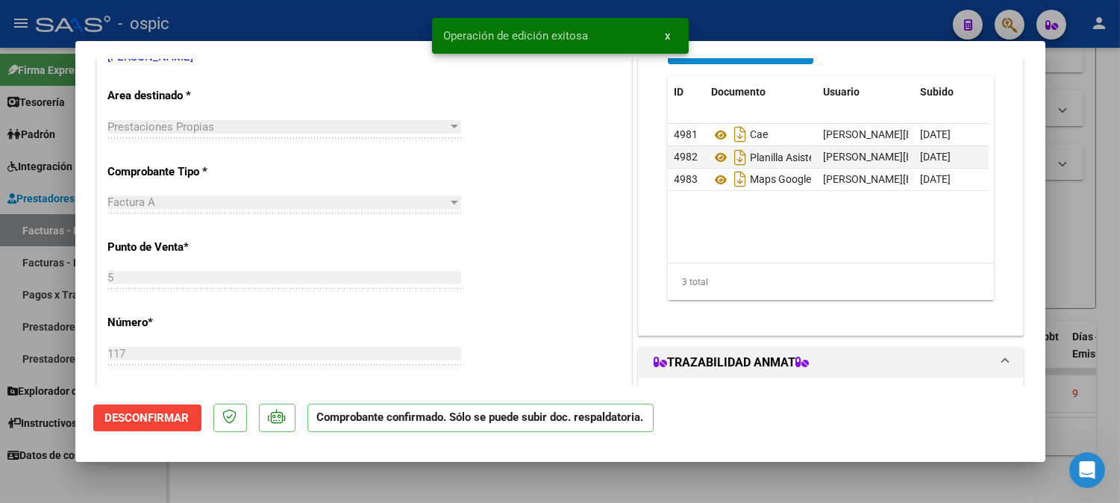
type input "$ 0,00"
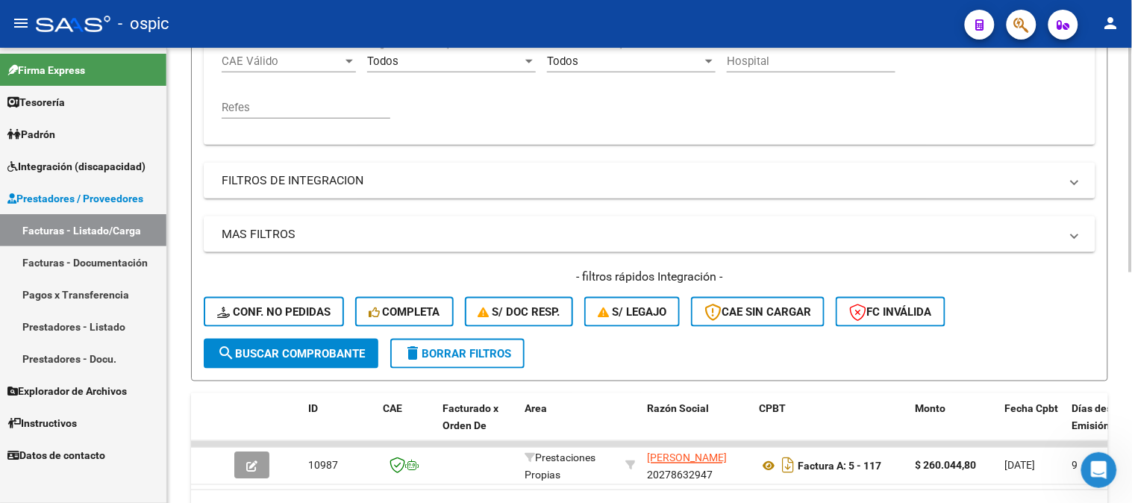
scroll to position [300, 0]
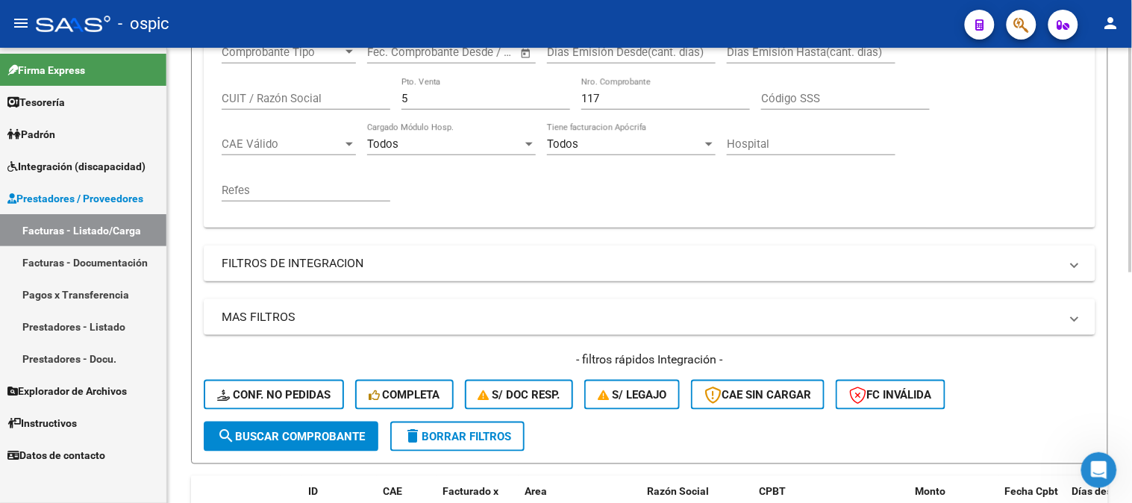
drag, startPoint x: 354, startPoint y: 98, endPoint x: 337, endPoint y: 97, distance: 16.4
click at [337, 97] on div "Comprobante Tipo Comprobante Tipo Start date – End date Fec. Comprobante Desde …" at bounding box center [650, 123] width 856 height 184
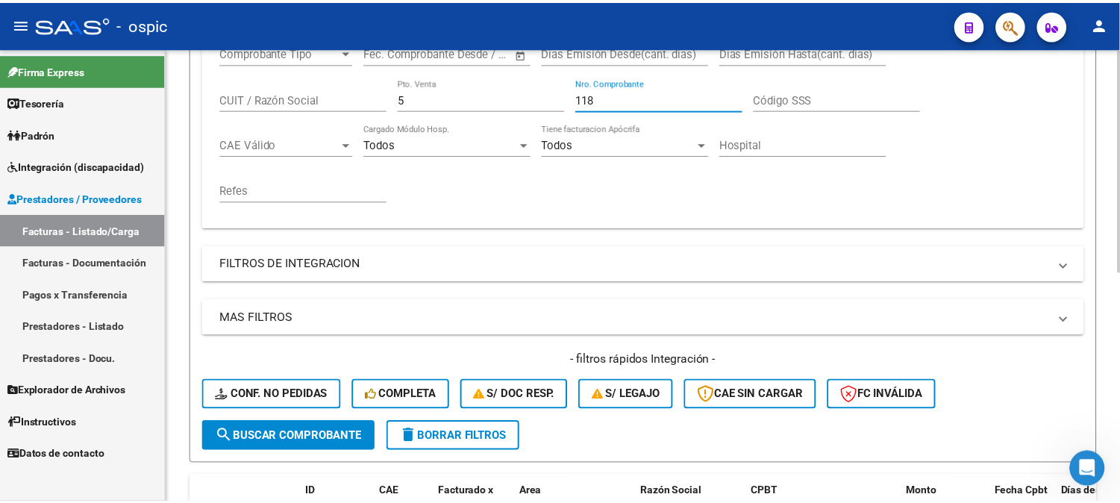
scroll to position [466, 0]
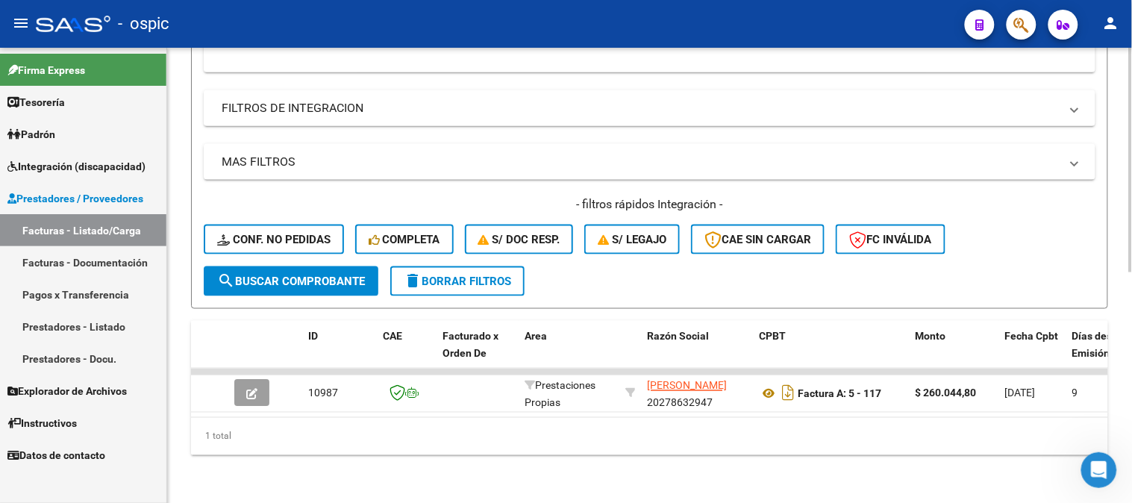
type input "118"
click at [311, 276] on span "search Buscar Comprobante" at bounding box center [291, 281] width 148 height 13
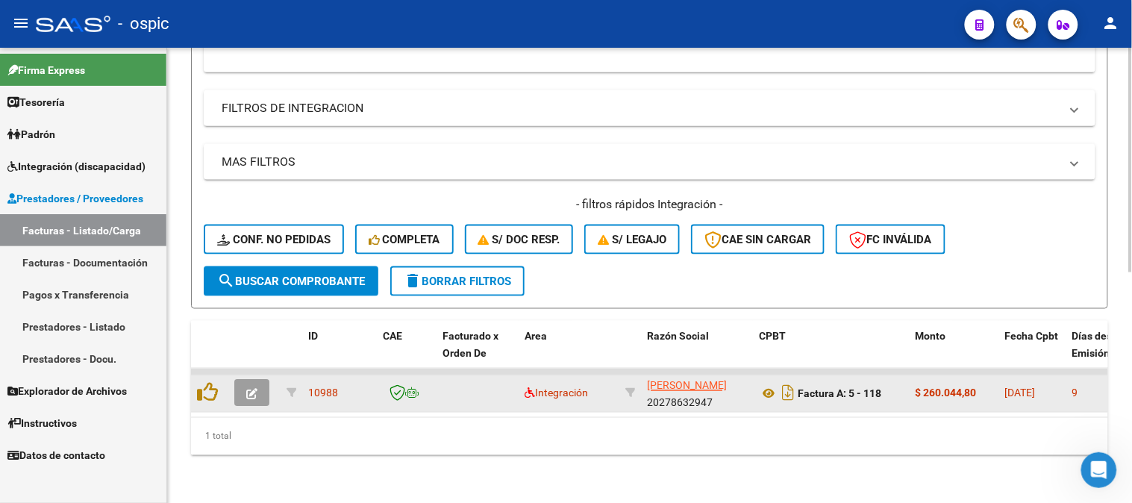
click at [252, 389] on icon "button" at bounding box center [251, 394] width 11 height 11
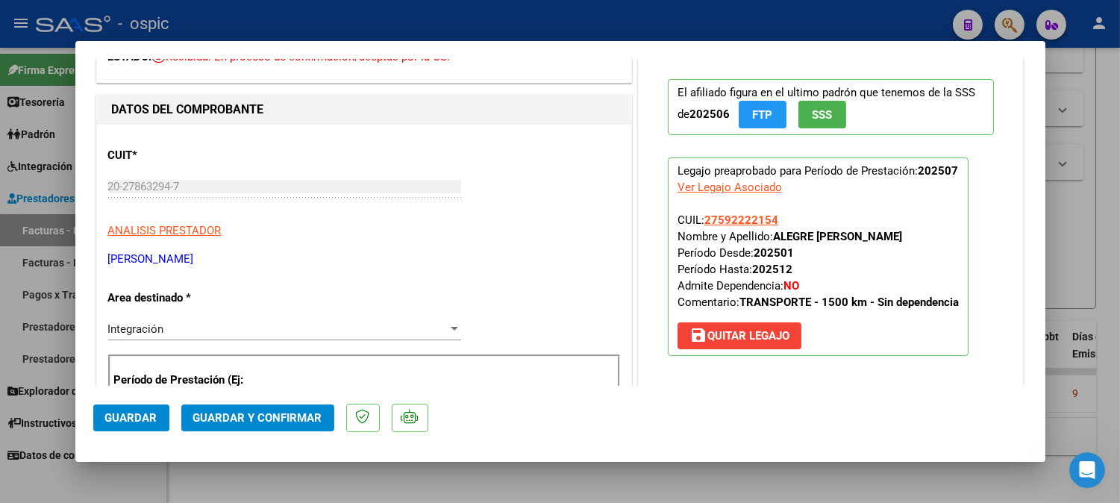
scroll to position [166, 0]
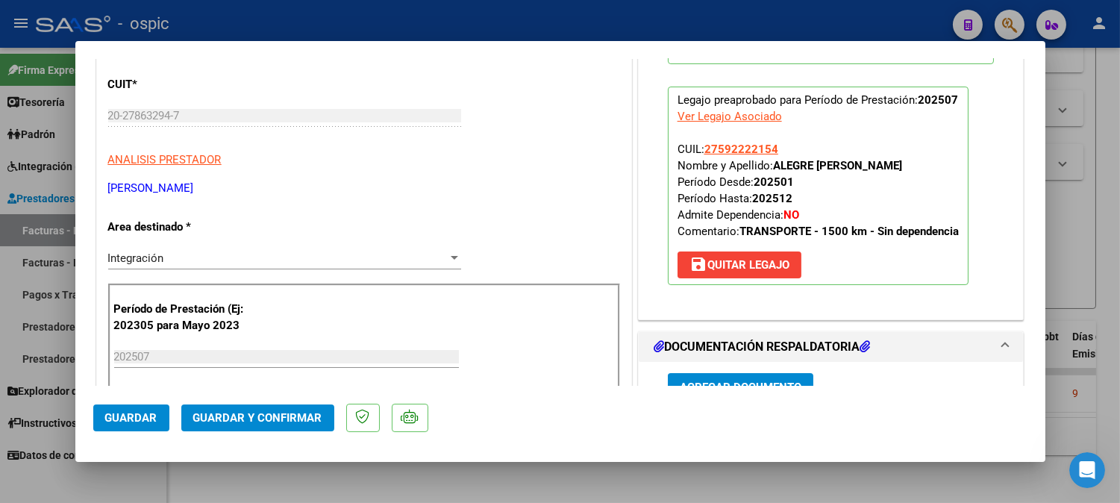
click at [182, 260] on div "Integración" at bounding box center [278, 257] width 340 height 13
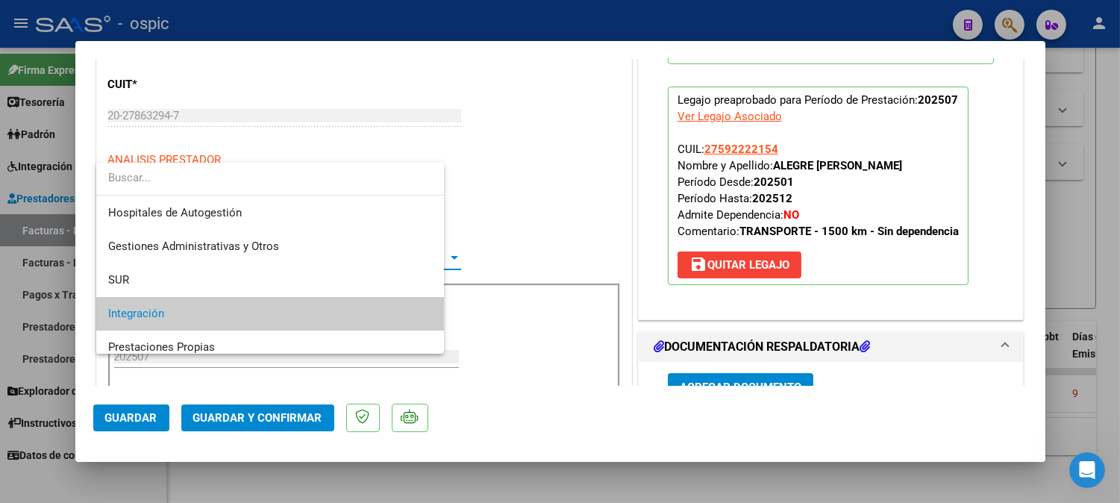
scroll to position [55, 0]
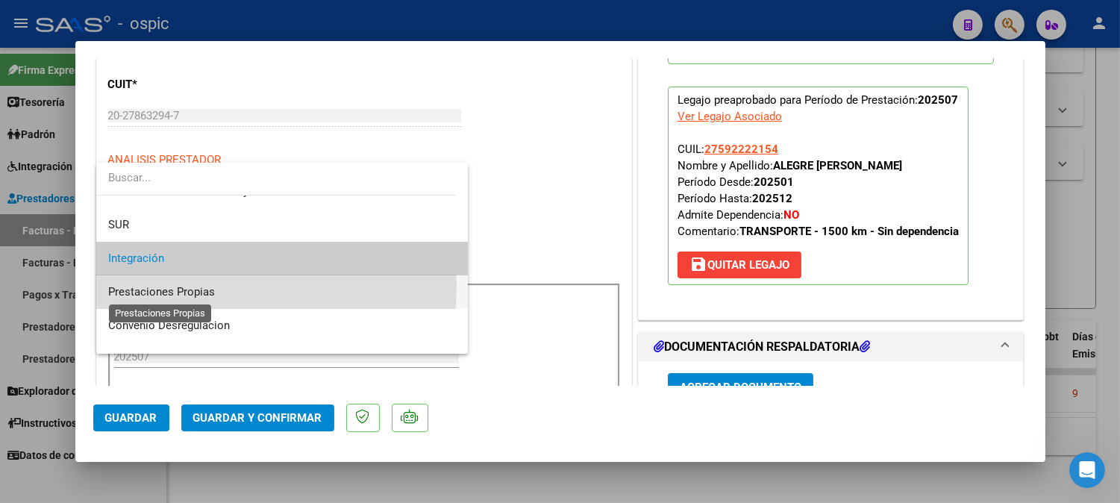
click at [175, 285] on span "Prestaciones Propias" at bounding box center [161, 291] width 107 height 13
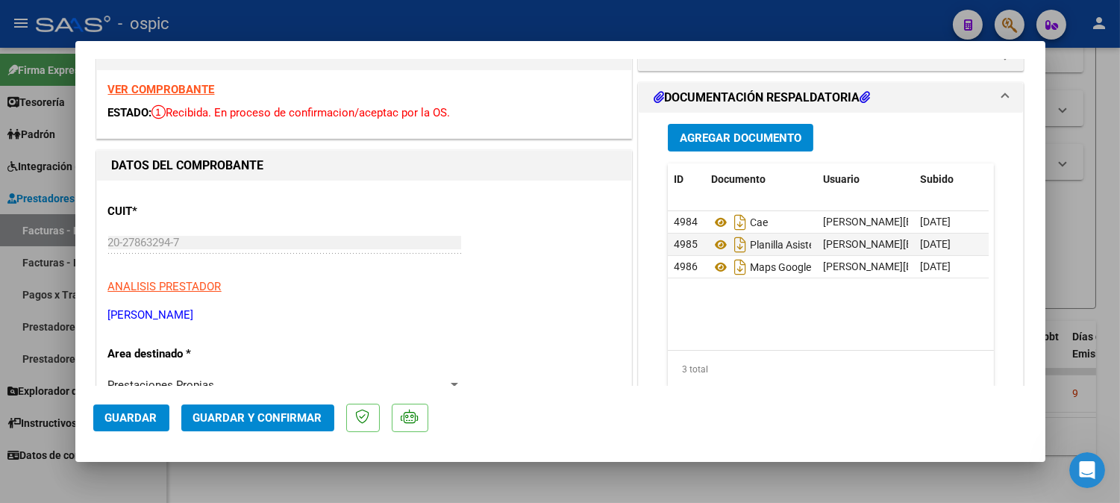
scroll to position [0, 0]
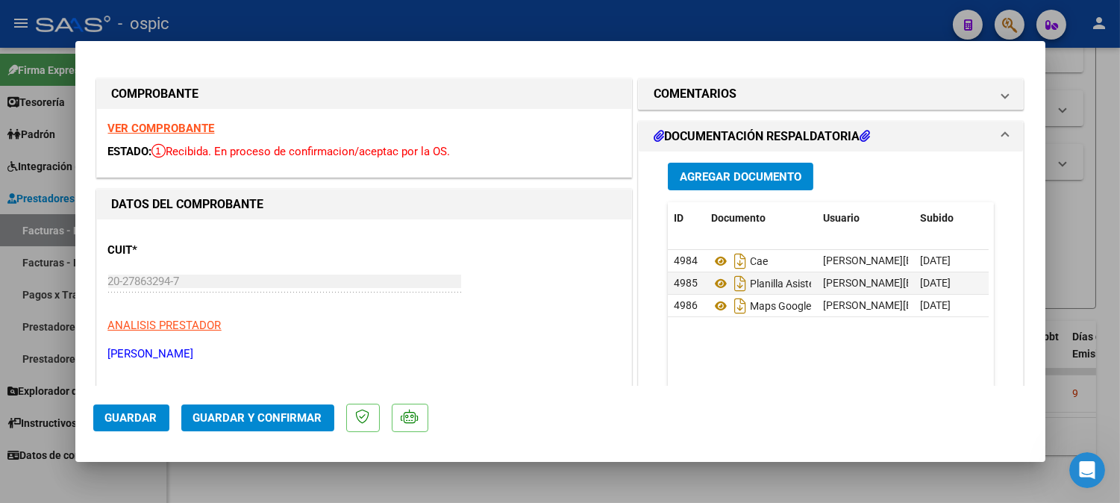
drag, startPoint x: 670, startPoint y: 95, endPoint x: 704, endPoint y: 161, distance: 74.8
click at [673, 95] on h1 "COMENTARIOS" at bounding box center [695, 94] width 83 height 18
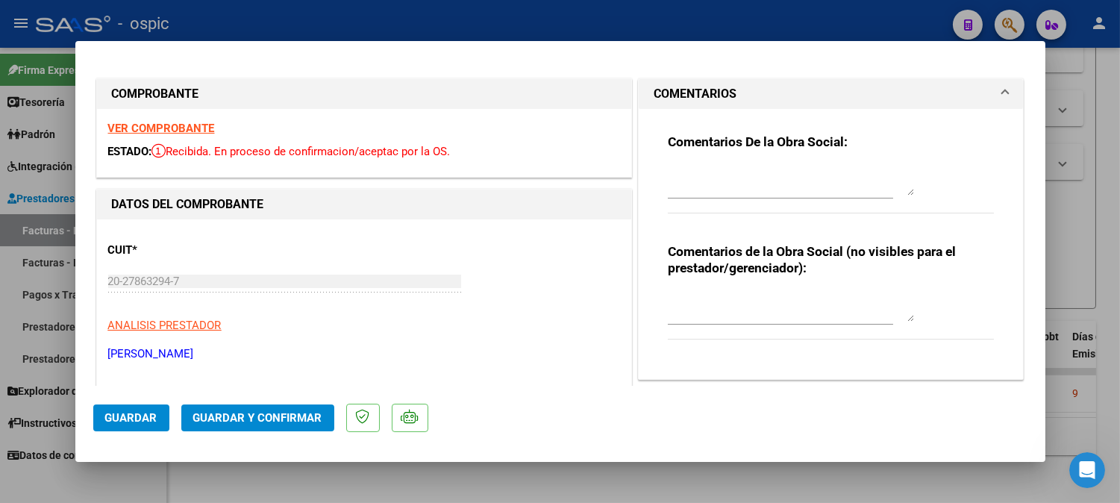
click at [739, 297] on textarea at bounding box center [791, 307] width 246 height 30
paste textarea "NO CORRESPONDE POR MECANISMO DE INTEGRACION (DIFERENCIA DE KILOMETROS)"
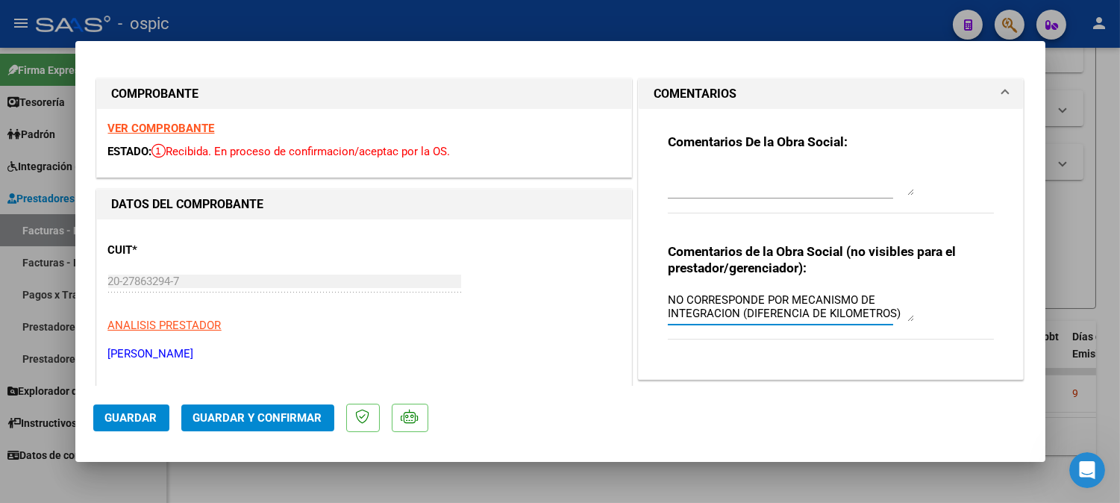
type textarea "NO CORRESPONDE POR MECANISMO DE INTEGRACION (DIFERENCIA DE KILOMETROS)"
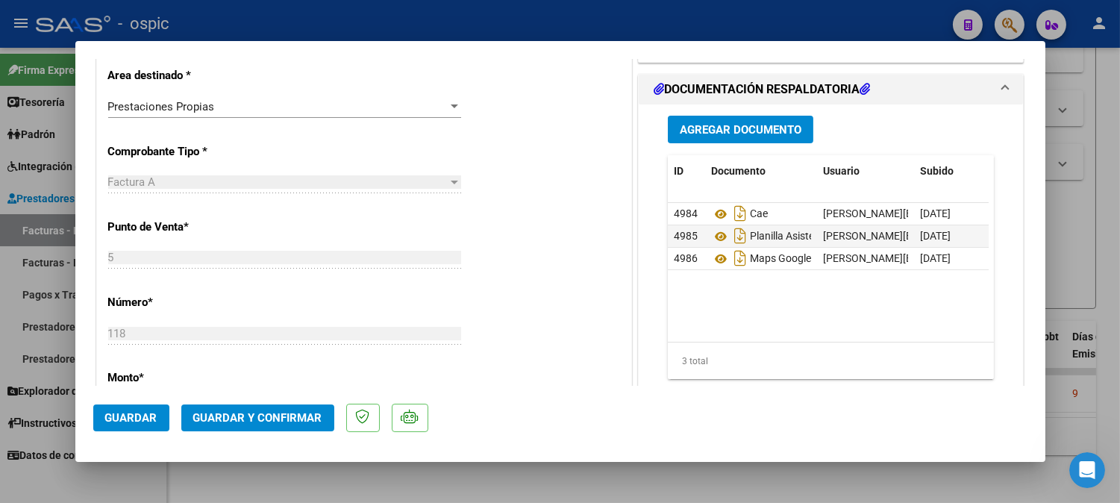
scroll to position [321, 0]
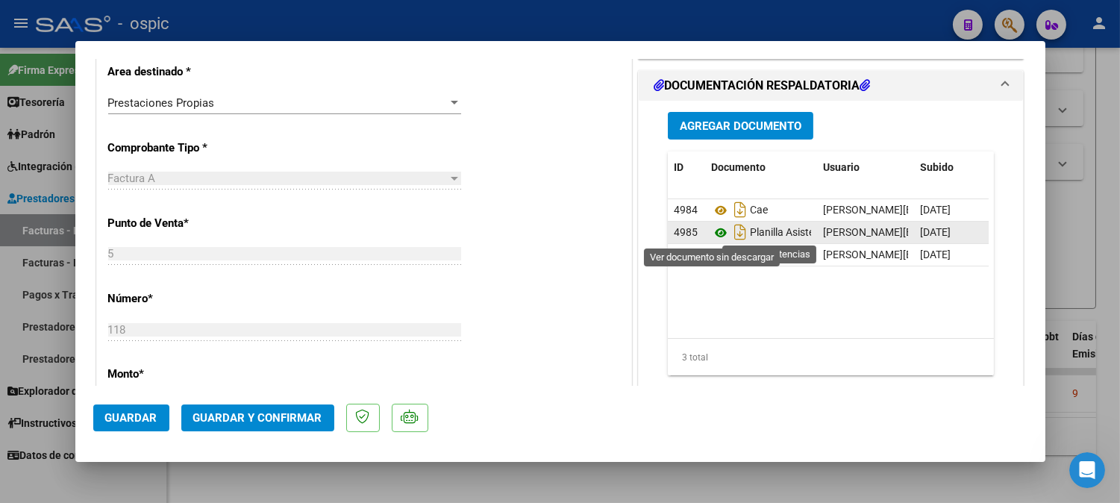
click at [715, 227] on icon at bounding box center [720, 233] width 19 height 18
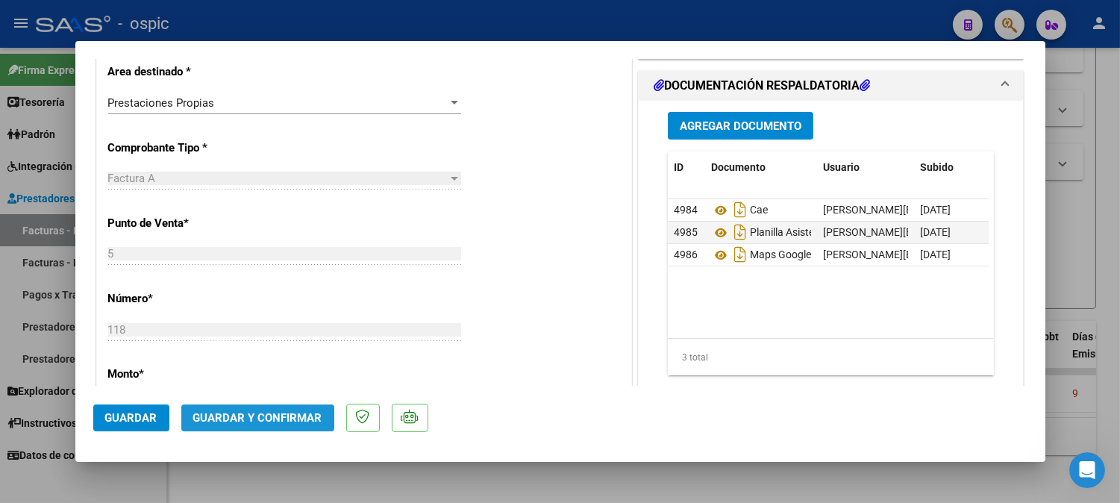
click at [301, 411] on span "Guardar y Confirmar" at bounding box center [257, 417] width 129 height 13
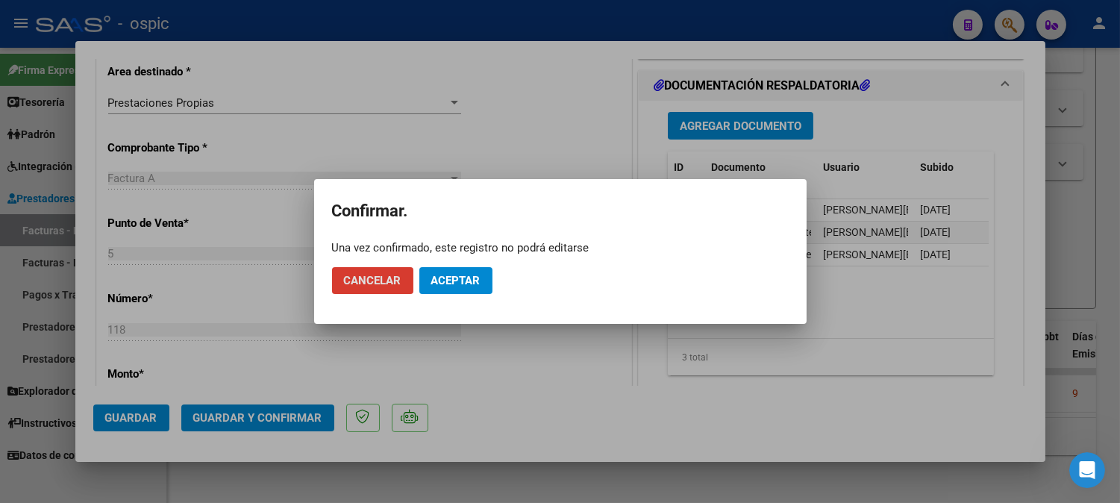
click at [461, 285] on span "Aceptar" at bounding box center [455, 280] width 49 height 13
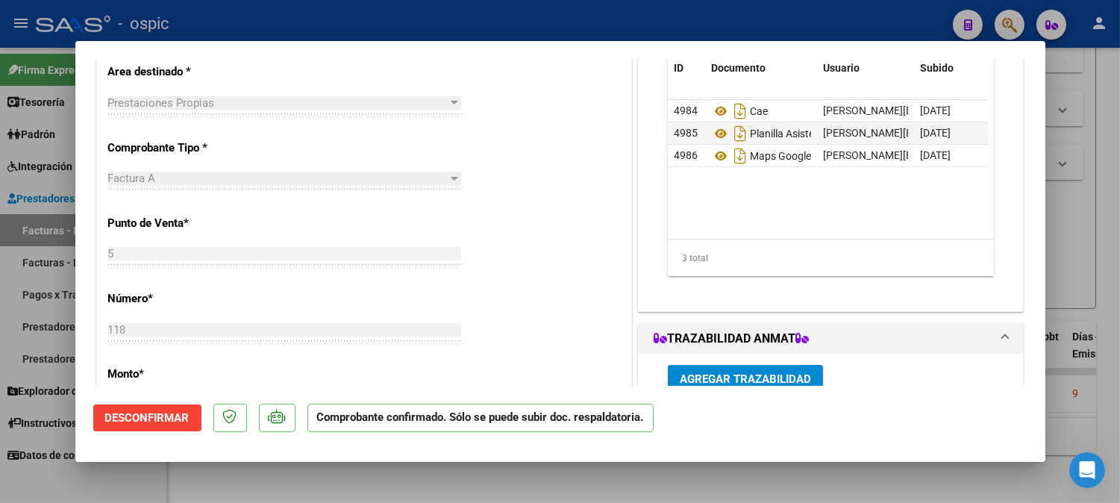
type input "$ 0,00"
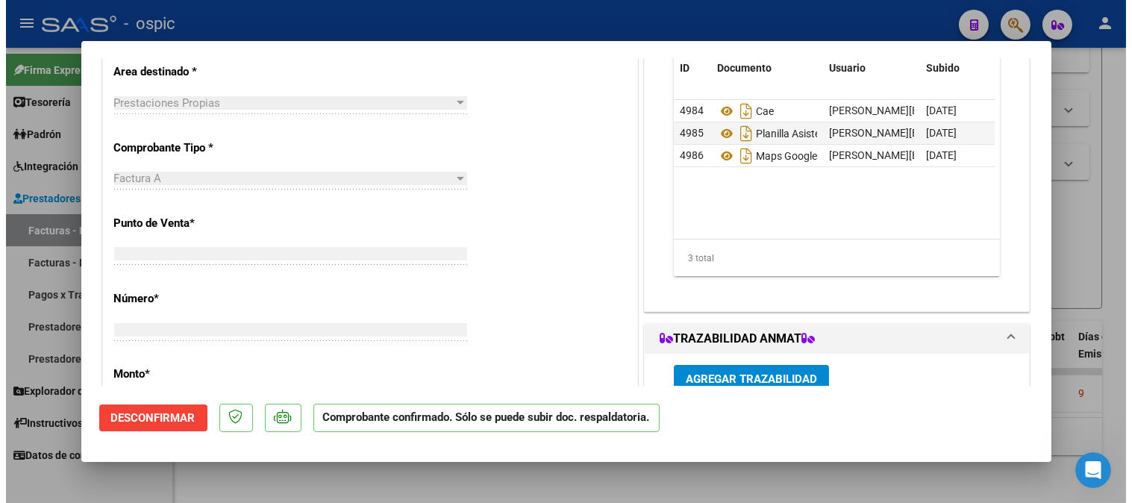
scroll to position [328, 0]
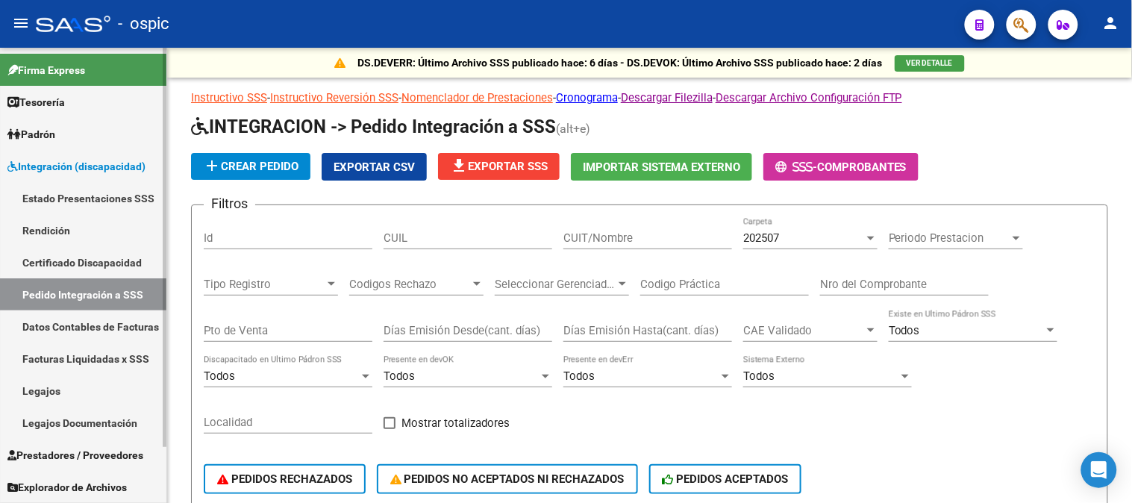
scroll to position [0, 426]
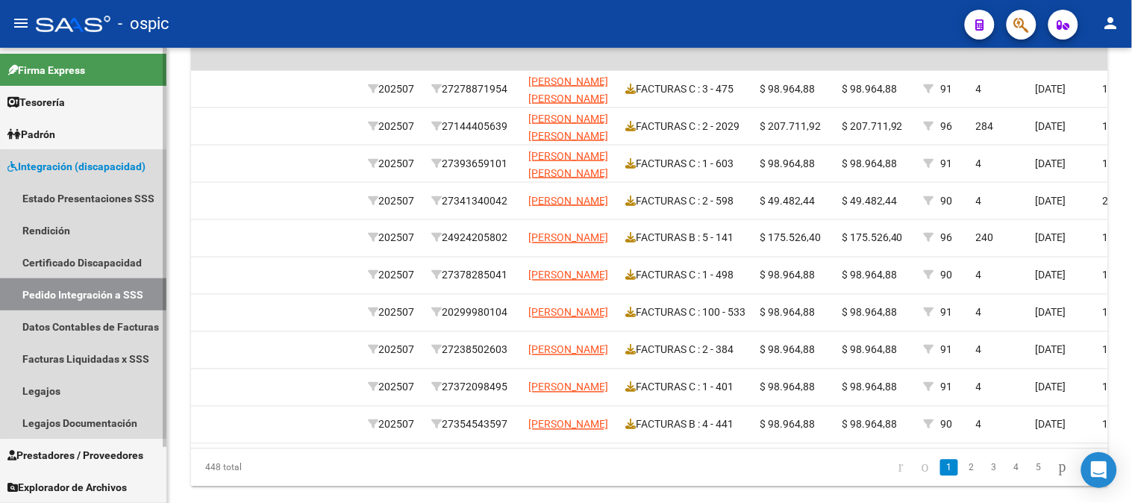
click at [108, 291] on link "Pedido Integración a SSS" at bounding box center [83, 294] width 166 height 32
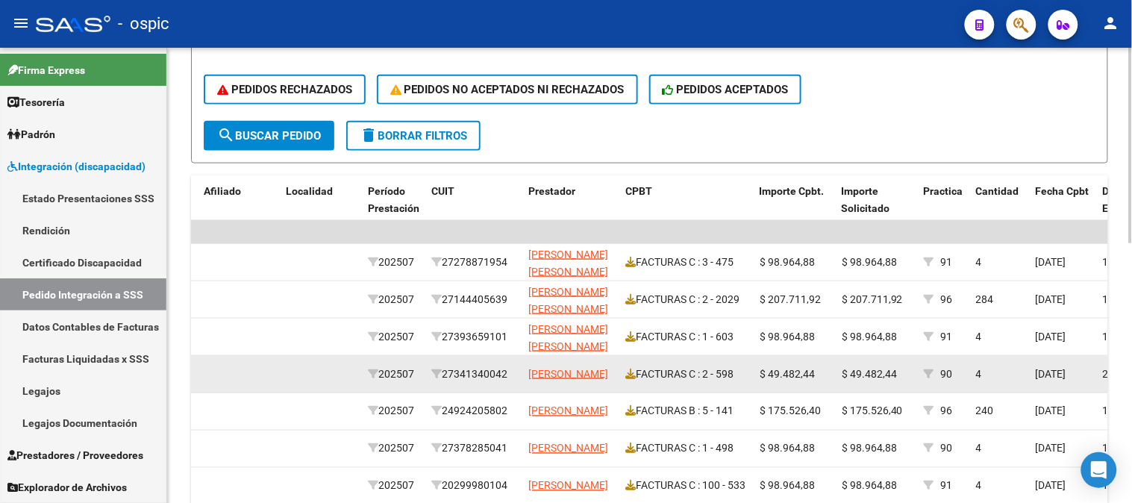
scroll to position [231, 0]
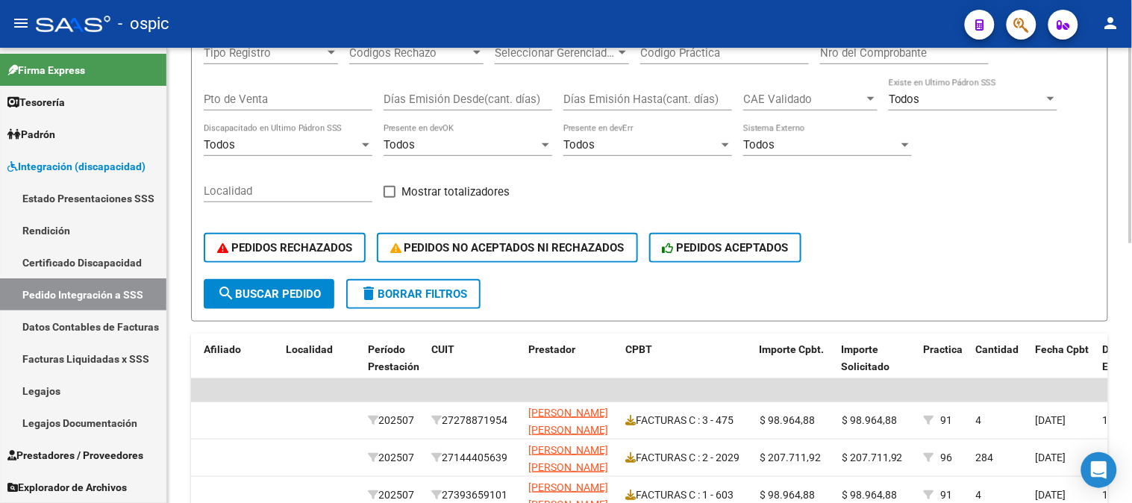
click at [438, 296] on span "delete Borrar Filtros" at bounding box center [413, 293] width 107 height 13
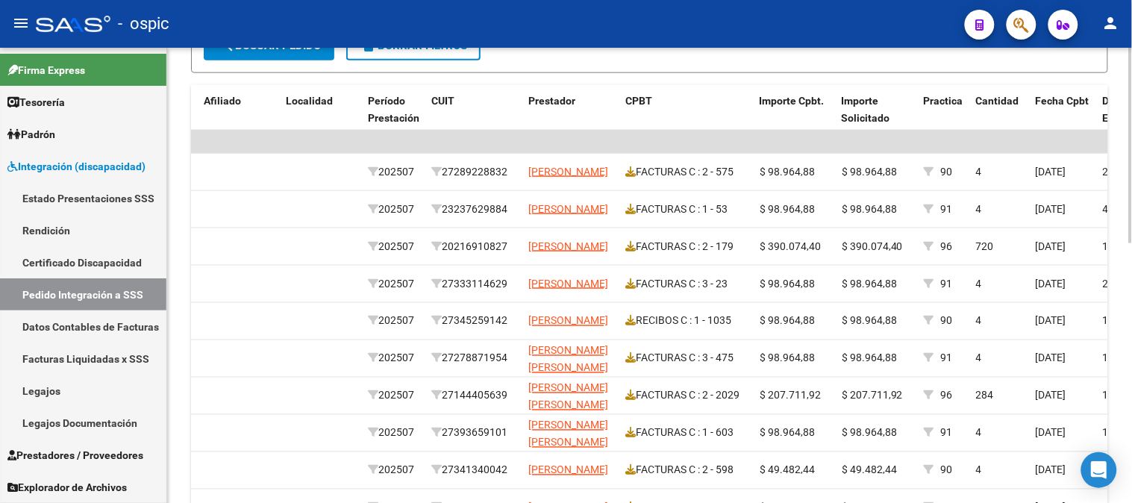
scroll to position [563, 0]
